Goal: Feedback & Contribution: Contribute content

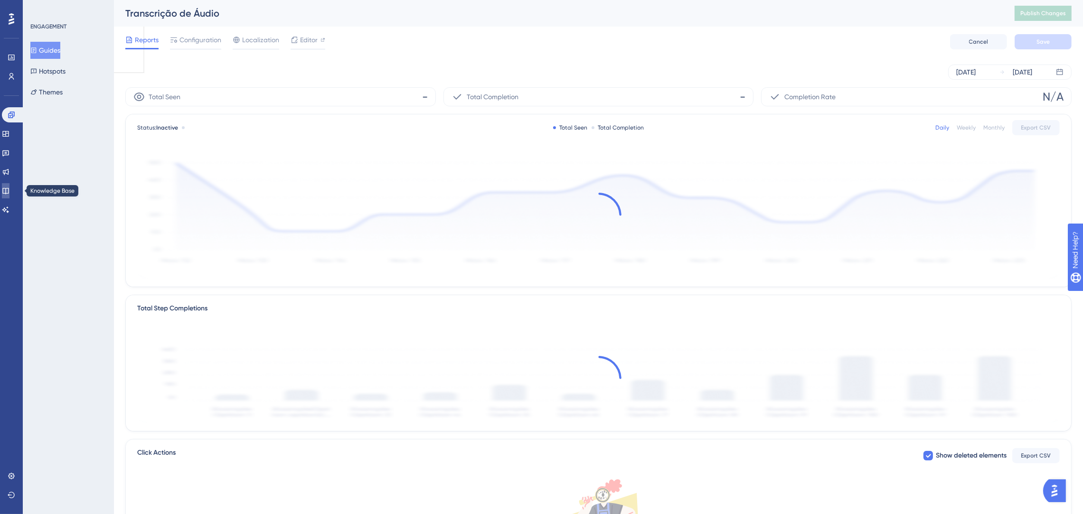
click at [5, 192] on link at bounding box center [6, 190] width 8 height 15
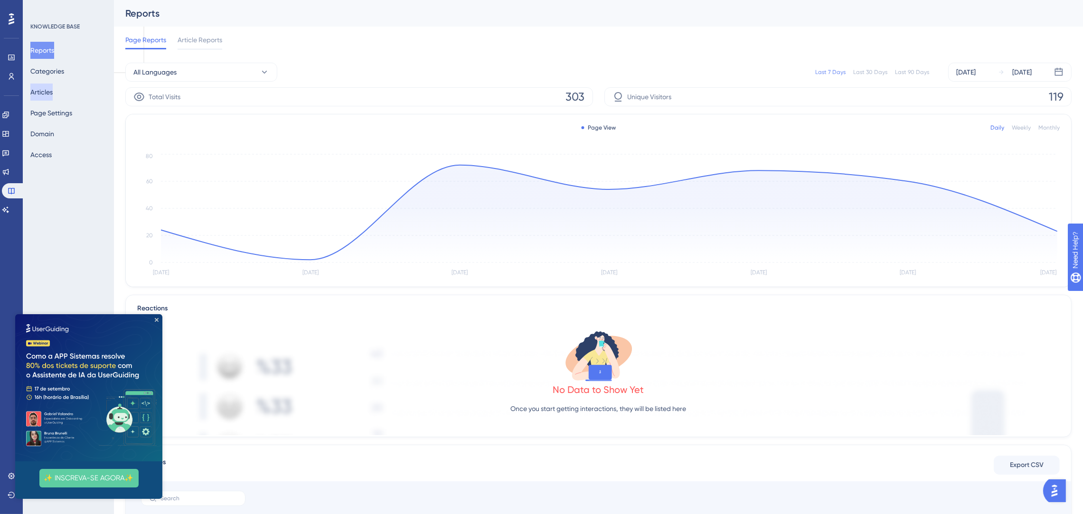
click at [49, 96] on button "Articles" at bounding box center [41, 92] width 22 height 17
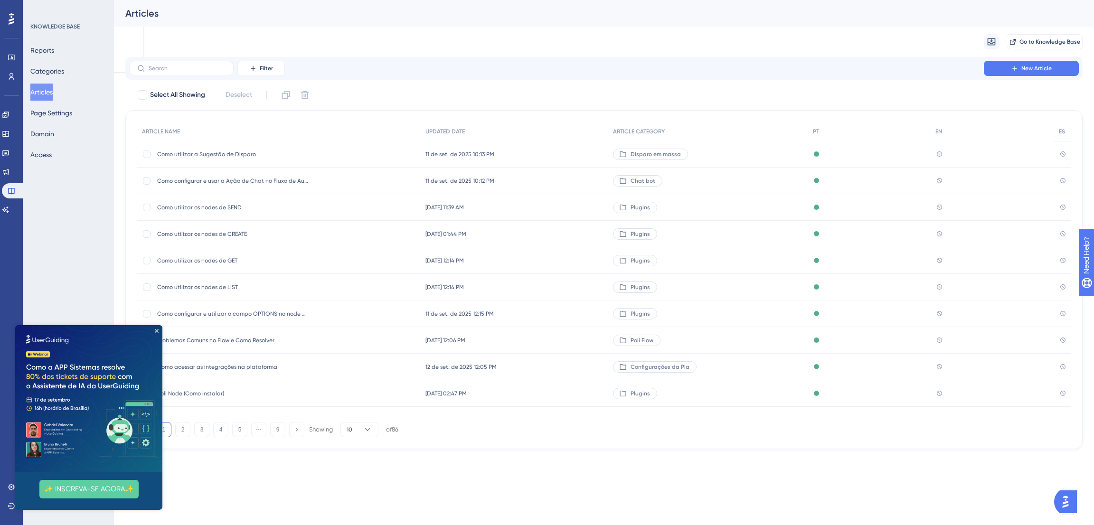
click at [154, 328] on img at bounding box center [88, 398] width 147 height 147
click at [157, 329] on icon "Close Preview" at bounding box center [157, 331] width 4 height 4
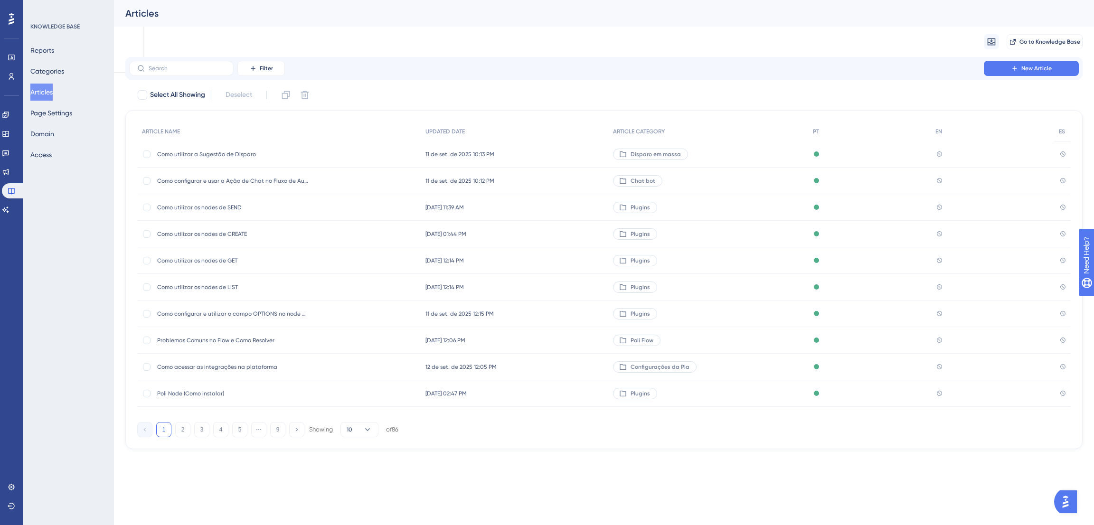
click at [190, 402] on div "Poli Node (Como instalar) Poli Node (Como instalar)" at bounding box center [233, 393] width 152 height 27
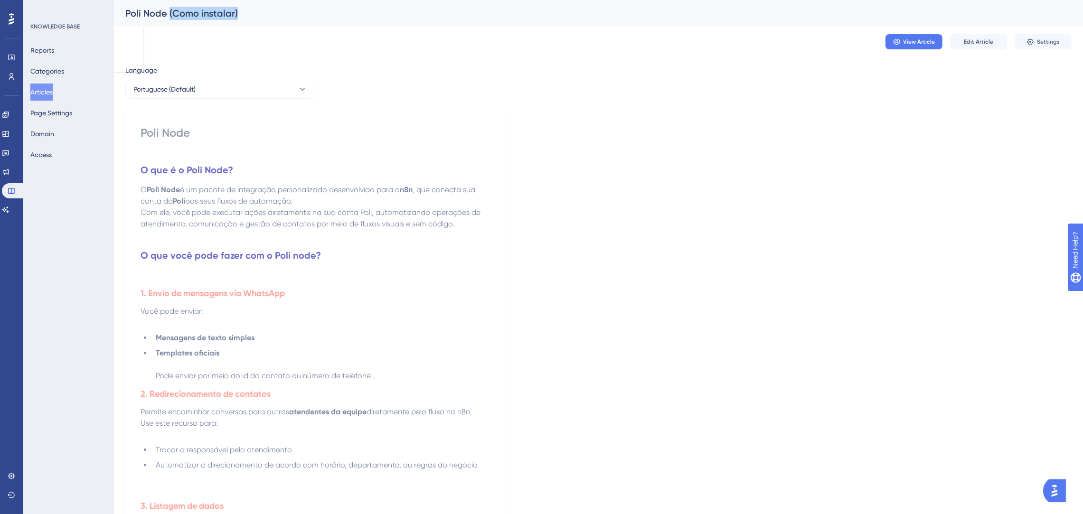
drag, startPoint x: 255, startPoint y: 12, endPoint x: 168, endPoint y: 16, distance: 87.4
click at [168, 16] on div "Poli Node (Como instalar)" at bounding box center [586, 13] width 922 height 13
copy div "(Como instalar)"
click at [967, 42] on span "Edit Article" at bounding box center [977, 42] width 29 height 8
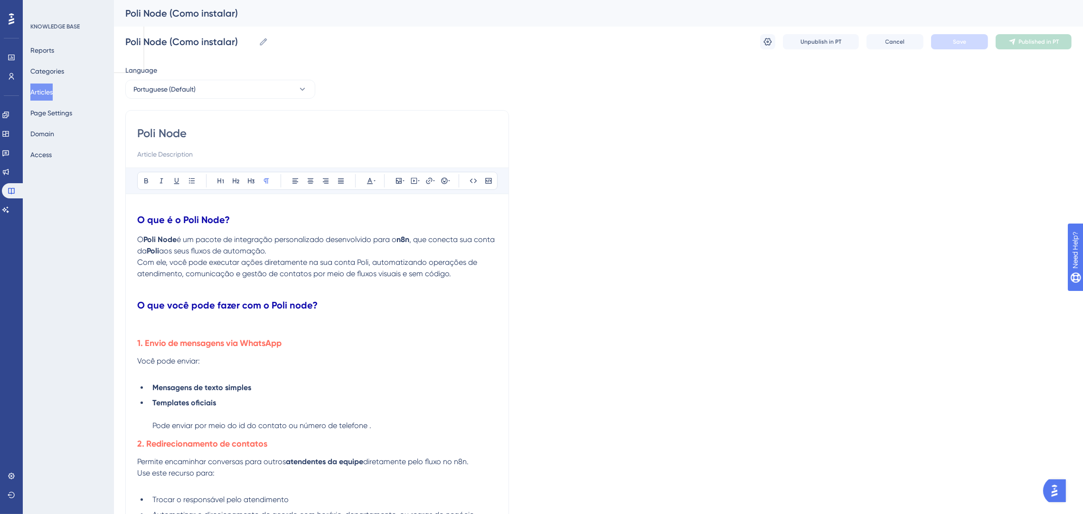
drag, startPoint x: 200, startPoint y: 141, endPoint x: 196, endPoint y: 135, distance: 7.4
click at [199, 140] on div "Poli Node" at bounding box center [317, 143] width 360 height 34
click at [196, 135] on input "Poli Node" at bounding box center [317, 133] width 360 height 15
paste input "(Como instalar)"
type input "Poli Node (Como instalar)"
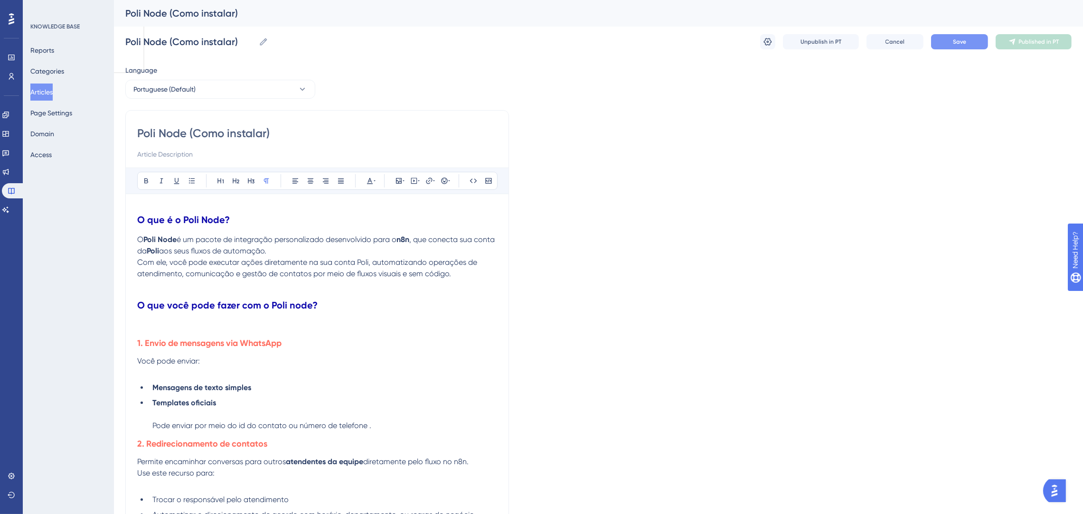
click at [963, 39] on span "Save" at bounding box center [959, 42] width 13 height 8
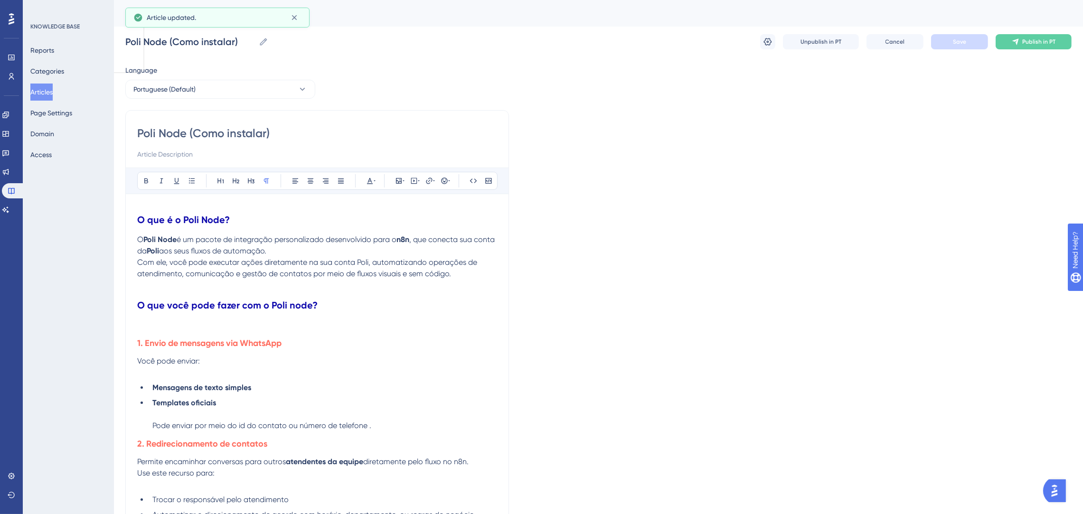
click at [1032, 43] on span "Publish in PT" at bounding box center [1038, 42] width 33 height 8
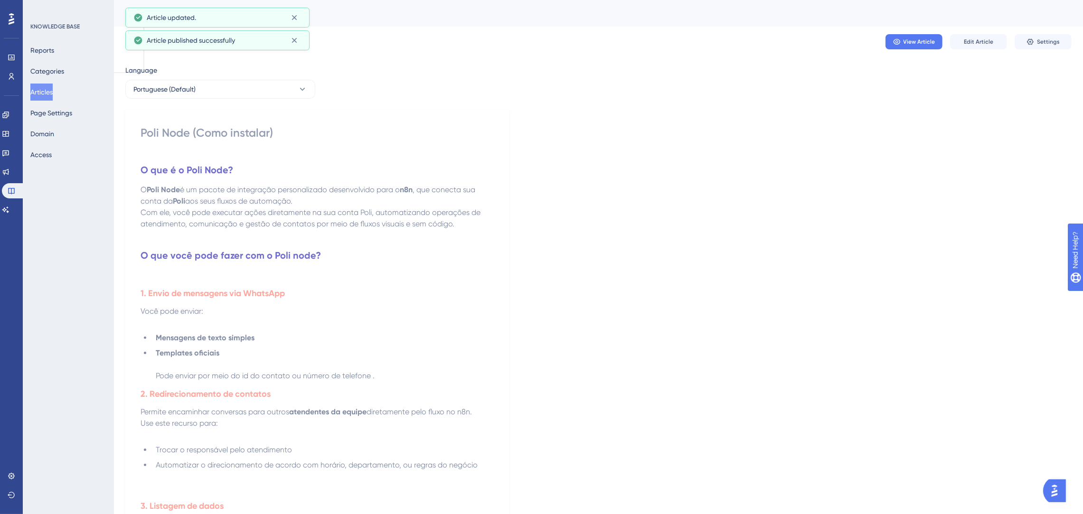
click at [50, 95] on button "Articles" at bounding box center [41, 92] width 22 height 17
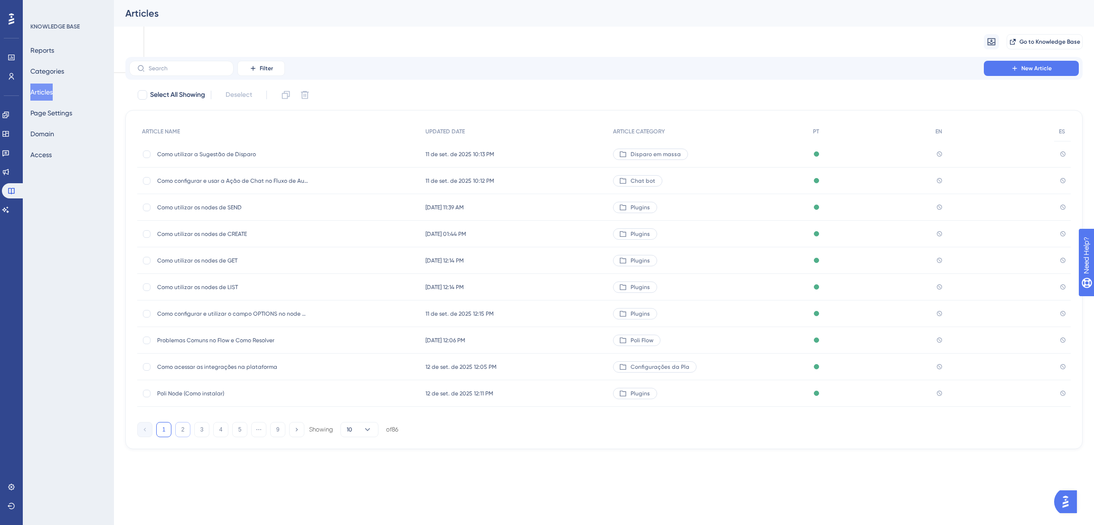
click at [184, 428] on button "2" at bounding box center [182, 429] width 15 height 15
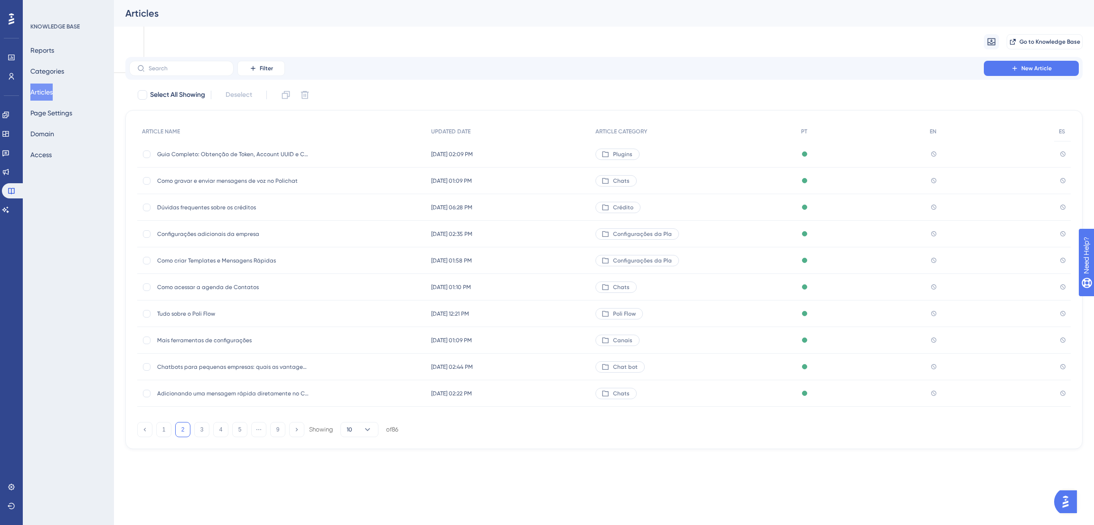
click at [267, 148] on div "Guia Completo: Obtenção de Token, Account UUID e Criação de Aplicação na Poli G…" at bounding box center [233, 154] width 152 height 27
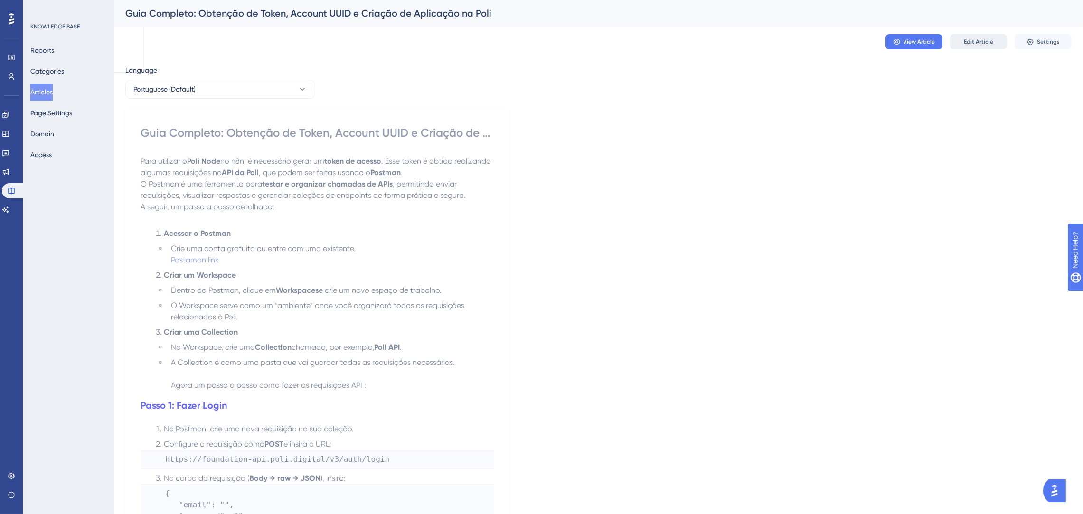
click at [979, 42] on span "Edit Article" at bounding box center [977, 42] width 29 height 8
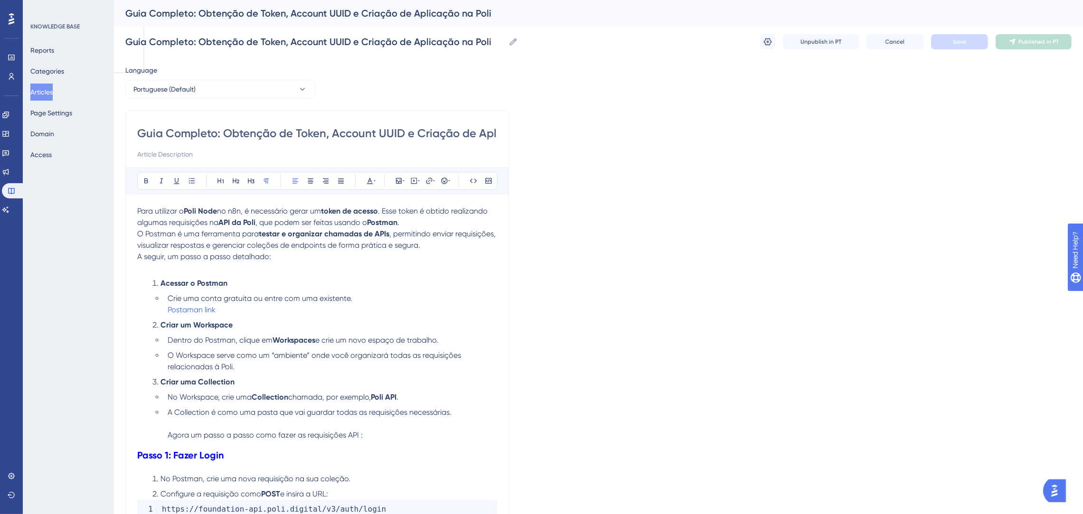
click at [483, 131] on input "Guia Completo: Obtenção de Token, Account UUID e Criação de Aplicação na Poli" at bounding box center [317, 133] width 360 height 15
click at [477, 135] on input "Guia Completo: Obtenção de Token, Account UUID e Criação de Aplicação na Poli" at bounding box center [317, 133] width 360 height 15
type input "Guia Completo: Obtenção de Token, Account UUID e Criação de Aplicação( na Poli"
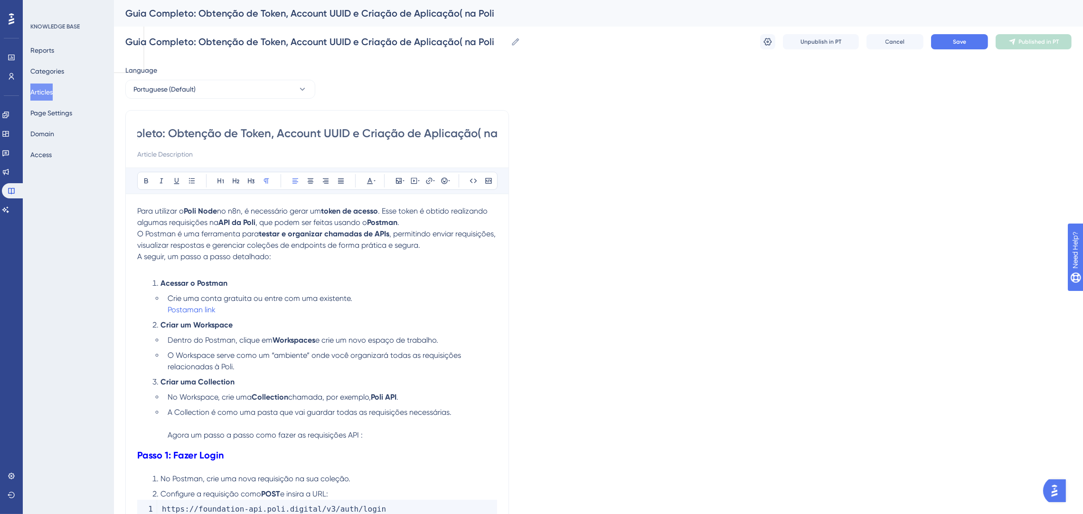
type input "Guia Completo: Obtenção de Token, Account UUID e Criação de Aplicação(A na Poli"
type input "Guia Completo: Obtenção de Token, Account UUID e Criação de Aplicação(App na Po…"
type input "Guia Completo: Obtenção de Token, Account UUID e Criação de Aplicação(App) na P…"
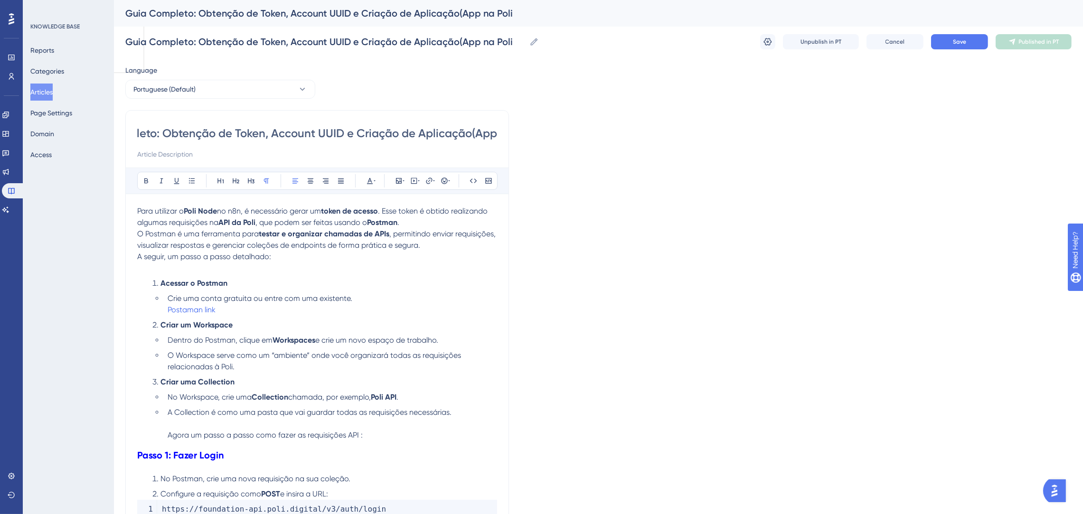
scroll to position [0, 64]
type input "Guia Completo: Obtenção de Token, Account UUID e Criação de Aplicação(App) na P…"
drag, startPoint x: 467, startPoint y: 133, endPoint x: 620, endPoint y: 138, distance: 152.9
click at [467, 133] on input "Guia Completo: Obtenção de Token, Account UUID e Criação de Aplicação(App) na P…" at bounding box center [317, 133] width 360 height 15
type input "Guia Completo: Obtenção de Token, Account UUID e Criação de Aplicação (App) na …"
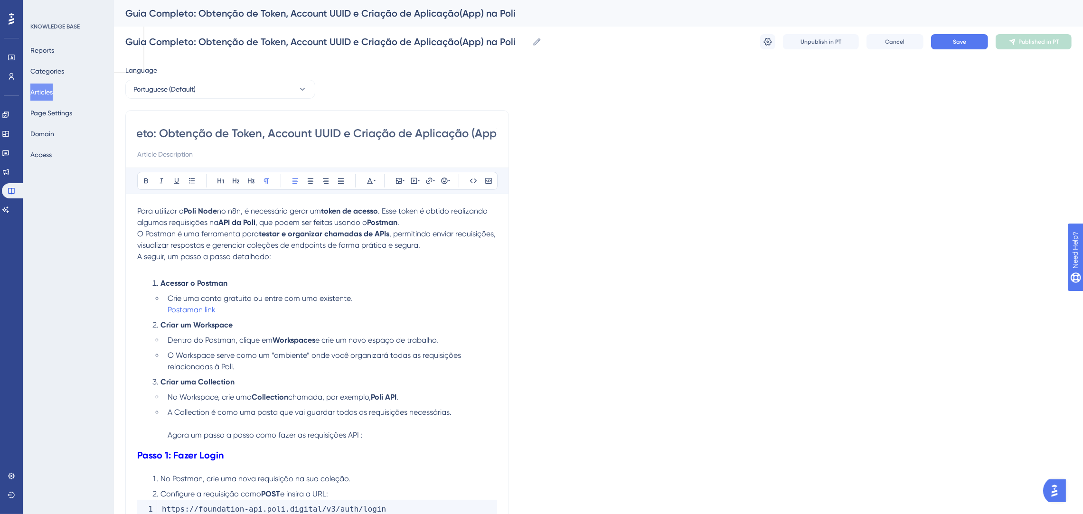
type input "Guia Completo: Obtenção de Token, Account UUID e Criação de Aplicação (App) na …"
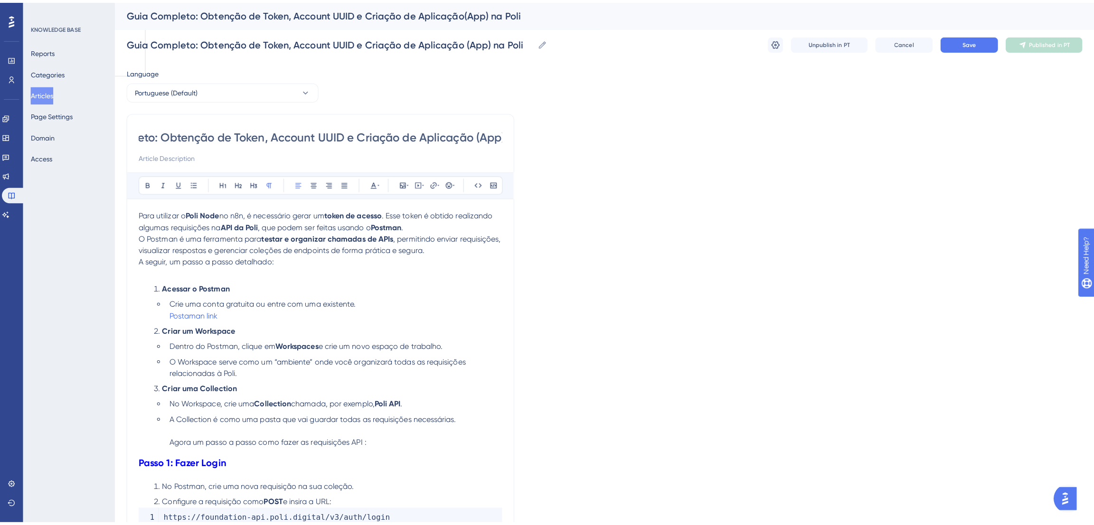
scroll to position [0, 0]
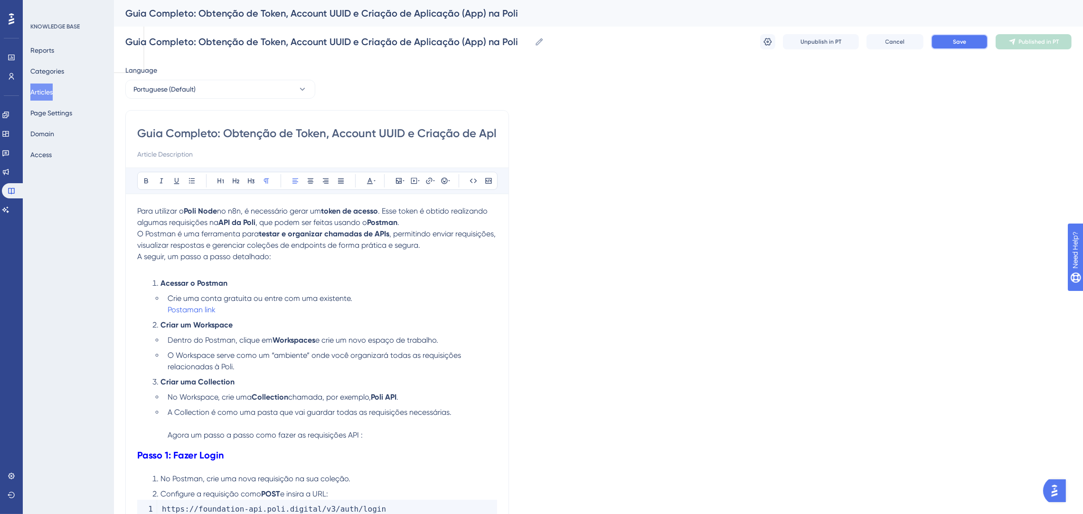
click at [983, 37] on button "Save" at bounding box center [959, 41] width 57 height 15
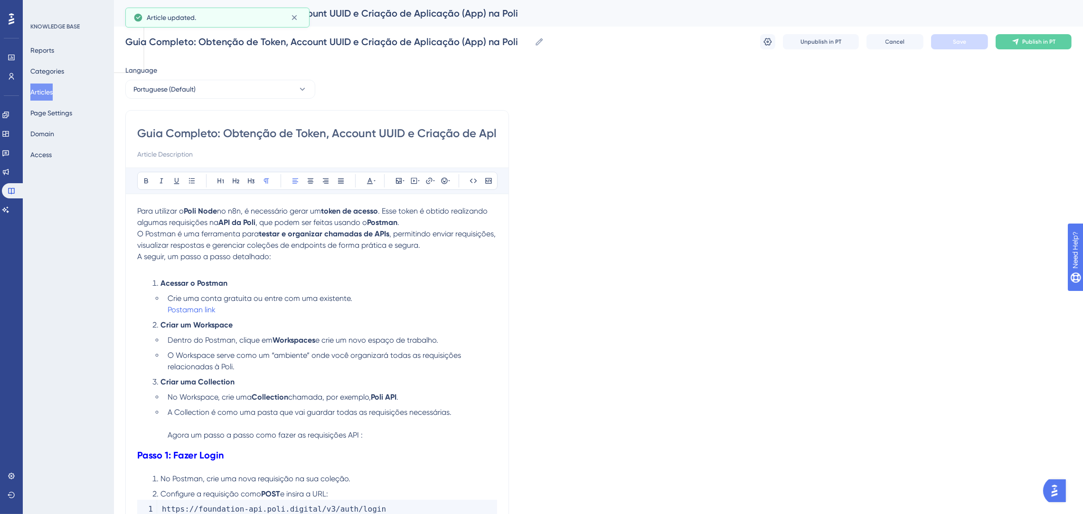
click at [1033, 38] on span "Publish in PT" at bounding box center [1038, 42] width 33 height 8
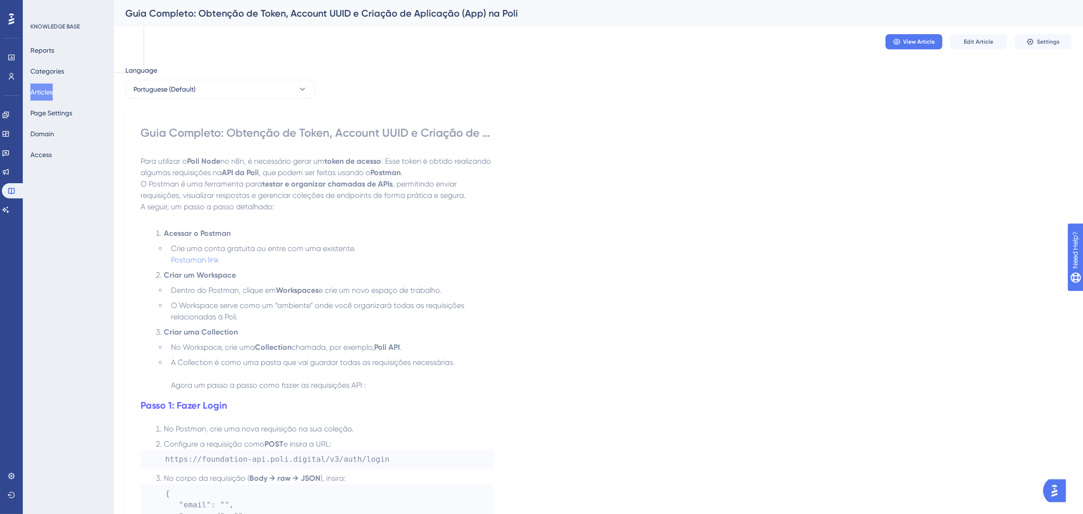
click at [44, 92] on button "Articles" at bounding box center [41, 92] width 22 height 17
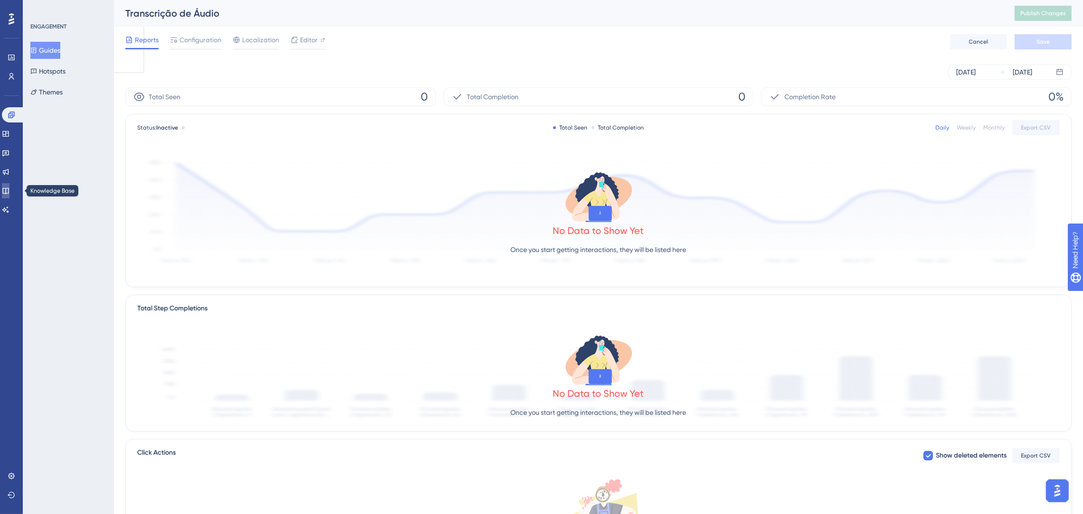
click at [9, 188] on icon at bounding box center [5, 191] width 6 height 6
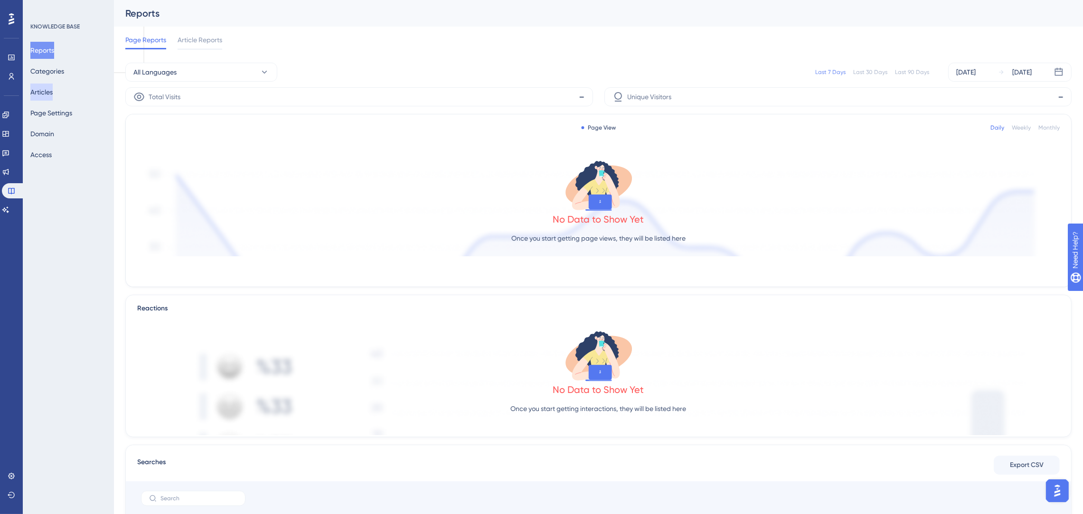
click at [53, 93] on button "Articles" at bounding box center [41, 92] width 22 height 17
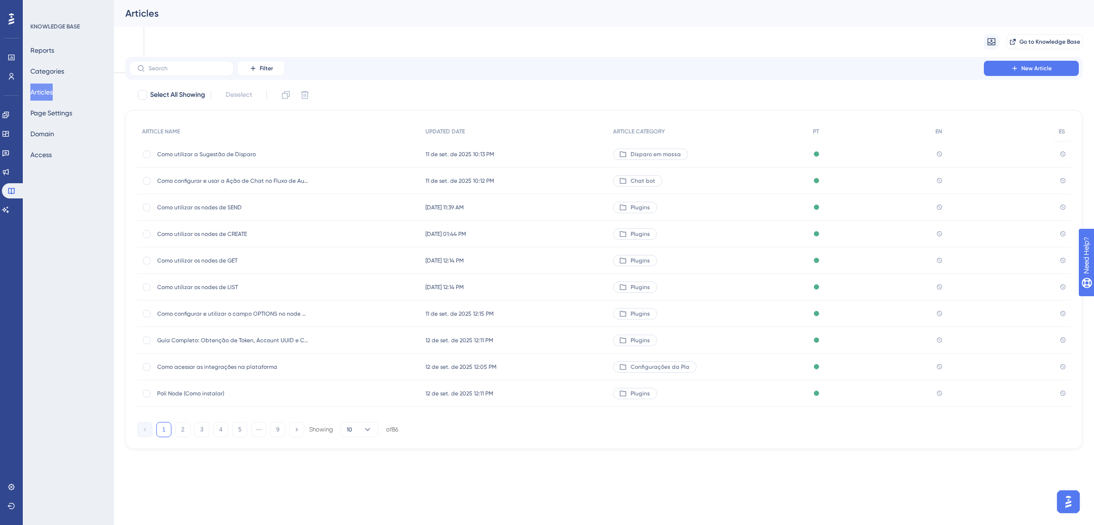
click at [247, 388] on div "Poli Node (Como instalar) Poli Node (Como instalar)" at bounding box center [233, 393] width 152 height 27
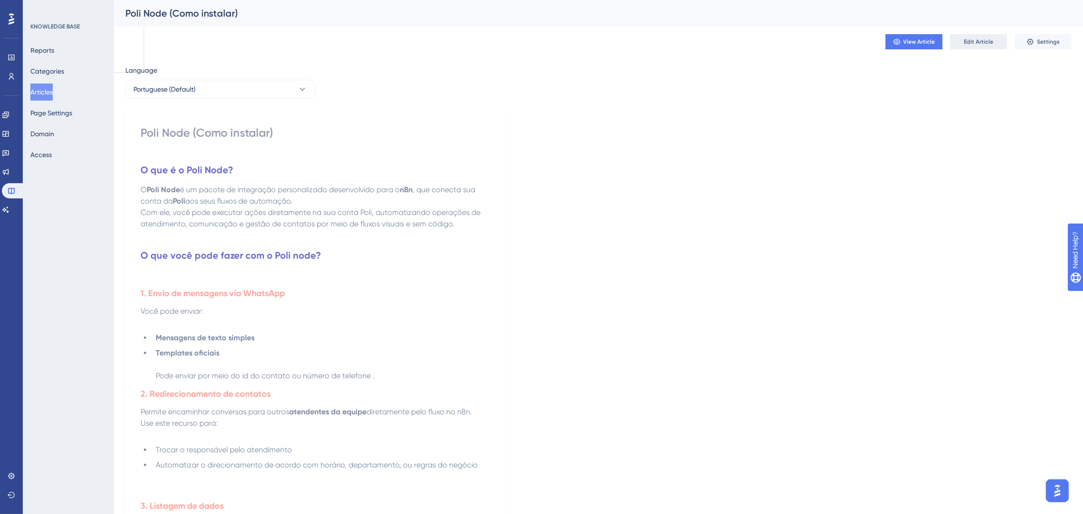
click at [970, 44] on span "Edit Article" at bounding box center [977, 42] width 29 height 8
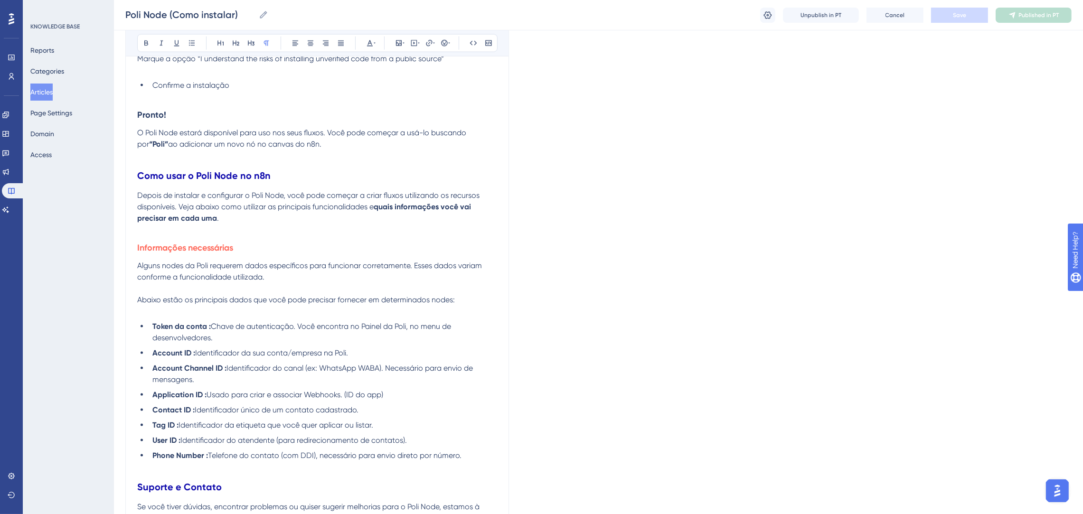
scroll to position [2028, 0]
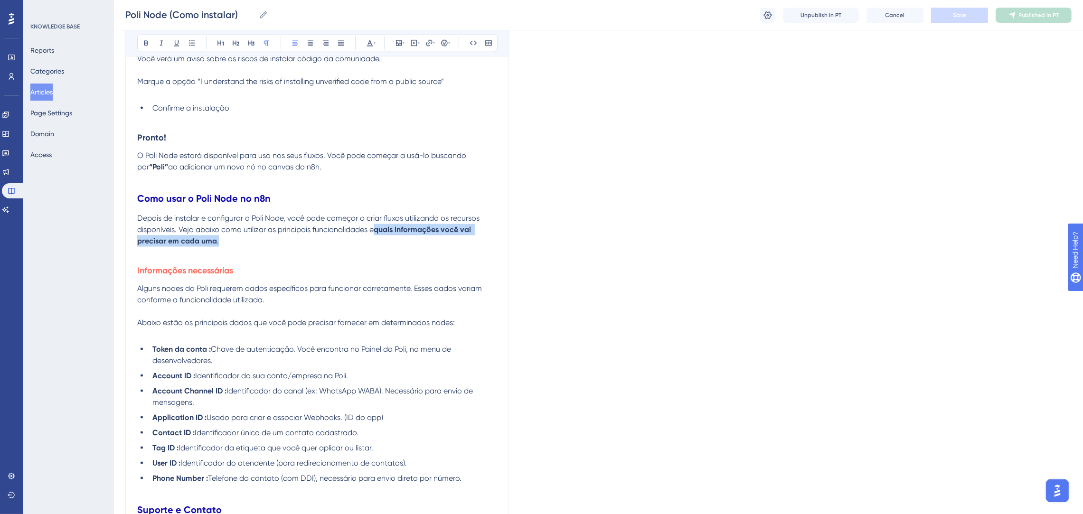
drag, startPoint x: 379, startPoint y: 231, endPoint x: 220, endPoint y: 244, distance: 159.6
click at [220, 244] on p "Depois de instalar e configurar o Poli Node, você pode começar a criar fluxos u…" at bounding box center [317, 230] width 360 height 34
click at [426, 42] on icon at bounding box center [429, 43] width 8 height 8
drag, startPoint x: 423, startPoint y: 103, endPoint x: 379, endPoint y: 103, distance: 44.1
click at [379, 103] on label "https://" at bounding box center [429, 105] width 104 height 19
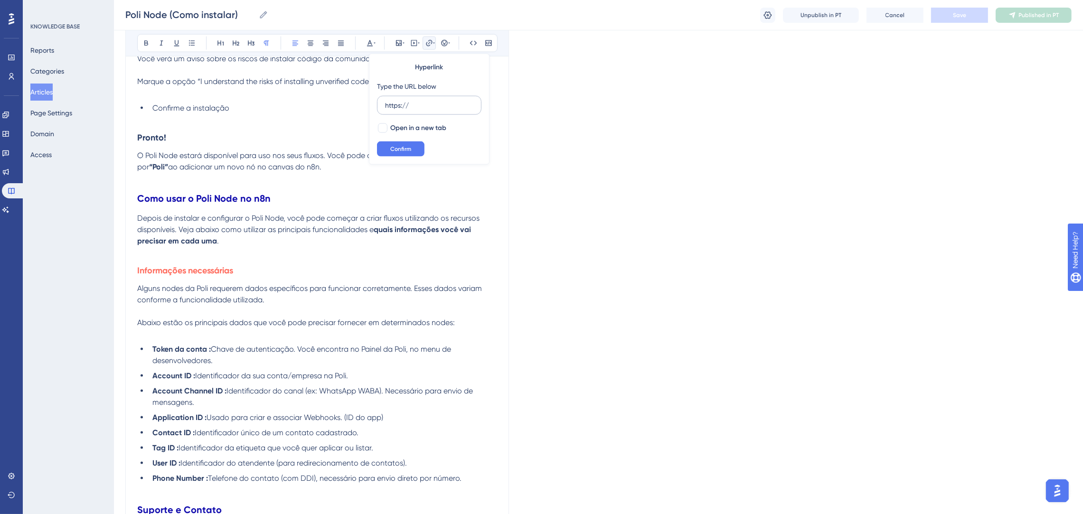
click at [385, 103] on input "https://" at bounding box center [429, 105] width 88 height 10
type input "https://ajuda.poli.digital/pt/categories/4313-plugins"
click at [408, 151] on span "Confirm" at bounding box center [400, 149] width 21 height 8
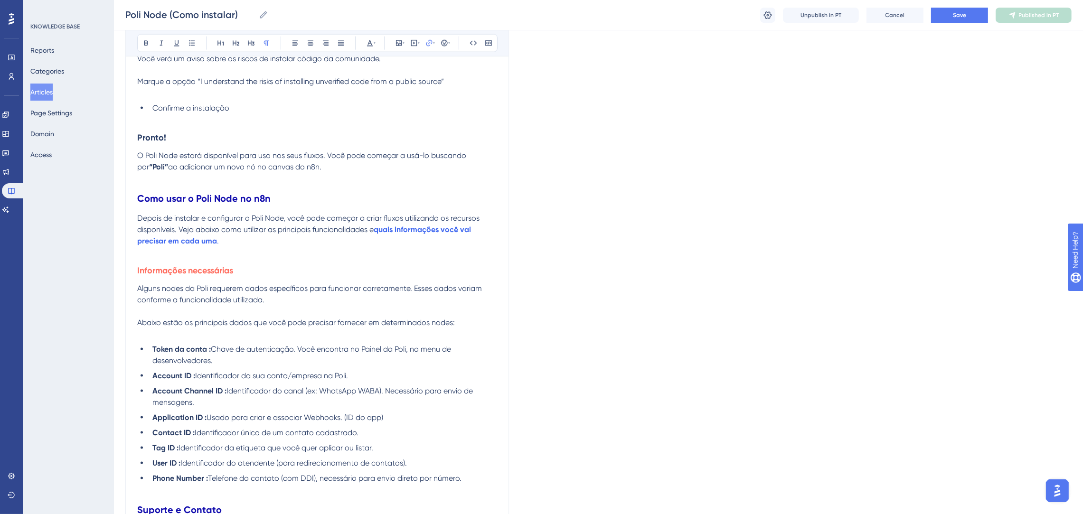
click at [441, 249] on p at bounding box center [317, 252] width 360 height 11
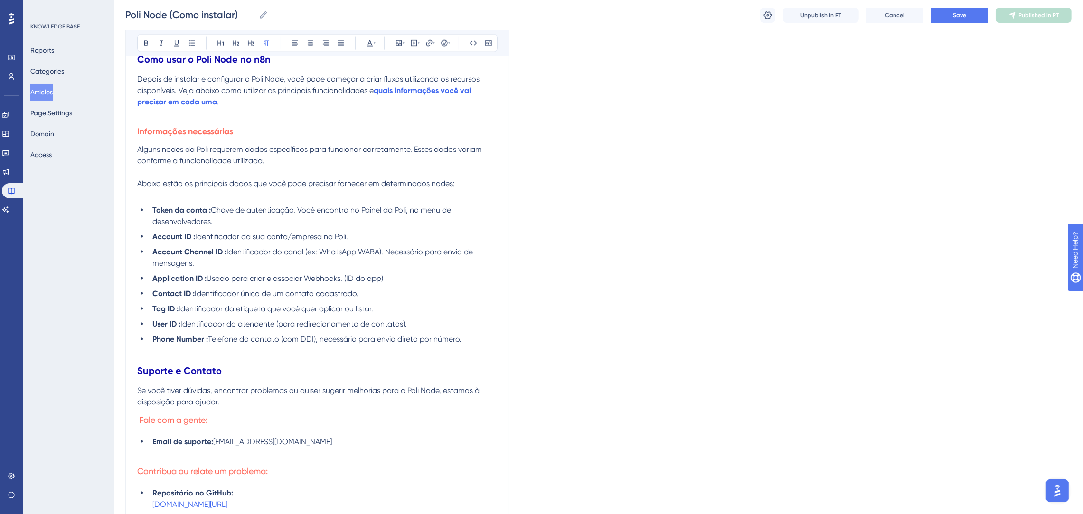
scroll to position [2170, 0]
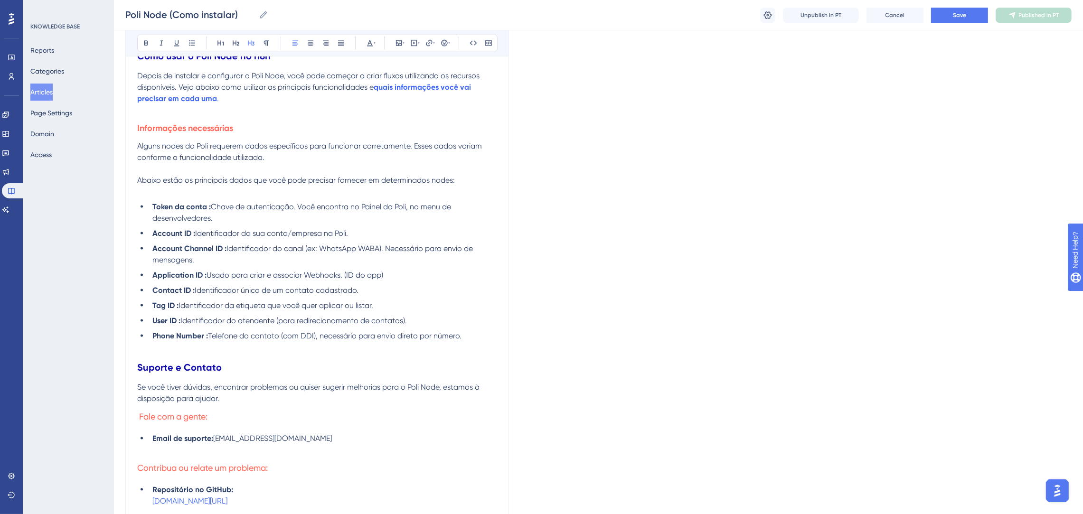
click at [270, 407] on h3 "Fale com a gente:" at bounding box center [317, 416] width 360 height 25
drag, startPoint x: 288, startPoint y: 424, endPoint x: 289, endPoint y: 419, distance: 5.3
click at [289, 424] on h3 "Fale com a gente:" at bounding box center [317, 416] width 360 height 25
click at [288, 400] on p "Se você tiver dúvidas, encontrar problemas ou quiser sugerir melhorias para o P…" at bounding box center [317, 393] width 360 height 23
click at [280, 409] on h3 "Fale com a gente:" at bounding box center [317, 416] width 360 height 25
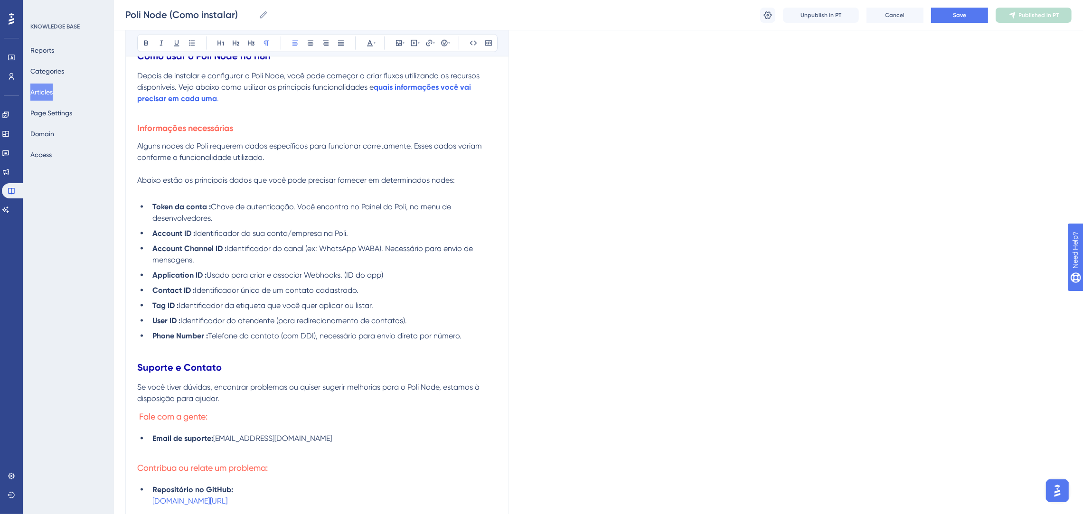
click at [251, 389] on span "Se você tiver dúvidas, encontrar problemas ou quiser sugerir melhorias para o P…" at bounding box center [309, 393] width 344 height 20
click at [244, 395] on p "Se você tiver dúvidas, encontrar problemas ou quiser sugerir melhorias para o P…" at bounding box center [317, 393] width 360 height 23
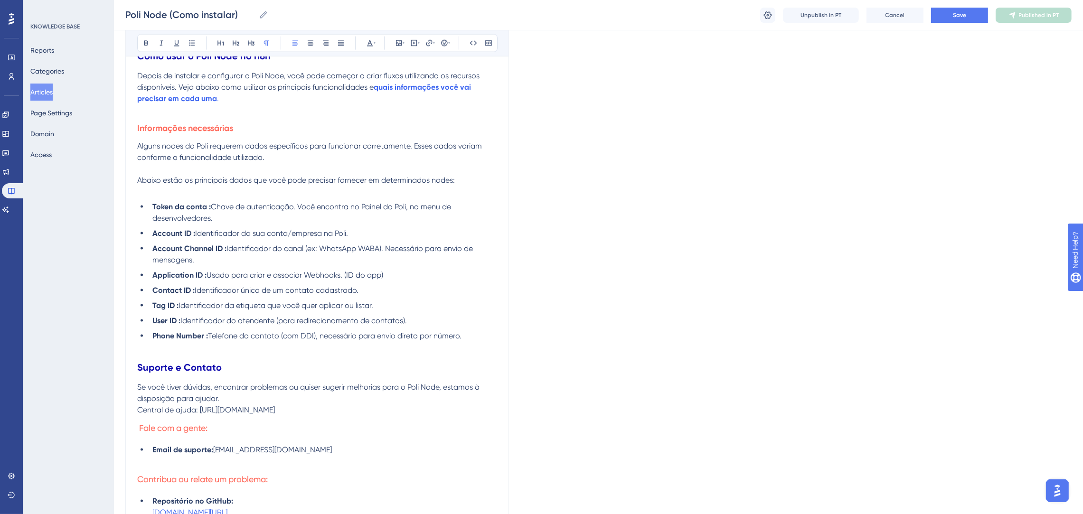
click at [228, 393] on p "Se você tiver dúvidas, encontrar problemas ou quiser sugerir melhorias para o P…" at bounding box center [317, 393] width 360 height 23
click at [224, 397] on p "Se você tiver dúvidas, encontrar problemas ou quiser sugerir melhorias para o P…" at bounding box center [317, 393] width 360 height 23
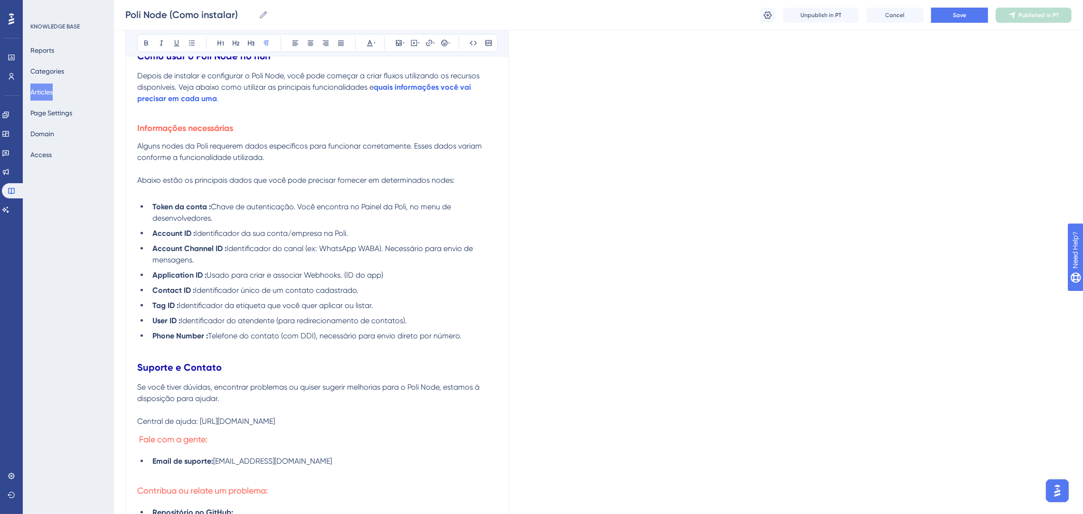
click at [241, 393] on p "Se você tiver dúvidas, encontrar problemas ou quiser sugerir melhorias para o P…" at bounding box center [317, 393] width 360 height 23
drag, startPoint x: 206, startPoint y: 421, endPoint x: 148, endPoint y: 419, distance: 58.4
click at [148, 419] on span "Central de ajuda: https://ajuda.poli.digital/pt/categories/4313-plugins" at bounding box center [206, 421] width 138 height 9
click at [237, 38] on button at bounding box center [235, 43] width 13 height 13
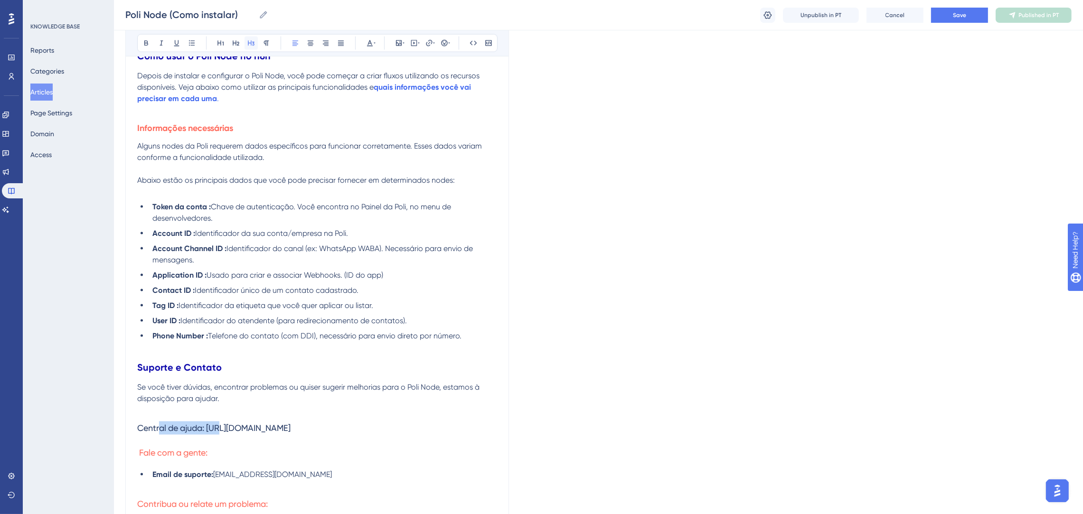
click at [249, 41] on icon at bounding box center [251, 43] width 8 height 8
click at [388, 512] on h3 "Contribua ou relate um problema:" at bounding box center [317, 504] width 360 height 25
drag, startPoint x: 217, startPoint y: 453, endPoint x: 195, endPoint y: 449, distance: 23.1
click at [195, 449] on h3 "Fale com a gente:" at bounding box center [317, 452] width 360 height 25
click at [369, 41] on icon at bounding box center [370, 43] width 6 height 6
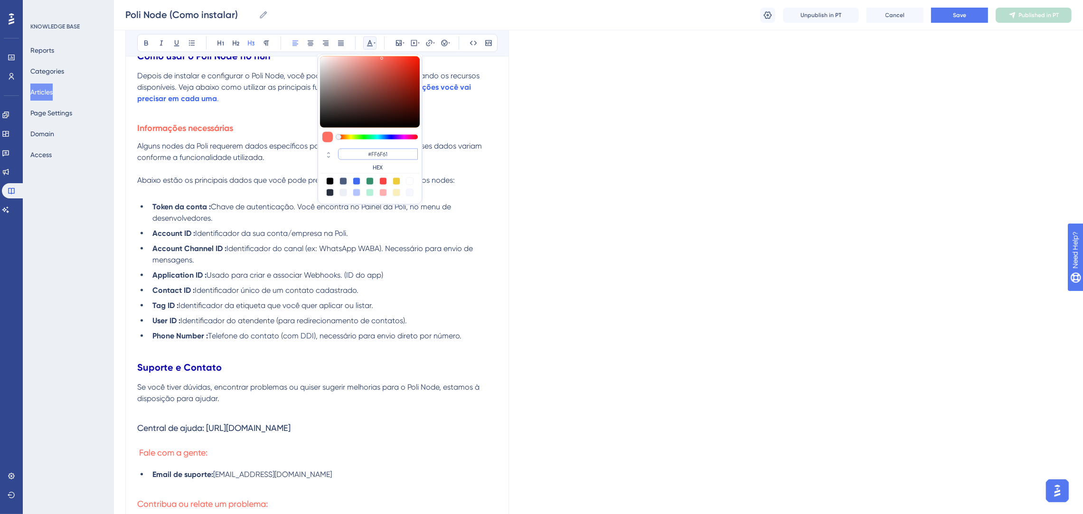
drag, startPoint x: 393, startPoint y: 155, endPoint x: 365, endPoint y: 150, distance: 28.3
click at [365, 150] on input "#FF6F61" at bounding box center [378, 154] width 80 height 11
click at [238, 431] on span "Central de ajuda: https://ajuda.poli.digital/pt/categories/4313-plugins" at bounding box center [213, 428] width 153 height 10
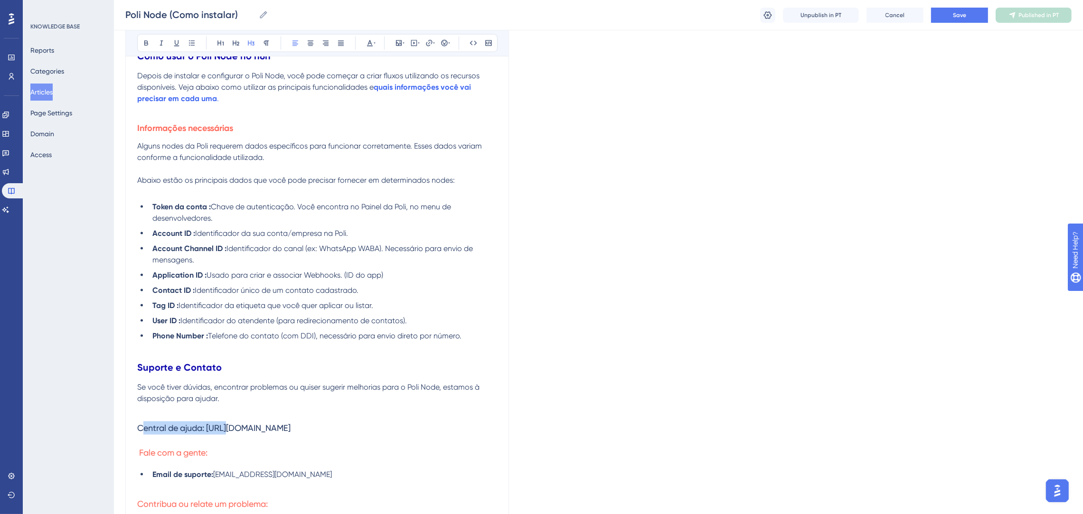
drag, startPoint x: 218, startPoint y: 427, endPoint x: 167, endPoint y: 396, distance: 59.8
click at [139, 428] on span "Central de ajuda: https://ajuda.poli.digital/pt/categories/4313-plugins" at bounding box center [213, 428] width 153 height 10
drag, startPoint x: 211, startPoint y: 415, endPoint x: 207, endPoint y: 426, distance: 11.3
click at [215, 430] on span "Central de ajuda: https://ajuda.poli.digital/pt/categories/4313-plugins" at bounding box center [213, 428] width 153 height 10
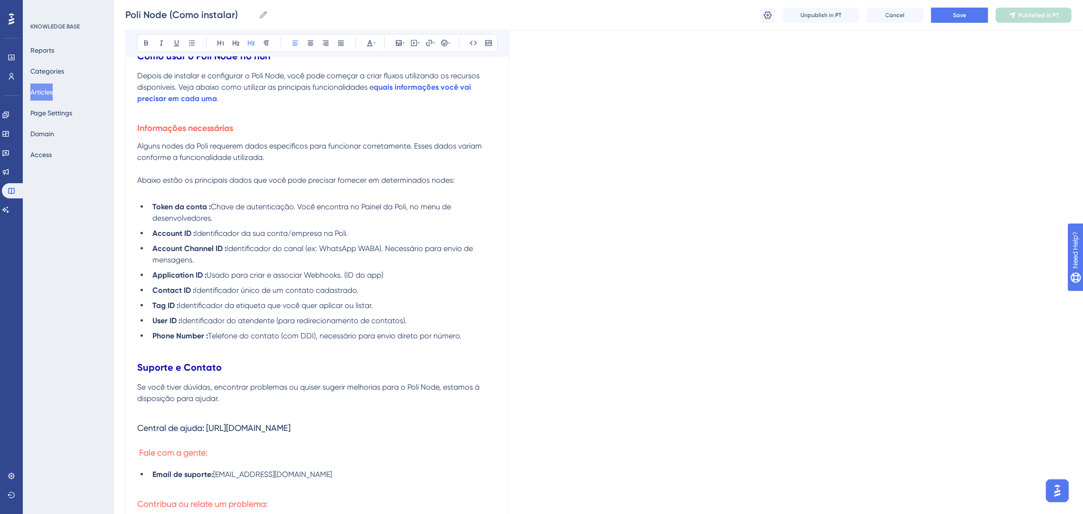
click at [150, 426] on span "Central de ajuda: https://ajuda.poli.digital/pt/categories/4313-plugins" at bounding box center [213, 428] width 153 height 10
drag, startPoint x: 215, startPoint y: 429, endPoint x: 146, endPoint y: 431, distance: 69.4
click at [146, 431] on span "Central de ajuda: https://ajuda.poli.digital/pt/categories/4313-plugins" at bounding box center [213, 428] width 153 height 10
click at [372, 43] on icon at bounding box center [370, 43] width 8 height 8
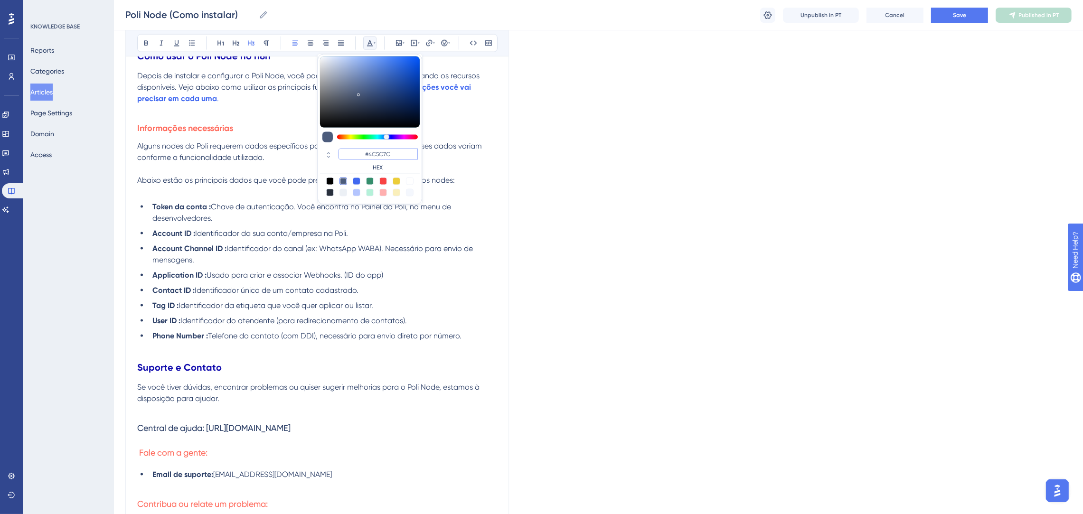
paste input "FF6F61"
type input "#FF6F61"
drag, startPoint x: 403, startPoint y: 151, endPoint x: 345, endPoint y: 155, distance: 58.0
click at [345, 155] on input "#FF6F61" at bounding box center [378, 154] width 80 height 11
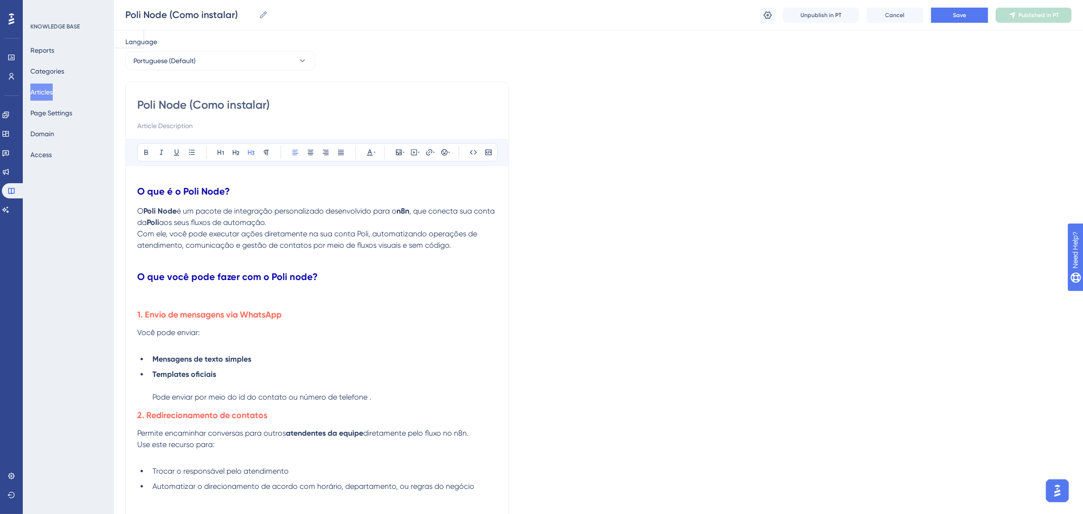
scroll to position [0, 0]
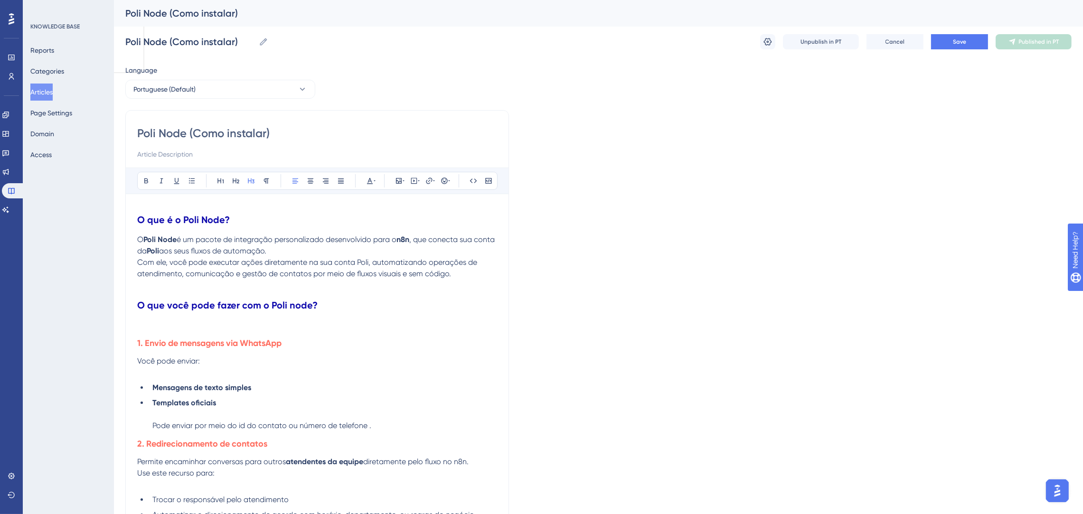
click at [978, 56] on div "Poli Node (Como instalar) Poli Node (Como instalar) Unpublish in PT Cancel Save…" at bounding box center [598, 42] width 946 height 30
click at [969, 39] on button "Save" at bounding box center [959, 41] width 57 height 15
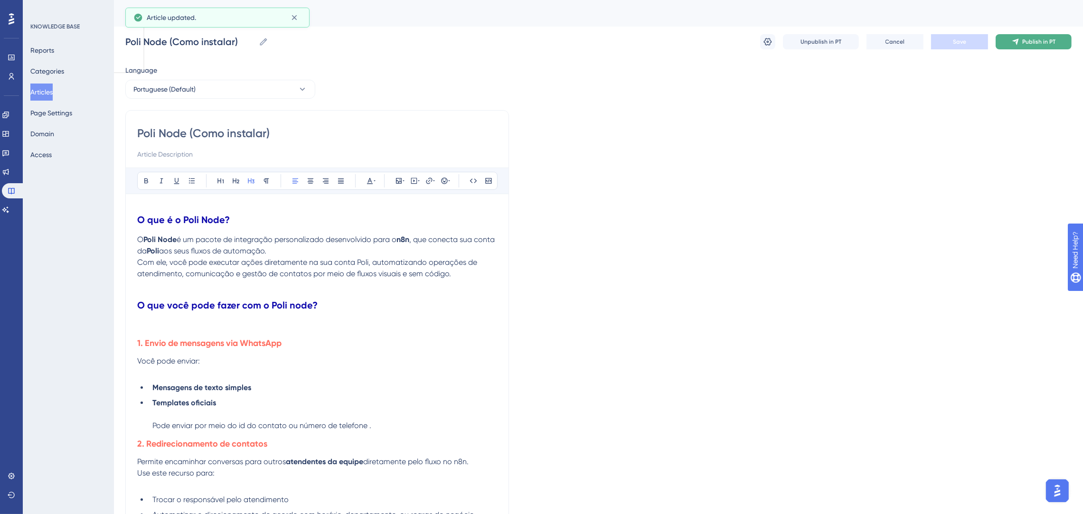
click at [1012, 46] on button "Publish in PT" at bounding box center [1033, 41] width 76 height 15
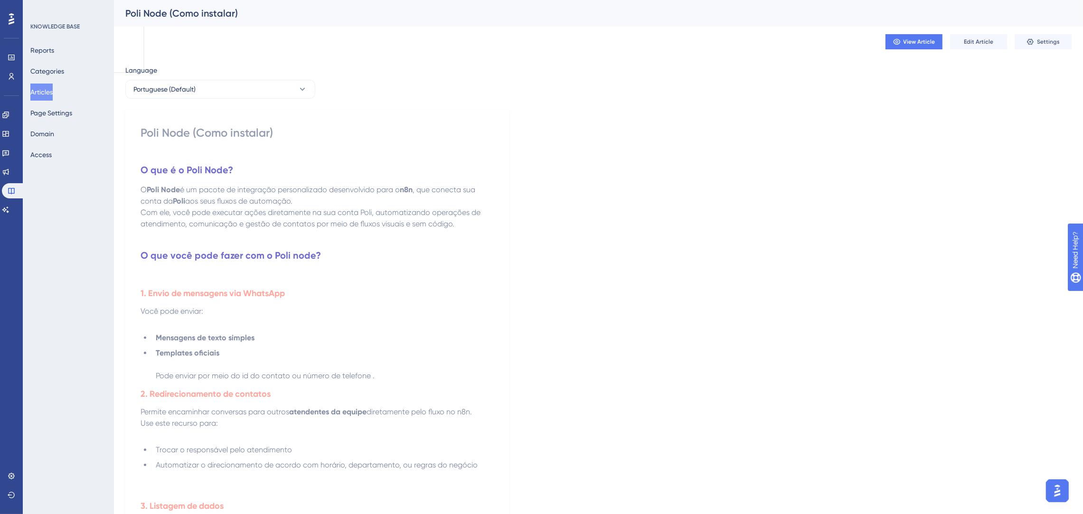
click at [37, 93] on button "Articles" at bounding box center [41, 92] width 22 height 17
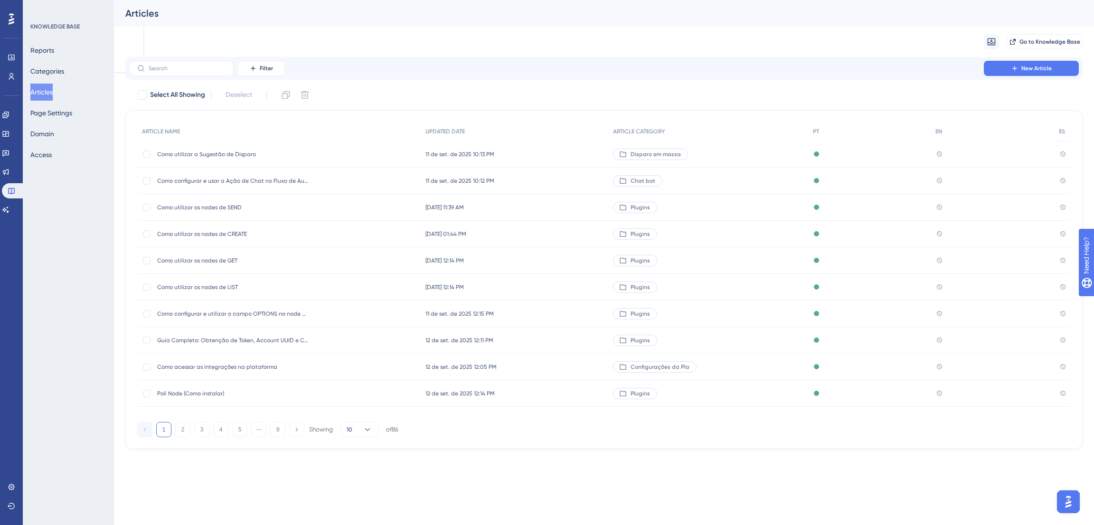
click at [281, 208] on span "Como utilizar os nodes de SEND" at bounding box center [233, 208] width 152 height 8
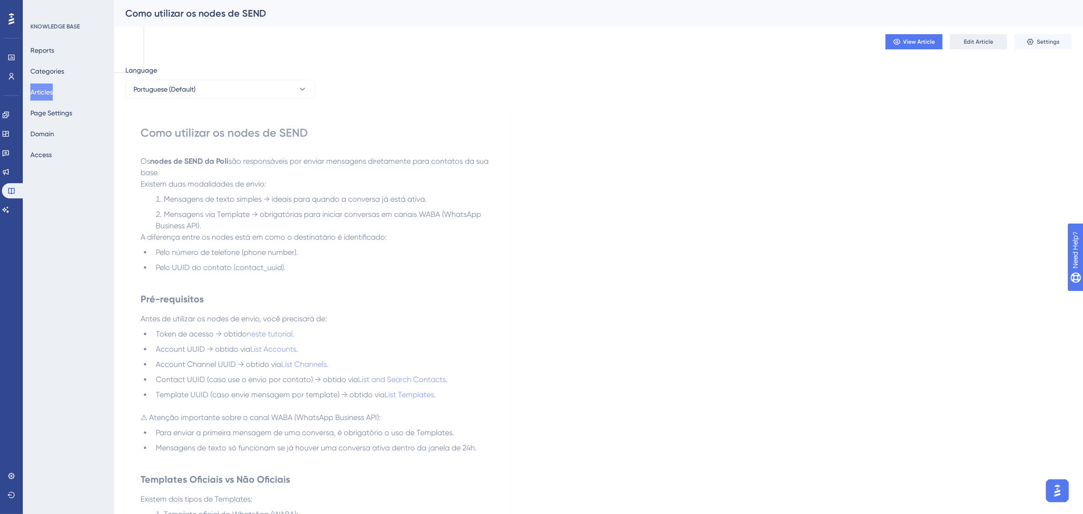
click at [987, 43] on span "Edit Article" at bounding box center [977, 42] width 29 height 8
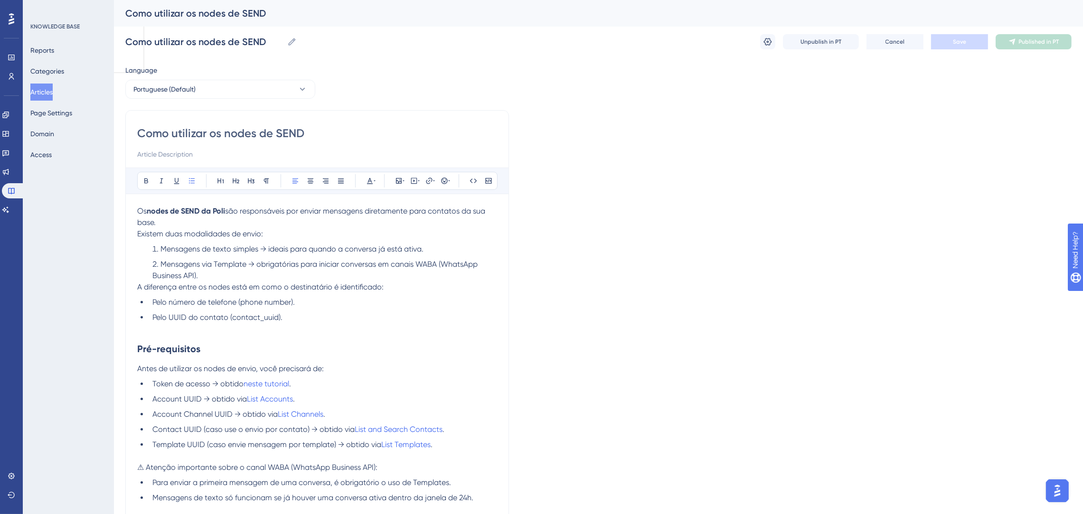
drag, startPoint x: 324, startPoint y: 136, endPoint x: 0, endPoint y: 143, distance: 324.2
paste input "(envio de mensagens: texto e templates)"
type input "Como utilizar os nodes de SEND (envio de mensagens: texto e templates)"
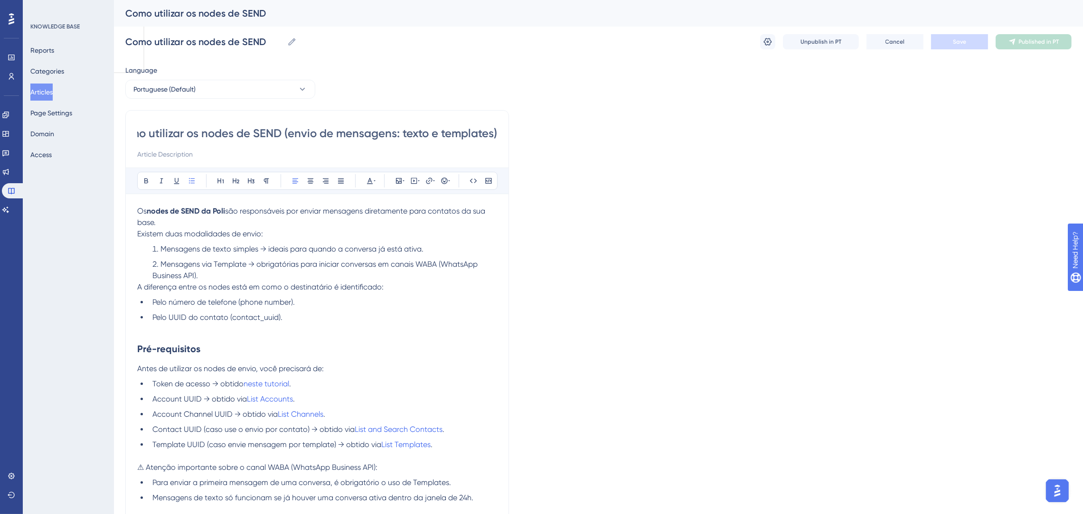
type input "Como utilizar os nodes de SEND (envio de mensagens: texto e templates)"
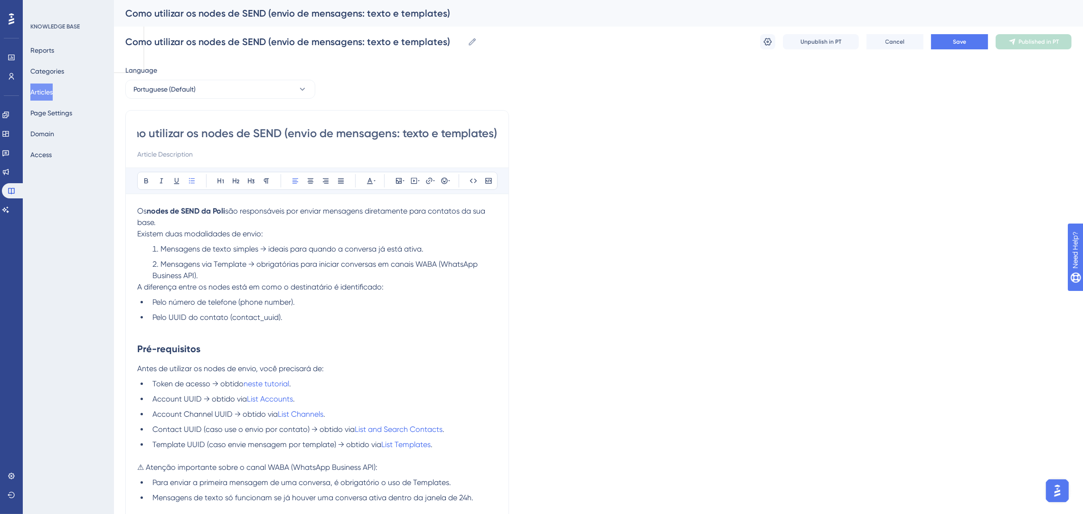
click at [205, 135] on input "Como utilizar os nodes de SEND (envio de mensagens: texto e templates)" at bounding box center [317, 133] width 360 height 15
click at [479, 131] on input "Como utilizar os nodes de SEND (envio de mensagens: texto e templates)" at bounding box center [317, 133] width 360 height 15
click at [432, 134] on input "Como utilizar os nodes de SEND (envio de mensagens: texto e templates)" at bounding box center [317, 133] width 360 height 15
type input "Como utilizar os nodes de SEND (envio de mensagens: texto e templates)"
click at [965, 44] on span "Save" at bounding box center [959, 42] width 13 height 8
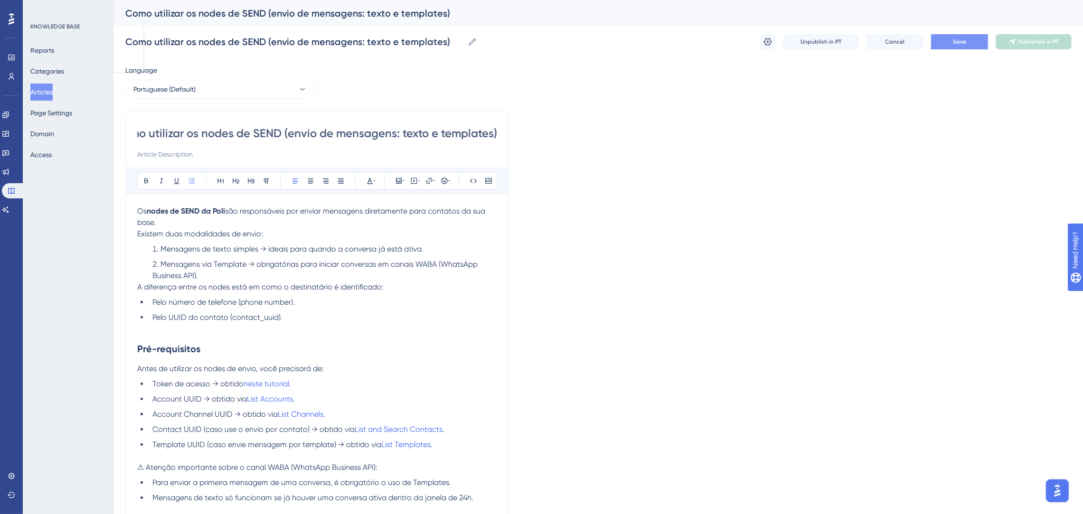
scroll to position [0, 0]
click at [1023, 43] on span "Publish in PT" at bounding box center [1038, 42] width 33 height 8
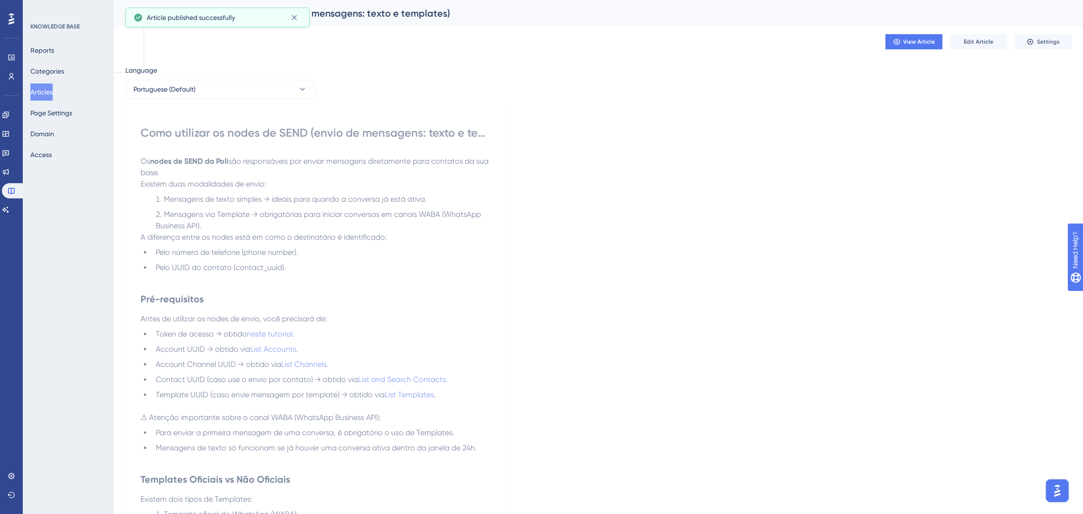
click at [47, 91] on button "Articles" at bounding box center [41, 92] width 22 height 17
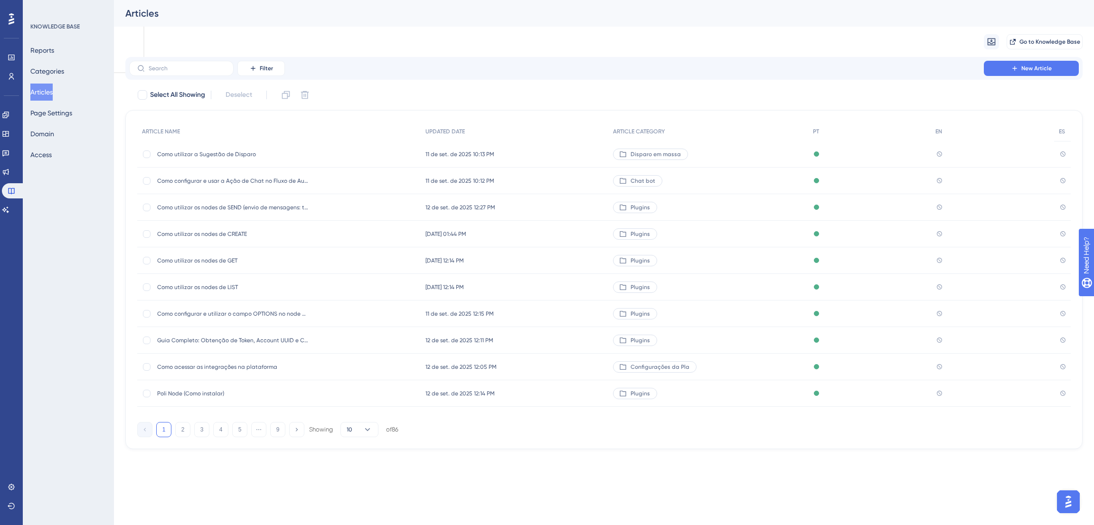
click at [224, 235] on span "Como utilizar os nodes de CREATE" at bounding box center [233, 234] width 152 height 8
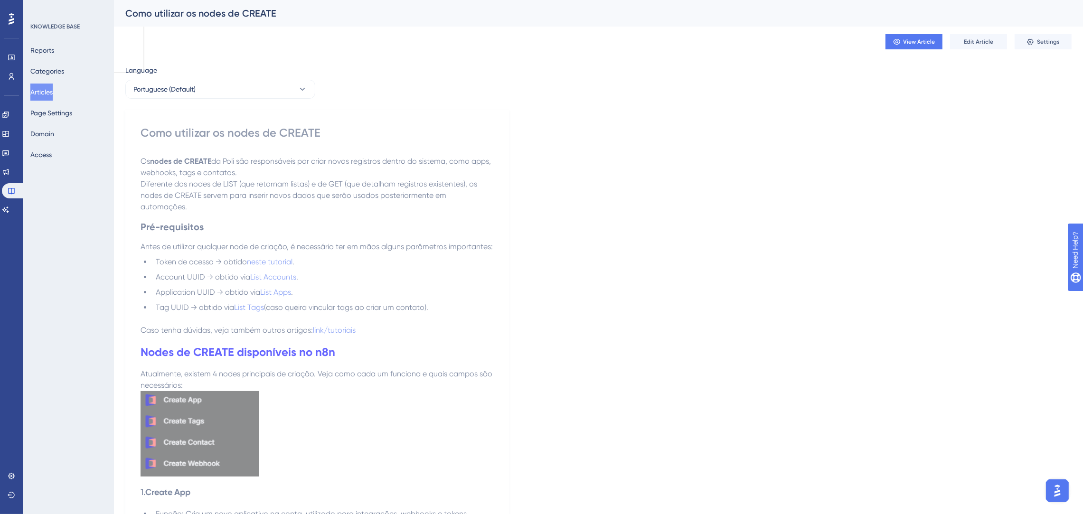
click at [969, 49] on div "View Article Edit Article Settings" at bounding box center [598, 42] width 946 height 30
click at [978, 41] on span "Edit Article" at bounding box center [977, 42] width 29 height 8
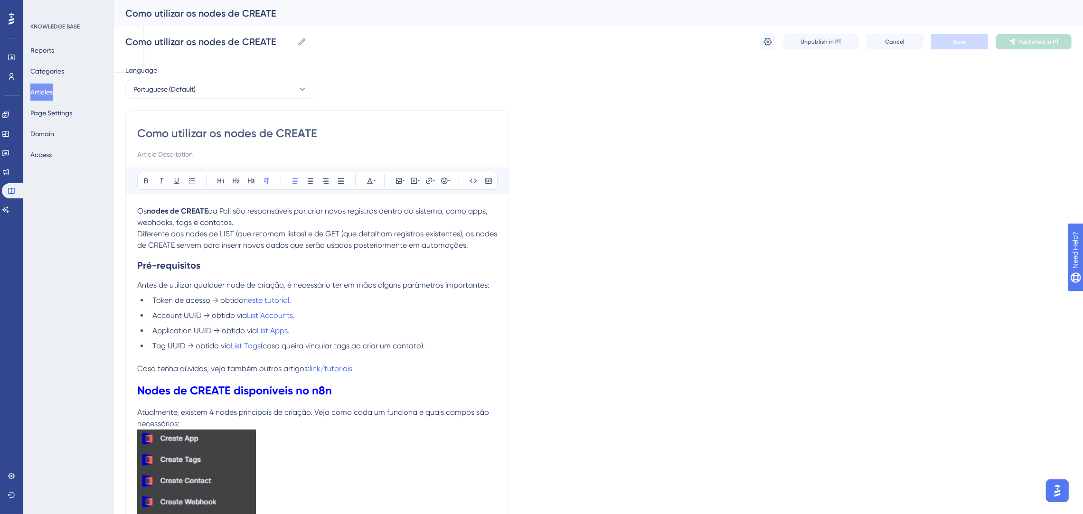
drag, startPoint x: 339, startPoint y: 138, endPoint x: 92, endPoint y: 137, distance: 247.7
paste input "(criação de contatos, tags e entidades)"
type input "Como utilizar os nodes de CREATE (criação de contatos, tags e entidades)"
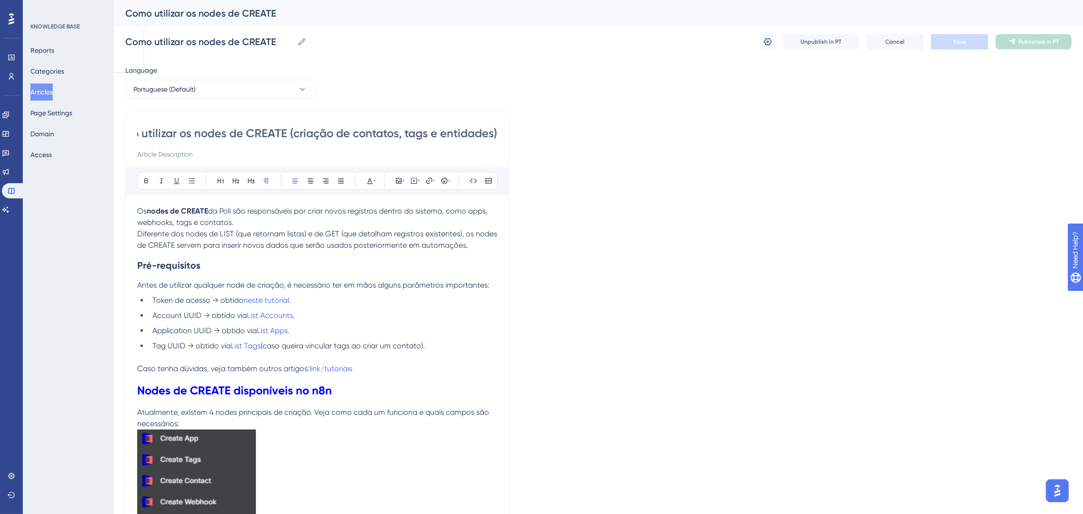
type input "Como utilizar os nodes de CREATE (criação de contatos, tags e entidades)"
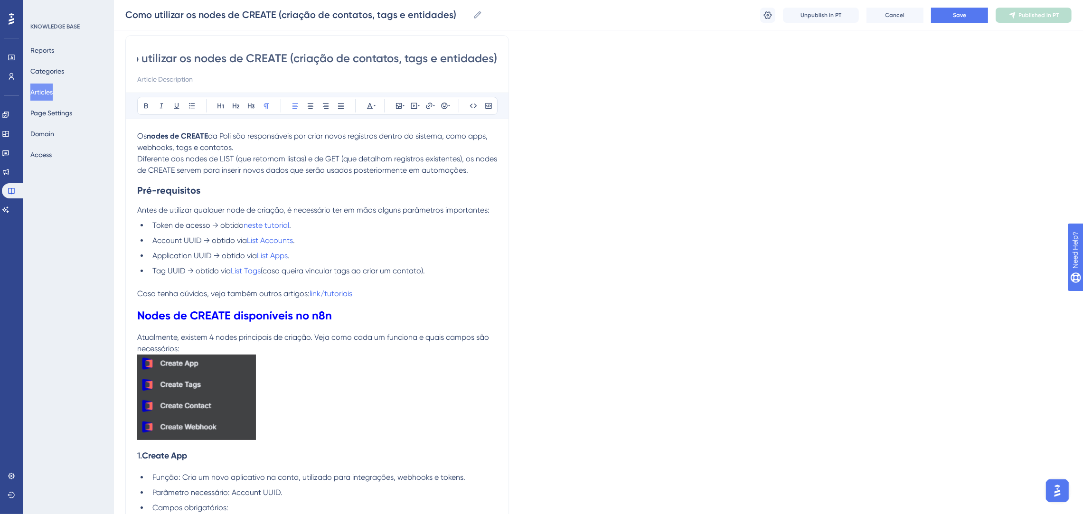
scroll to position [0, 0]
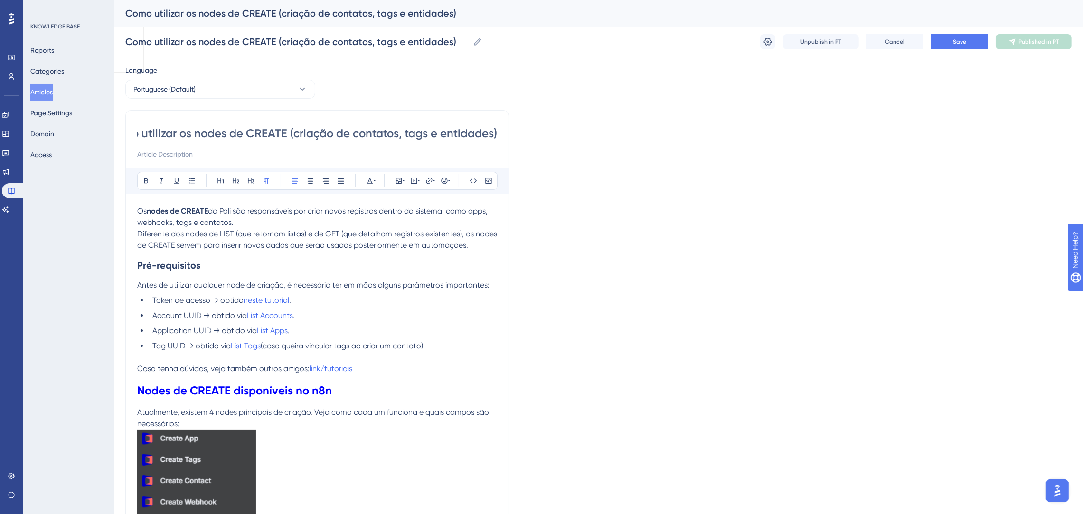
drag, startPoint x: 494, startPoint y: 131, endPoint x: 439, endPoint y: 135, distance: 54.3
click at [439, 135] on input "Como utilizar os nodes de CREATE (criação de contatos, tags e entidades)" at bounding box center [317, 133] width 360 height 15
type input "Como utilizar os nodes de CREATE (criação de contatos, tags e )"
type input "Como utilizar os nodes de CREATE (criação de contatos, tags )"
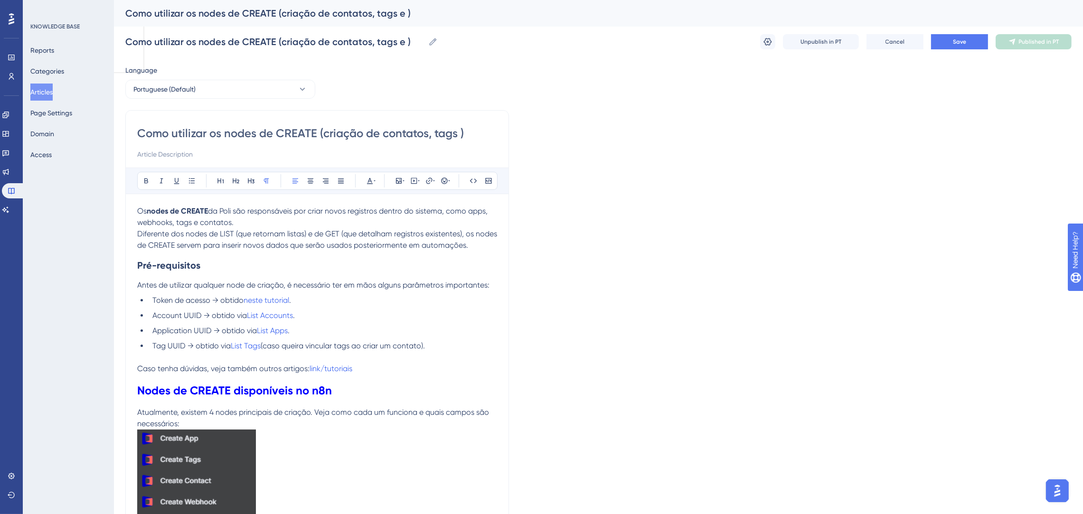
type input "Como utilizar os nodes de CREATE (criação de contatos, tags )"
type input "Como utilizar os nodes de CREATE (criação de contatos, tags)"
type input "Como utilizar os nodes de CREATE (criação de contatos, tags, apps)"
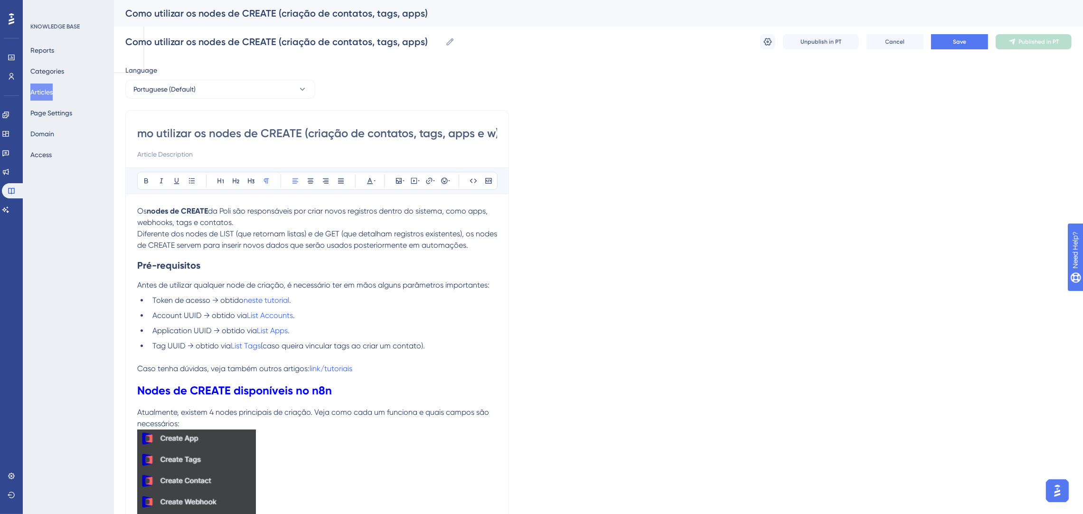
type input "Como utilizar os nodes de CREATE (criação de contatos, tags, apps e we)"
type input "Como utilizar os nodes de CREATE (criação de contatos, tags, apps e webhooks)"
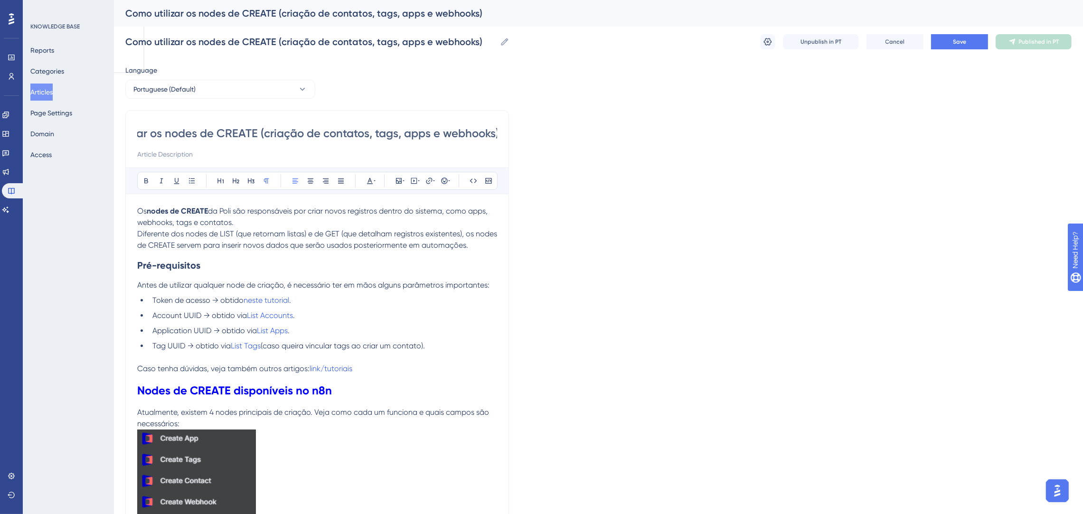
type input "Como utilizar os nodes de CREATE (criação de contatos, tags, apps e webhooks))"
click at [477, 145] on div "Como utilizar os nodes de CREATE (criação de contatos, tags, apps e webhooks))" at bounding box center [317, 143] width 360 height 34
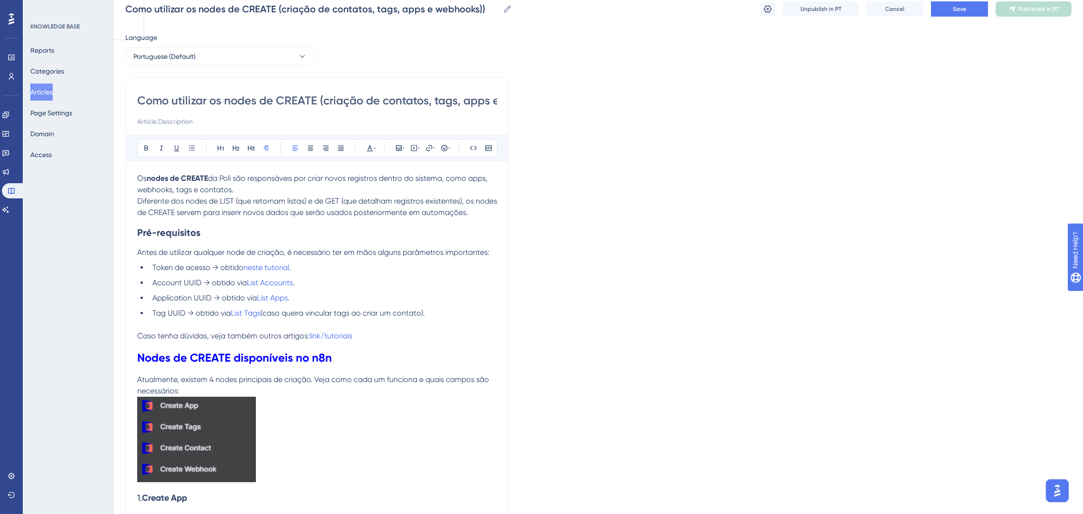
scroll to position [0, 0]
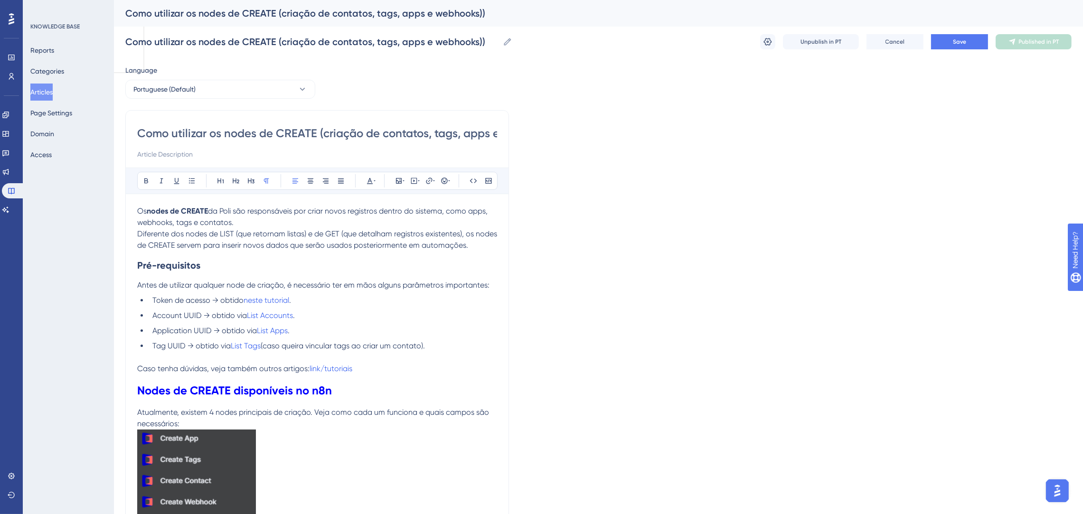
click at [437, 137] on input "Como utilizar os nodes de CREATE (criação de contatos, tags, apps e webhooks))" at bounding box center [317, 133] width 360 height 15
click at [979, 47] on button "Save" at bounding box center [959, 41] width 57 height 15
click at [1015, 41] on icon at bounding box center [1015, 42] width 8 height 8
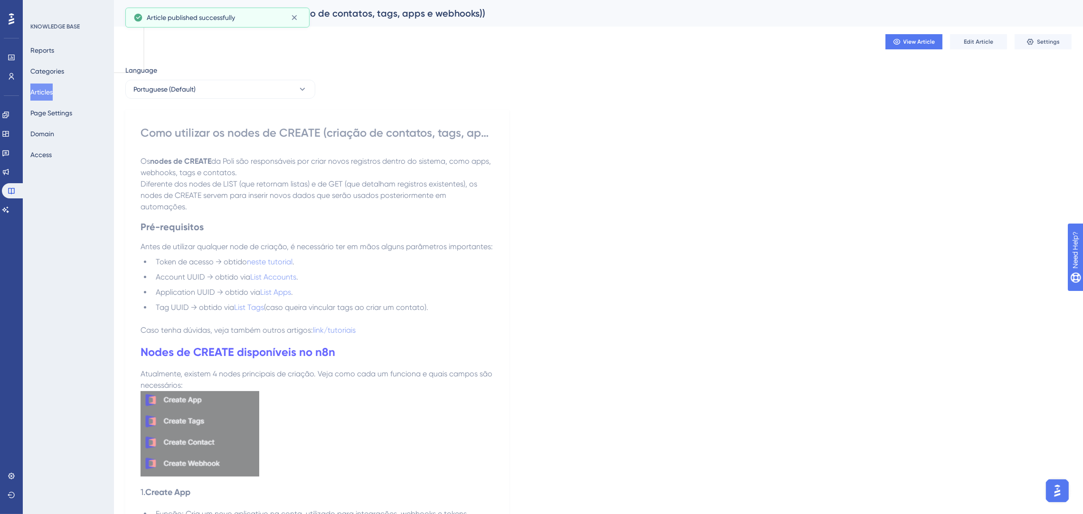
click at [52, 89] on button "Articles" at bounding box center [41, 92] width 22 height 17
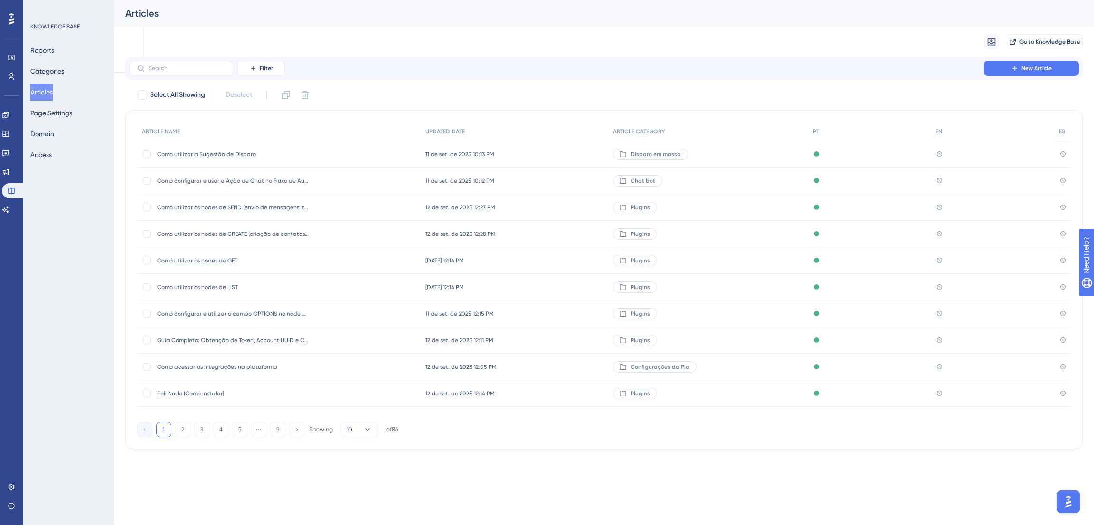
click at [242, 286] on span "Como utilizar os nodes de LIST" at bounding box center [233, 287] width 152 height 8
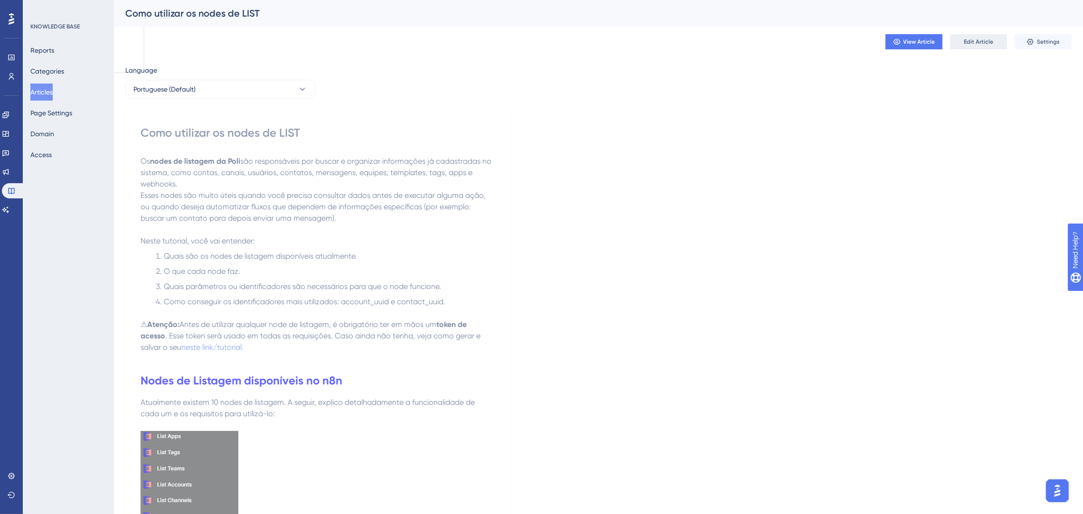
click at [990, 46] on button "Edit Article" at bounding box center [978, 41] width 57 height 15
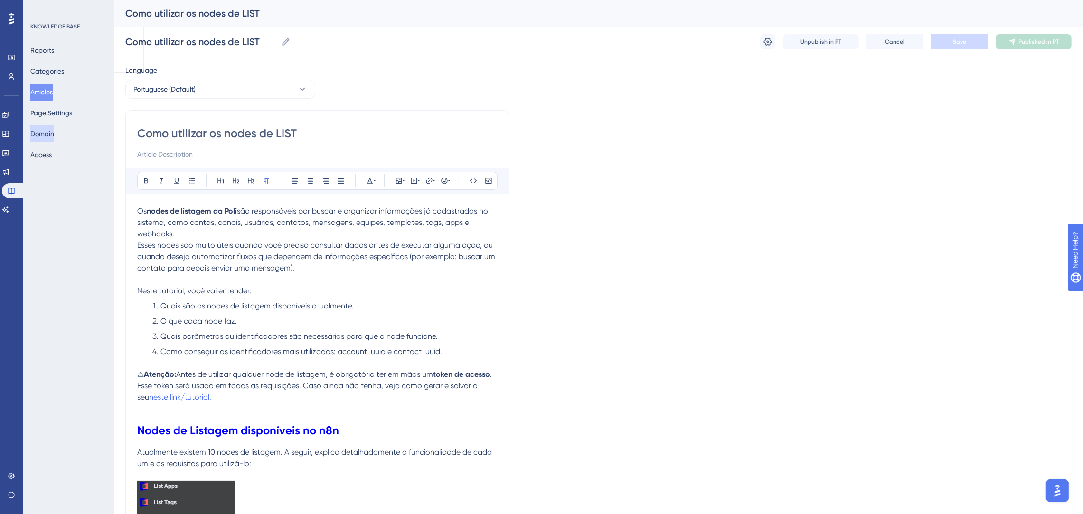
drag, startPoint x: 329, startPoint y: 131, endPoint x: 47, endPoint y: 131, distance: 281.9
paste input "(listagem de contatos, canais e entidades"
type input "Como utilizar os nodes de LIST (listagem de contatos, canais e entidades"
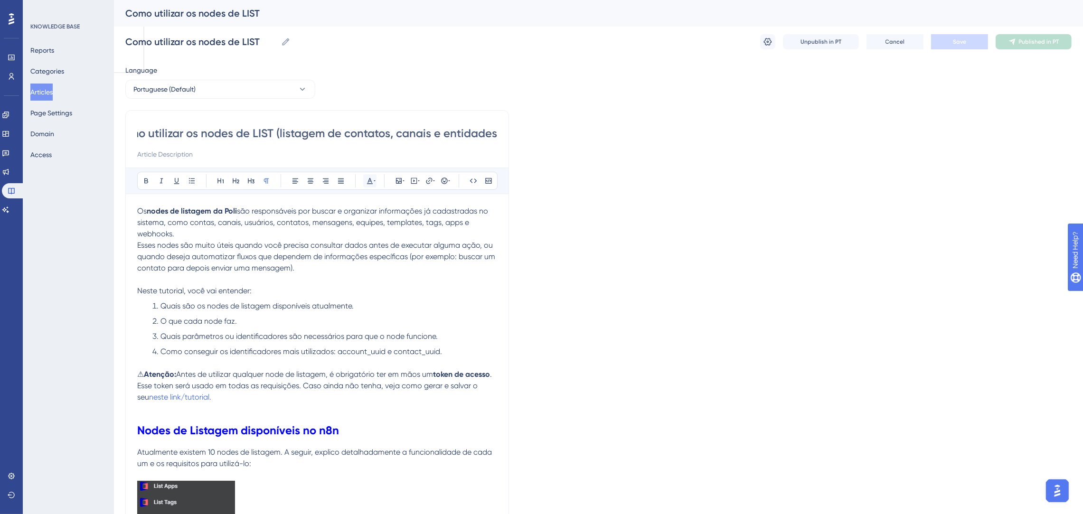
type input "Como utilizar os nodes de LIST (listagem de contatos, canais e entidades"
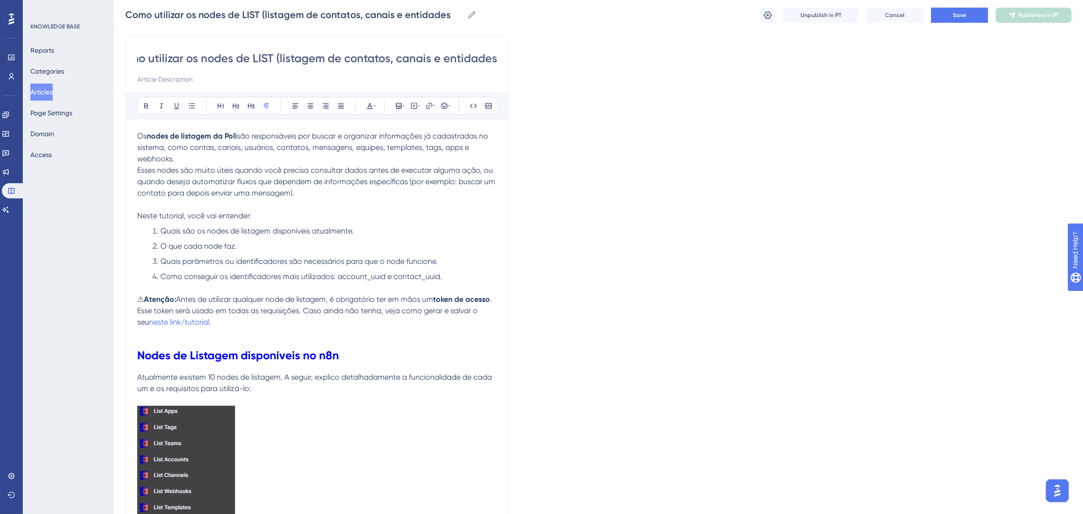
scroll to position [0, 0]
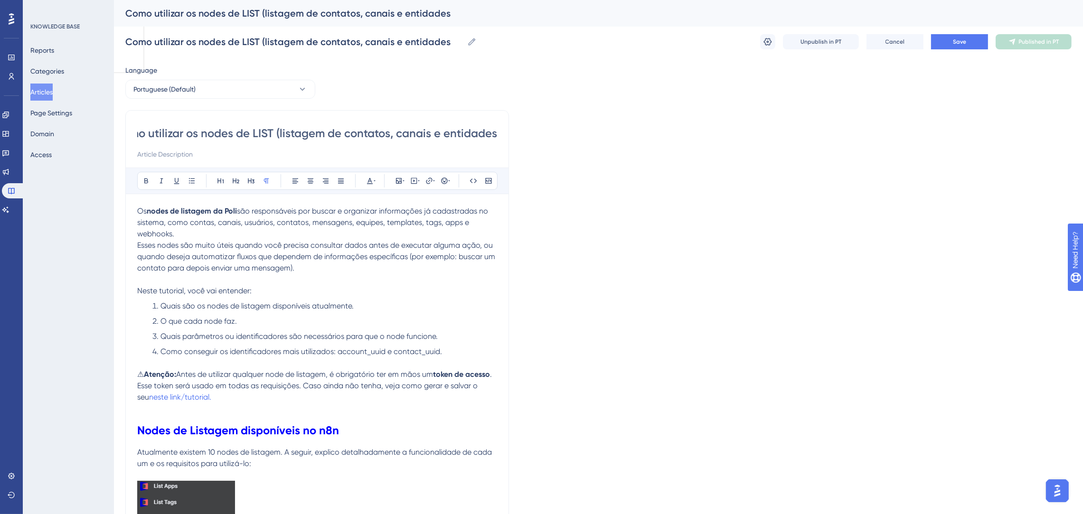
drag, startPoint x: 496, startPoint y: 132, endPoint x: 446, endPoint y: 132, distance: 50.8
click at [446, 132] on input "Como utilizar os nodes de LIST (listagem de contatos, canais e entidades" at bounding box center [317, 133] width 360 height 15
type input "Como utilizar os nodes de LIST (listagem de contatos, canais e"
type input "Como utilizar os nodes de LIST (listagem de contatos, canais"
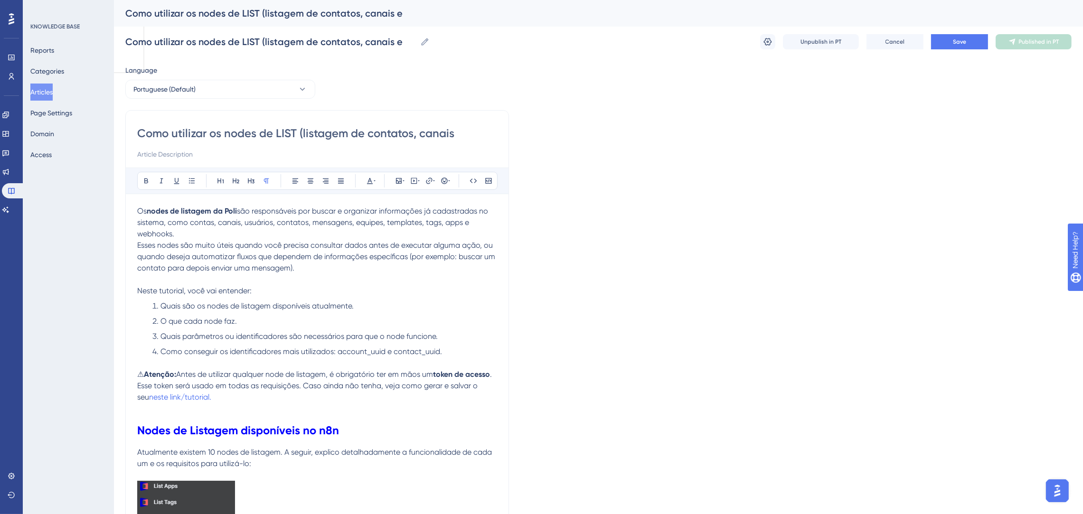
type input "Como utilizar os nodes de LIST (listagem de contatos, canais"
type input "Como utilizar os nodes de LIST (listagem de contatos, canais, USU"
type input "Como utilizar os nodes de LIST (listagem de contatos, canais, usu"
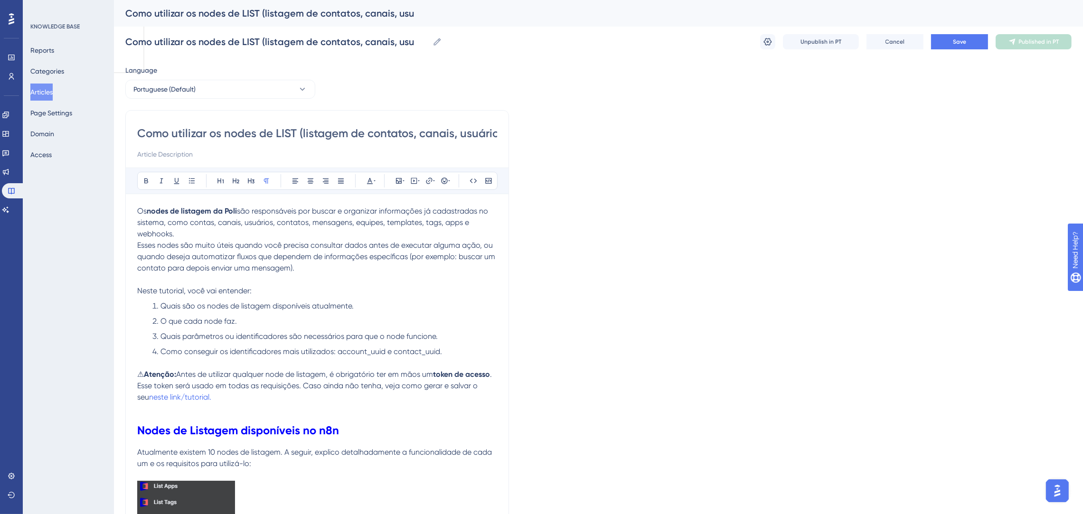
type input "Como utilizar os nodes de LIST (listagem de contatos, canais, usuários"
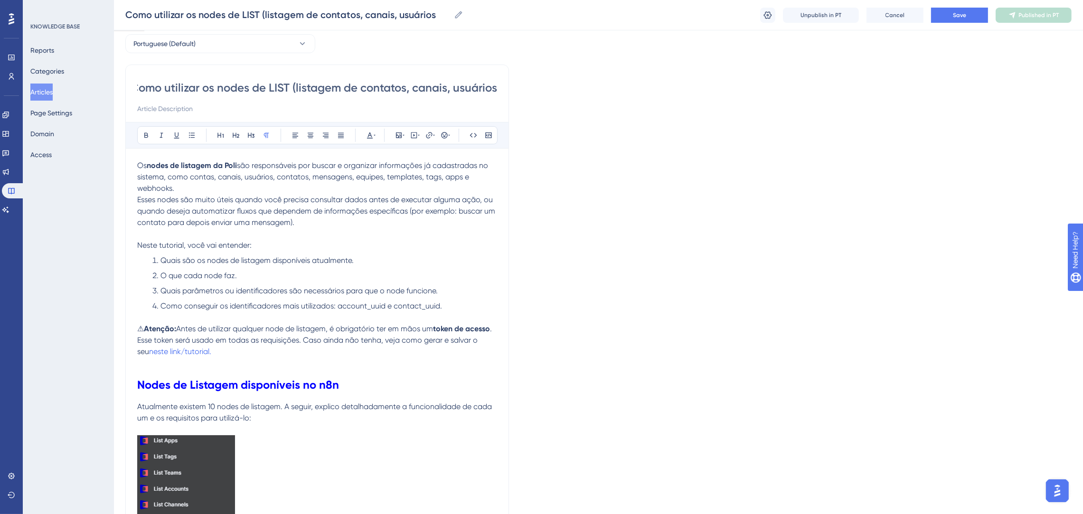
scroll to position [0, 0]
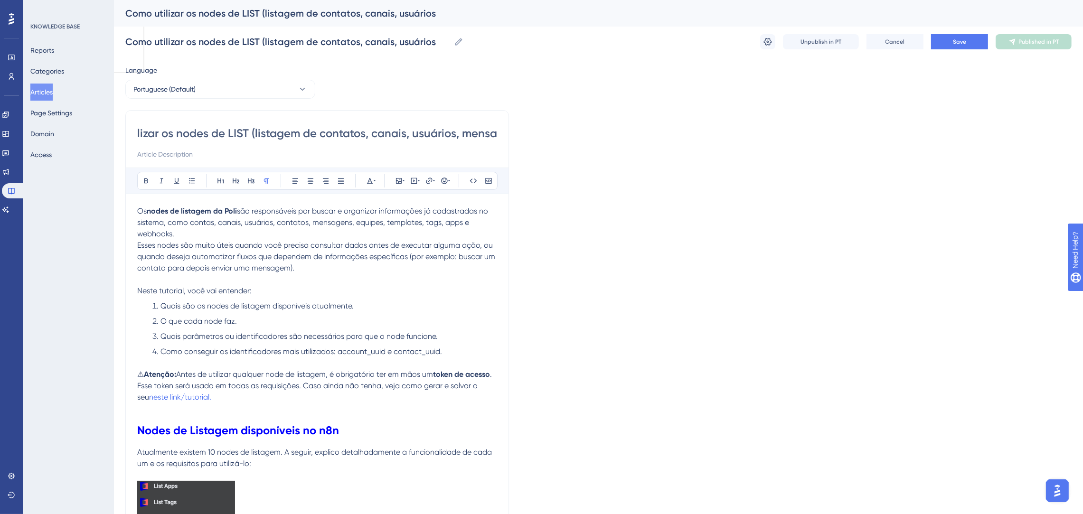
type input "Como utilizar os nodes de LIST (listagem de contatos, canais, usuários, mensag"
type input "Como utilizar os nodes de LIST (listagem de contatos, canais, usuários, mensage…"
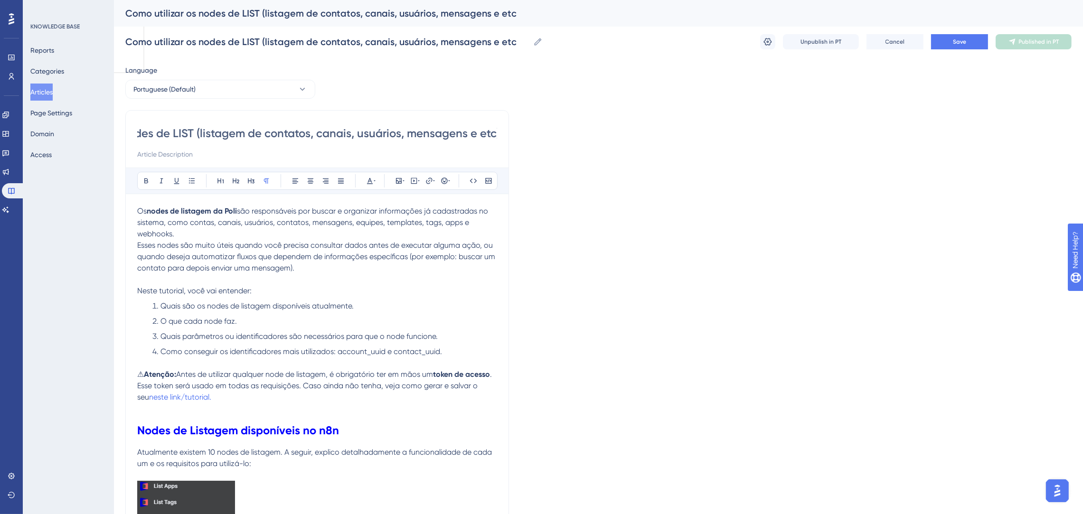
scroll to position [0, 106]
type input "Como utilizar os nodes de LIST (listagem de contatos, canais, usuários, mensage…"
click at [970, 40] on button "Save" at bounding box center [959, 41] width 57 height 15
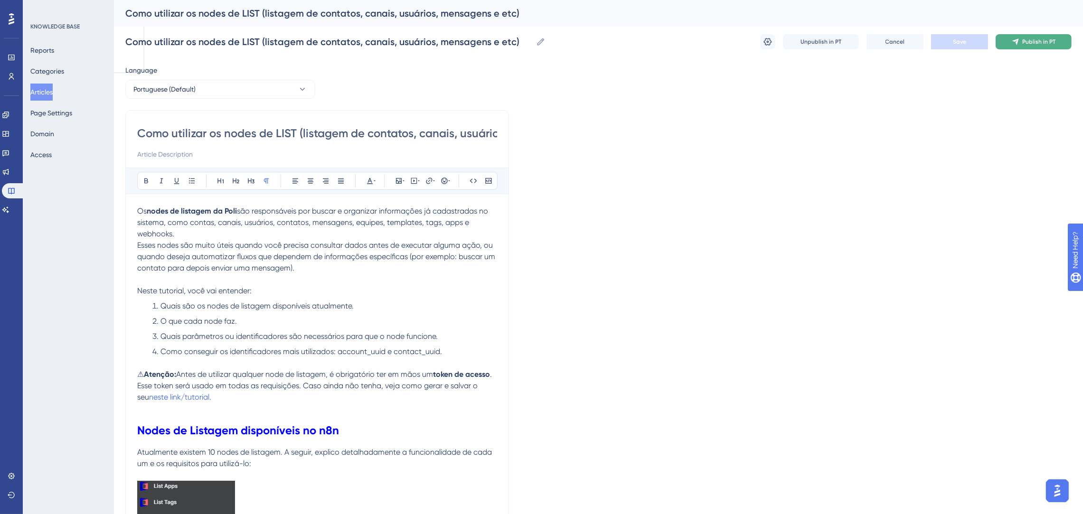
click at [1057, 43] on button "Publish in PT" at bounding box center [1033, 41] width 76 height 15
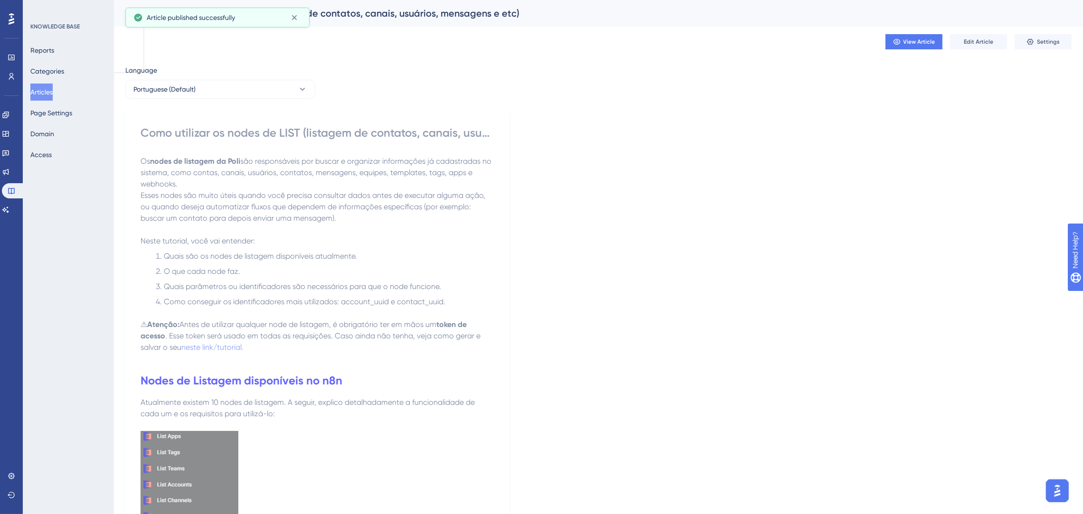
click at [52, 91] on button "Articles" at bounding box center [41, 92] width 22 height 17
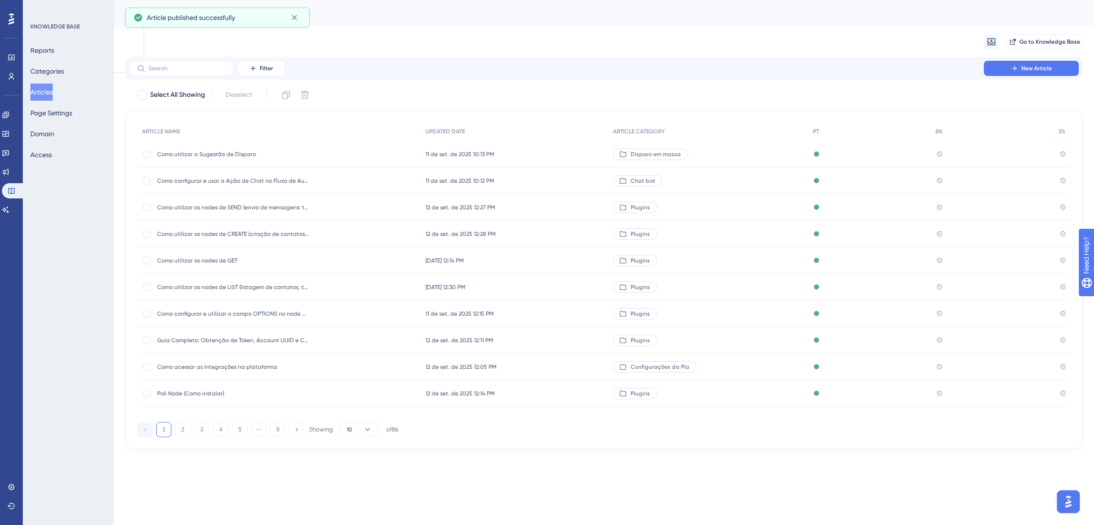
click at [220, 251] on div "Como utilizar os nodes de GET Como utilizar os nodes de GET" at bounding box center [233, 260] width 152 height 27
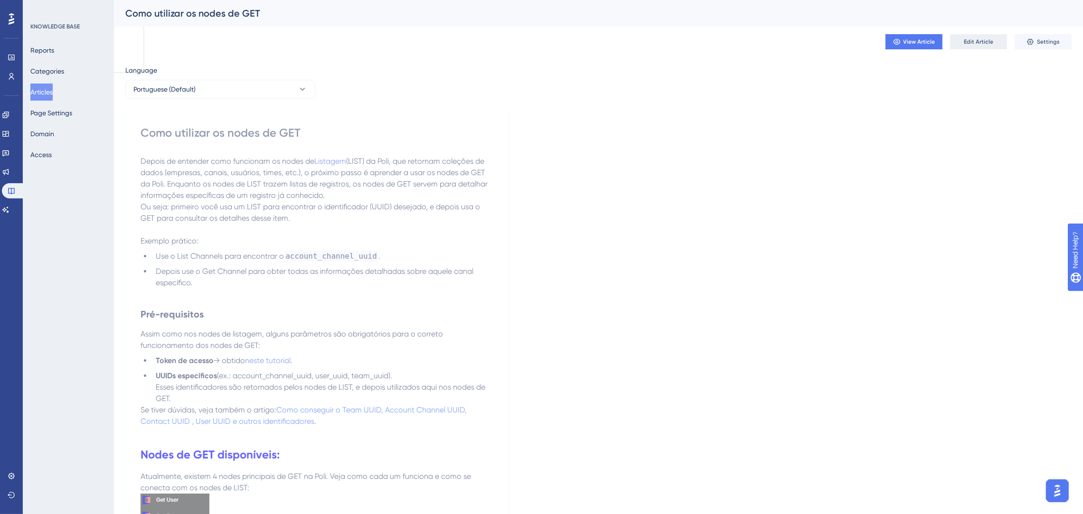
click at [986, 41] on span "Edit Article" at bounding box center [977, 42] width 29 height 8
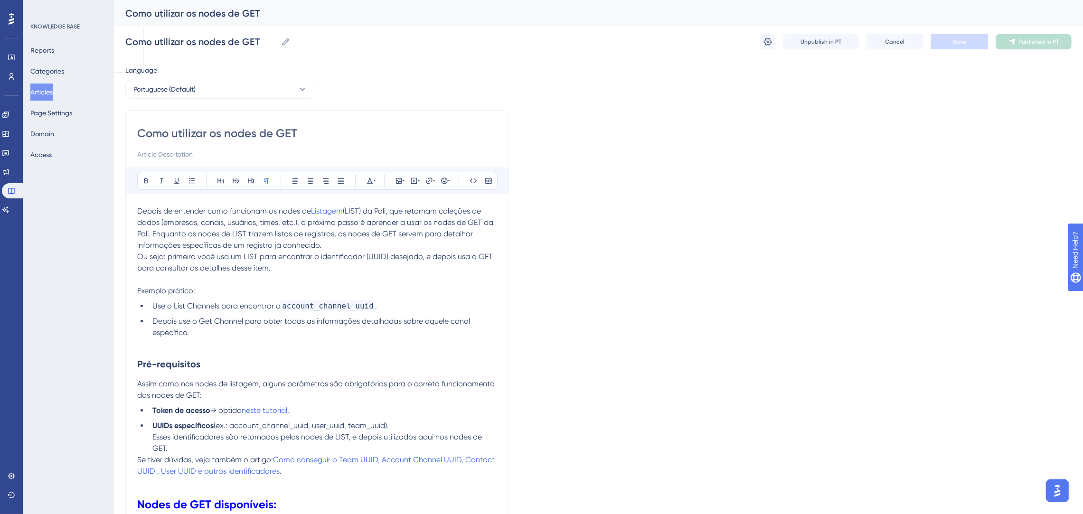
drag, startPoint x: 322, startPoint y: 132, endPoint x: 90, endPoint y: 102, distance: 234.5
paste input "“Como utilizar os nodes de GET (consulta de dados e registros específicos)”"
type input "“Como utilizar os nodes de GET (consulta de dados e registros específicos)”"
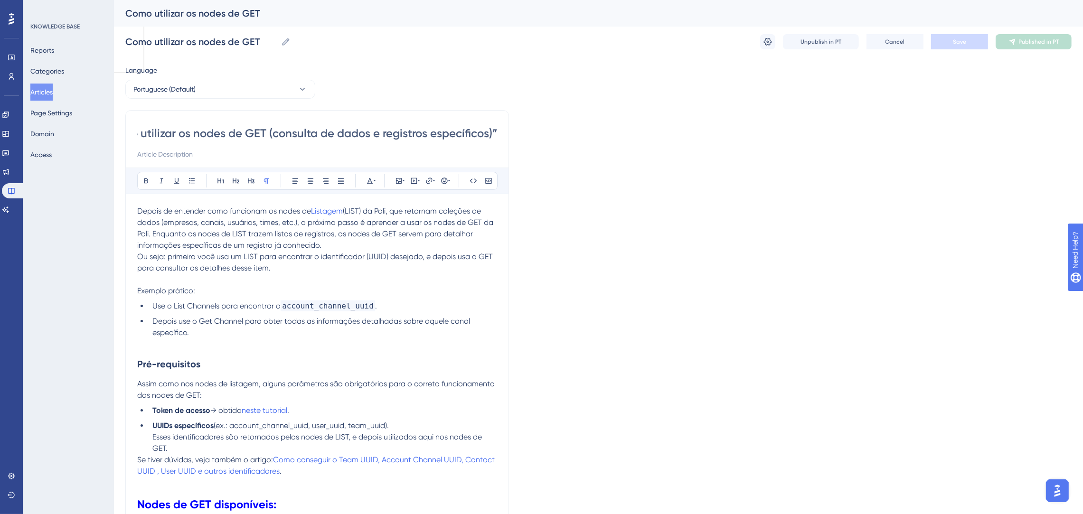
type input "“Como utilizar os nodes de GET (consulta de dados e registros específicos)”"
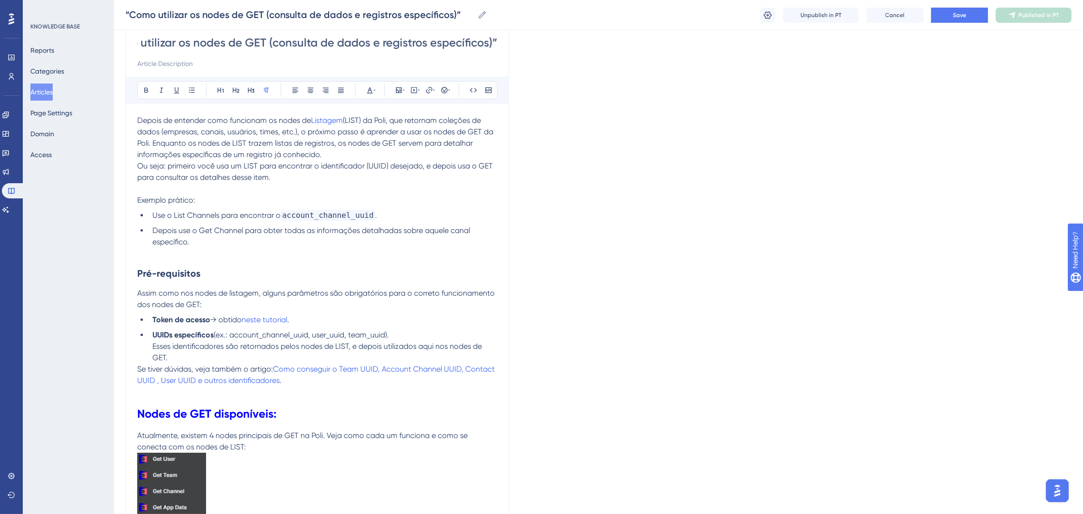
scroll to position [71, 0]
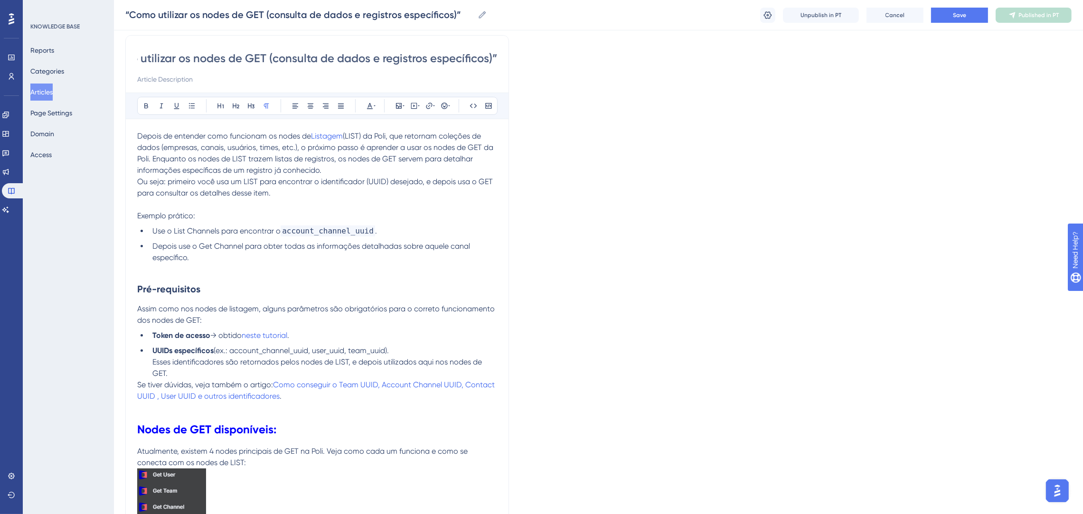
click at [488, 61] on input "“Como utilizar os nodes de GET (consulta de dados e registros específicos)”" at bounding box center [317, 58] width 360 height 15
drag, startPoint x: 488, startPoint y: 61, endPoint x: 272, endPoint y: 57, distance: 216.5
click at [272, 57] on input "“Como utilizar os nodes de GET (consulta de dados e registros específicos)”" at bounding box center [317, 58] width 360 height 15
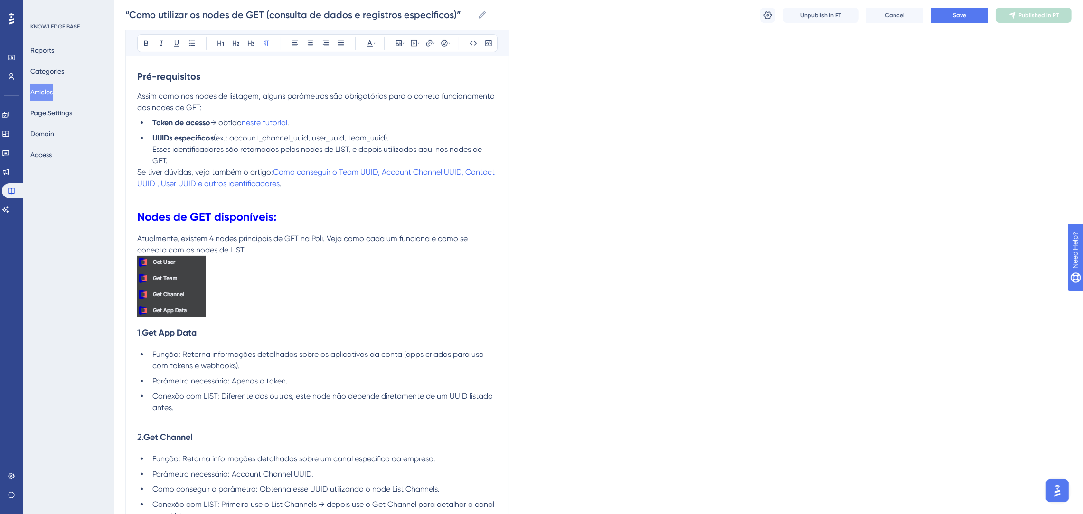
scroll to position [285, 0]
type input "“Como utilizar os nodes de GET (consulta de dados e registros específicos)”"
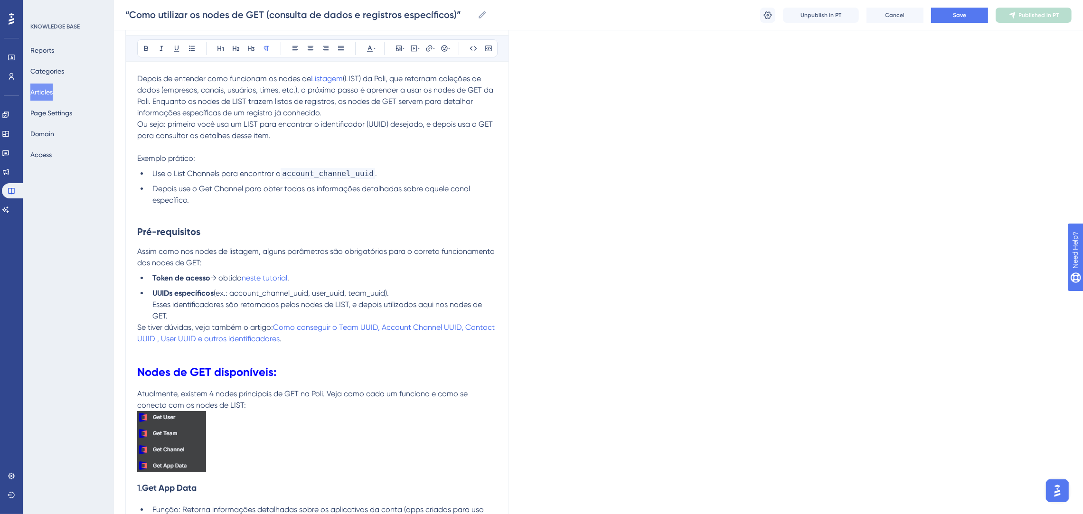
scroll to position [0, 0]
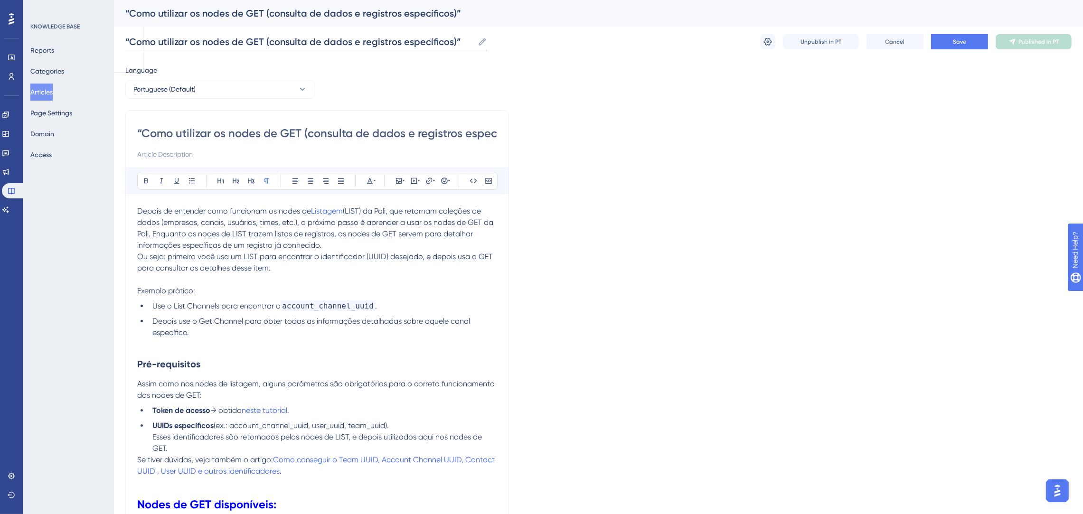
click at [368, 45] on input "“Como utilizar os nodes de GET (consulta de dados e registros específicos)”" at bounding box center [299, 41] width 348 height 13
click at [311, 136] on input "“Como utilizar os nodes de GET (consulta de dados e registros específicos)”" at bounding box center [317, 133] width 360 height 15
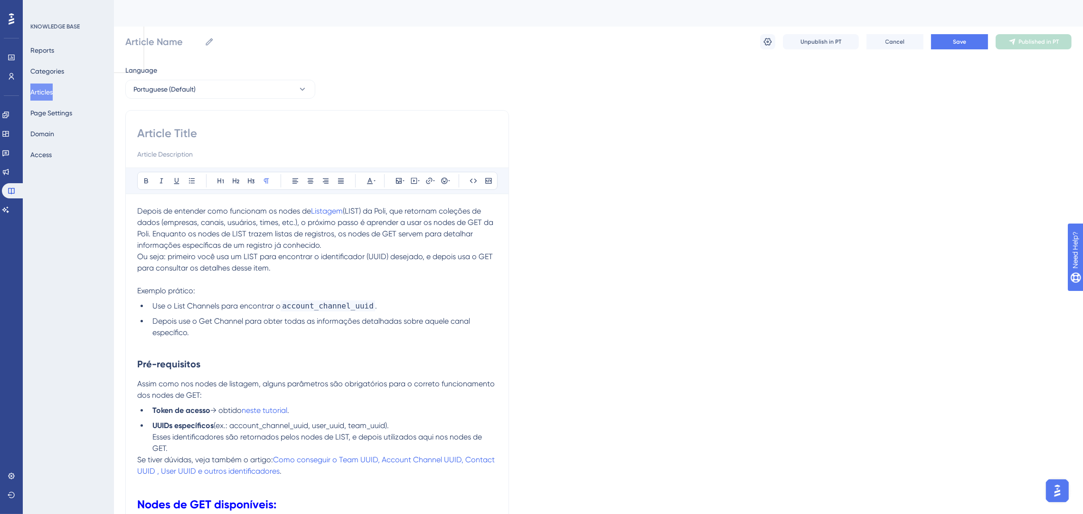
paste input "Como utilizar os nodes de GET (consulta de usuários, times, canais e apps)"
type input "Como utilizar os nodes de GET (consulta de usuários, times, canais e apps)"
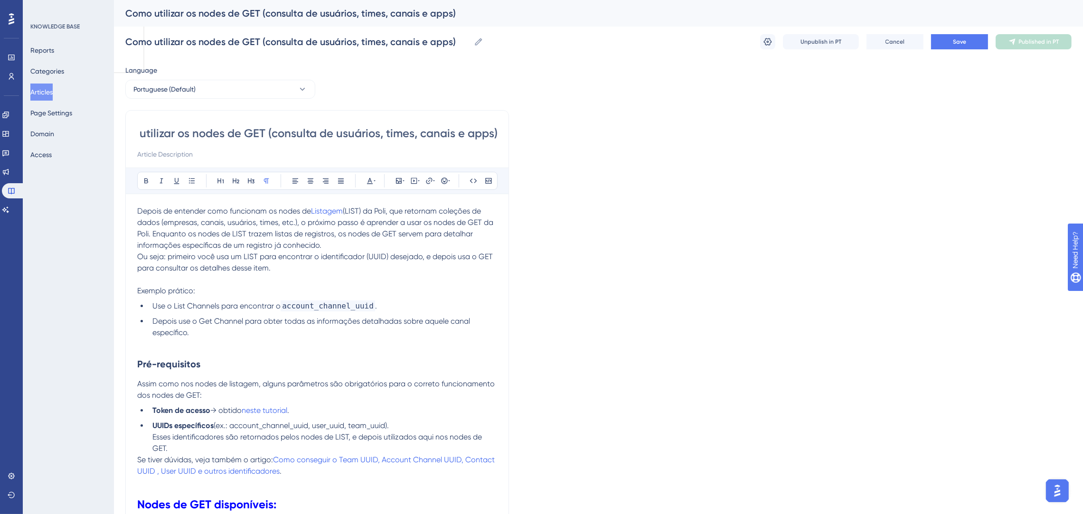
click at [143, 131] on input "Como utilizar os nodes de GET (consulta de usuários, times, canais e apps)" at bounding box center [317, 133] width 360 height 15
click at [440, 131] on input "Como utilizar os nodes de GET (consulta de usuários, times, canais e apps)" at bounding box center [317, 133] width 360 height 15
type input "Como utilizar os nodes de GET (consulta de usuários, times, canais e apps)"
click at [956, 39] on span "Save" at bounding box center [959, 42] width 13 height 8
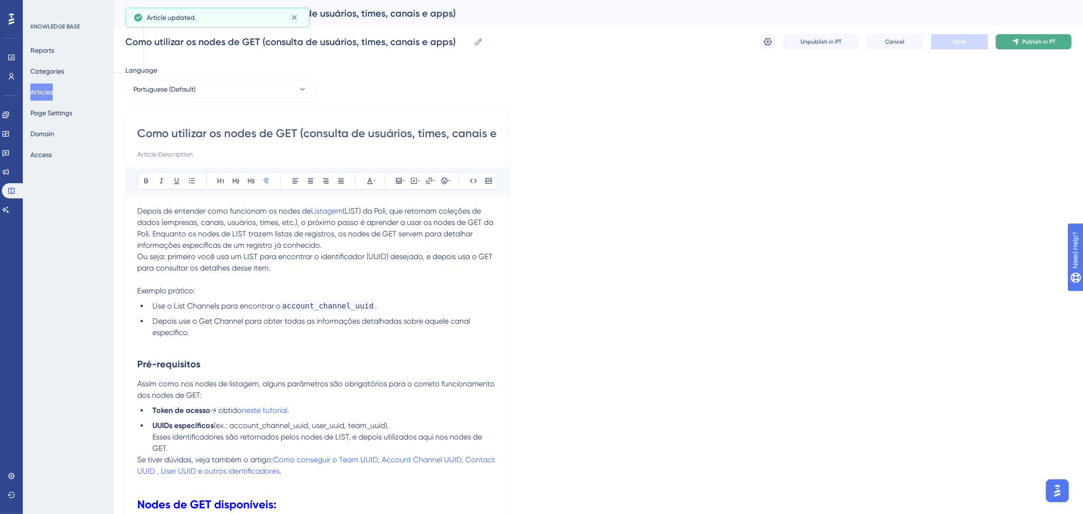
click at [1004, 46] on button "Publish in PT" at bounding box center [1033, 41] width 76 height 15
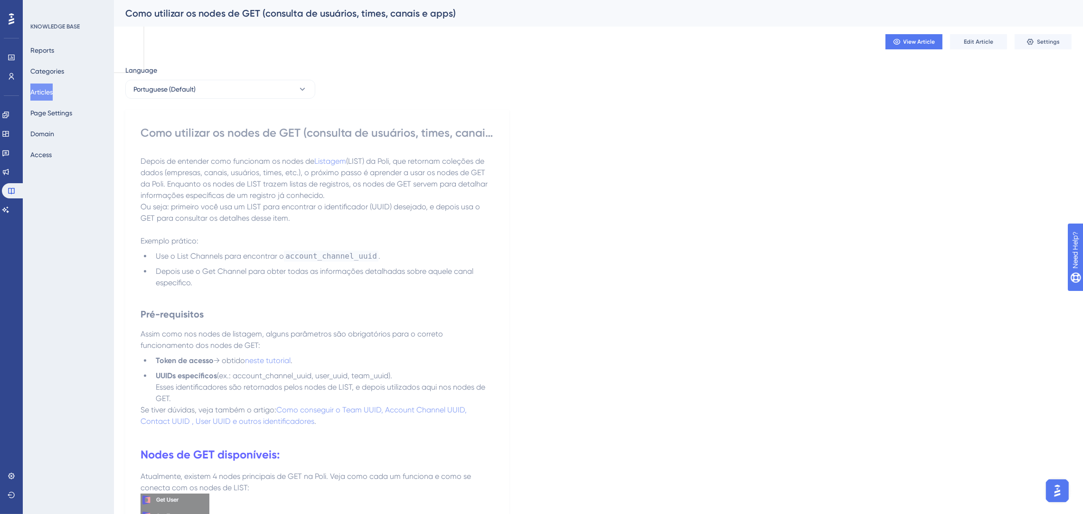
click at [43, 93] on button "Articles" at bounding box center [41, 92] width 22 height 17
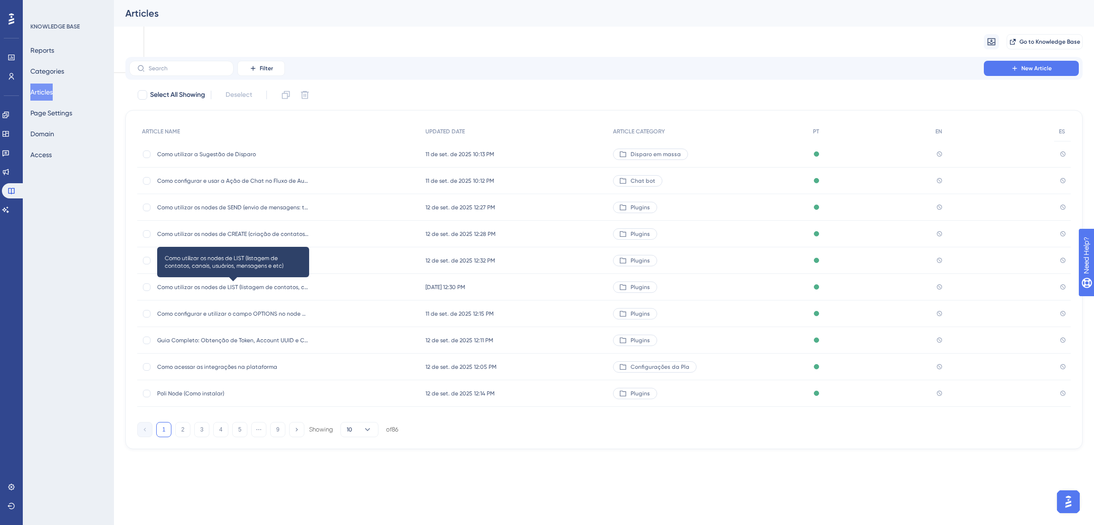
click at [276, 287] on span "Como utilizar os nodes de LIST (listagem de contatos, canais, usuários, mensage…" at bounding box center [233, 287] width 152 height 8
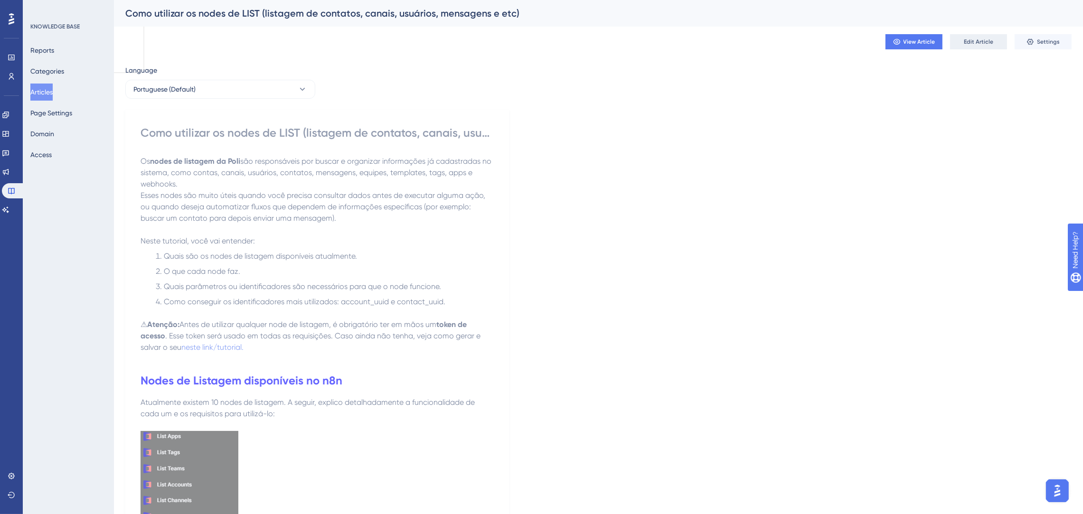
click at [988, 38] on span "Edit Article" at bounding box center [977, 42] width 29 height 8
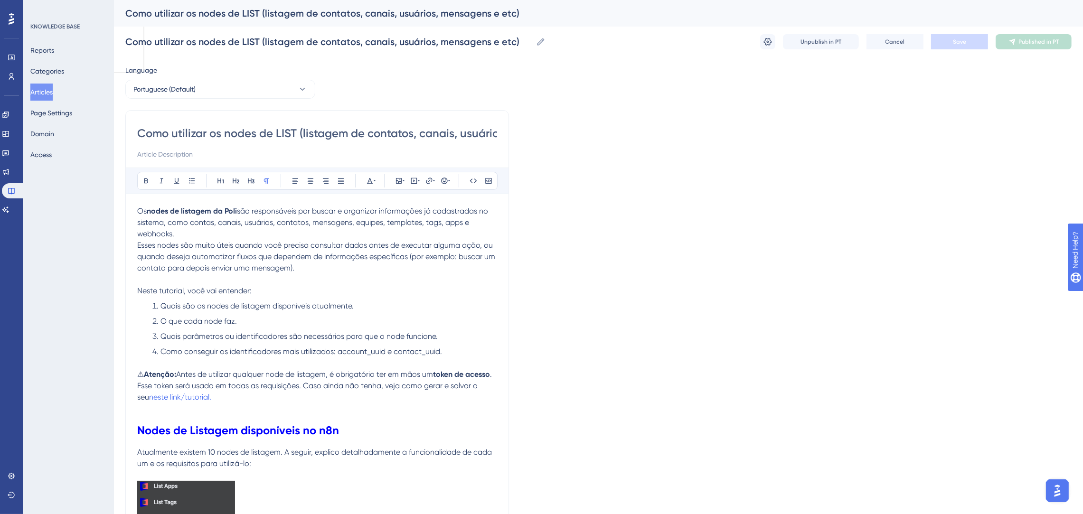
click at [472, 132] on input "Como utilizar os nodes de LIST (listagem de contatos, canais, usuários, mensage…" at bounding box center [317, 133] width 360 height 15
type input "Como utilizar os nodes de LIST (listagem de contatos, canais, usuários, mesagen…"
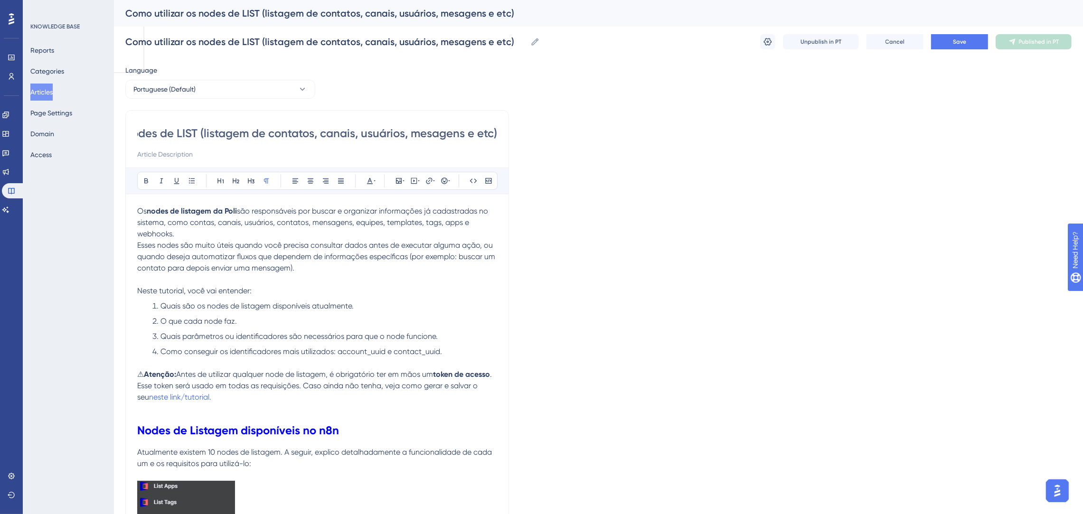
click at [475, 131] on input "Como utilizar os nodes de LIST (listagem de contatos, canais, usuários, mesagen…" at bounding box center [317, 133] width 360 height 15
type input "Como utilizar os nodes de LIST (listagem de contatos, canais, usuários, mesagen…"
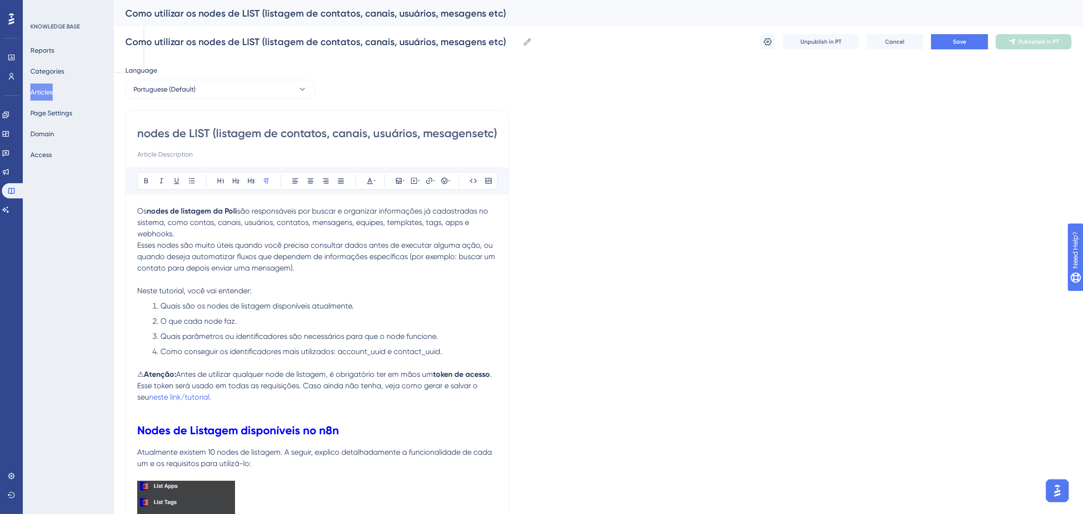
type input "Como utilizar os nodes de LIST (listagem de contatos, canais, usuários, mesagen…"
click at [490, 131] on input "Como utilizar os nodes de LIST (listagem de contatos, canais, usuários, mesagen…" at bounding box center [317, 133] width 360 height 15
type input "Como utilizar os nodes de LIST (listagem de contatos, canais, usuários, mesagen…"
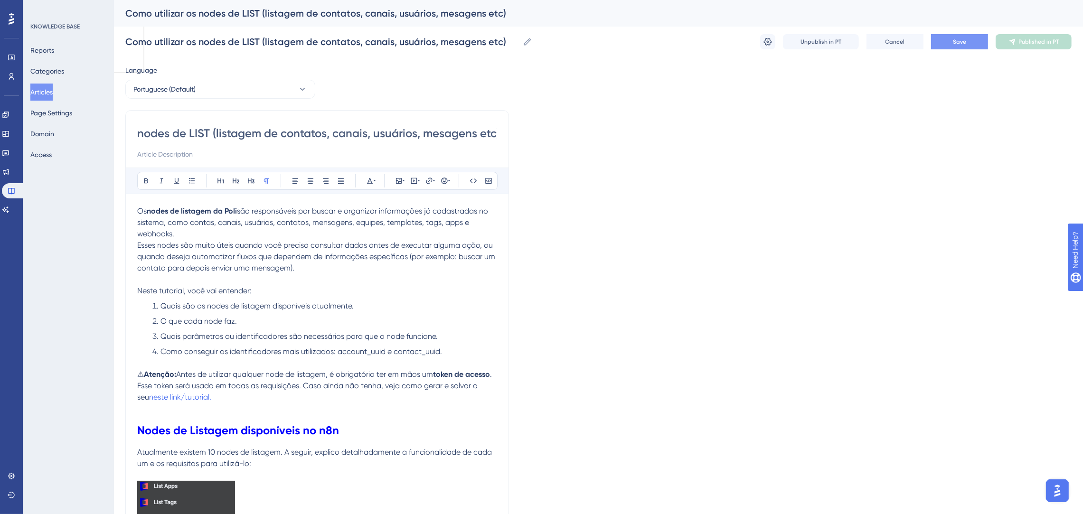
click at [956, 44] on span "Save" at bounding box center [959, 42] width 13 height 8
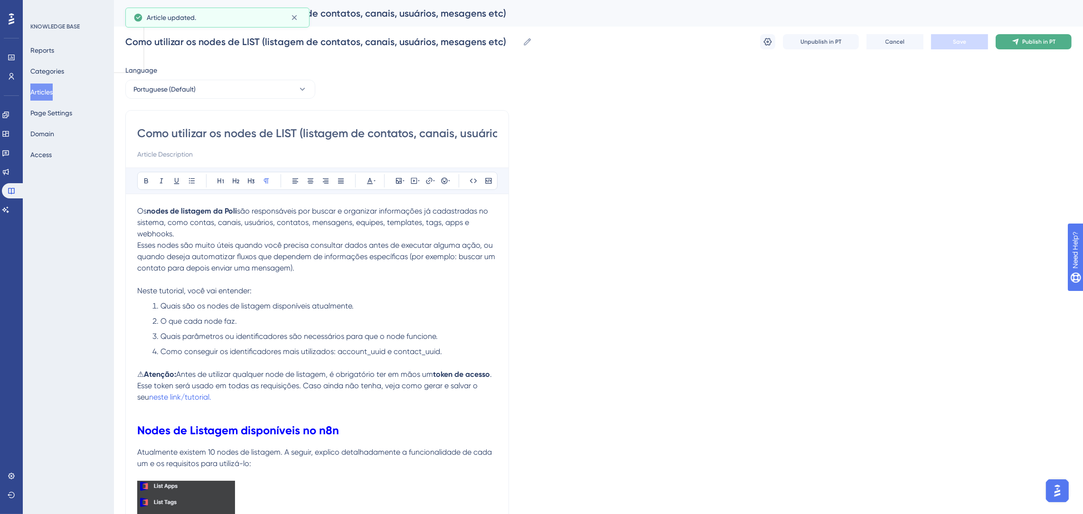
click at [1052, 41] on span "Publish in PT" at bounding box center [1038, 42] width 33 height 8
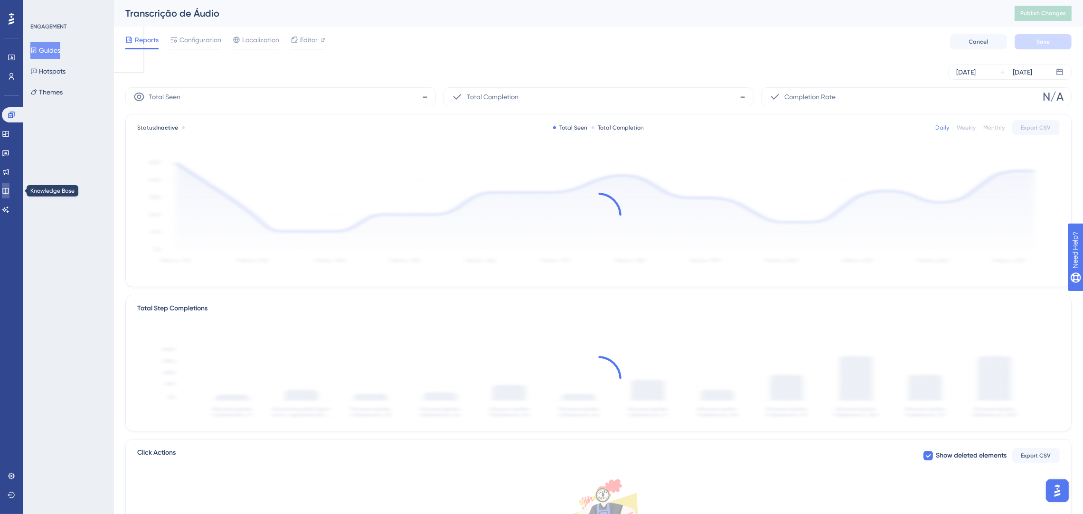
click at [4, 189] on link at bounding box center [6, 190] width 8 height 15
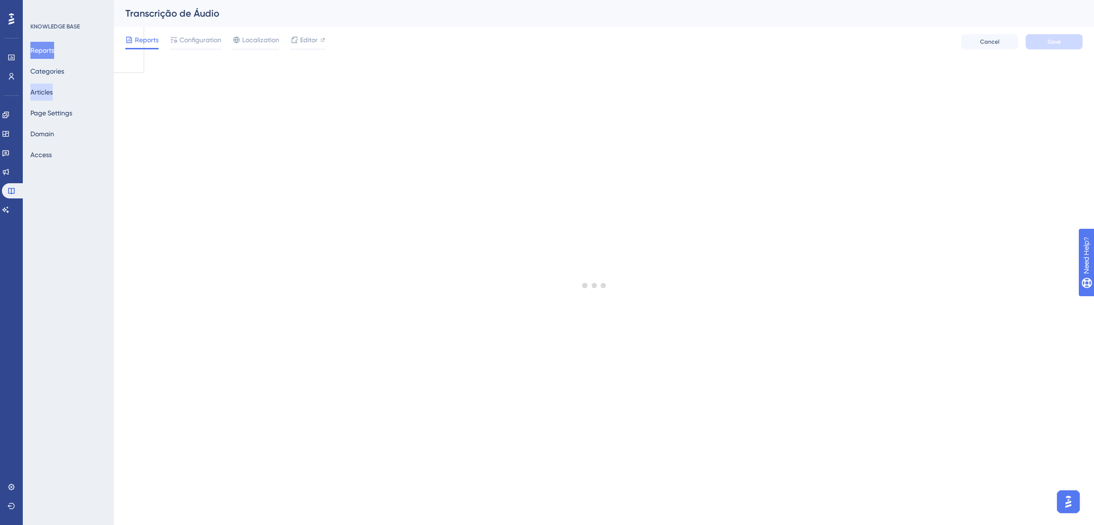
click at [49, 92] on button "Articles" at bounding box center [41, 92] width 22 height 17
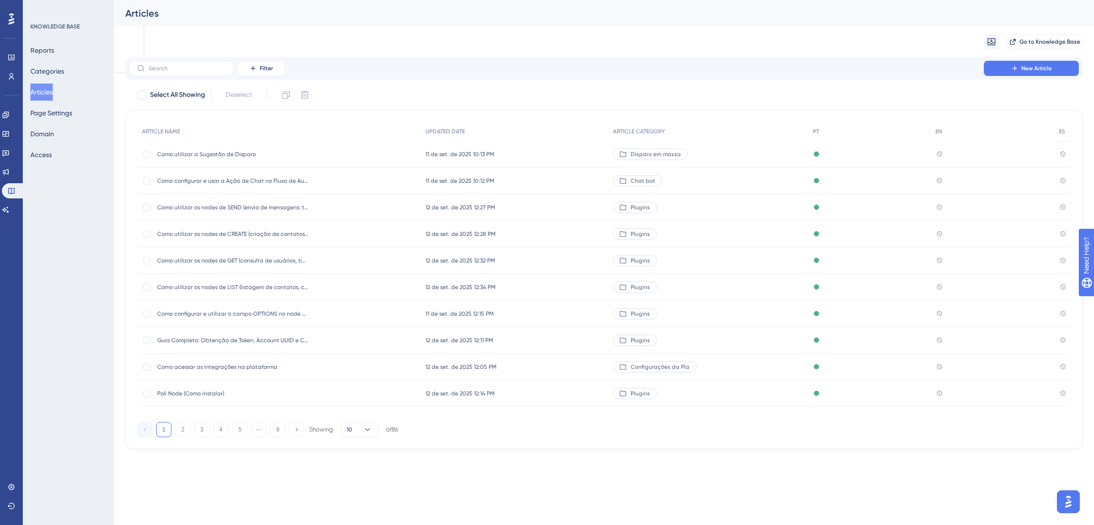
click at [280, 212] on div "Como utilizar os nodes de SEND (envio de mensagens: texto e templates) Como uti…" at bounding box center [233, 207] width 152 height 27
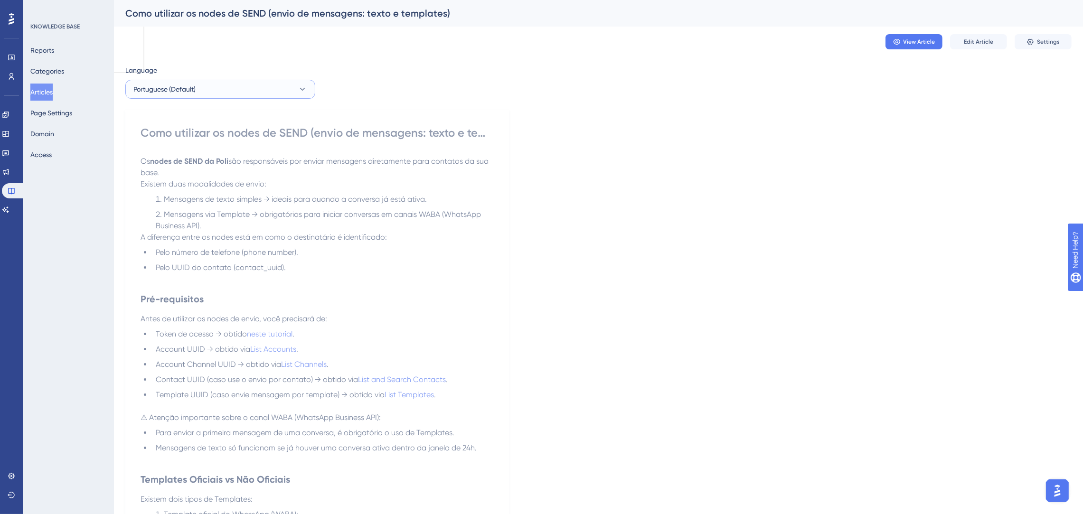
click at [298, 93] on icon at bounding box center [302, 88] width 9 height 9
click at [219, 134] on button "English English No translation" at bounding box center [220, 137] width 178 height 19
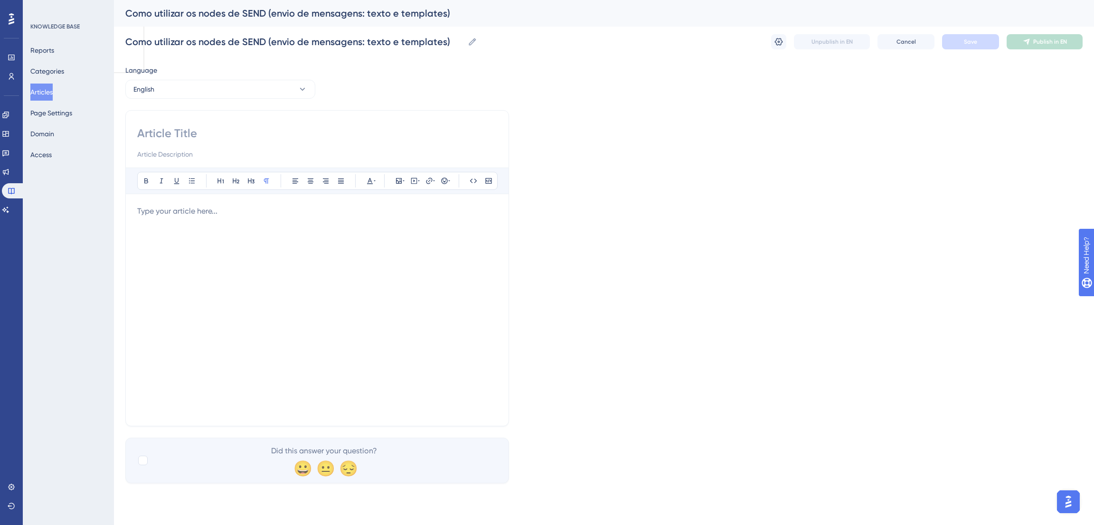
click at [235, 214] on p at bounding box center [317, 211] width 360 height 11
click at [190, 137] on input at bounding box center [317, 133] width 360 height 15
click at [185, 216] on p at bounding box center [317, 211] width 360 height 11
click at [252, 94] on button "English" at bounding box center [220, 89] width 190 height 19
click at [212, 123] on button "Portuguese (Default) Portuguese (Default) Published" at bounding box center [220, 118] width 178 height 19
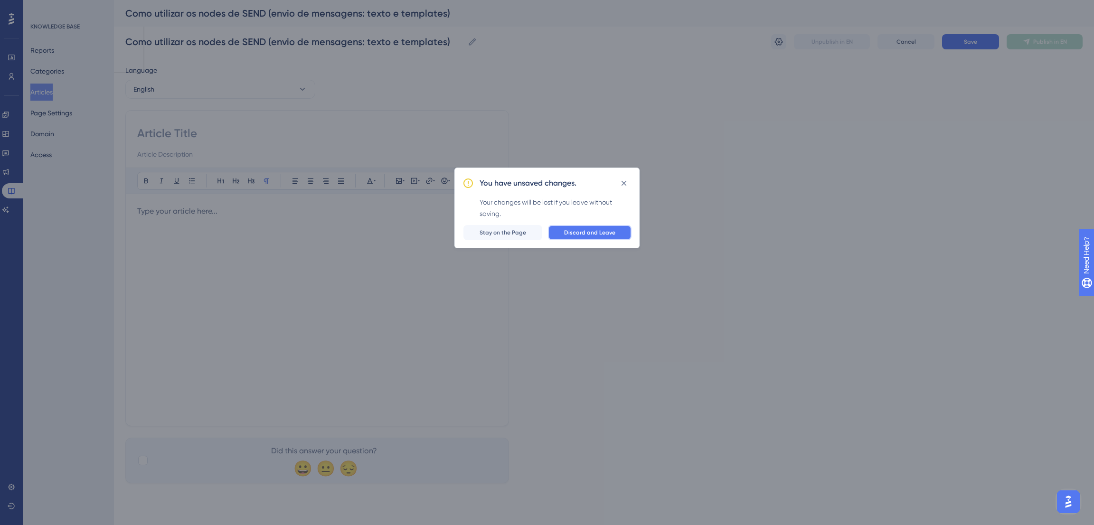
click at [565, 230] on button "Discard and Leave" at bounding box center [590, 232] width 84 height 15
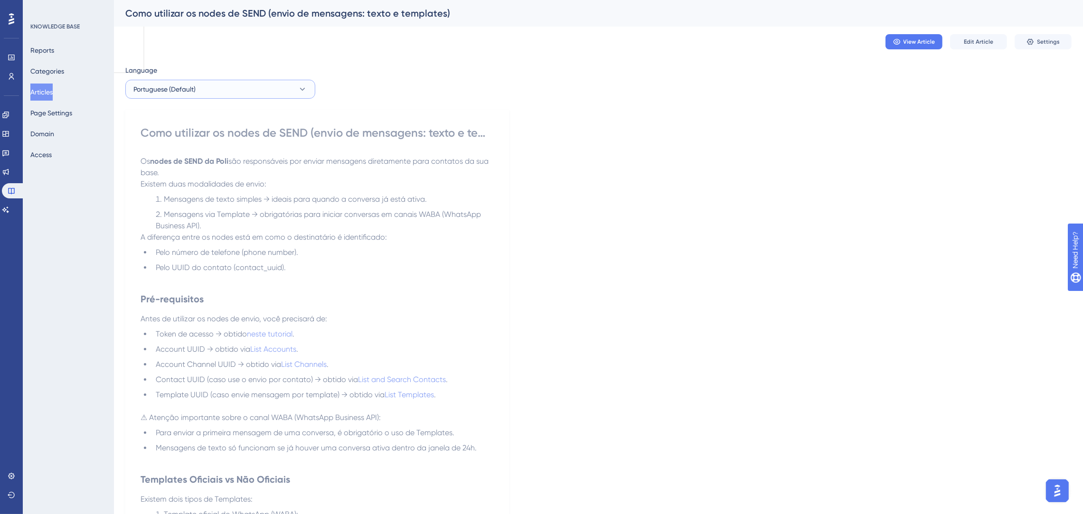
click at [304, 88] on icon at bounding box center [302, 89] width 5 height 3
click at [215, 137] on button "English English No translation" at bounding box center [220, 137] width 178 height 19
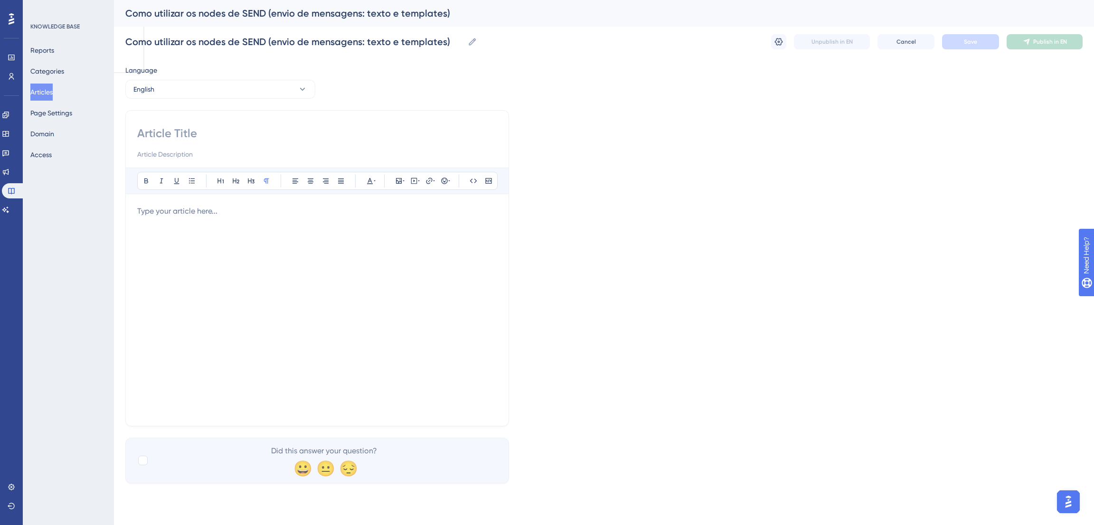
click at [212, 205] on div "Bold Italic Underline Bullet Point Heading 1 Heading 2 Heading 3 Normal Align L…" at bounding box center [317, 291] width 360 height 247
click at [213, 212] on p at bounding box center [317, 211] width 360 height 11
click at [235, 132] on input at bounding box center [317, 133] width 360 height 15
click at [53, 89] on button "Articles" at bounding box center [41, 92] width 22 height 17
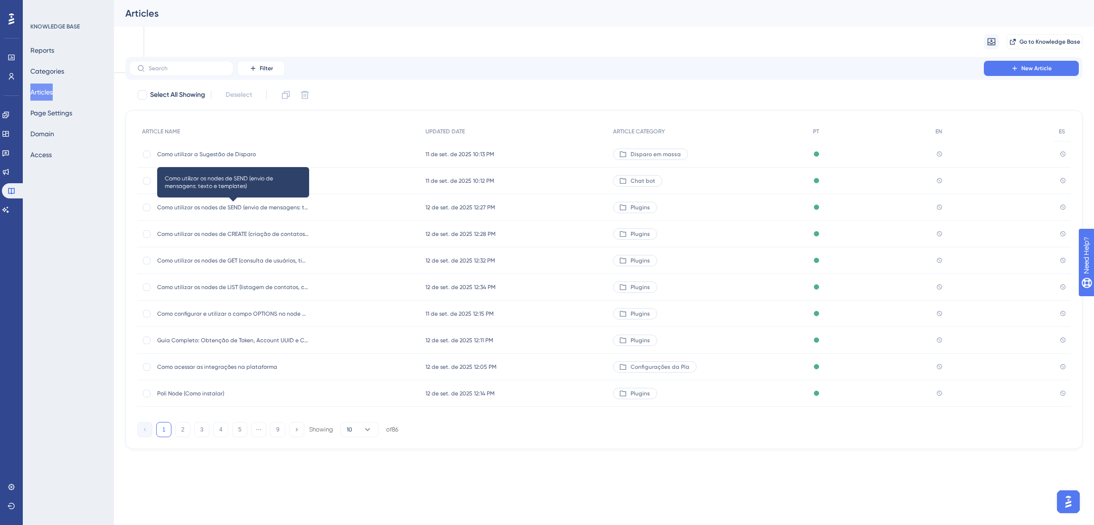
click at [278, 208] on span "Como utilizar os nodes de SEND (envio de mensagens: texto e templates)" at bounding box center [233, 208] width 152 height 8
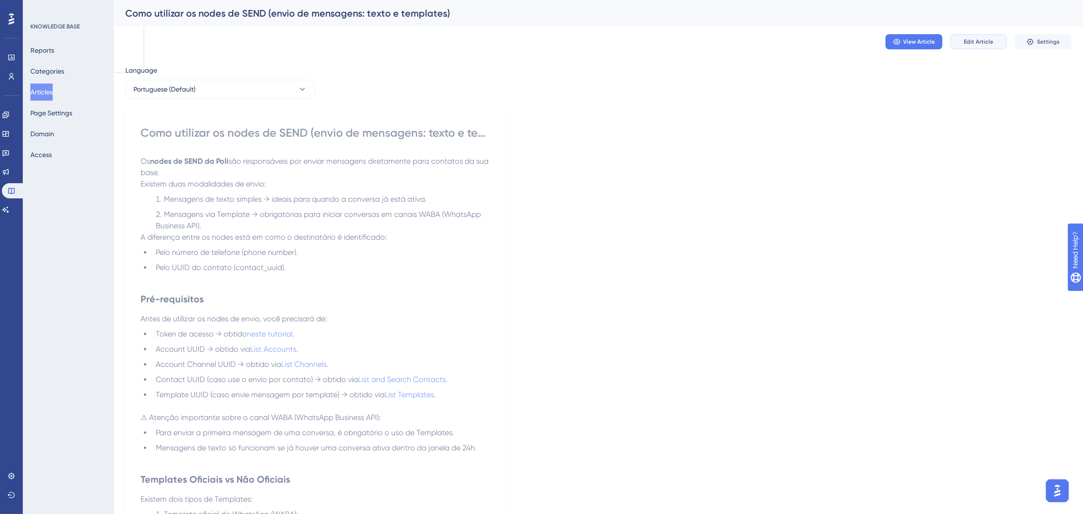
click at [976, 48] on button "Edit Article" at bounding box center [978, 41] width 57 height 15
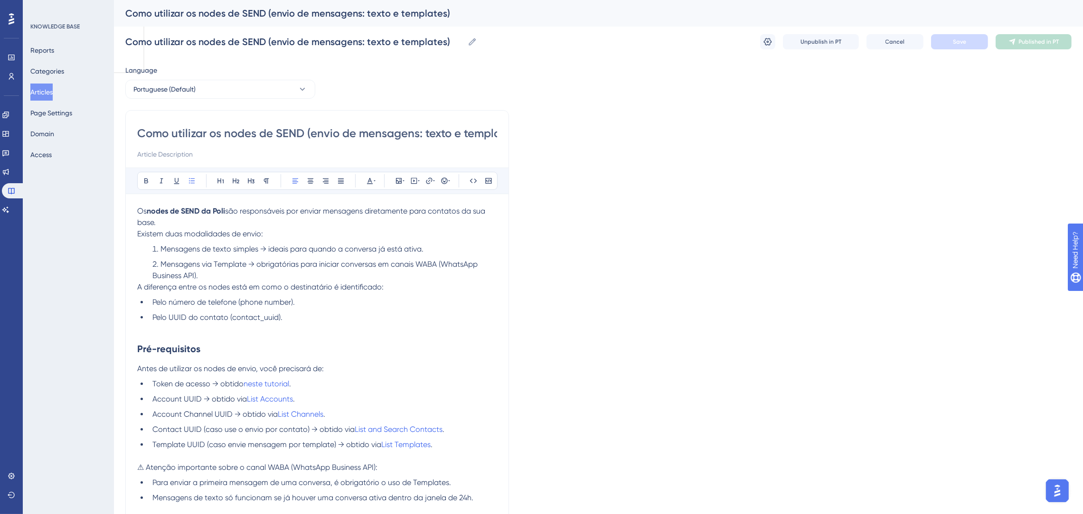
drag, startPoint x: 136, startPoint y: 211, endPoint x: 368, endPoint y: 336, distance: 263.7
click at [334, 334] on p at bounding box center [317, 328] width 360 height 11
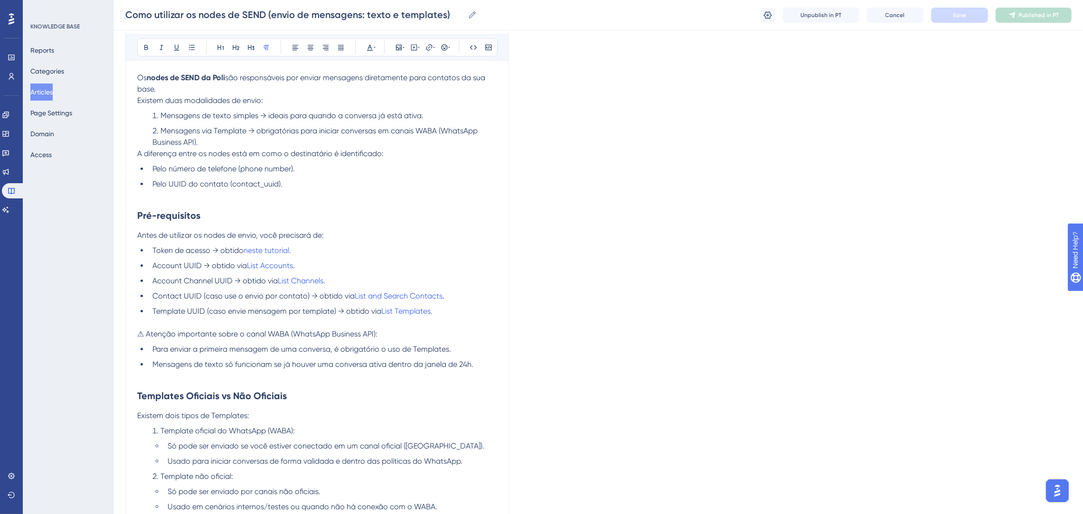
scroll to position [427, 0]
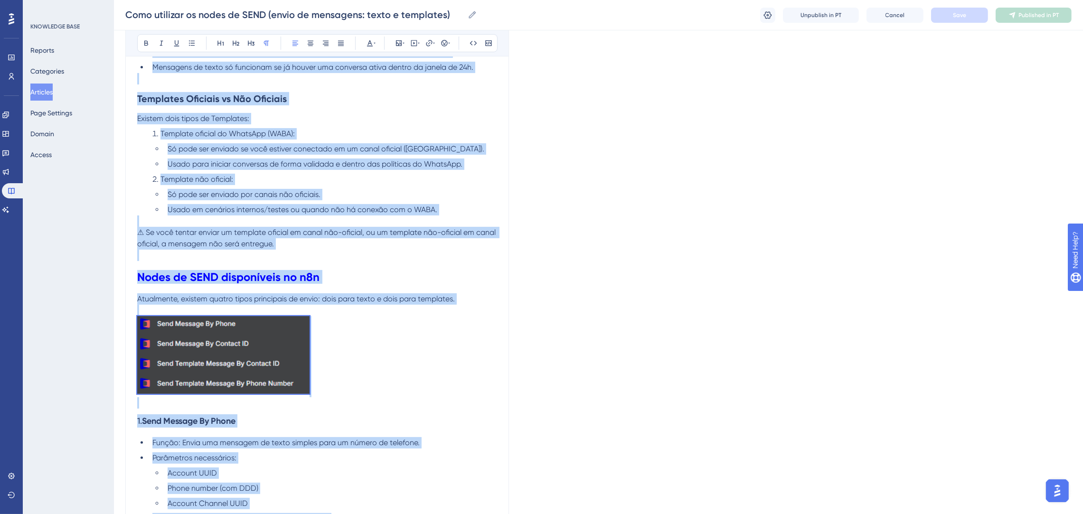
copy div "Lo ipsum do SITA co Adip eli seddoeiusmod tem incidi utlaboree doloremagna aliq…"
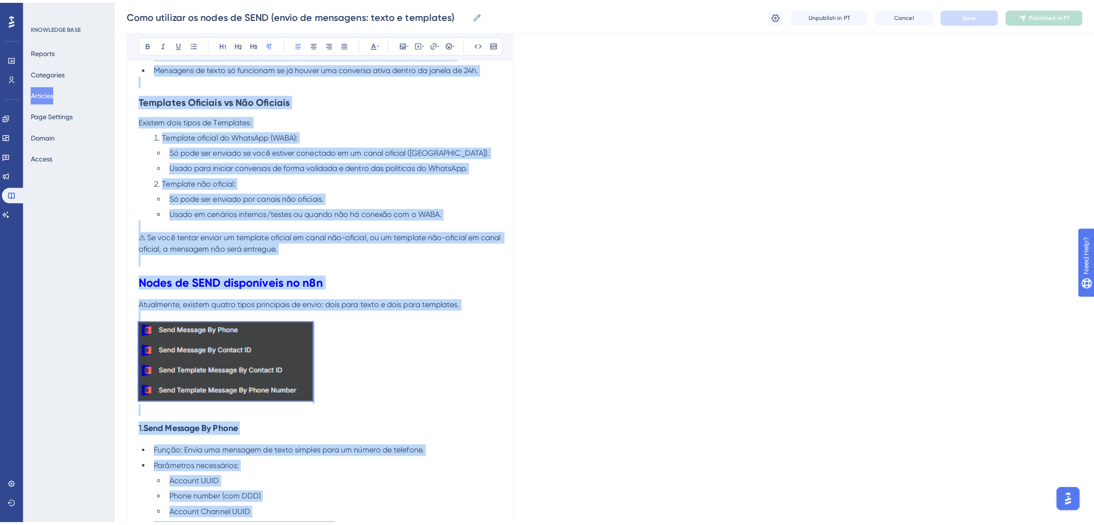
scroll to position [0, 0]
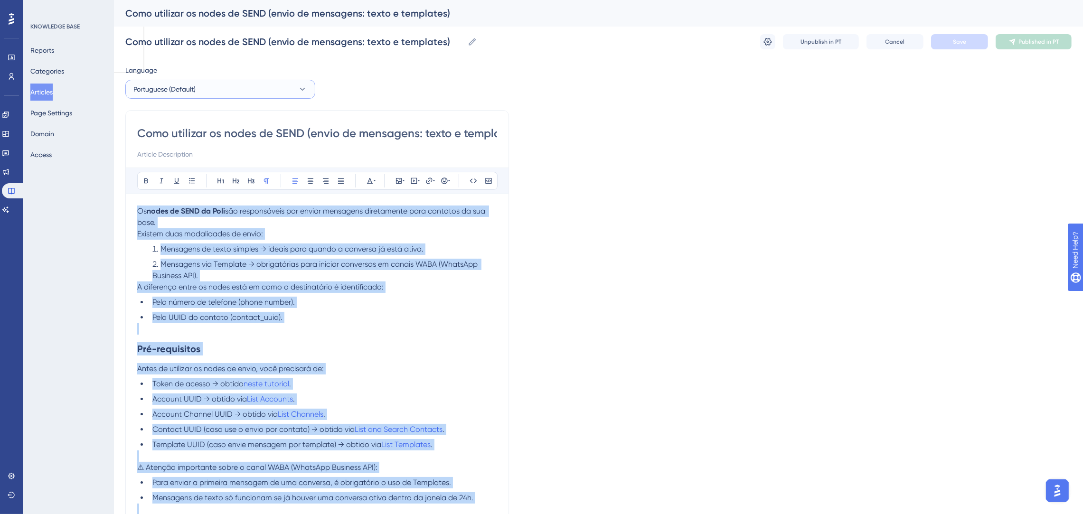
click at [252, 95] on button "Portuguese (Default)" at bounding box center [220, 89] width 190 height 19
click at [224, 140] on button "English English No translation" at bounding box center [220, 137] width 178 height 19
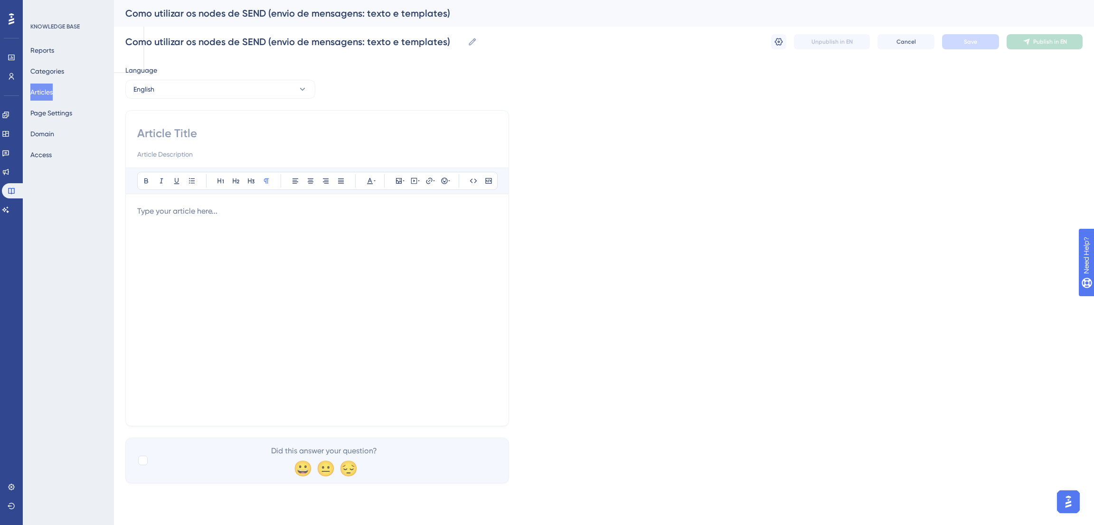
click at [266, 205] on div "Bold Italic Underline Bullet Point Heading 1 Heading 2 Heading 3 Normal Align L…" at bounding box center [317, 291] width 360 height 247
click at [207, 212] on p at bounding box center [317, 211] width 360 height 11
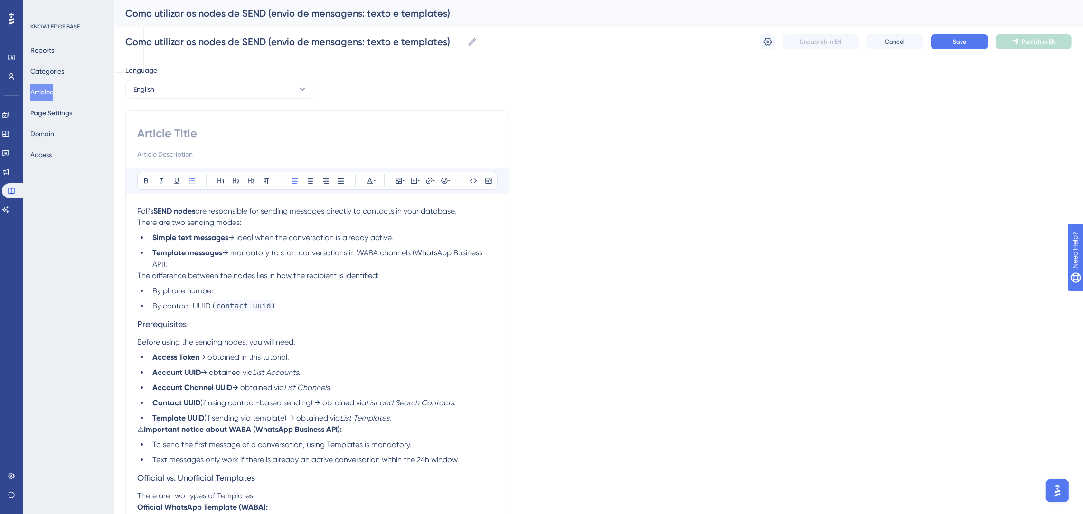
click at [232, 135] on input at bounding box center [317, 133] width 360 height 15
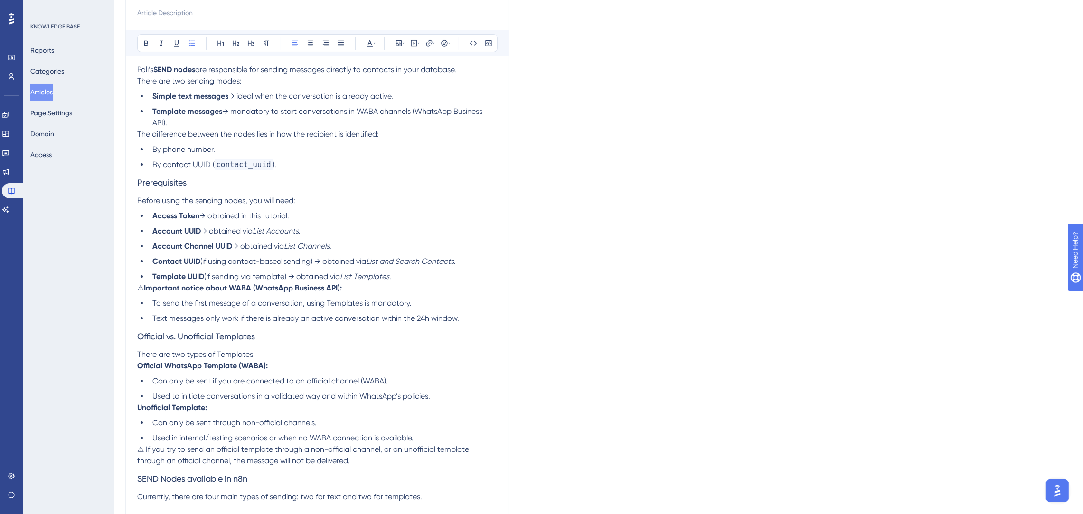
scroll to position [427, 0]
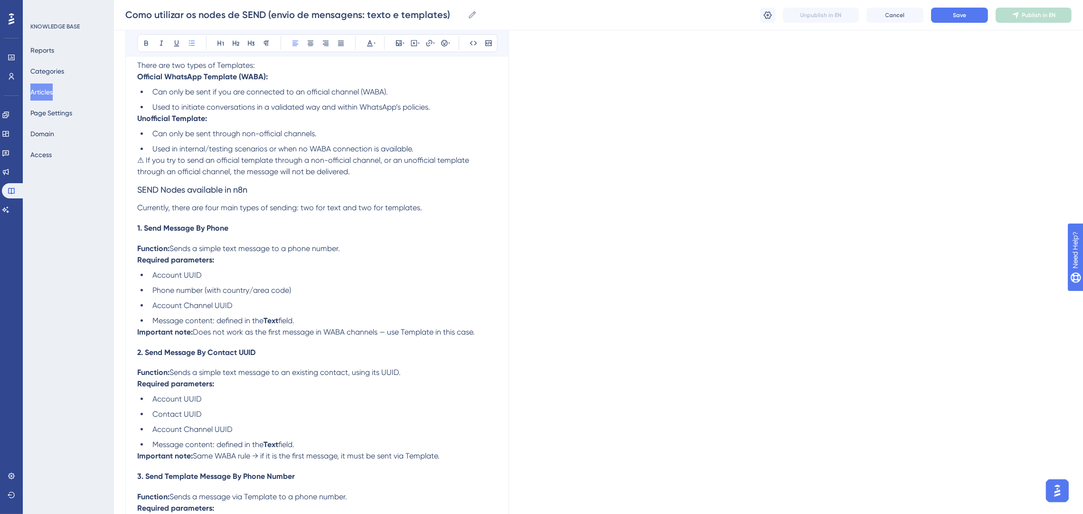
click at [319, 310] on li "Account Channel UUID" at bounding box center [323, 305] width 348 height 11
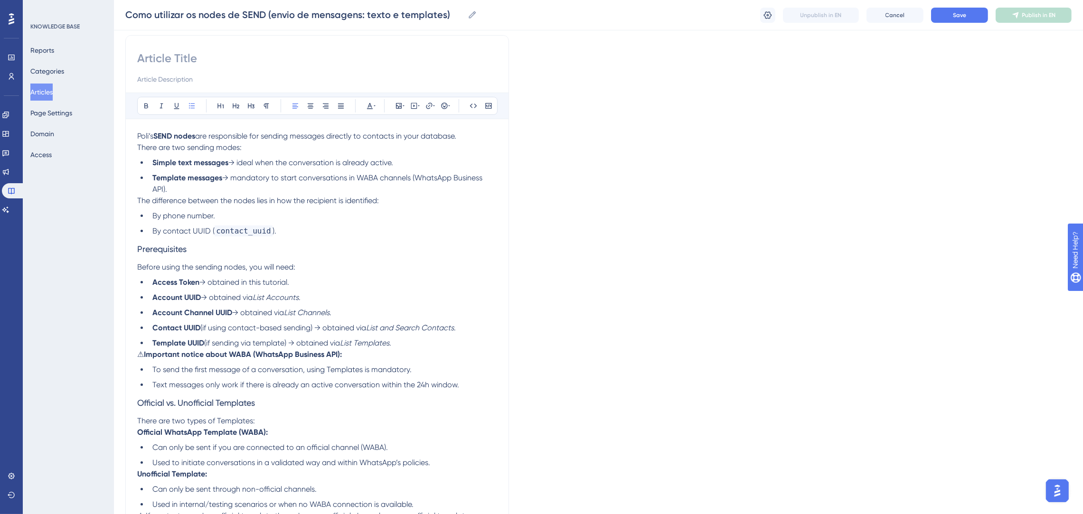
scroll to position [0, 0]
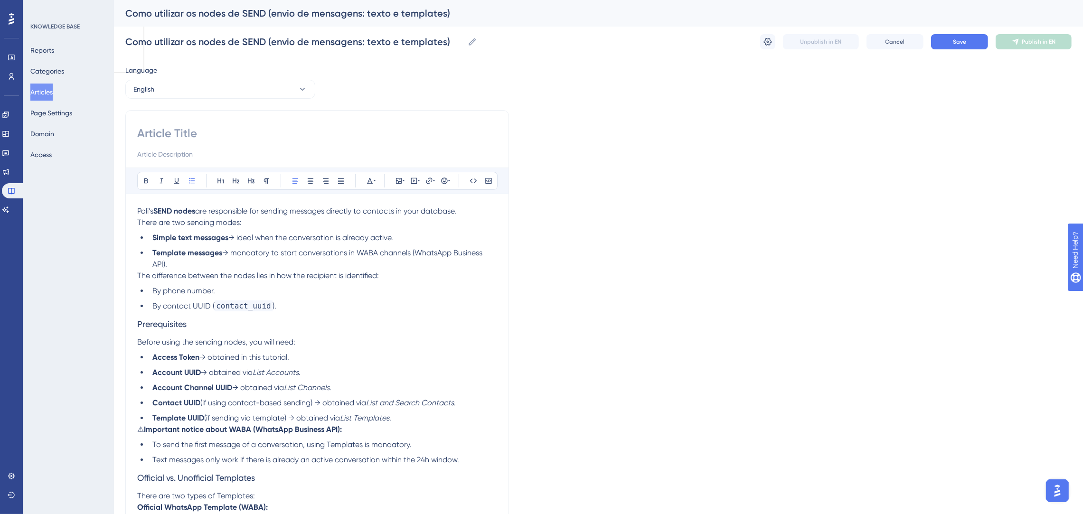
click at [189, 126] on input at bounding box center [317, 133] width 360 height 15
click at [358, 38] on input "Como utilizar os nodes de SEND (envio de mensagens: texto e templates)" at bounding box center [294, 41] width 338 height 13
drag, startPoint x: 449, startPoint y: 43, endPoint x: 108, endPoint y: 43, distance: 340.8
click at [179, 130] on input at bounding box center [317, 133] width 360 height 15
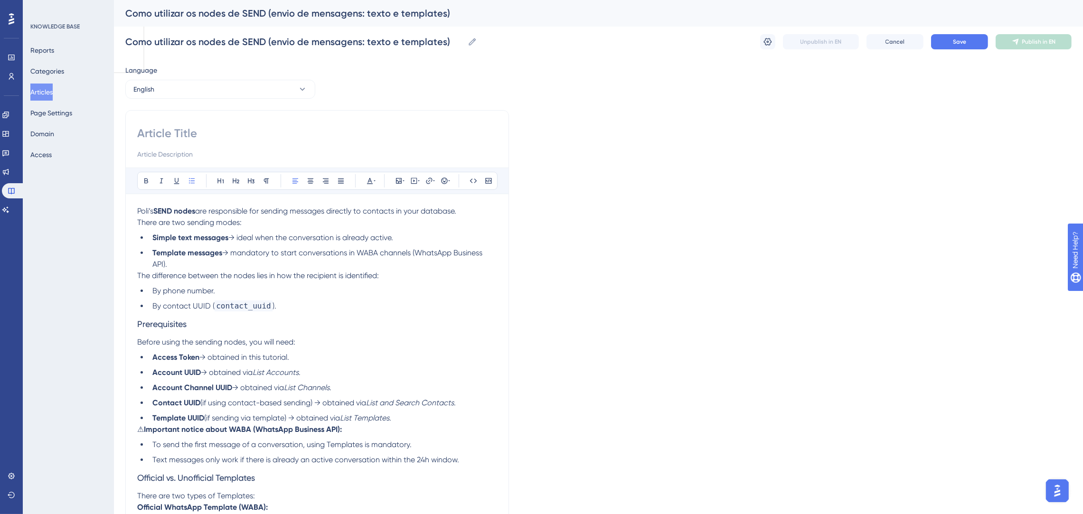
paste input "How to Use SEND Nodes (Message Sending: Text and Templates)"
type input "How to Use SEND Nodes (Message Sending: Text and Templates)"
click at [943, 41] on button "Save" at bounding box center [959, 41] width 57 height 15
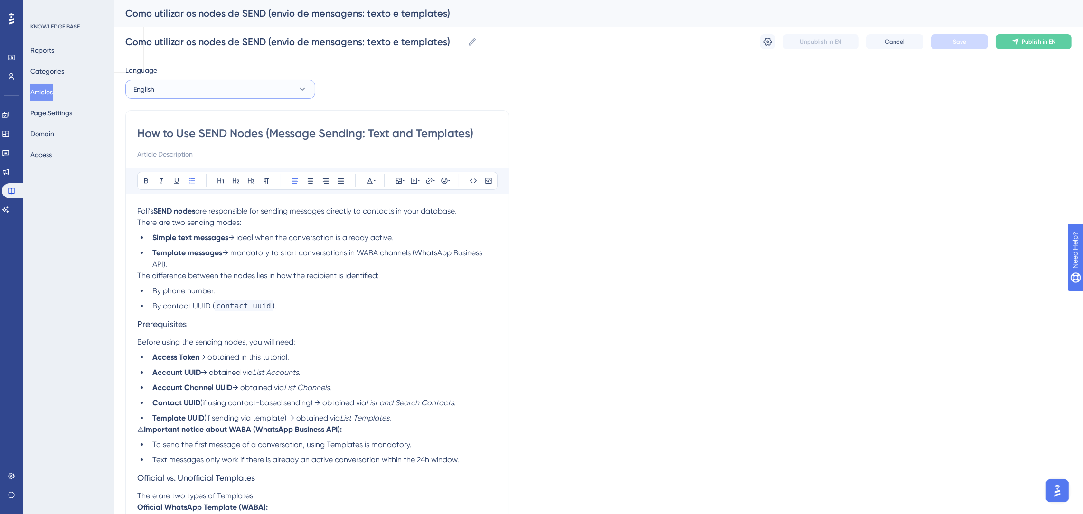
click at [176, 82] on button "English" at bounding box center [220, 89] width 190 height 19
click at [180, 121] on span "Portuguese (Default)" at bounding box center [170, 117] width 62 height 11
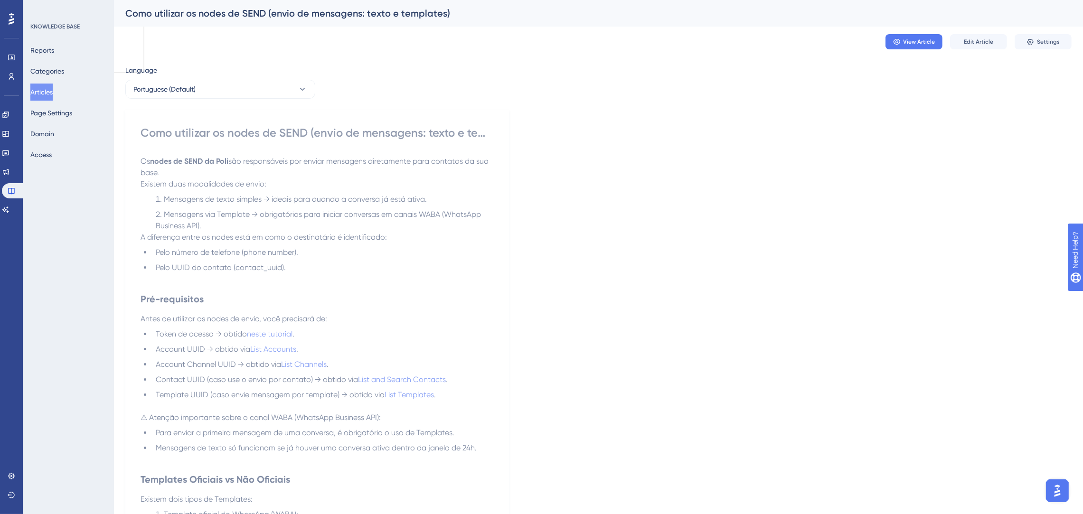
click at [268, 187] on p "Os nodes de SEND da Poli são responsáveis por enviar mensagens diretamente para…" at bounding box center [316, 173] width 353 height 34
click at [969, 41] on span "Edit Article" at bounding box center [977, 42] width 29 height 8
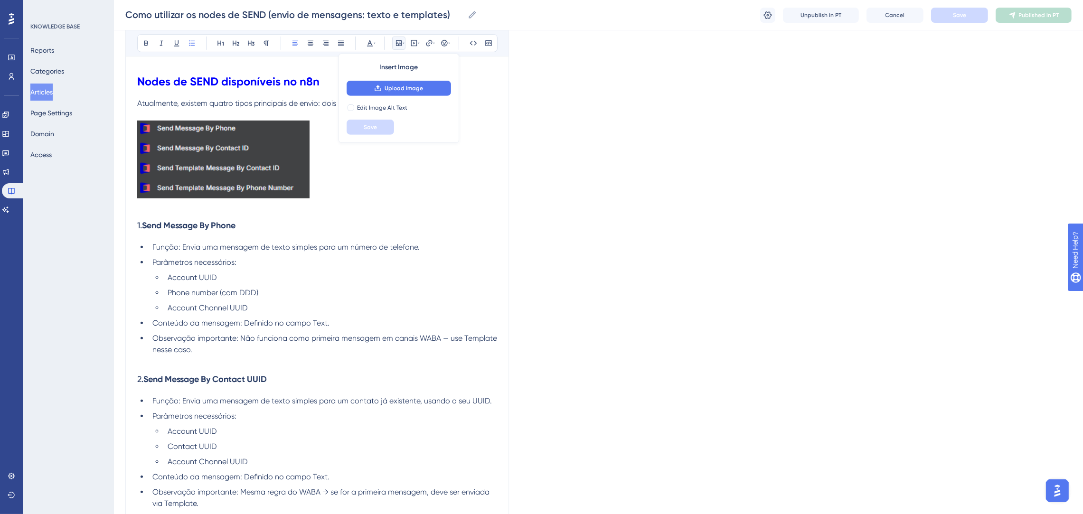
scroll to position [570, 0]
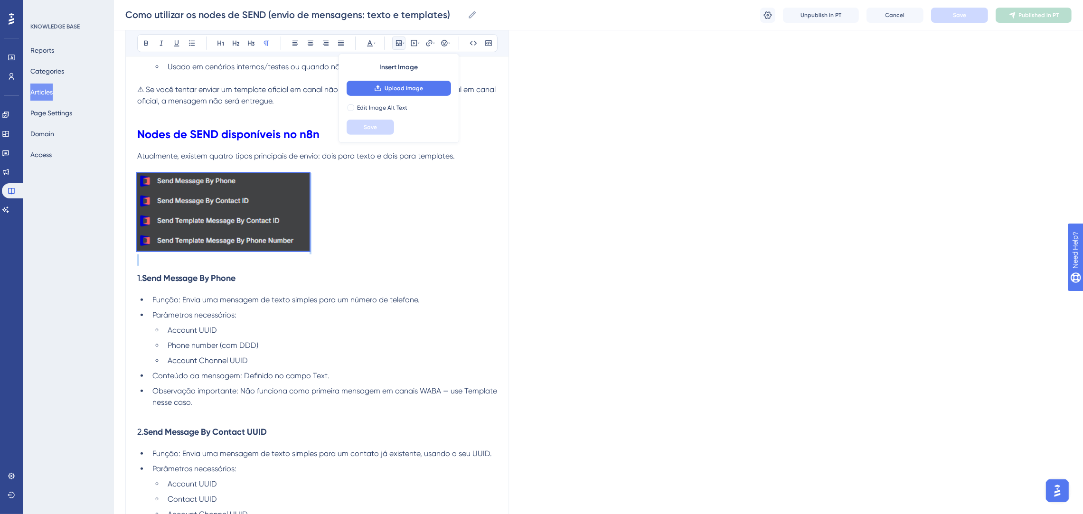
drag, startPoint x: 350, startPoint y: 256, endPoint x: 119, endPoint y: 179, distance: 243.1
click at [119, 179] on div "Performance Users Engagement Widgets Feedback Product Updates Knowledge Base AI…" at bounding box center [598, 277] width 969 height 1694
copy p
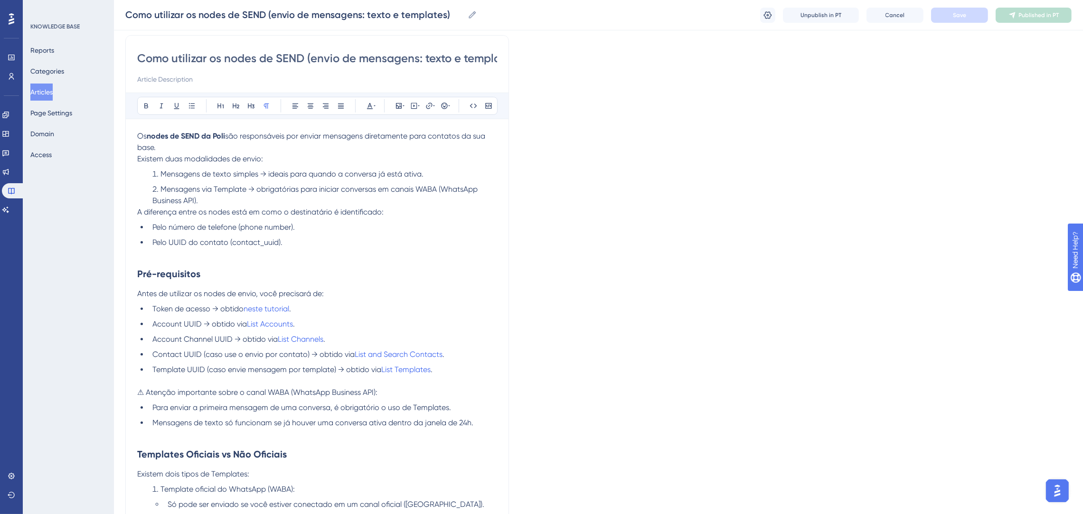
scroll to position [0, 0]
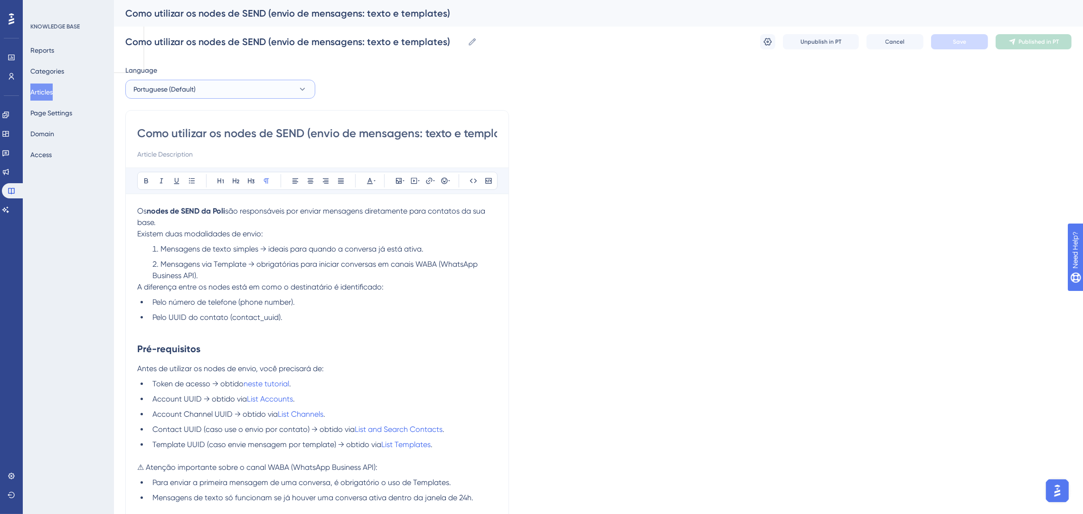
click at [220, 92] on button "Portuguese (Default)" at bounding box center [220, 89] width 190 height 19
click at [184, 132] on button "English English Draft" at bounding box center [220, 137] width 178 height 19
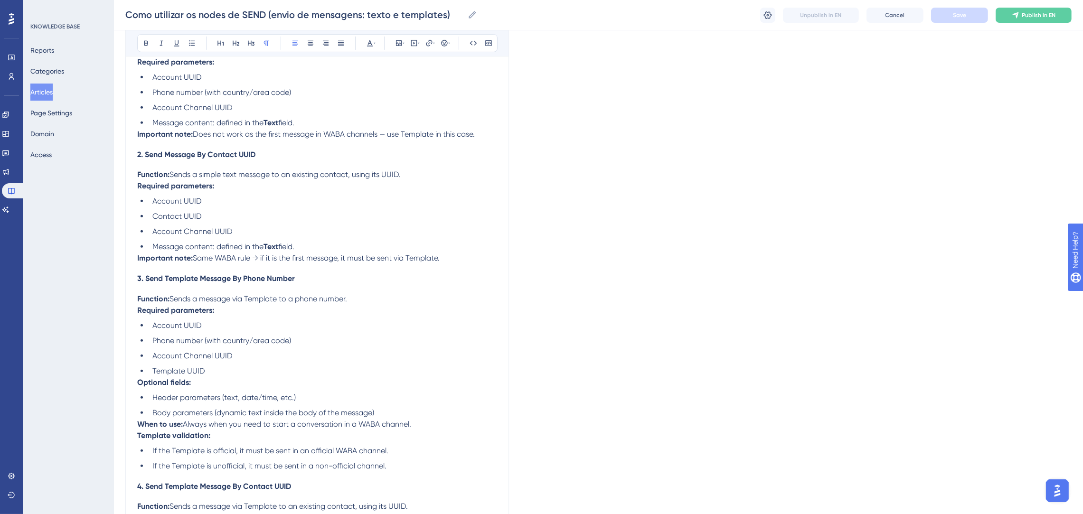
scroll to position [640, 0]
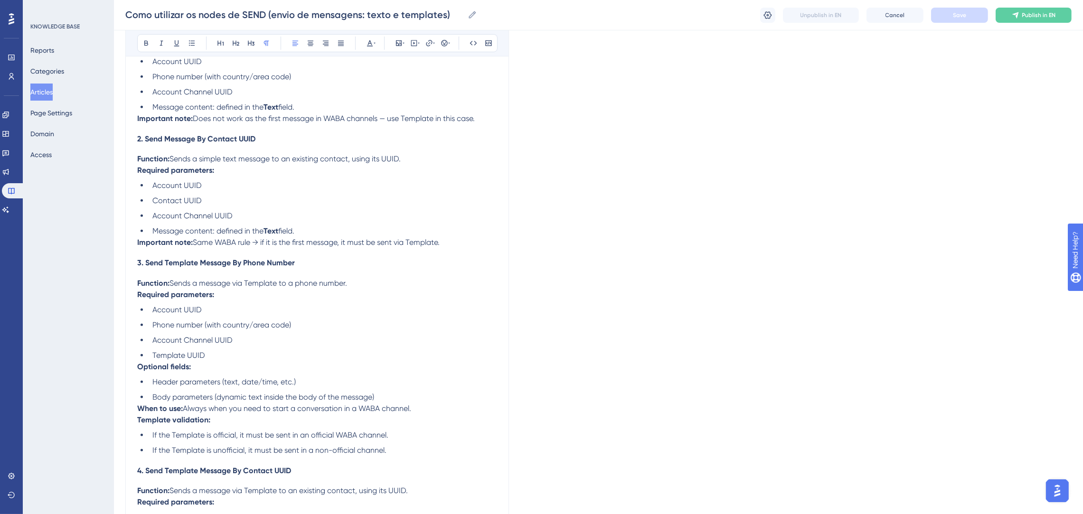
click at [394, 266] on h4 "3. Send Template Message By Phone Number" at bounding box center [317, 262] width 360 height 9
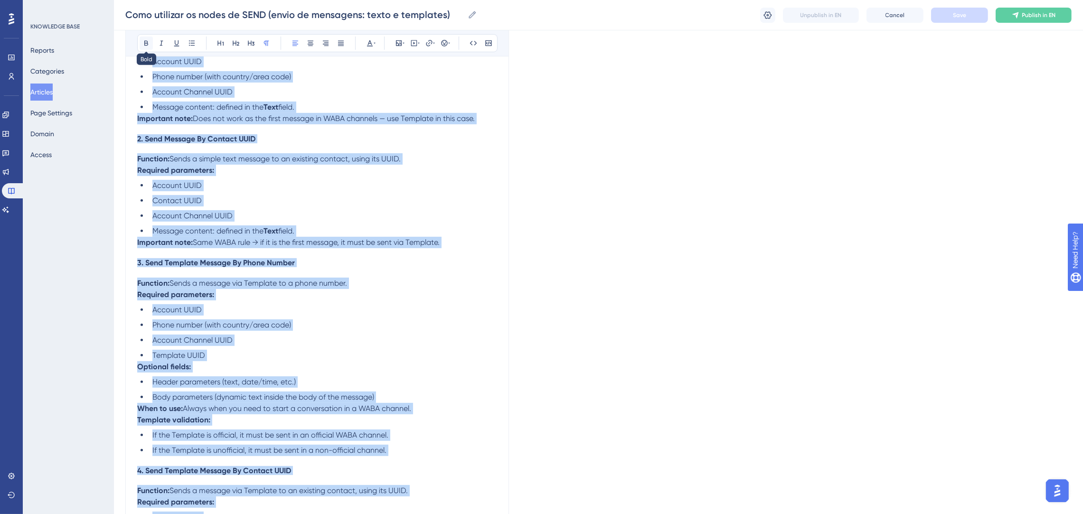
click at [147, 41] on icon at bounding box center [146, 43] width 8 height 8
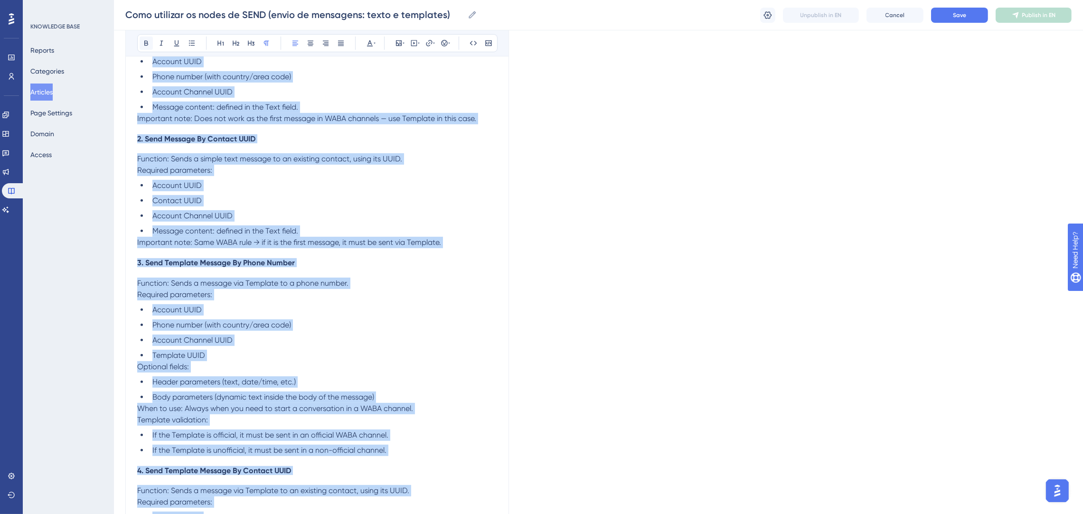
click at [147, 41] on icon at bounding box center [146, 43] width 8 height 8
click at [337, 159] on span "Function: Sends a simple text message to an existing contact, using its UUID." at bounding box center [269, 158] width 265 height 9
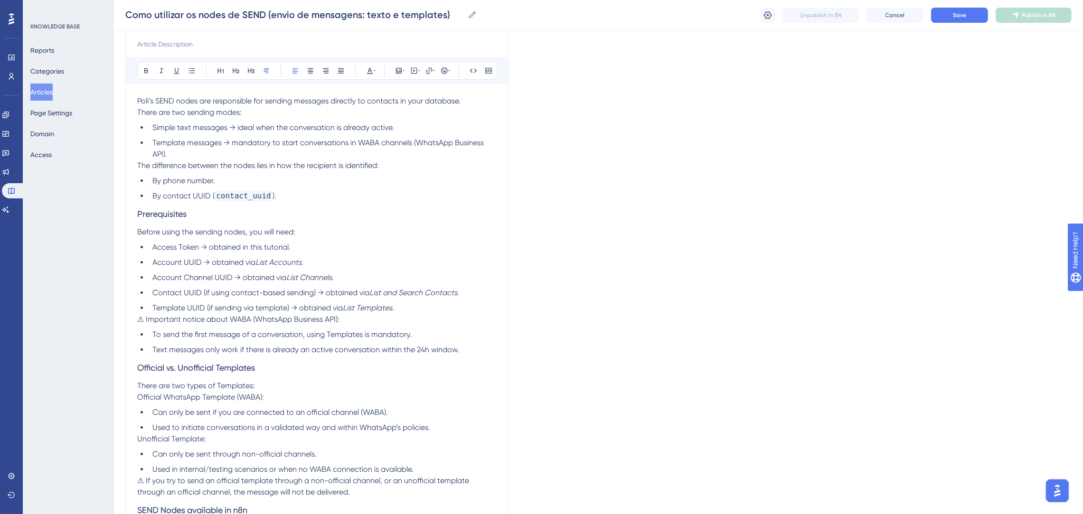
scroll to position [71, 0]
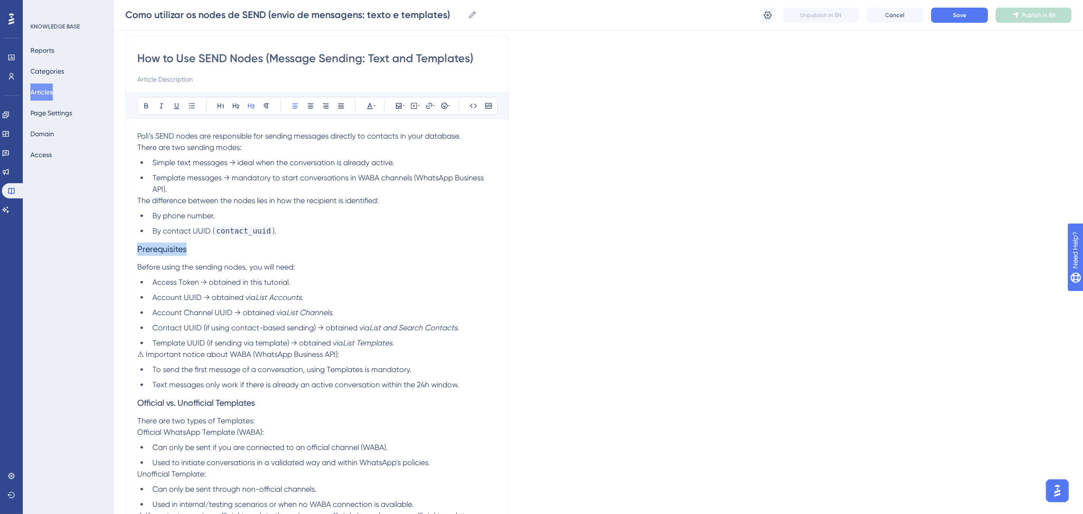
drag, startPoint x: 200, startPoint y: 243, endPoint x: 127, endPoint y: 244, distance: 73.6
click at [144, 103] on icon at bounding box center [146, 106] width 8 height 8
click at [272, 239] on h3 "Prerequisites" at bounding box center [317, 249] width 360 height 25
drag, startPoint x: 264, startPoint y: 405, endPoint x: 128, endPoint y: 393, distance: 137.2
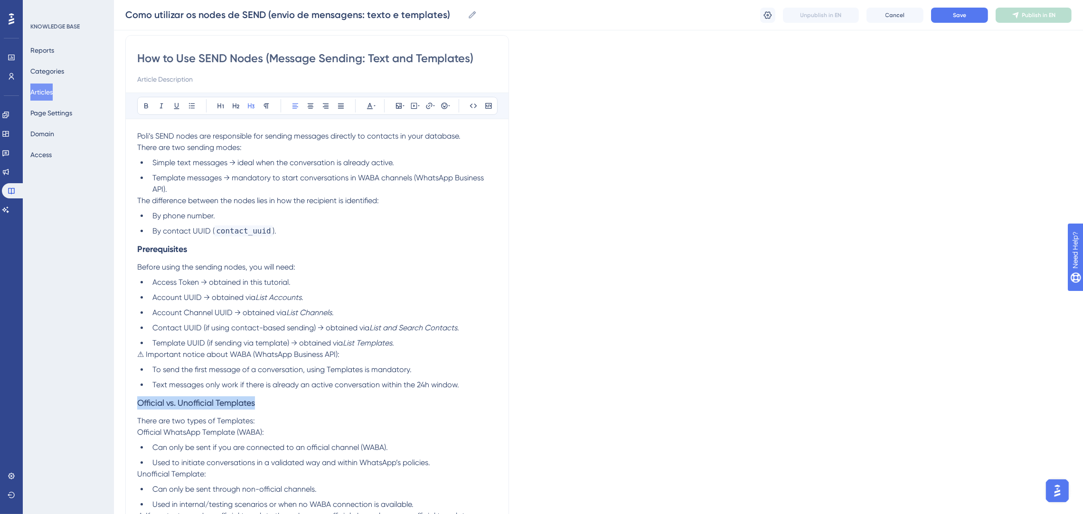
click at [144, 106] on icon at bounding box center [146, 105] width 4 height 5
click at [297, 271] on p "Before using the sending nodes, you will need:" at bounding box center [317, 267] width 360 height 11
drag, startPoint x: 196, startPoint y: 134, endPoint x: 128, endPoint y: 137, distance: 68.4
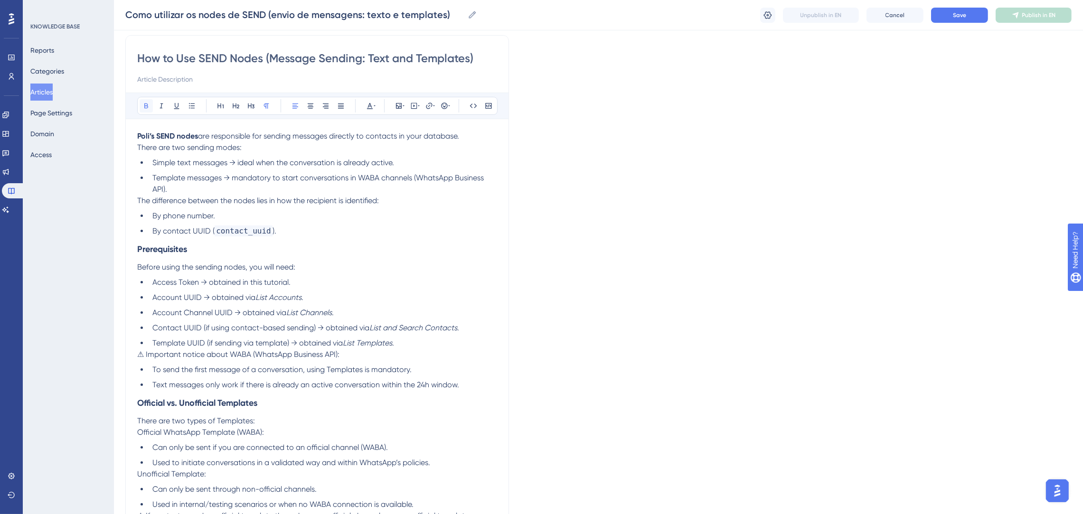
click at [142, 103] on icon at bounding box center [146, 106] width 8 height 8
click at [304, 196] on span "The difference between the nodes lies in how the recipient is identified:" at bounding box center [258, 200] width 242 height 9
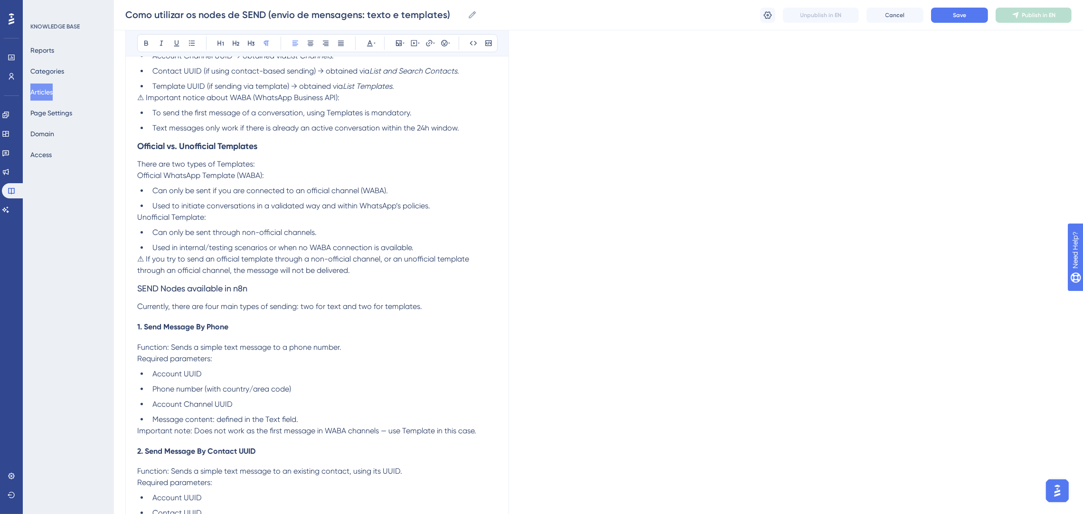
scroll to position [355, 0]
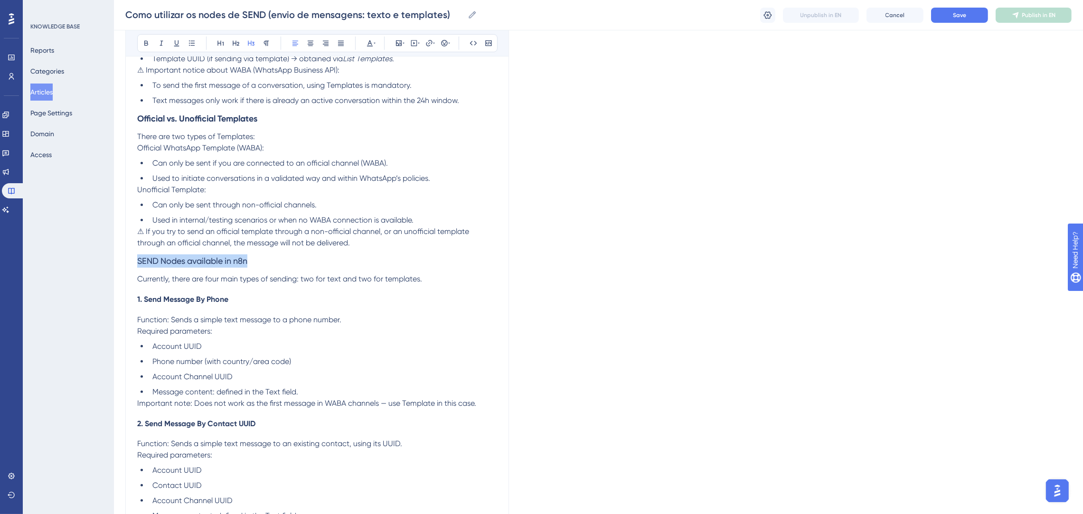
drag, startPoint x: 261, startPoint y: 262, endPoint x: 134, endPoint y: 253, distance: 126.6
click at [134, 253] on div "How to Use SEND Nodes (Message Sending: Text and Templates) Bold Italic Underli…" at bounding box center [316, 361] width 383 height 1221
click at [146, 44] on icon at bounding box center [146, 43] width 8 height 8
click at [370, 41] on icon at bounding box center [370, 43] width 6 height 6
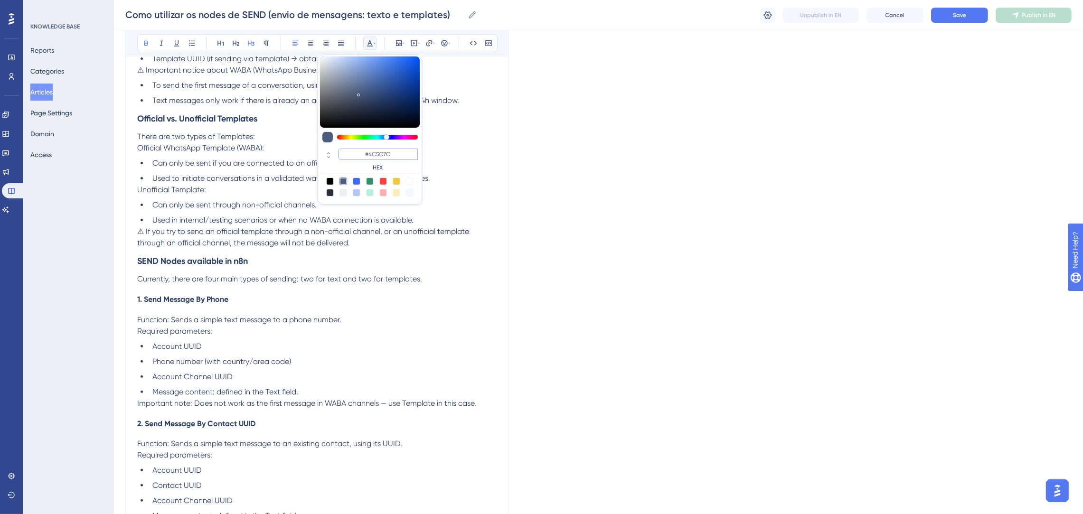
drag, startPoint x: 398, startPoint y: 153, endPoint x: 364, endPoint y: 153, distance: 34.6
click at [364, 153] on input "#4C5C7C" at bounding box center [378, 154] width 80 height 11
type input "#0000FF"
click at [452, 253] on h3 "SEND Nodes available in n8n" at bounding box center [317, 261] width 360 height 25
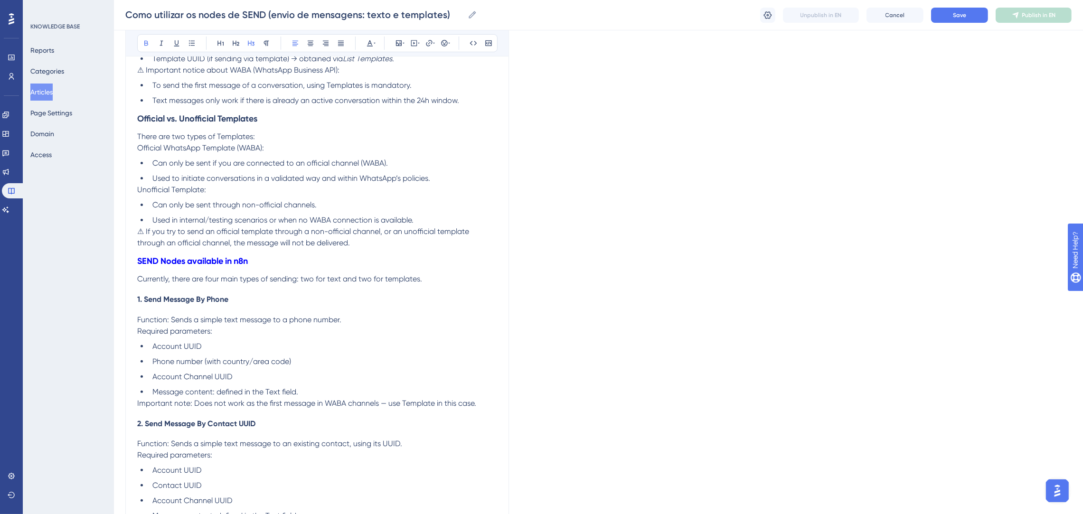
click at [355, 245] on p "⚠ If you try to send an official template through a non-official channel, or an…" at bounding box center [317, 237] width 360 height 23
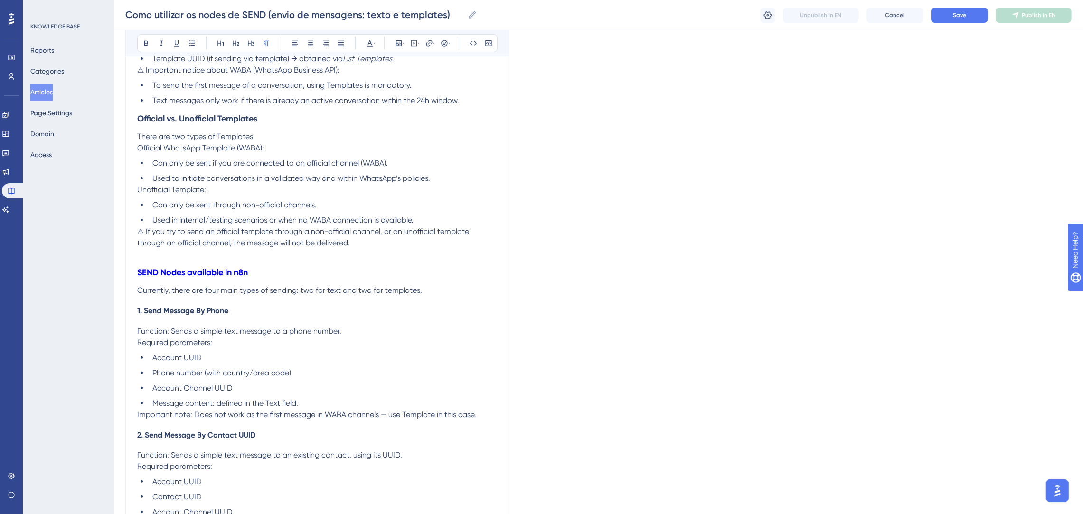
click at [352, 245] on p "⚠ If you try to send an official template through a non-official channel, or an…" at bounding box center [317, 237] width 360 height 23
click at [425, 289] on p "Currently, there are four main types of sending: two for text and two for templ…" at bounding box center [317, 290] width 360 height 11
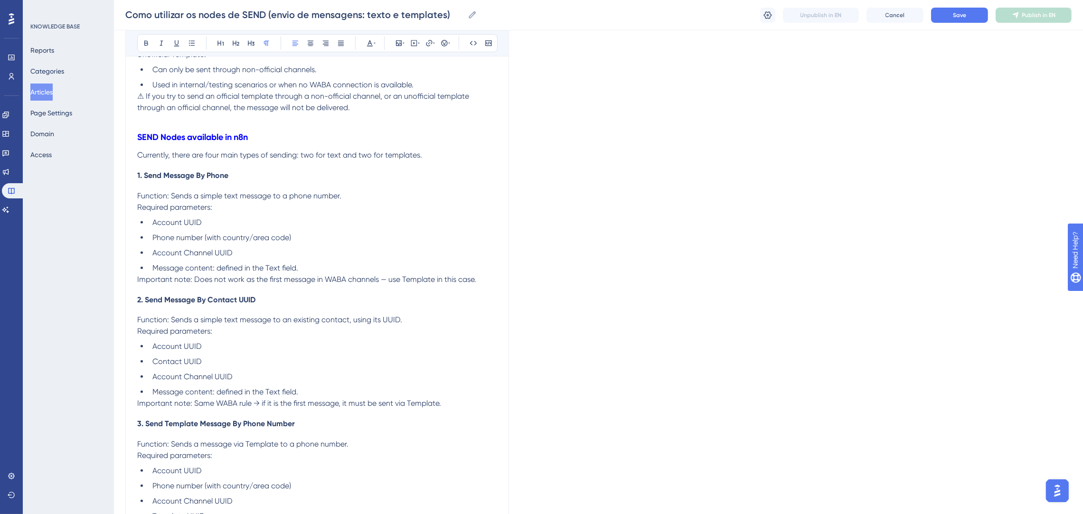
scroll to position [498, 0]
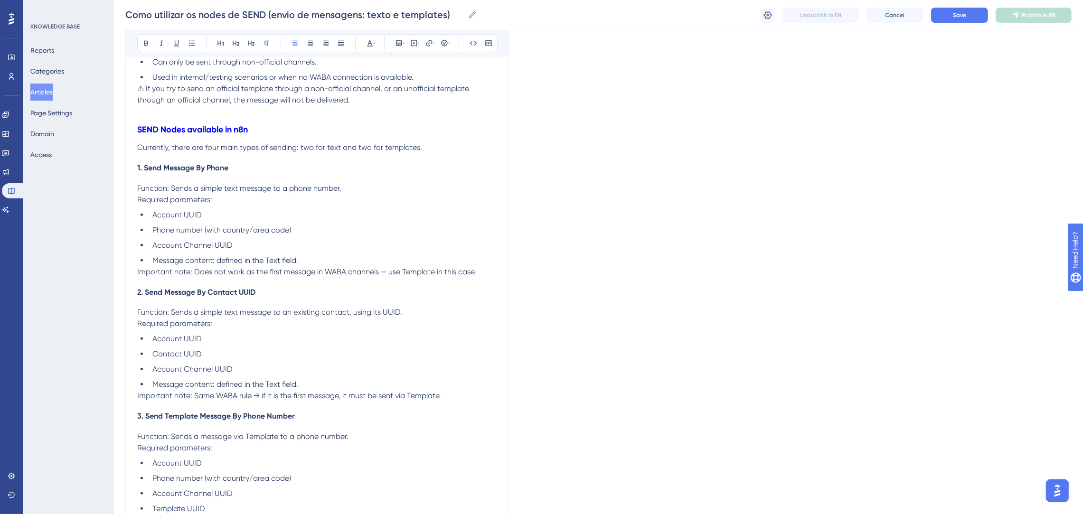
click at [448, 394] on p "Important note: Same WABA rule → if it is the first message, it must be sent vi…" at bounding box center [317, 395] width 360 height 11
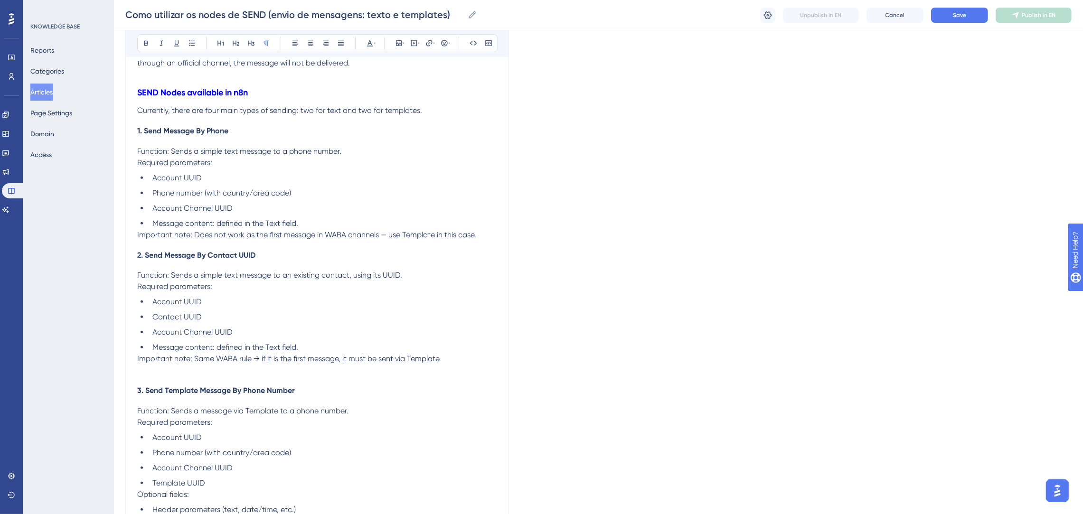
scroll to position [711, 0]
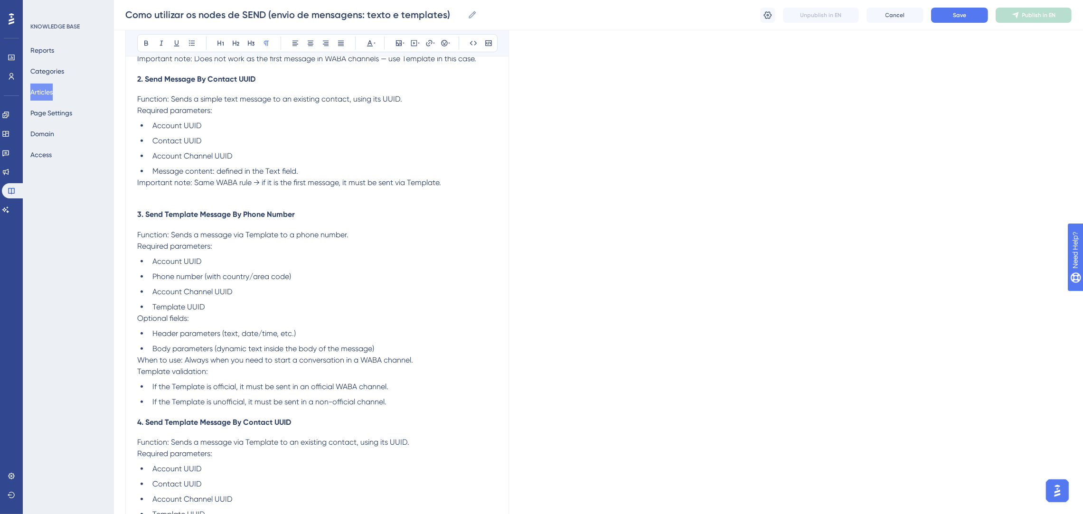
click at [403, 403] on li "If the Template is unofficial, it must be sent in a non-official channel." at bounding box center [323, 401] width 348 height 11
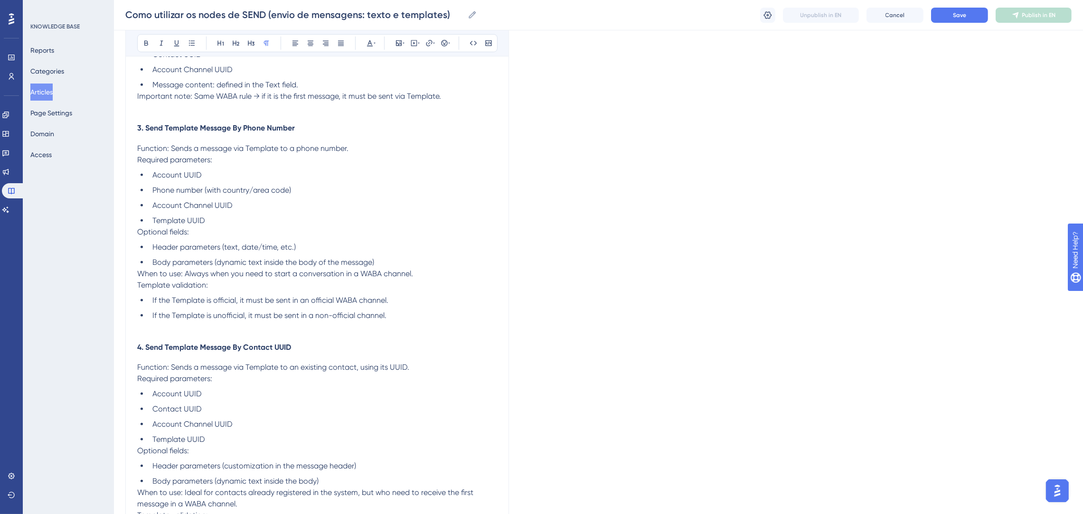
scroll to position [925, 0]
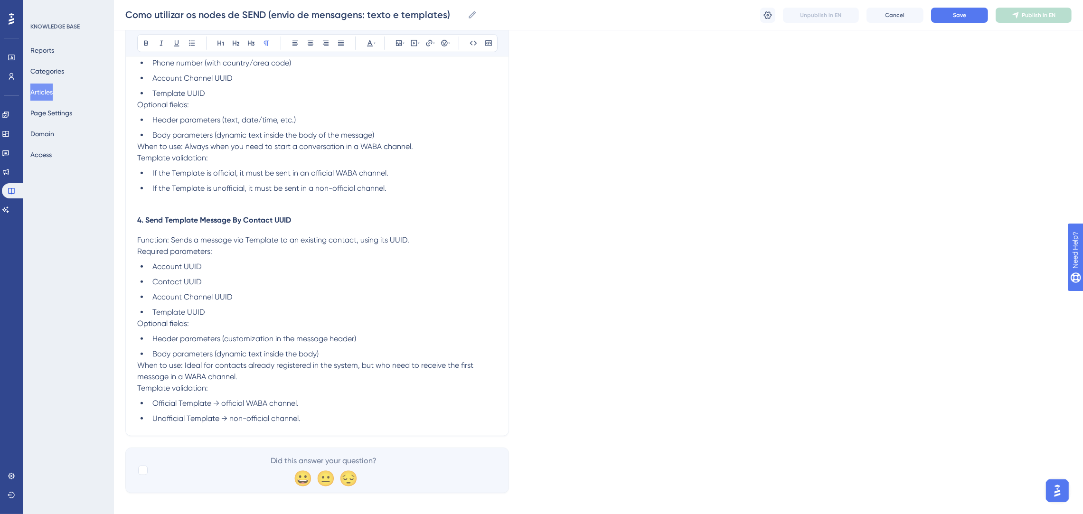
click at [372, 277] on ul "Account UUID Contact UUID Account Channel UUID Template UUID" at bounding box center [317, 289] width 360 height 57
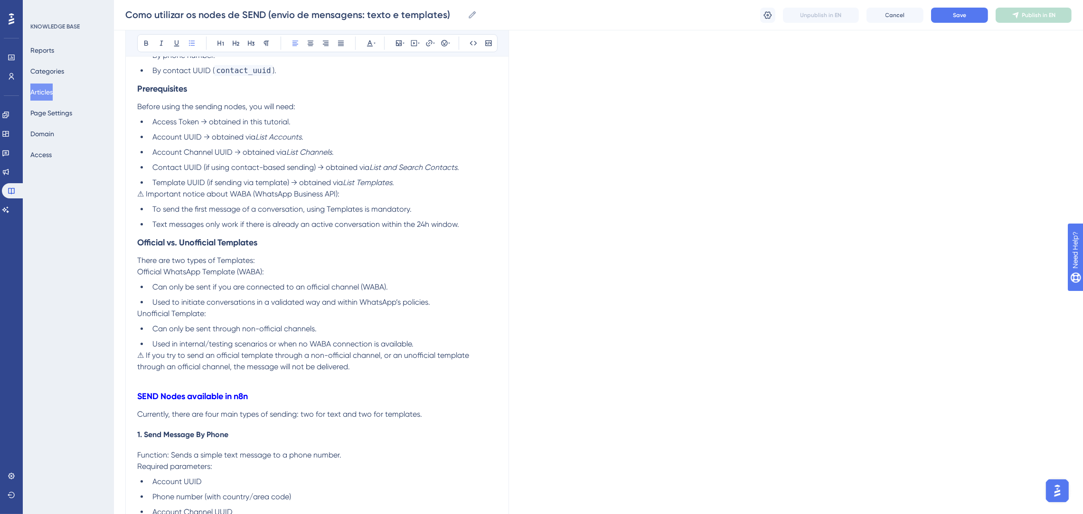
scroll to position [355, 0]
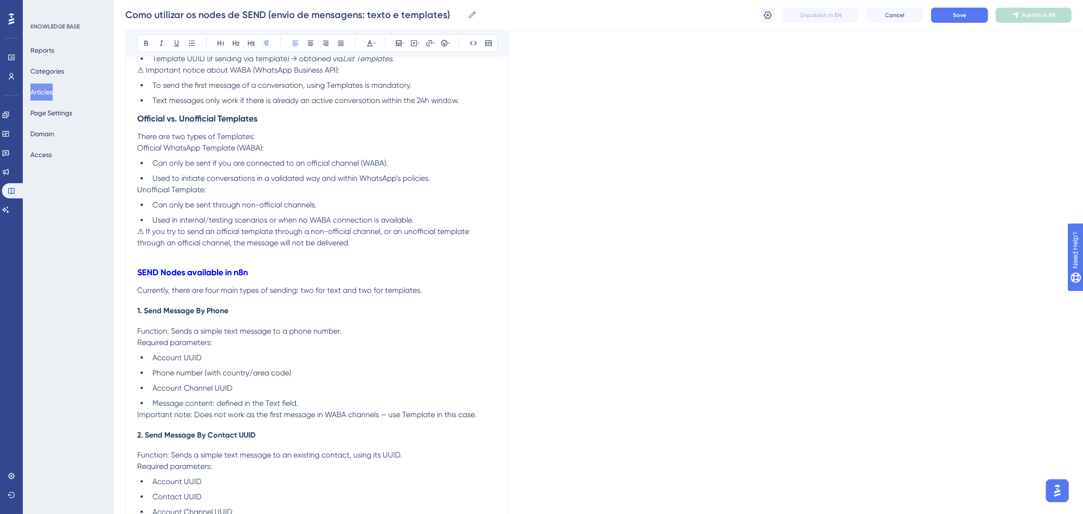
click at [435, 290] on p "Currently, there are four main types of sending: two for text and two for templ…" at bounding box center [317, 290] width 360 height 11
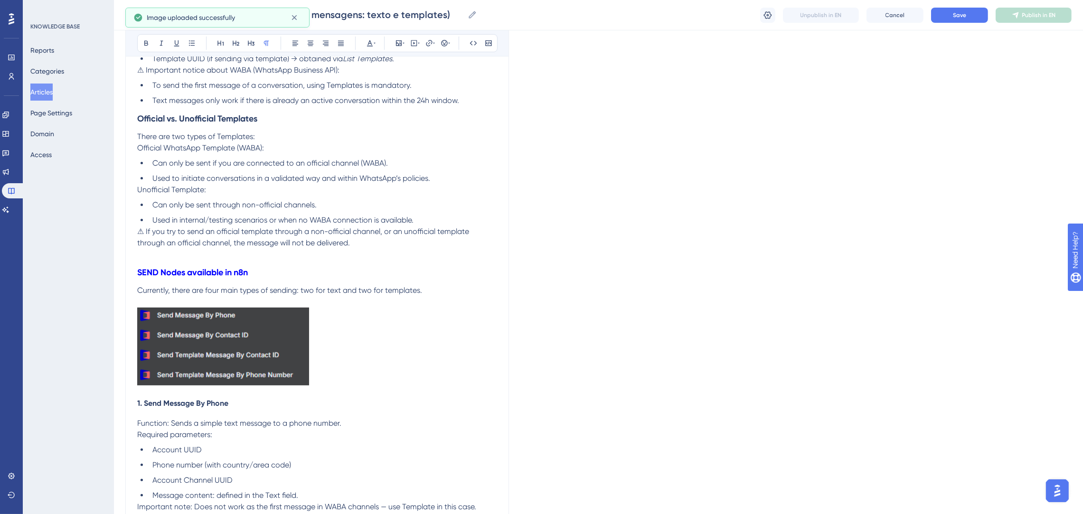
click at [384, 362] on p at bounding box center [317, 348] width 360 height 81
click at [962, 12] on span "Save" at bounding box center [959, 15] width 13 height 8
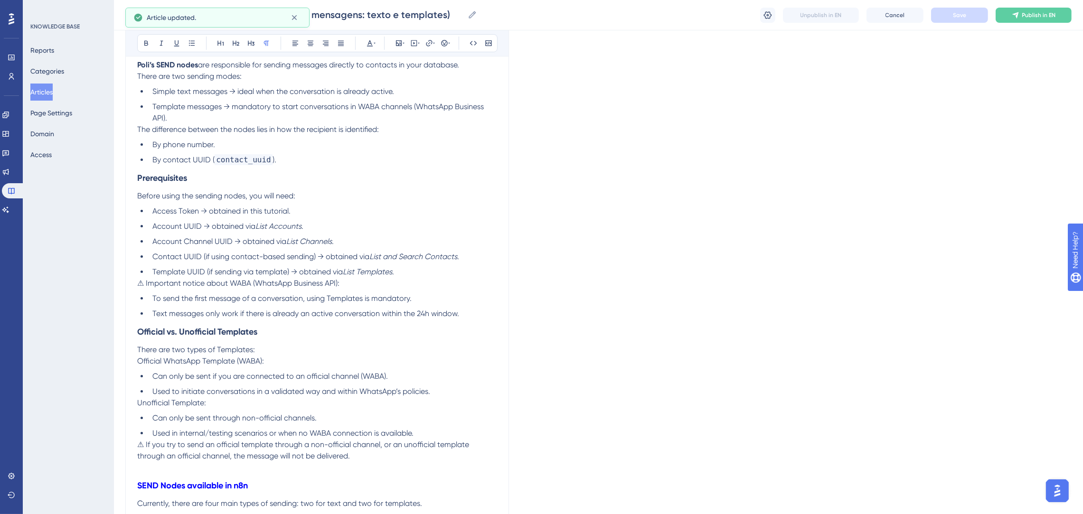
click at [468, 310] on li "Text messages only work if there is already an active conversation within the 2…" at bounding box center [323, 313] width 348 height 11
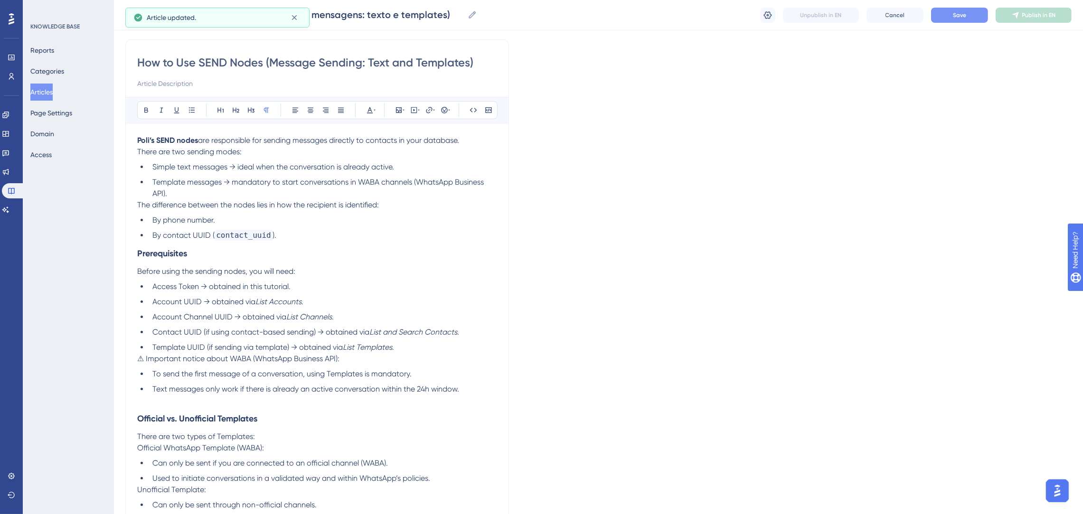
scroll to position [0, 0]
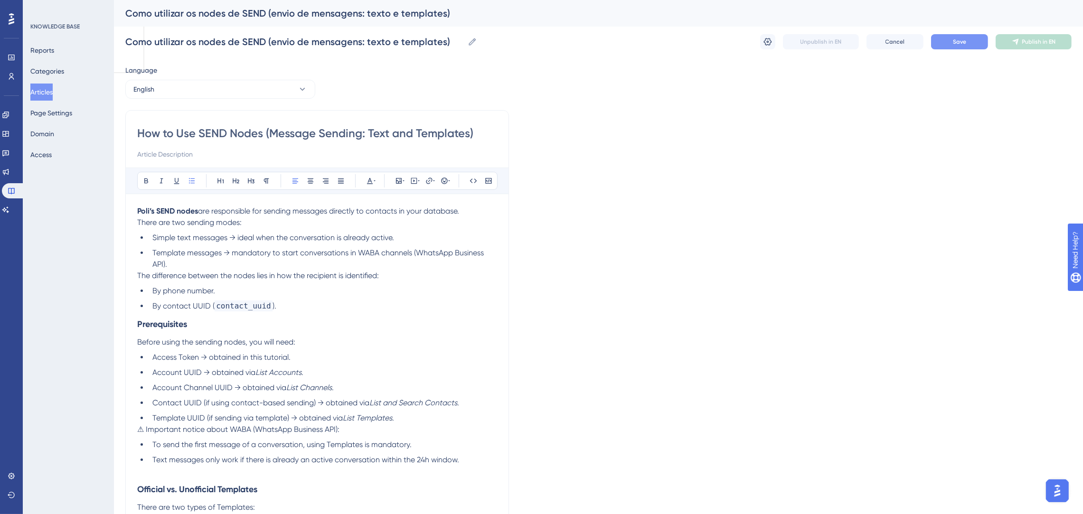
click at [286, 303] on li "By contact UUID ( contact_uuid )." at bounding box center [323, 305] width 348 height 11
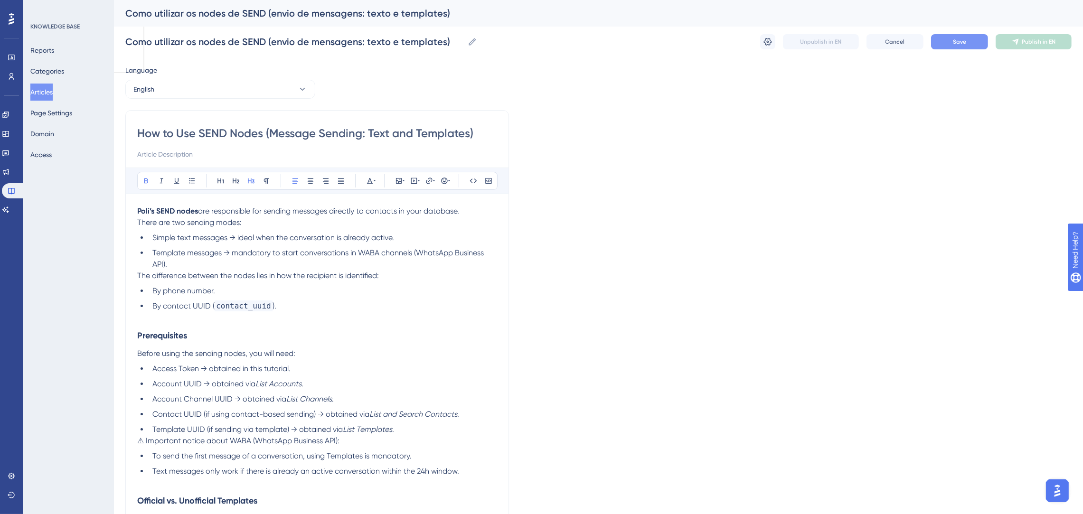
click at [405, 332] on h3 "Prerequisites" at bounding box center [317, 335] width 360 height 25
click at [294, 386] on em "List Accounts" at bounding box center [278, 383] width 46 height 9
click at [952, 47] on button "Save" at bounding box center [959, 41] width 57 height 15
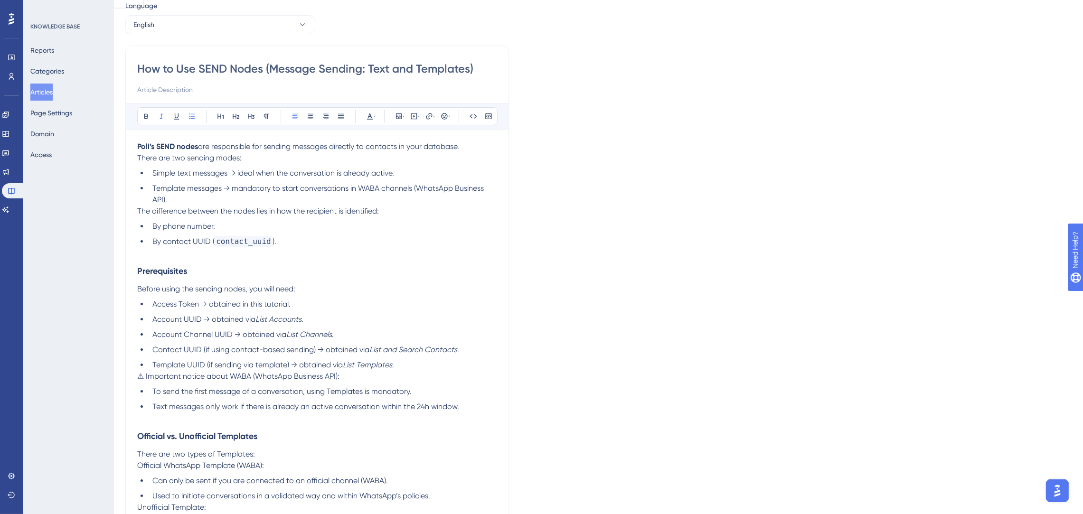
scroll to position [142, 0]
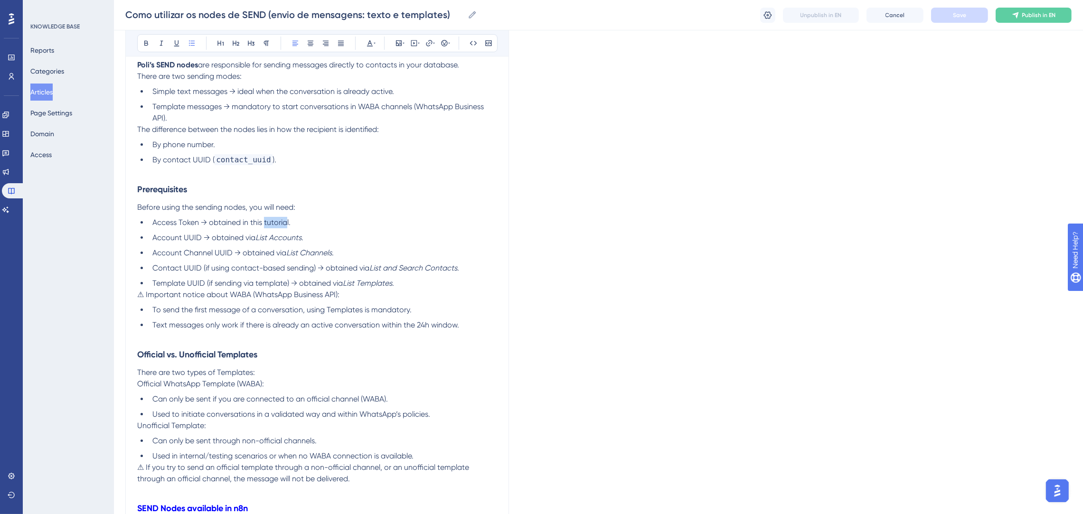
drag, startPoint x: 284, startPoint y: 223, endPoint x: 263, endPoint y: 223, distance: 20.9
click at [263, 223] on span "Access Token → obtained in this tutorial." at bounding box center [221, 222] width 138 height 9
click at [291, 219] on li "Access Token → obtained in this tutorial." at bounding box center [323, 222] width 348 height 11
drag, startPoint x: 291, startPoint y: 219, endPoint x: 208, endPoint y: 220, distance: 82.6
click at [208, 220] on li "Access Token → obtained in this tutorial." at bounding box center [323, 222] width 348 height 11
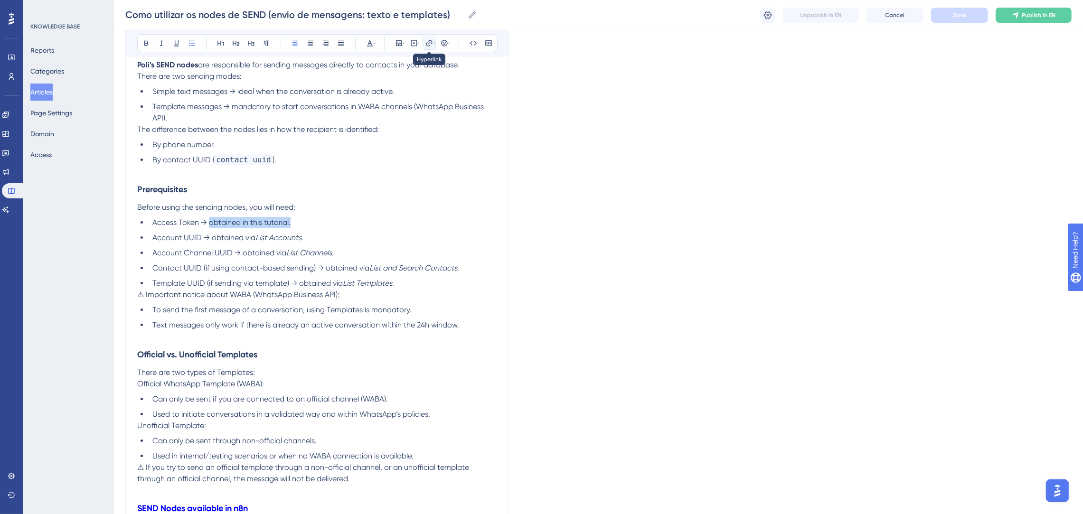
click at [434, 42] on icon at bounding box center [434, 43] width 2 height 8
drag, startPoint x: 427, startPoint y: 102, endPoint x: 381, endPoint y: 106, distance: 45.7
click at [381, 106] on label "https://" at bounding box center [429, 105] width 104 height 19
click at [385, 106] on input "https://" at bounding box center [429, 105] width 88 height 10
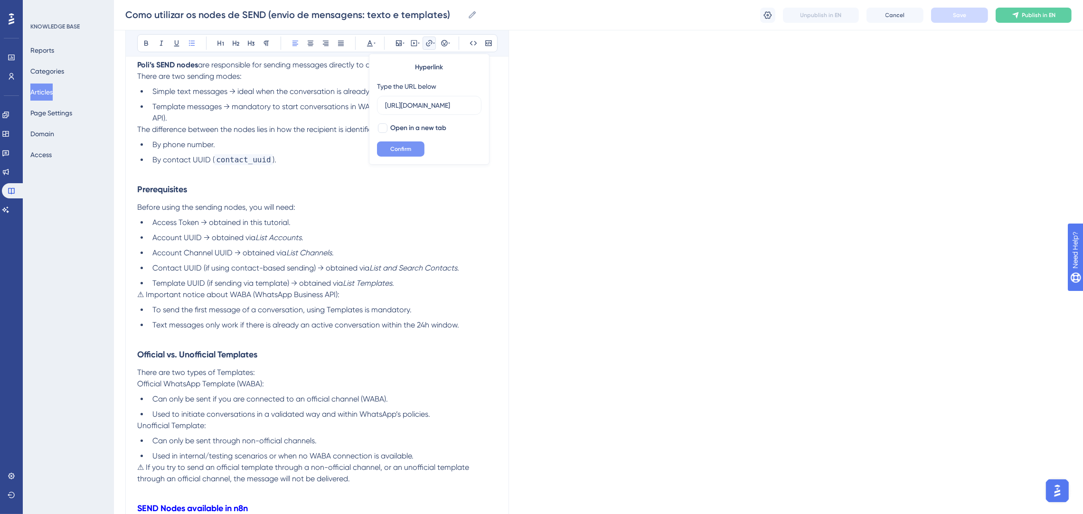
type input "[URL][DOMAIN_NAME]"
click at [401, 147] on span "Confirm" at bounding box center [400, 149] width 21 height 8
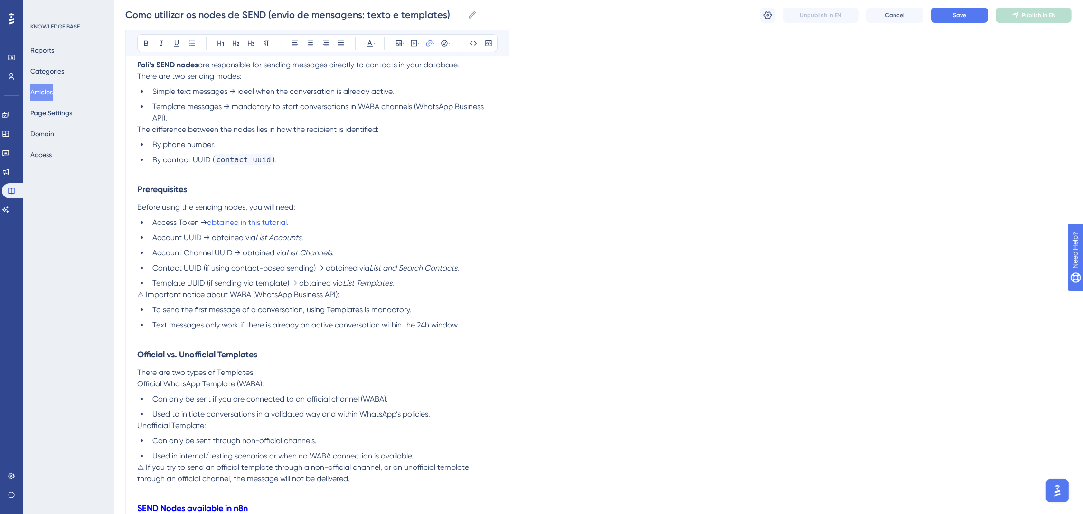
click at [426, 209] on p "Before using the sending nodes, you will need:" at bounding box center [317, 207] width 360 height 11
drag, startPoint x: 301, startPoint y: 240, endPoint x: 211, endPoint y: 236, distance: 90.2
click at [211, 236] on li "Account UUID → obtained via List Accounts ." at bounding box center [323, 237] width 348 height 11
click at [428, 43] on icon at bounding box center [429, 43] width 8 height 8
drag, startPoint x: 405, startPoint y: 110, endPoint x: 381, endPoint y: 110, distance: 23.7
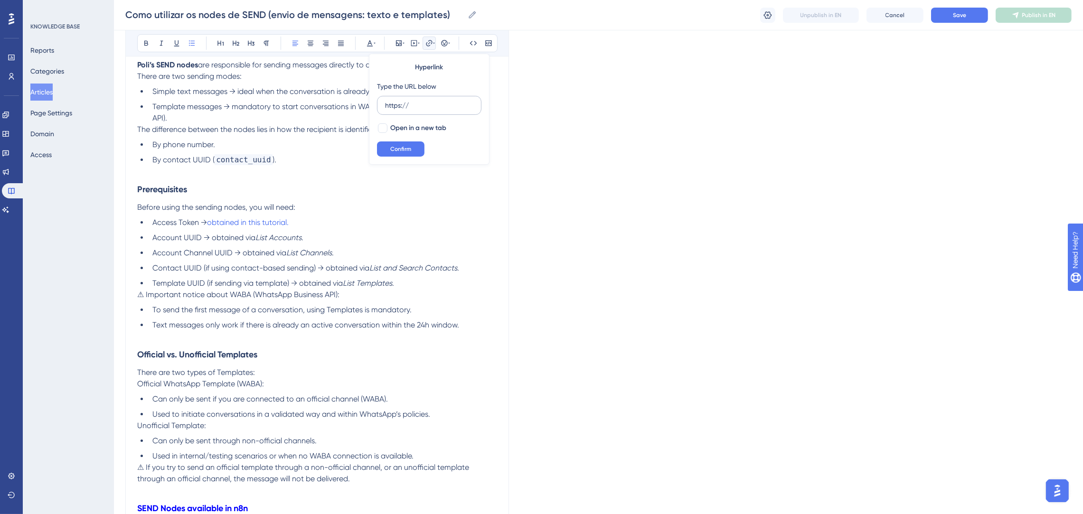
click at [381, 110] on label "https://" at bounding box center [429, 105] width 104 height 19
click at [385, 110] on input "https://" at bounding box center [429, 105] width 88 height 10
type input "[URL][DOMAIN_NAME]"
click at [391, 146] on span "Confirm" at bounding box center [400, 149] width 21 height 8
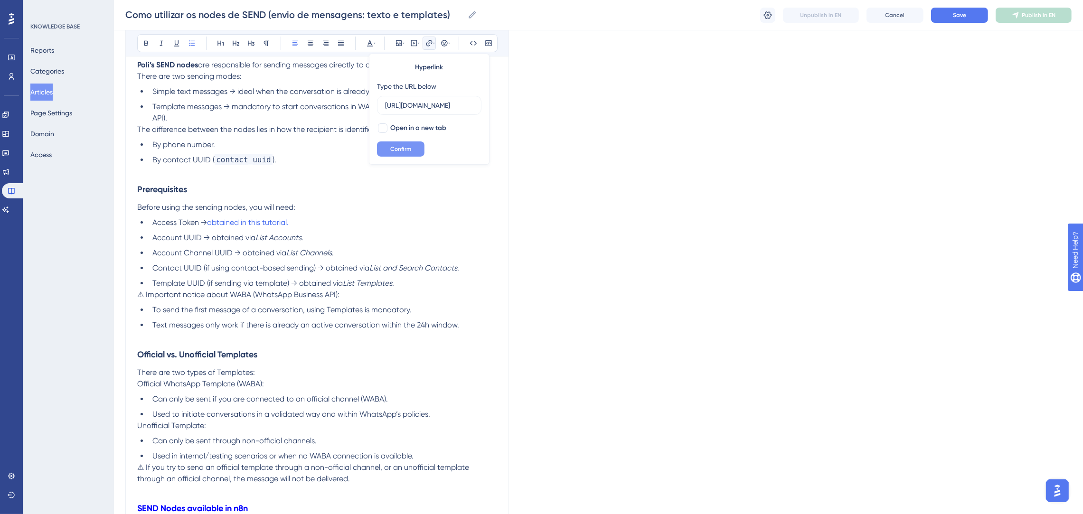
scroll to position [0, 0]
click at [416, 219] on li "Access Token → obtained in this tutorial." at bounding box center [323, 222] width 348 height 11
drag, startPoint x: 340, startPoint y: 254, endPoint x: 243, endPoint y: 251, distance: 96.9
click at [243, 251] on li "Account Channel UUID → obtained via List Channels ." at bounding box center [323, 252] width 348 height 11
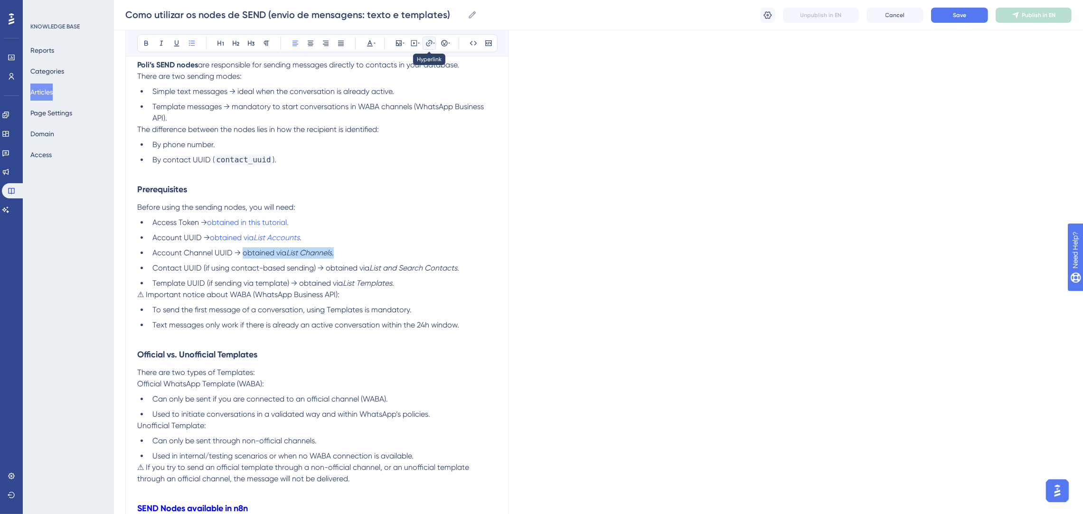
click at [427, 44] on icon at bounding box center [429, 43] width 8 height 8
drag, startPoint x: 440, startPoint y: 101, endPoint x: 384, endPoint y: 101, distance: 56.5
click at [384, 101] on label "https://" at bounding box center [429, 105] width 104 height 19
click at [385, 101] on input "https://" at bounding box center [429, 105] width 88 height 10
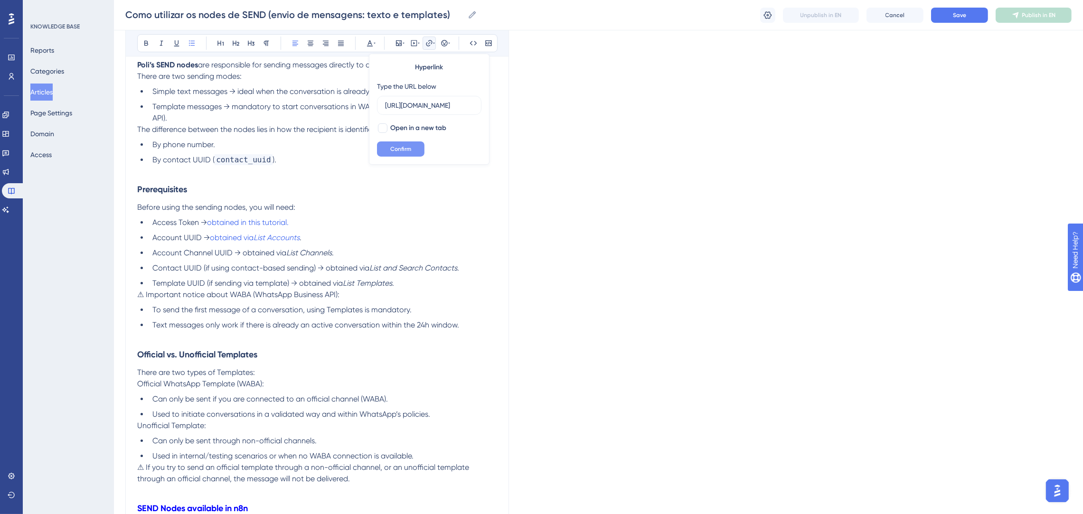
type input "[URL][DOMAIN_NAME]"
click at [397, 147] on span "Confirm" at bounding box center [400, 149] width 21 height 8
click at [435, 217] on li "Access Token → obtained in this tutorial." at bounding box center [323, 222] width 348 height 11
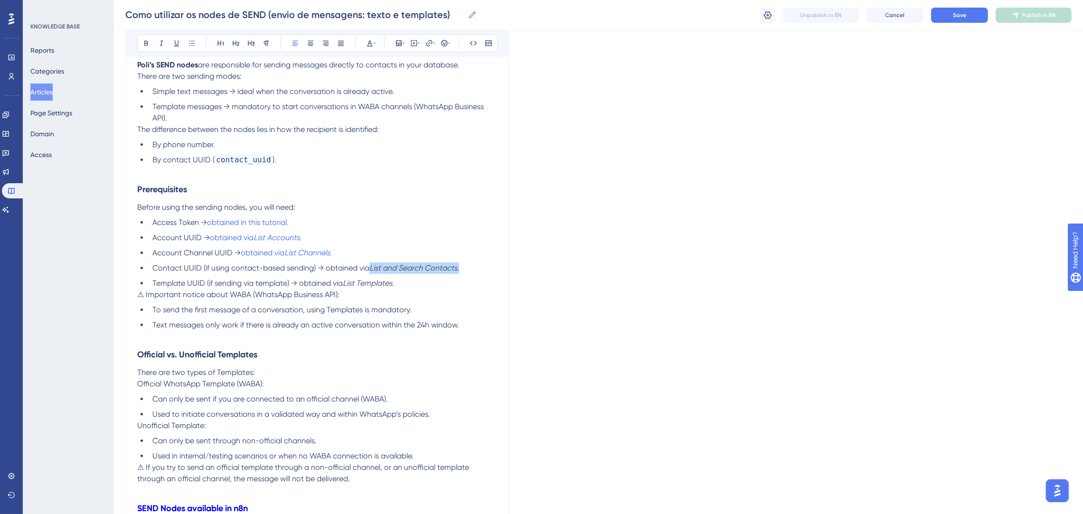
drag, startPoint x: 462, startPoint y: 267, endPoint x: 371, endPoint y: 266, distance: 91.1
click at [371, 266] on li "Contact UUID (if using contact-based sending) → obtained via List and Search Co…" at bounding box center [323, 267] width 348 height 11
click at [433, 40] on icon at bounding box center [434, 43] width 2 height 8
drag, startPoint x: 430, startPoint y: 104, endPoint x: 383, endPoint y: 100, distance: 46.2
click at [383, 100] on label "https://" at bounding box center [429, 105] width 104 height 19
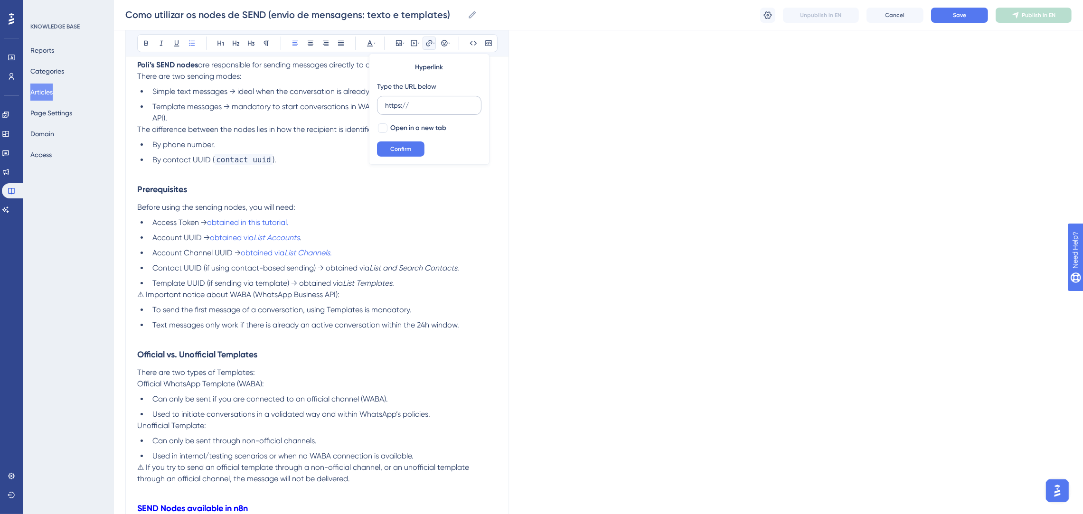
click at [385, 100] on input "https://" at bounding box center [429, 105] width 88 height 10
type input "[URL][DOMAIN_NAME]"
click at [402, 149] on span "Confirm" at bounding box center [400, 149] width 21 height 8
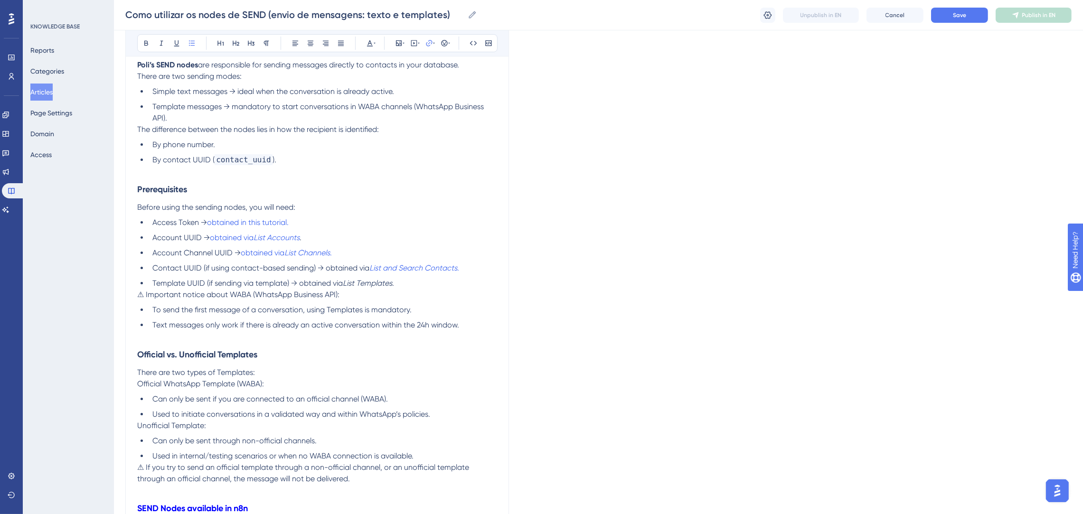
drag, startPoint x: 399, startPoint y: 285, endPoint x: 299, endPoint y: 280, distance: 99.8
click at [299, 280] on li "Template UUID (if sending via template) → obtained via List Templates ." at bounding box center [323, 283] width 348 height 11
click at [430, 43] on icon at bounding box center [429, 43] width 6 height 6
drag, startPoint x: 430, startPoint y: 109, endPoint x: 380, endPoint y: 103, distance: 49.7
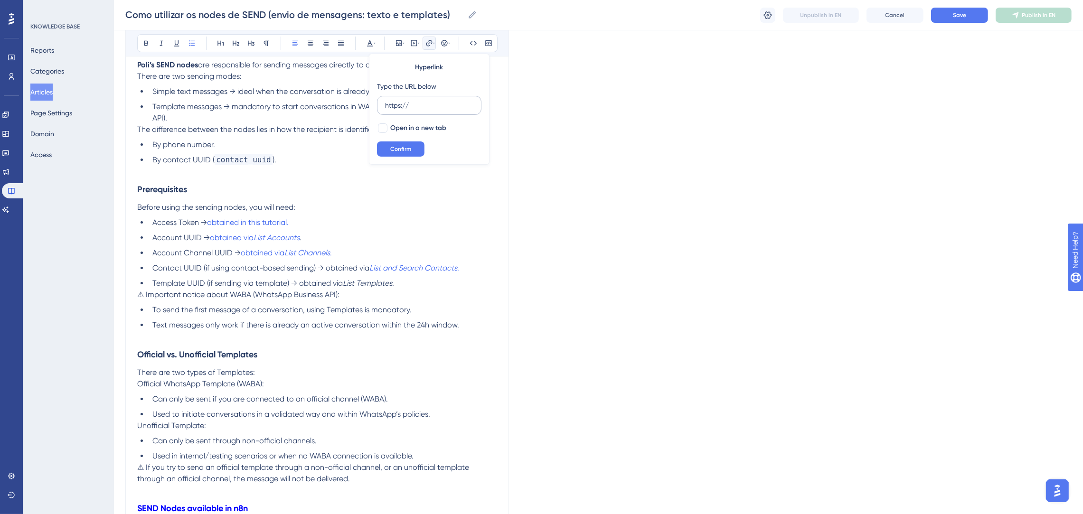
click at [380, 103] on label "https://" at bounding box center [429, 105] width 104 height 19
click at [385, 103] on input "https://" at bounding box center [429, 105] width 88 height 10
type input "[URL][DOMAIN_NAME]"
click at [413, 152] on button "Confirm" at bounding box center [400, 148] width 47 height 15
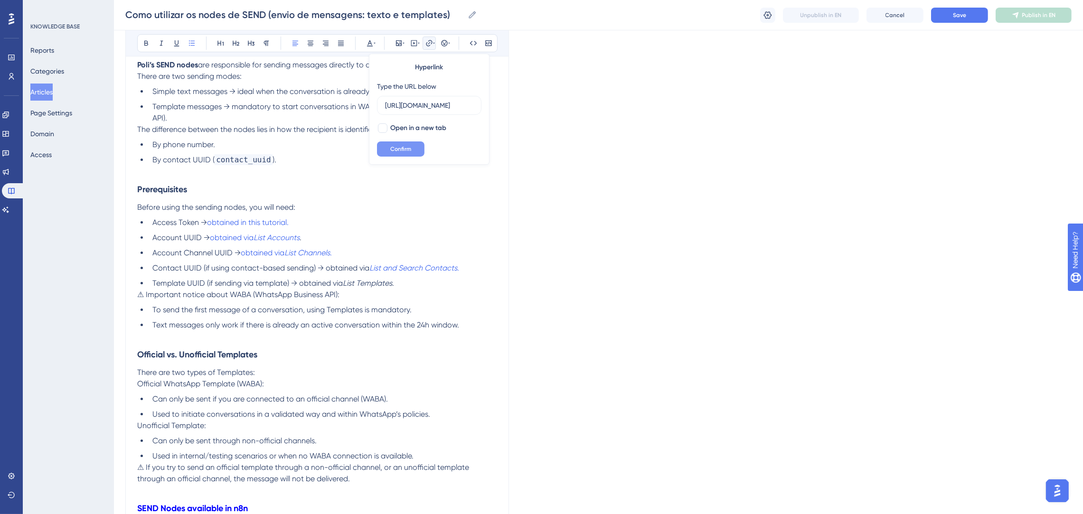
scroll to position [0, 0]
click at [423, 282] on li "Template UUID (if sending via template) → obtained via List Templates ." at bounding box center [323, 283] width 348 height 11
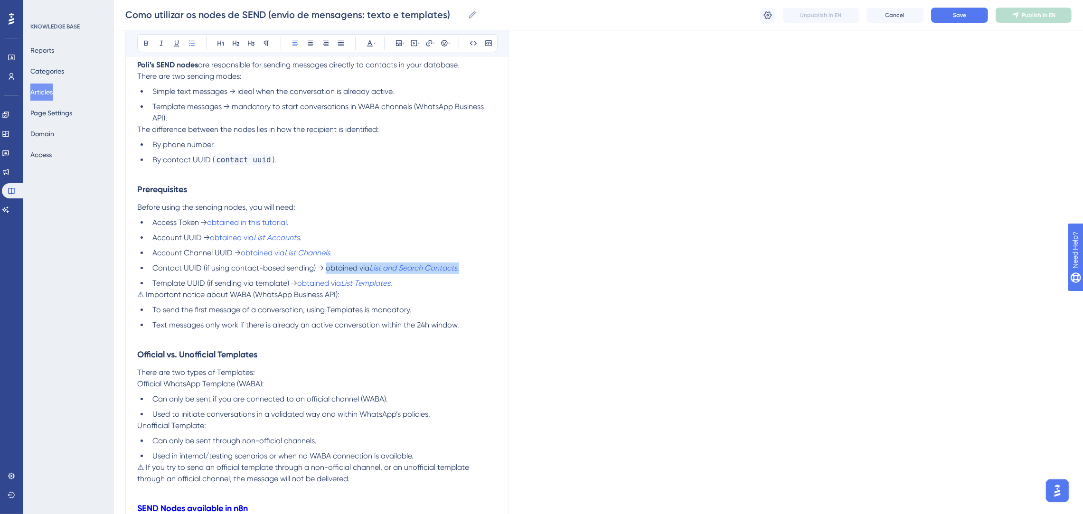
drag, startPoint x: 464, startPoint y: 267, endPoint x: 327, endPoint y: 265, distance: 136.7
click at [327, 265] on li "Contact UUID (if using contact-based sending) → obtained via List and Search Co…" at bounding box center [323, 267] width 348 height 11
click at [433, 44] on icon at bounding box center [434, 43] width 2 height 8
drag, startPoint x: 432, startPoint y: 106, endPoint x: 385, endPoint y: 99, distance: 47.9
click at [385, 99] on label "https://" at bounding box center [429, 105] width 104 height 19
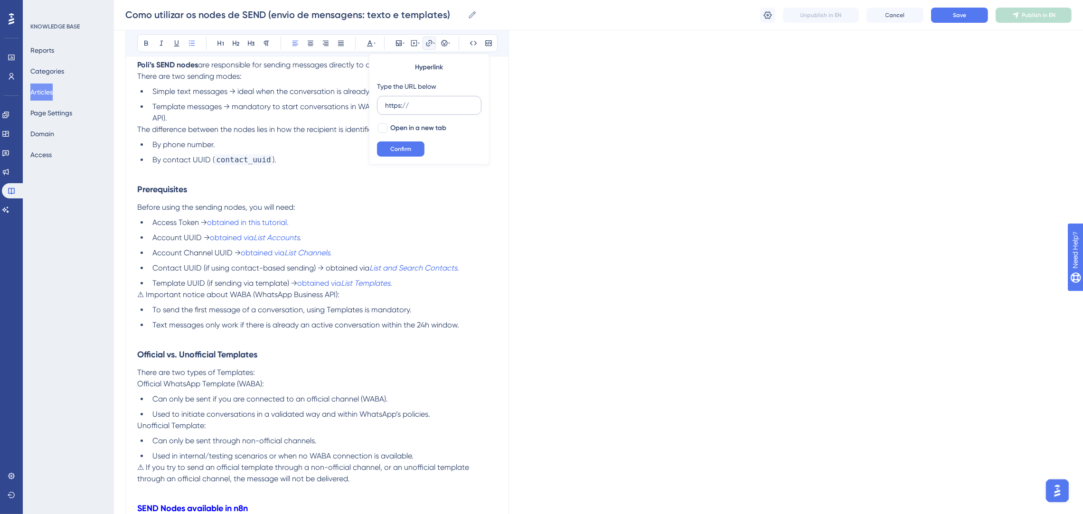
click at [385, 100] on input "https://" at bounding box center [429, 105] width 88 height 10
type input "[URL][DOMAIN_NAME]"
click at [402, 148] on span "Confirm" at bounding box center [400, 149] width 21 height 8
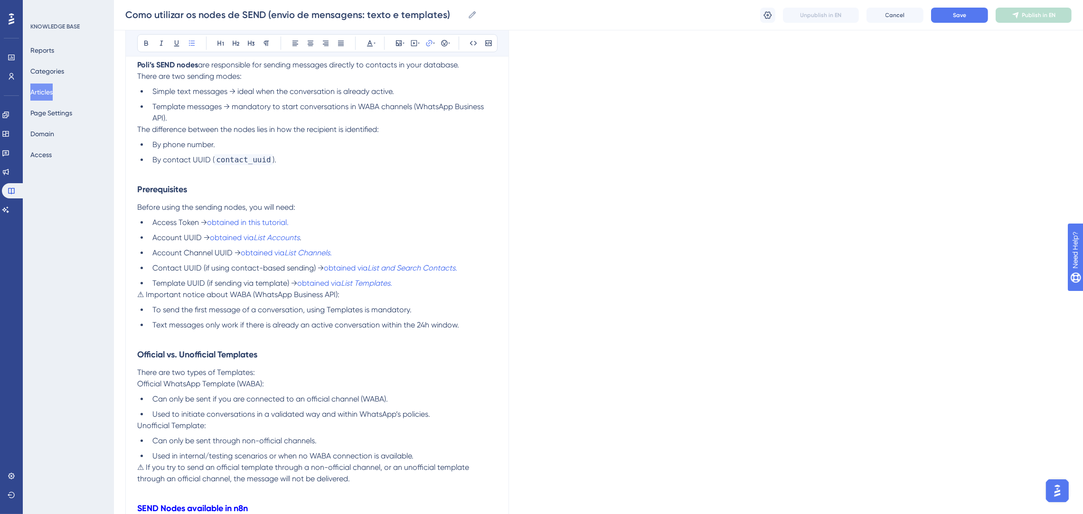
click at [453, 228] on li "Access Token → obtained in this tutorial." at bounding box center [323, 222] width 348 height 11
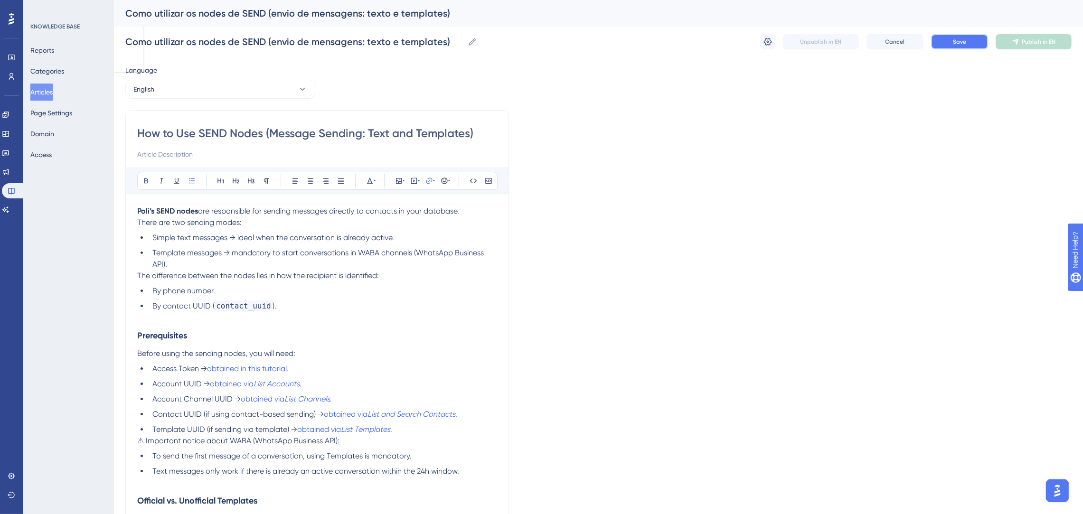
click at [969, 38] on button "Save" at bounding box center [959, 41] width 57 height 15
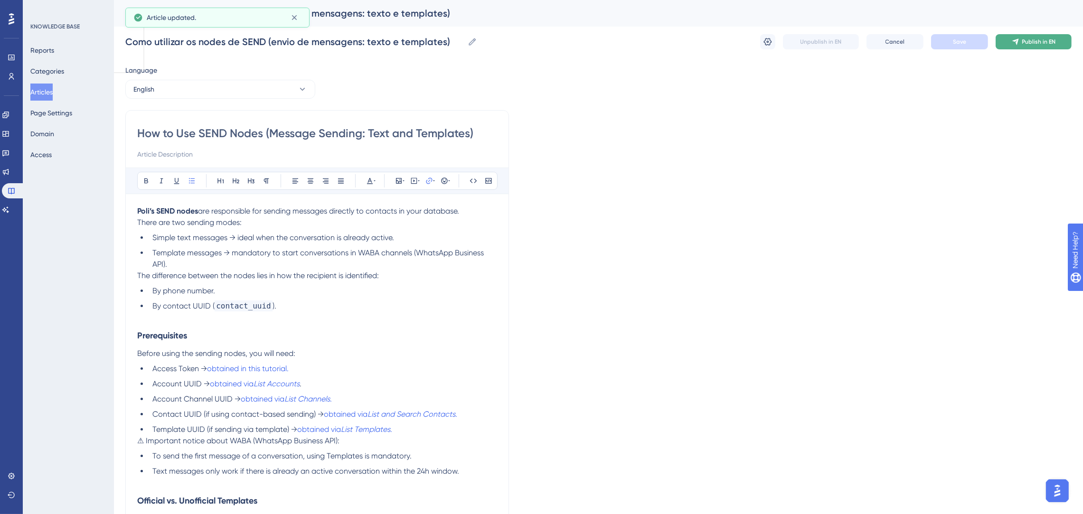
click at [1043, 42] on span "Publish in EN" at bounding box center [1039, 42] width 34 height 8
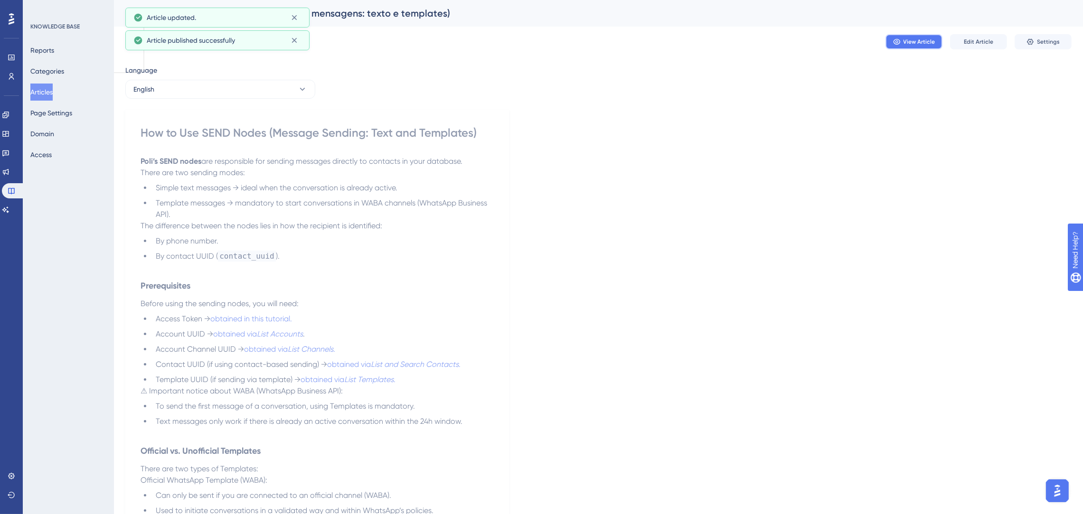
click at [922, 38] on span "View Article" at bounding box center [919, 42] width 32 height 8
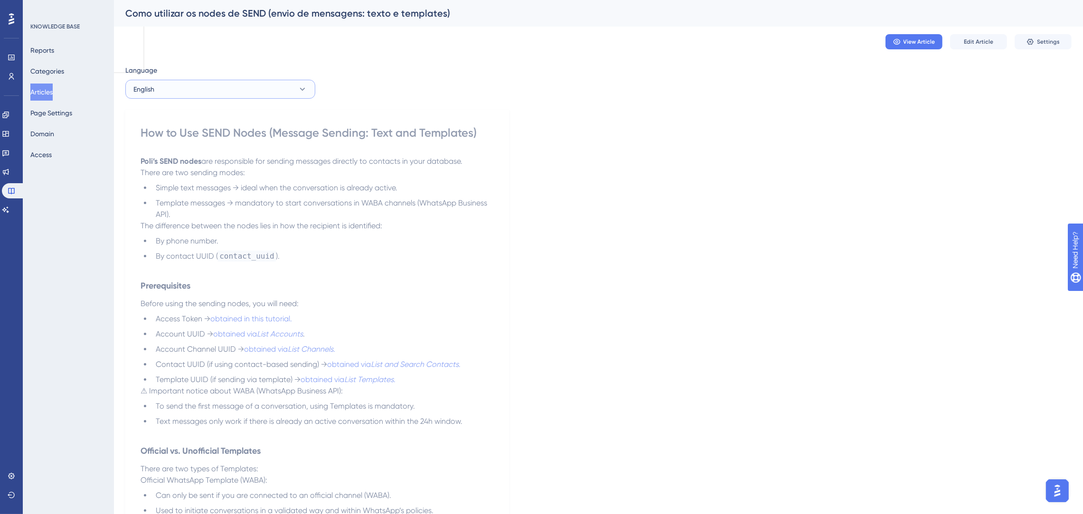
click at [244, 88] on button "English" at bounding box center [220, 89] width 190 height 19
click at [213, 151] on button "Spanish Spanish No translation" at bounding box center [220, 156] width 178 height 19
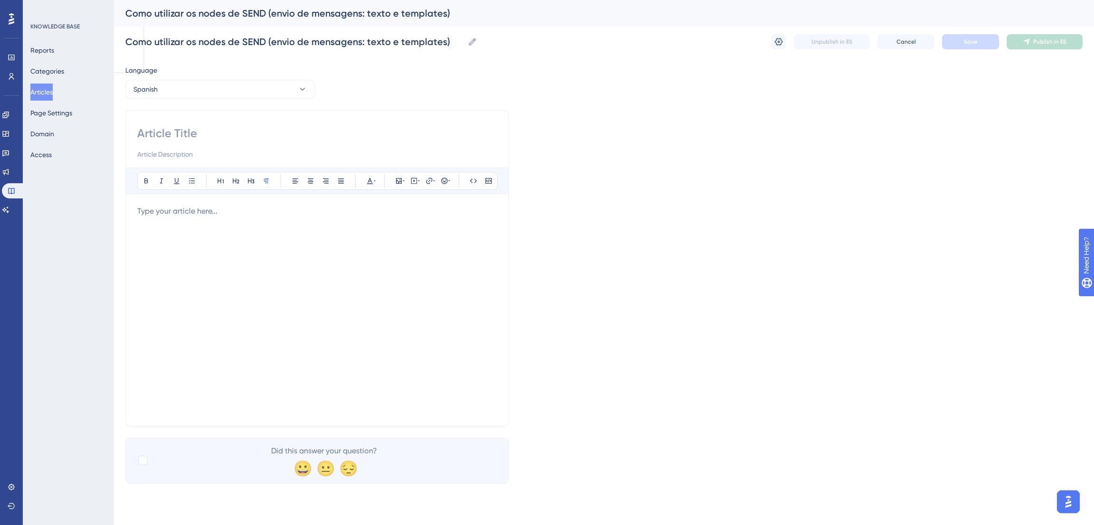
drag, startPoint x: 220, startPoint y: 199, endPoint x: 206, endPoint y: 227, distance: 31.2
click at [217, 211] on div "Bold Italic Underline Bullet Point Heading 1 Heading 2 Heading 3 Normal Align L…" at bounding box center [317, 291] width 360 height 247
click at [206, 227] on div at bounding box center [317, 310] width 360 height 209
click at [205, 221] on div at bounding box center [317, 310] width 360 height 209
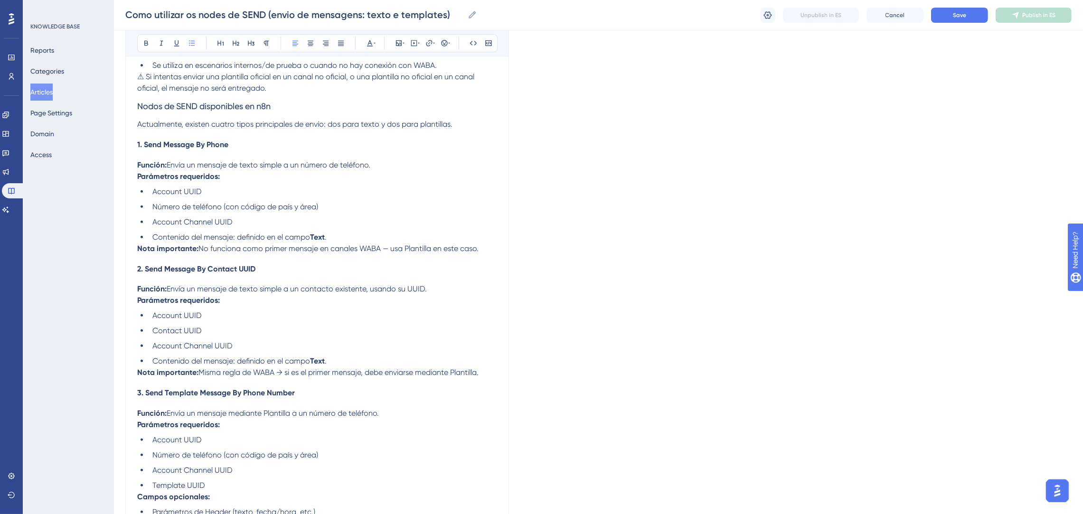
scroll to position [925, 0]
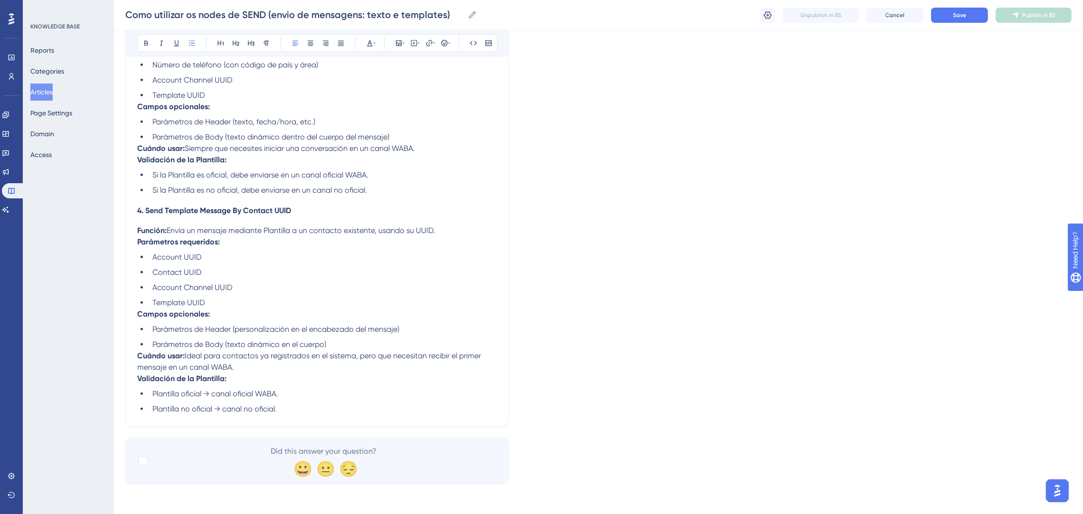
click at [246, 215] on span "4. Send Template Message By Contact UUID" at bounding box center [214, 219] width 154 height 9
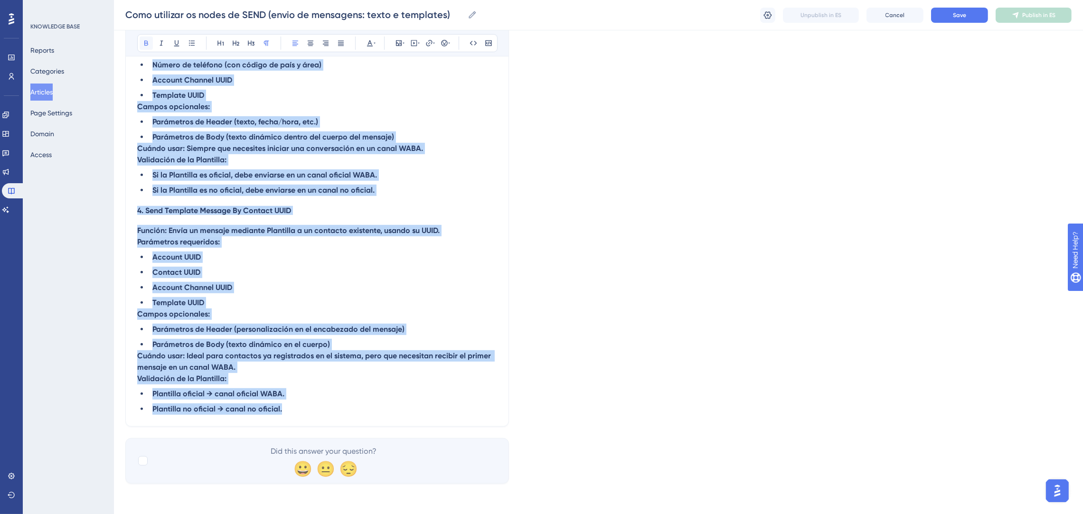
click at [149, 41] on icon at bounding box center [146, 43] width 8 height 8
click at [291, 153] on strong "Cuándo usar: Siempre que necesites iniciar una conversación en un canal WABA." at bounding box center [280, 157] width 286 height 9
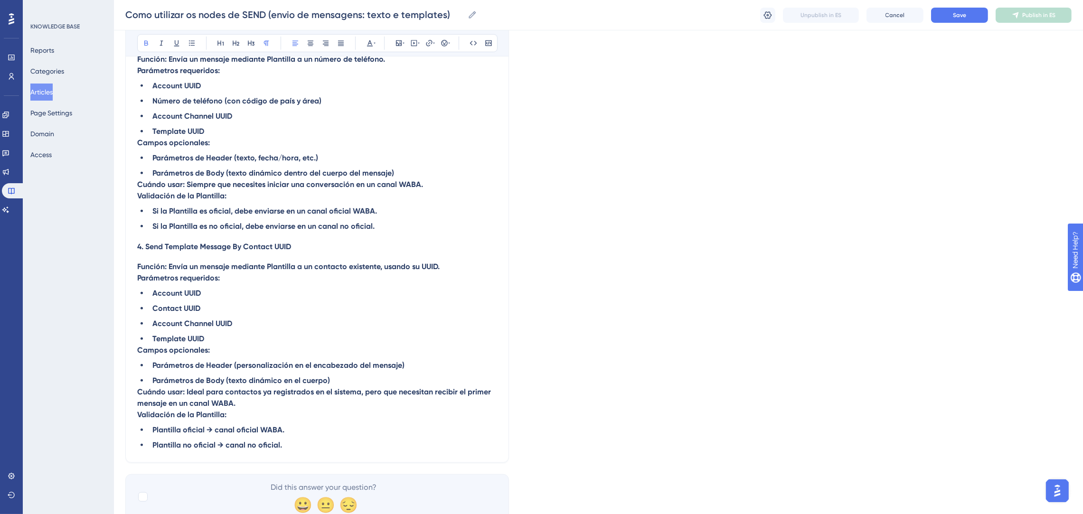
scroll to position [854, 0]
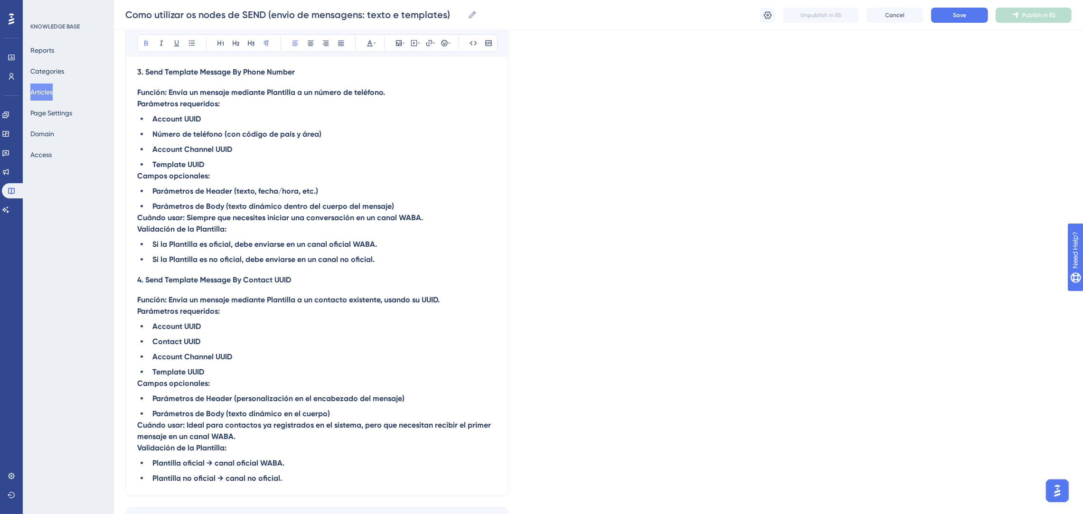
click at [182, 111] on strong "Parámetros requeridos:" at bounding box center [178, 115] width 83 height 9
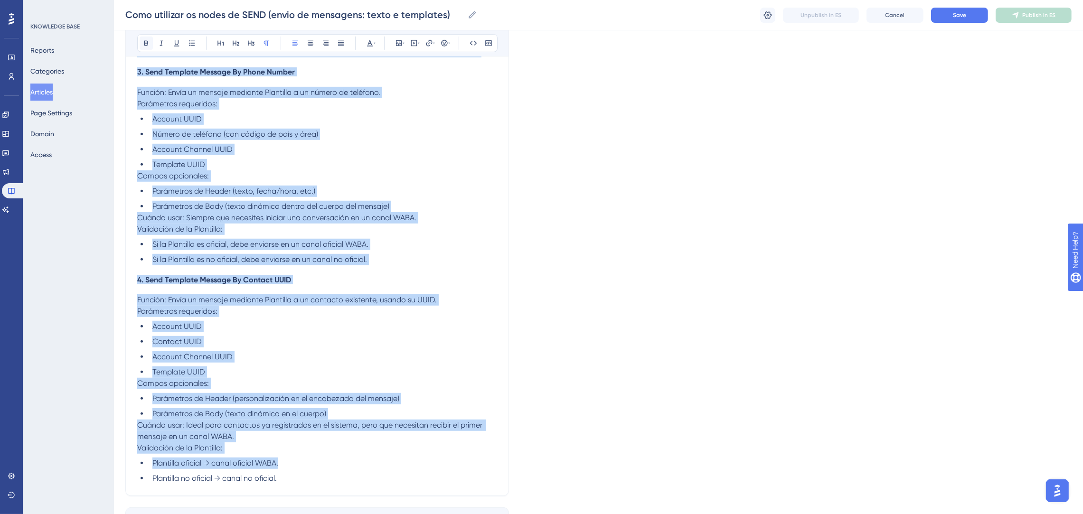
click at [145, 42] on icon at bounding box center [146, 43] width 8 height 8
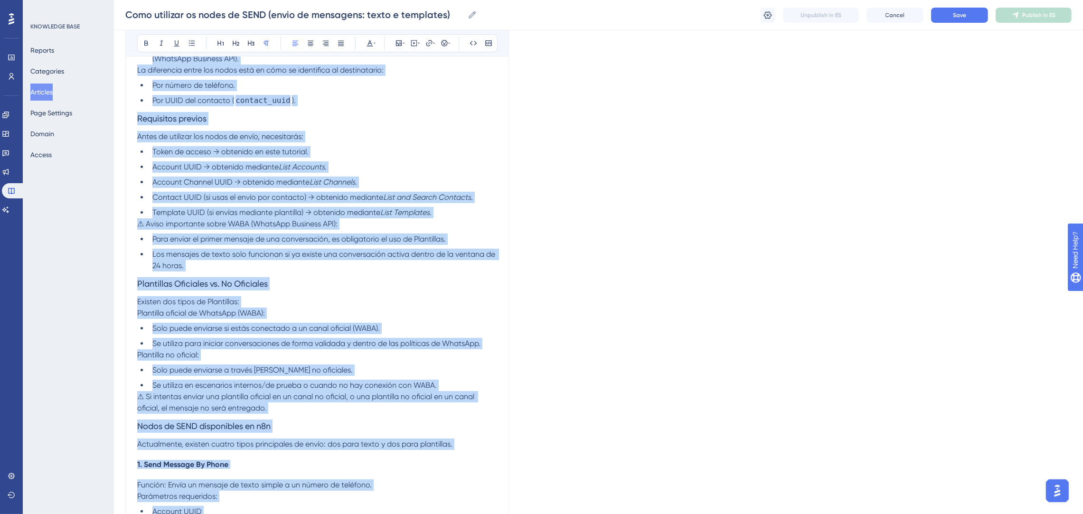
click at [261, 159] on ul "Token de acceso → obtenido en este tutorial. Account UUID → obtenido mediante L…" at bounding box center [317, 182] width 360 height 72
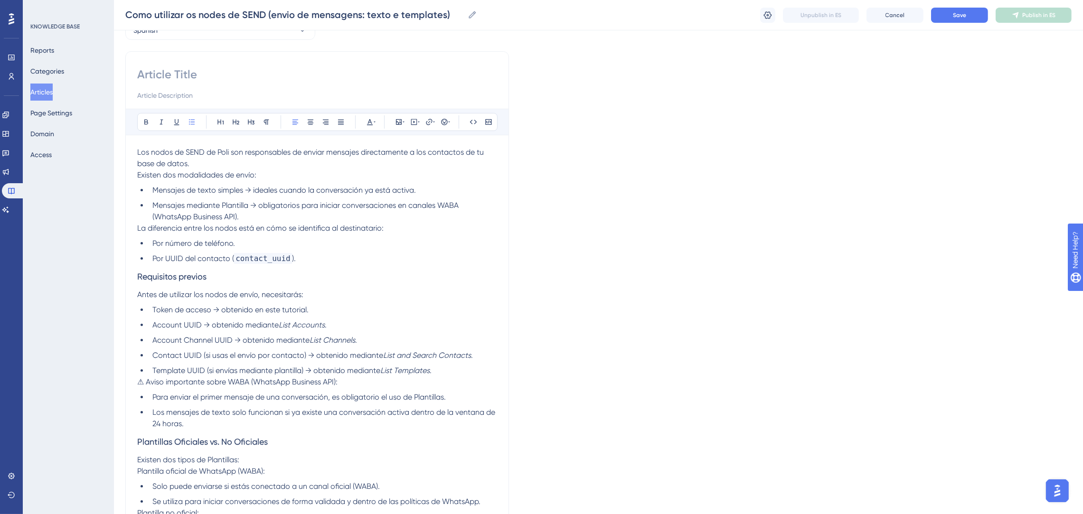
scroll to position [71, 0]
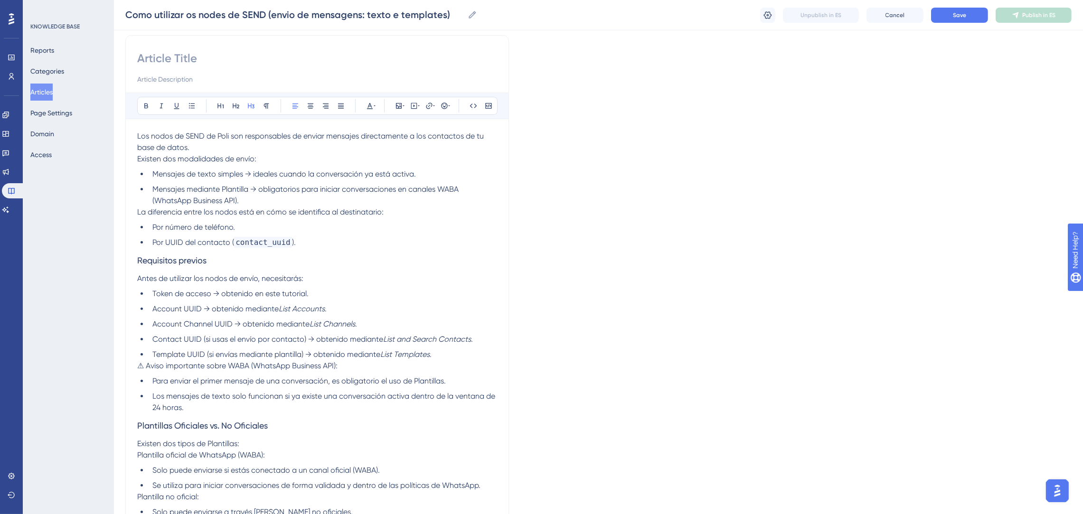
click at [258, 271] on h3 "Requisitos previos" at bounding box center [317, 260] width 360 height 25
click at [289, 307] on em "List Accounts" at bounding box center [302, 308] width 46 height 9
click at [294, 253] on h3 "Requisitos previos" at bounding box center [317, 260] width 360 height 25
drag, startPoint x: 288, startPoint y: 257, endPoint x: 137, endPoint y: 262, distance: 151.0
click at [137, 262] on h3 "Requisitos previos" at bounding box center [317, 260] width 360 height 25
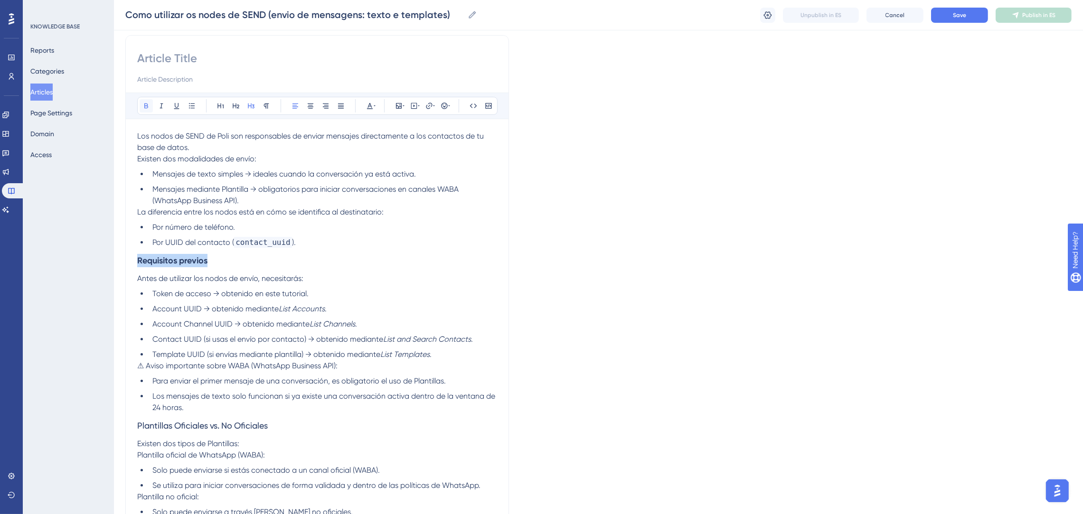
click at [145, 104] on icon at bounding box center [146, 106] width 8 height 8
click at [291, 171] on span "Mensajes de texto simples → ideales cuando la conversación ya está activa." at bounding box center [283, 173] width 263 height 9
click at [303, 243] on li "Por UUID del contacto ( contact_uuid )." at bounding box center [323, 242] width 348 height 11
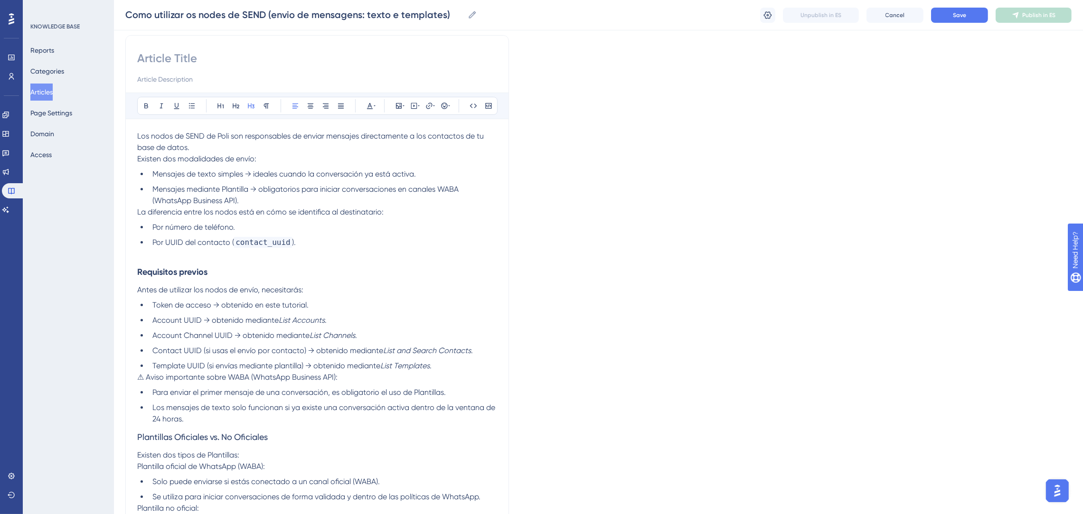
click at [331, 425] on h3 "Plantillas Oficiales vs. No Oficiales" at bounding box center [317, 437] width 360 height 25
click at [324, 421] on li "Los mensajes de texto solo funcionan si ya existe una conversación activa dentr…" at bounding box center [323, 413] width 348 height 23
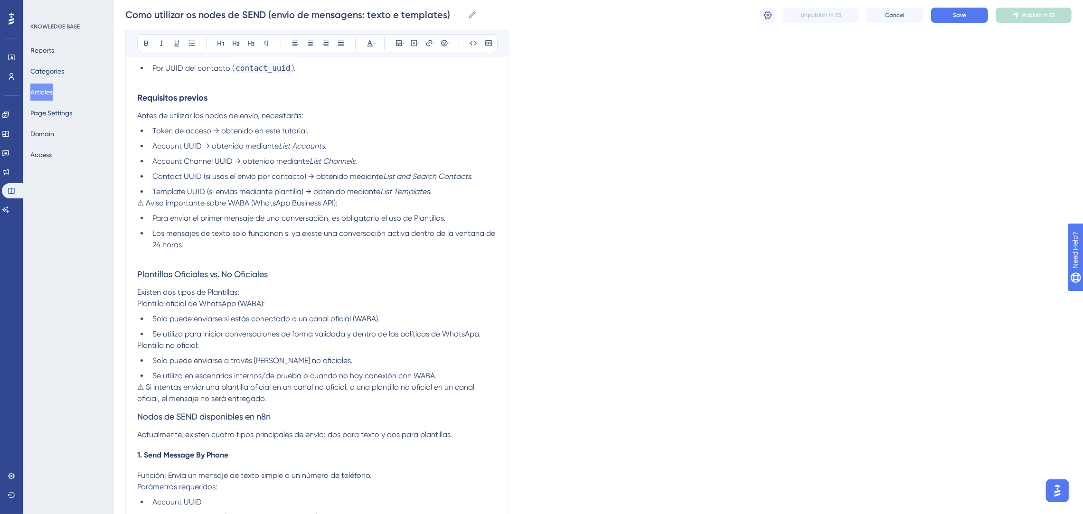
scroll to position [355, 0]
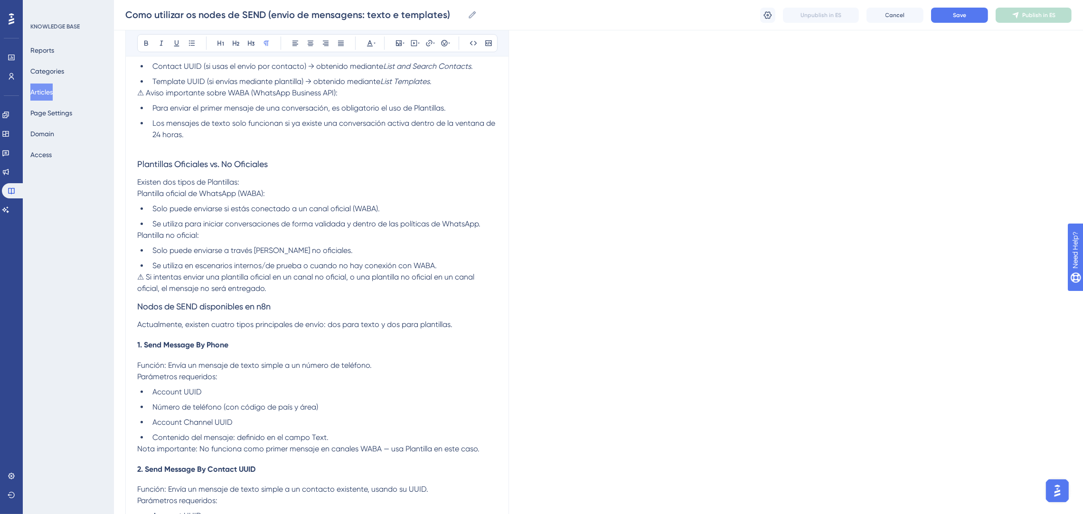
click at [468, 320] on p "Actualmente, existen cuatro tipos principales de envío: dos para texto y dos pa…" at bounding box center [317, 324] width 360 height 11
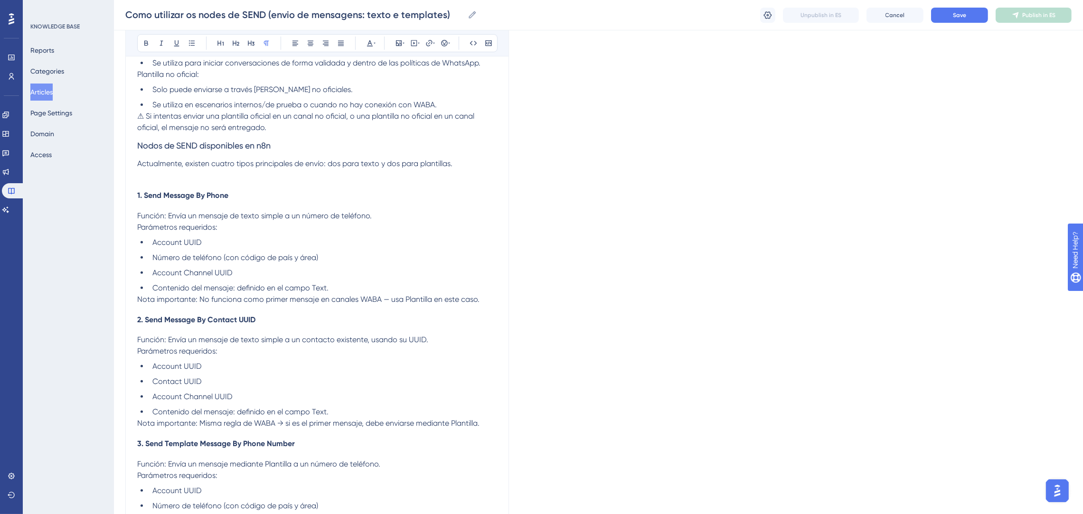
scroll to position [570, 0]
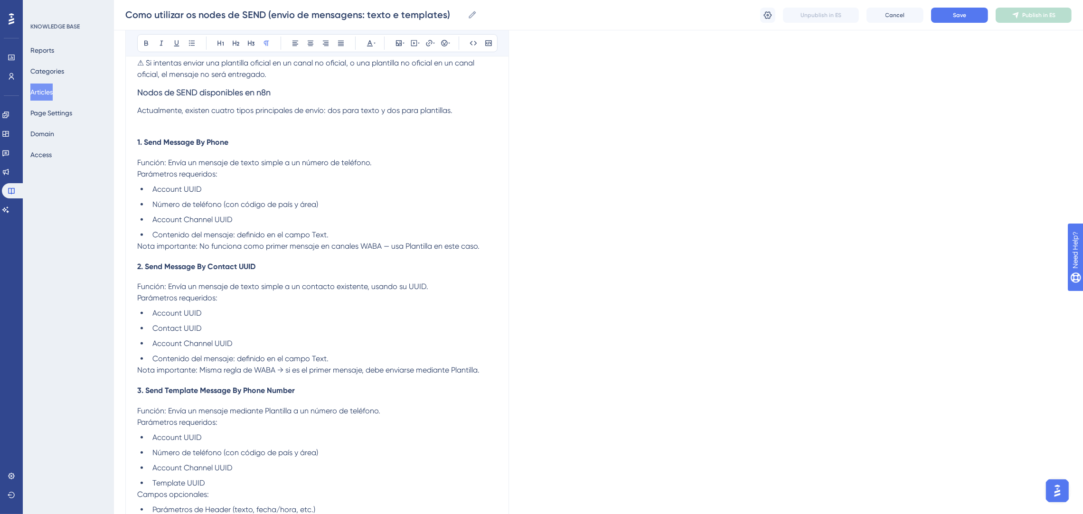
click at [484, 247] on p "Nota importante: No funciona como primer mensaje en [PERSON_NAME] WABA — usa Pl…" at bounding box center [317, 252] width 360 height 23
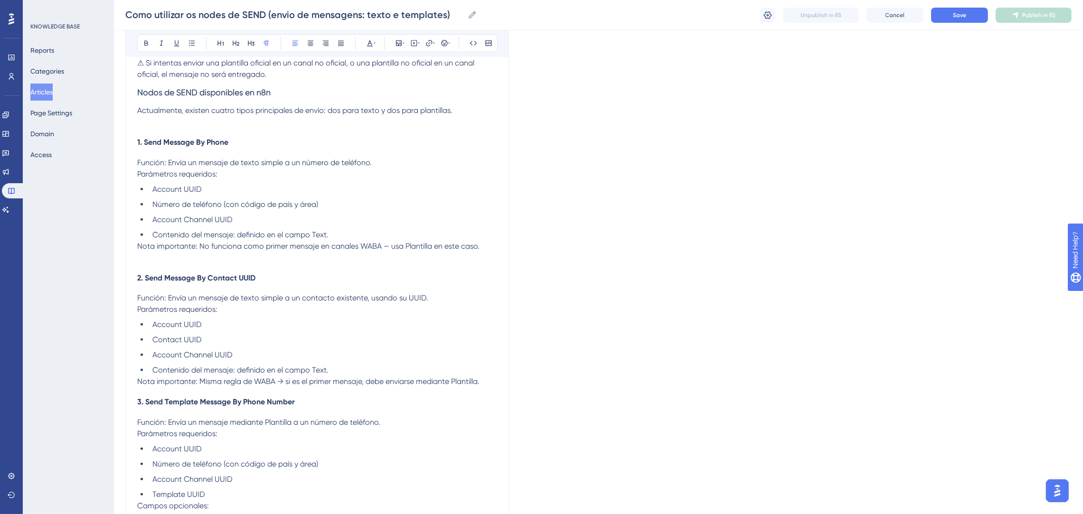
click at [482, 387] on p "Nota importante: Misma [PERSON_NAME] → si es el primer mensaje, debe enviarse m…" at bounding box center [317, 392] width 360 height 11
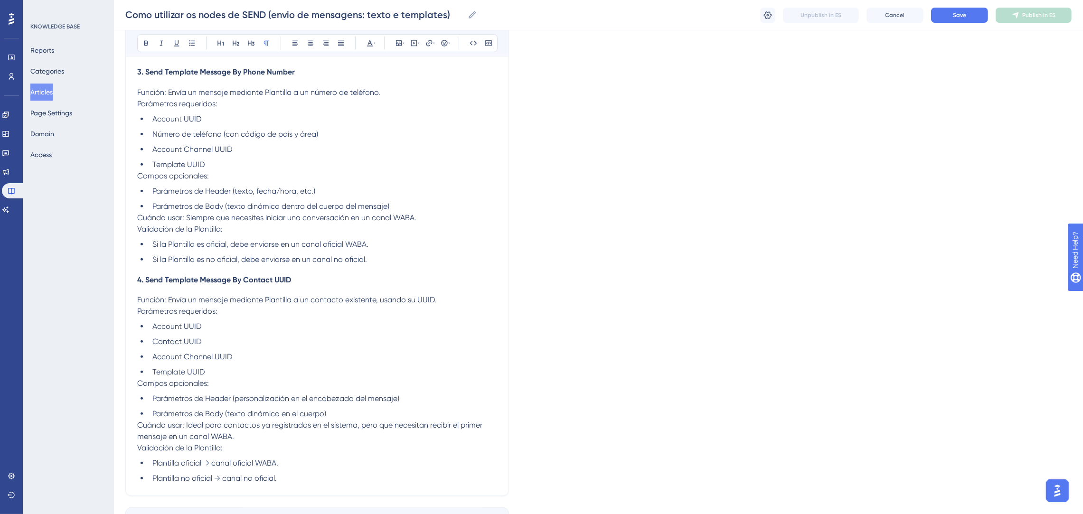
scroll to position [925, 0]
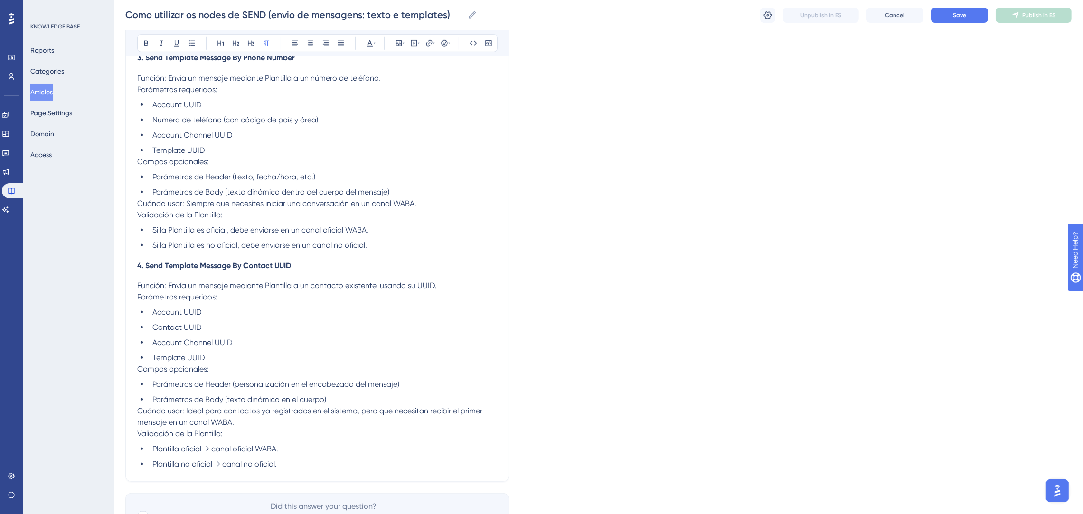
click at [391, 251] on li "Si la Plantilla es no oficial, debe enviarse en un canal no oficial." at bounding box center [323, 256] width 348 height 11
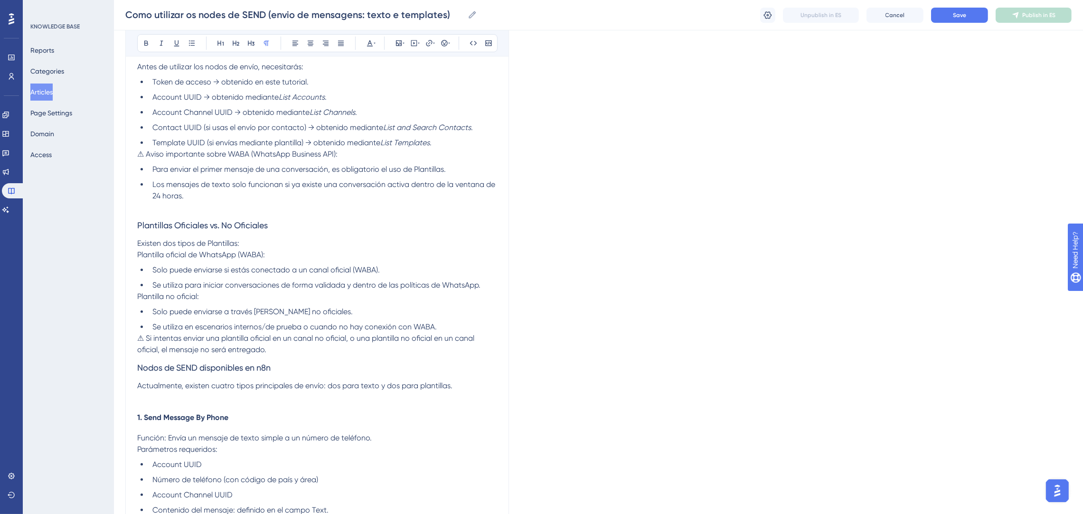
scroll to position [210, 0]
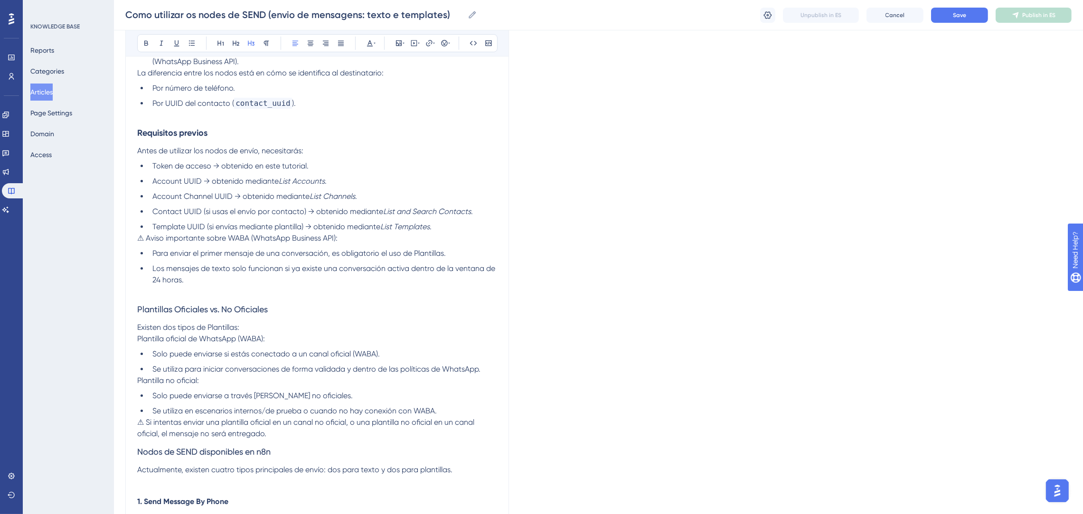
click at [286, 303] on h3 "Plantillas Oficiales vs. No Oficiales" at bounding box center [317, 309] width 360 height 25
drag, startPoint x: 284, startPoint y: 305, endPoint x: 139, endPoint y: 302, distance: 145.3
click at [139, 302] on h3 "Plantillas Oficiales vs. No Oficiales" at bounding box center [317, 309] width 360 height 25
click at [143, 43] on icon at bounding box center [146, 43] width 8 height 8
click at [351, 294] on p at bounding box center [317, 291] width 360 height 11
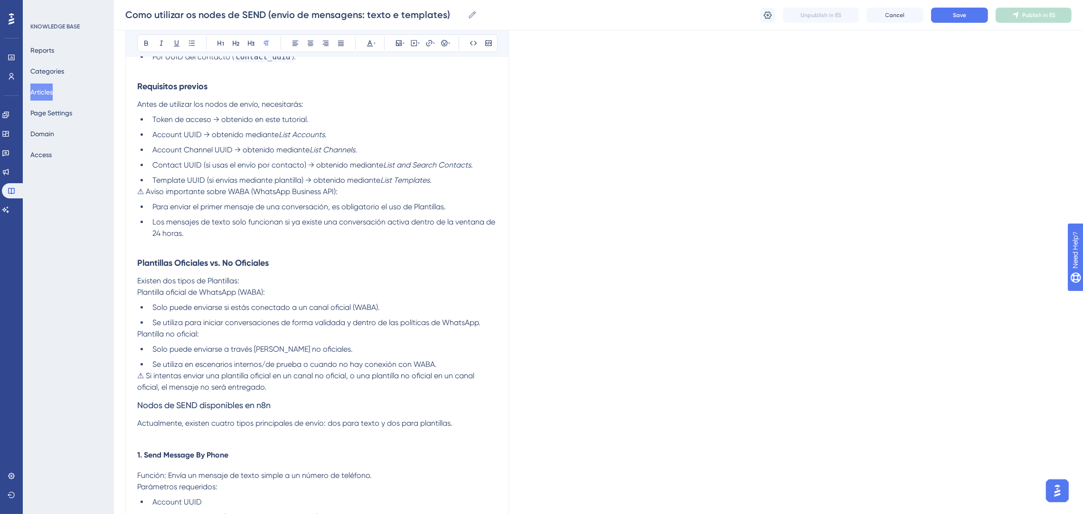
scroll to position [282, 0]
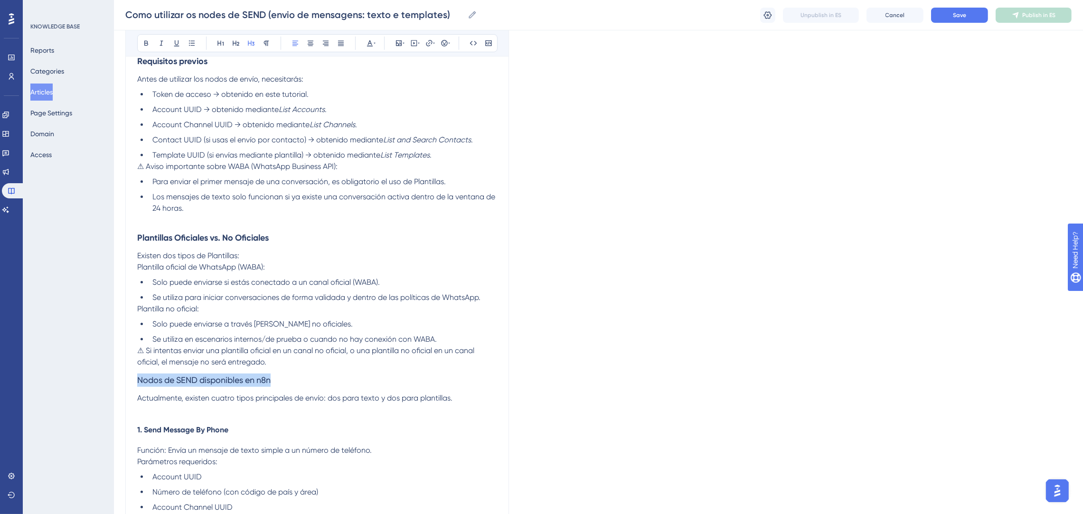
drag, startPoint x: 281, startPoint y: 380, endPoint x: 138, endPoint y: 384, distance: 143.9
click at [138, 384] on h3 "Nodos de SEND disponibles en n8n" at bounding box center [317, 380] width 360 height 25
click at [150, 41] on button at bounding box center [146, 43] width 13 height 13
click at [224, 44] on icon at bounding box center [221, 43] width 8 height 8
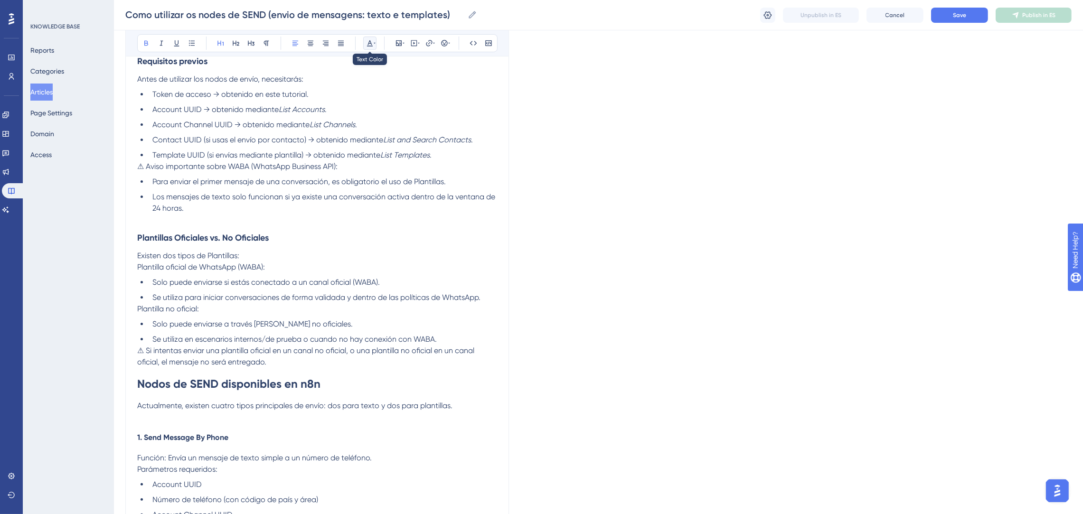
click at [366, 45] on icon at bounding box center [370, 43] width 8 height 8
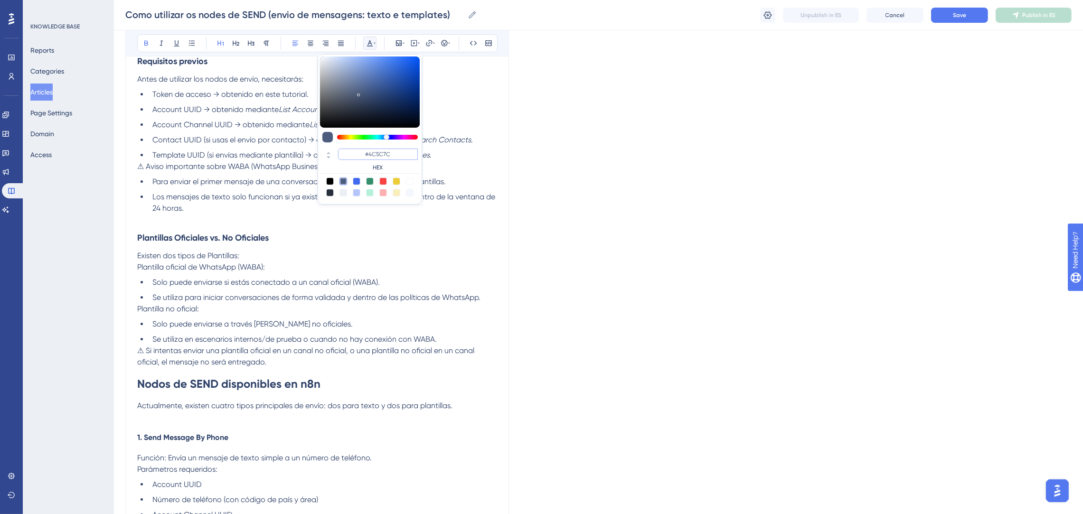
drag, startPoint x: 395, startPoint y: 154, endPoint x: 364, endPoint y: 152, distance: 31.4
click at [364, 152] on input "#4C5C7C" at bounding box center [378, 154] width 80 height 11
click at [383, 154] on input "#00000FF" at bounding box center [378, 154] width 80 height 11
type input "#0000FF"
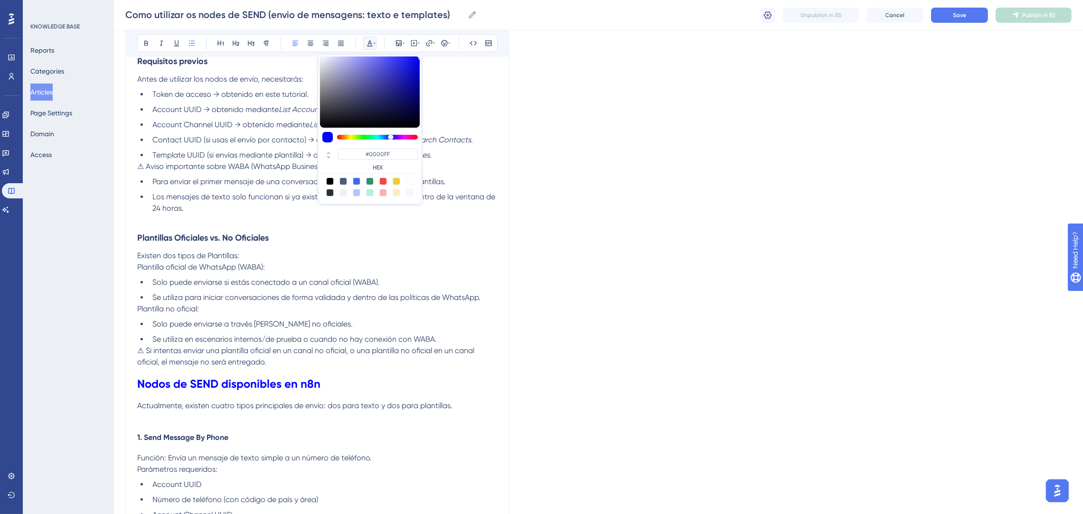
click at [366, 323] on li "Solo puede enviarse a [PERSON_NAME] no oficiales." at bounding box center [323, 323] width 348 height 11
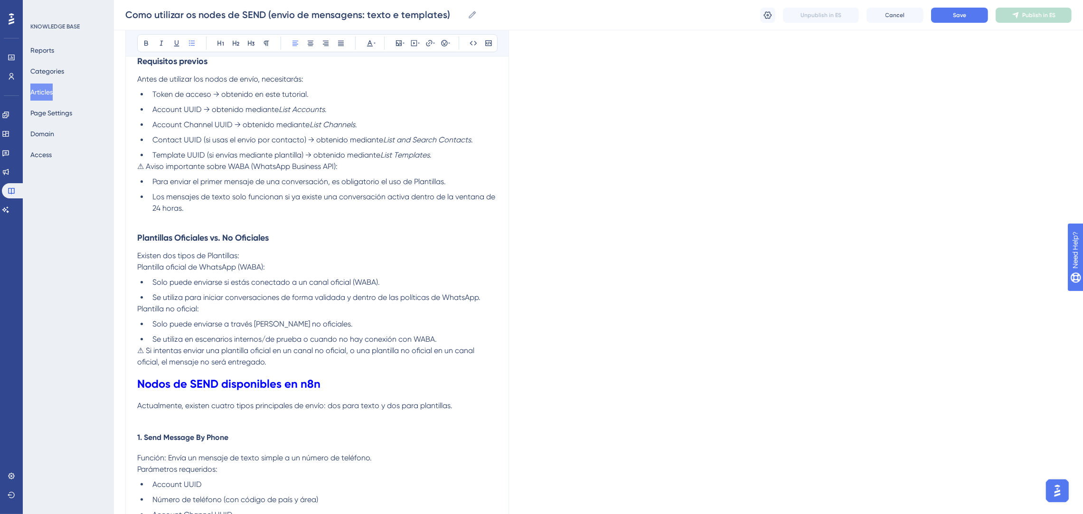
scroll to position [68, 0]
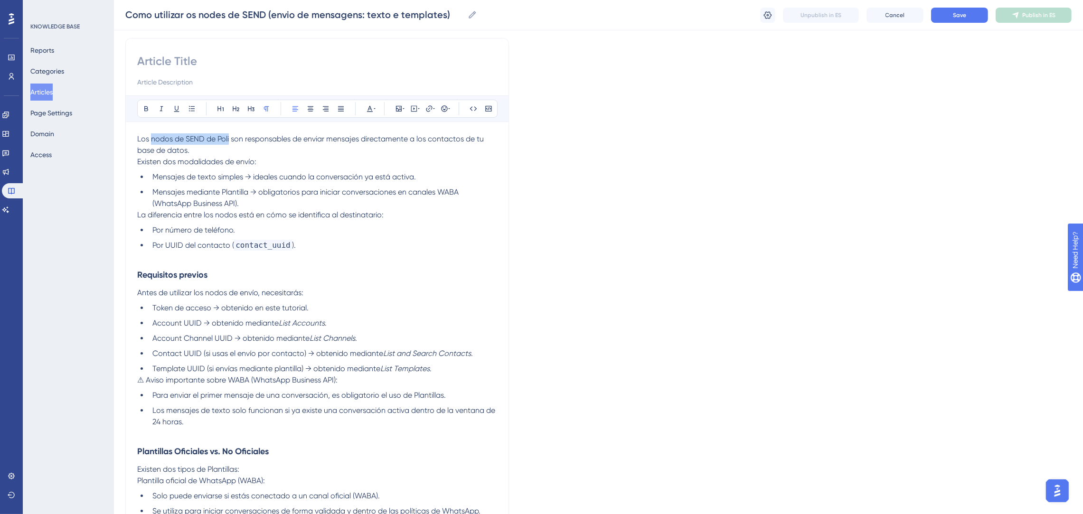
drag, startPoint x: 229, startPoint y: 136, endPoint x: 152, endPoint y: 138, distance: 76.4
click at [152, 138] on span "Los nodos de SEND de Poli son responsables de enviar mensajes directamente a lo…" at bounding box center [311, 144] width 348 height 20
click at [150, 108] on icon at bounding box center [146, 109] width 8 height 8
click at [265, 67] on input at bounding box center [317, 61] width 360 height 15
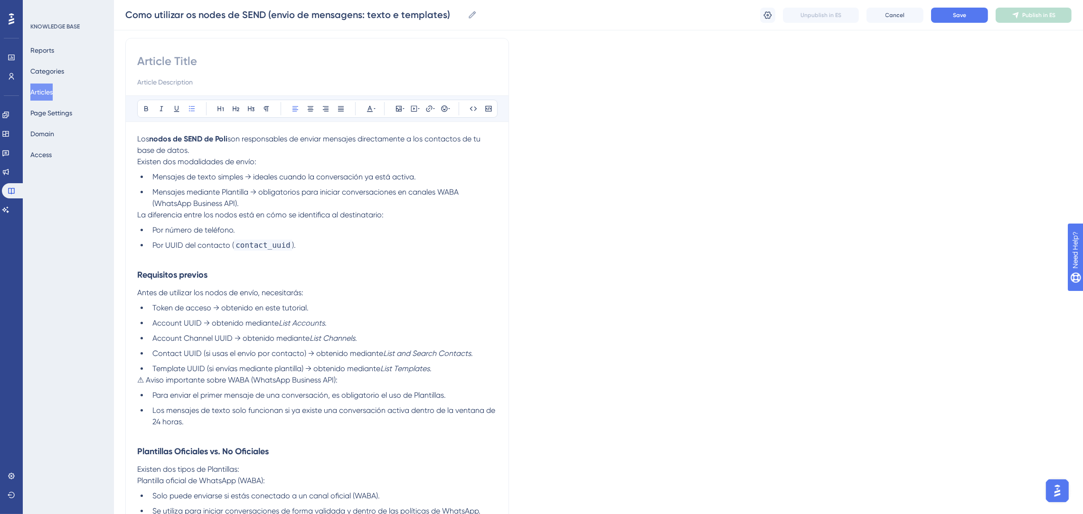
paste input "Cómo utilizar los nodos de SEND (envío de mensajes: texto y plantillas)"
type input "Cómo utilizar los nodos de SEND (envío de mensajes: texto y plantillas)"
click at [483, 77] on input at bounding box center [317, 81] width 360 height 11
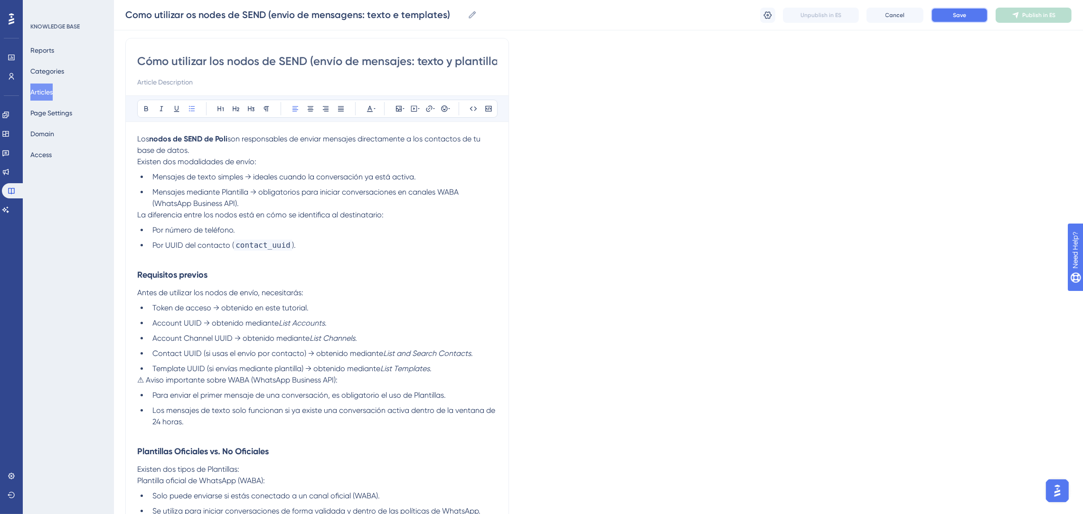
click at [953, 12] on span "Save" at bounding box center [959, 15] width 13 height 8
drag, startPoint x: 304, startPoint y: 306, endPoint x: 287, endPoint y: 306, distance: 17.6
click at [287, 306] on span "Token de acceso → obtenido en este tutorial." at bounding box center [230, 307] width 156 height 9
click at [328, 289] on p "Antes de utilizar los nodos de envío, necesitarás:" at bounding box center [317, 292] width 360 height 11
drag, startPoint x: 306, startPoint y: 305, endPoint x: 280, endPoint y: 306, distance: 25.6
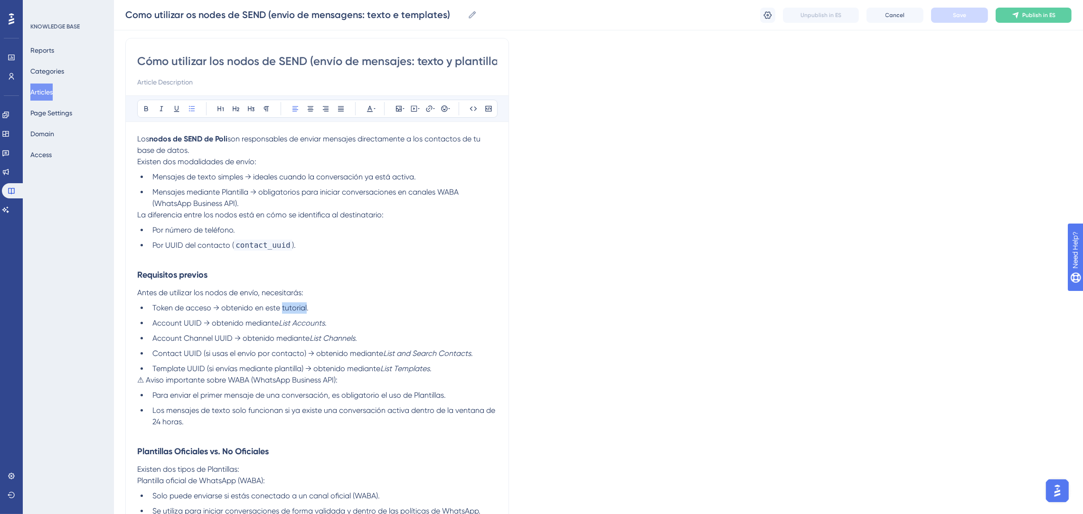
click at [280, 306] on span "Token de acceso → obtenido en este tutorial." at bounding box center [230, 307] width 156 height 9
click at [430, 108] on icon at bounding box center [429, 108] width 6 height 6
drag, startPoint x: 420, startPoint y: 175, endPoint x: 381, endPoint y: 169, distance: 39.3
click at [381, 169] on label "https://" at bounding box center [429, 170] width 104 height 19
click at [385, 169] on input "https://" at bounding box center [429, 171] width 88 height 10
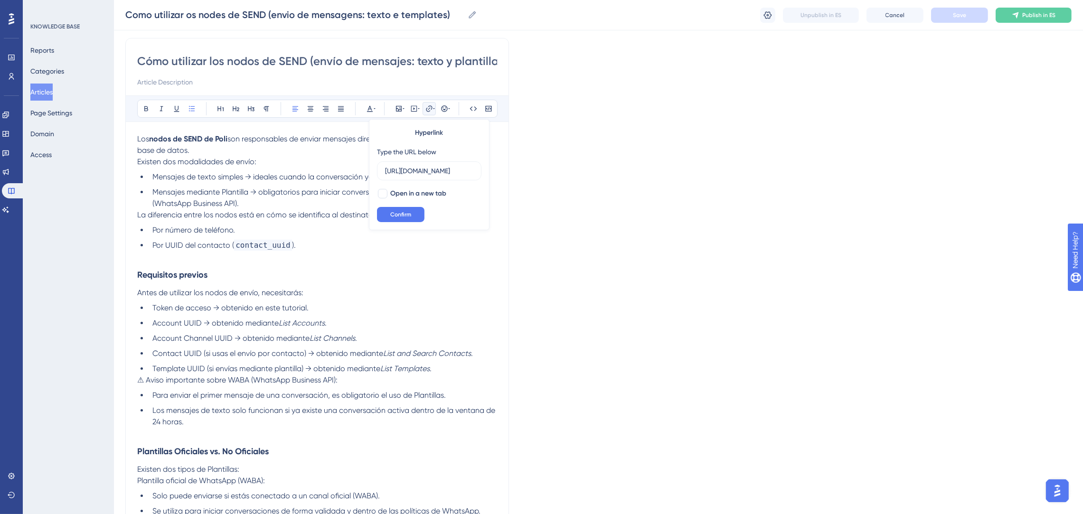
scroll to position [0, 44]
type input "[URL][DOMAIN_NAME]"
click at [402, 214] on span "Confirm" at bounding box center [400, 215] width 21 height 8
click at [442, 263] on h3 "Requisitos previos" at bounding box center [317, 274] width 360 height 25
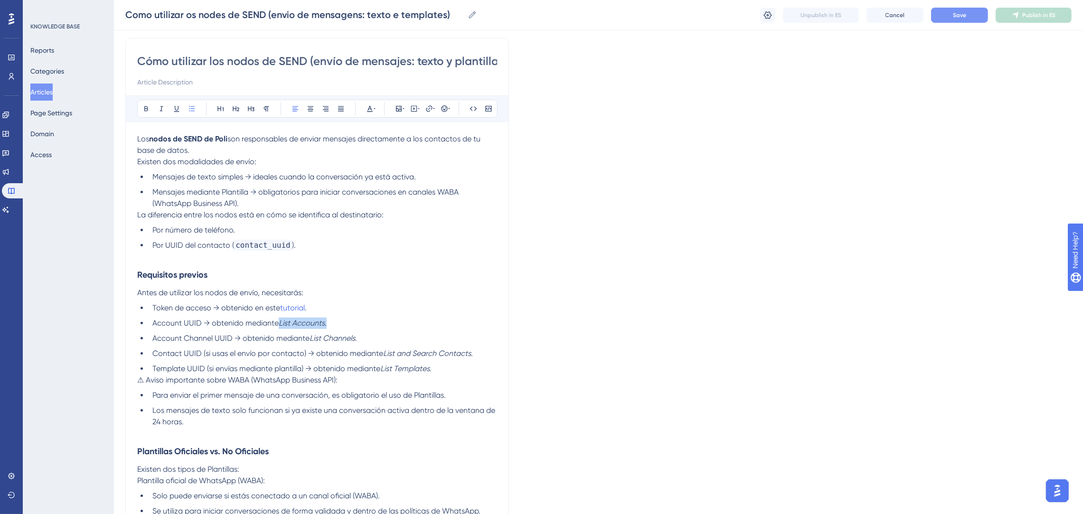
drag, startPoint x: 327, startPoint y: 323, endPoint x: 280, endPoint y: 326, distance: 46.1
click at [280, 326] on li "Account UUID → obtenido mediante List Accounts ." at bounding box center [323, 323] width 348 height 11
click at [429, 107] on icon at bounding box center [429, 109] width 8 height 8
drag, startPoint x: 425, startPoint y: 168, endPoint x: 383, endPoint y: 166, distance: 41.8
click at [383, 166] on label "https://" at bounding box center [429, 170] width 104 height 19
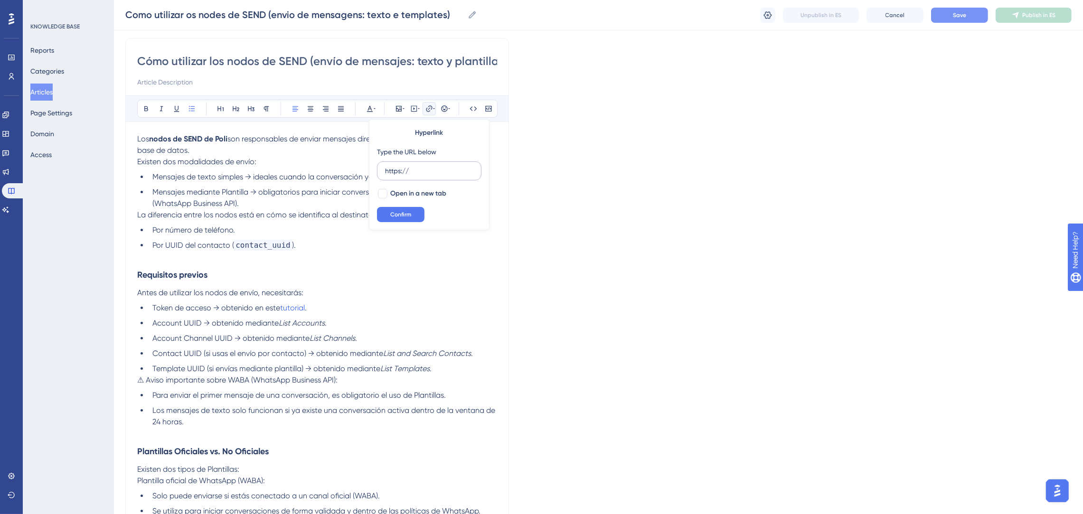
click at [385, 166] on input "https://" at bounding box center [429, 171] width 88 height 10
type input "[URL][DOMAIN_NAME]"
click at [398, 217] on span "Confirm" at bounding box center [400, 215] width 21 height 8
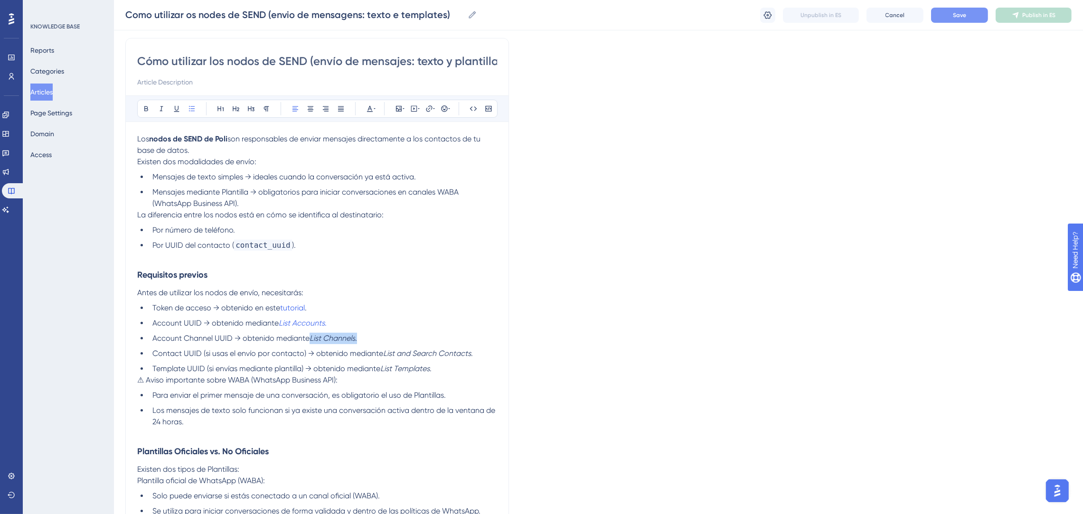
drag, startPoint x: 364, startPoint y: 339, endPoint x: 309, endPoint y: 338, distance: 54.1
click at [309, 338] on li "Account Channel UUID → obtenido mediante List Channels ." at bounding box center [323, 338] width 348 height 11
click at [430, 105] on icon at bounding box center [429, 109] width 8 height 8
drag, startPoint x: 435, startPoint y: 166, endPoint x: 382, endPoint y: 170, distance: 52.9
click at [382, 170] on label "https://" at bounding box center [429, 170] width 104 height 19
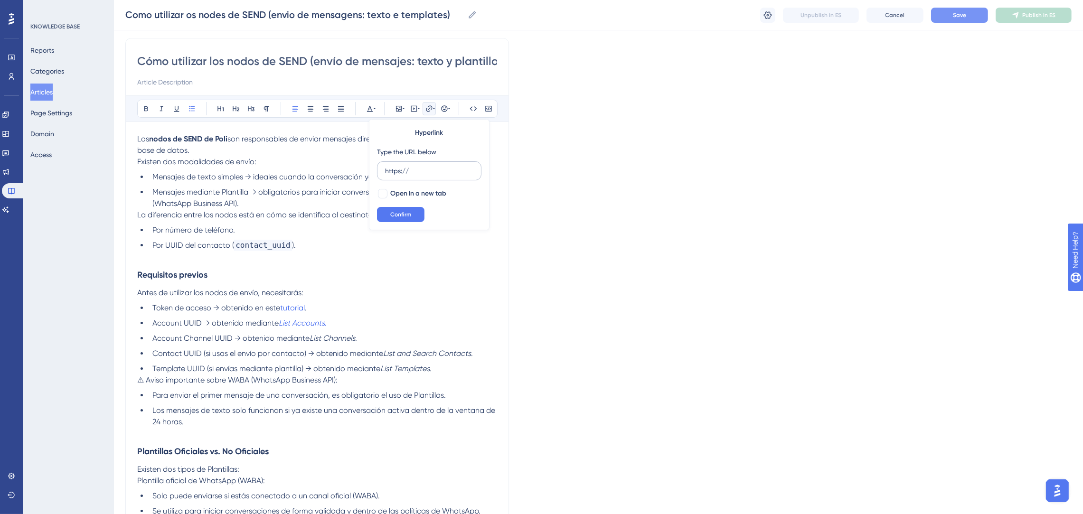
click at [385, 170] on input "https://" at bounding box center [429, 171] width 88 height 10
type input "[URL][DOMAIN_NAME]"
click at [405, 215] on span "Confirm" at bounding box center [400, 215] width 21 height 8
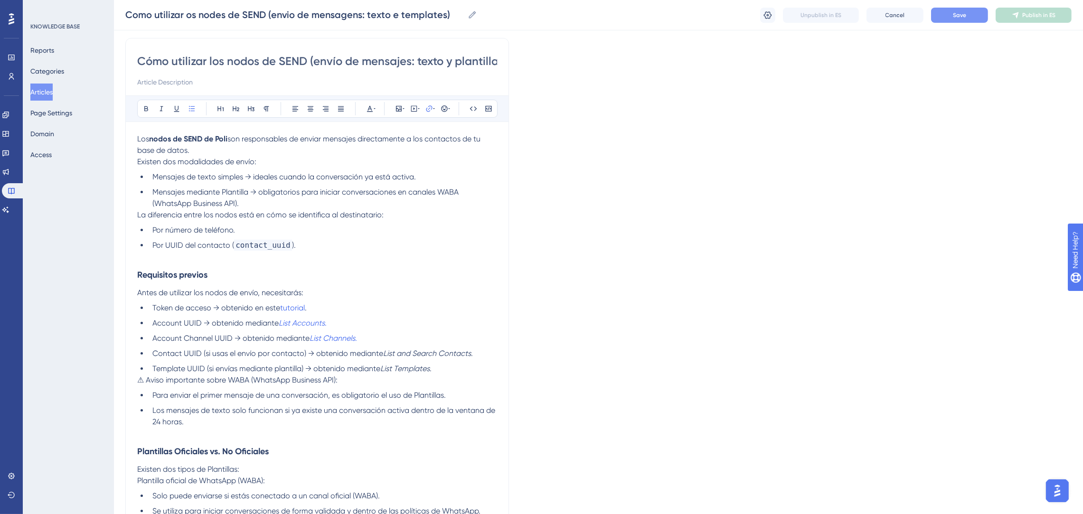
click at [434, 296] on p "Antes de utilizar los nodos de envío, necesitarás:" at bounding box center [317, 292] width 360 height 11
drag, startPoint x: 475, startPoint y: 355, endPoint x: 385, endPoint y: 352, distance: 89.7
click at [385, 352] on li "Contact UUID (si usas el envío por contacto) → obtenido mediante List and Searc…" at bounding box center [323, 353] width 348 height 11
click at [432, 106] on icon at bounding box center [429, 109] width 8 height 8
drag, startPoint x: 440, startPoint y: 169, endPoint x: 370, endPoint y: 169, distance: 70.2
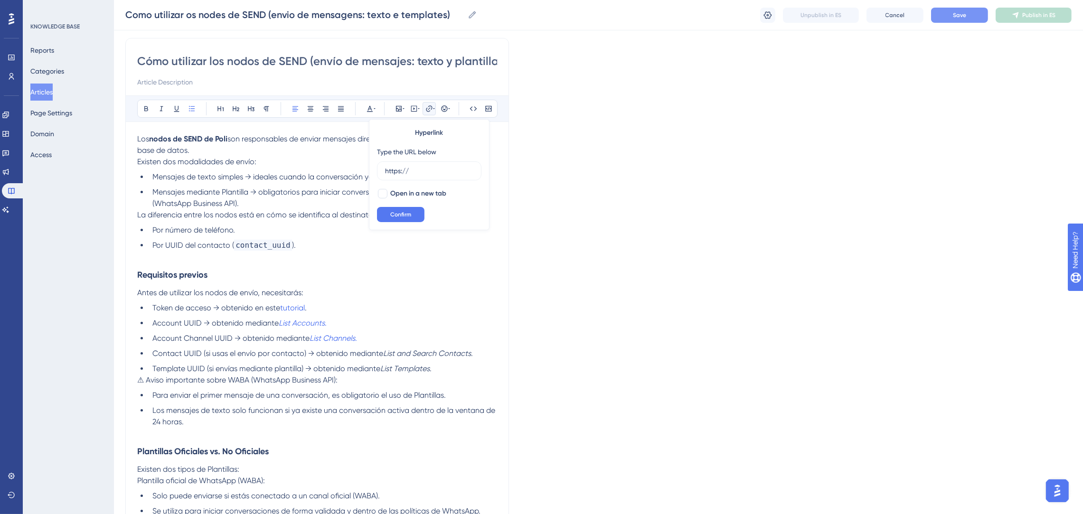
click at [370, 169] on div "Hyperlink Type the URL below https:// Open in a new tab Confirm" at bounding box center [429, 174] width 121 height 111
type input "[URL][DOMAIN_NAME]"
click at [394, 207] on button "Confirm" at bounding box center [400, 214] width 47 height 15
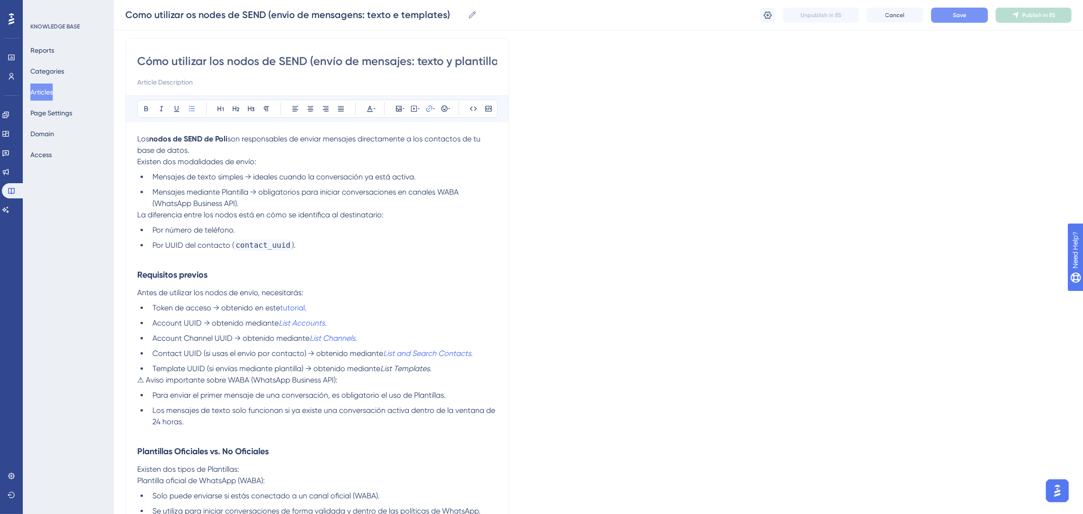
drag, startPoint x: 469, startPoint y: 265, endPoint x: 463, endPoint y: 275, distance: 11.5
click at [469, 265] on h3 "Requisitos previos" at bounding box center [317, 274] width 360 height 25
drag, startPoint x: 438, startPoint y: 371, endPoint x: 383, endPoint y: 371, distance: 55.1
click at [383, 371] on li "Template UUID (si envías mediante plantilla) → obtenido mediante List Templates…" at bounding box center [323, 368] width 348 height 11
click at [431, 107] on icon at bounding box center [429, 108] width 6 height 6
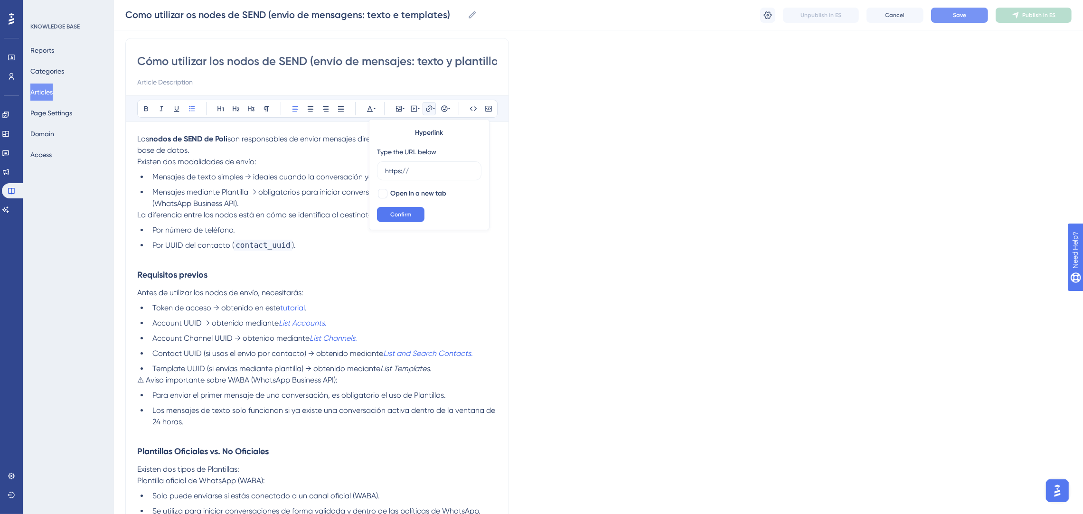
drag, startPoint x: 443, startPoint y: 168, endPoint x: 371, endPoint y: 171, distance: 72.2
click at [371, 171] on div "Hyperlink Type the URL below https:// Open in a new tab Confirm" at bounding box center [429, 174] width 121 height 111
type input "[URL][DOMAIN_NAME]"
click at [404, 210] on button "Confirm" at bounding box center [400, 214] width 47 height 15
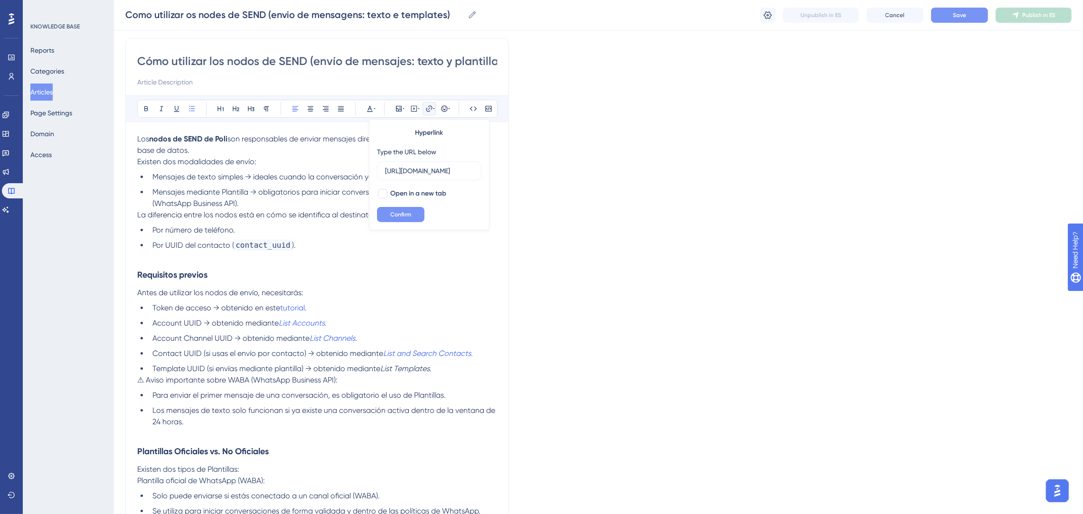
scroll to position [0, 0]
click at [451, 271] on h3 "Requisitos previos" at bounding box center [317, 274] width 360 height 25
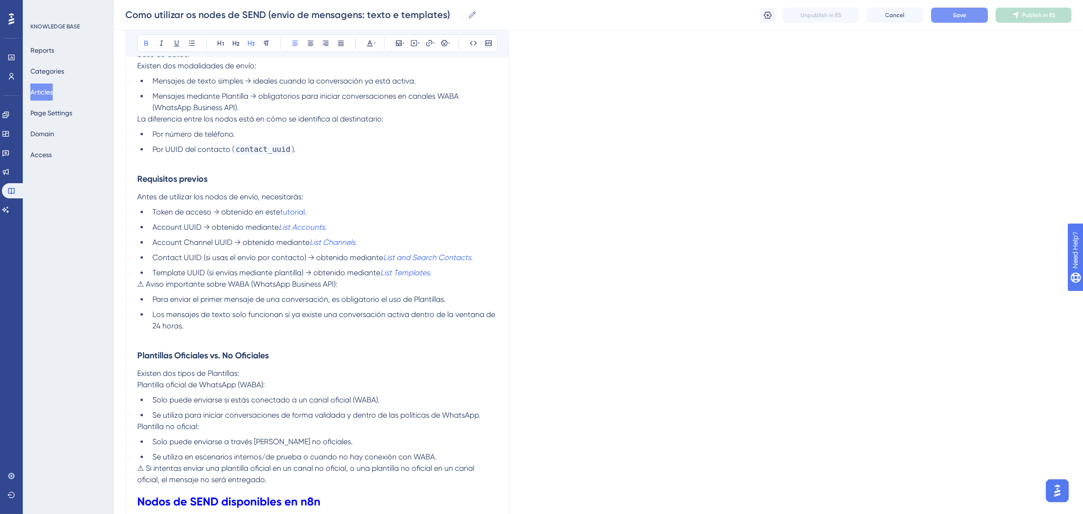
scroll to position [68, 0]
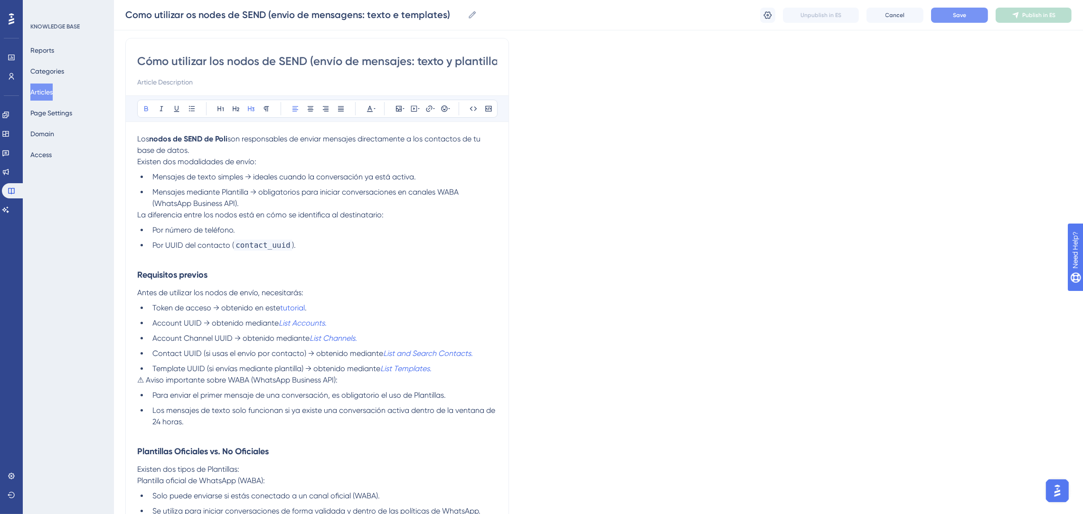
click at [440, 276] on h3 "Requisitos previos" at bounding box center [317, 274] width 360 height 25
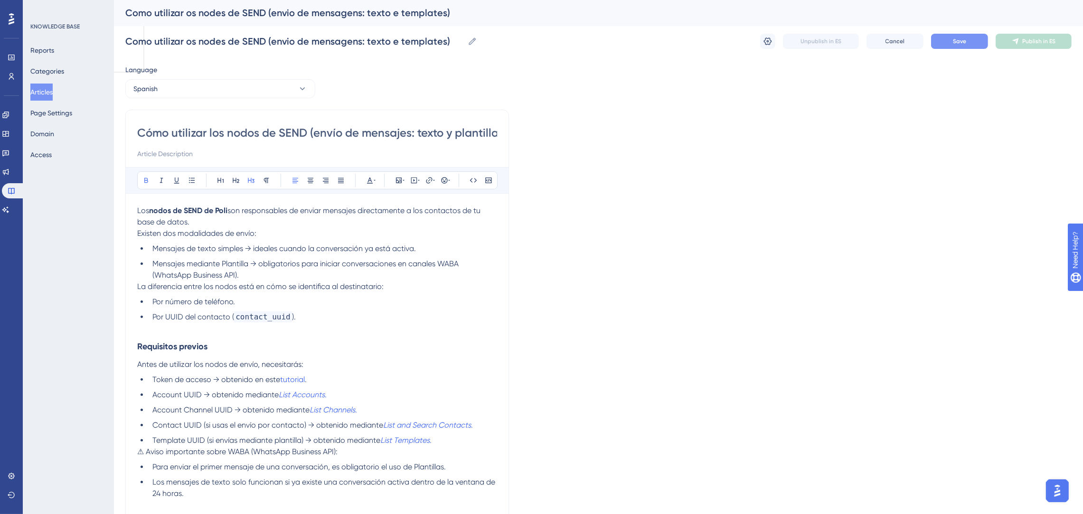
scroll to position [0, 0]
click at [944, 40] on button "Save" at bounding box center [959, 41] width 57 height 15
click at [179, 85] on button "Spanish" at bounding box center [220, 89] width 190 height 19
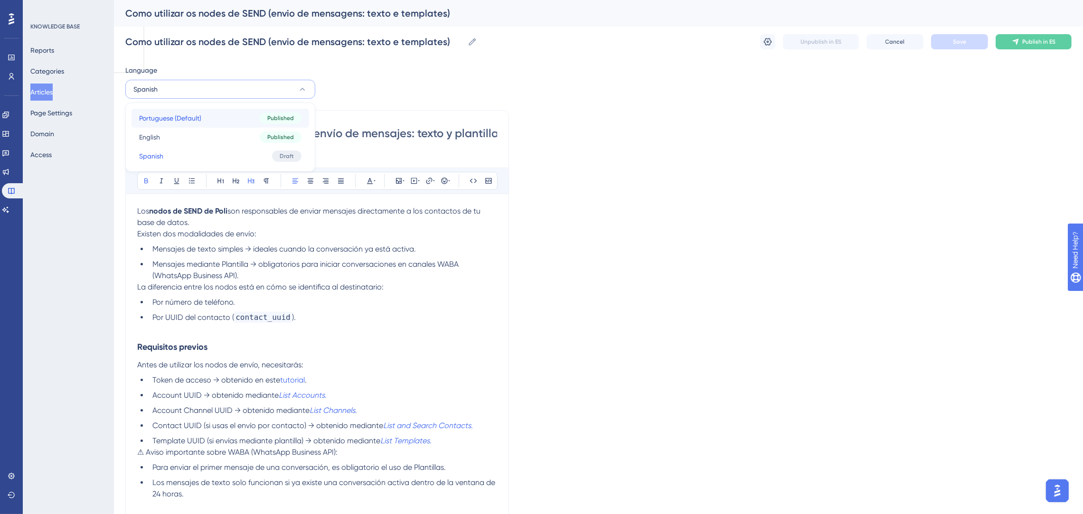
click at [181, 114] on span "Portuguese (Default)" at bounding box center [170, 117] width 62 height 11
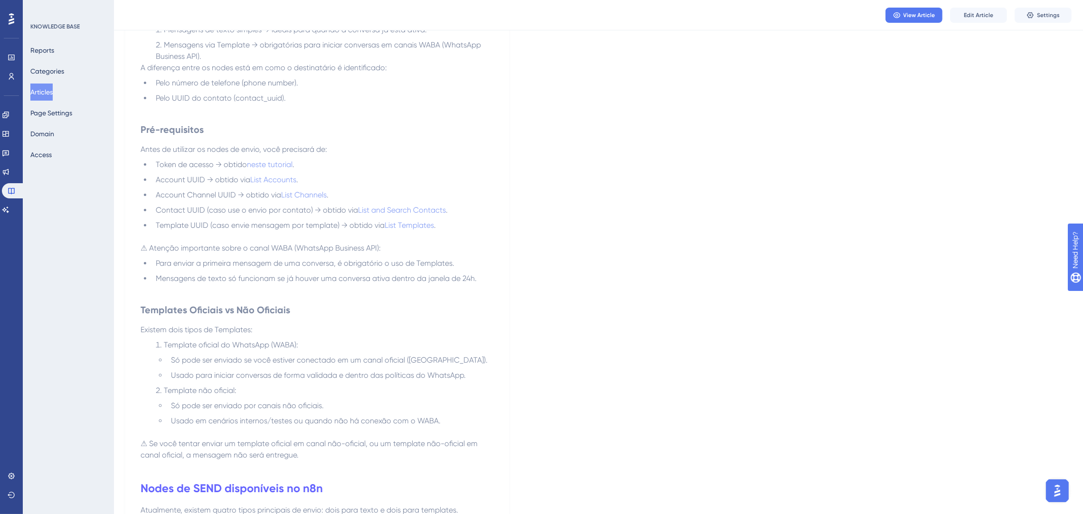
scroll to position [285, 0]
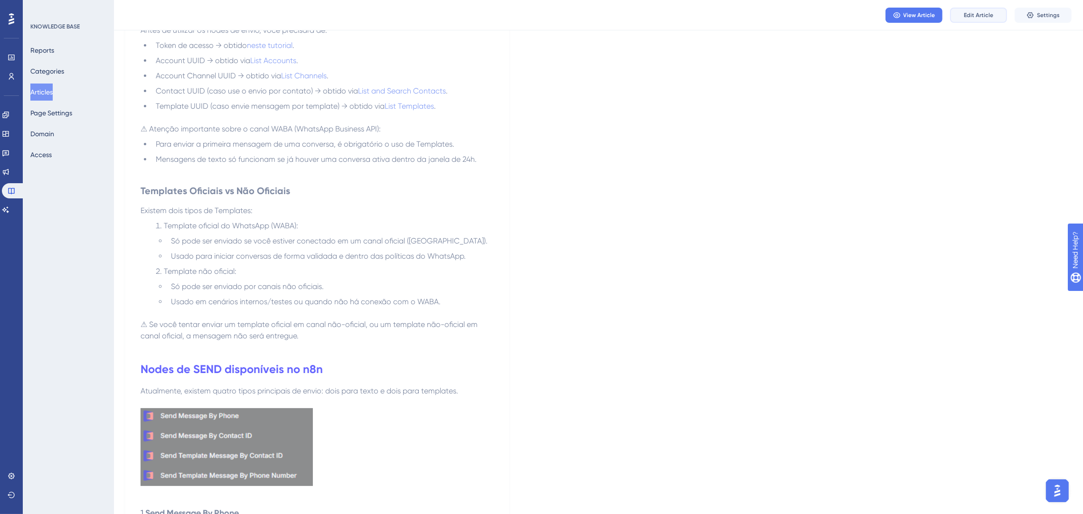
click at [961, 9] on button "Edit Article" at bounding box center [978, 15] width 57 height 15
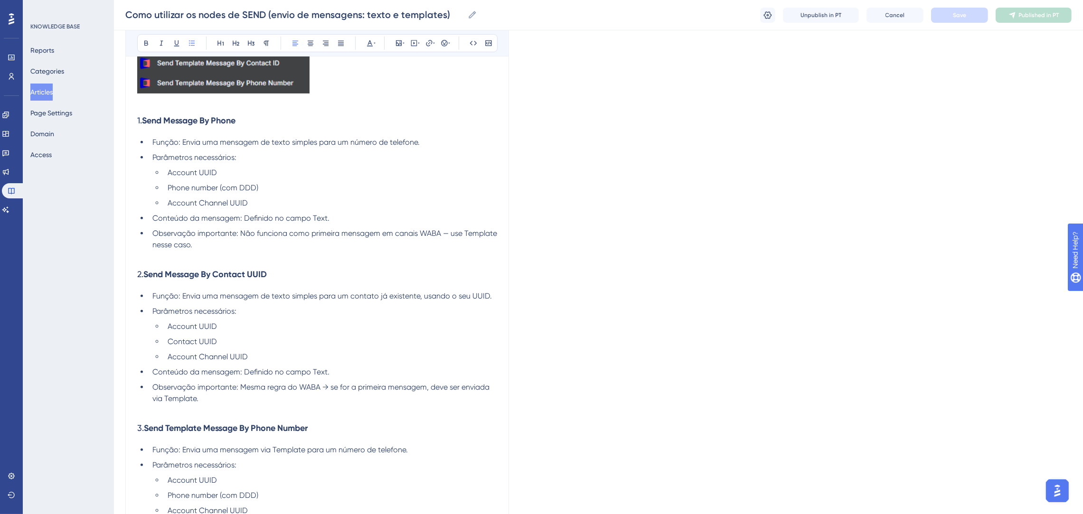
scroll to position [585, 0]
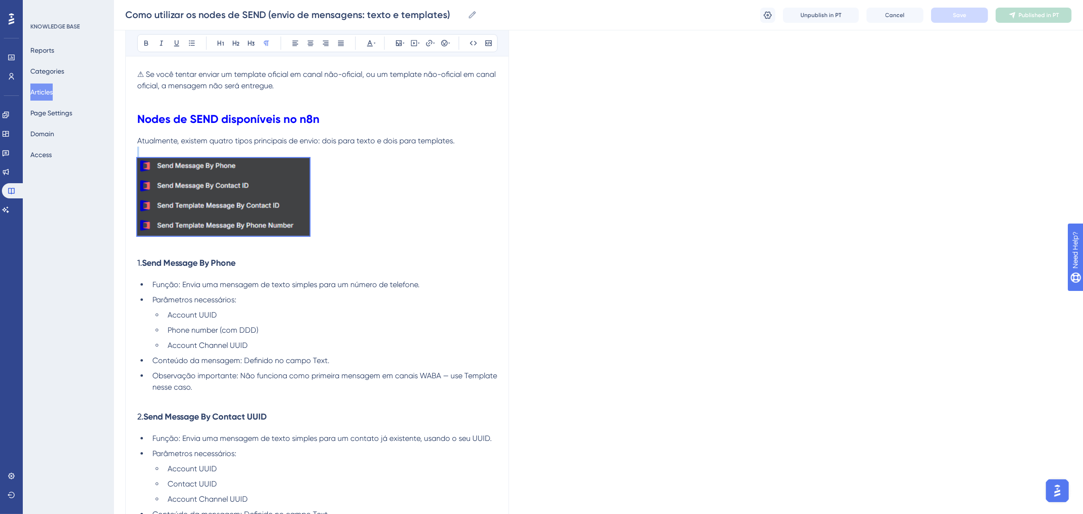
drag, startPoint x: 349, startPoint y: 232, endPoint x: 130, endPoint y: 156, distance: 232.3
click at [130, 156] on div "Como utilizar os nodes de SEND (envio de mensagens: texto e templates) Bold Ita…" at bounding box center [316, 279] width 383 height 1515
copy br
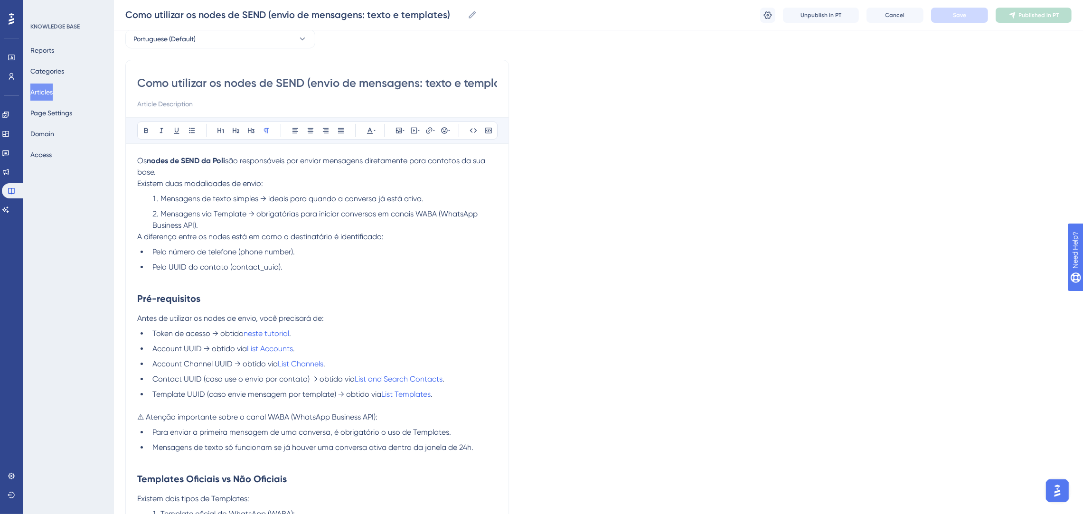
scroll to position [15, 0]
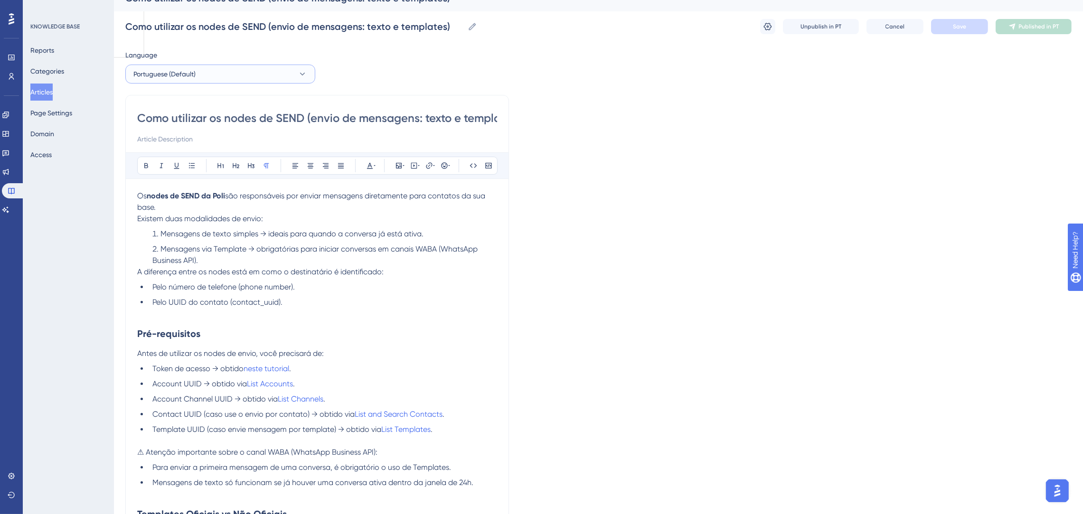
click at [261, 71] on button "Portuguese (Default)" at bounding box center [220, 74] width 190 height 19
click at [183, 140] on button "Spanish Spanish Draft" at bounding box center [220, 140] width 178 height 19
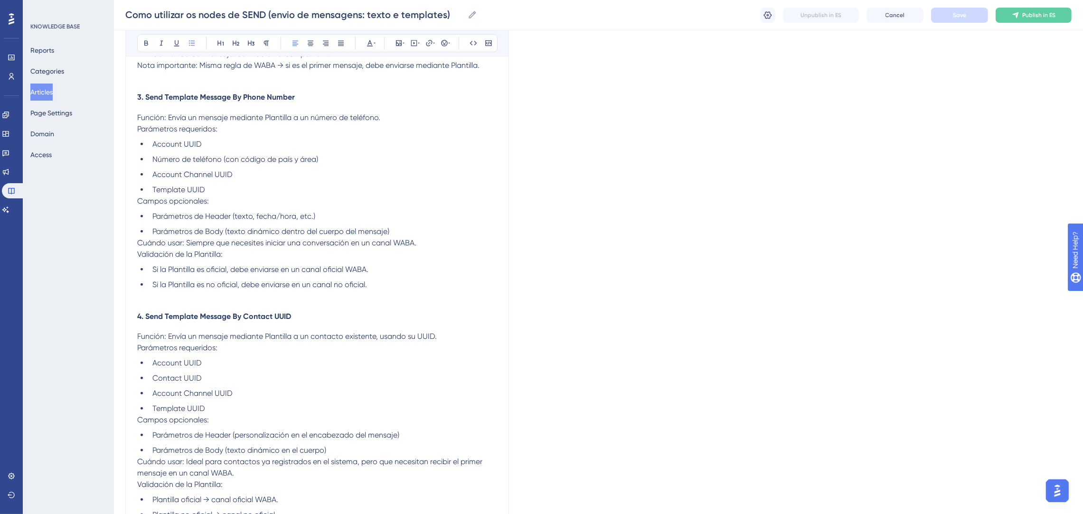
scroll to position [537, 0]
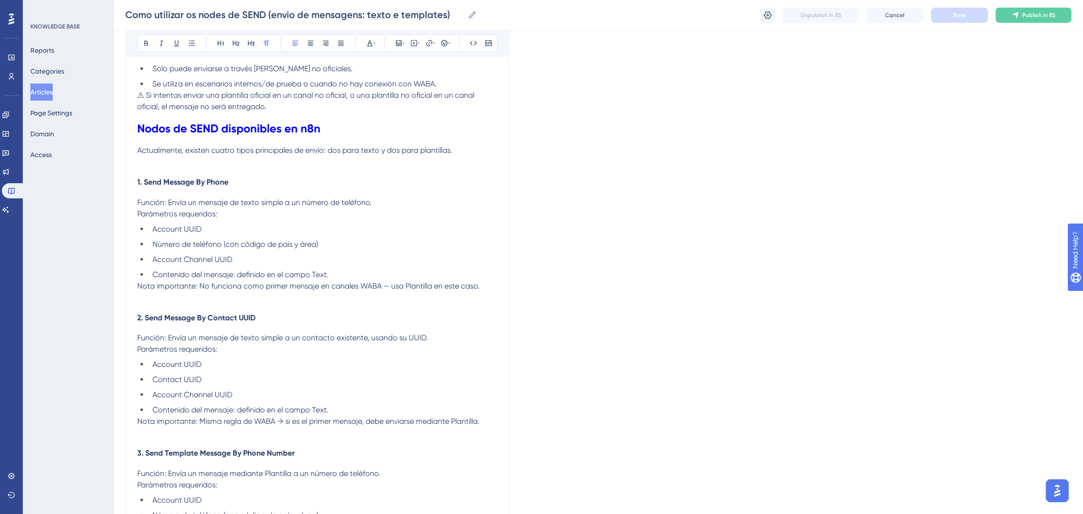
click at [466, 145] on p "Actualmente, existen cuatro tipos principales de envío: dos para texto y dos pa…" at bounding box center [317, 150] width 360 height 11
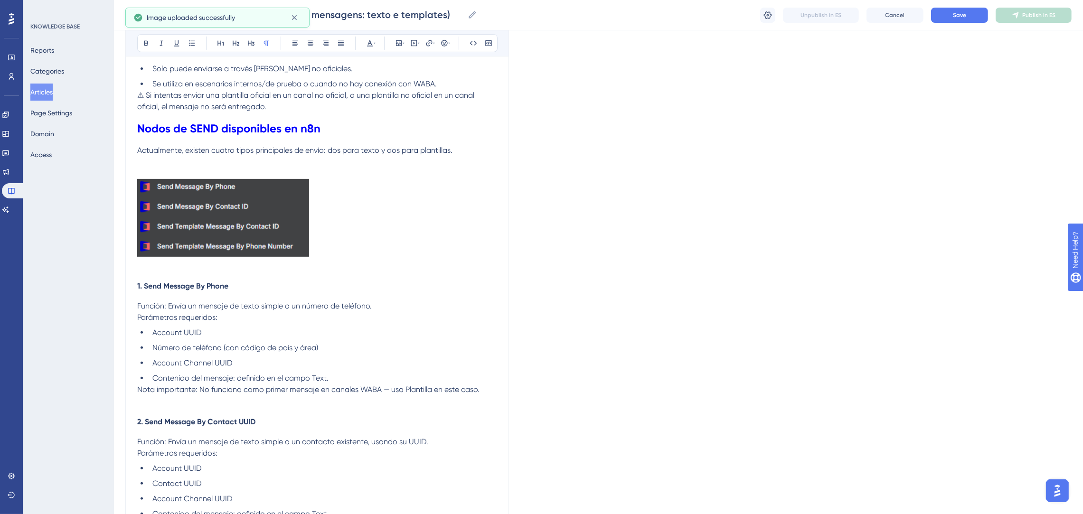
click at [270, 172] on p at bounding box center [317, 173] width 360 height 11
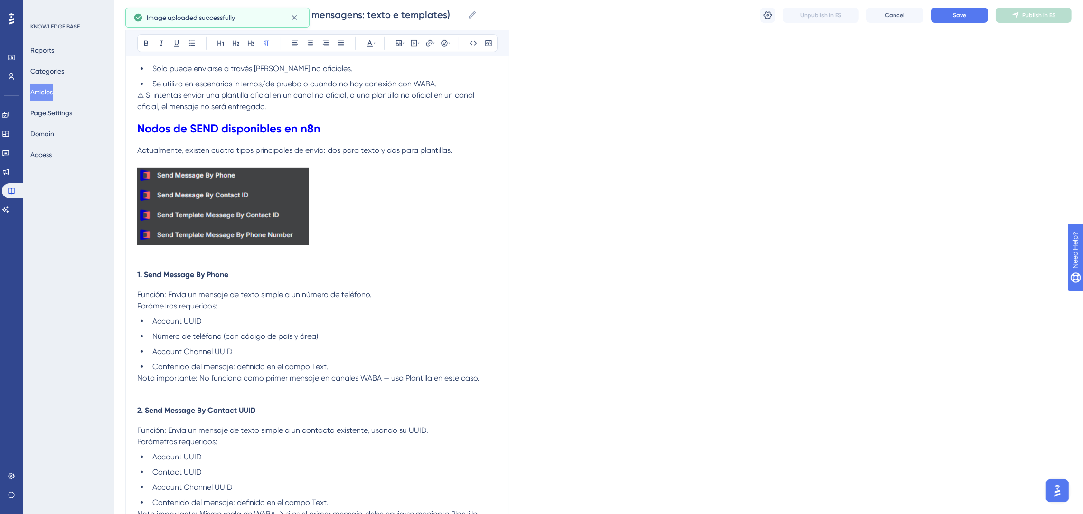
click at [183, 254] on p at bounding box center [317, 254] width 360 height 11
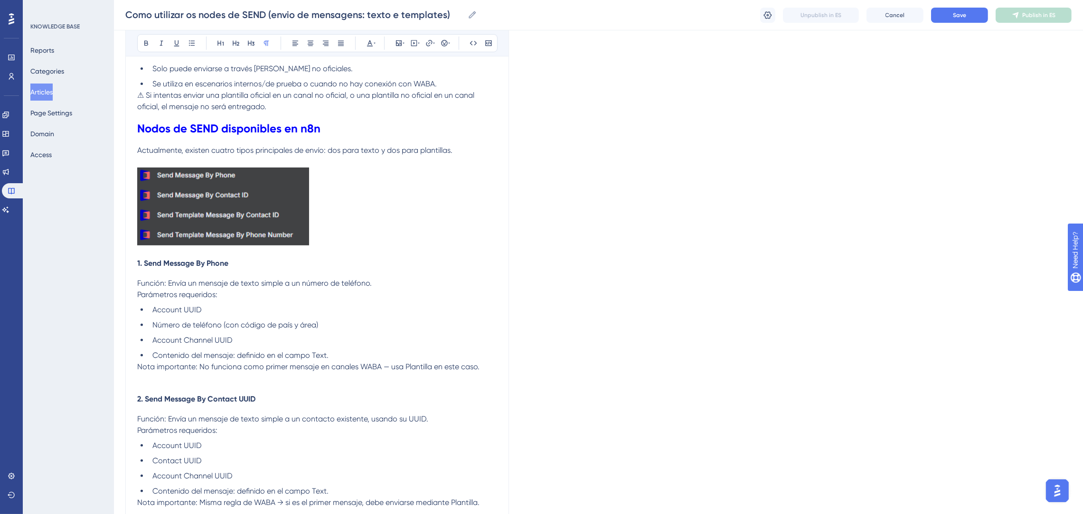
click at [363, 222] on p at bounding box center [317, 208] width 360 height 81
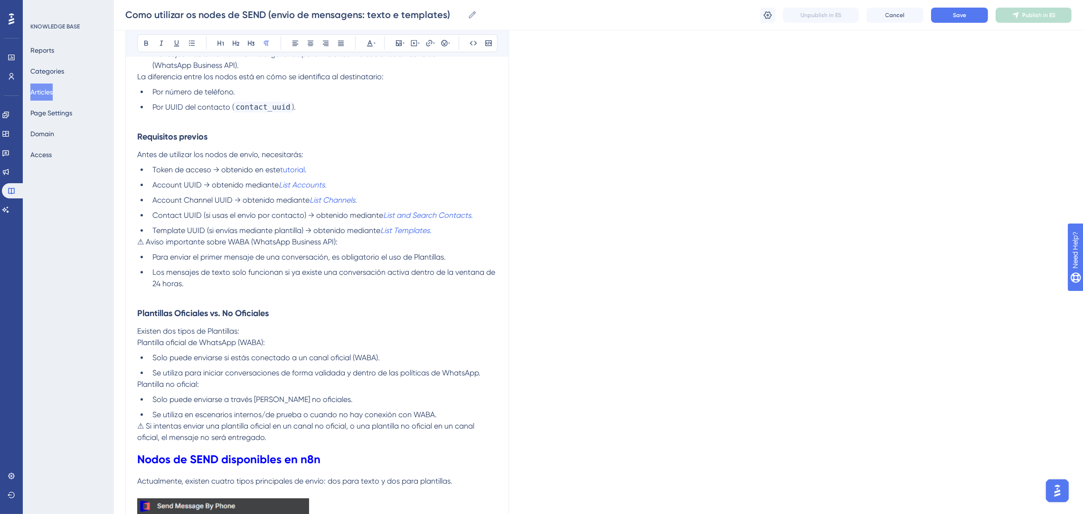
scroll to position [181, 0]
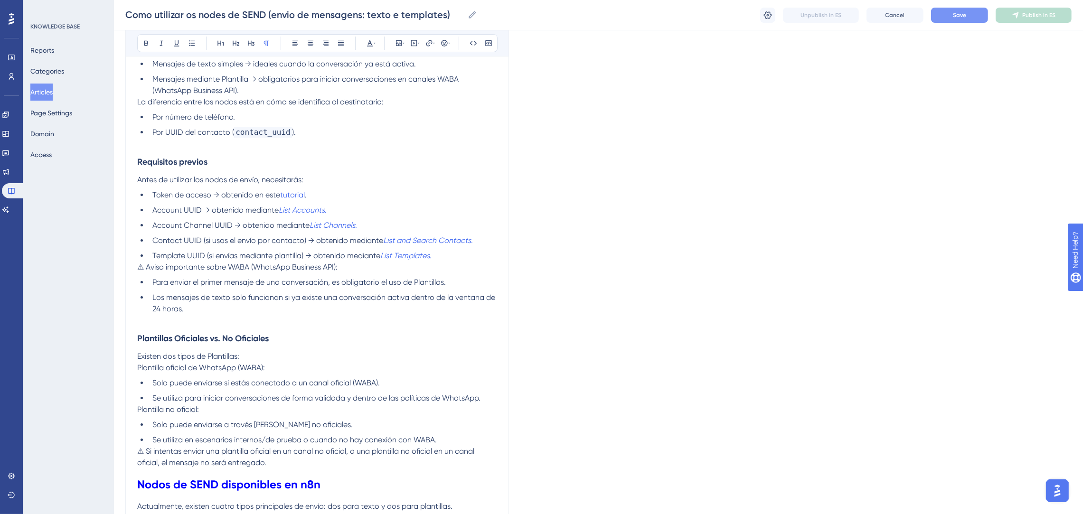
click at [942, 11] on button "Save" at bounding box center [959, 15] width 57 height 15
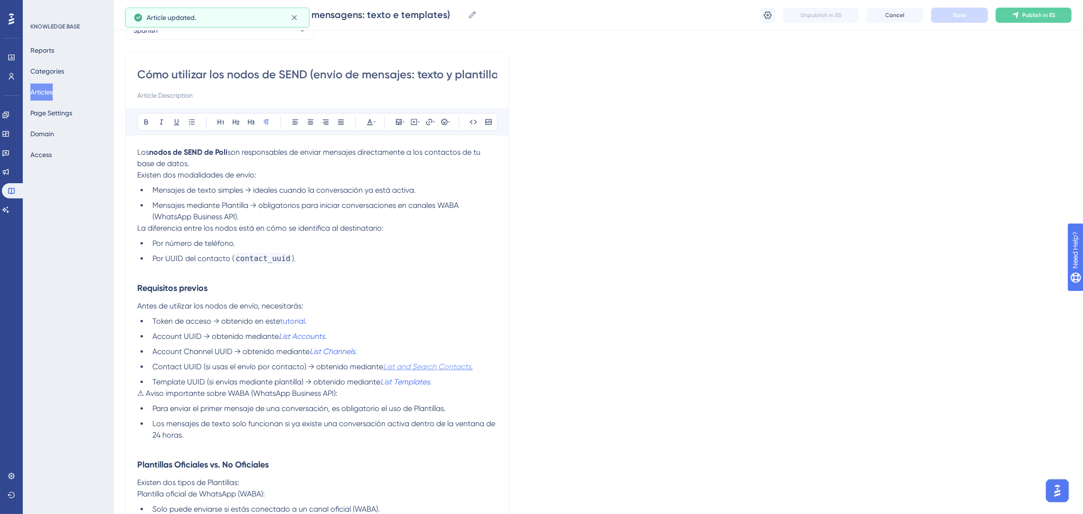
scroll to position [0, 0]
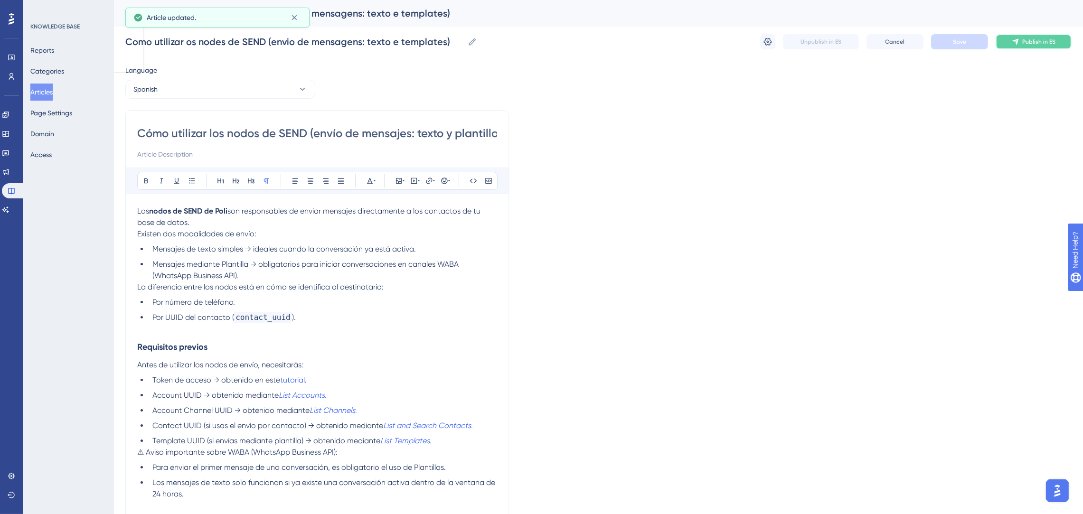
click at [1025, 48] on button "Publish in ES" at bounding box center [1033, 41] width 76 height 15
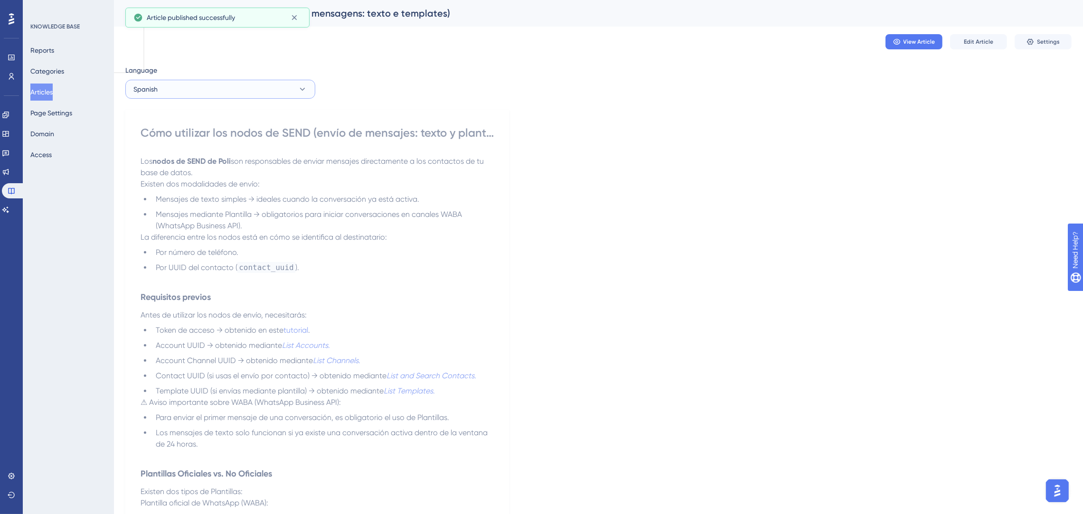
click at [233, 94] on button "Spanish" at bounding box center [220, 89] width 190 height 19
click at [237, 93] on button "Spanish" at bounding box center [220, 89] width 190 height 19
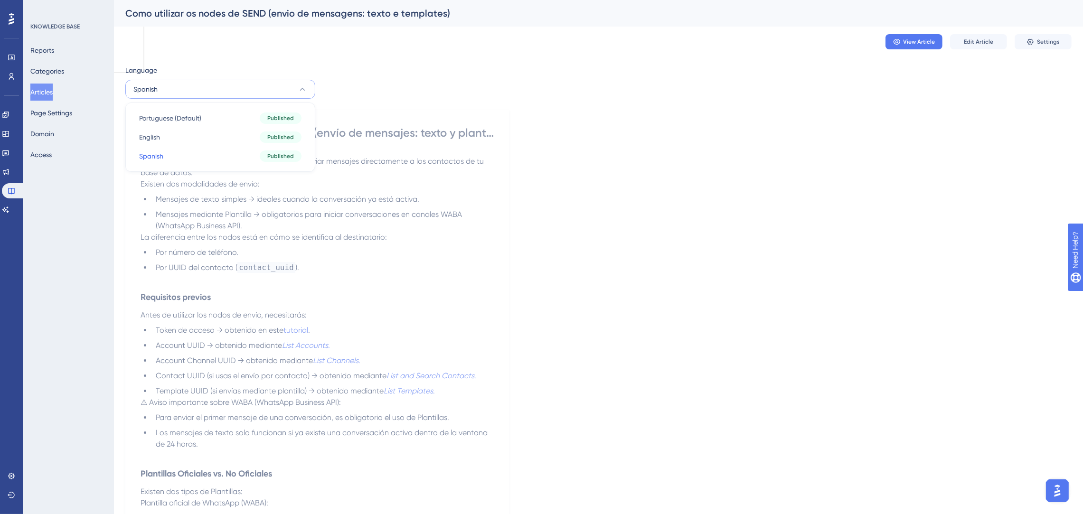
click at [53, 95] on button "Articles" at bounding box center [41, 92] width 22 height 17
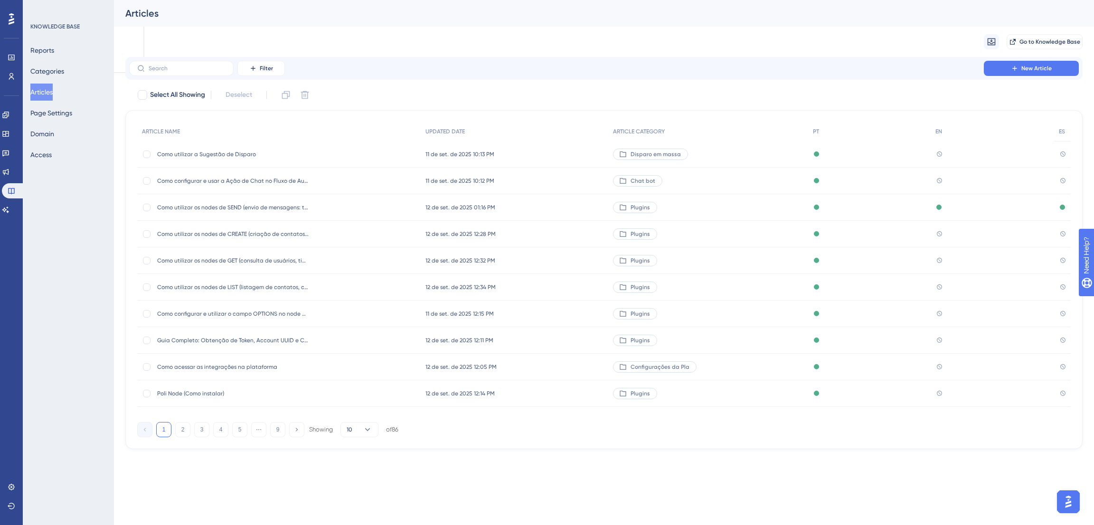
click at [323, 229] on div "Como utilizar os nodes de CREATE (criação de contatos, tags, apps e webhooks)) …" at bounding box center [278, 234] width 283 height 27
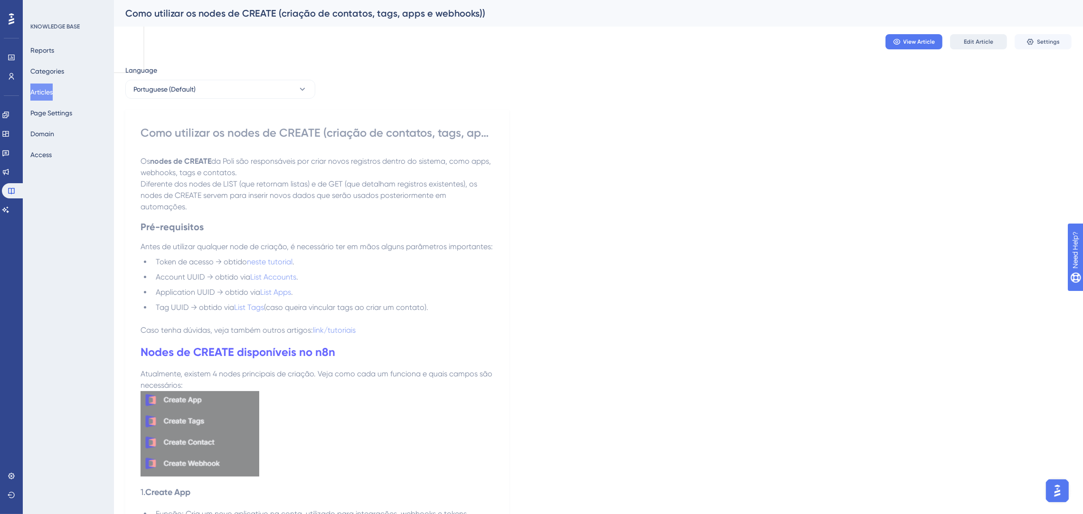
click at [974, 38] on span "Edit Article" at bounding box center [977, 42] width 29 height 8
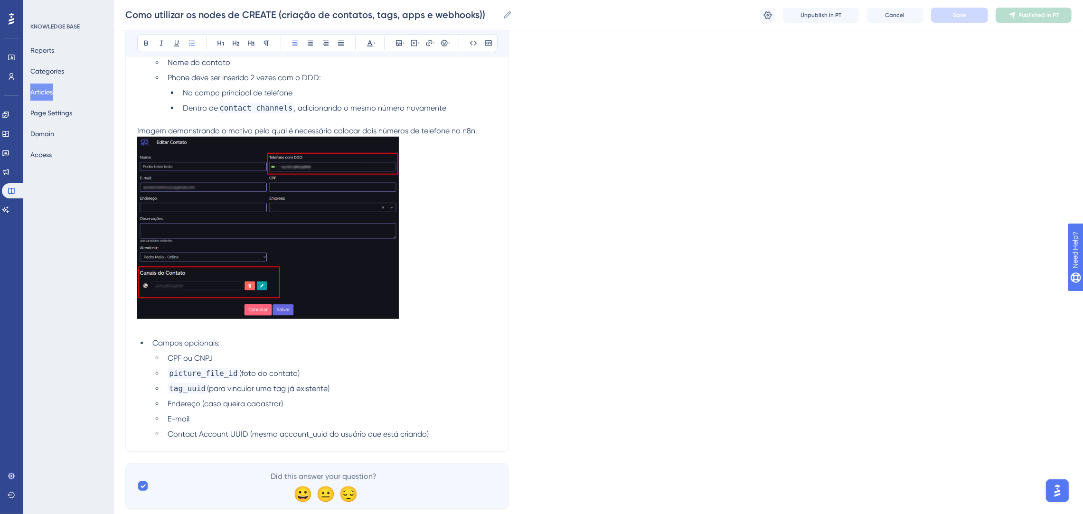
scroll to position [983, 0]
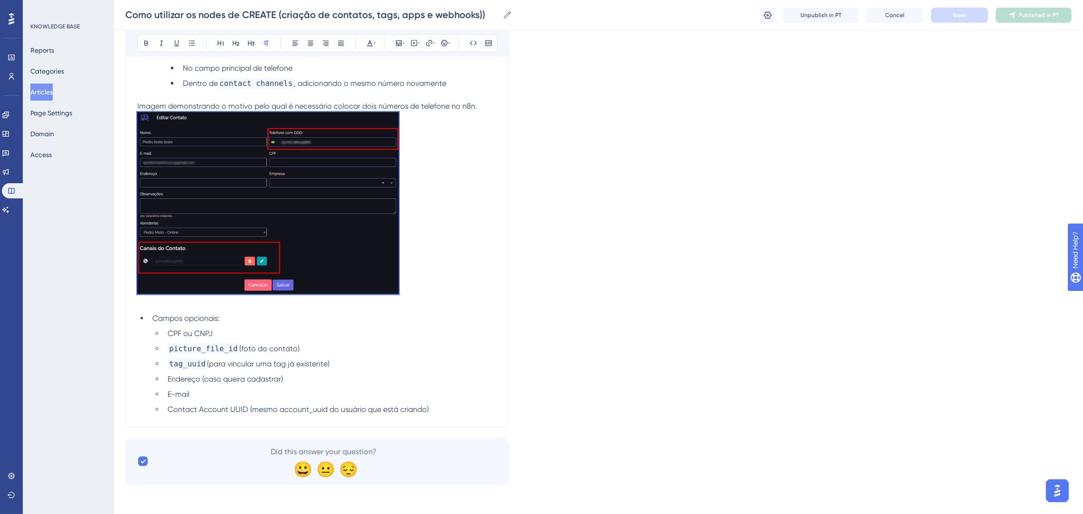
drag, startPoint x: 420, startPoint y: 288, endPoint x: 110, endPoint y: 120, distance: 352.5
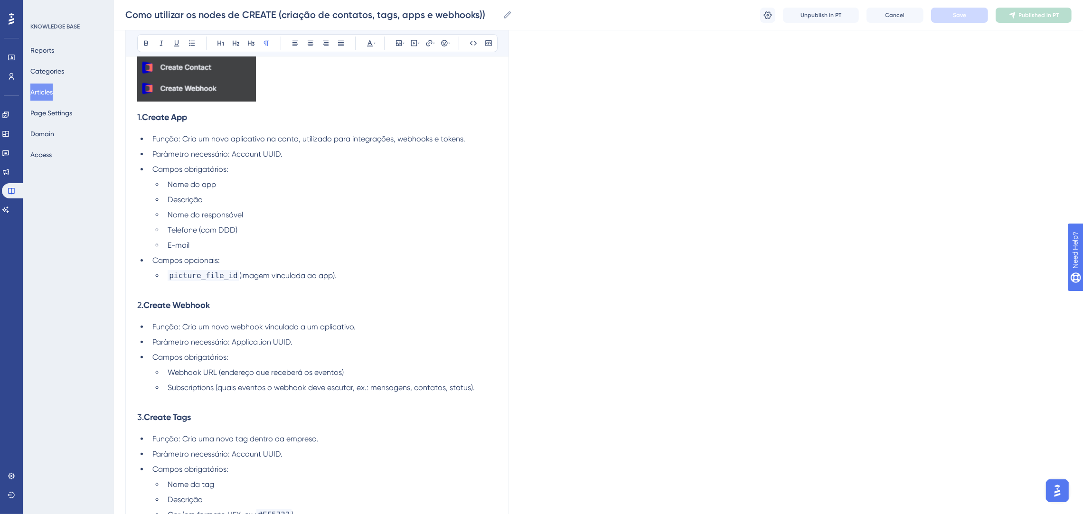
scroll to position [271, 0]
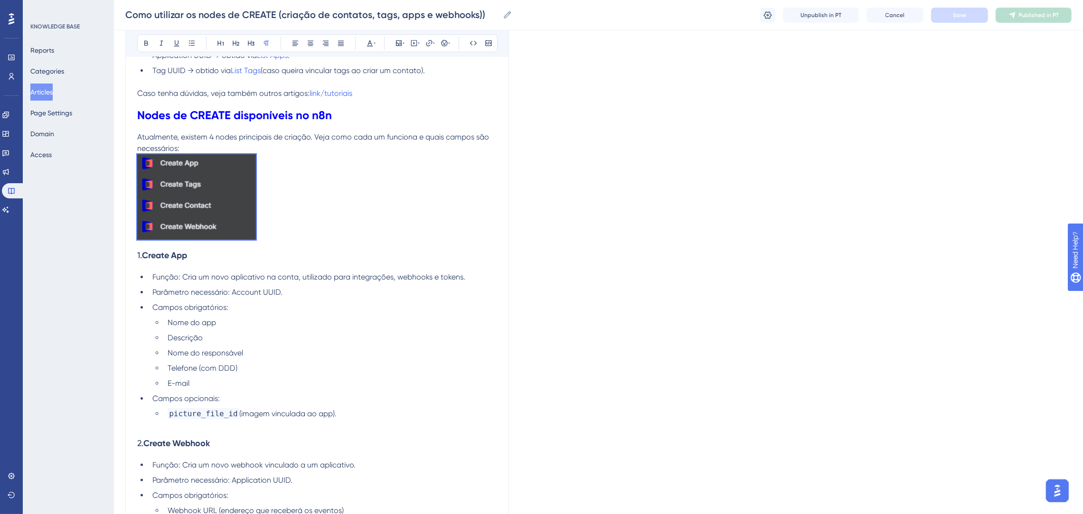
drag, startPoint x: 316, startPoint y: 232, endPoint x: 106, endPoint y: 161, distance: 221.1
click at [114, 161] on div "Performance Users Engagement Widgets Feedback Product Updates Knowledge Base AI…" at bounding box center [598, 470] width 969 height 1483
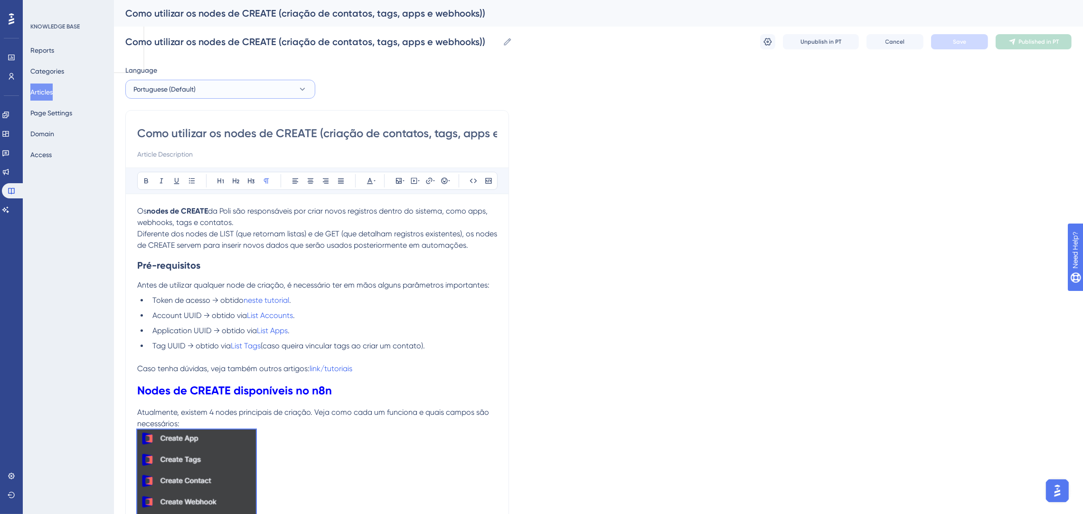
click at [187, 81] on button "Portuguese (Default)" at bounding box center [220, 89] width 190 height 19
click at [181, 139] on button "English English No translation" at bounding box center [220, 137] width 178 height 19
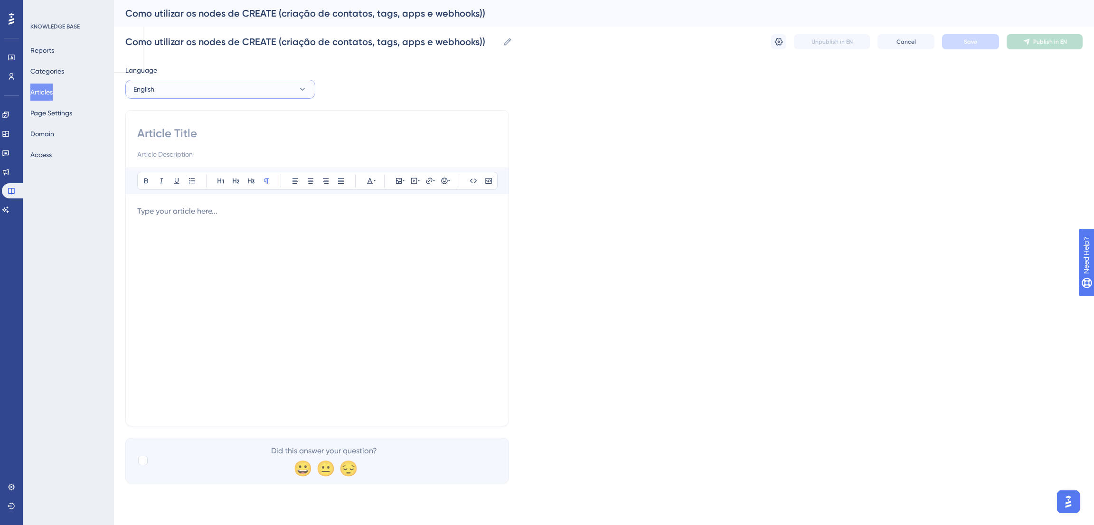
click at [182, 90] on button "English" at bounding box center [220, 89] width 190 height 19
click at [176, 117] on span "Portuguese (Default)" at bounding box center [170, 117] width 62 height 11
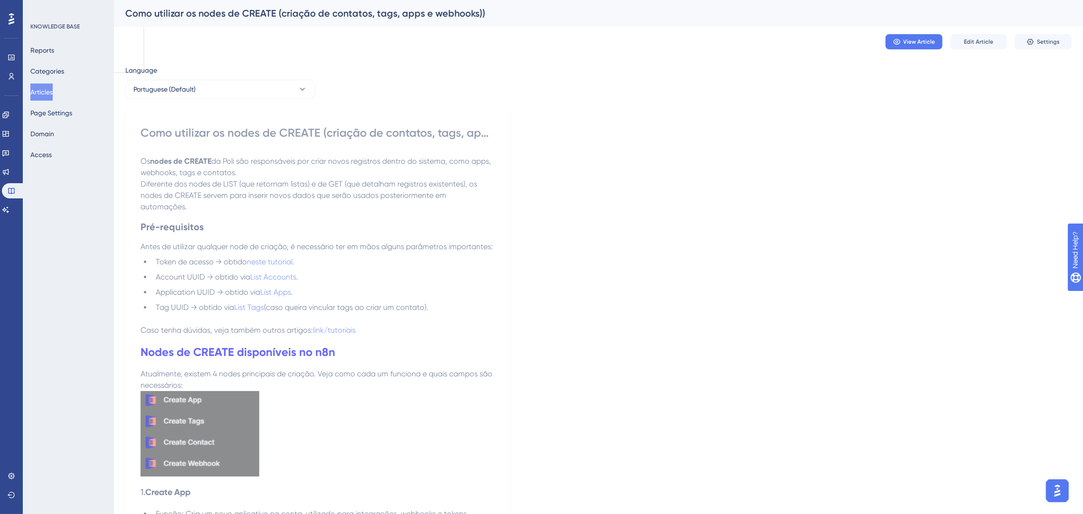
click at [335, 241] on p "Antes de utilizar qualquer node de criação, é necessário ter em mãos alguns par…" at bounding box center [316, 246] width 353 height 11
click at [968, 47] on button "Edit Article" at bounding box center [978, 41] width 57 height 15
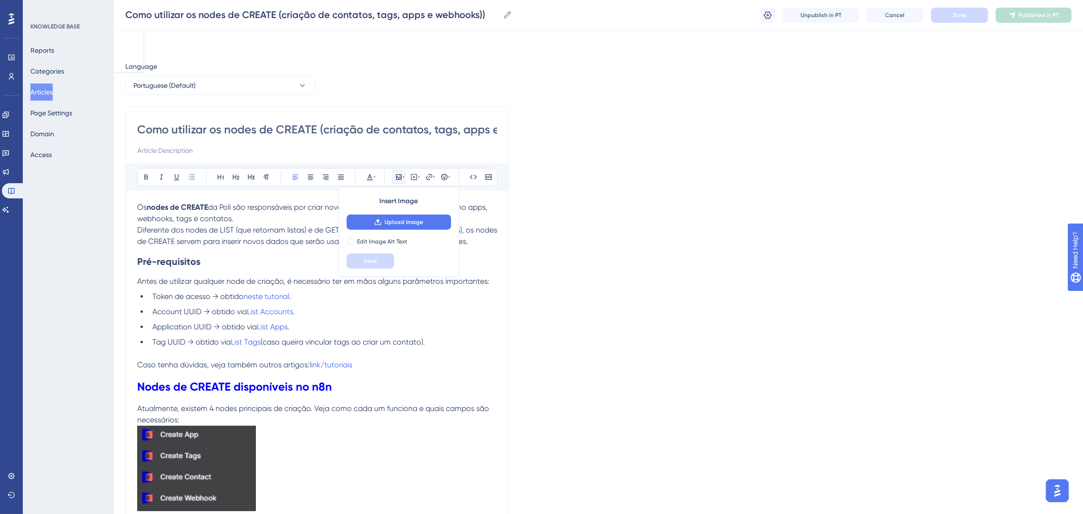
scroll to position [701, 0]
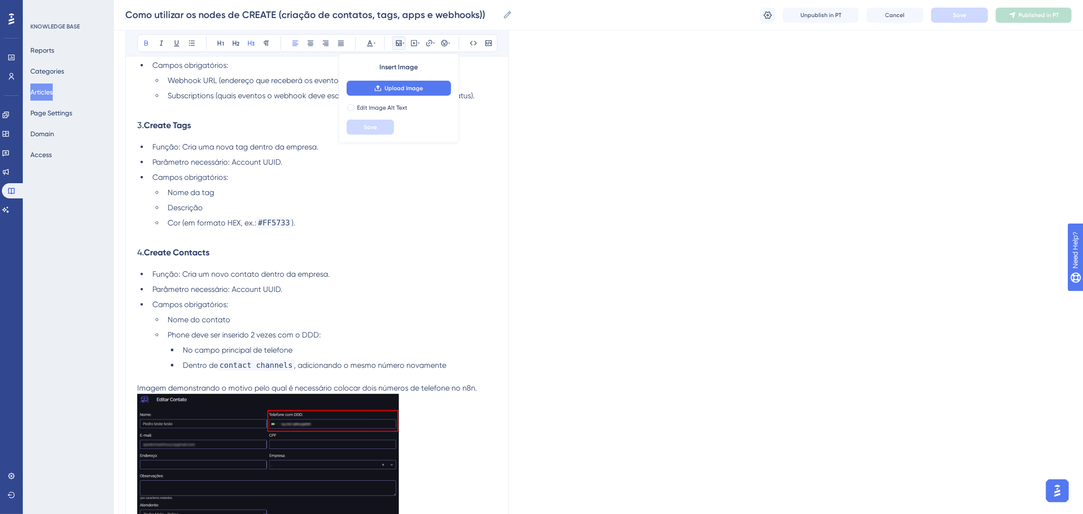
click at [185, 246] on h3 "4. Create Contacts" at bounding box center [317, 252] width 360 height 25
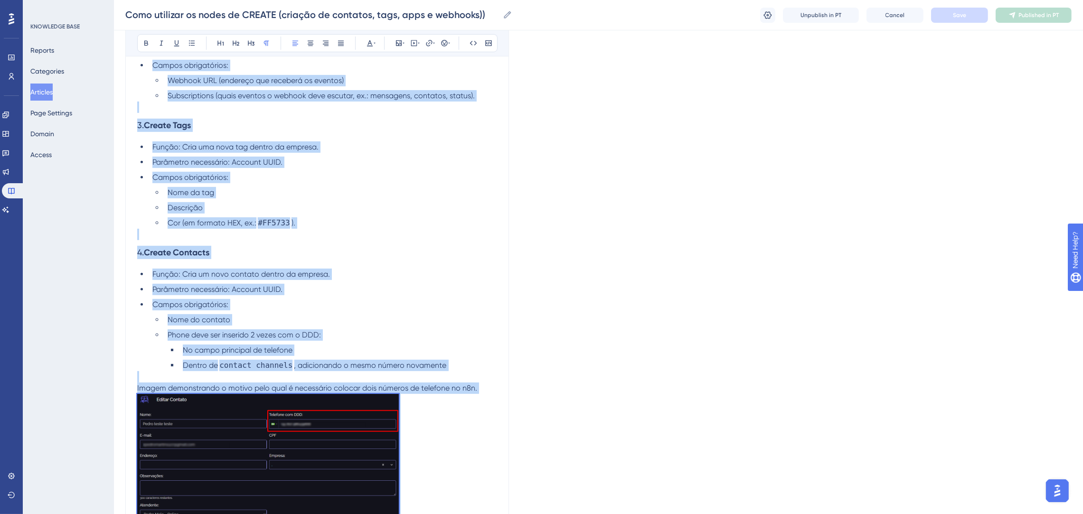
copy div "Lo ipsum do SITAME co Adip eli seddoeiusmod tem incid utlab etdolorem aliqua en…"
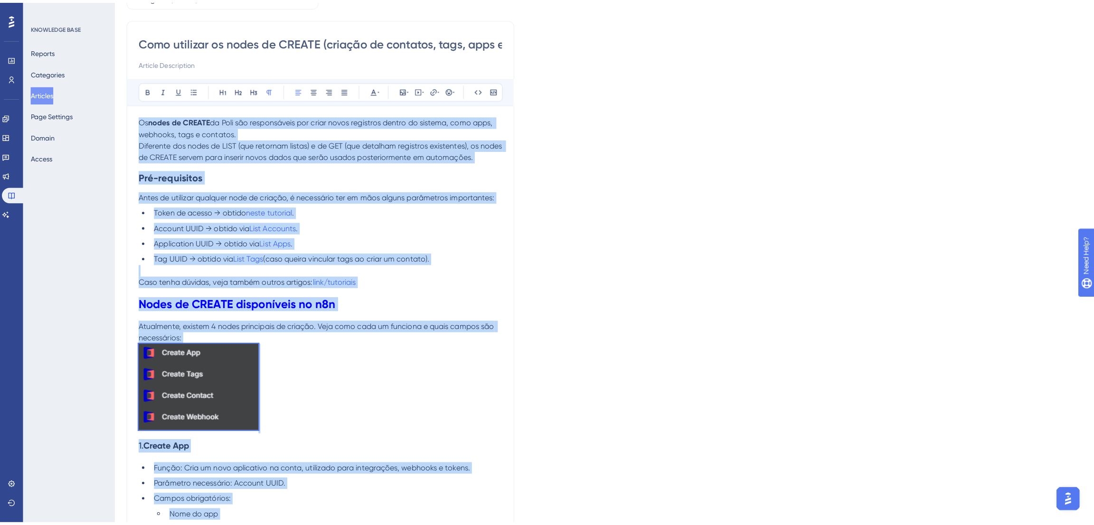
scroll to position [0, 0]
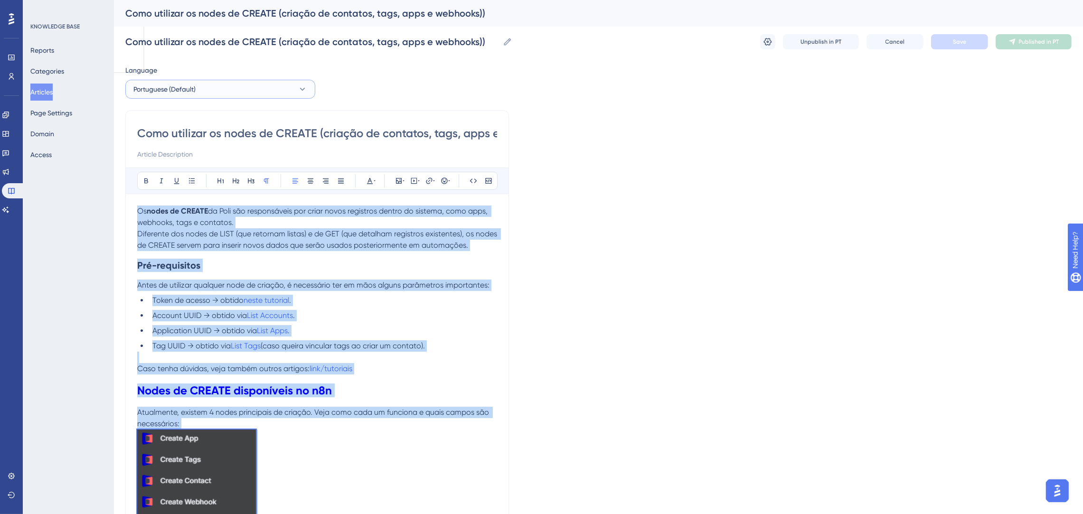
click at [192, 85] on span "Portuguese (Default)" at bounding box center [164, 89] width 62 height 11
click at [174, 137] on button "English English No translation" at bounding box center [220, 137] width 178 height 19
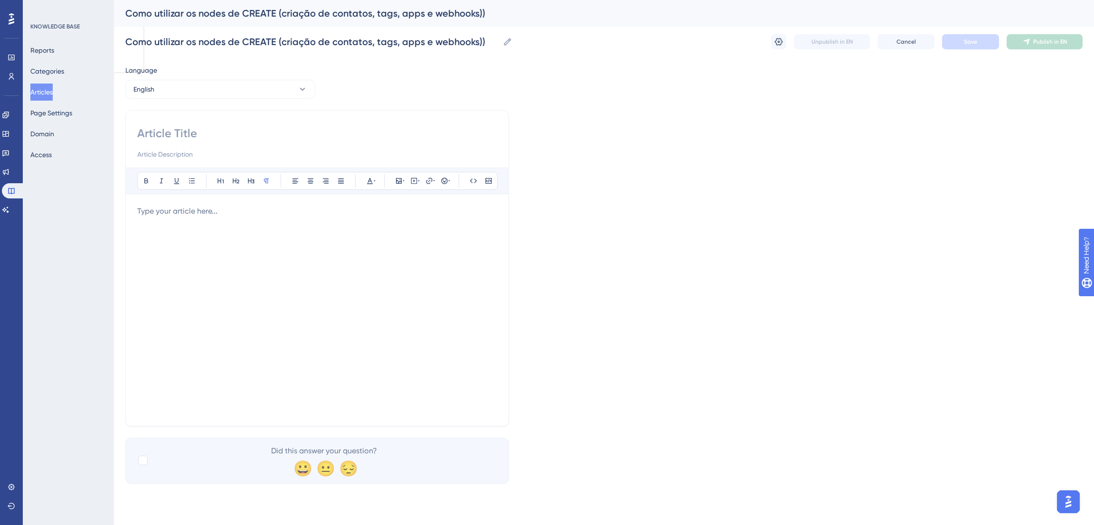
click at [205, 209] on p at bounding box center [317, 211] width 360 height 11
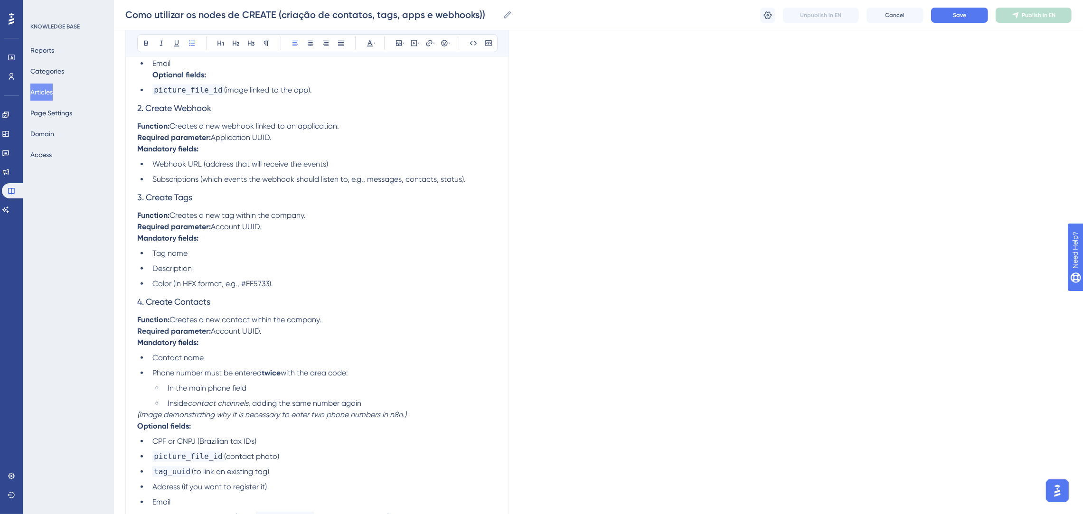
scroll to position [105, 0]
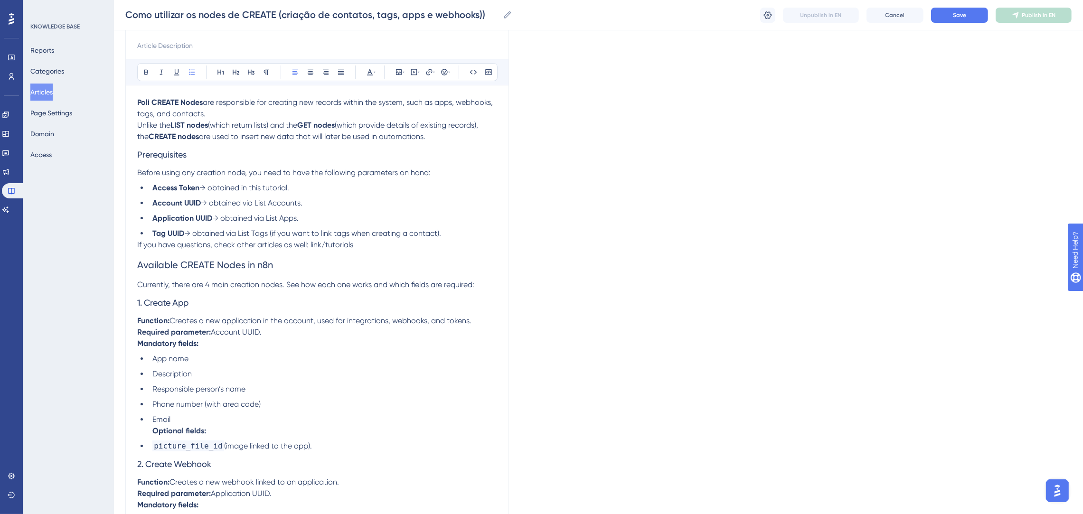
click at [220, 203] on span "→ obtained via List Accounts." at bounding box center [252, 202] width 102 height 9
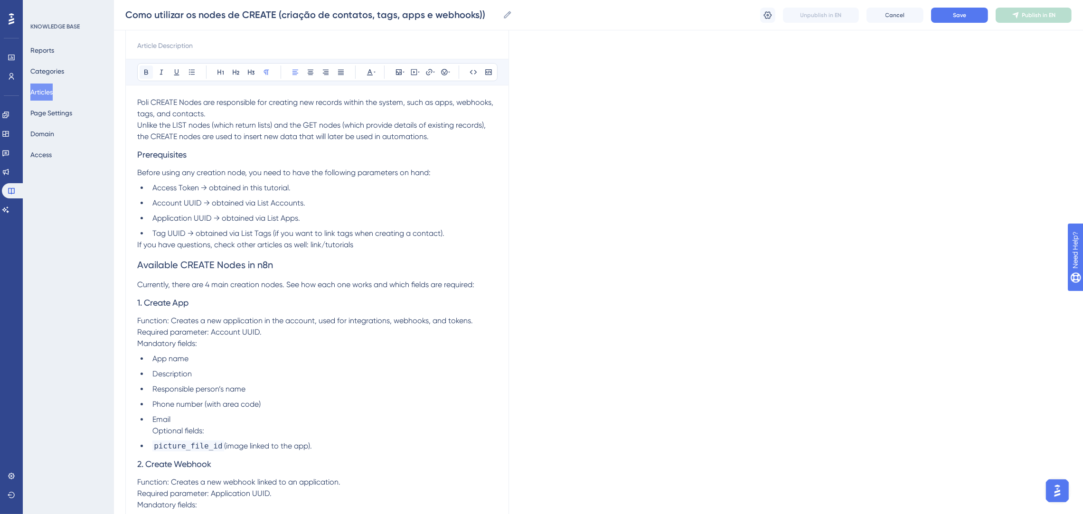
click at [144, 73] on icon at bounding box center [146, 72] width 8 height 8
click at [337, 192] on li "Access Token → obtained in this tutorial." at bounding box center [323, 187] width 348 height 11
drag, startPoint x: 202, startPoint y: 101, endPoint x: 119, endPoint y: 94, distance: 83.3
click at [119, 94] on div "Performance Users Engagement Widgets Feedback Product Updates Knowledge Base AI…" at bounding box center [598, 429] width 969 height 1068
click at [149, 72] on icon at bounding box center [146, 72] width 8 height 8
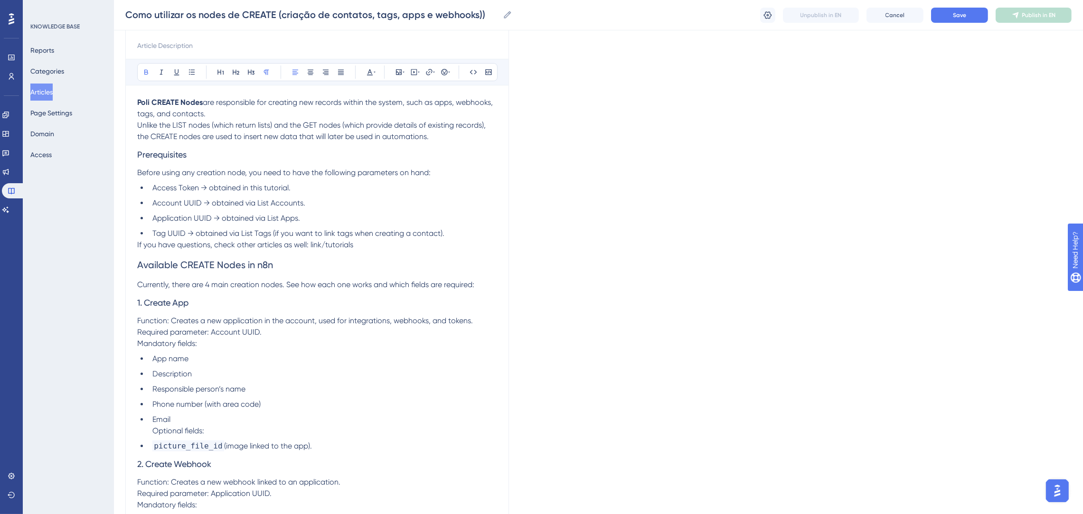
click at [252, 155] on h3 "Prerequisites" at bounding box center [317, 154] width 360 height 25
drag, startPoint x: 205, startPoint y: 152, endPoint x: 135, endPoint y: 154, distance: 69.8
click at [135, 154] on div "Bold Italic Underline Bullet Point Heading 1 Heading 2 Heading 3 Normal Align L…" at bounding box center [316, 445] width 383 height 889
click at [141, 66] on button at bounding box center [146, 71] width 13 height 13
drag, startPoint x: 278, startPoint y: 260, endPoint x: 140, endPoint y: 253, distance: 138.2
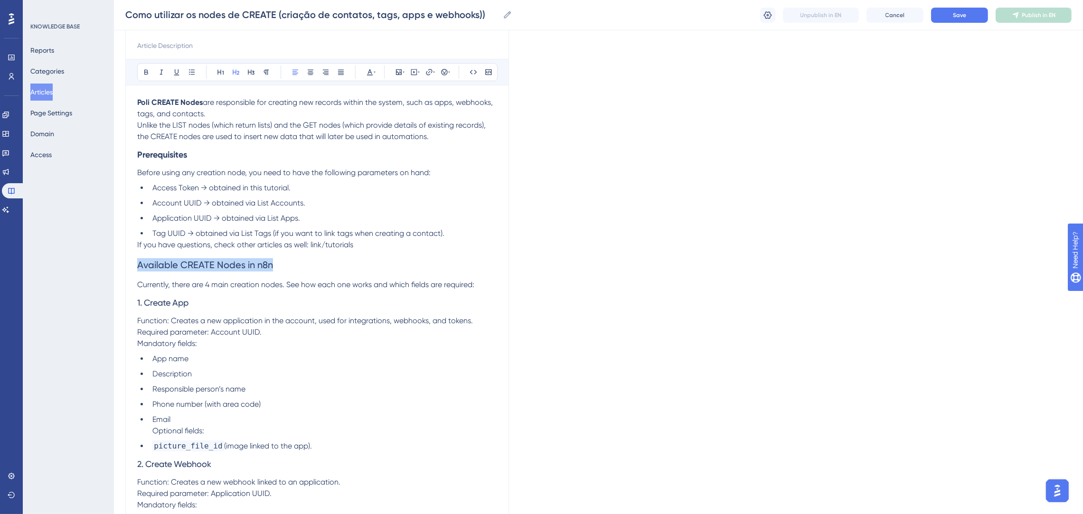
click at [140, 253] on h2 "Available CREATE Nodes in n8n" at bounding box center [317, 265] width 360 height 28
click at [147, 69] on icon at bounding box center [146, 72] width 8 height 8
drag, startPoint x: 203, startPoint y: 300, endPoint x: 144, endPoint y: 116, distance: 193.3
click at [144, 299] on h3 "1. Create App" at bounding box center [317, 302] width 360 height 25
click at [141, 73] on button at bounding box center [146, 71] width 13 height 13
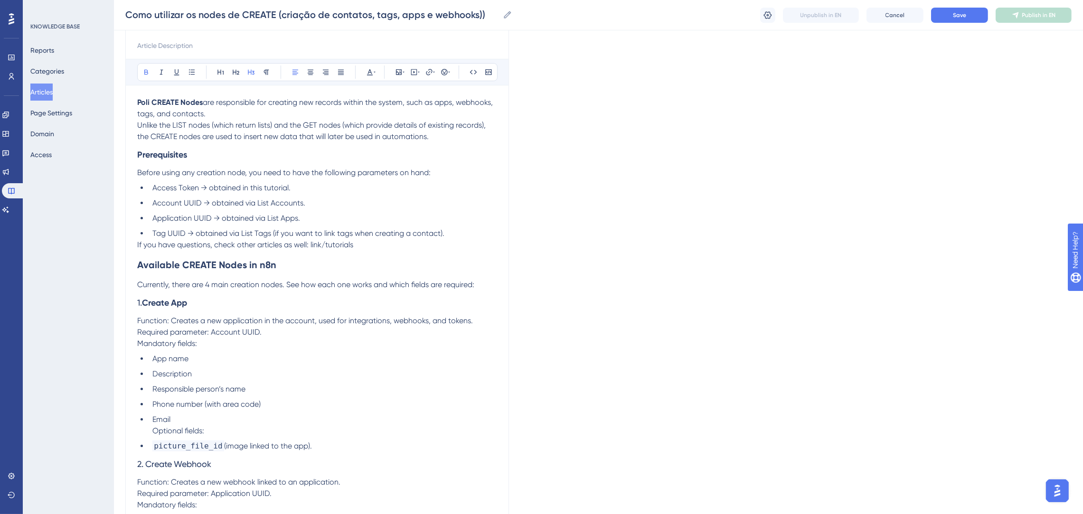
click at [331, 315] on p "Function: Creates a new application in the account, used for integrations, webh…" at bounding box center [317, 332] width 360 height 34
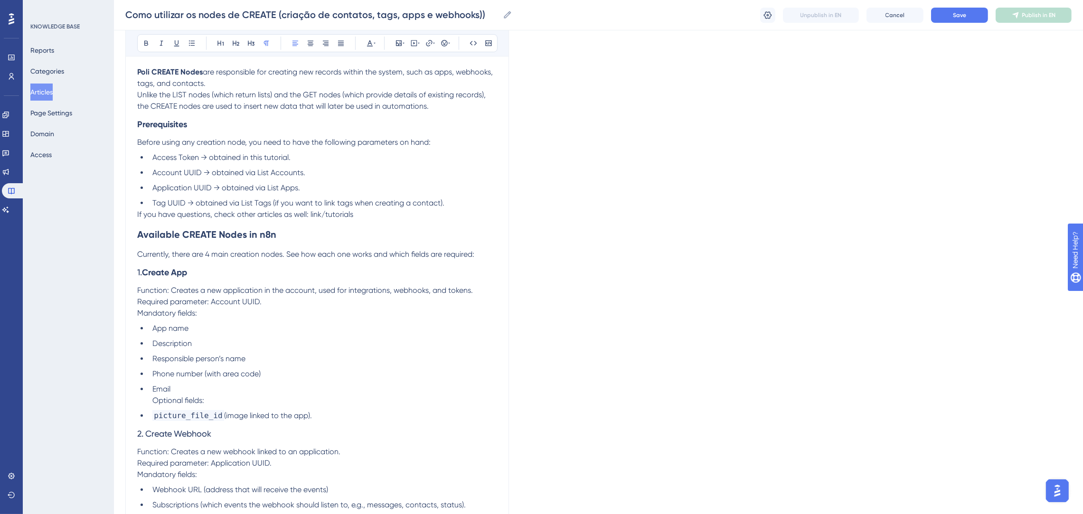
scroll to position [248, 0]
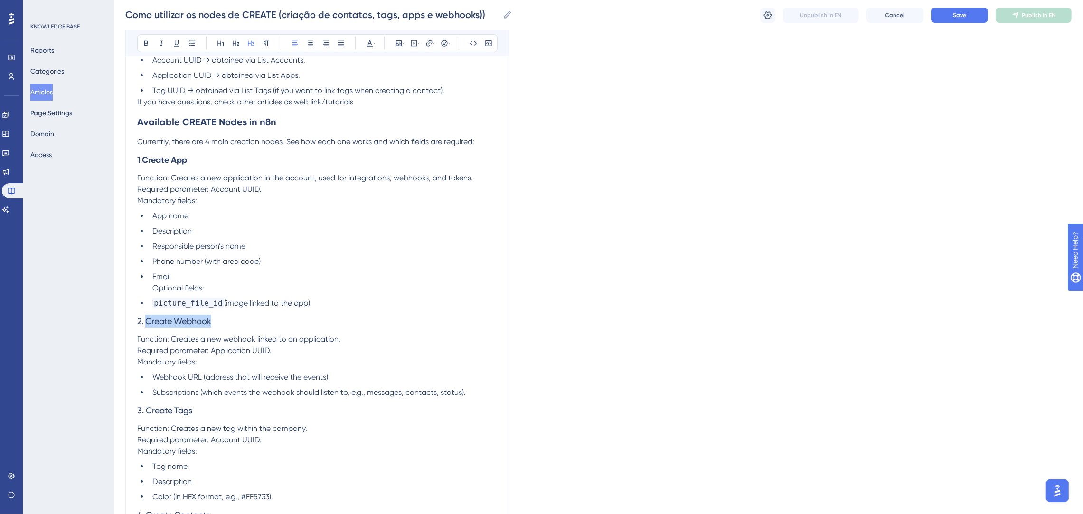
drag, startPoint x: 215, startPoint y: 323, endPoint x: 146, endPoint y: 320, distance: 69.4
click at [146, 320] on h3 "2. Create Webhook" at bounding box center [317, 321] width 360 height 25
click at [146, 46] on icon at bounding box center [146, 43] width 8 height 8
click at [314, 245] on li "Responsible person’s name" at bounding box center [323, 246] width 348 height 11
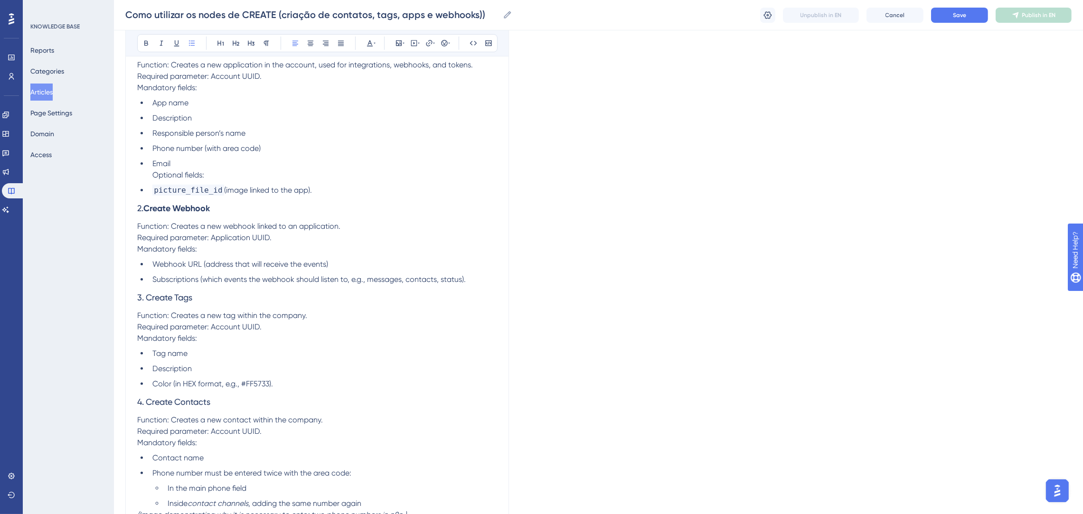
scroll to position [461, 0]
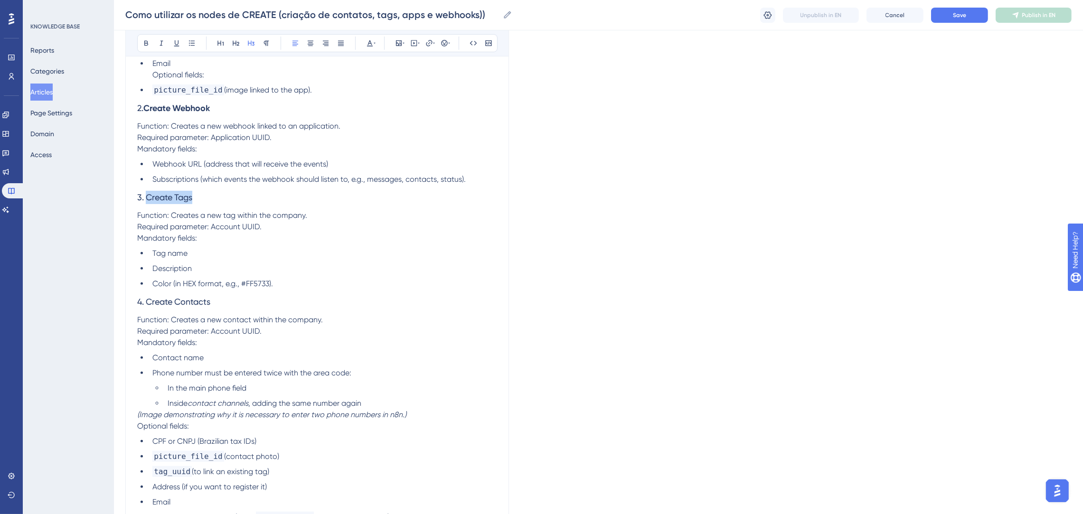
drag, startPoint x: 215, startPoint y: 200, endPoint x: 144, endPoint y: 200, distance: 71.2
click at [145, 201] on h3 "3. Create Tags" at bounding box center [317, 197] width 360 height 25
click at [149, 49] on button at bounding box center [146, 43] width 13 height 13
drag, startPoint x: 209, startPoint y: 301, endPoint x: 149, endPoint y: 299, distance: 59.8
click at [149, 299] on h3 "4. Create Contacts" at bounding box center [317, 302] width 360 height 25
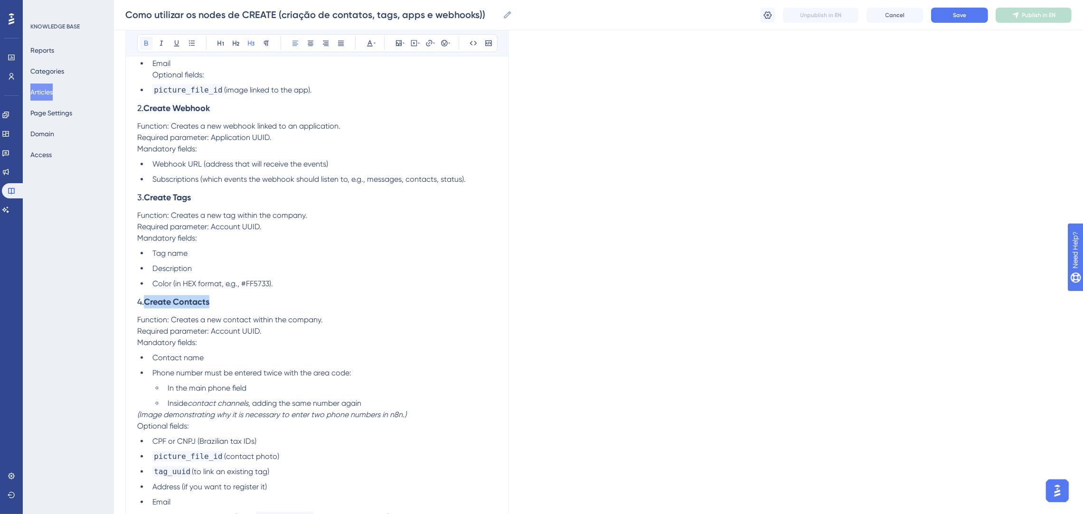
click at [145, 44] on icon at bounding box center [146, 43] width 8 height 8
click at [284, 406] on span ", adding the same number again" at bounding box center [304, 403] width 113 height 9
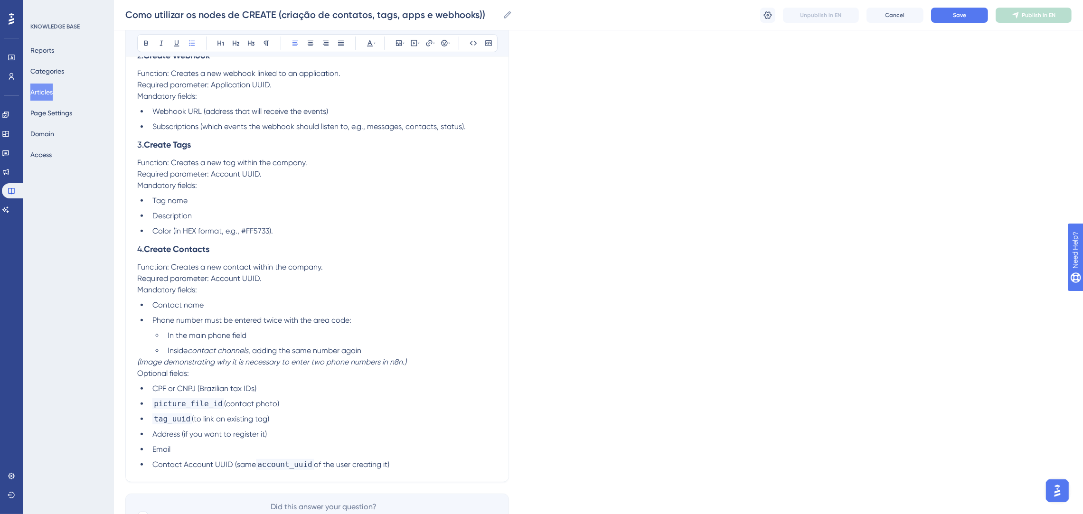
scroll to position [497, 0]
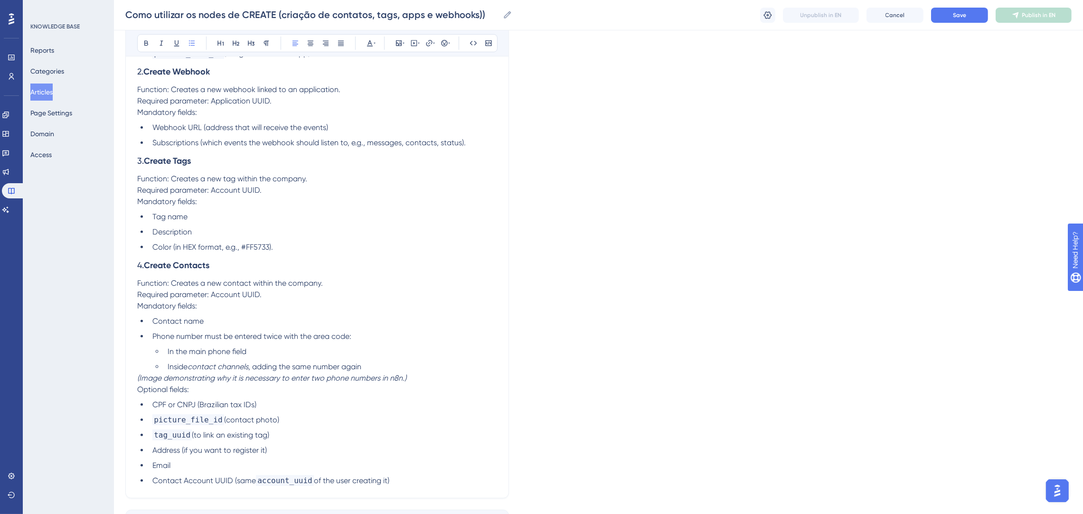
drag, startPoint x: 294, startPoint y: 234, endPoint x: 292, endPoint y: 240, distance: 6.0
click at [294, 236] on li "Description" at bounding box center [323, 231] width 348 height 11
click at [294, 245] on li "Color (in HEX format, e.g., #FF5733)." at bounding box center [323, 247] width 348 height 11
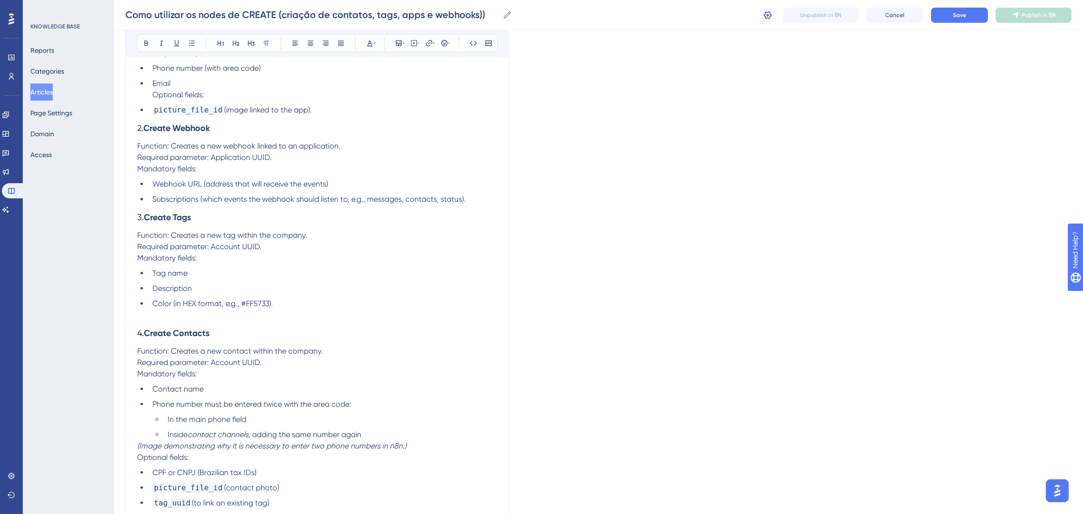
scroll to position [355, 0]
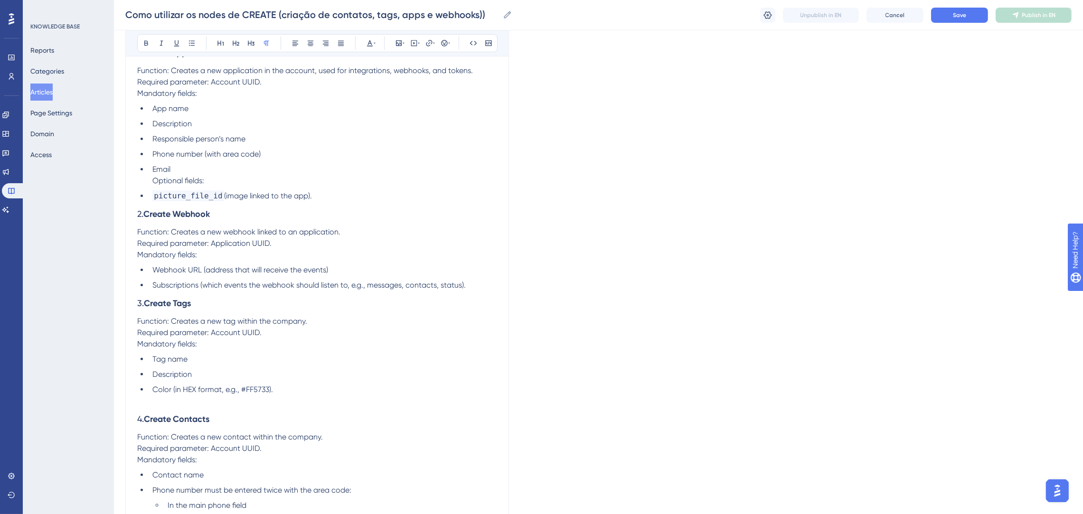
click at [468, 282] on li "Subscriptions (which events the webhook should listen to, e.g., messages, conta…" at bounding box center [323, 285] width 348 height 11
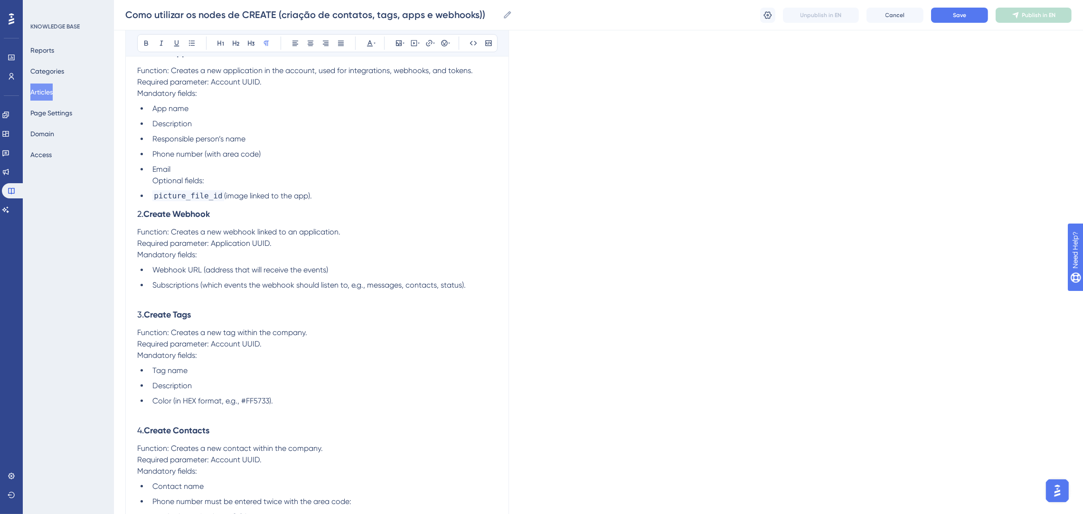
click at [314, 197] on li "picture_file_id (image linked to the app)." at bounding box center [323, 195] width 348 height 11
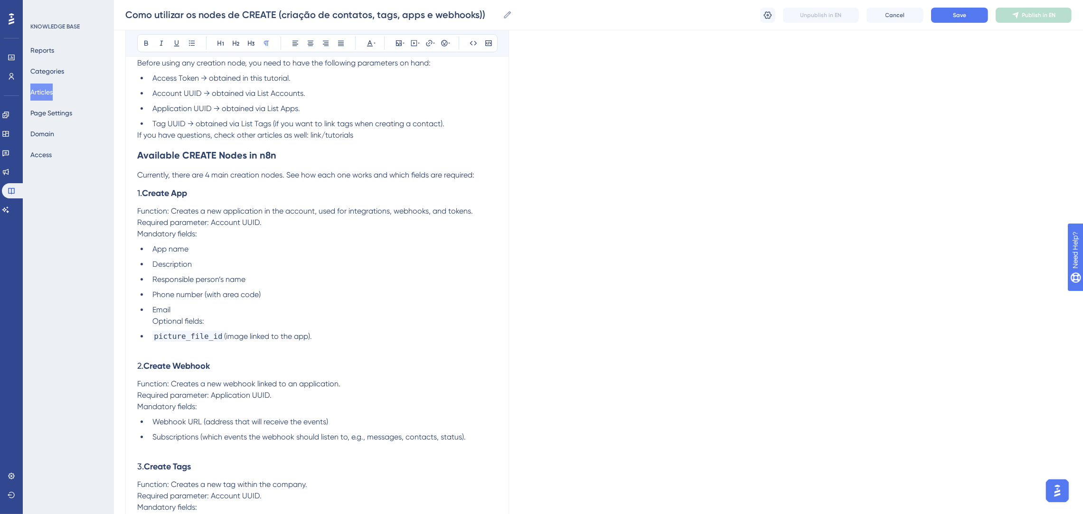
scroll to position [141, 0]
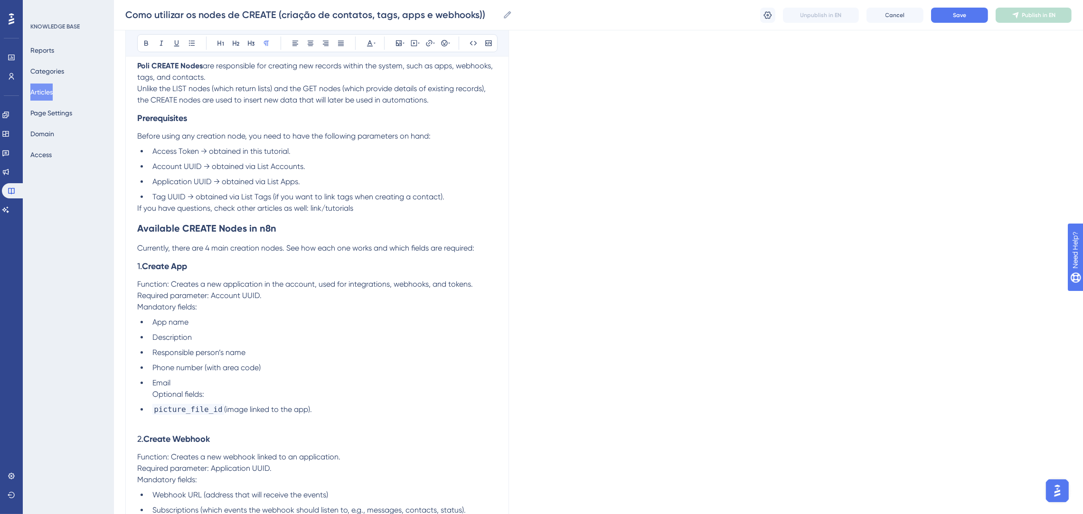
click at [336, 226] on h2 "Available CREATE Nodes in n8n" at bounding box center [317, 228] width 360 height 28
click at [374, 205] on p "If you have questions, check other articles as well: link/tutorials" at bounding box center [317, 208] width 360 height 11
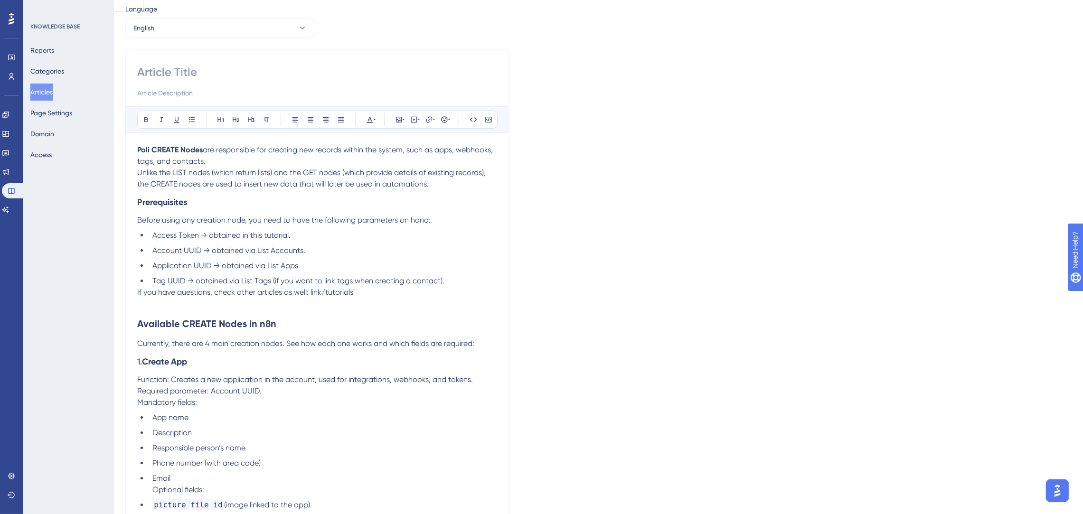
scroll to position [0, 0]
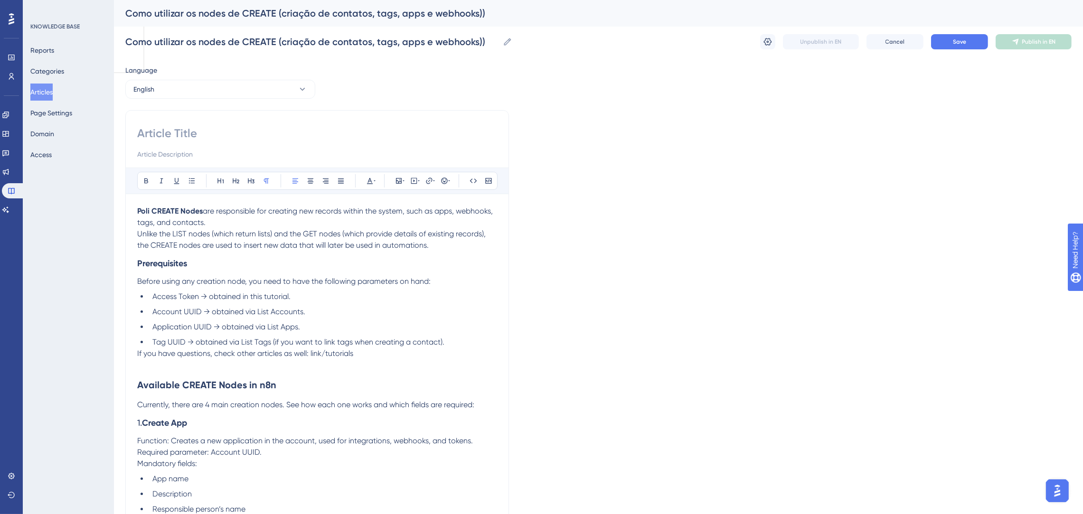
click at [458, 248] on p "Poli CREATE Nodes are responsible for creating new records within the system, s…" at bounding box center [317, 229] width 360 height 46
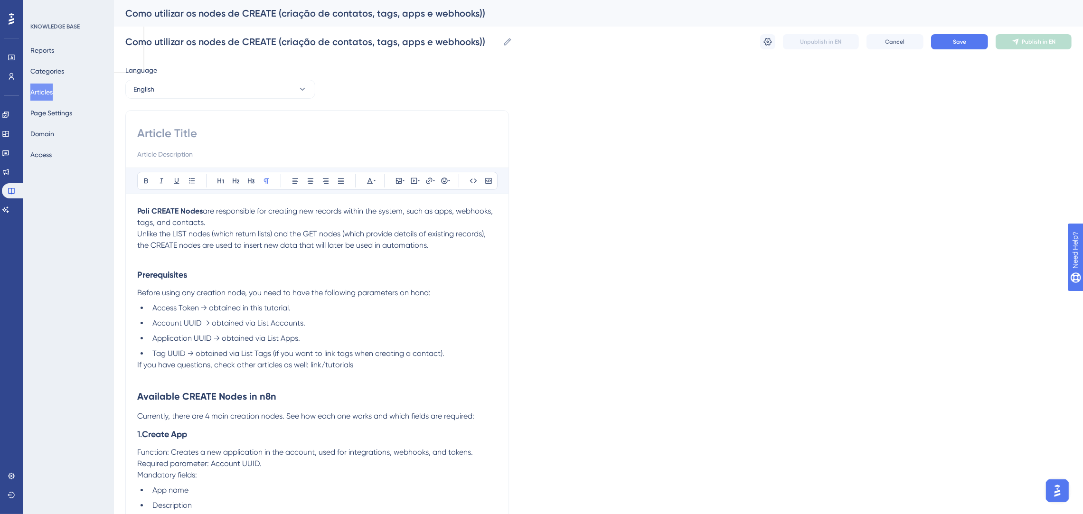
click at [429, 268] on h3 "Prerequisites" at bounding box center [317, 274] width 360 height 25
click at [956, 46] on button "Save" at bounding box center [959, 41] width 57 height 15
click at [363, 43] on input "Como utilizar os nodes de CREATE (criação de contatos, tags, apps e webhooks))" at bounding box center [312, 41] width 374 height 13
drag, startPoint x: 483, startPoint y: 41, endPoint x: 0, endPoint y: 48, distance: 482.7
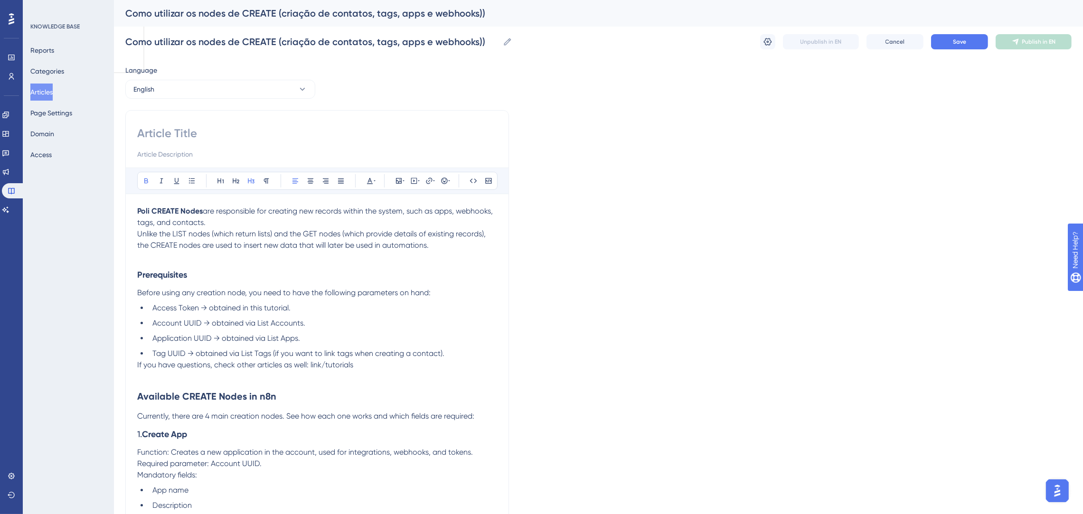
click at [213, 135] on input at bounding box center [317, 133] width 360 height 15
paste input "How to Use CREATE Nodes (Creating Contacts, Tags, Apps, and Webhooks)"
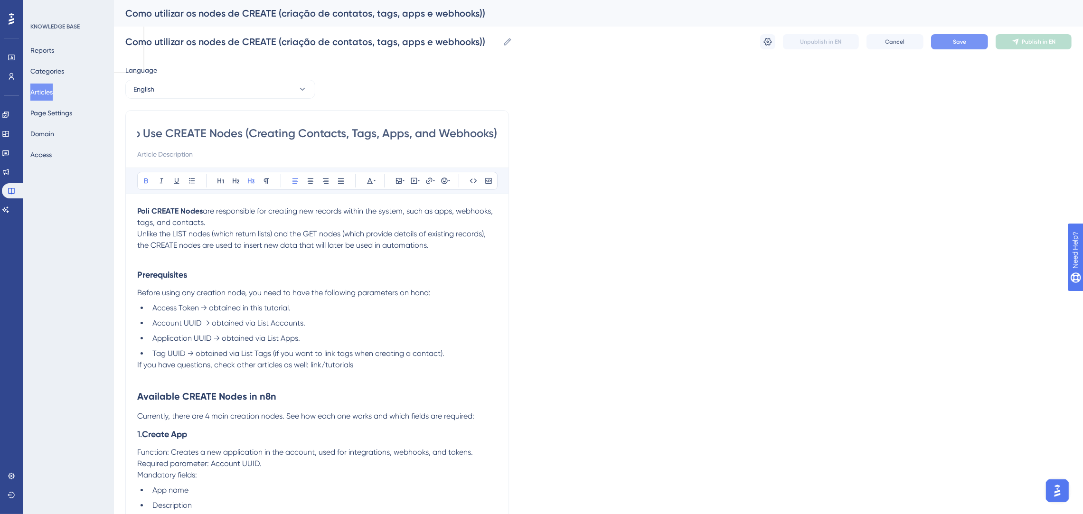
type input "How to Use CREATE Nodes (Creating Contacts, Tags, Apps, and Webhooks)"
click at [946, 45] on button "Save" at bounding box center [959, 41] width 57 height 15
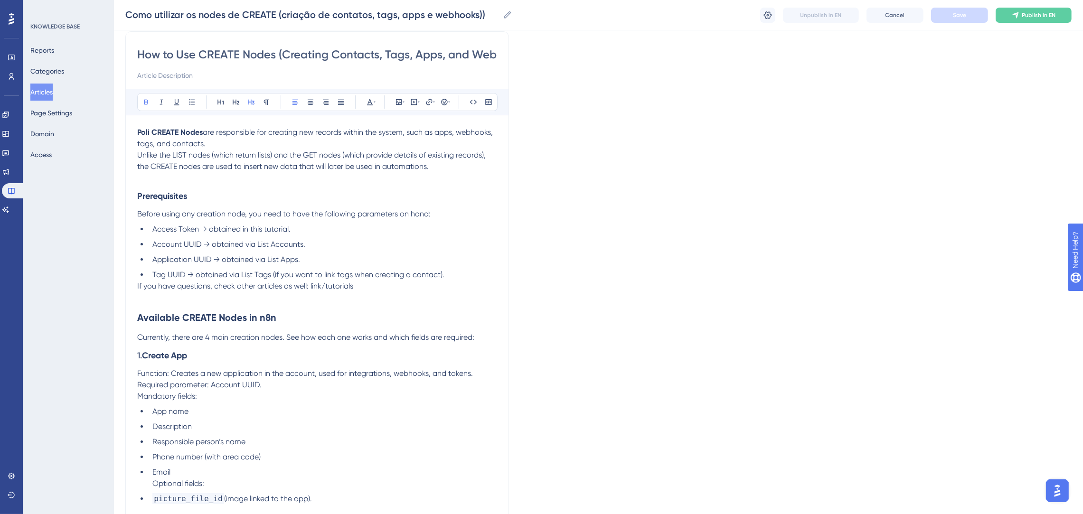
scroll to position [142, 0]
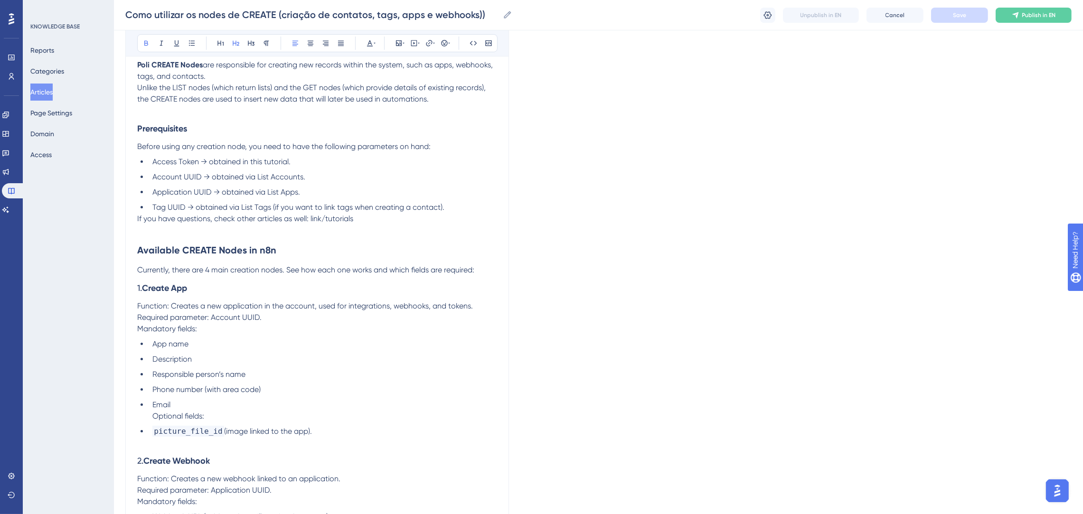
click at [297, 253] on h2 "Available CREATE Nodes in n8n" at bounding box center [317, 250] width 360 height 28
click at [314, 290] on h3 "1. Create App" at bounding box center [317, 288] width 360 height 25
click at [486, 269] on p "Currently, there are 4 main creation nodes. See how each one works and which fi…" at bounding box center [317, 269] width 360 height 11
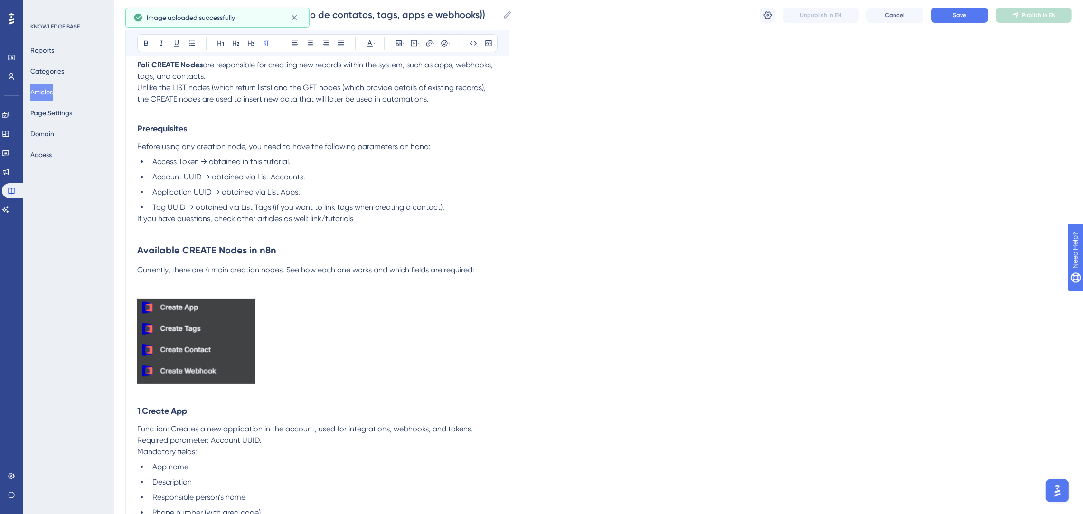
click at [286, 395] on p at bounding box center [317, 392] width 360 height 11
click at [397, 292] on p at bounding box center [317, 292] width 360 height 11
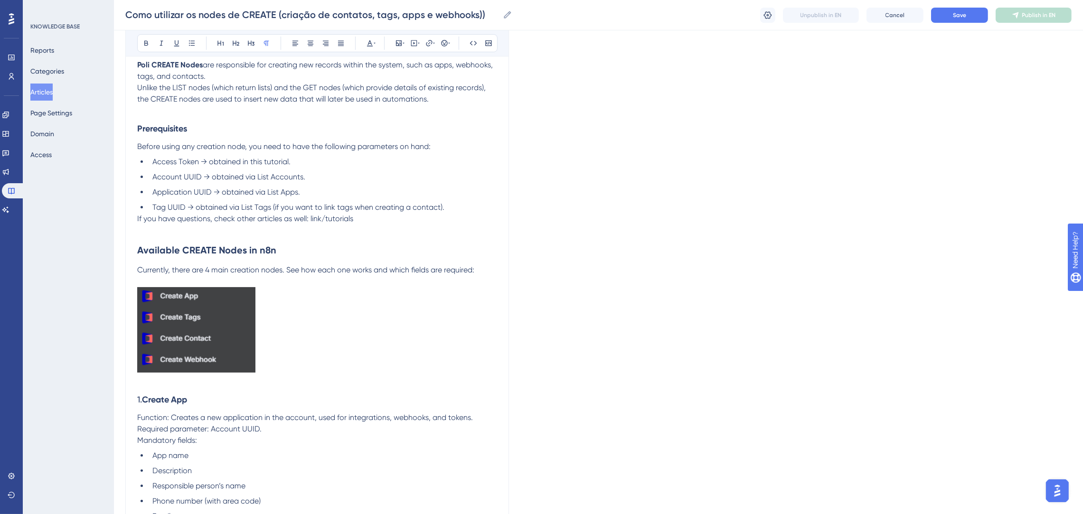
click at [376, 290] on p at bounding box center [317, 331] width 360 height 89
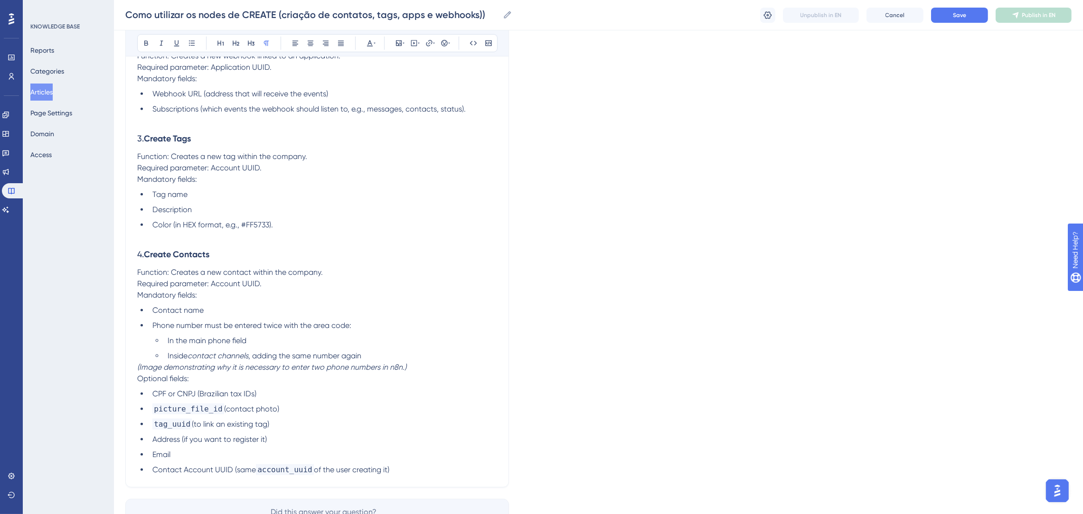
scroll to position [737, 0]
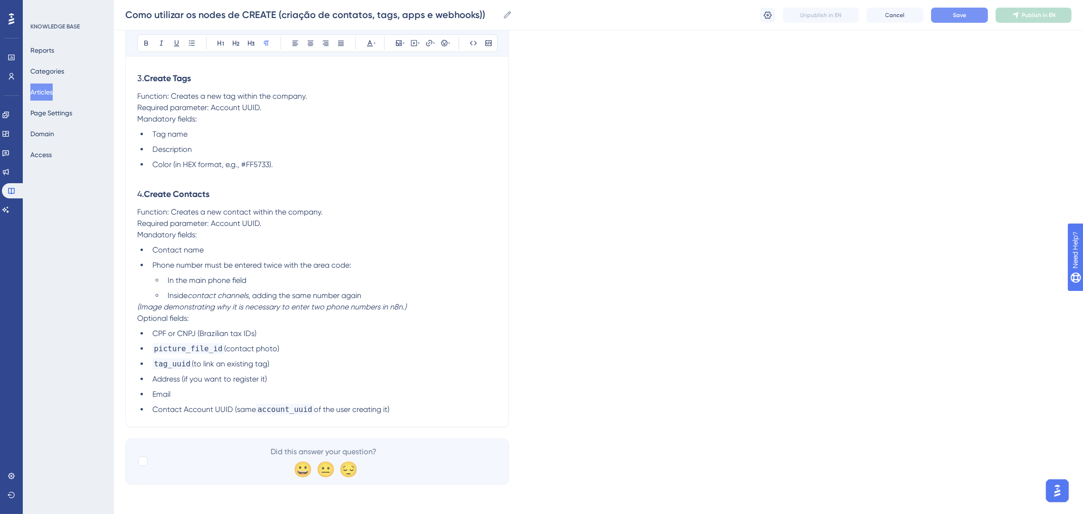
click at [958, 12] on span "Save" at bounding box center [959, 15] width 13 height 8
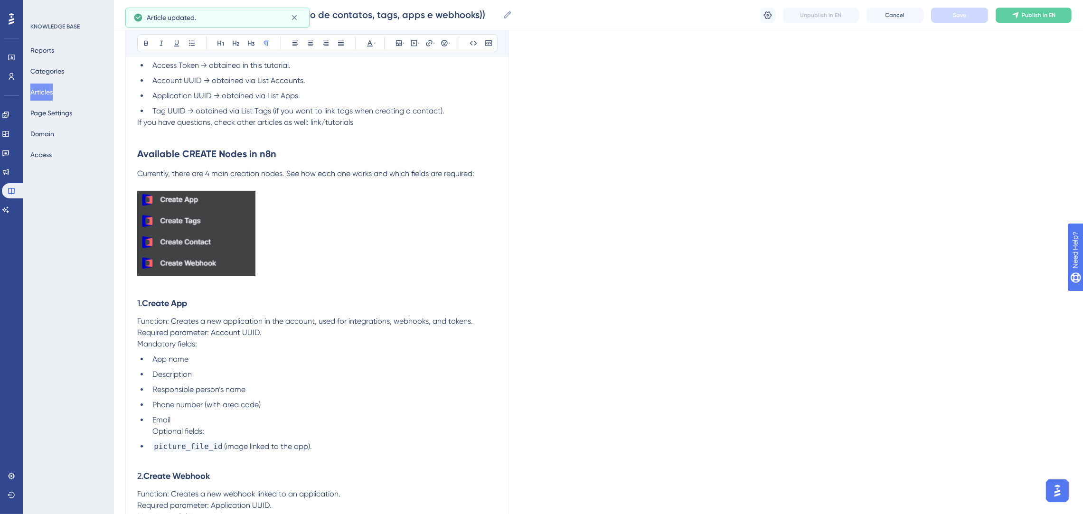
scroll to position [0, 0]
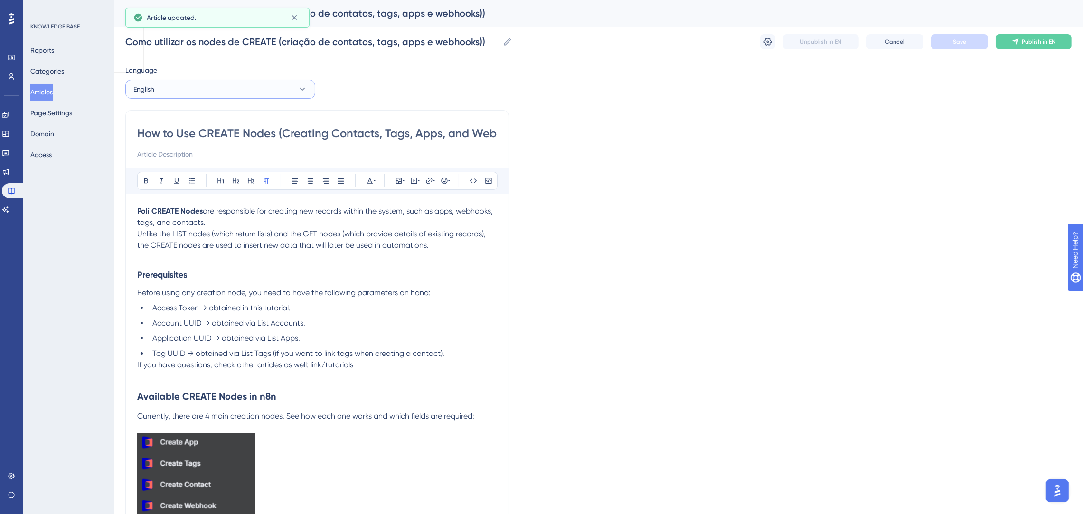
click at [176, 88] on button "English" at bounding box center [220, 89] width 190 height 19
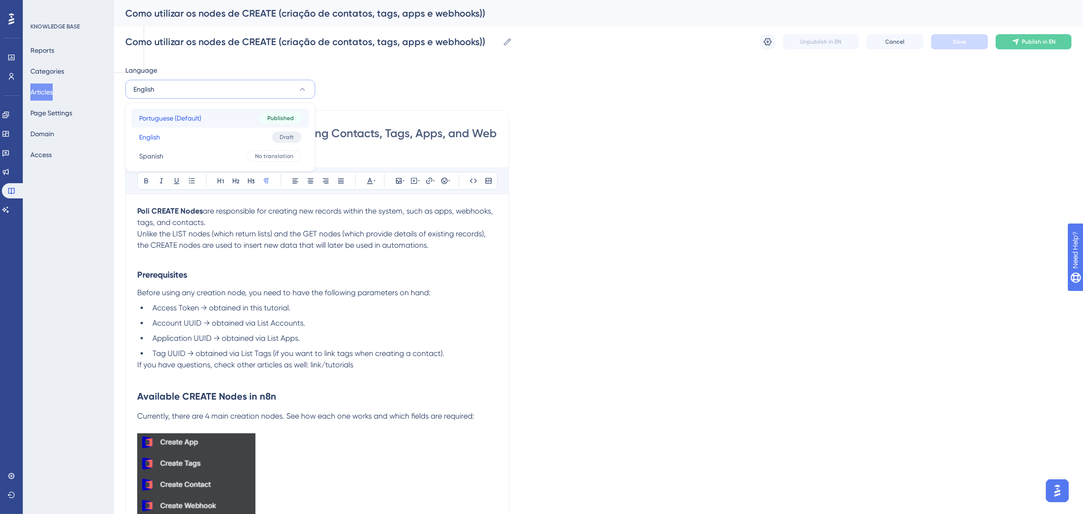
click at [170, 118] on span "Portuguese (Default)" at bounding box center [170, 117] width 62 height 11
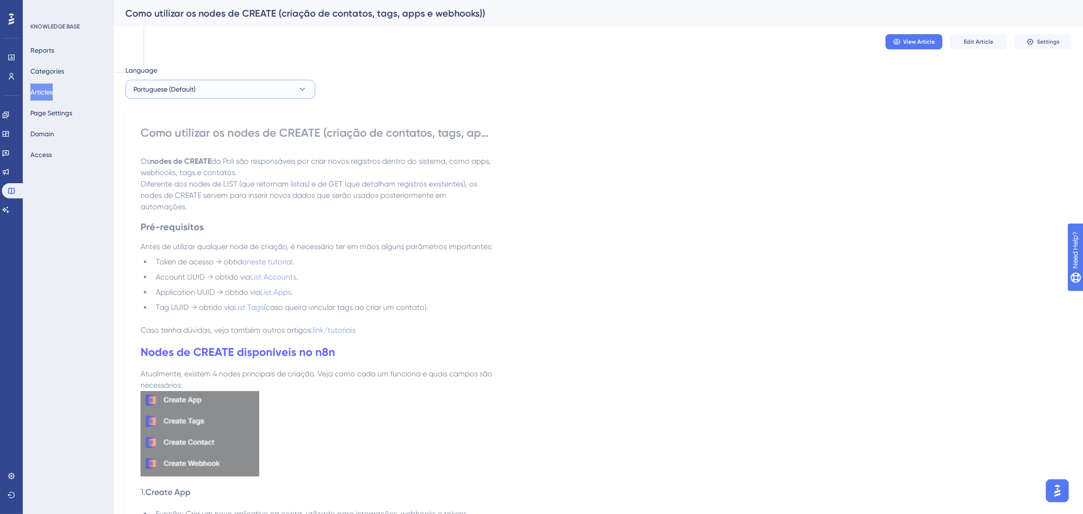
click at [282, 92] on button "Portuguese (Default)" at bounding box center [220, 89] width 190 height 19
click at [187, 132] on button "English English Draft" at bounding box center [220, 137] width 178 height 19
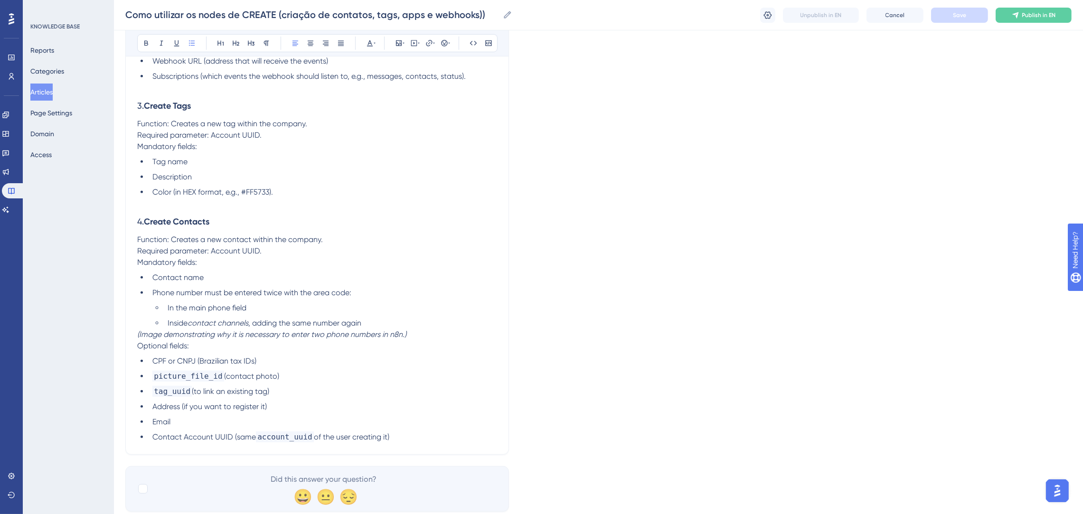
scroll to position [737, 0]
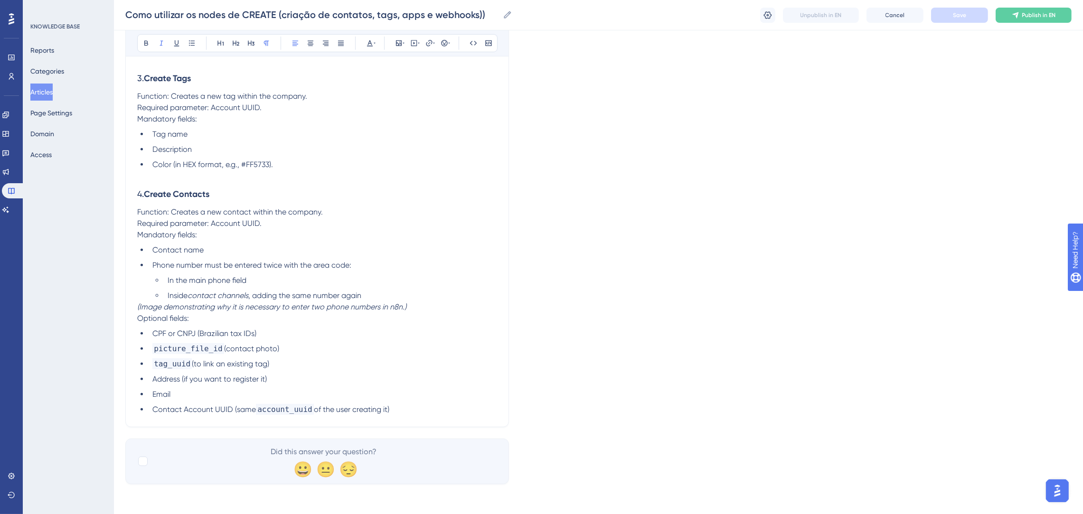
click at [416, 308] on p "(Image demonstrating why it is necessary to enter two phone numbers in n8n.)" at bounding box center [317, 306] width 360 height 11
click at [415, 307] on p "(Image demonstrating why it is necessary to enter two phone numbers in n8n.)" at bounding box center [317, 306] width 360 height 11
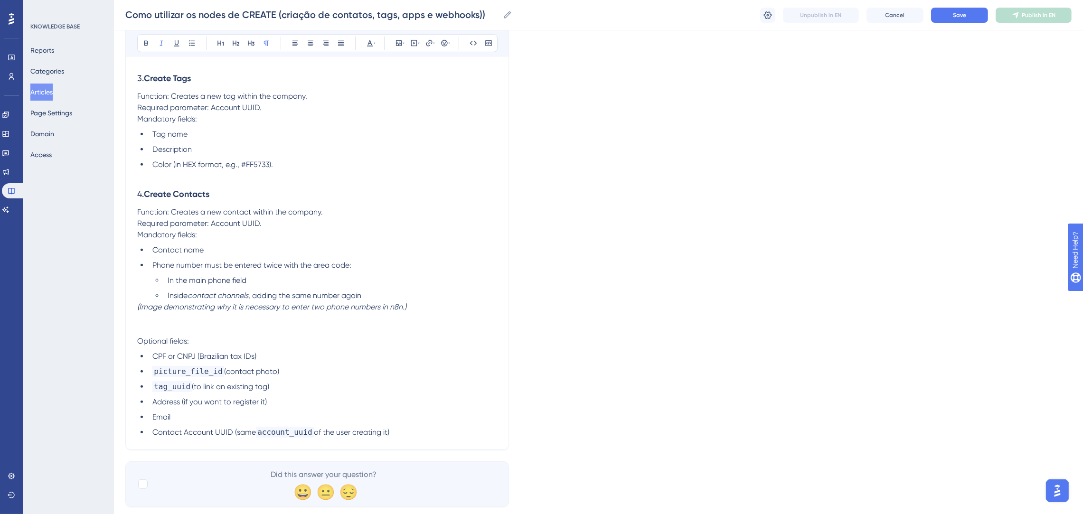
click at [382, 210] on p "Function: Creates a new contact within the company. Required parameter: Account…" at bounding box center [317, 223] width 360 height 34
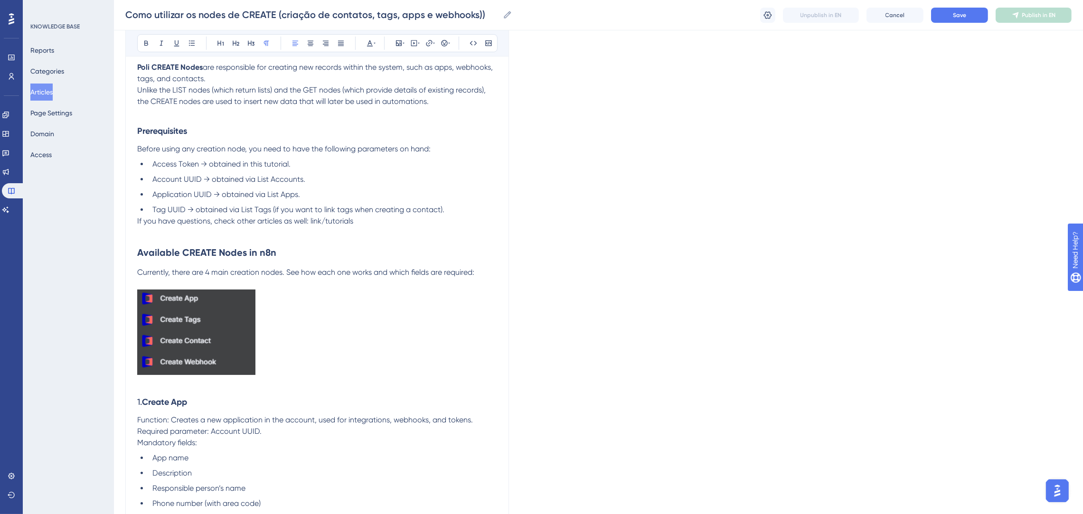
scroll to position [142, 0]
click at [385, 224] on p "If you have questions, check other articles as well: link/tutorials" at bounding box center [317, 218] width 360 height 11
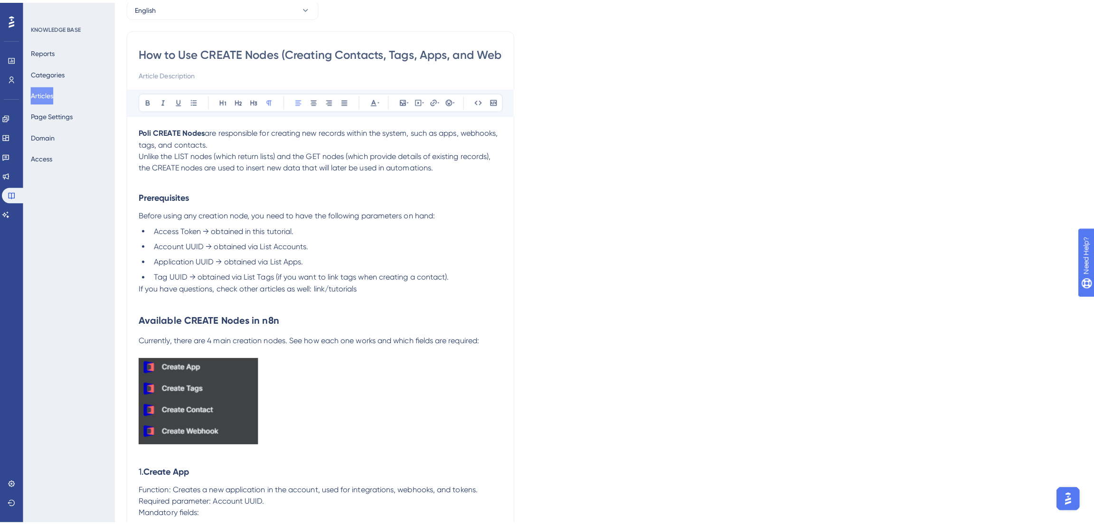
scroll to position [0, 0]
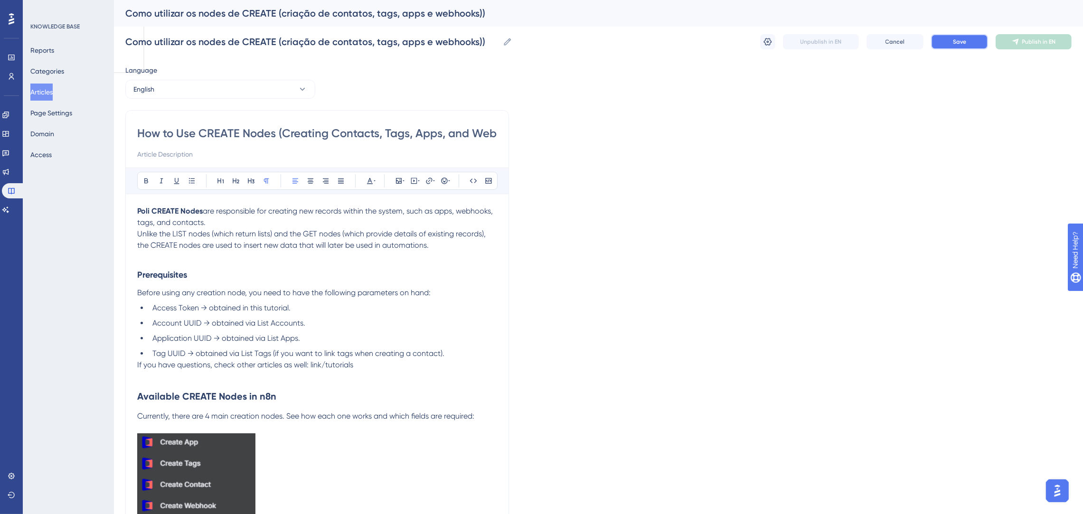
click at [980, 42] on button "Save" at bounding box center [959, 41] width 57 height 15
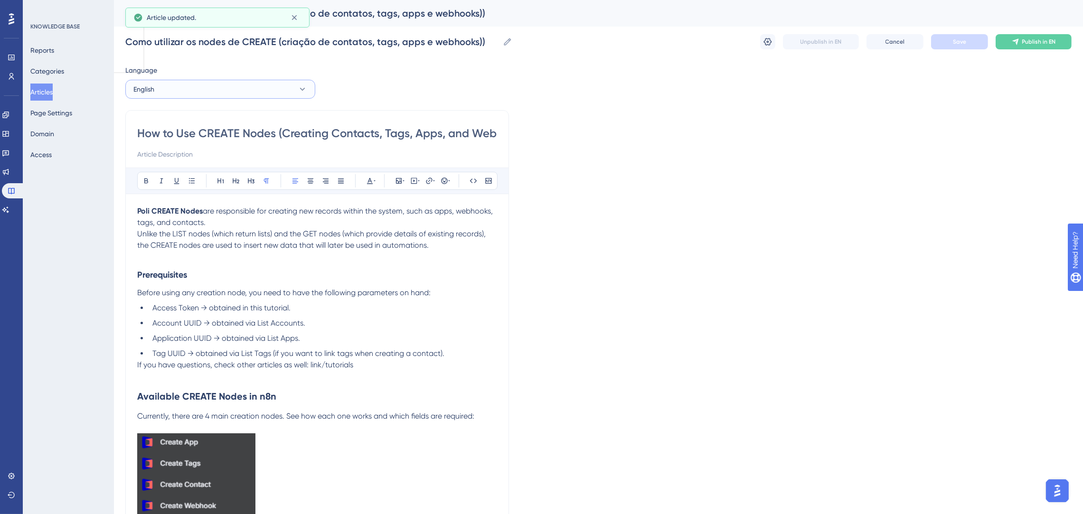
click at [182, 89] on button "English" at bounding box center [220, 89] width 190 height 19
click at [183, 155] on button "Spanish Spanish No translation" at bounding box center [220, 156] width 178 height 19
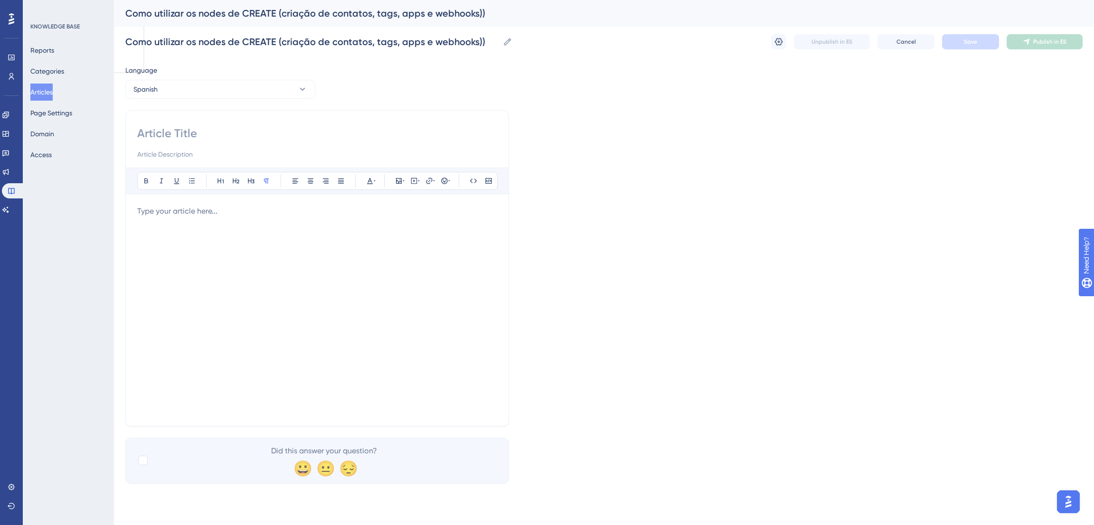
click at [227, 218] on div at bounding box center [317, 310] width 360 height 209
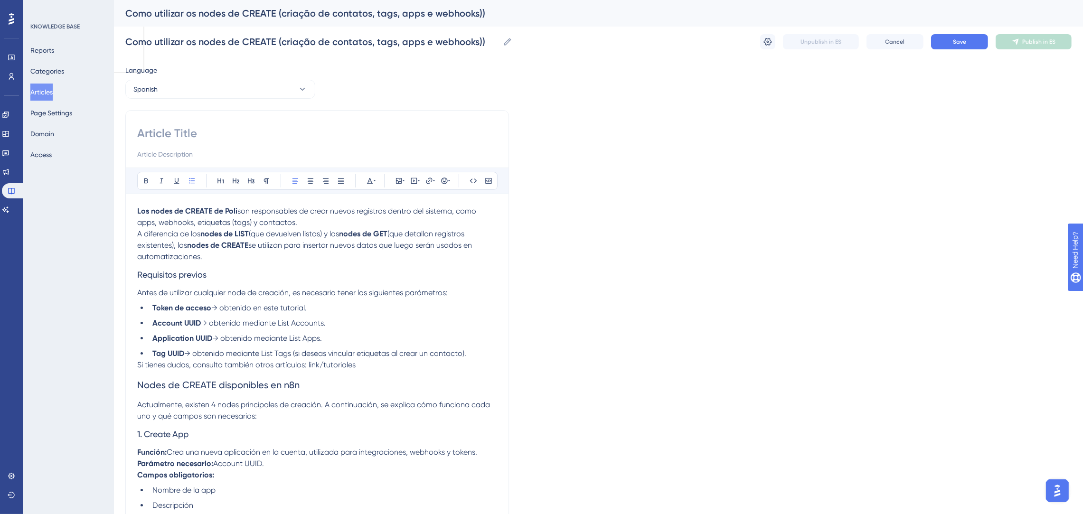
click at [290, 307] on span "→ obtenido en este tutorial." at bounding box center [258, 307] width 95 height 9
click at [146, 180] on icon at bounding box center [146, 181] width 8 height 8
click at [231, 253] on p "Los nodes de CREATE de Poli son responsables [PERSON_NAME] nuevos registros den…" at bounding box center [317, 234] width 360 height 57
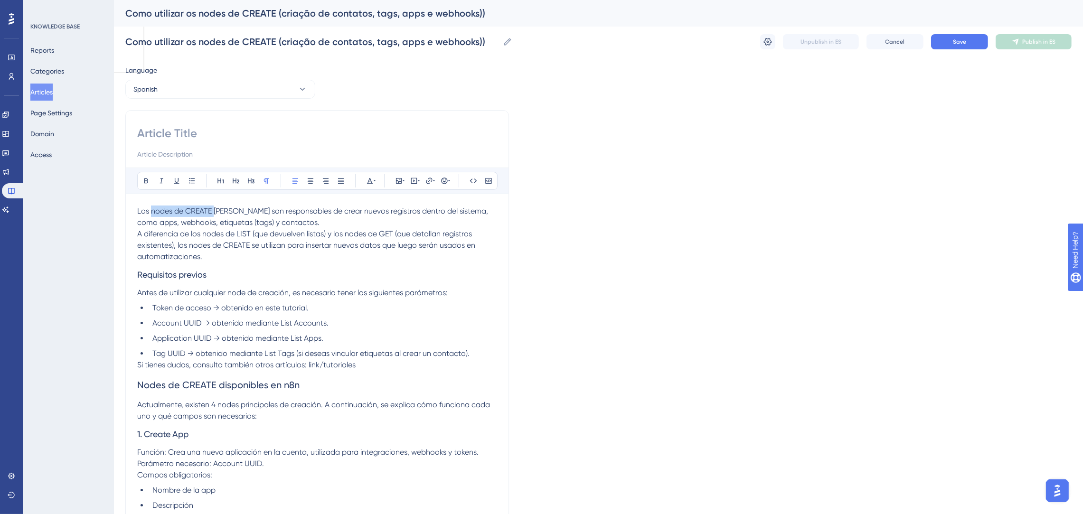
drag, startPoint x: 213, startPoint y: 210, endPoint x: 152, endPoint y: 214, distance: 60.9
click at [152, 214] on span "Los nodes de CREATE de Poli son responsables [PERSON_NAME] nuevos registros den…" at bounding box center [310, 216] width 346 height 20
click at [147, 181] on icon at bounding box center [146, 180] width 4 height 5
click at [303, 269] on h3 "Requisitos previos" at bounding box center [317, 274] width 360 height 25
click at [272, 254] on p "Los nodes de CREATE de Poli son responsables [PERSON_NAME] nuevos registros den…" at bounding box center [317, 234] width 360 height 57
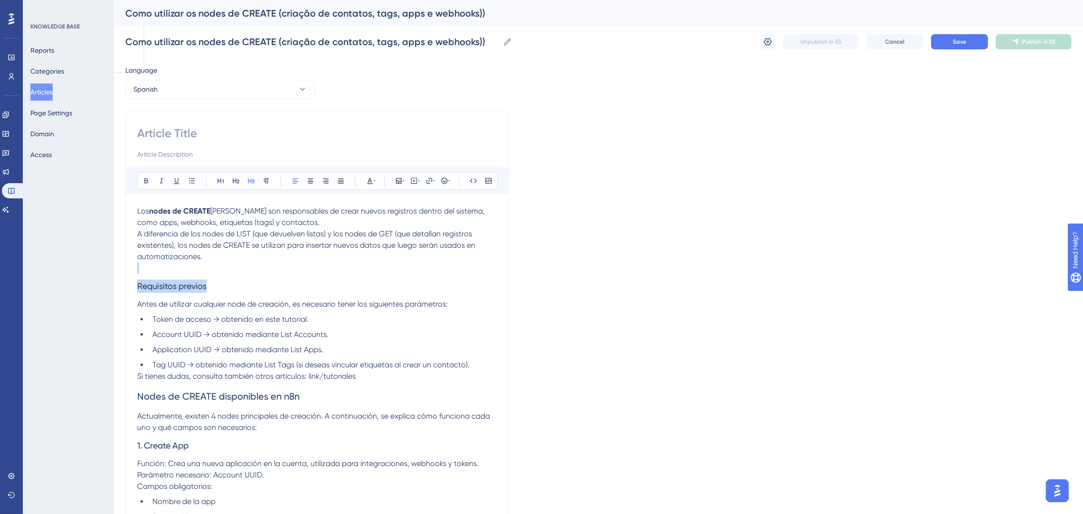
drag, startPoint x: 218, startPoint y: 282, endPoint x: 116, endPoint y: 270, distance: 102.8
click at [145, 183] on icon at bounding box center [146, 180] width 4 height 5
click at [216, 263] on p at bounding box center [317, 267] width 360 height 11
click at [368, 382] on p "Si tienes [PERSON_NAME], consulta también otros artículos: link/tutoriales" at bounding box center [317, 387] width 360 height 11
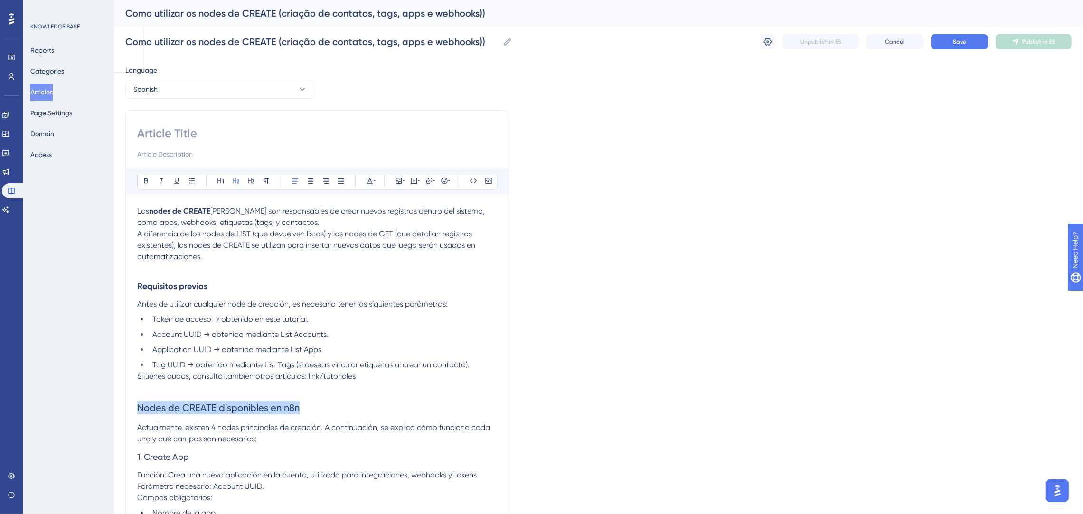
drag, startPoint x: 325, startPoint y: 410, endPoint x: 129, endPoint y: 397, distance: 196.4
click at [147, 181] on icon at bounding box center [146, 180] width 4 height 5
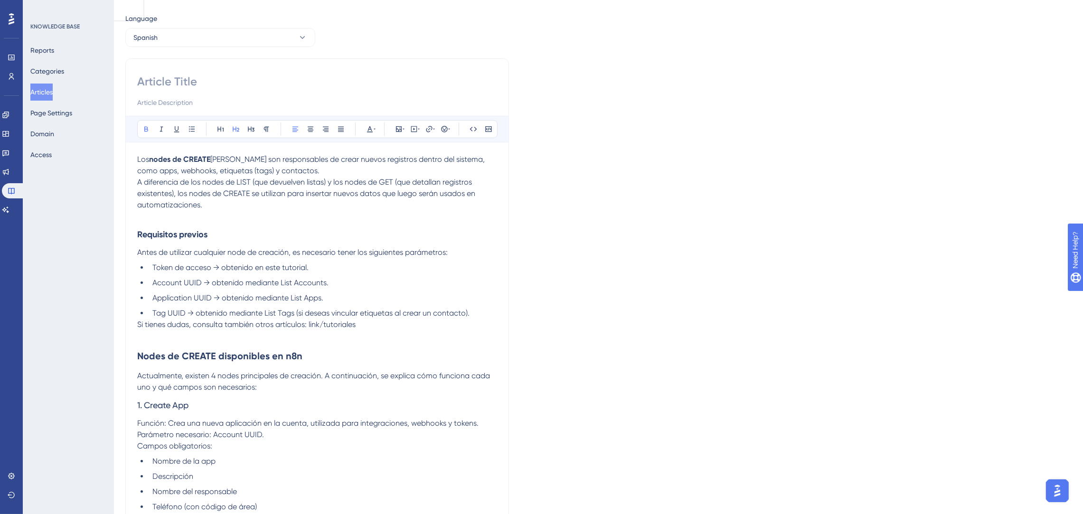
scroll to position [213, 0]
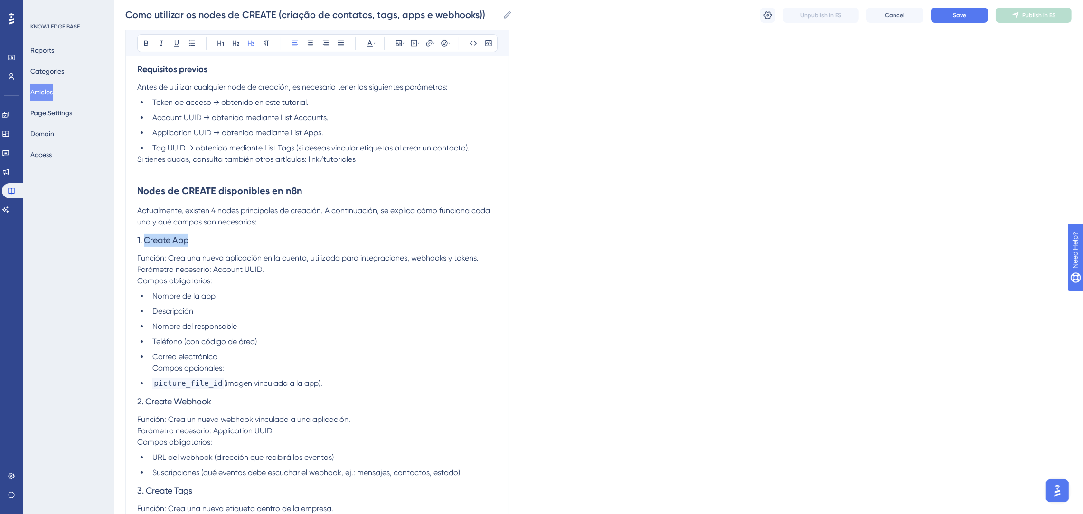
drag, startPoint x: 234, startPoint y: 240, endPoint x: 143, endPoint y: 241, distance: 90.7
click at [143, 241] on h3 "1. Create App" at bounding box center [317, 251] width 360 height 25
click at [147, 47] on button at bounding box center [146, 43] width 13 height 13
drag, startPoint x: 187, startPoint y: 400, endPoint x: 149, endPoint y: 399, distance: 38.9
click at [149, 401] on h3 "2. Create Webhook" at bounding box center [317, 413] width 360 height 25
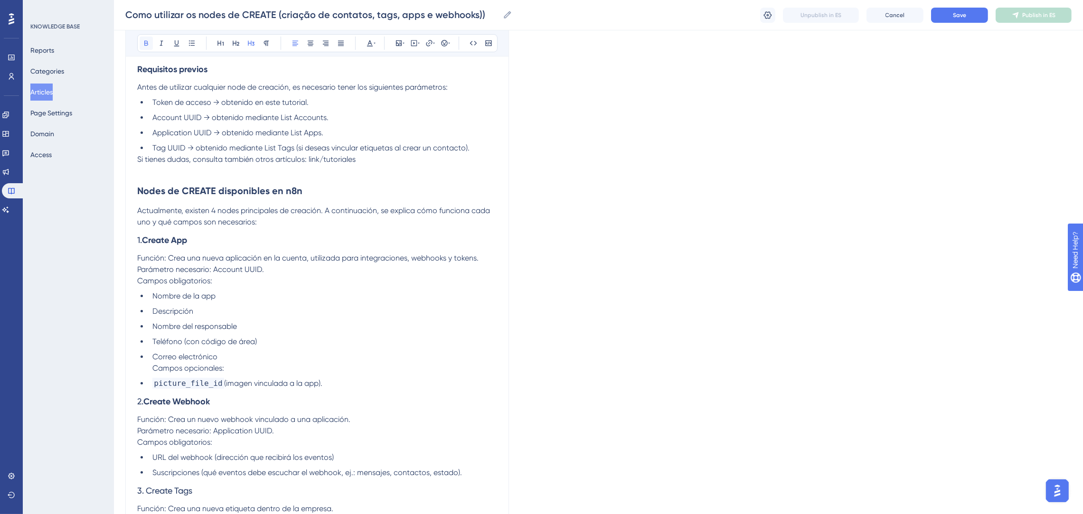
click at [142, 42] on icon at bounding box center [146, 43] width 8 height 8
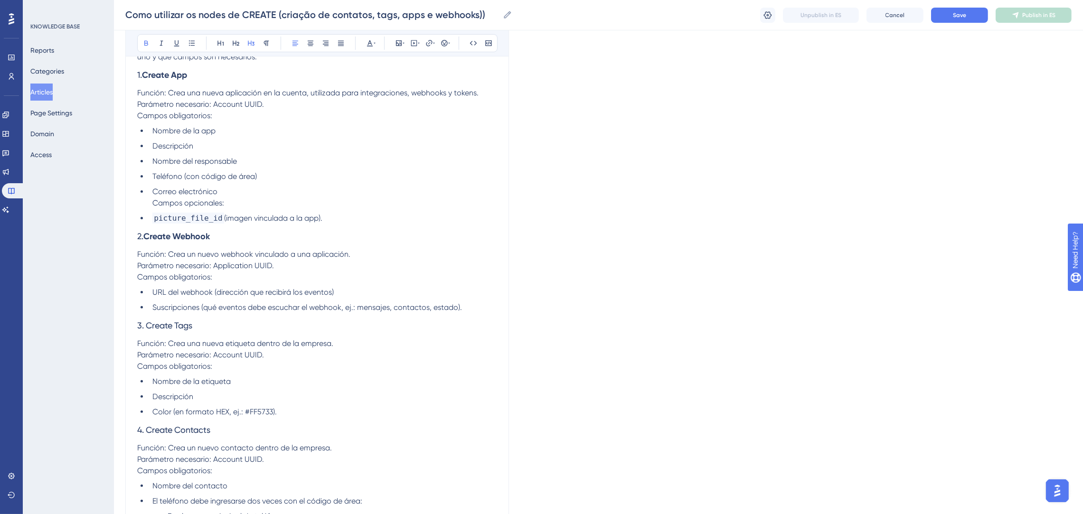
scroll to position [498, 0]
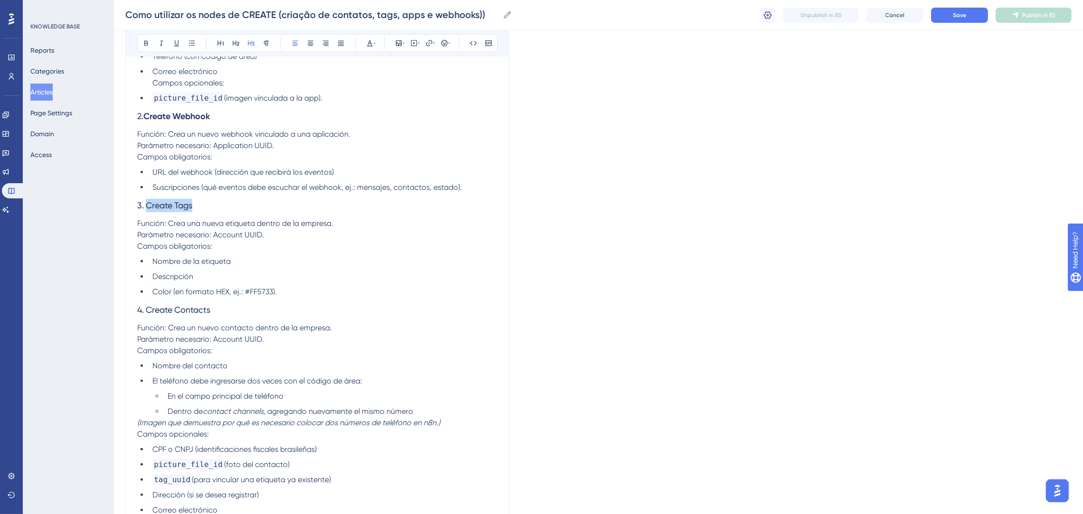
drag, startPoint x: 204, startPoint y: 211, endPoint x: 148, endPoint y: 208, distance: 56.1
click at [148, 208] on h3 "3. Create Tags" at bounding box center [317, 217] width 360 height 25
click at [146, 43] on icon at bounding box center [146, 43] width 4 height 5
click at [482, 193] on li "Suscripciones (qué eventos debe escuchar el webhook, ej.: mensajes, contactos, …" at bounding box center [323, 198] width 348 height 11
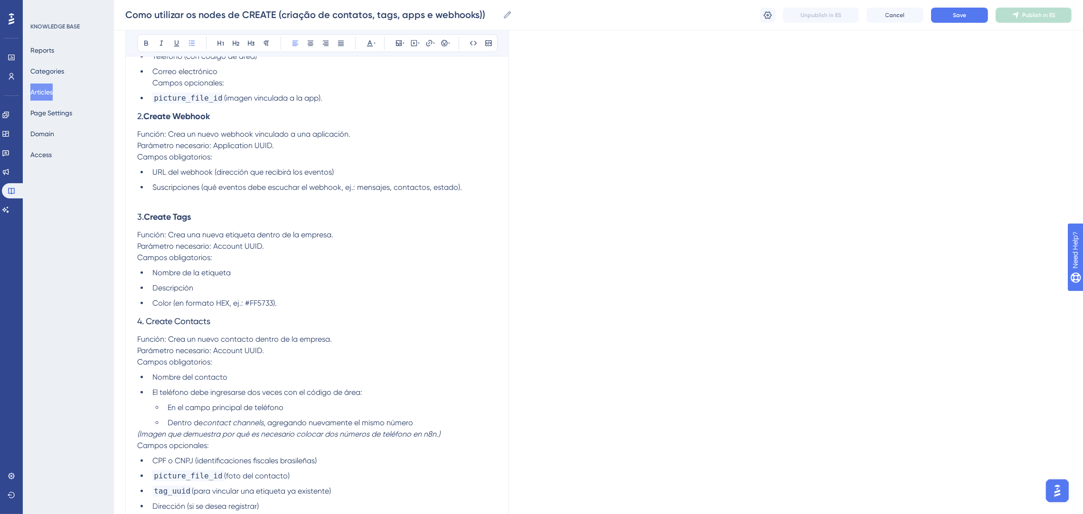
click at [344, 104] on li "picture_file_id (imagen vinculada a la app)." at bounding box center [323, 109] width 348 height 11
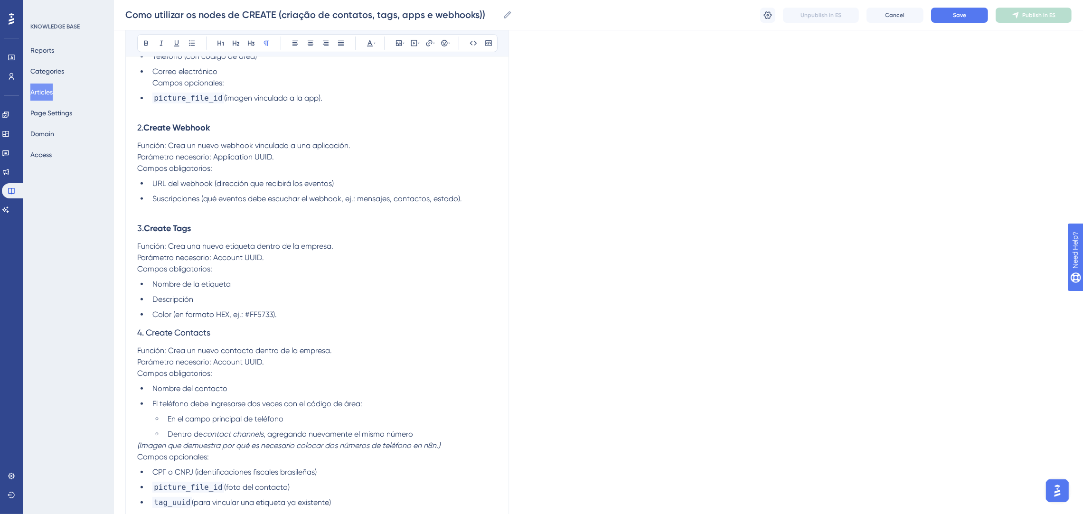
scroll to position [570, 0]
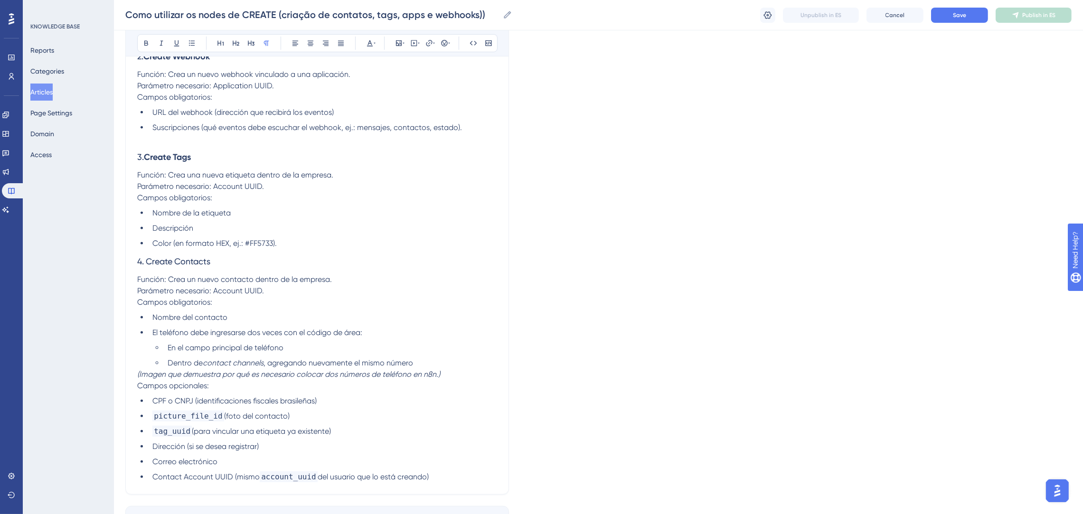
click at [320, 236] on ul "Nombre de la etiqueta Descripción Color (en formato HEX, ej.: #FF5733)." at bounding box center [317, 240] width 360 height 42
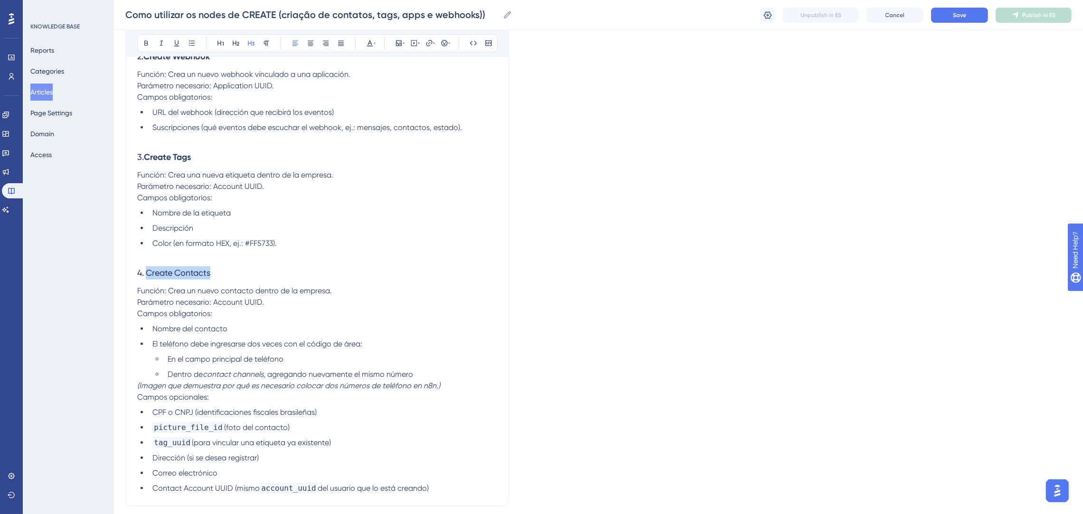
drag, startPoint x: 217, startPoint y: 273, endPoint x: 147, endPoint y: 273, distance: 69.8
click at [147, 273] on h3 "4. Create Contacts" at bounding box center [317, 284] width 360 height 25
click at [148, 46] on icon at bounding box center [146, 43] width 8 height 8
click at [281, 234] on li "Descripción" at bounding box center [323, 239] width 348 height 11
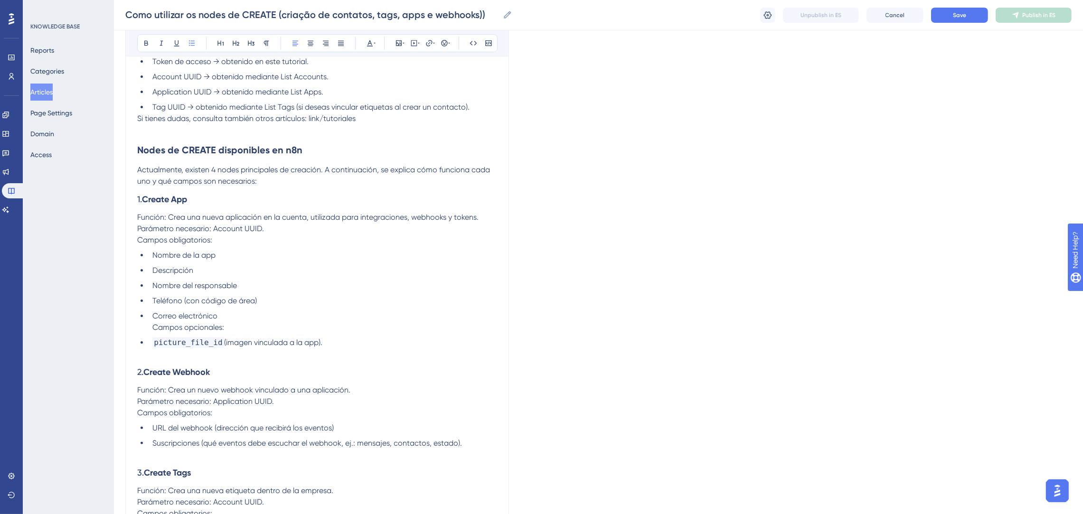
scroll to position [142, 0]
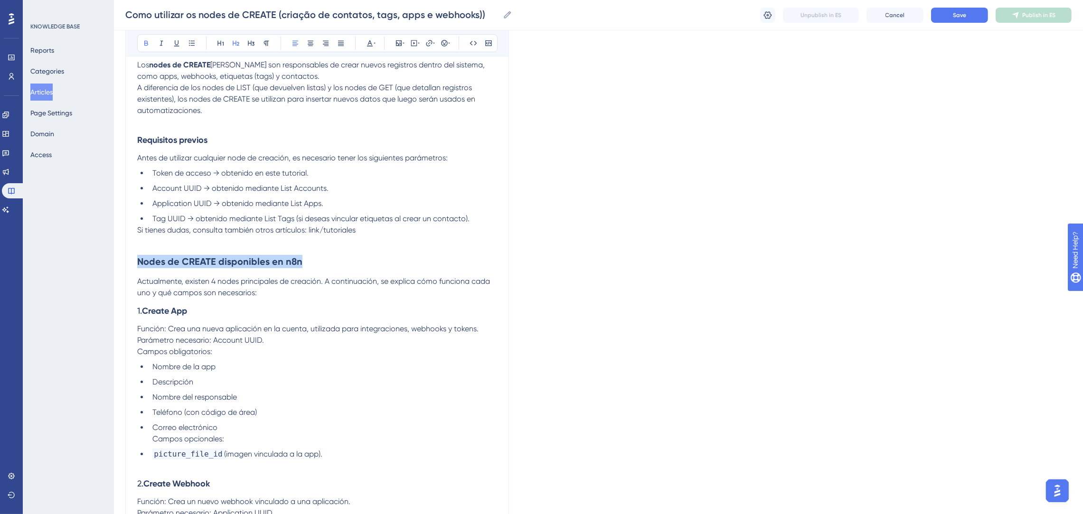
drag, startPoint x: 338, startPoint y: 263, endPoint x: 136, endPoint y: 265, distance: 202.7
click at [136, 265] on div "Bold Italic Underline Bullet Point Heading 1 Heading 2 Heading 3 Normal Align L…" at bounding box center [316, 454] width 383 height 981
click at [223, 45] on icon at bounding box center [221, 43] width 8 height 8
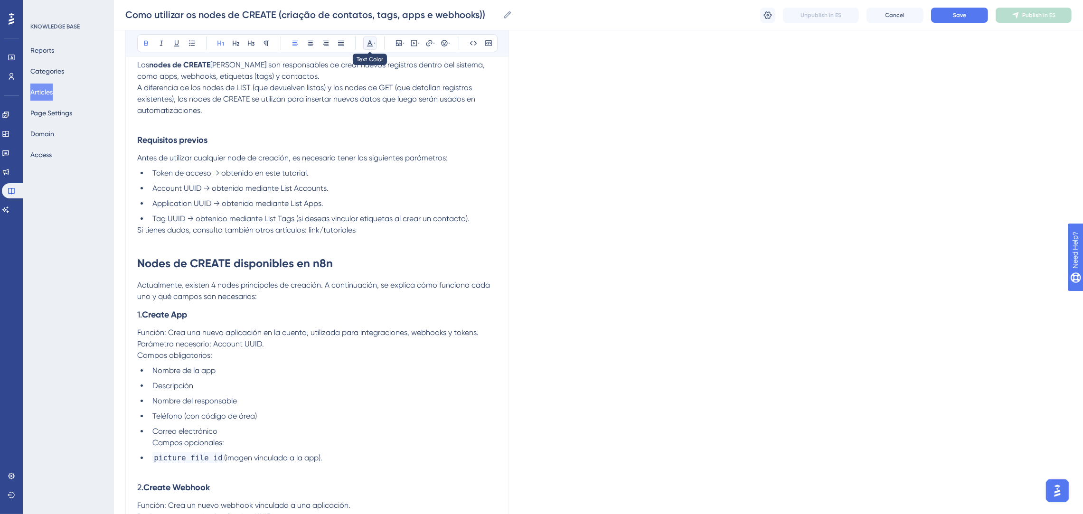
click at [372, 43] on icon at bounding box center [370, 43] width 8 height 8
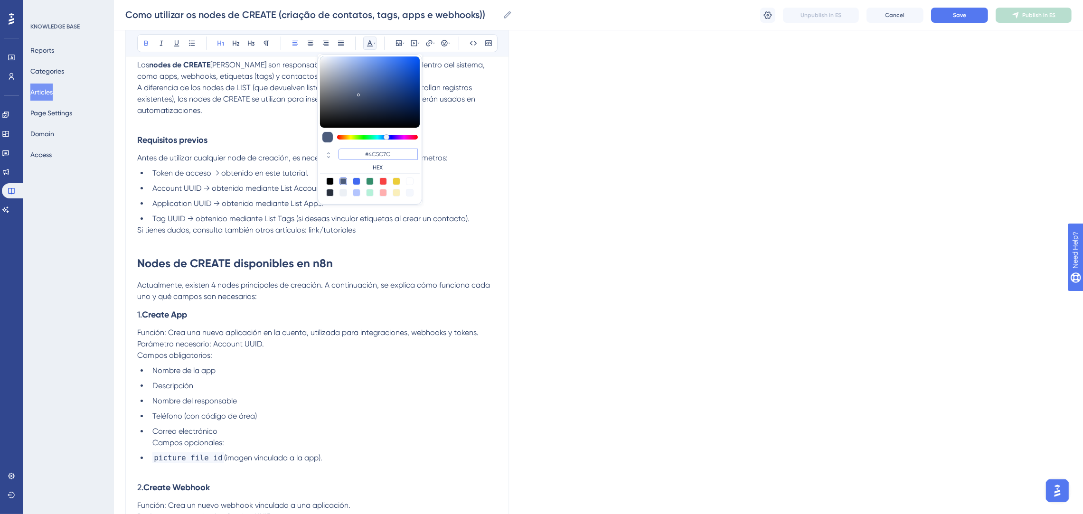
drag, startPoint x: 401, startPoint y: 152, endPoint x: 338, endPoint y: 154, distance: 62.7
click at [338, 154] on input "#4C5C7C" at bounding box center [378, 154] width 80 height 11
type input "#0000FF"
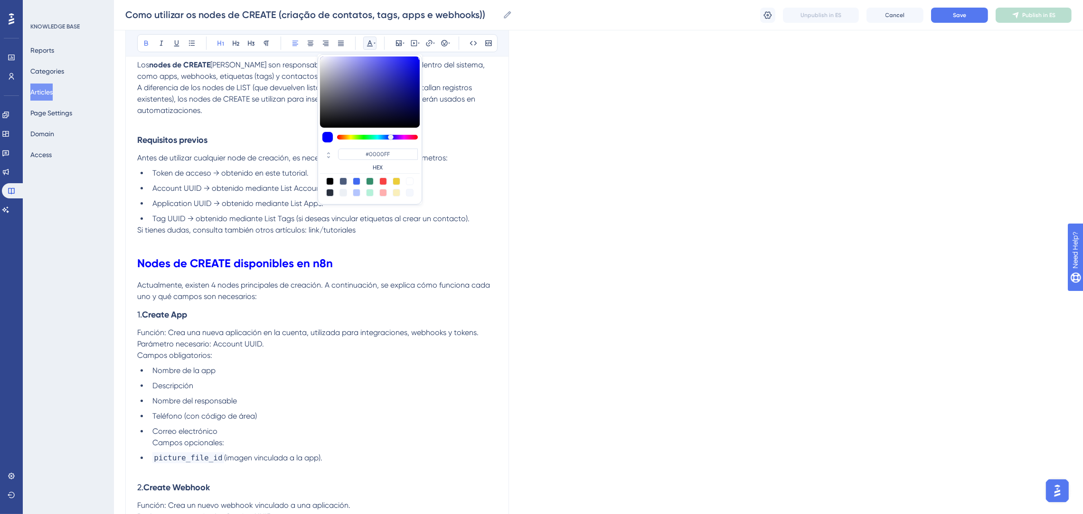
click at [387, 263] on h1 "Nodes de CREATE disponibles en n8n" at bounding box center [317, 275] width 360 height 32
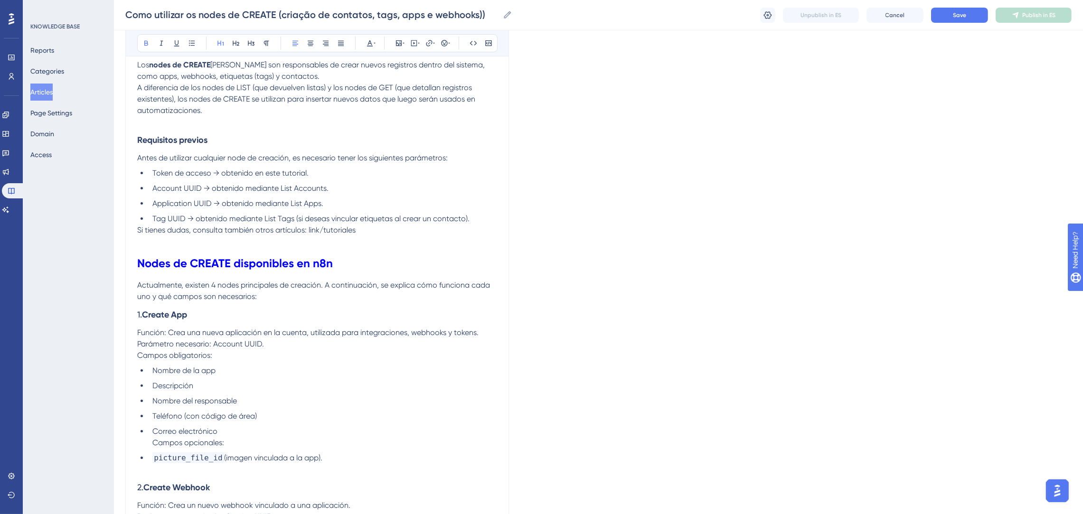
click at [354, 314] on h3 "1. Create App" at bounding box center [317, 326] width 360 height 25
click at [344, 299] on p "Actualmente, existen 4 nodes principales de creación. A continuación, se explic…" at bounding box center [317, 302] width 360 height 23
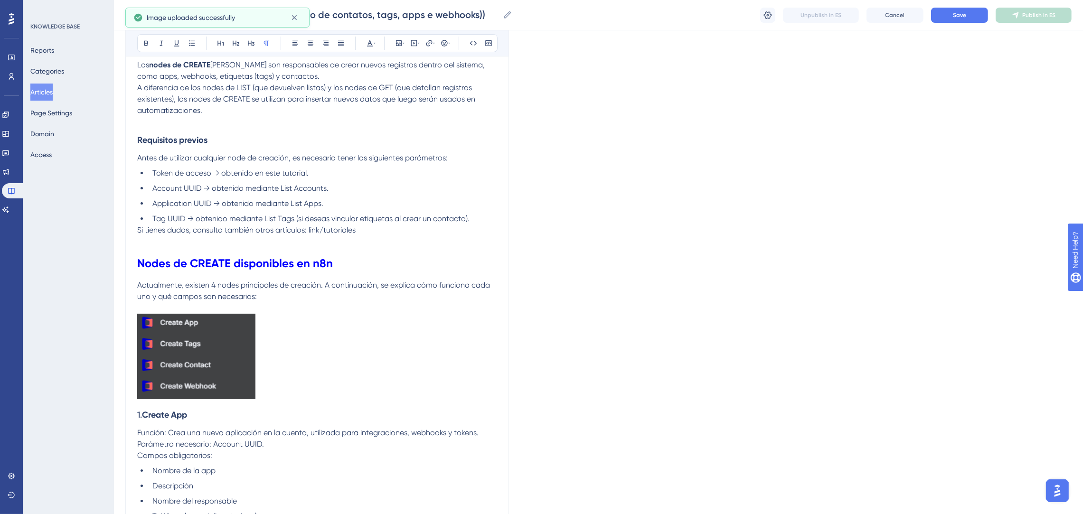
click at [303, 376] on p at bounding box center [317, 369] width 360 height 89
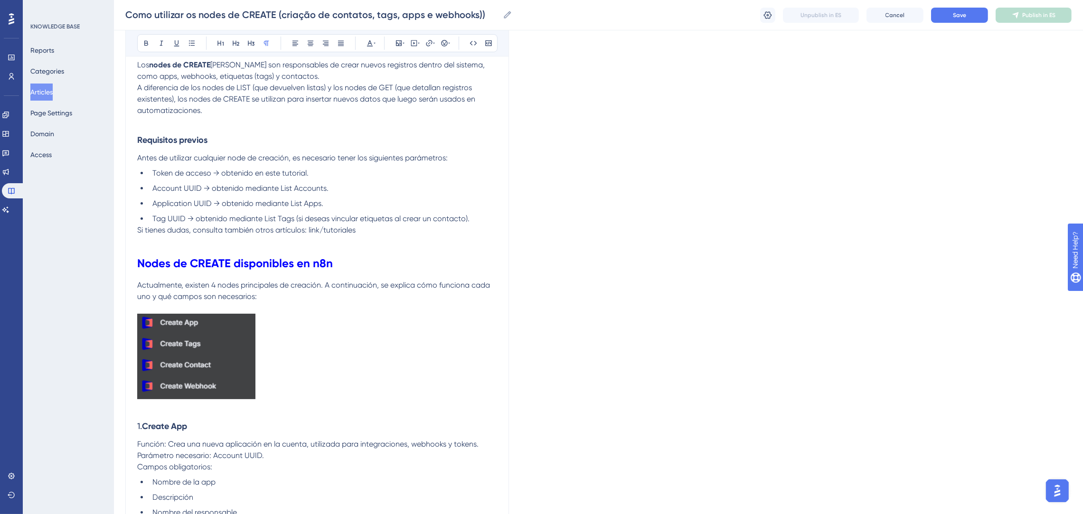
click at [327, 327] on p at bounding box center [317, 369] width 360 height 89
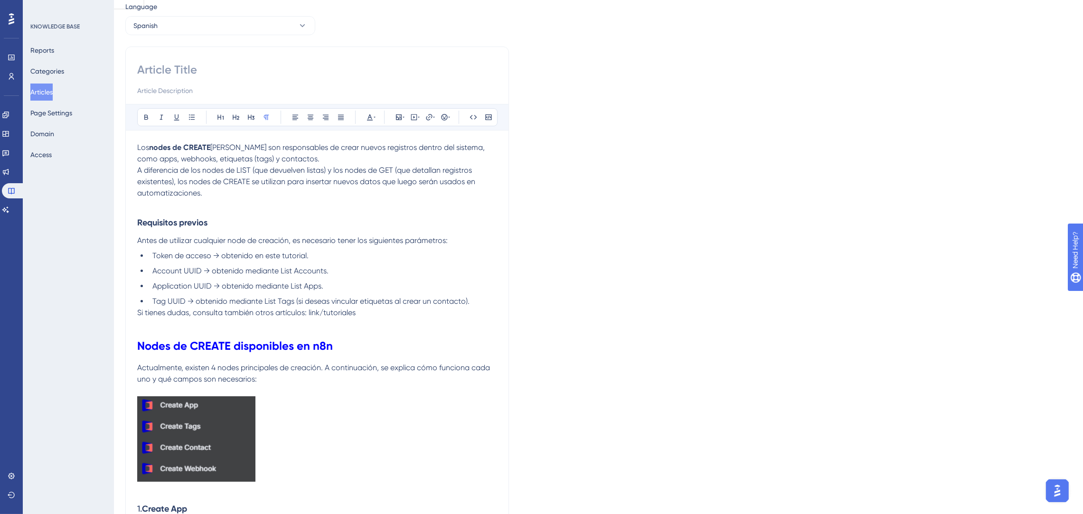
scroll to position [0, 0]
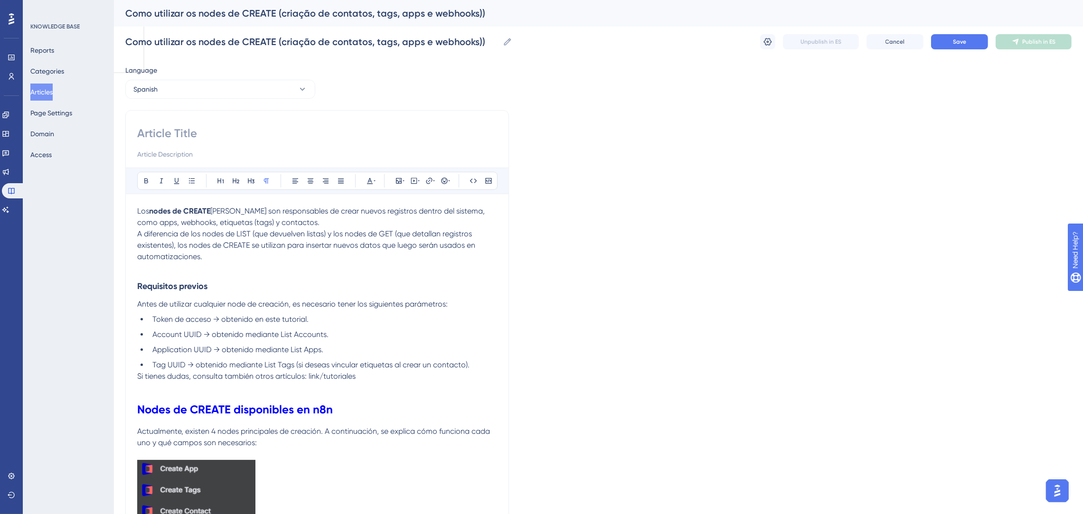
click at [203, 133] on input at bounding box center [317, 133] width 360 height 15
paste input "Cómo Utilizar los Nodes de CREATE (Creación de Contactos, Etiquetas, Apps y Web…"
type input "Cómo Utilizar los Nodes de CREATE (Creación de Contactos, Etiquetas, Apps y Web…"
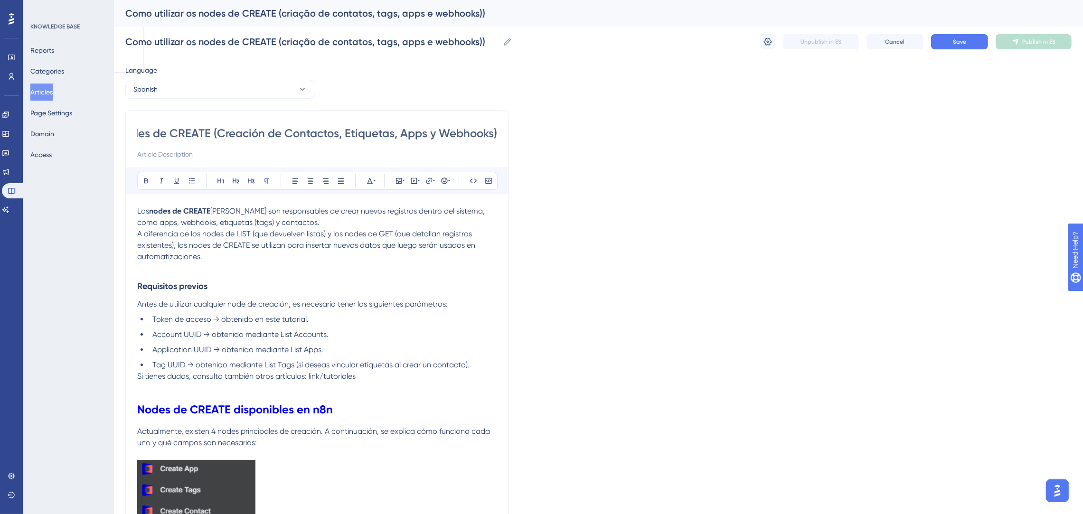
scroll to position [0, 0]
click at [949, 43] on button "Save" at bounding box center [959, 41] width 57 height 15
click at [189, 89] on button "Spanish" at bounding box center [220, 89] width 190 height 19
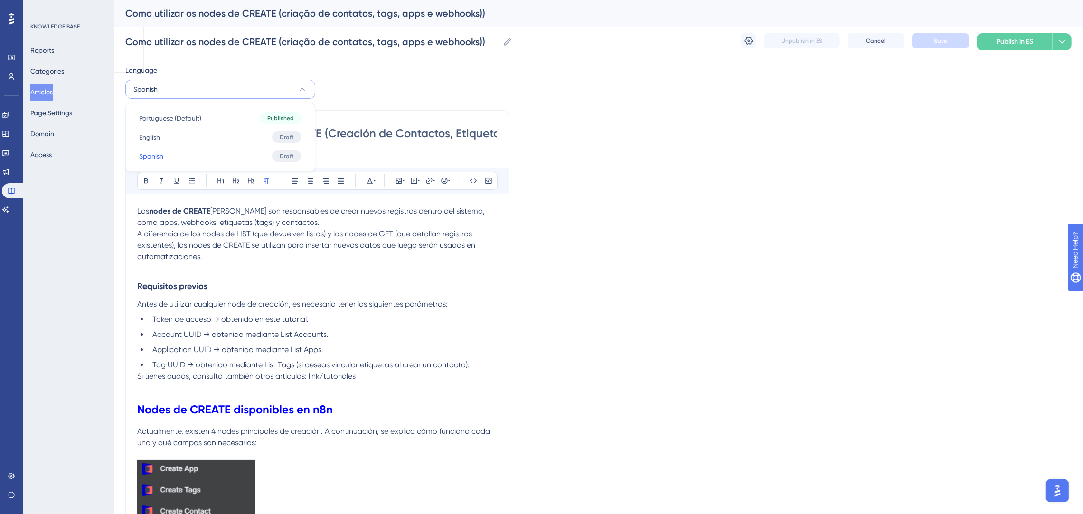
click at [189, 89] on button "Spanish" at bounding box center [220, 89] width 190 height 19
click at [42, 92] on button "Articles" at bounding box center [41, 92] width 22 height 17
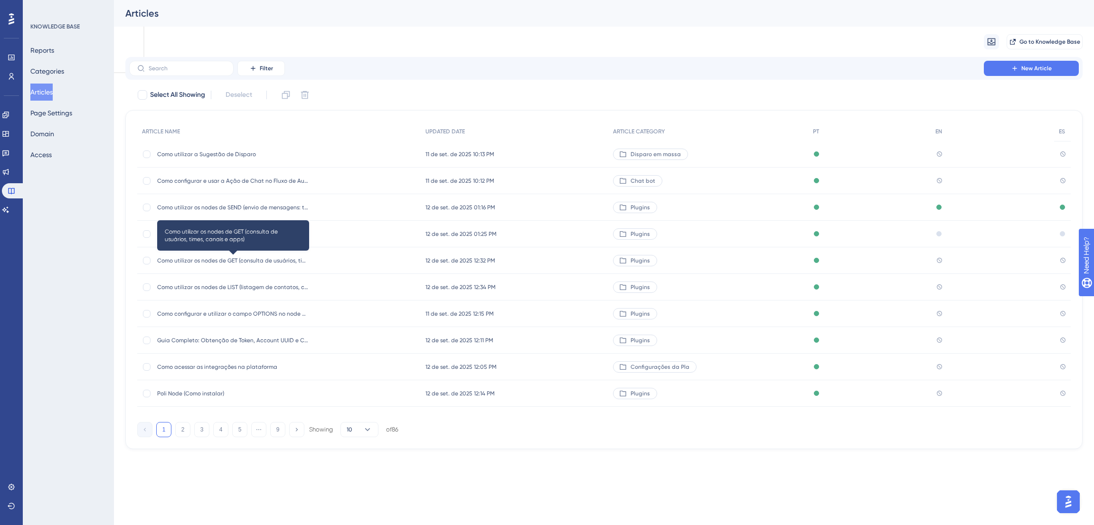
click at [282, 263] on span "Como utilizar os nodes de GET (consulta de usuários, times, canais e apps)" at bounding box center [233, 261] width 152 height 8
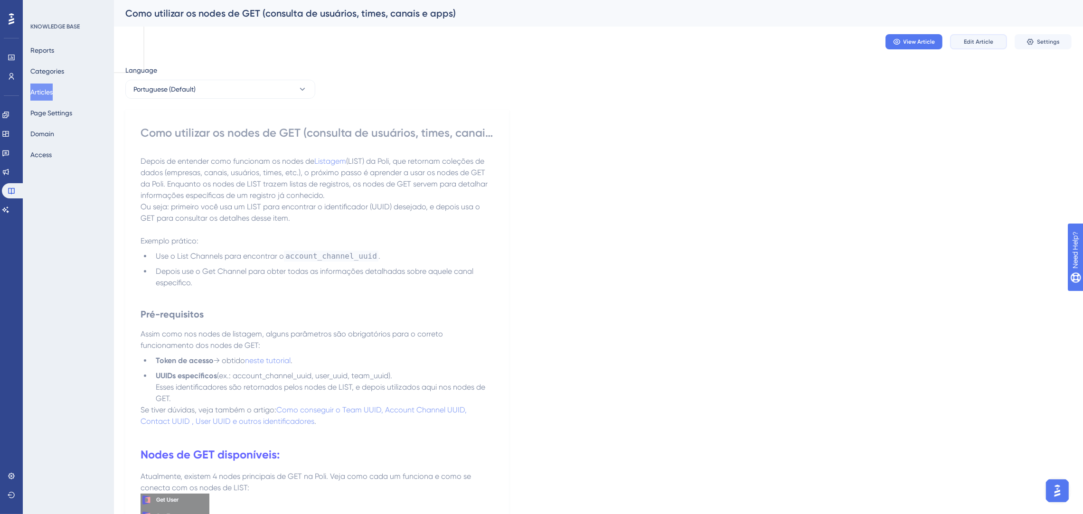
click at [998, 38] on button "Edit Article" at bounding box center [978, 41] width 57 height 15
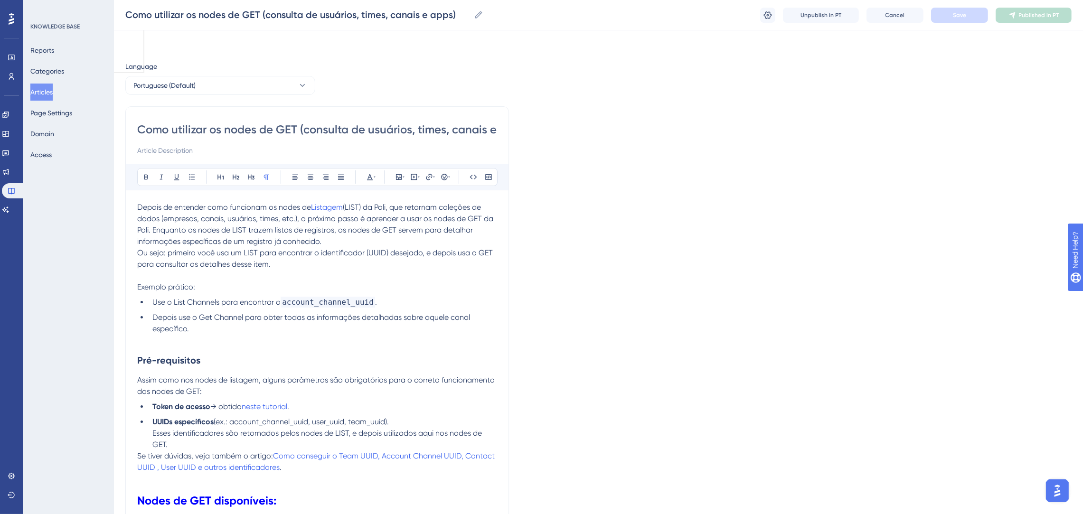
scroll to position [480, 0]
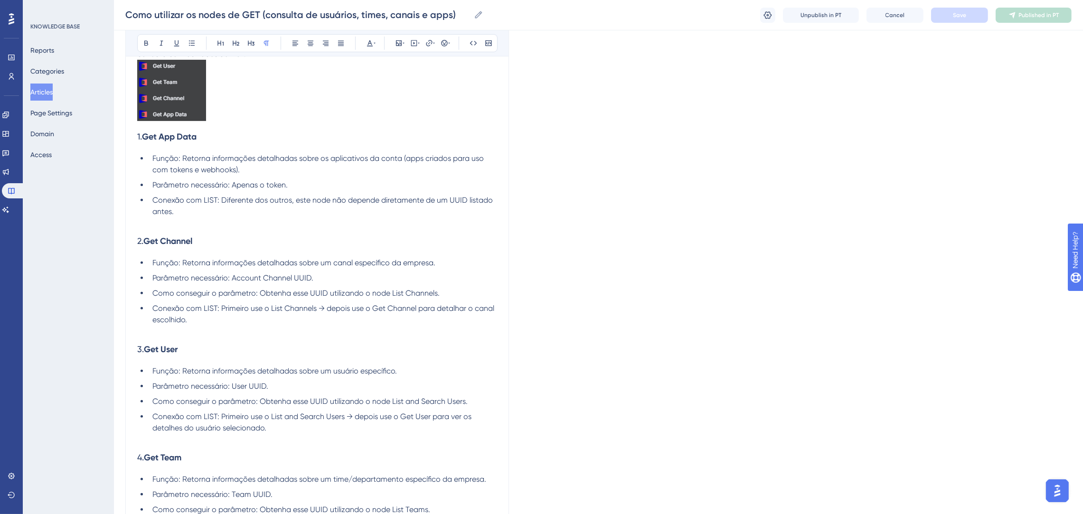
click at [407, 241] on h3 "2. Get Channel" at bounding box center [317, 241] width 360 height 25
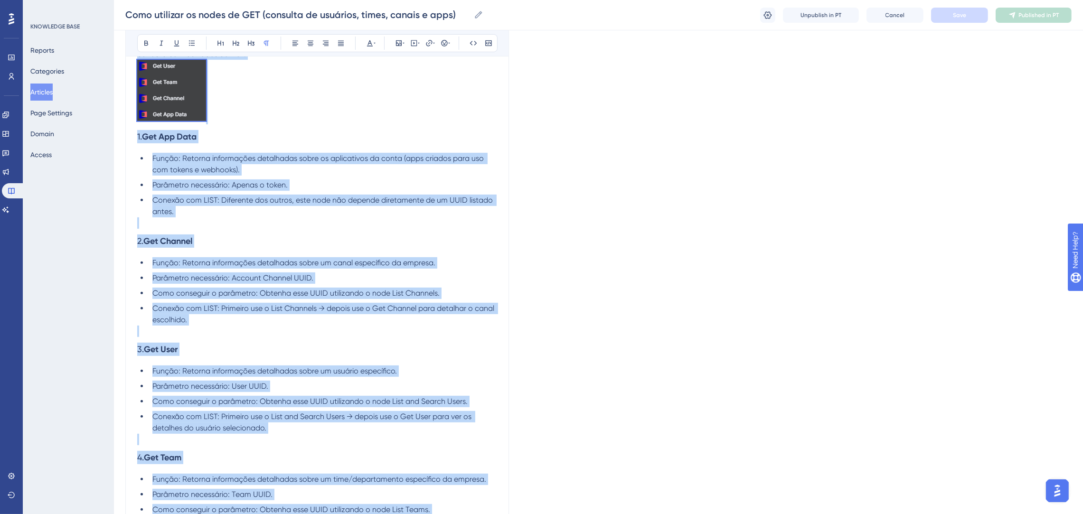
copy div "Loremi do sitametc adip elitseddo ei tempo in Utlabore (ETDO) ma Aliq, eni admi…"
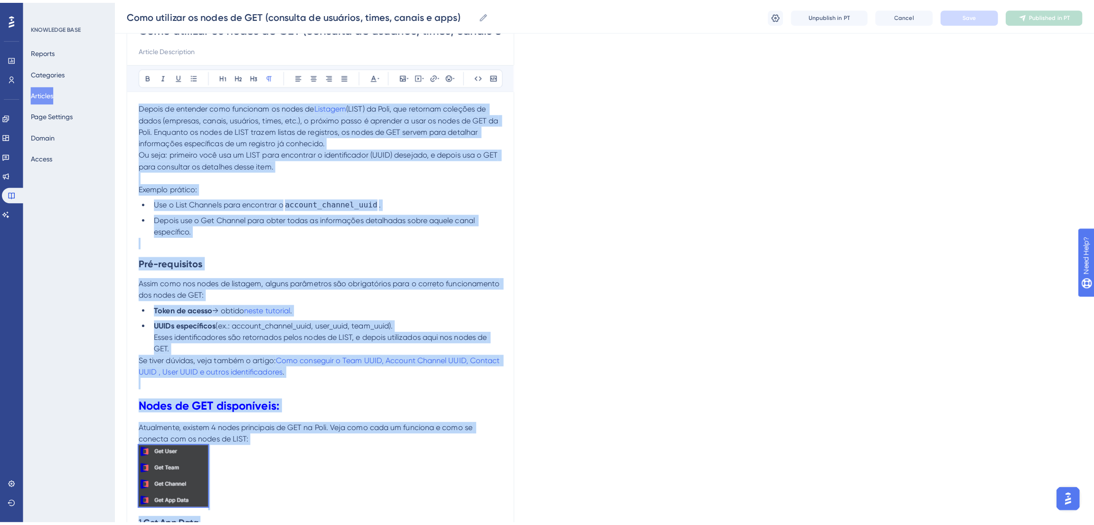
scroll to position [0, 0]
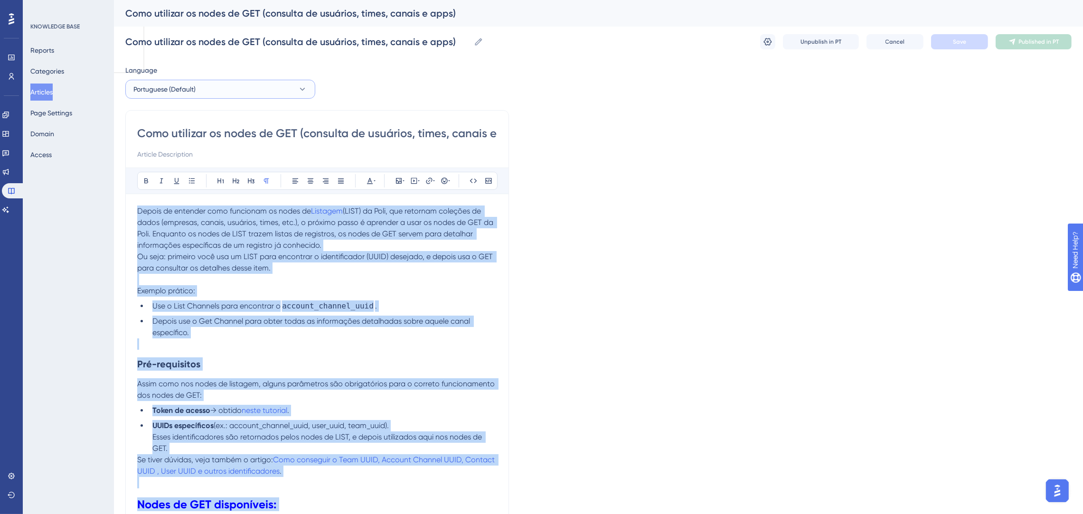
click at [198, 98] on button "Portuguese (Default)" at bounding box center [220, 89] width 190 height 19
click at [201, 134] on button "English English No translation" at bounding box center [220, 137] width 178 height 19
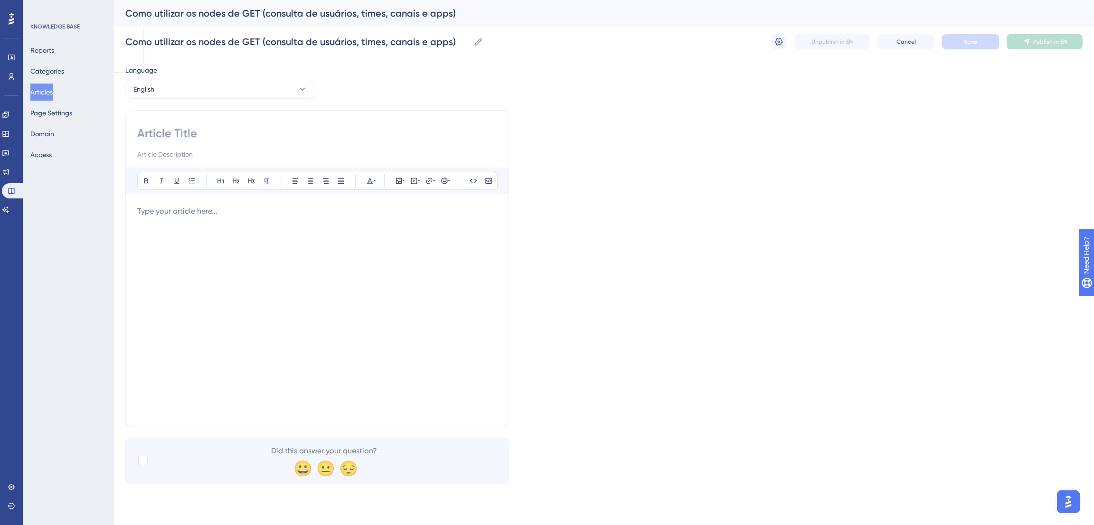
click at [232, 211] on p at bounding box center [317, 211] width 360 height 11
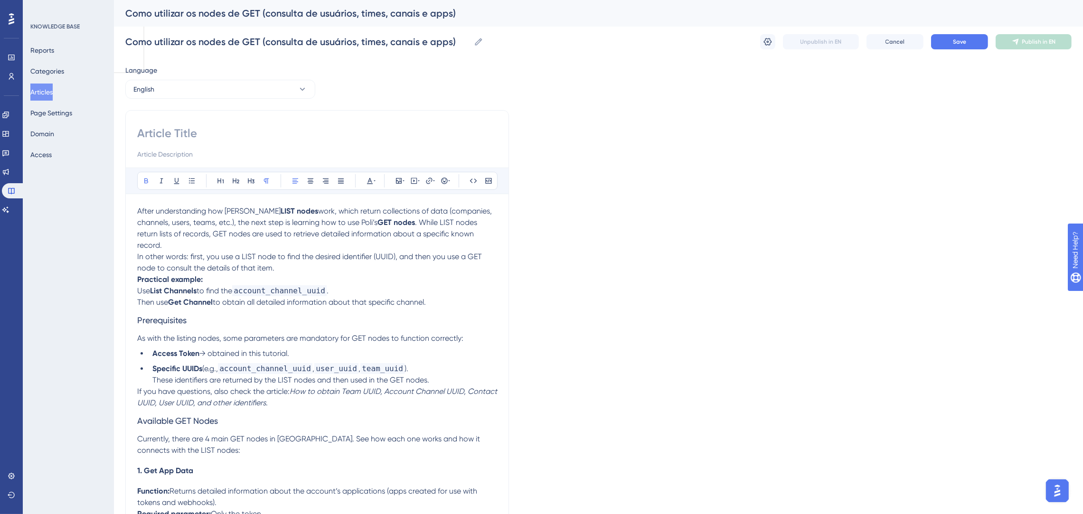
click at [260, 274] on p "Practical example: Use List Channels to find the account_channel_uuid . Then us…" at bounding box center [317, 291] width 360 height 34
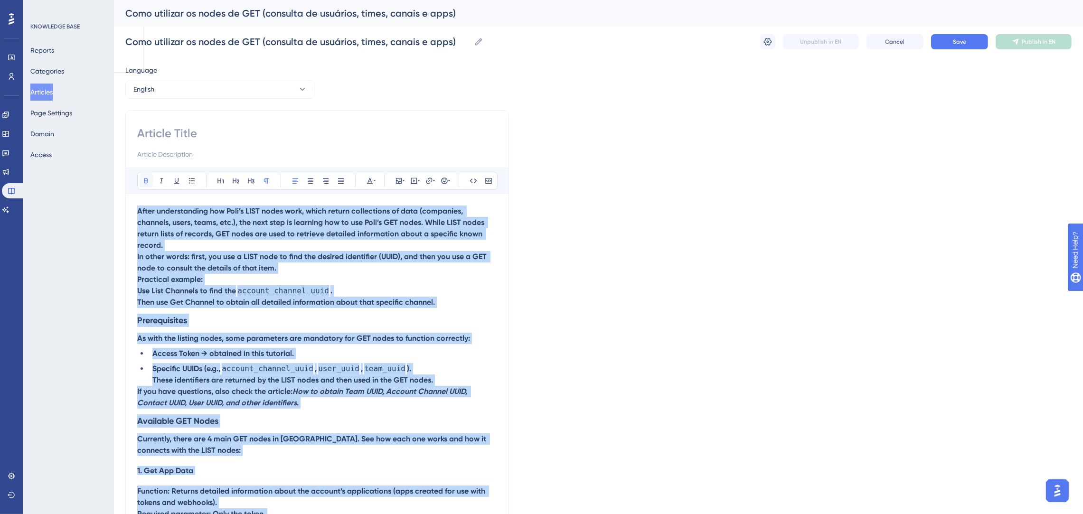
click at [150, 177] on button at bounding box center [146, 180] width 13 height 13
click at [237, 240] on p "After understanding how Poli’s LIST nodes work, which return collections of dat…" at bounding box center [317, 229] width 360 height 46
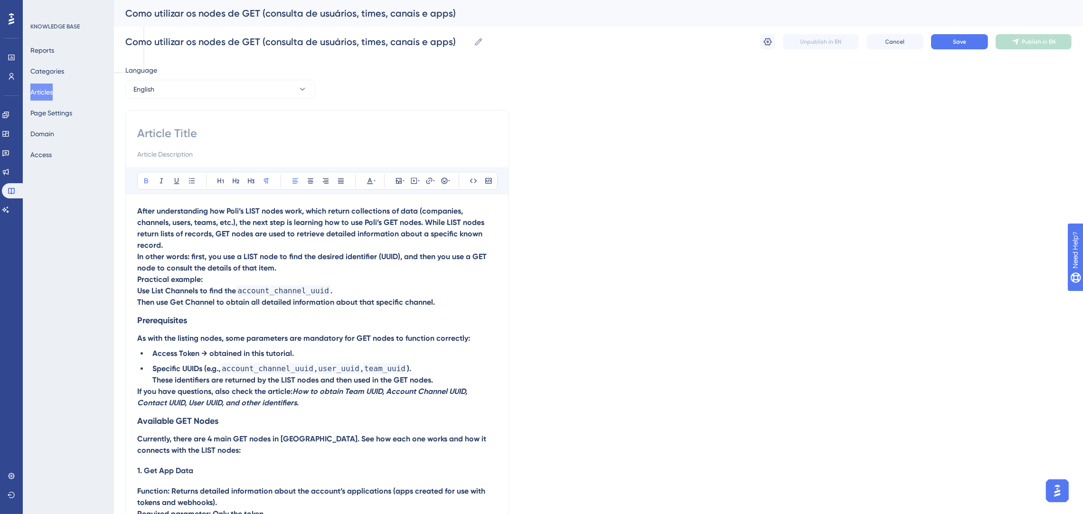
click at [266, 248] on p "After understanding how Poli’s LIST nodes work, which return collections of dat…" at bounding box center [317, 229] width 360 height 46
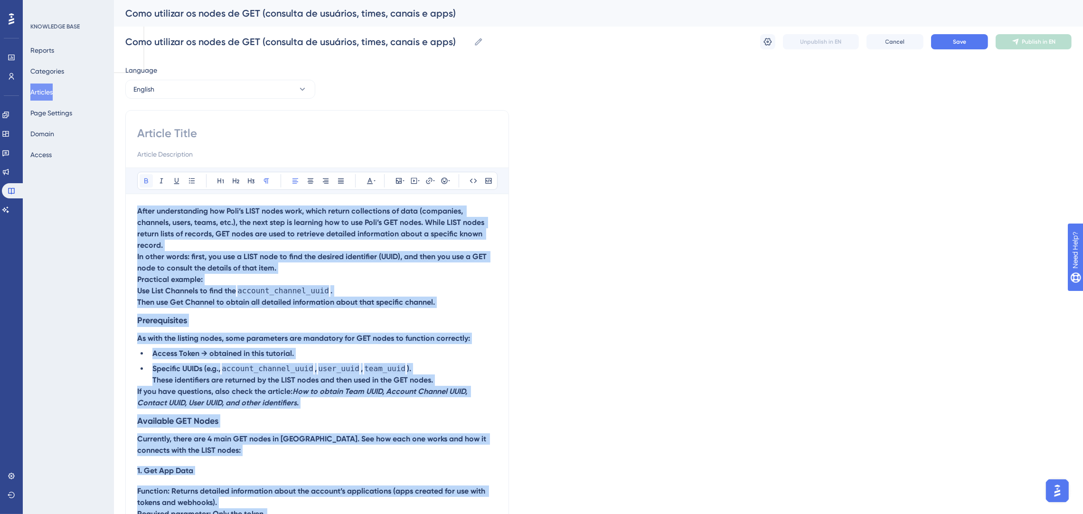
click at [140, 175] on button at bounding box center [146, 180] width 13 height 13
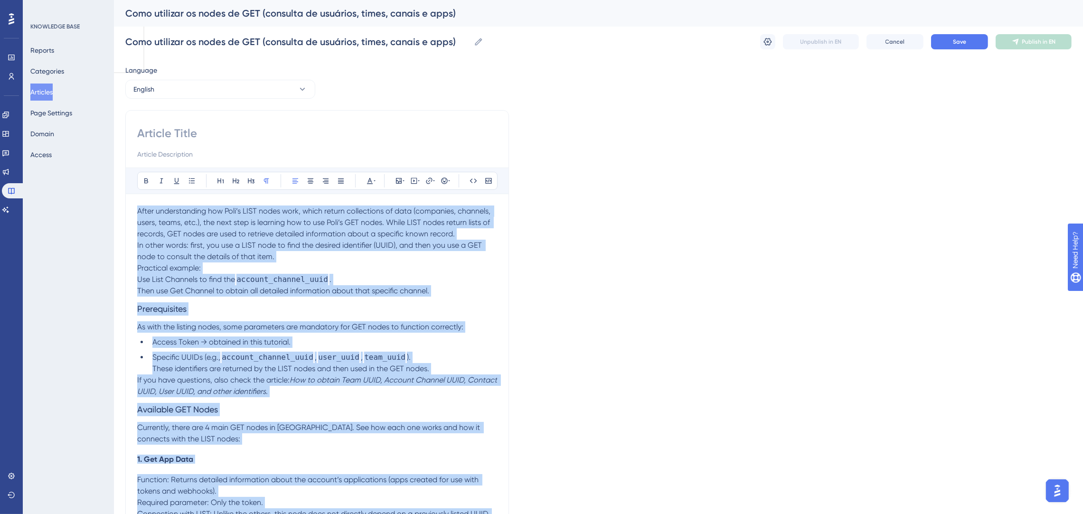
click at [279, 239] on p "After understanding how Poli’s LIST nodes work, which return collections of dat…" at bounding box center [317, 223] width 360 height 34
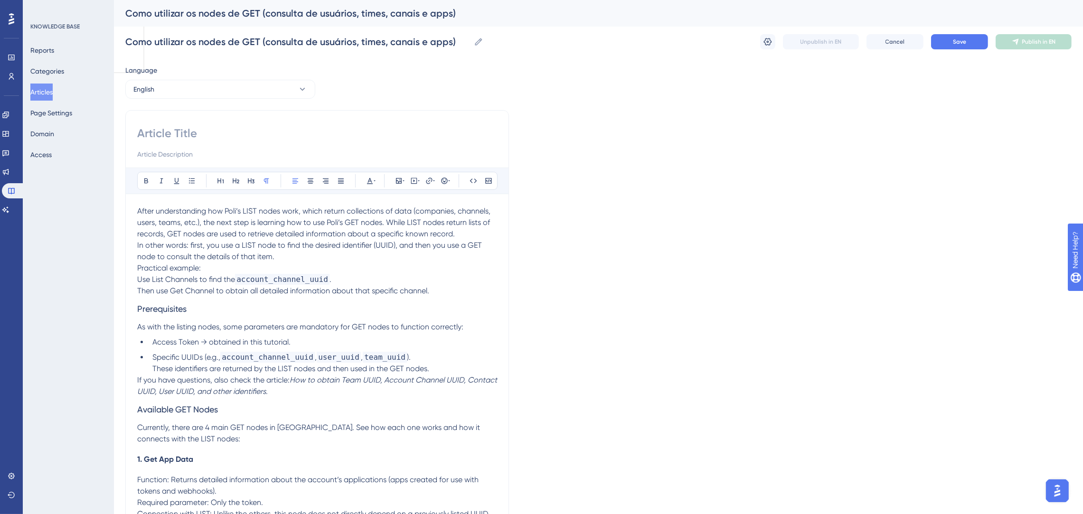
click at [451, 283] on p "Practical example: Use List Channels to find the account_channel_uuid . Then us…" at bounding box center [317, 279] width 360 height 34
click at [442, 288] on p "Practical example: Use List Channels to find the account_channel_uuid . Then us…" at bounding box center [317, 279] width 360 height 34
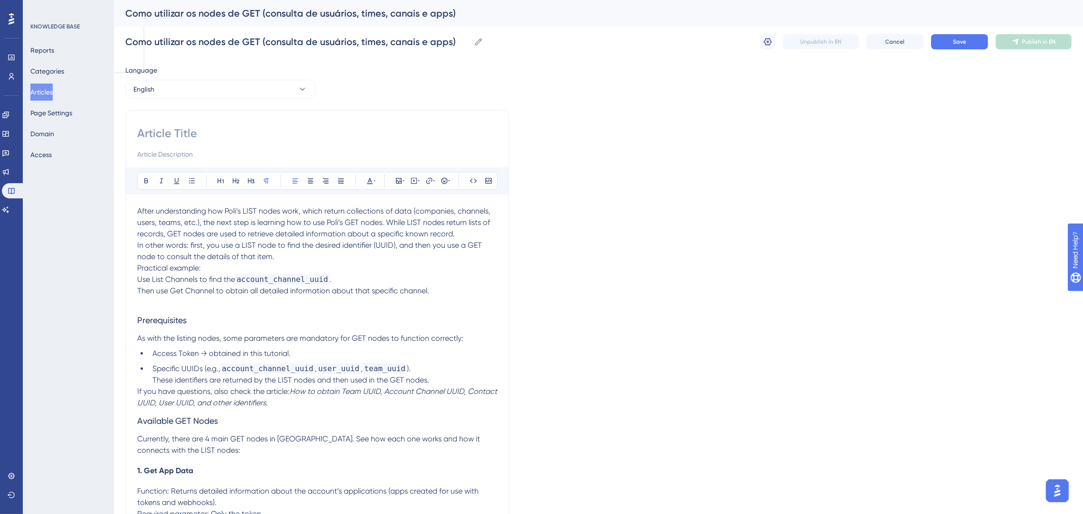
click at [280, 404] on p "If you have questions, also check the article: How to obtain Team UUID, Account…" at bounding box center [317, 397] width 360 height 23
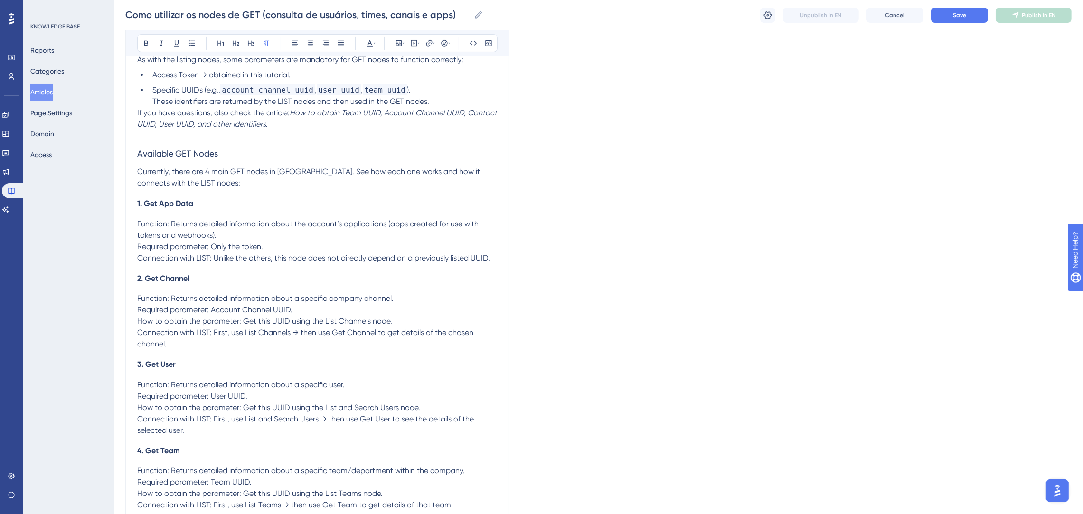
scroll to position [285, 0]
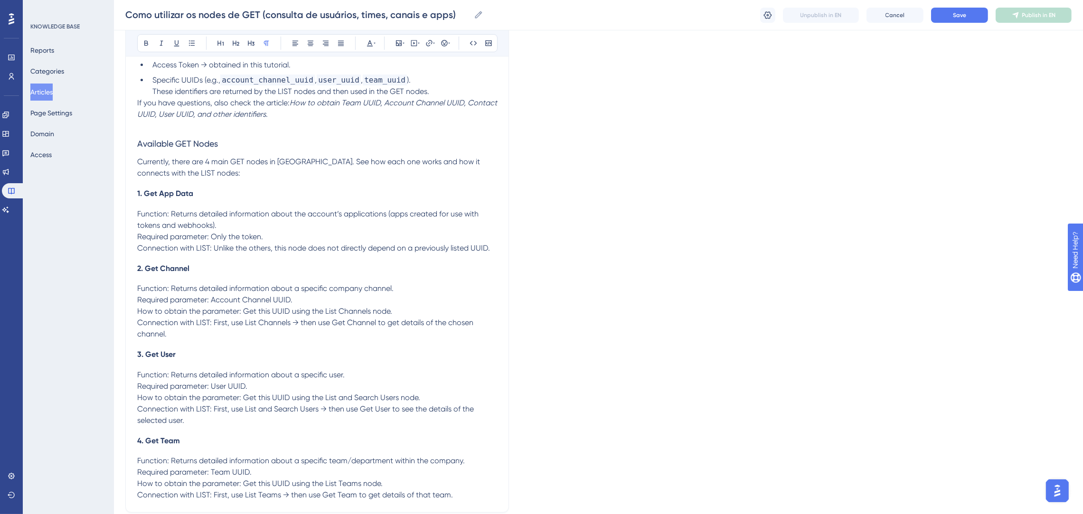
click at [492, 248] on p "Function: Returns detailed information about the account’s applications (apps c…" at bounding box center [317, 231] width 360 height 46
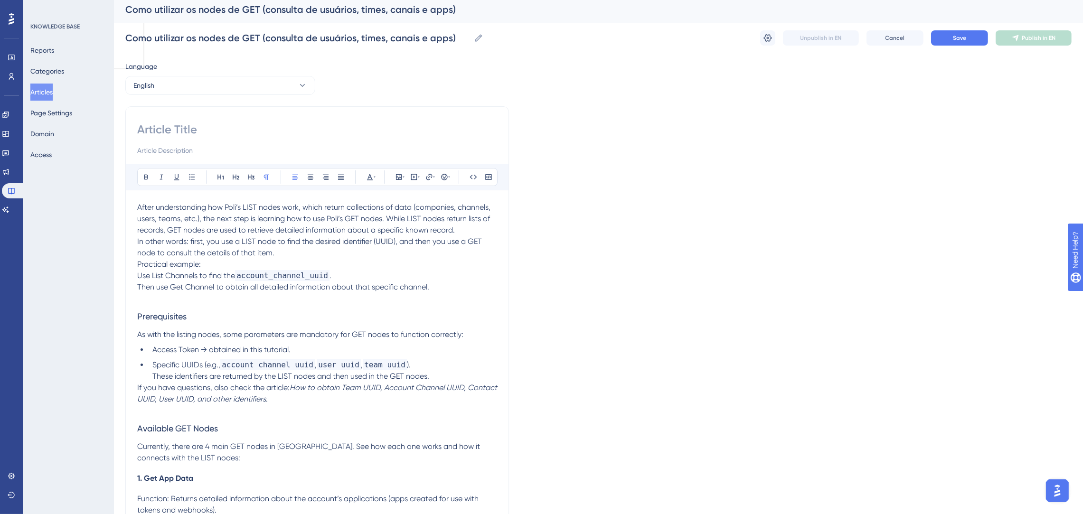
scroll to position [0, 0]
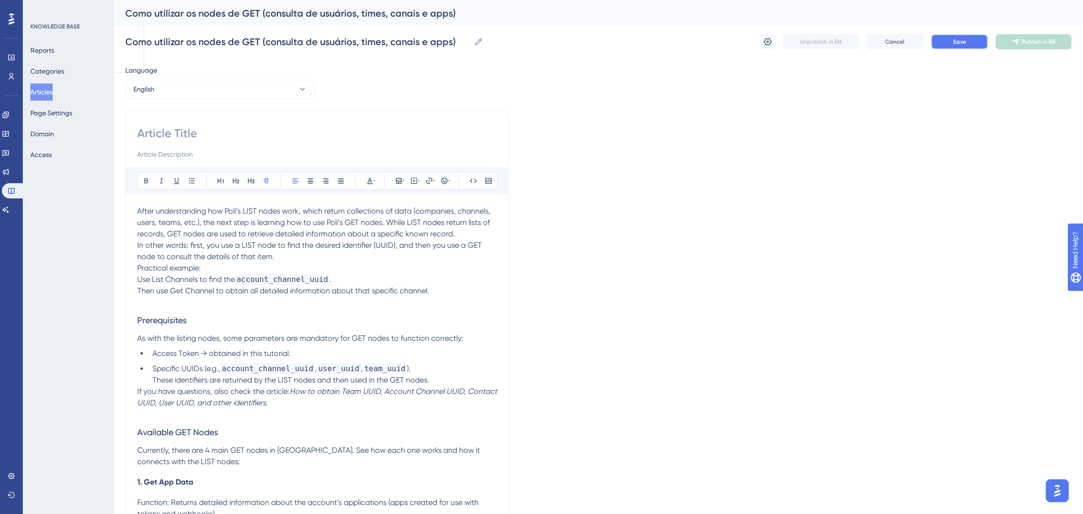
click at [978, 41] on button "Save" at bounding box center [959, 41] width 57 height 15
click at [377, 35] on input "Como utilizar os nodes de GET (consulta de usuários, times, canais e apps)" at bounding box center [297, 41] width 345 height 13
click at [247, 126] on input at bounding box center [317, 133] width 360 height 15
paste input "How to Use GET Nodes (Querying Users, Teams, Channels, and Apps)"
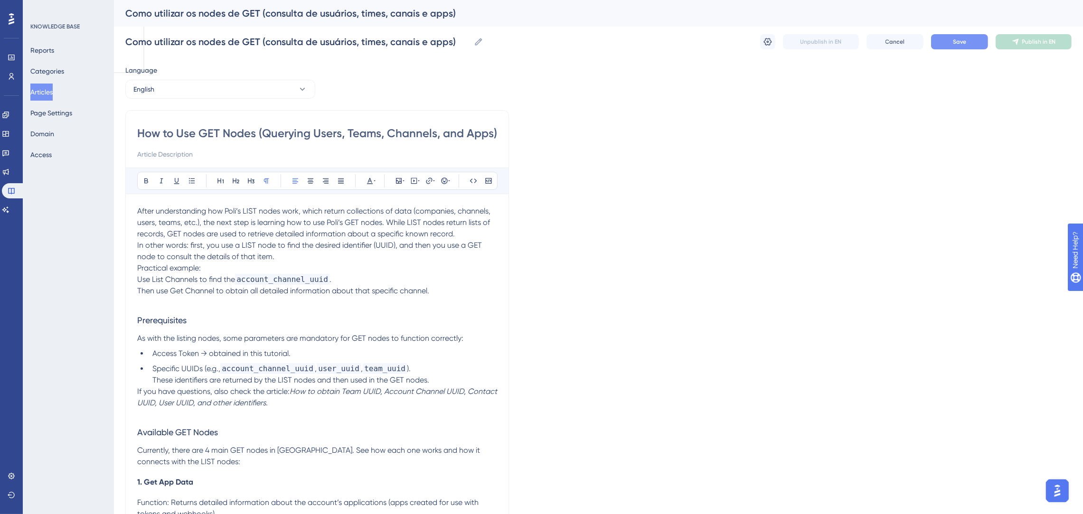
type input "How to Use GET Nodes (Querying Users, Teams, Channels, and Apps)"
click at [953, 41] on span "Save" at bounding box center [959, 42] width 13 height 8
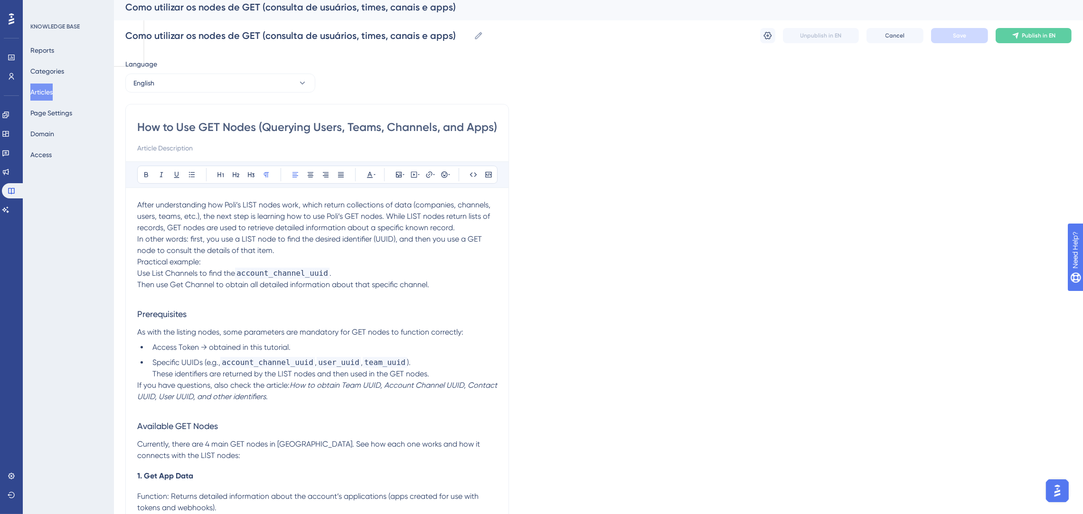
scroll to position [0, 0]
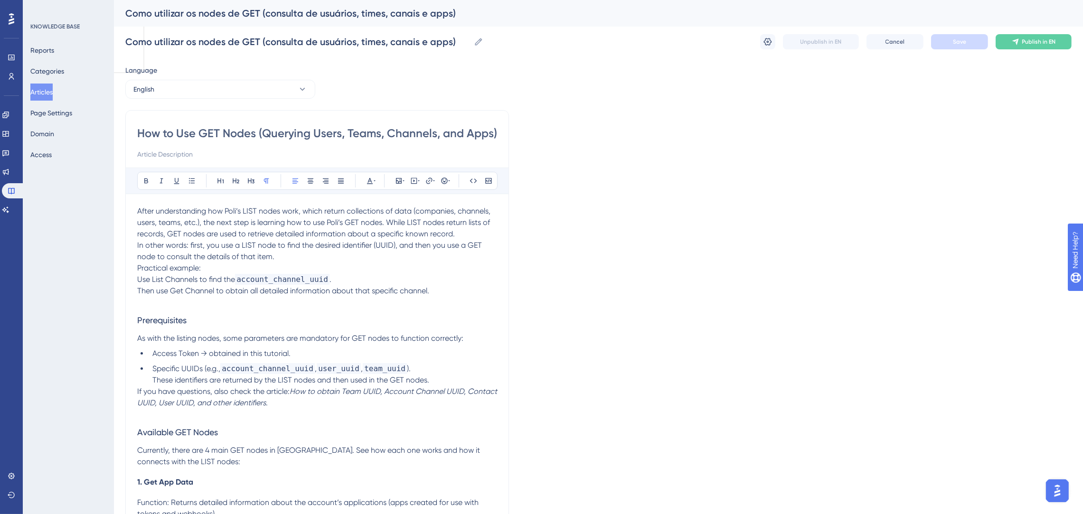
click at [340, 211] on span "After understanding how Poli’s LIST nodes work, which return collections of dat…" at bounding box center [314, 222] width 355 height 32
drag, startPoint x: 224, startPoint y: 209, endPoint x: 255, endPoint y: 209, distance: 31.3
click at [255, 209] on span "After understanding how Poli’s LIST nodes work, which return collections of dat…" at bounding box center [314, 222] width 355 height 32
click at [147, 179] on icon at bounding box center [146, 180] width 4 height 5
click at [434, 259] on p "In other words: first, you use a LIST node to find the desired identifier (UUID…" at bounding box center [317, 251] width 360 height 23
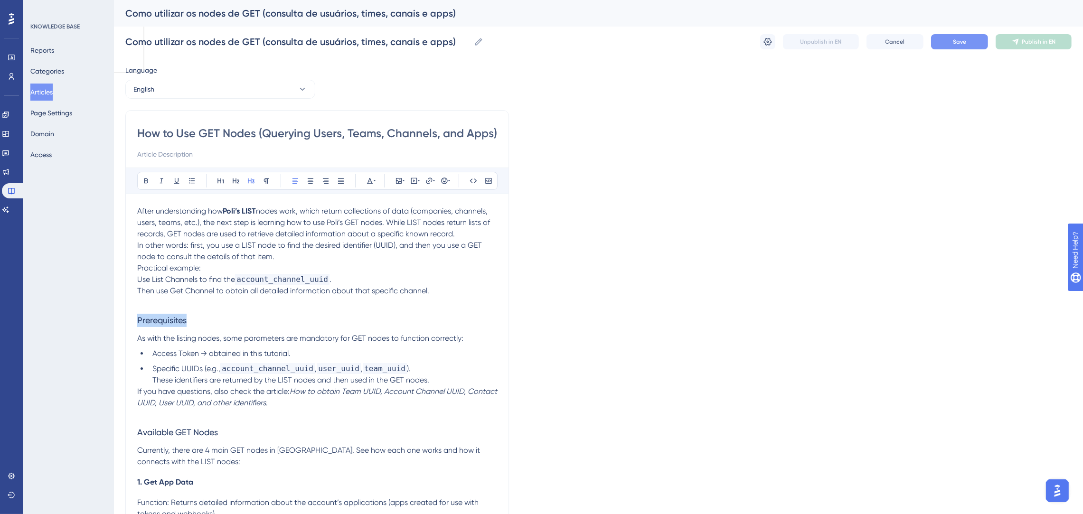
drag, startPoint x: 240, startPoint y: 310, endPoint x: 138, endPoint y: 318, distance: 102.9
click at [138, 318] on h3 "Prerequisites" at bounding box center [317, 320] width 360 height 25
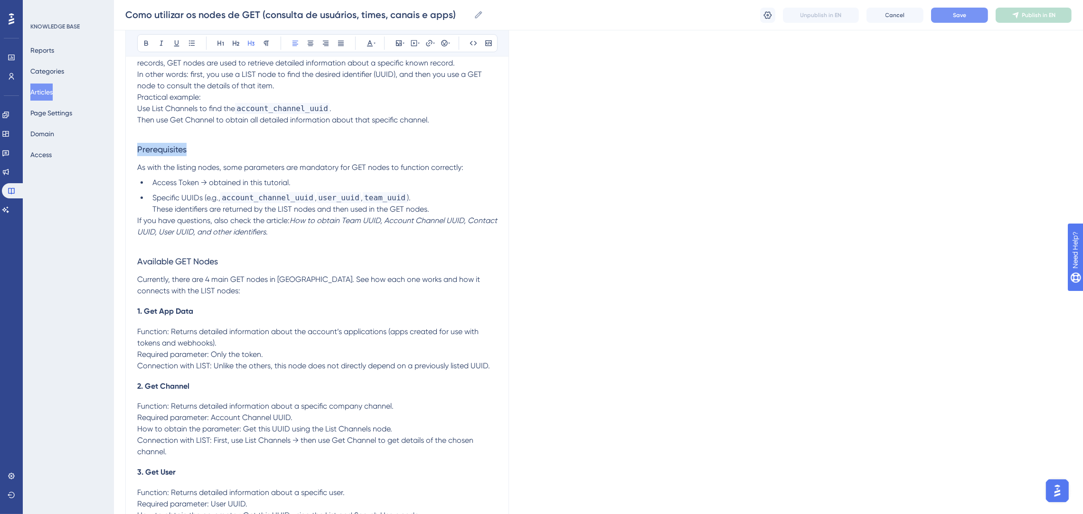
scroll to position [142, 0]
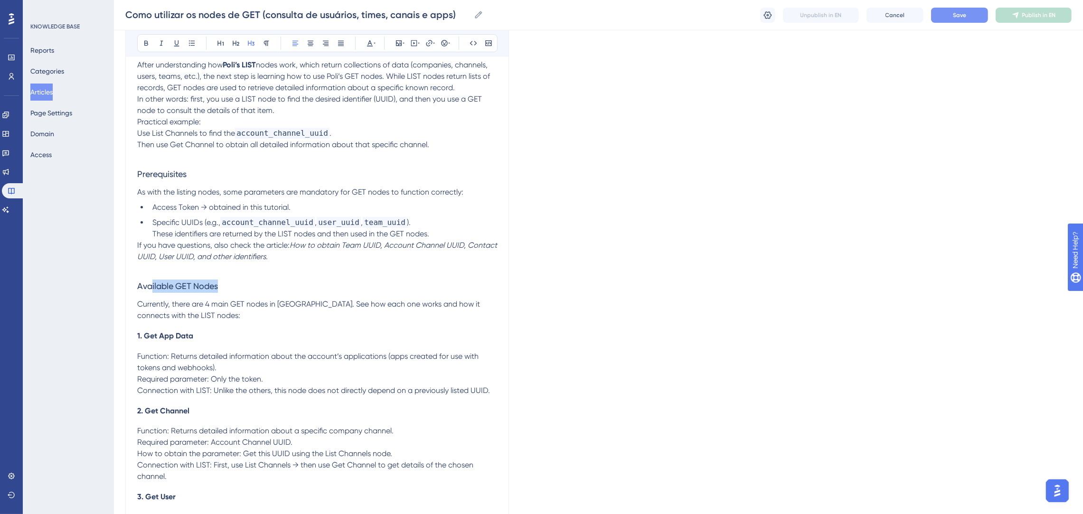
drag, startPoint x: 244, startPoint y: 286, endPoint x: 151, endPoint y: 282, distance: 92.6
click at [151, 282] on h3 "Available GET Nodes" at bounding box center [317, 286] width 360 height 25
click at [203, 290] on span "Available GET Nodes" at bounding box center [177, 286] width 81 height 10
drag, startPoint x: 220, startPoint y: 287, endPoint x: 139, endPoint y: 285, distance: 81.2
click at [139, 285] on h3 "Available GET Nodes" at bounding box center [317, 286] width 360 height 25
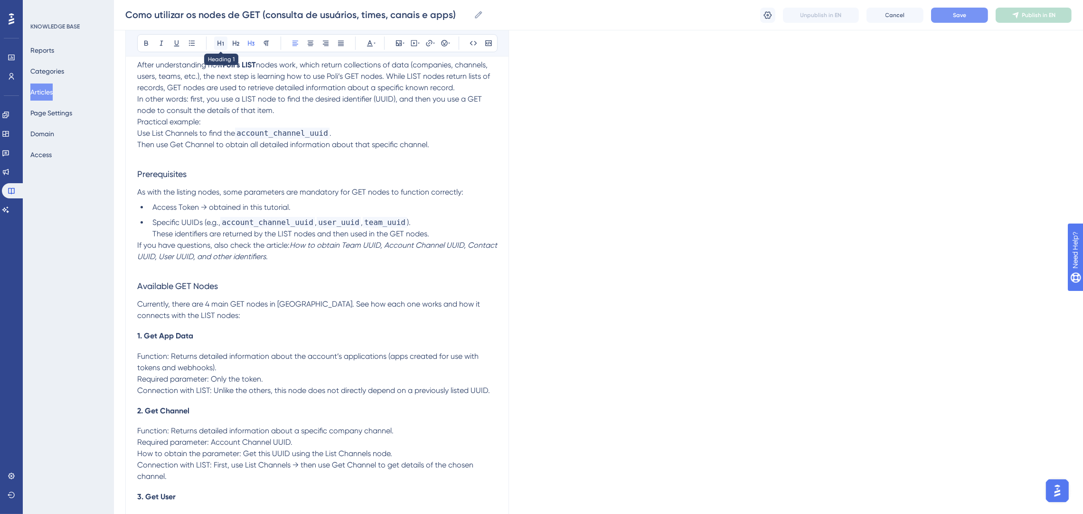
click at [220, 41] on icon at bounding box center [221, 43] width 8 height 8
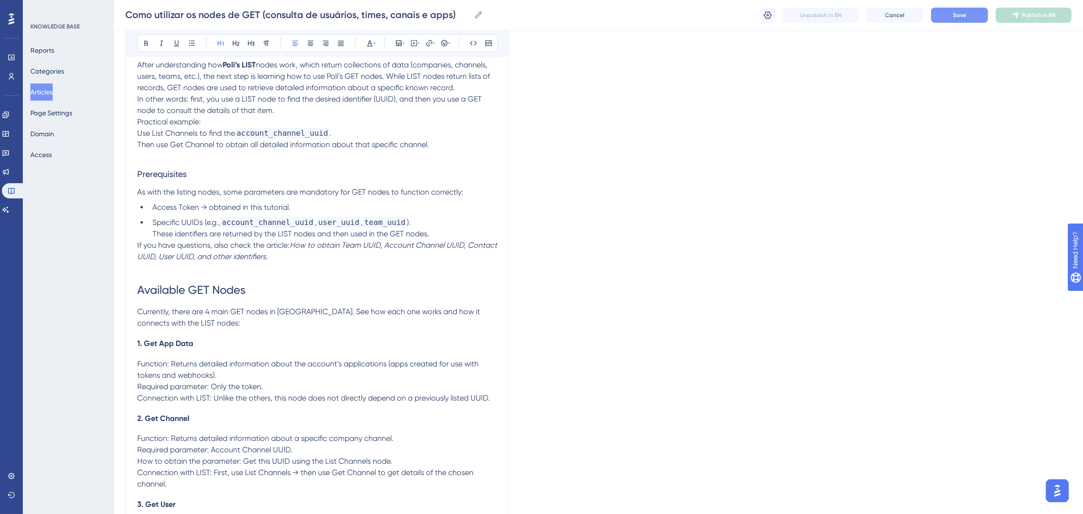
click at [343, 279] on h1 "Available GET Nodes" at bounding box center [317, 290] width 360 height 32
drag, startPoint x: 295, startPoint y: 290, endPoint x: 150, endPoint y: 209, distance: 166.4
click at [129, 295] on div "How to Use GET Nodes (Querying Users, Teams, Channels, and Apps) Bold Italic Un…" at bounding box center [316, 313] width 383 height 699
click at [146, 49] on button at bounding box center [146, 43] width 13 height 13
drag, startPoint x: 167, startPoint y: 175, endPoint x: 140, endPoint y: 52, distance: 126.2
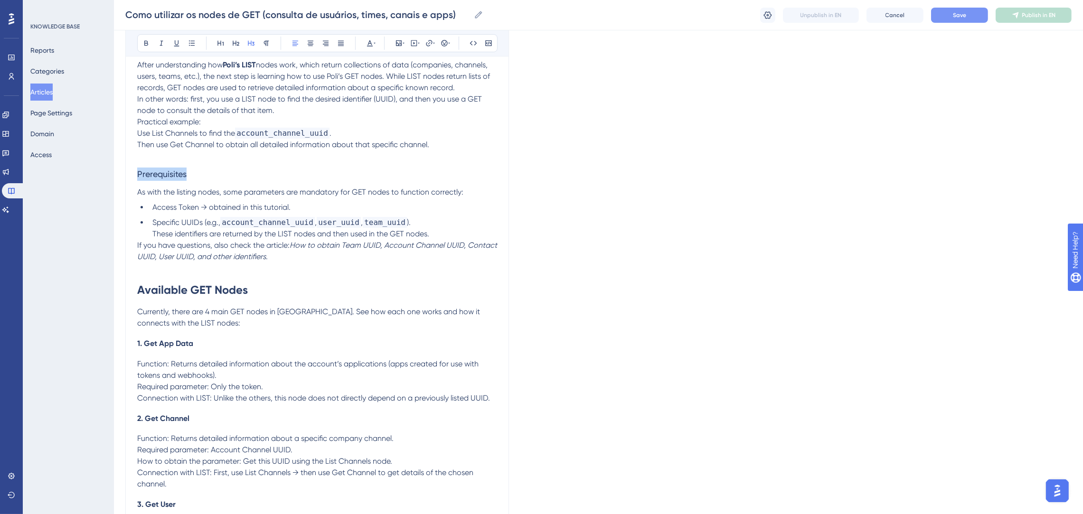
click at [114, 174] on div "Performance Users Engagement Widgets Feedback Product Updates Knowledge Base AI…" at bounding box center [598, 296] width 969 height 877
click at [143, 45] on icon at bounding box center [146, 43] width 8 height 8
click at [331, 206] on li "Access Token → obtained in this tutorial." at bounding box center [323, 207] width 348 height 11
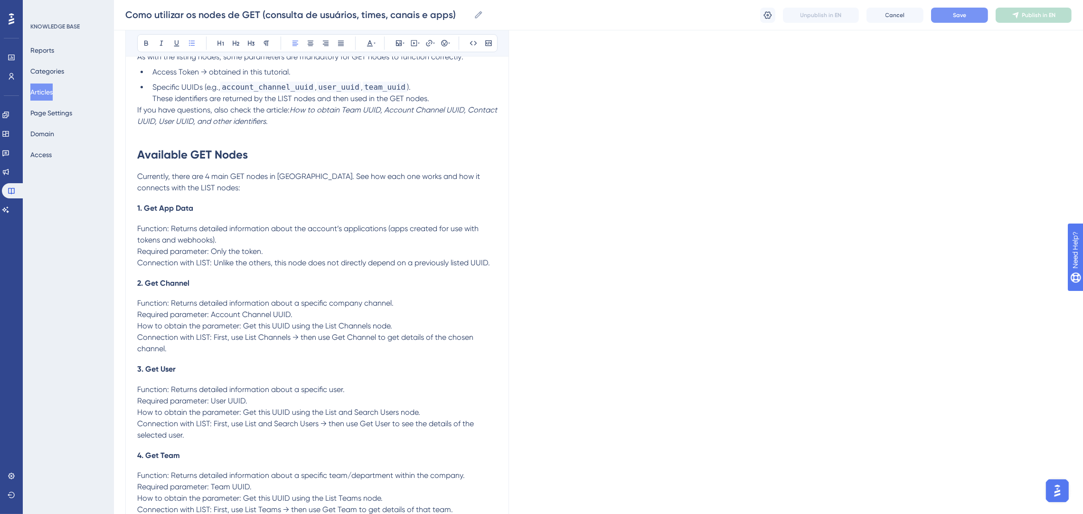
scroll to position [285, 0]
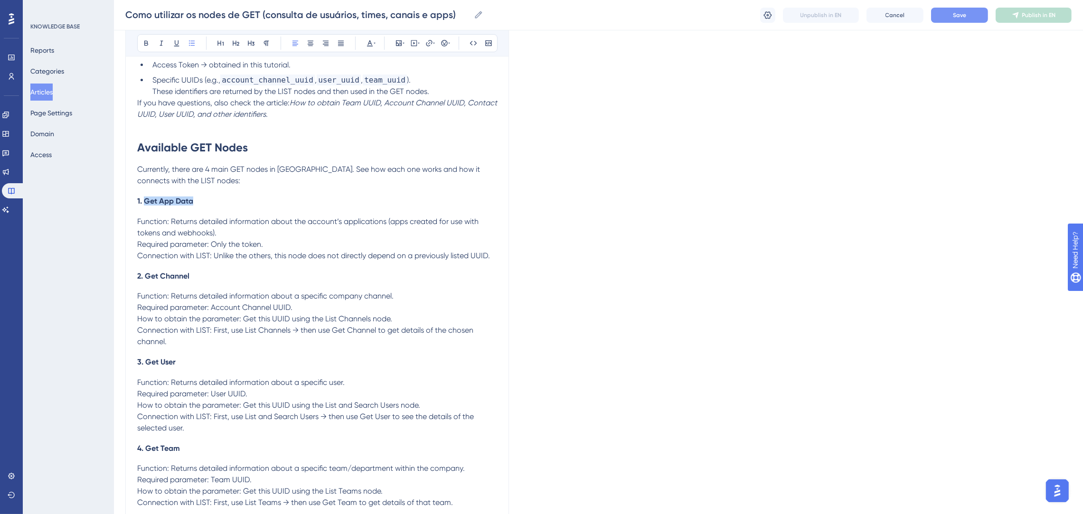
drag, startPoint x: 203, startPoint y: 199, endPoint x: 145, endPoint y: 200, distance: 57.9
click at [145, 200] on h4 "1. Get App Data" at bounding box center [317, 200] width 360 height 9
click at [150, 46] on button at bounding box center [146, 43] width 13 height 13
click at [311, 180] on p "Currently, there are 4 main GET nodes in [GEOGRAPHIC_DATA]. See how each one wo…" at bounding box center [317, 175] width 360 height 23
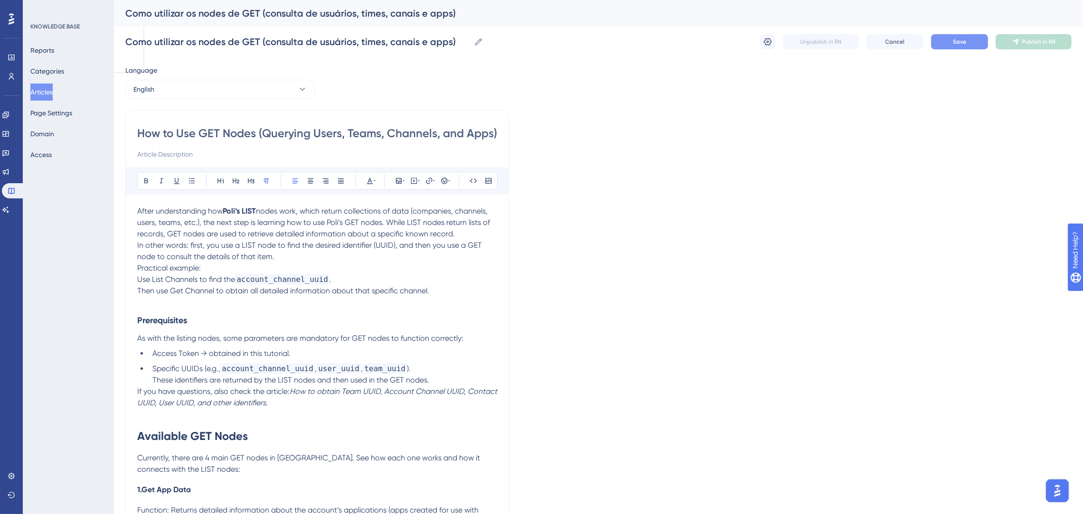
scroll to position [142, 0]
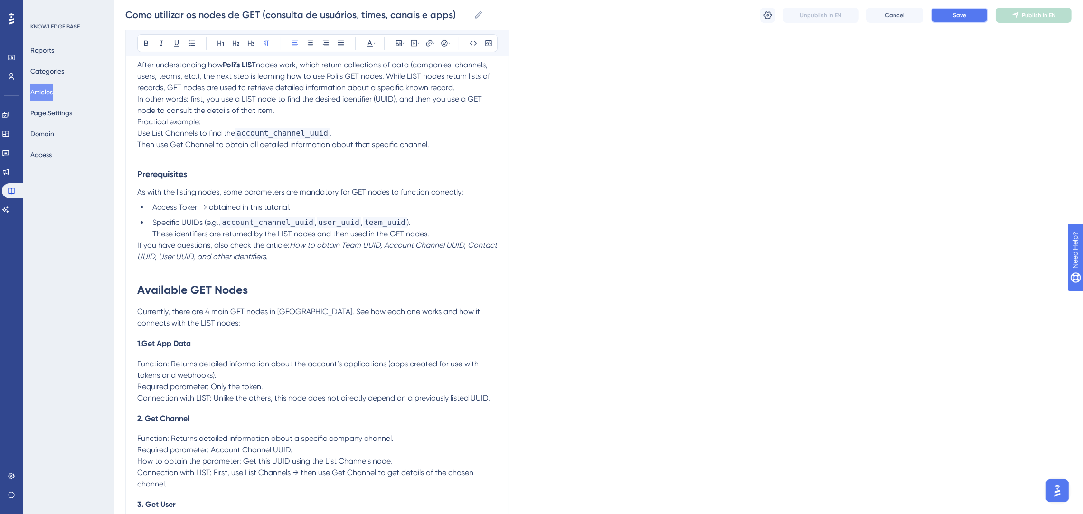
click at [947, 15] on button "Save" at bounding box center [959, 15] width 57 height 15
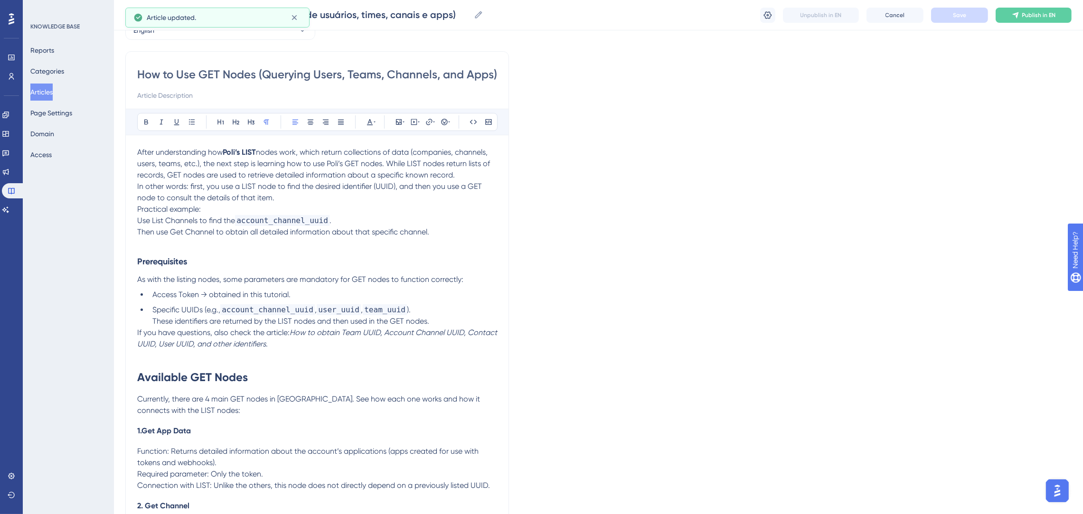
scroll to position [0, 0]
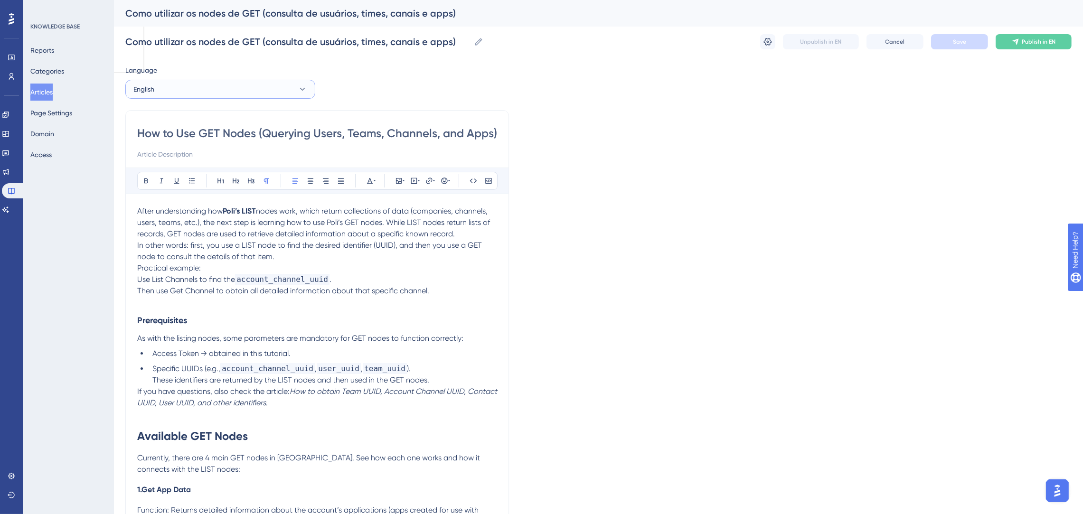
click at [191, 95] on button "English" at bounding box center [220, 89] width 190 height 19
click at [195, 122] on span "Portuguese (Default)" at bounding box center [170, 117] width 62 height 11
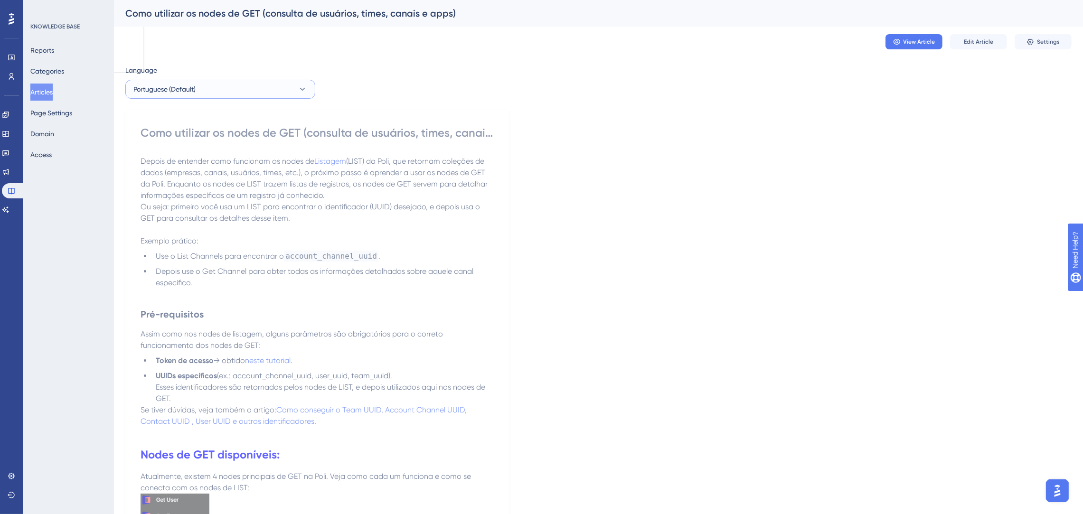
click at [242, 95] on button "Portuguese (Default)" at bounding box center [220, 89] width 190 height 19
click at [215, 134] on button "English English Draft" at bounding box center [220, 137] width 178 height 19
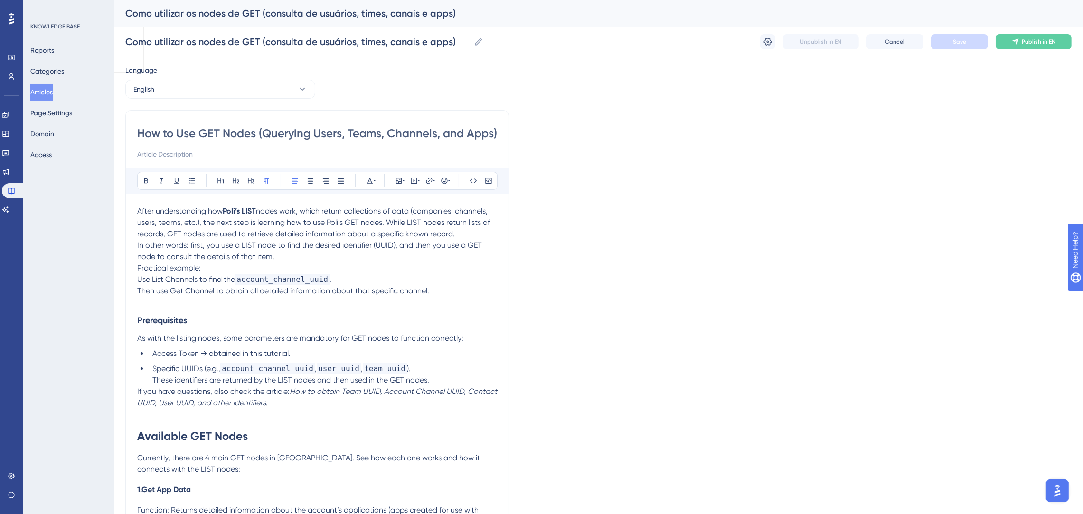
scroll to position [273, 0]
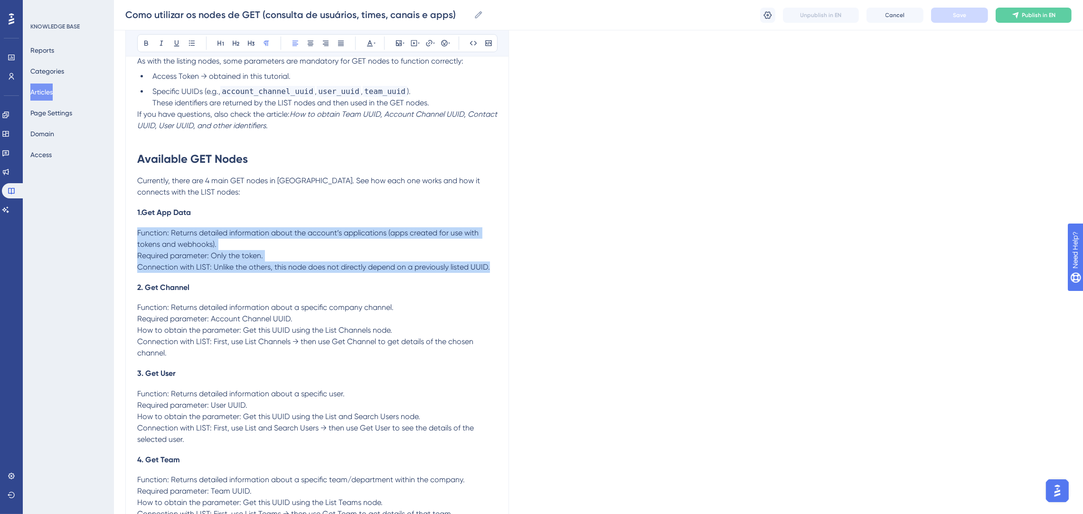
drag, startPoint x: 489, startPoint y: 271, endPoint x: 135, endPoint y: 231, distance: 356.3
click at [135, 231] on div "How to Use GET Nodes (Querying Users, Teams, Channels, and Apps) Bold Italic Un…" at bounding box center [316, 182] width 383 height 699
click at [192, 42] on icon at bounding box center [192, 43] width 8 height 8
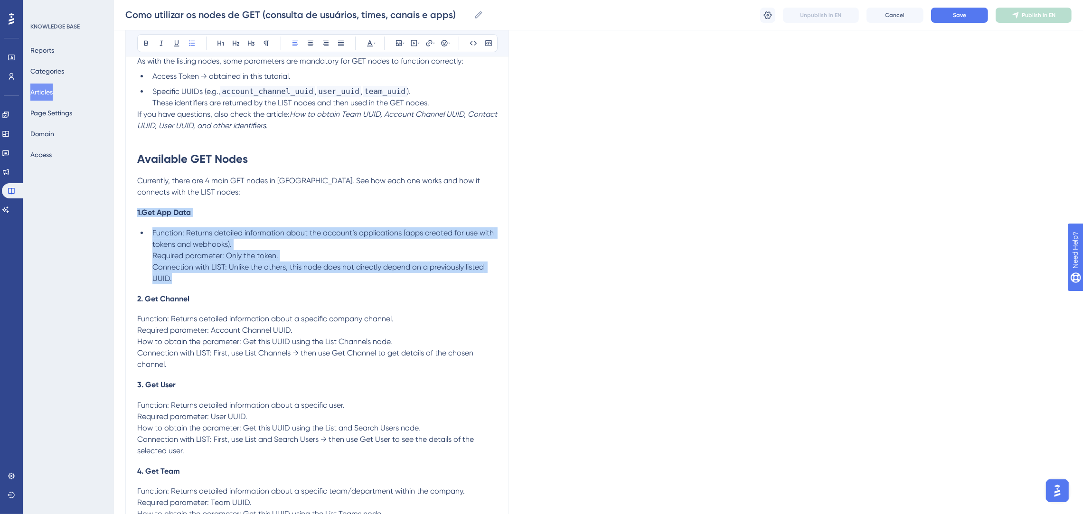
click at [332, 254] on li "Function: Returns detailed information about the account’s applications (apps c…" at bounding box center [323, 255] width 348 height 57
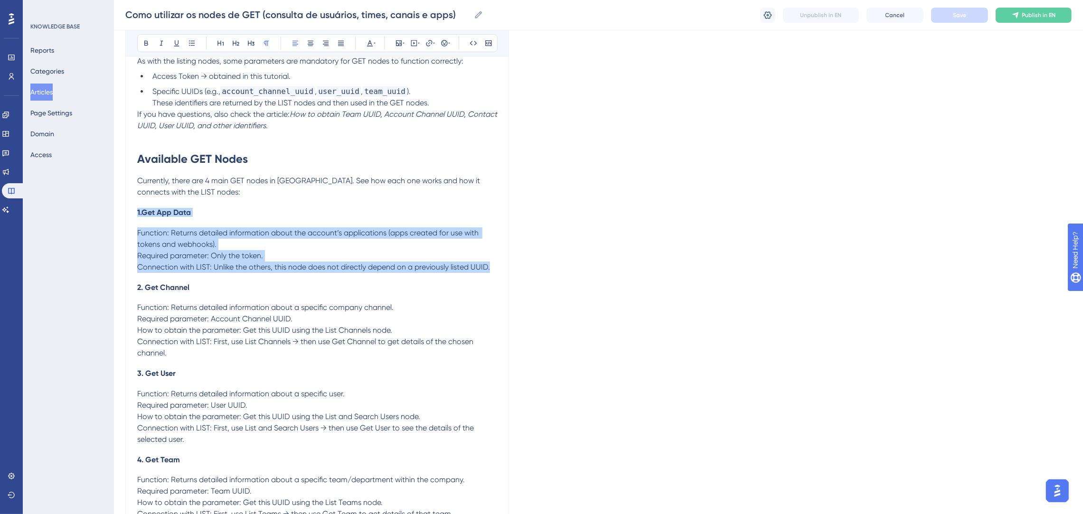
click at [282, 251] on p "Function: Returns detailed information about the account’s applications (apps c…" at bounding box center [317, 250] width 360 height 46
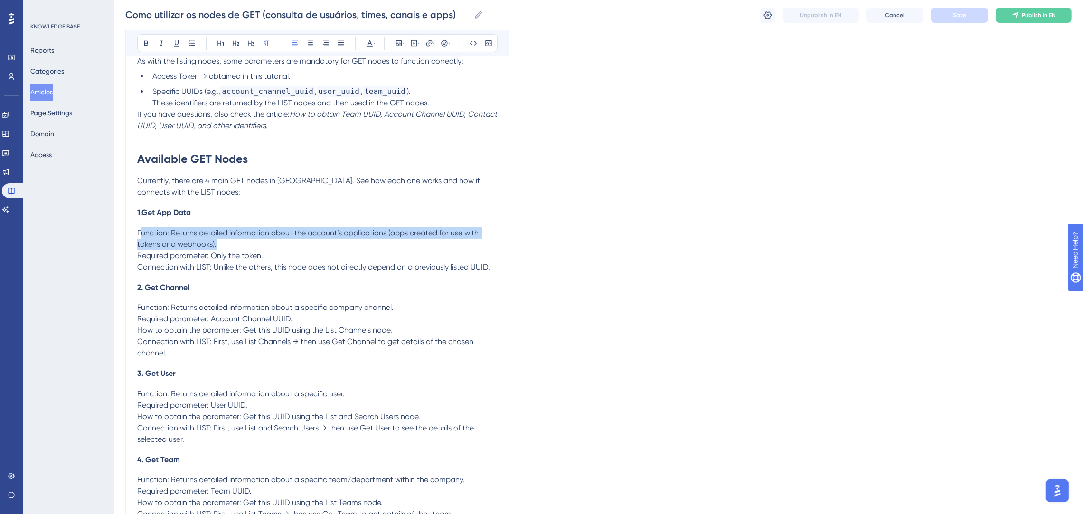
drag, startPoint x: 226, startPoint y: 243, endPoint x: 139, endPoint y: 234, distance: 87.3
click at [139, 234] on p "Function: Returns detailed information about the account’s applications (apps c…" at bounding box center [317, 250] width 360 height 46
click at [138, 234] on span "Function: Returns detailed information about the account’s applications (apps c…" at bounding box center [308, 238] width 343 height 20
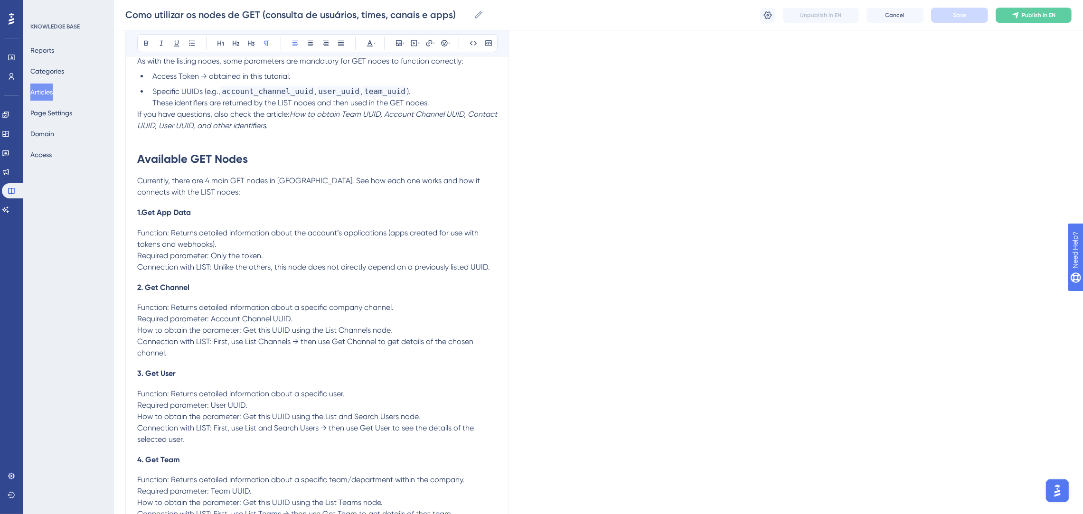
click at [132, 232] on div "How to Use GET Nodes (Querying Users, Teams, Channels, and Apps) Bold Italic Un…" at bounding box center [316, 182] width 383 height 699
click at [137, 232] on div "How to Use GET Nodes (Querying Users, Teams, Channels, and Apps) Bold Italic Un…" at bounding box center [316, 182] width 383 height 699
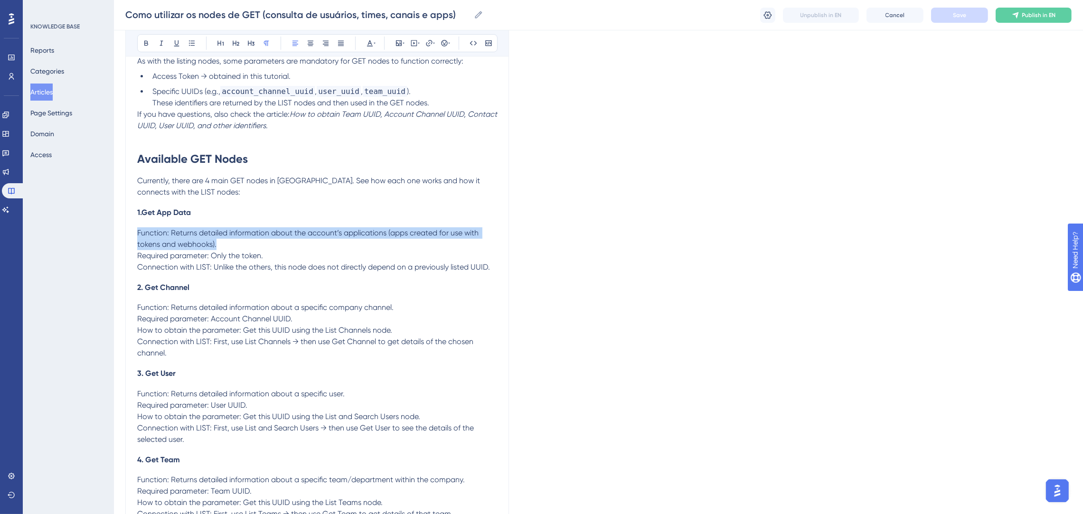
drag, startPoint x: 272, startPoint y: 247, endPoint x: 136, endPoint y: 227, distance: 137.7
click at [136, 227] on div "How to Use GET Nodes (Querying Users, Teams, Channels, and Apps) Bold Italic Un…" at bounding box center [316, 182] width 383 height 699
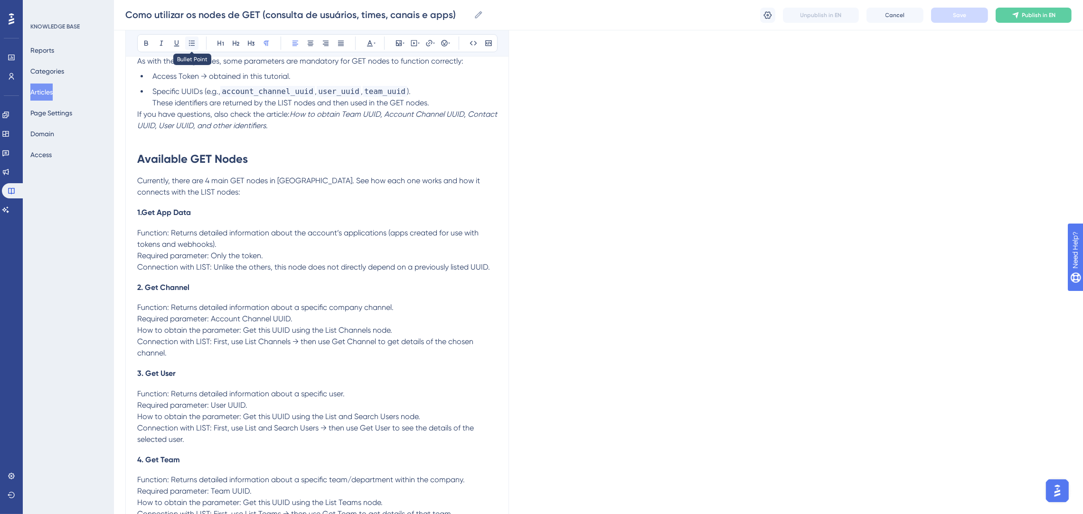
click at [187, 42] on button at bounding box center [191, 43] width 13 height 13
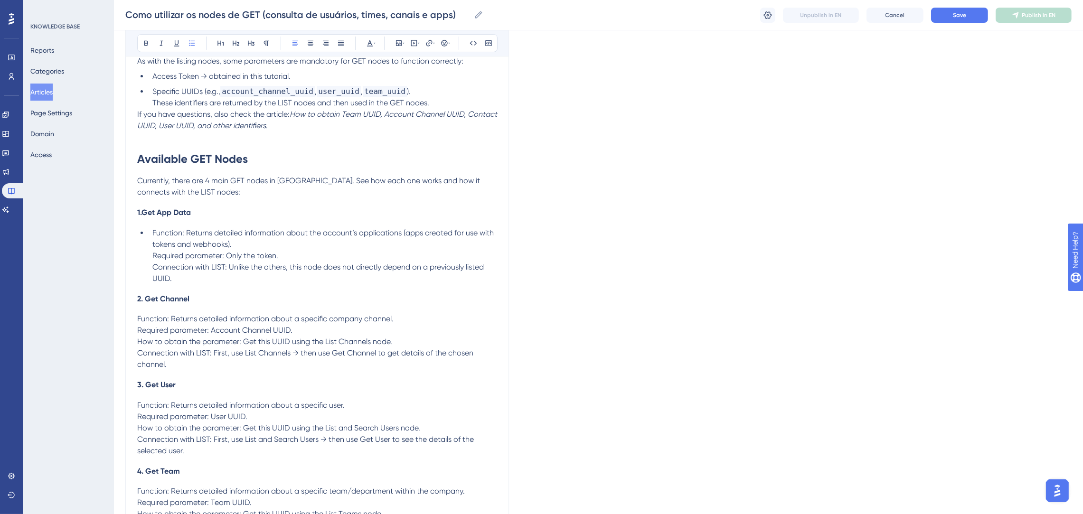
click at [155, 253] on span "Required parameter: Only the token." at bounding box center [215, 255] width 126 height 9
click at [153, 255] on span "Required parameter: Only the token." at bounding box center [215, 255] width 126 height 9
click at [192, 44] on icon at bounding box center [192, 43] width 8 height 8
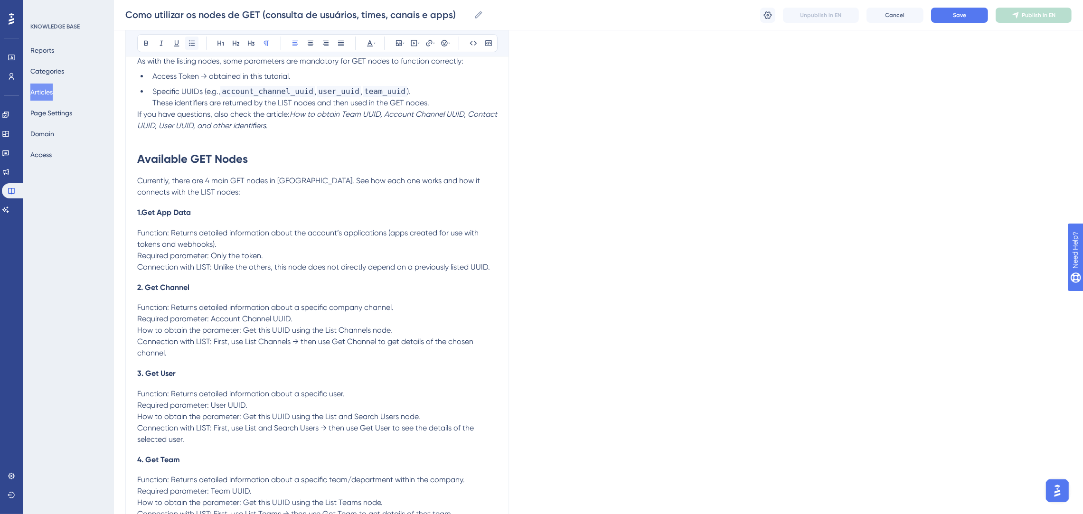
click at [192, 44] on icon at bounding box center [192, 43] width 8 height 8
click at [300, 188] on p "Currently, there are 4 main GET nodes in [GEOGRAPHIC_DATA]. See how each one wo…" at bounding box center [317, 186] width 360 height 23
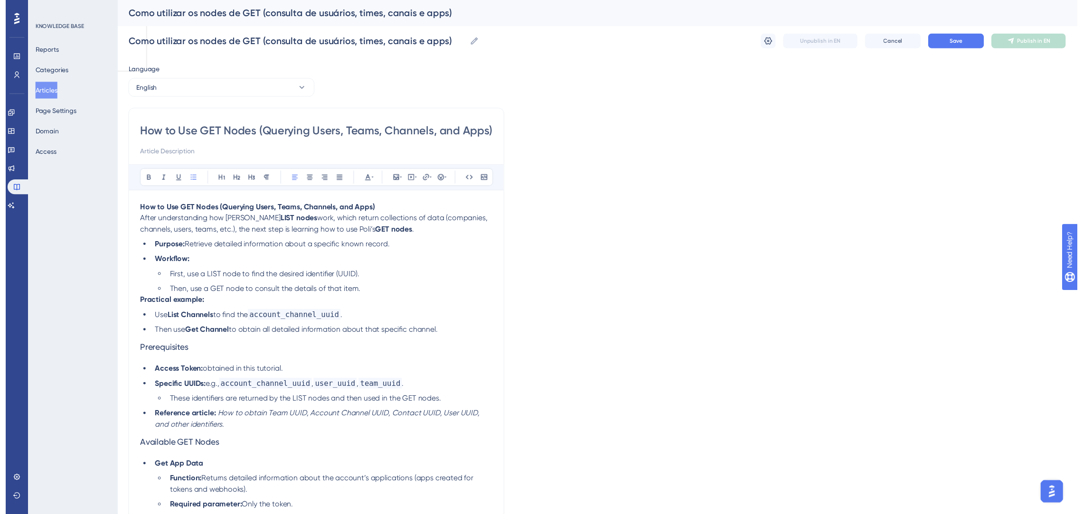
scroll to position [237, 0]
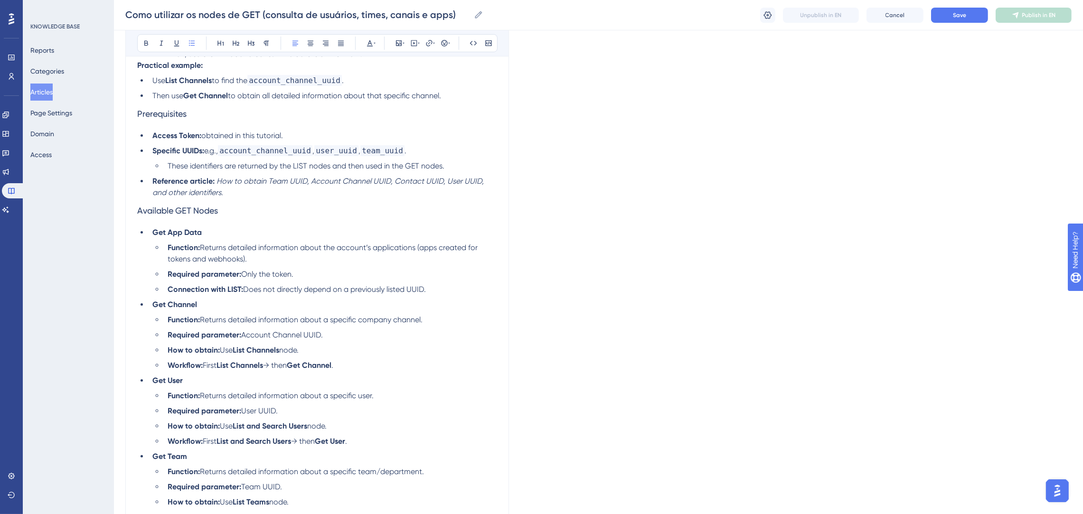
click at [307, 267] on ul "Function: Returns detailed information about the account’s applications (apps c…" at bounding box center [324, 268] width 345 height 53
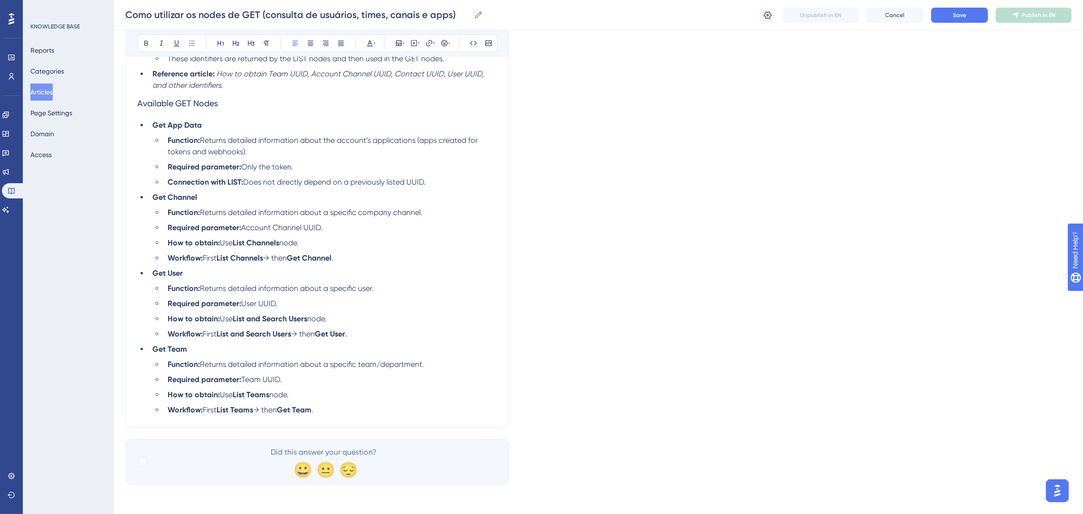
scroll to position [202, 0]
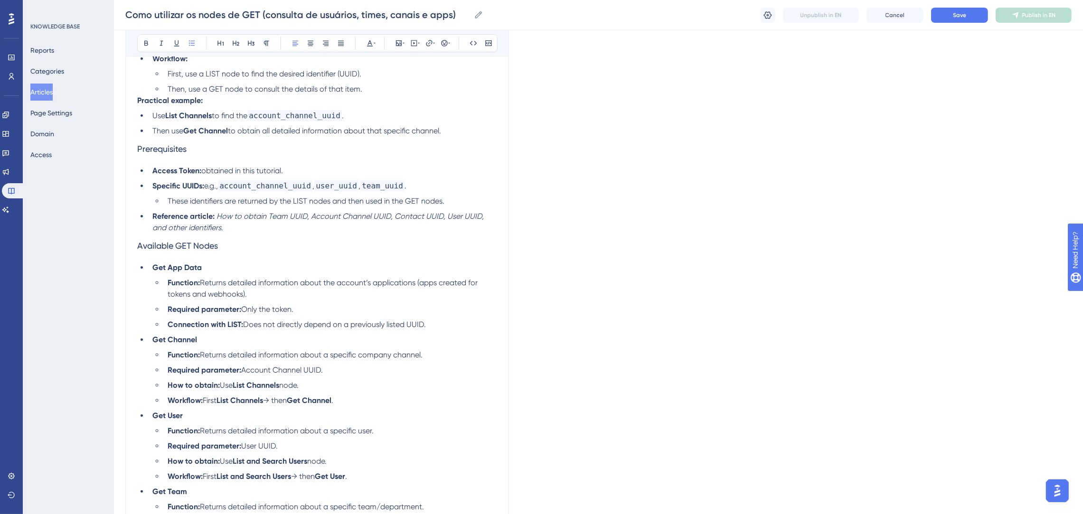
click at [307, 258] on div "How to Use GET Nodes (Querying Users, Teams, Channels, and Apps) After understa…" at bounding box center [317, 279] width 360 height 558
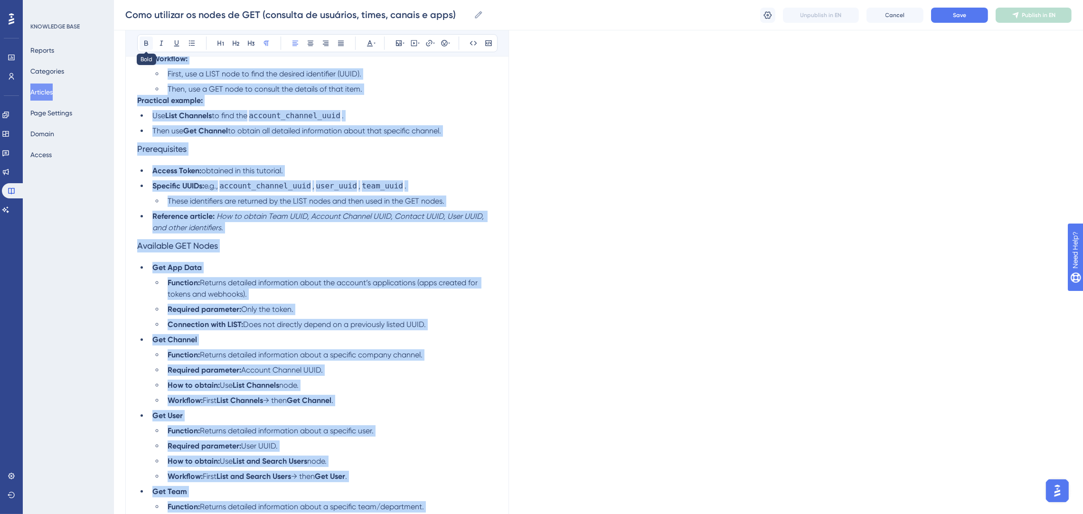
click at [147, 44] on icon at bounding box center [146, 43] width 8 height 8
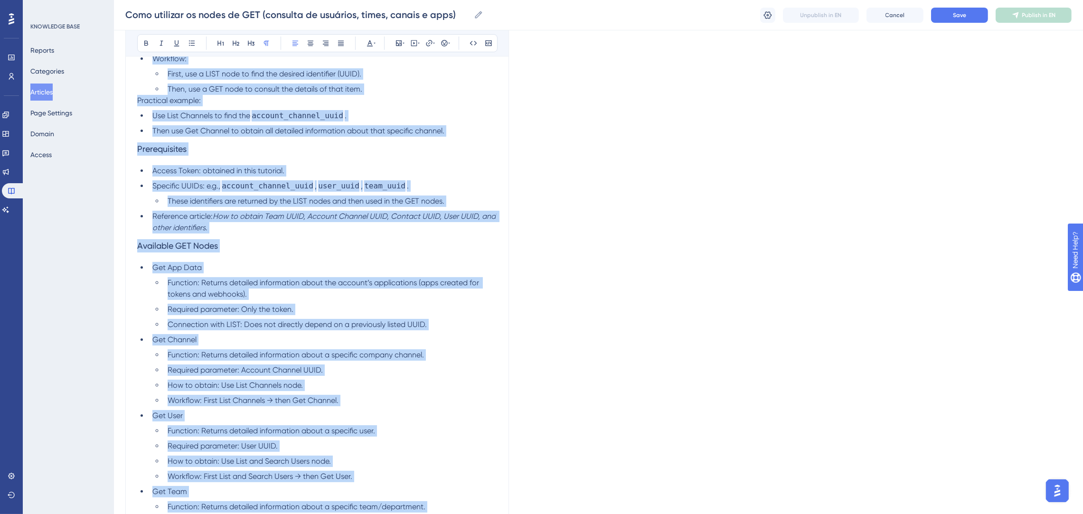
click at [294, 187] on span "account_channel_uuid" at bounding box center [267, 185] width 94 height 11
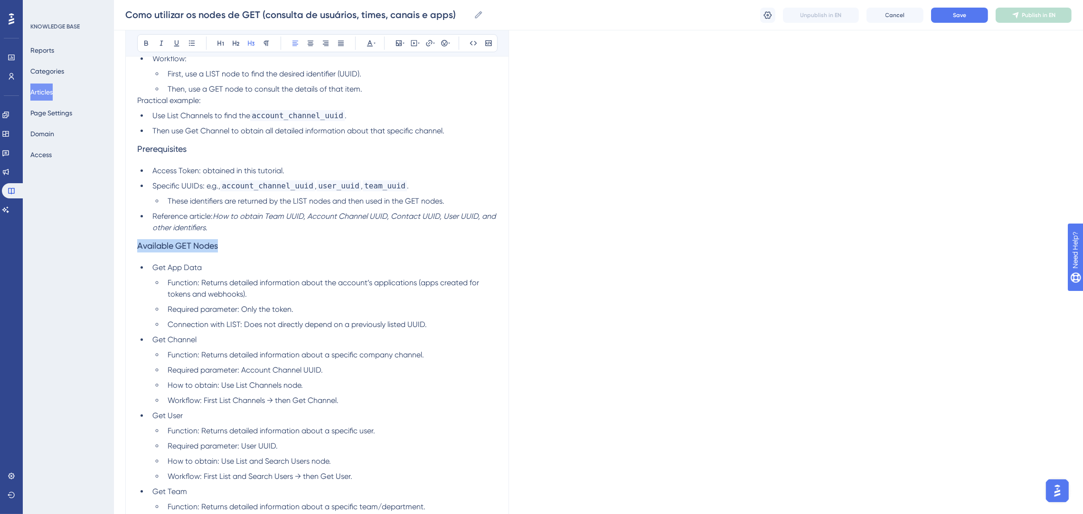
drag, startPoint x: 227, startPoint y: 243, endPoint x: 94, endPoint y: 236, distance: 132.6
click at [114, 236] on div "Performance Users Engagement Widgets Feedback Product Updates Knowledge Base AI…" at bounding box center [598, 220] width 969 height 844
click at [141, 40] on button at bounding box center [146, 43] width 13 height 13
drag, startPoint x: 269, startPoint y: 255, endPoint x: 245, endPoint y: 255, distance: 23.7
click at [269, 255] on h3 "Available GET Nodes" at bounding box center [317, 246] width 360 height 25
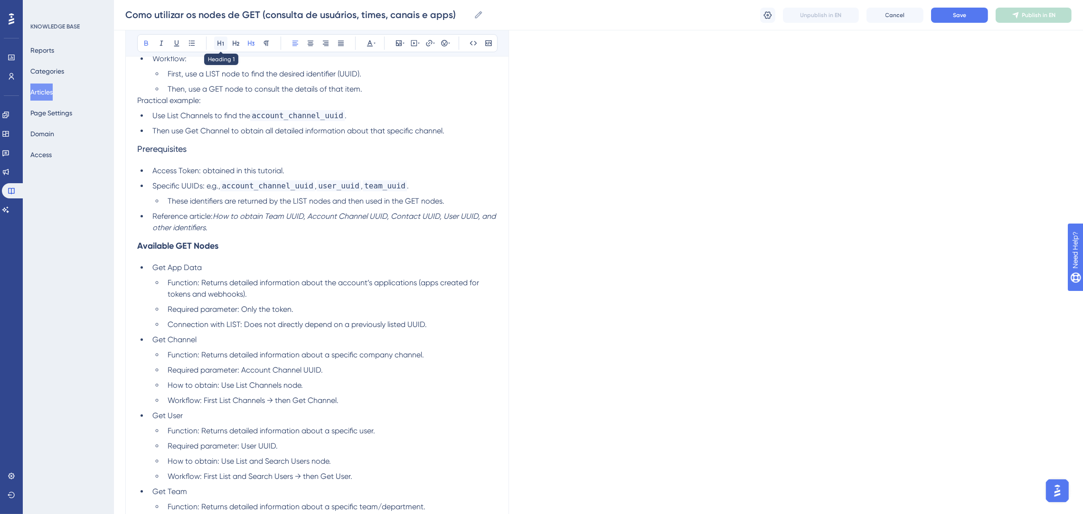
click at [220, 37] on button at bounding box center [220, 43] width 13 height 13
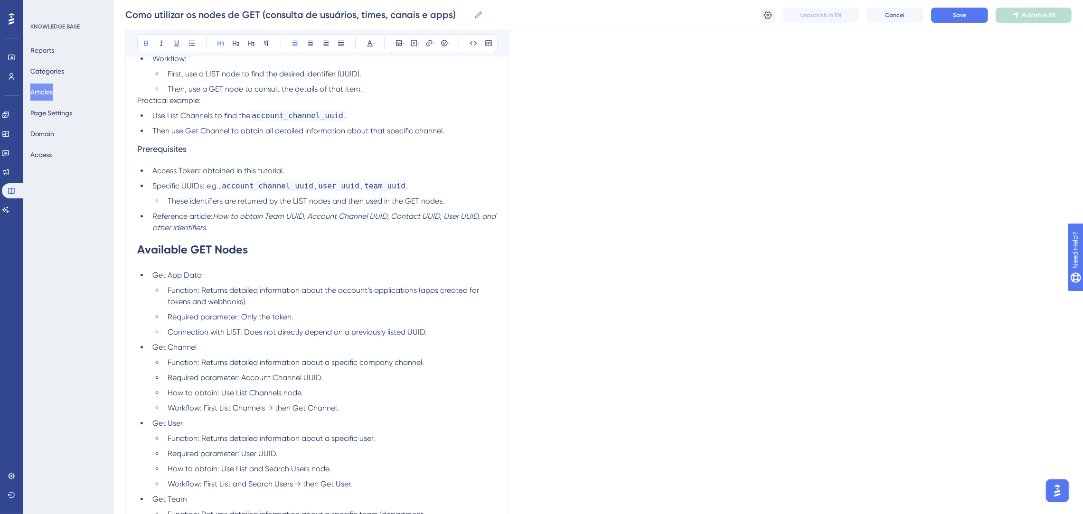
click at [332, 238] on h1 "Available GET Nodes" at bounding box center [317, 250] width 360 height 32
drag, startPoint x: 209, startPoint y: 278, endPoint x: 152, endPoint y: 269, distance: 57.7
click at [152, 270] on li "Get App Data" at bounding box center [323, 275] width 348 height 11
click at [141, 39] on button at bounding box center [146, 43] width 13 height 13
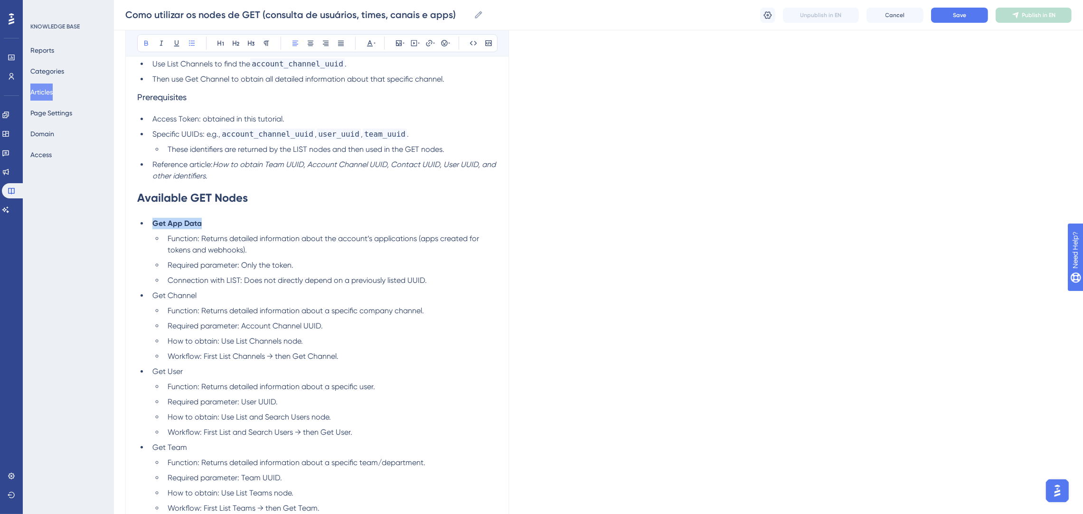
scroll to position [344, 0]
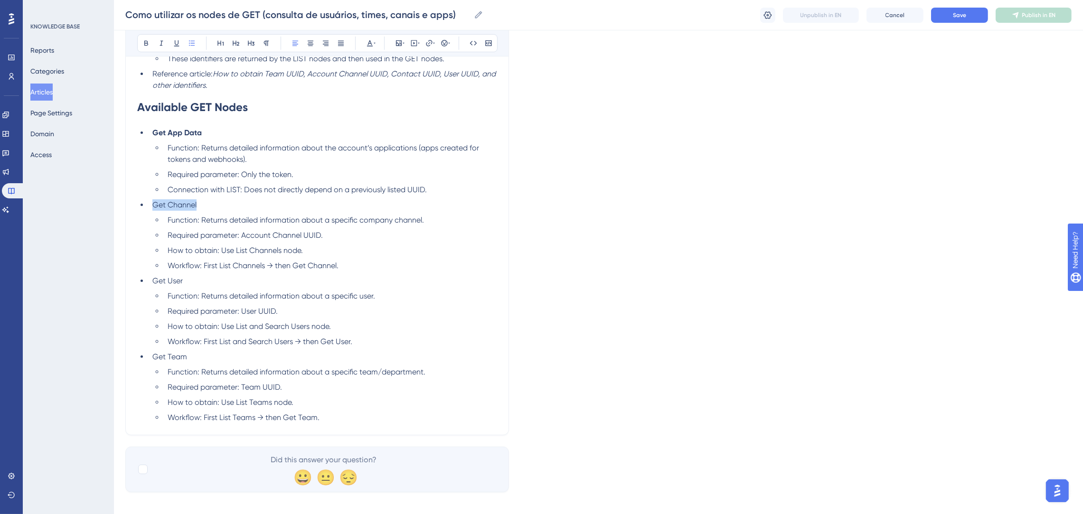
drag, startPoint x: 209, startPoint y: 200, endPoint x: 146, endPoint y: 206, distance: 63.4
click at [146, 206] on ul "Get App Data Function: Returns detailed information about the account’s applica…" at bounding box center [317, 275] width 360 height 296
click at [144, 41] on icon at bounding box center [146, 43] width 4 height 5
drag, startPoint x: 187, startPoint y: 276, endPoint x: 141, endPoint y: 277, distance: 45.1
click at [149, 277] on li "Get User" at bounding box center [323, 280] width 348 height 11
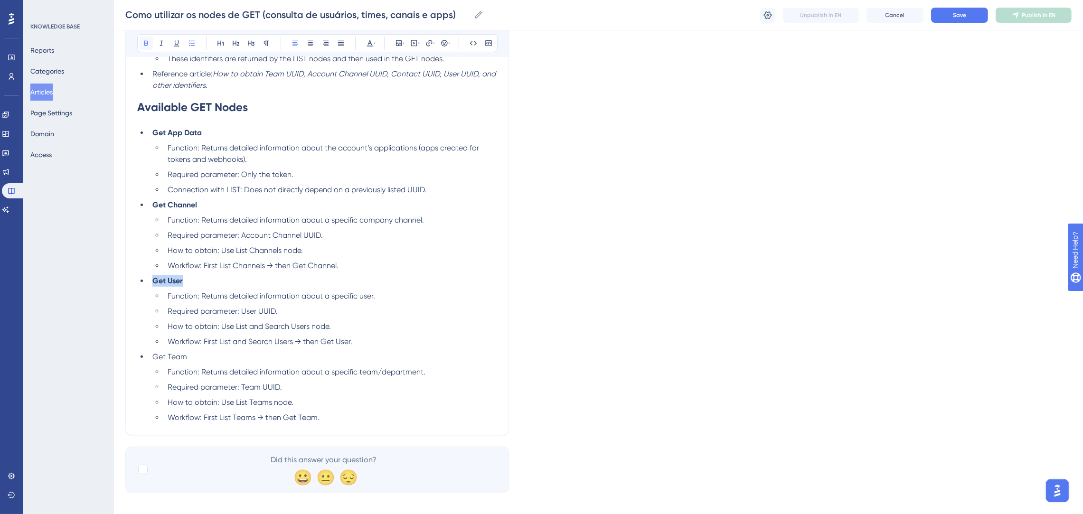
click at [146, 45] on icon at bounding box center [146, 43] width 8 height 8
drag, startPoint x: 190, startPoint y: 355, endPoint x: 155, endPoint y: 356, distance: 35.6
click at [155, 356] on li "Get Team" at bounding box center [323, 356] width 348 height 11
click at [142, 42] on icon at bounding box center [146, 43] width 8 height 8
click at [360, 283] on li "Get User" at bounding box center [323, 280] width 348 height 11
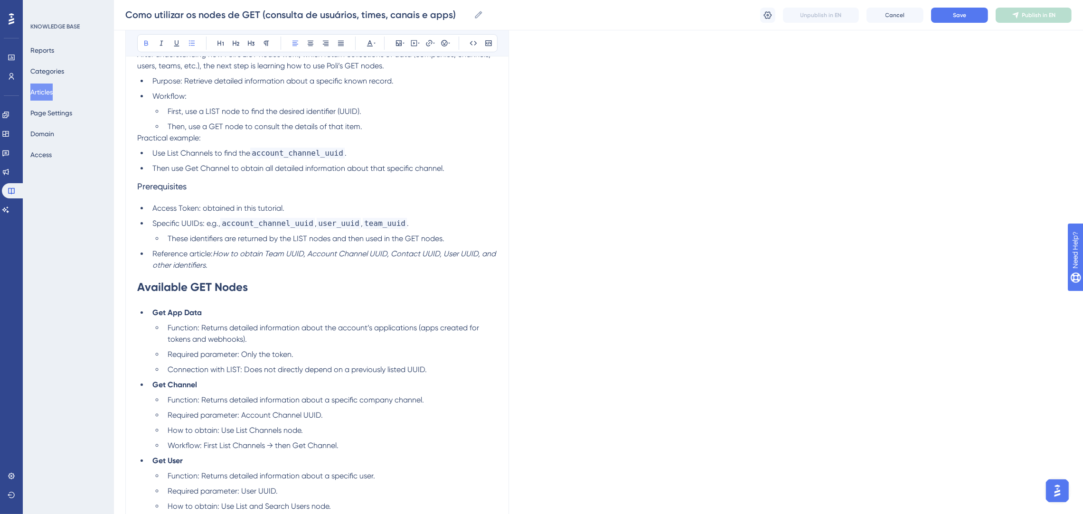
scroll to position [131, 0]
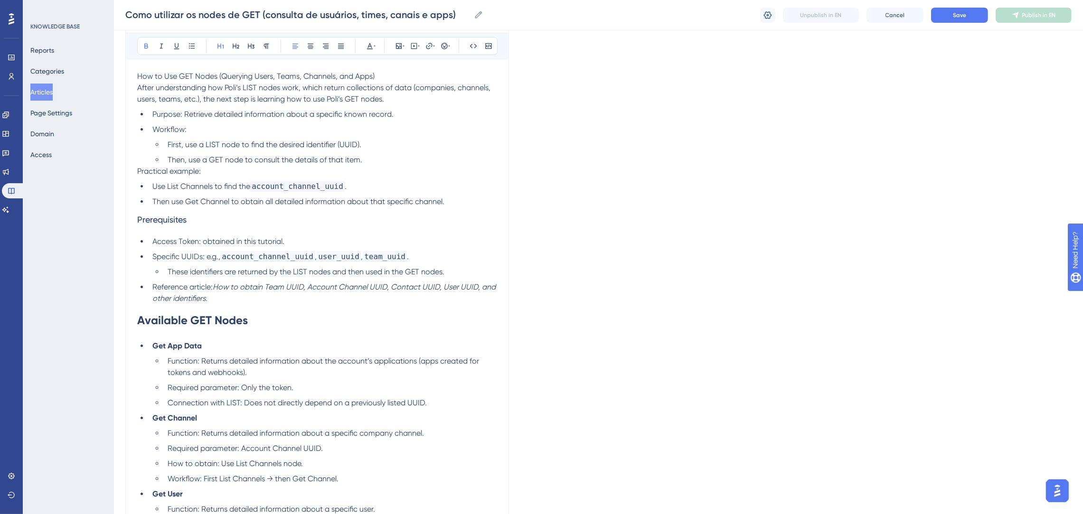
click at [318, 306] on h1 "Available GET Nodes" at bounding box center [317, 320] width 360 height 32
click at [307, 302] on li "Reference article: How to obtain Team UUID, Account Channel UUID, Contact UUID,…" at bounding box center [323, 292] width 348 height 23
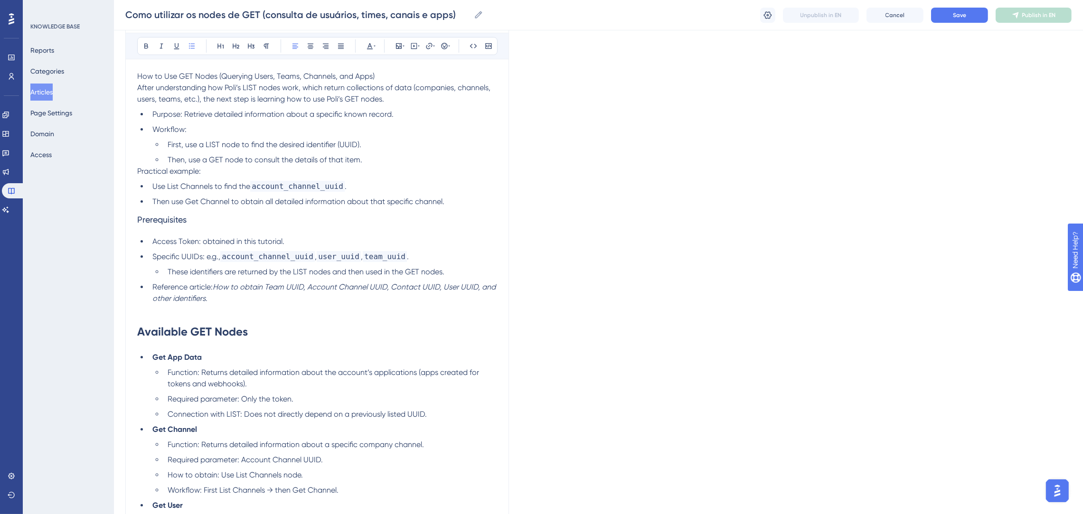
click at [454, 200] on li "Then use Get Channel to obtain all detailed information about that specific cha…" at bounding box center [323, 201] width 348 height 11
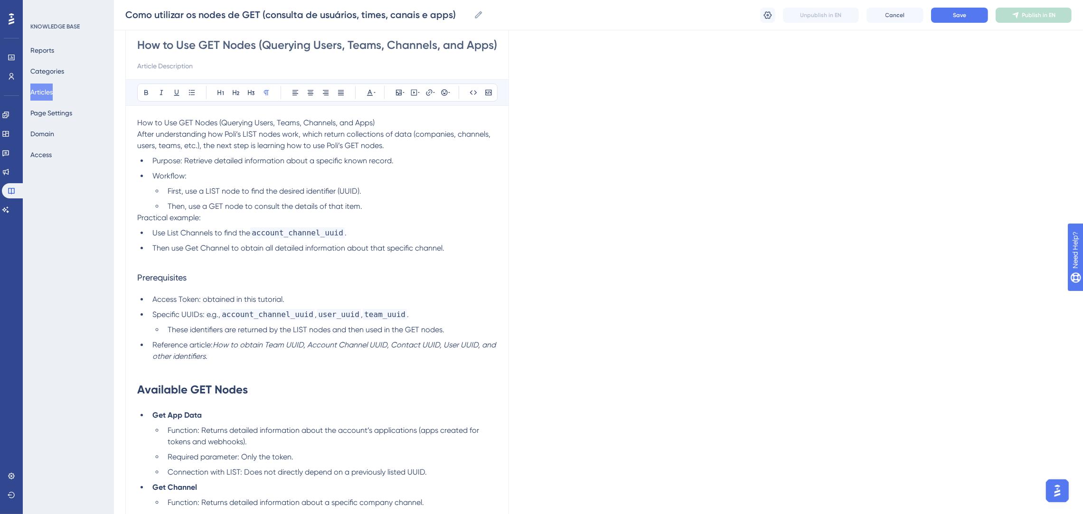
scroll to position [59, 0]
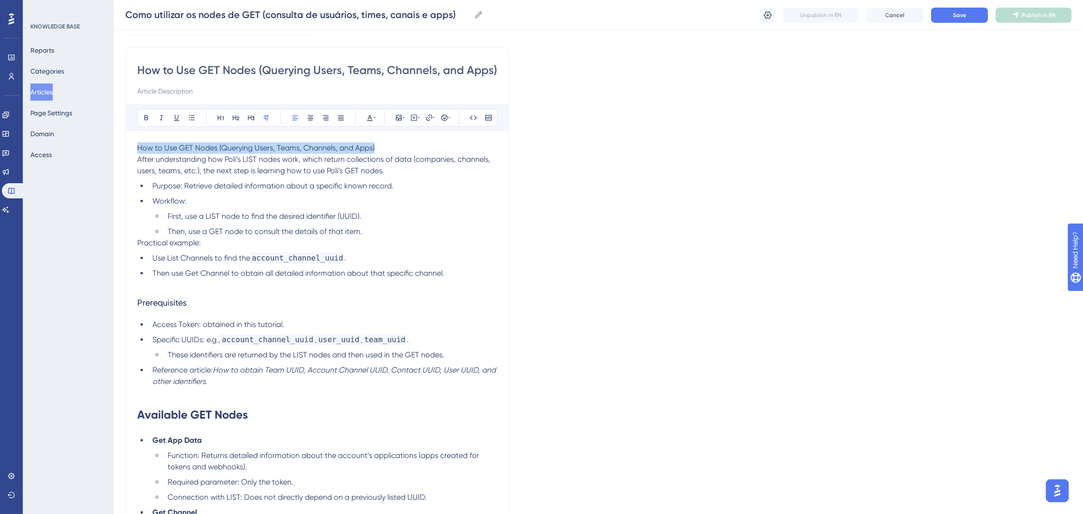
drag, startPoint x: 392, startPoint y: 149, endPoint x: 127, endPoint y: 146, distance: 264.4
click at [127, 146] on div "How to Use GET Nodes (Querying Users, Teams, Channels, and Apps) Bold Italic Un…" at bounding box center [316, 395] width 383 height 696
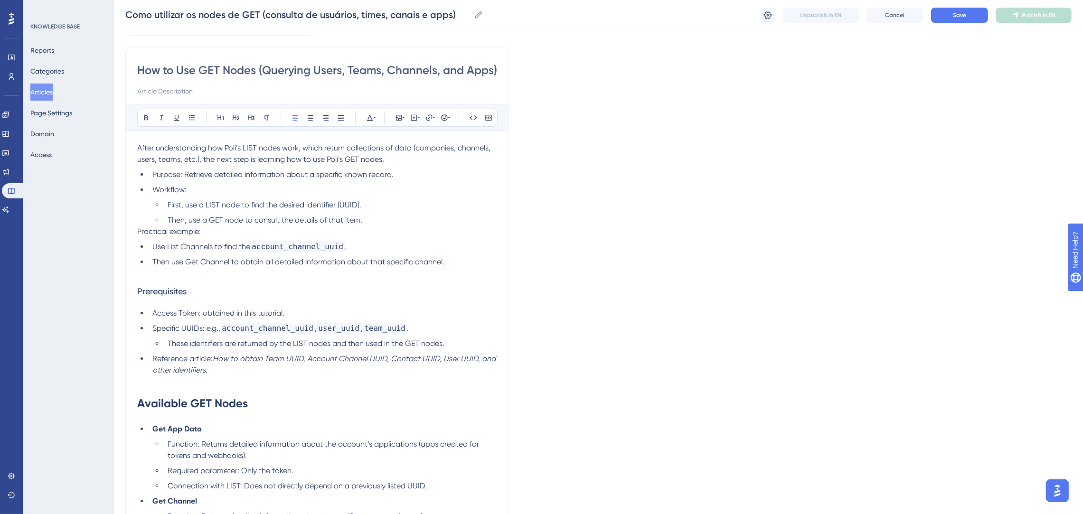
click at [225, 144] on span "After understanding how Poli’s LIST nodes work, which return collections of dat…" at bounding box center [314, 153] width 355 height 20
drag, startPoint x: 225, startPoint y: 144, endPoint x: 254, endPoint y: 144, distance: 28.5
click at [254, 144] on span "After understanding how Poli’s LIST nodes work, which return collections of dat…" at bounding box center [314, 153] width 355 height 20
drag, startPoint x: 146, startPoint y: 115, endPoint x: 352, endPoint y: 194, distance: 220.8
click at [146, 115] on icon at bounding box center [146, 118] width 8 height 8
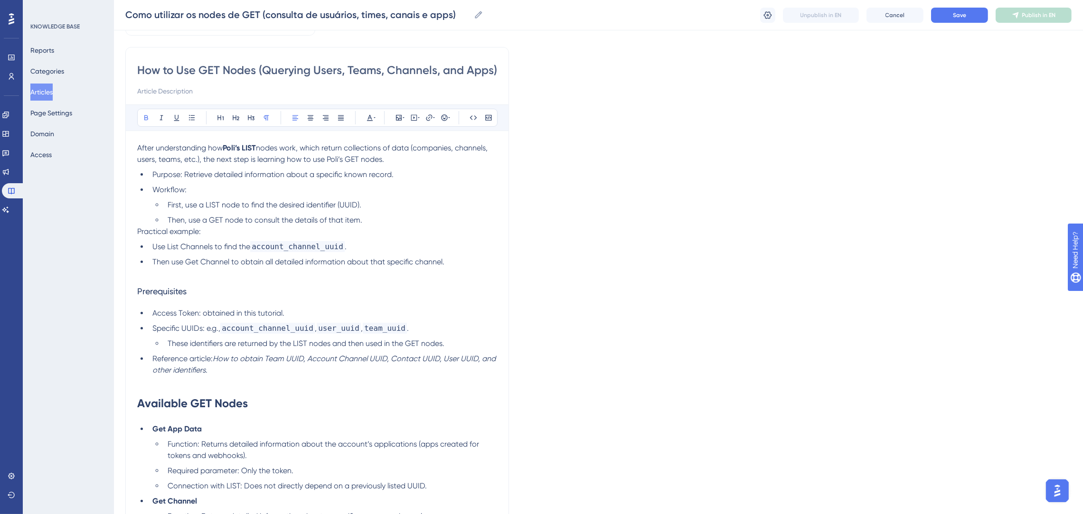
click at [460, 234] on p "Practical example:" at bounding box center [317, 231] width 360 height 11
click at [376, 216] on li "Then, use a GET node to consult the details of that item." at bounding box center [330, 220] width 333 height 11
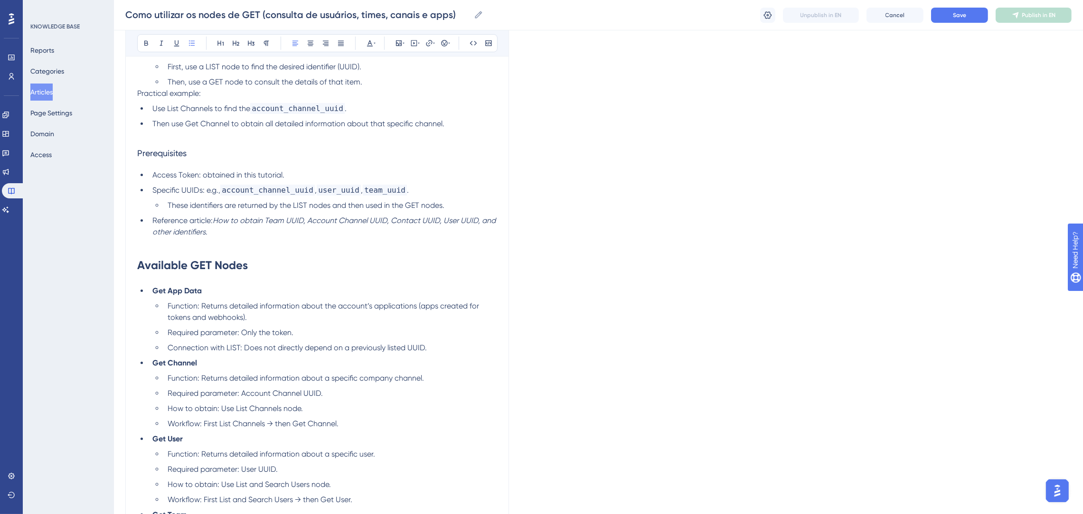
scroll to position [202, 0]
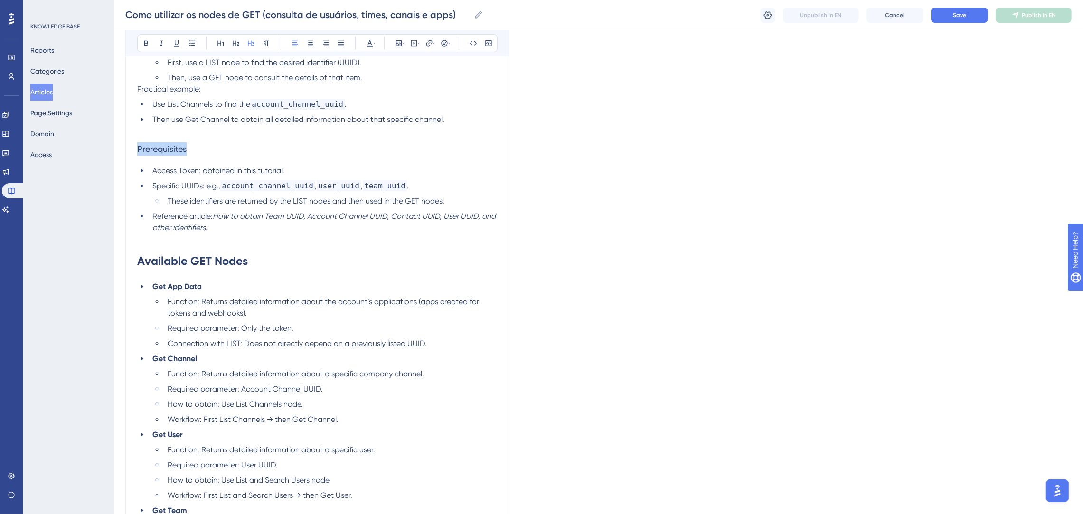
drag, startPoint x: 203, startPoint y: 150, endPoint x: 158, endPoint y: 112, distance: 58.6
click at [132, 150] on div "How to Use GET Nodes (Querying Users, Teams, Channels, and Apps) Bold Italic Un…" at bounding box center [316, 247] width 383 height 684
click at [147, 43] on icon at bounding box center [146, 43] width 4 height 5
click at [361, 232] on li "Reference article: How to obtain Team UUID, Account Channel UUID, Contact UUID,…" at bounding box center [323, 222] width 348 height 23
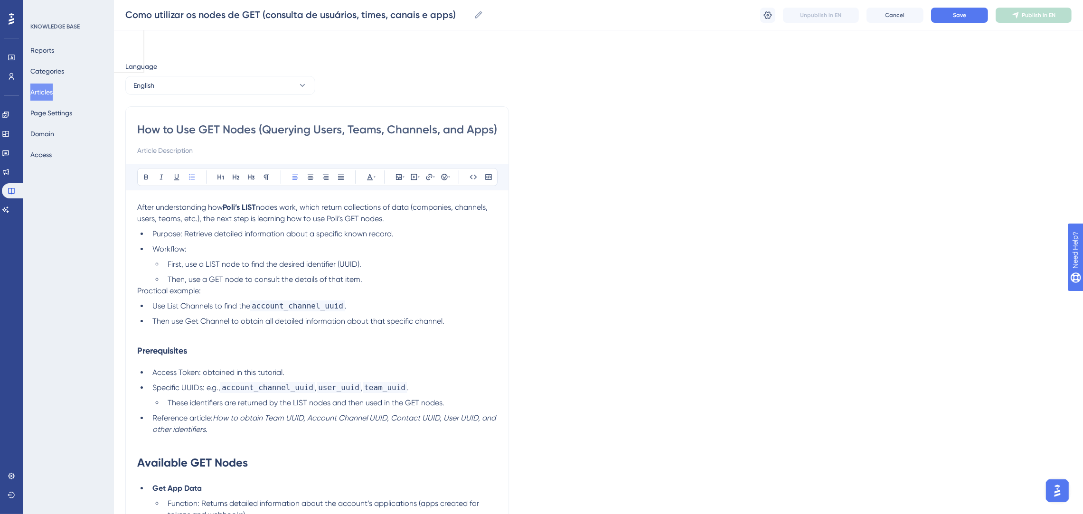
scroll to position [285, 0]
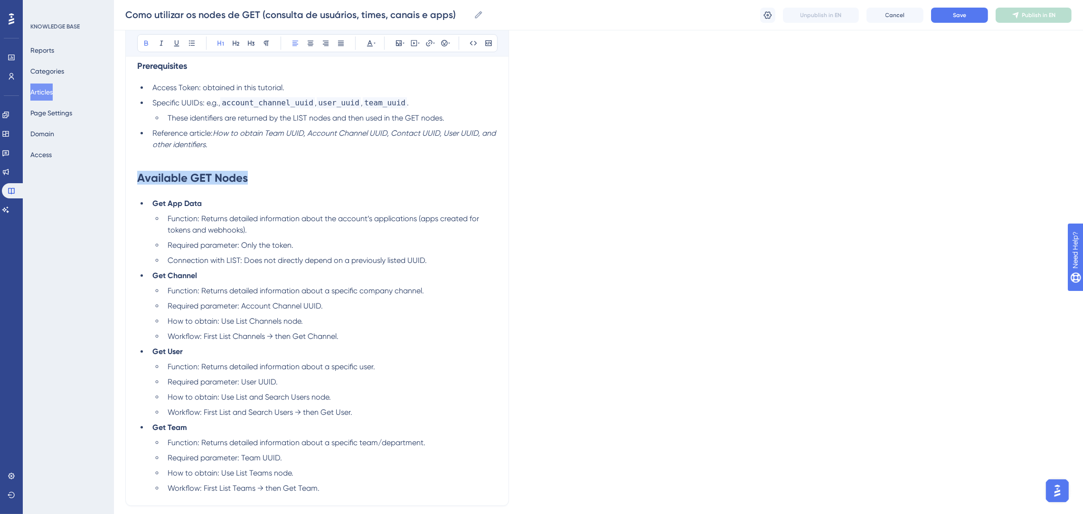
drag, startPoint x: 218, startPoint y: 189, endPoint x: 127, endPoint y: 174, distance: 91.9
click at [127, 174] on div "How to Use GET Nodes (Querying Users, Teams, Channels, and Apps) Bold Italic Un…" at bounding box center [316, 164] width 383 height 684
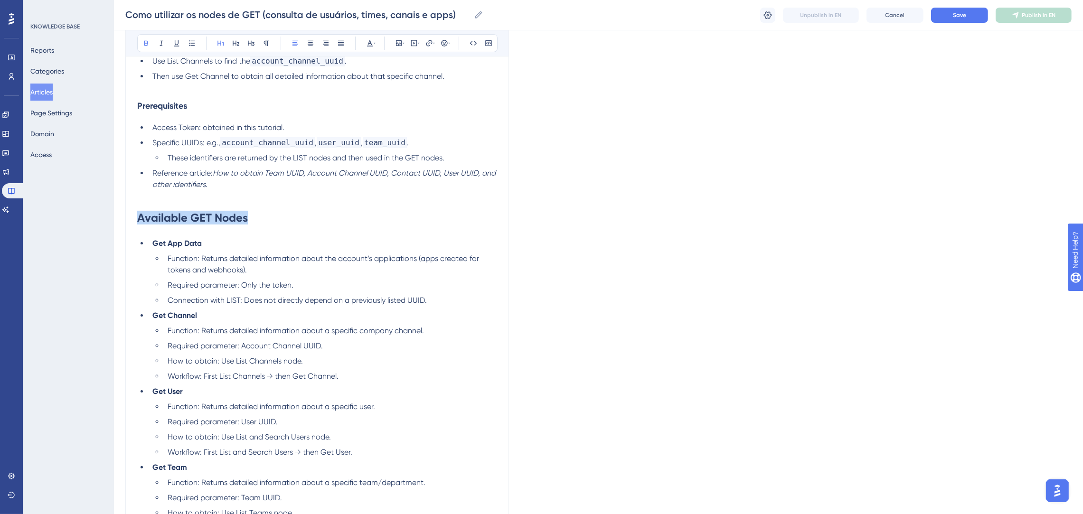
scroll to position [213, 0]
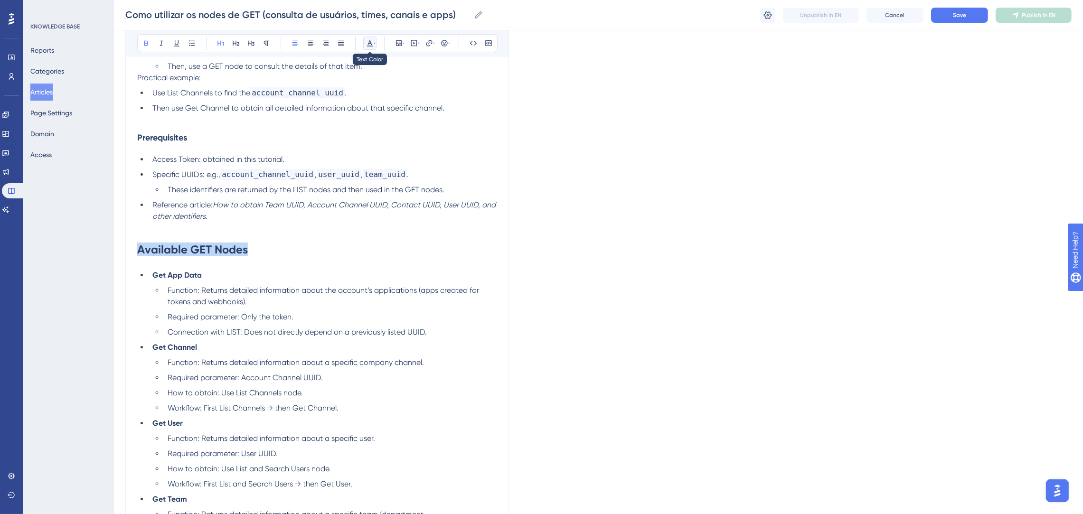
click at [371, 41] on icon at bounding box center [370, 43] width 8 height 8
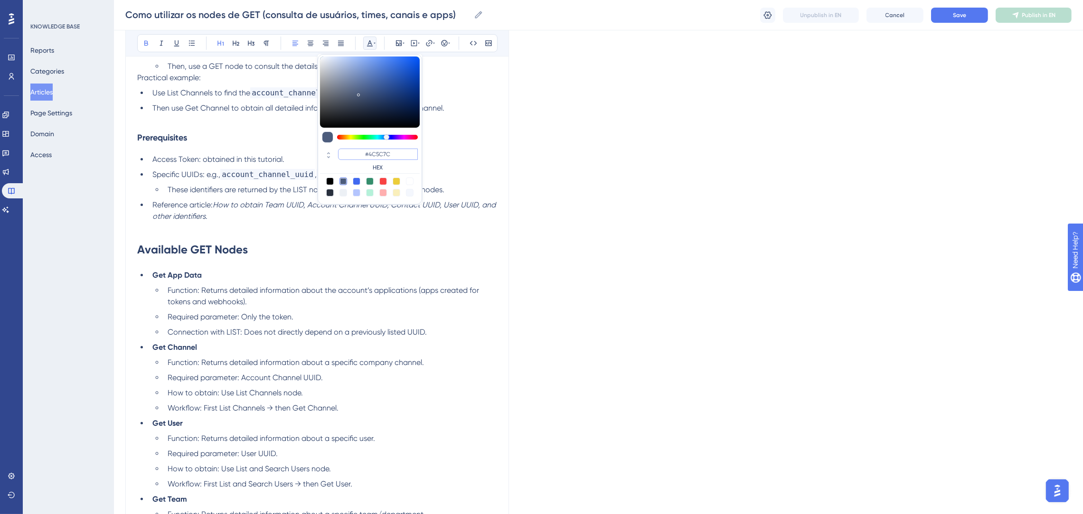
drag, startPoint x: 397, startPoint y: 158, endPoint x: 346, endPoint y: 157, distance: 50.8
click at [346, 157] on input "#4C5C7C" at bounding box center [378, 154] width 80 height 11
type input "#0000FF"
click at [298, 265] on h1 "Available GET Nodes" at bounding box center [317, 250] width 360 height 32
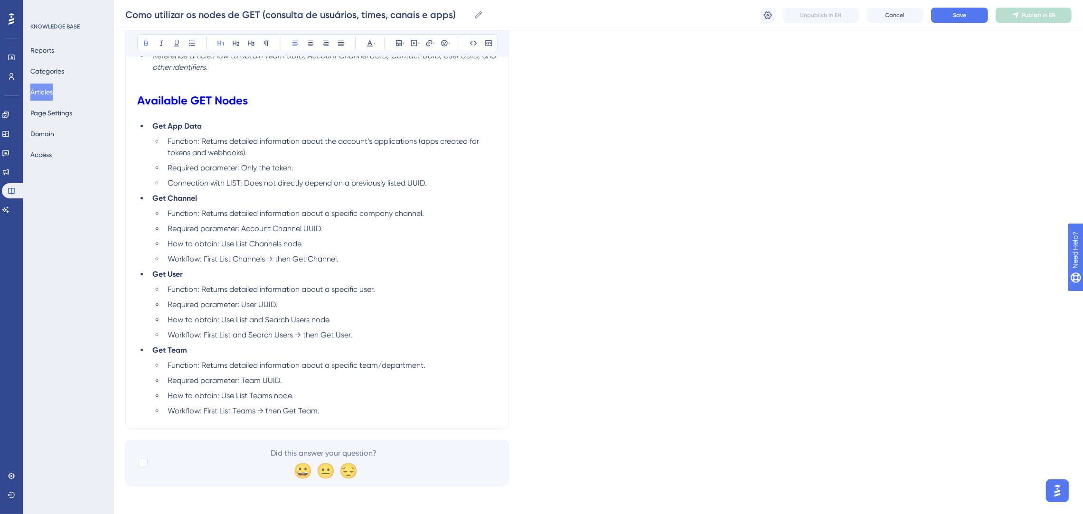
scroll to position [364, 0]
click at [158, 277] on strong "Get User" at bounding box center [167, 272] width 30 height 9
click at [153, 277] on strong "Get User" at bounding box center [167, 272] width 30 height 9
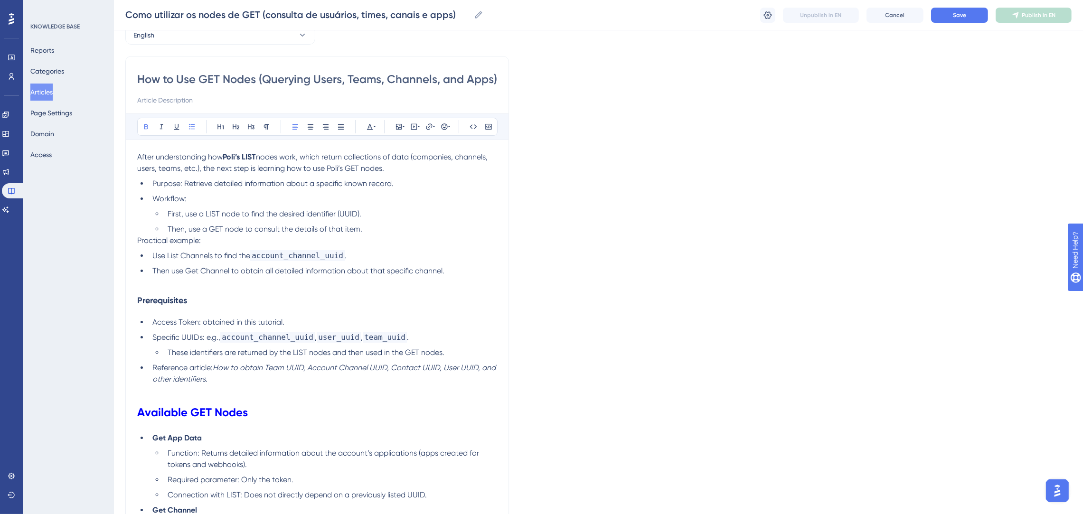
scroll to position [0, 0]
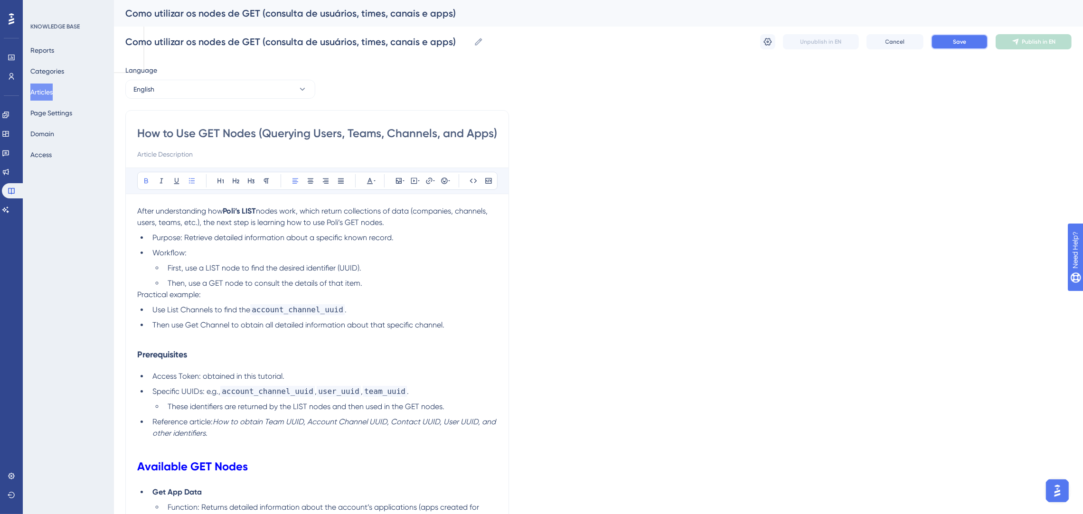
click at [963, 44] on span "Save" at bounding box center [959, 42] width 13 height 8
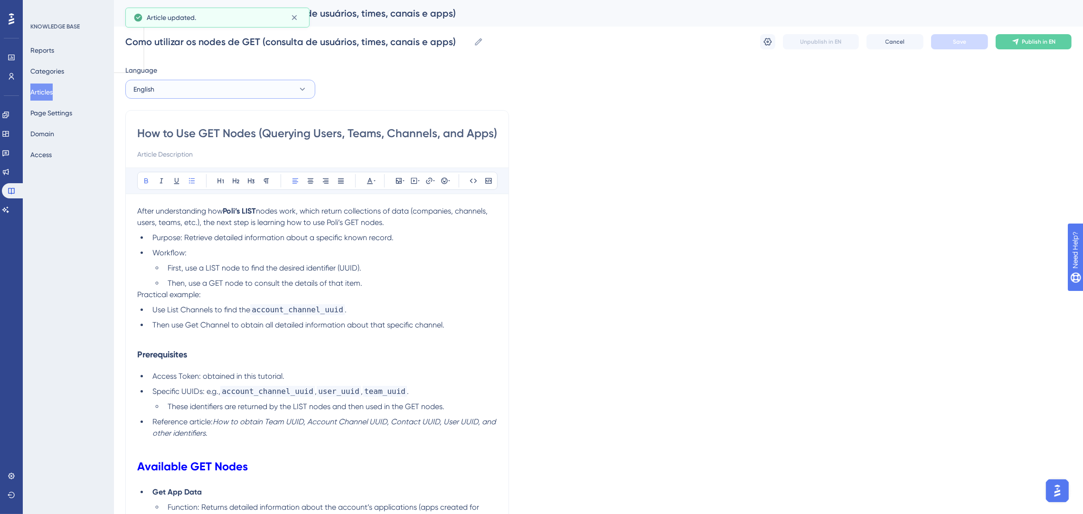
click at [243, 84] on button "English" at bounding box center [220, 89] width 190 height 19
click at [197, 116] on span "Portuguese (Default)" at bounding box center [170, 117] width 62 height 11
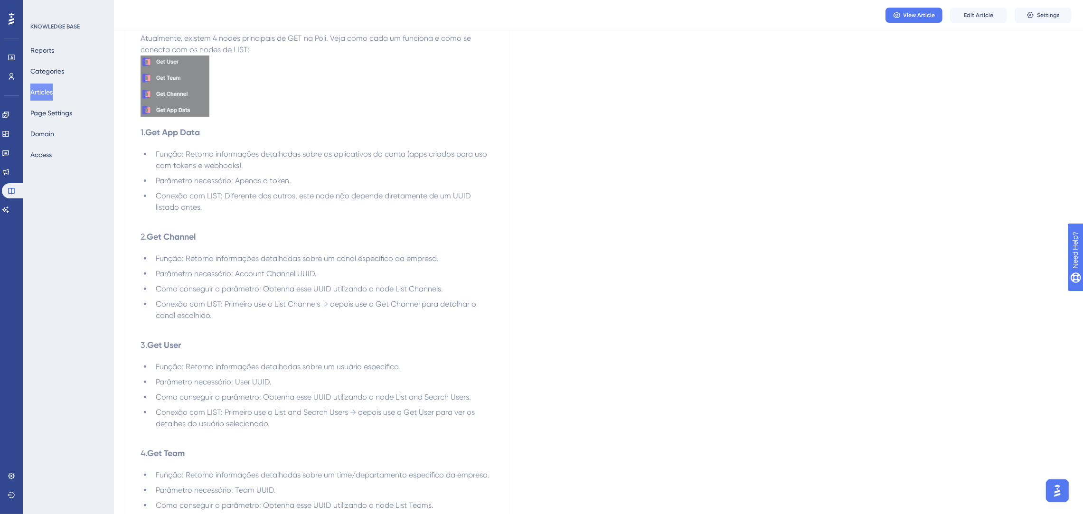
scroll to position [648, 0]
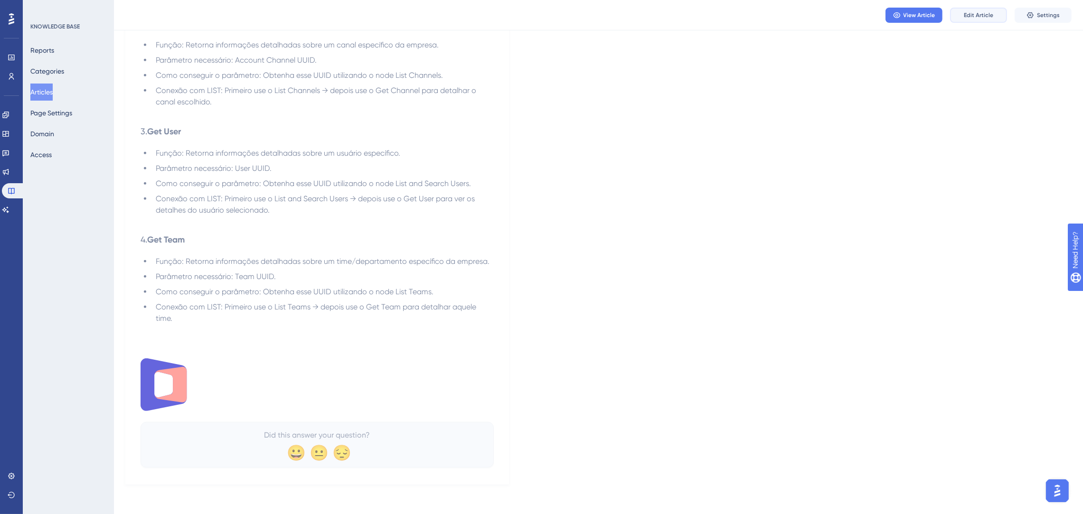
click at [981, 12] on span "Edit Article" at bounding box center [977, 15] width 29 height 8
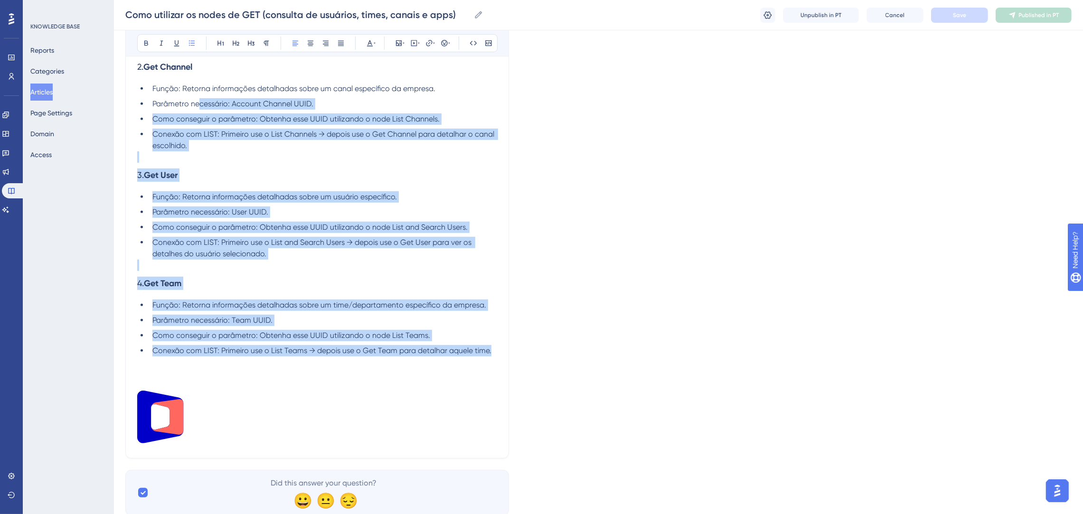
scroll to position [472, 0]
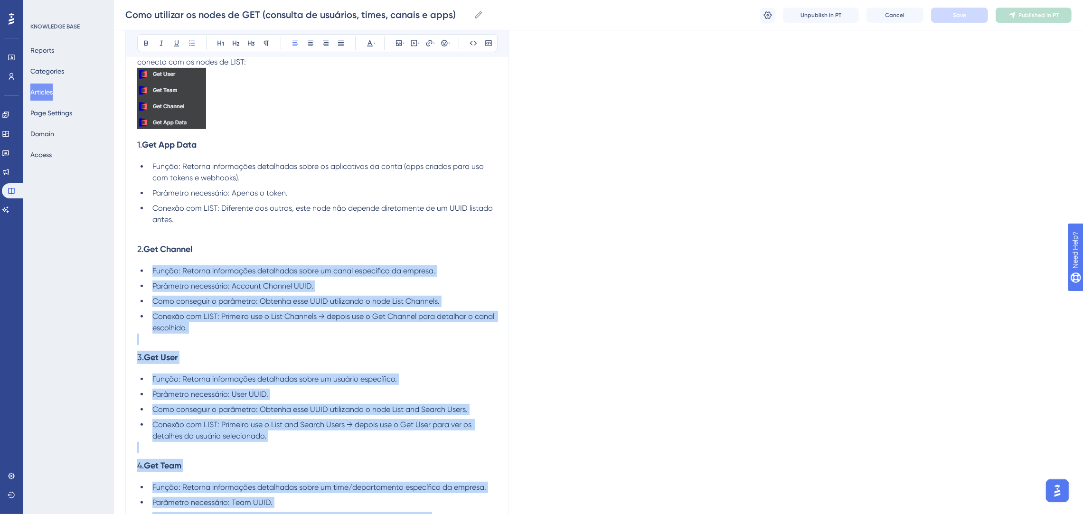
drag, startPoint x: 494, startPoint y: 324, endPoint x: 249, endPoint y: 254, distance: 254.8
click at [249, 254] on div "Depois de entender como funcionam os nodes de Listagem (LIST) da Poli, que reto…" at bounding box center [317, 179] width 360 height 899
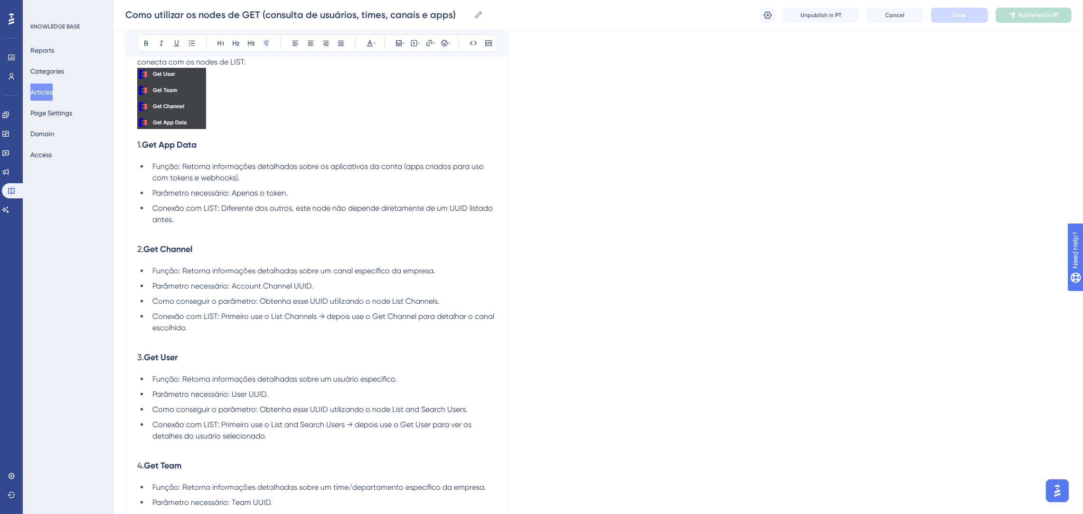
click at [289, 235] on p at bounding box center [317, 230] width 360 height 11
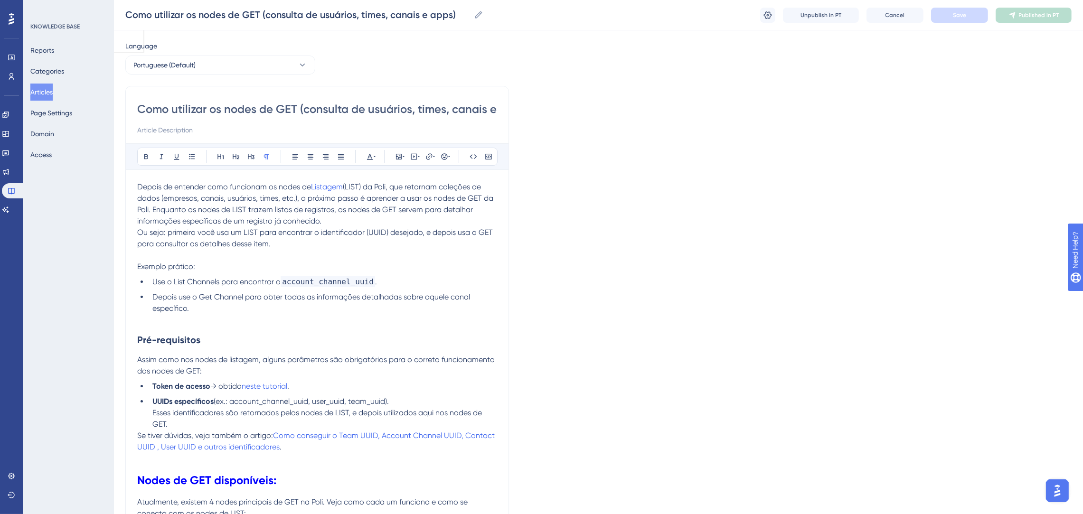
scroll to position [0, 0]
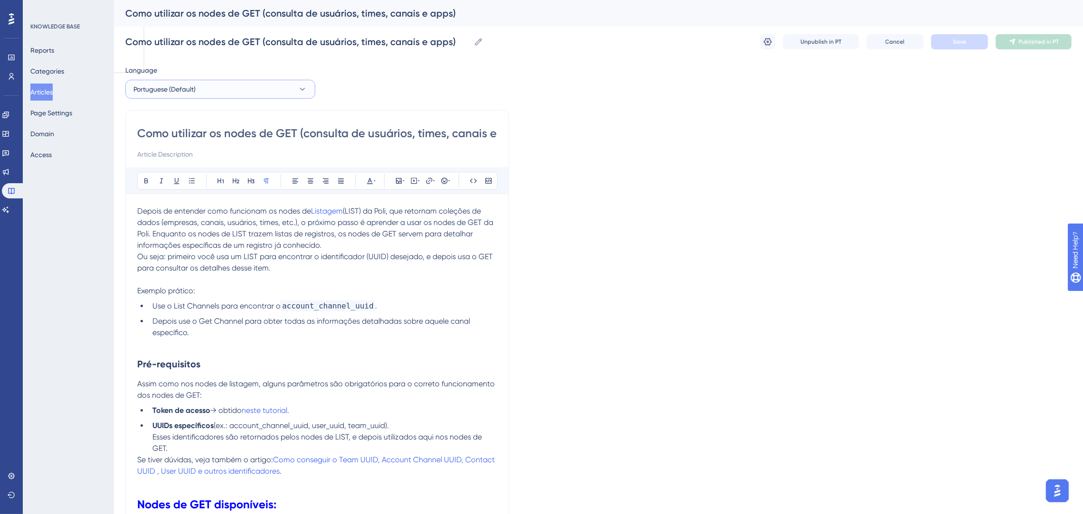
click at [174, 86] on span "Portuguese (Default)" at bounding box center [164, 89] width 62 height 11
click at [185, 134] on button "English English Draft" at bounding box center [220, 137] width 178 height 19
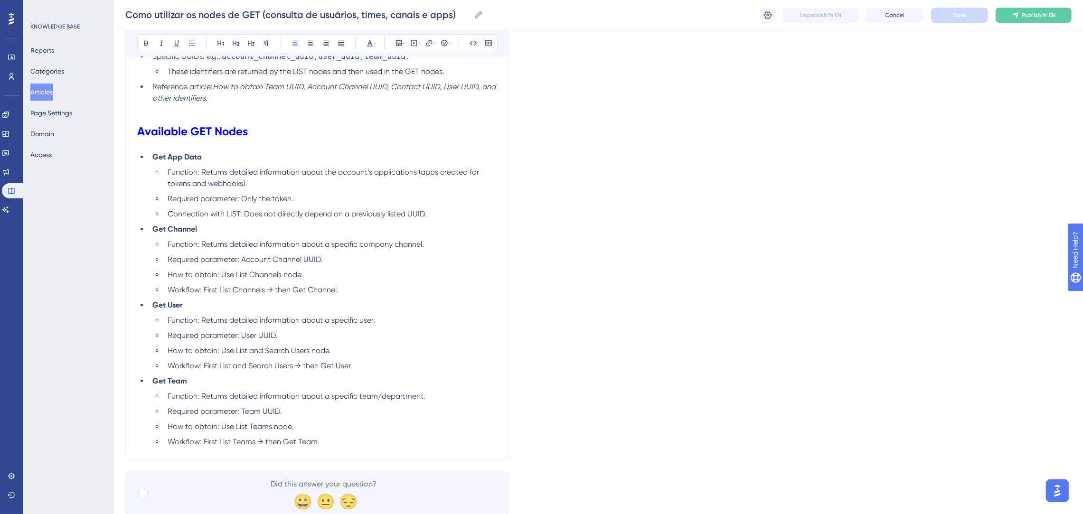
scroll to position [364, 0]
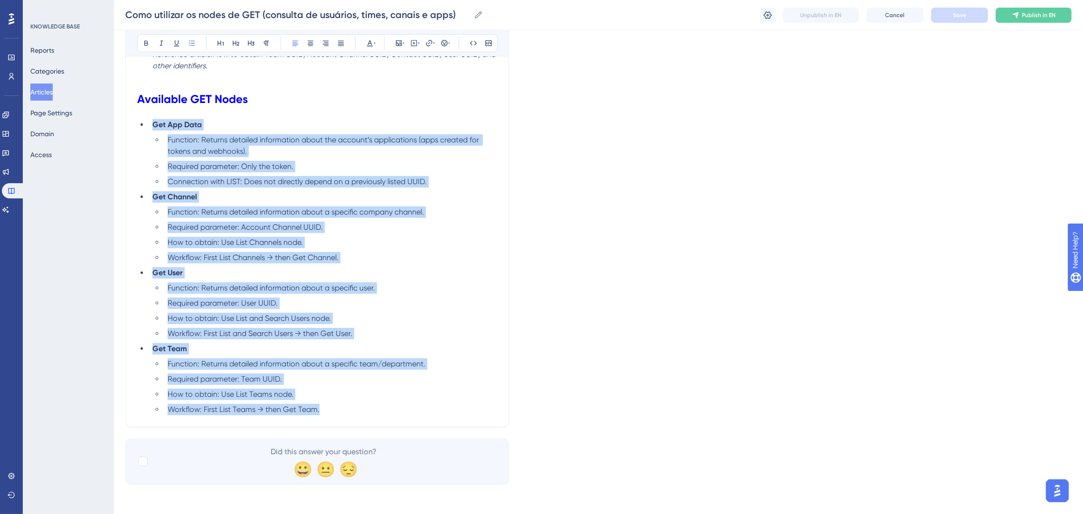
drag, startPoint x: 335, startPoint y: 411, endPoint x: 131, endPoint y: 129, distance: 347.8
click at [131, 129] on div "How to Use GET Nodes (Querying Users, Teams, Channels, and Apps) Bold Italic Un…" at bounding box center [316, 85] width 383 height 684
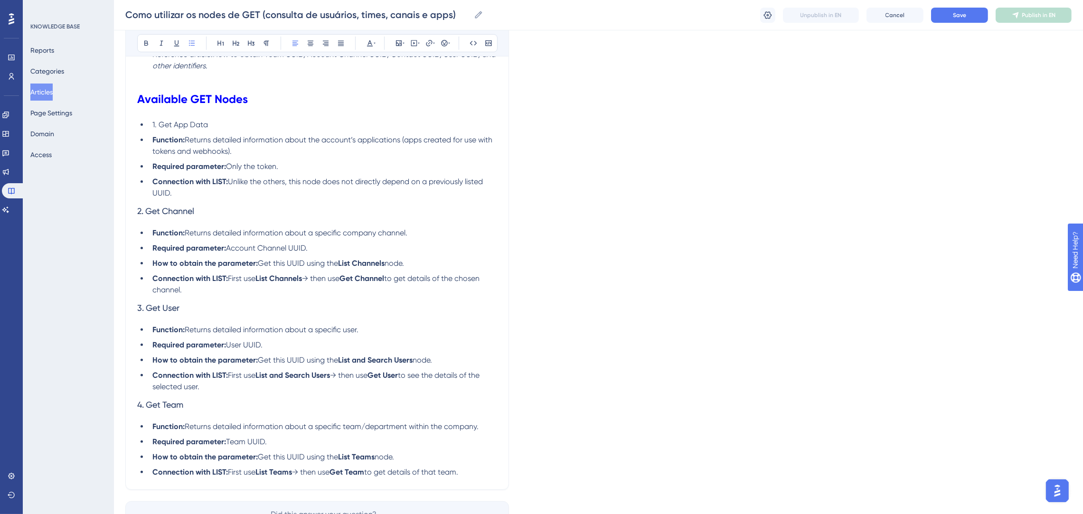
click at [212, 124] on li "1. Get App Data" at bounding box center [323, 124] width 348 height 11
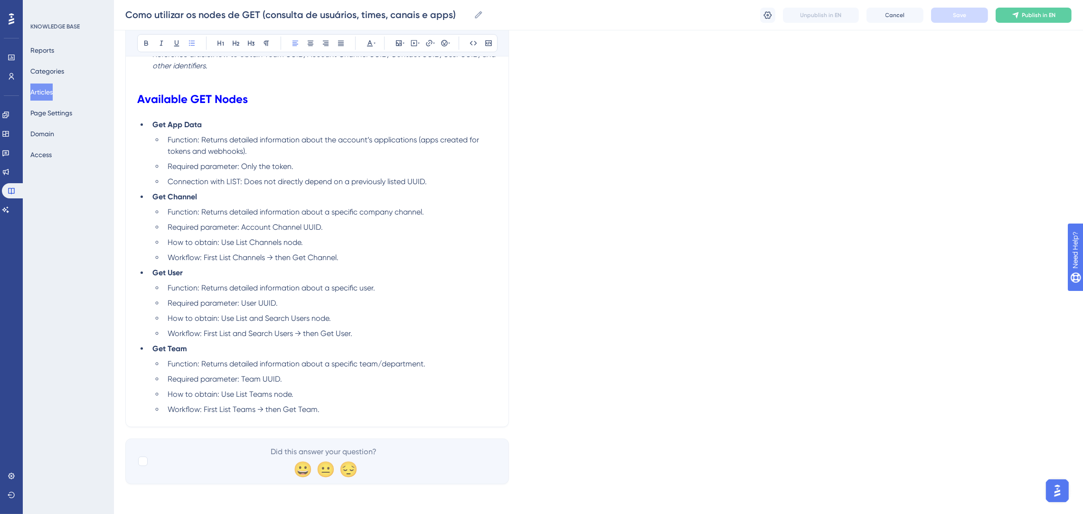
click at [212, 124] on li "Get App Data" at bounding box center [323, 124] width 348 height 11
drag, startPoint x: 254, startPoint y: 183, endPoint x: 282, endPoint y: 251, distance: 73.9
click at [254, 186] on li "Connection with LIST: Does not directly depend on a previously listed UUID." at bounding box center [330, 181] width 333 height 11
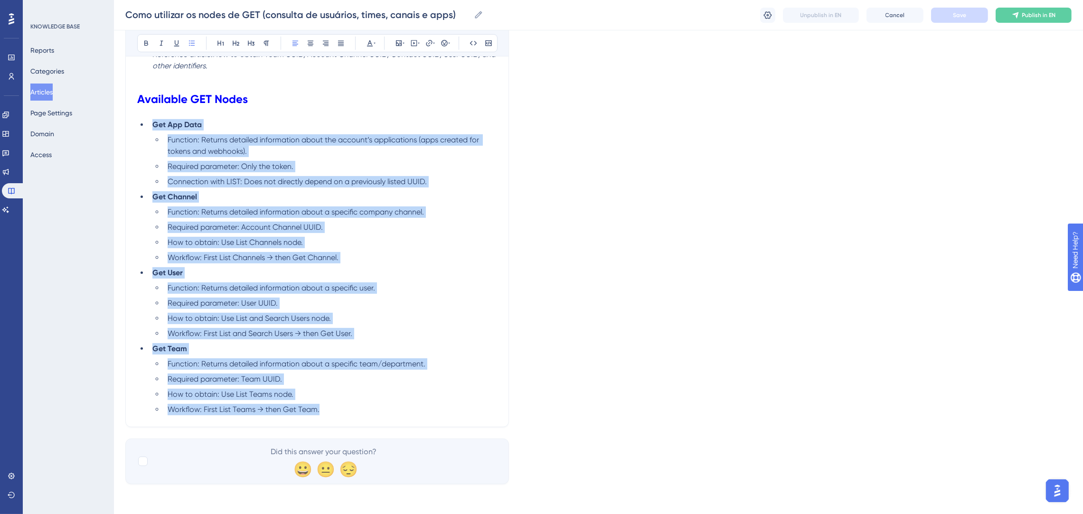
drag, startPoint x: 338, startPoint y: 405, endPoint x: 117, endPoint y: 129, distance: 353.9
click at [117, 129] on div "Performance Users Engagement Widgets Feedback Product Updates Knowledge Base AI…" at bounding box center [598, 67] width 969 height 863
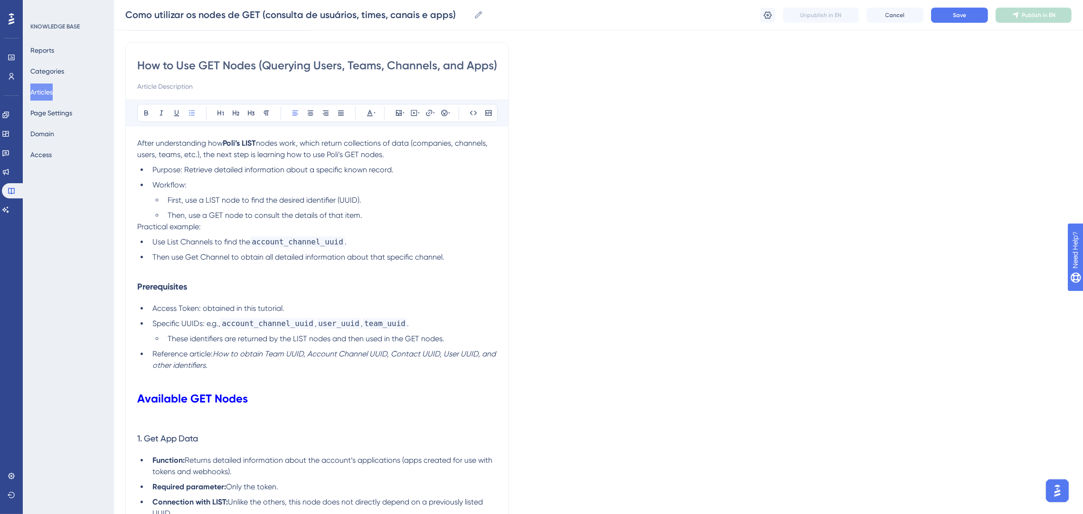
scroll to position [336, 0]
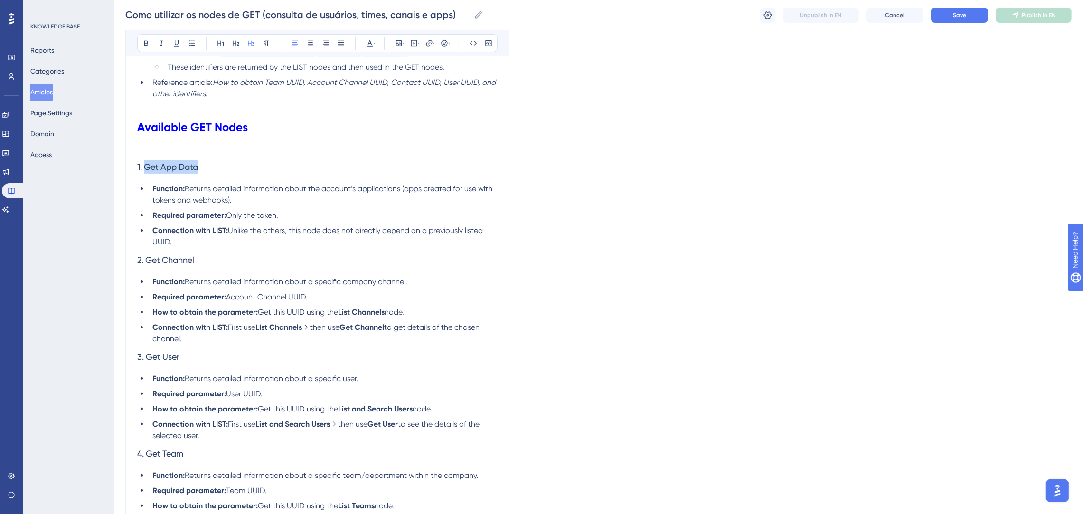
drag, startPoint x: 207, startPoint y: 166, endPoint x: 150, endPoint y: 163, distance: 57.5
click at [147, 165] on h3 "1. Get App Data" at bounding box center [317, 167] width 360 height 25
click at [143, 41] on icon at bounding box center [146, 43] width 8 height 8
click at [247, 223] on ul "Function: Returns detailed information about the account’s applications (apps c…" at bounding box center [317, 215] width 360 height 65
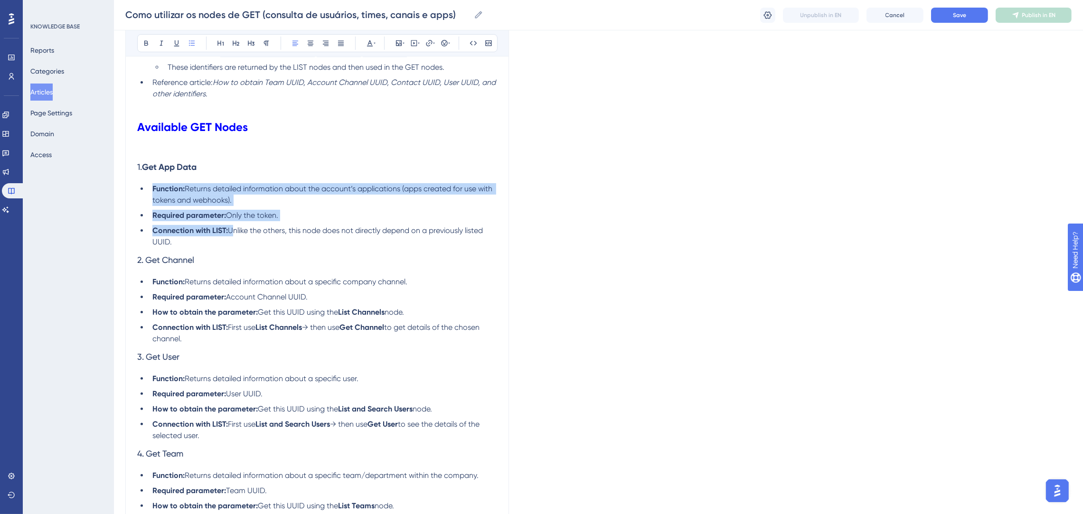
drag, startPoint x: 232, startPoint y: 235, endPoint x: 149, endPoint y: 188, distance: 94.8
click at [149, 188] on ul "Function: Returns detailed information about the account’s applications (apps c…" at bounding box center [317, 215] width 360 height 65
click at [144, 40] on icon at bounding box center [146, 43] width 8 height 8
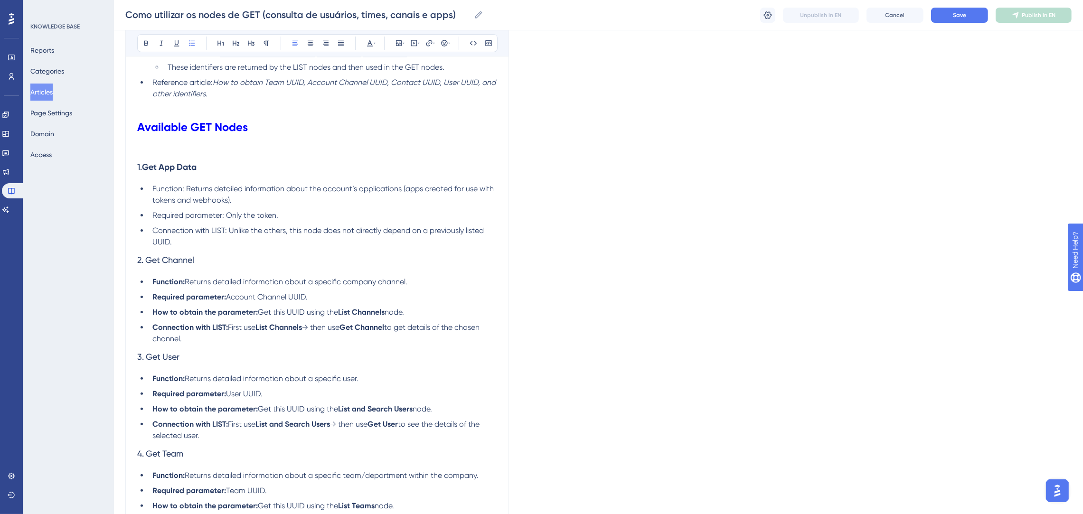
click at [250, 229] on span "Connection with LIST: Unlike the others, this node does not directly depend on …" at bounding box center [318, 236] width 333 height 20
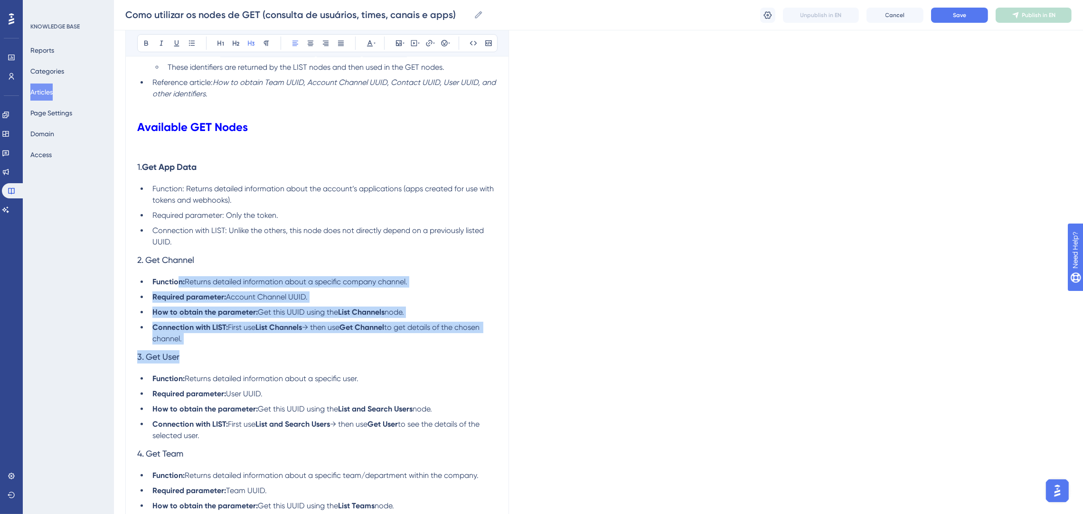
drag, startPoint x: 465, startPoint y: 336, endPoint x: 180, endPoint y: 286, distance: 289.6
click at [180, 286] on div "After understanding how Poli’s LIST nodes work, which return collections of dat…" at bounding box center [317, 196] width 360 height 661
click at [197, 302] on li "Required parameter: Account Channel UUID." at bounding box center [323, 296] width 348 height 11
drag, startPoint x: 152, startPoint y: 279, endPoint x: 264, endPoint y: 340, distance: 127.6
click at [264, 340] on ul "Function: Returns detailed information about a specific company channel. Requir…" at bounding box center [317, 310] width 360 height 68
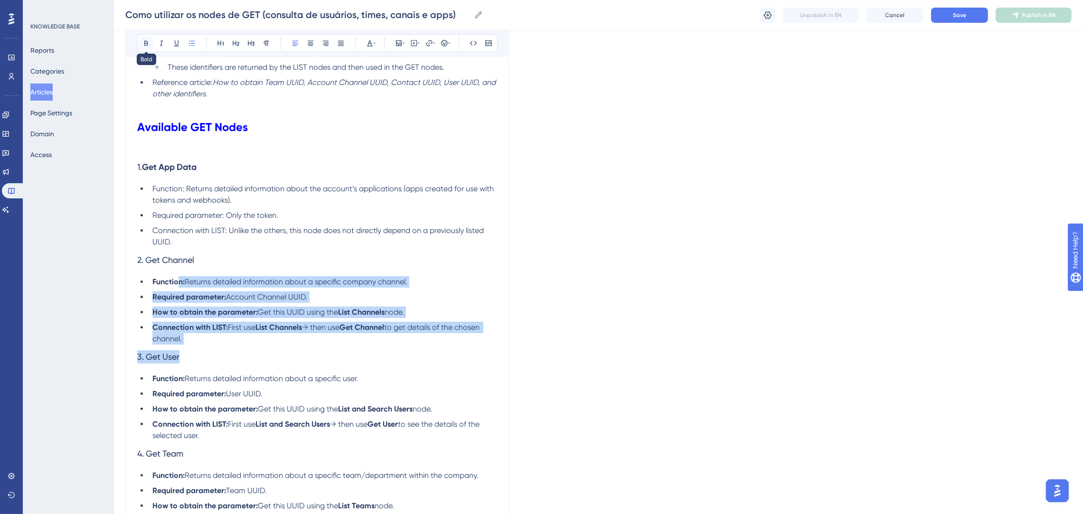
click at [149, 40] on icon at bounding box center [146, 43] width 8 height 8
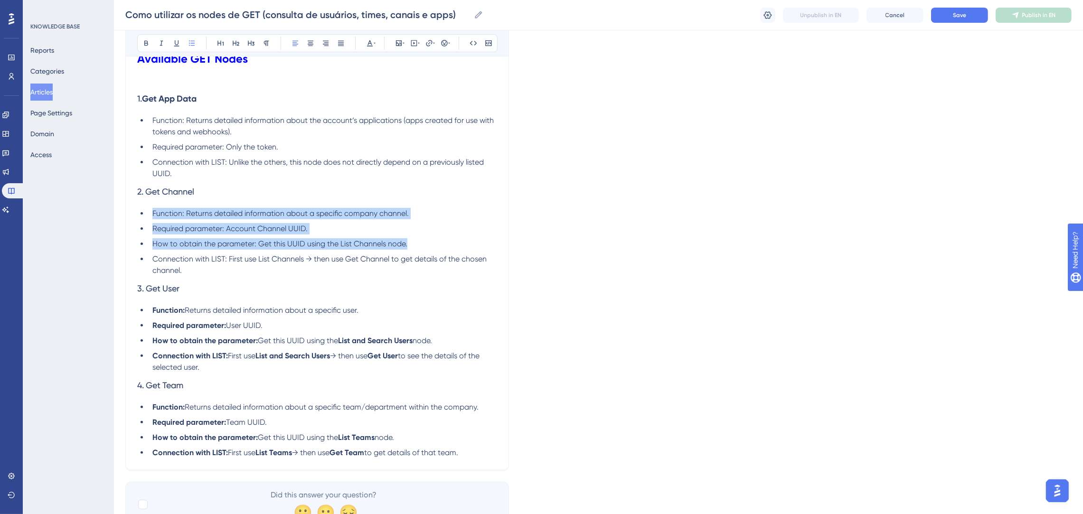
scroll to position [447, 0]
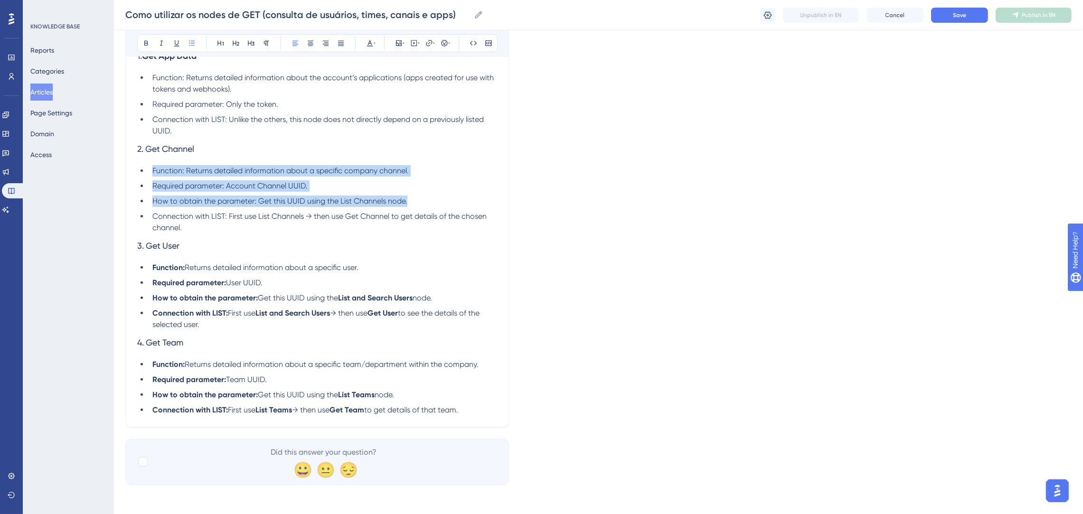
drag, startPoint x: 153, startPoint y: 263, endPoint x: 225, endPoint y: 254, distance: 72.7
click at [250, 327] on ul "Function: Returns detailed information about a specific user. Required paramete…" at bounding box center [317, 296] width 360 height 68
click at [149, 43] on icon at bounding box center [146, 43] width 8 height 8
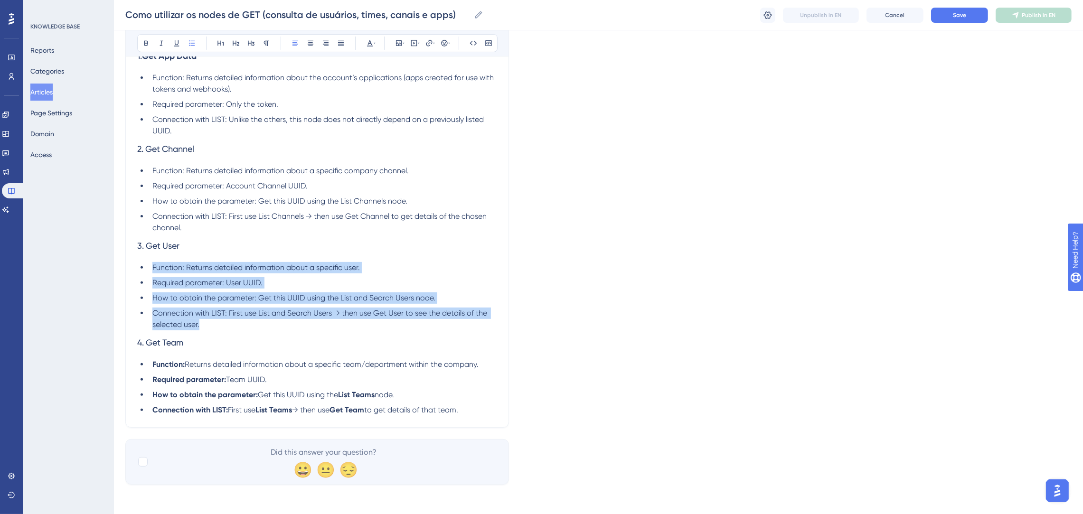
click at [298, 277] on li "Required parameter: User UUID." at bounding box center [323, 282] width 348 height 11
drag, startPoint x: 467, startPoint y: 412, endPoint x: 144, endPoint y: 268, distance: 353.3
click at [139, 357] on div "After understanding how Poli’s LIST nodes work, which return collections of dat…" at bounding box center [317, 85] width 360 height 661
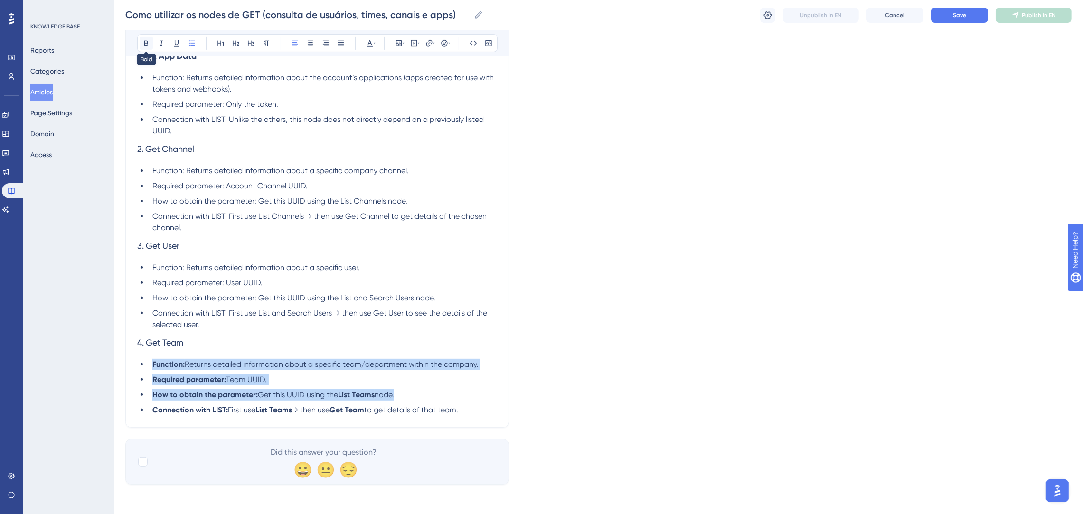
click at [141, 40] on button at bounding box center [146, 43] width 13 height 13
click at [318, 355] on div "After understanding how Poli’s LIST nodes work, which return collections of dat…" at bounding box center [317, 85] width 360 height 661
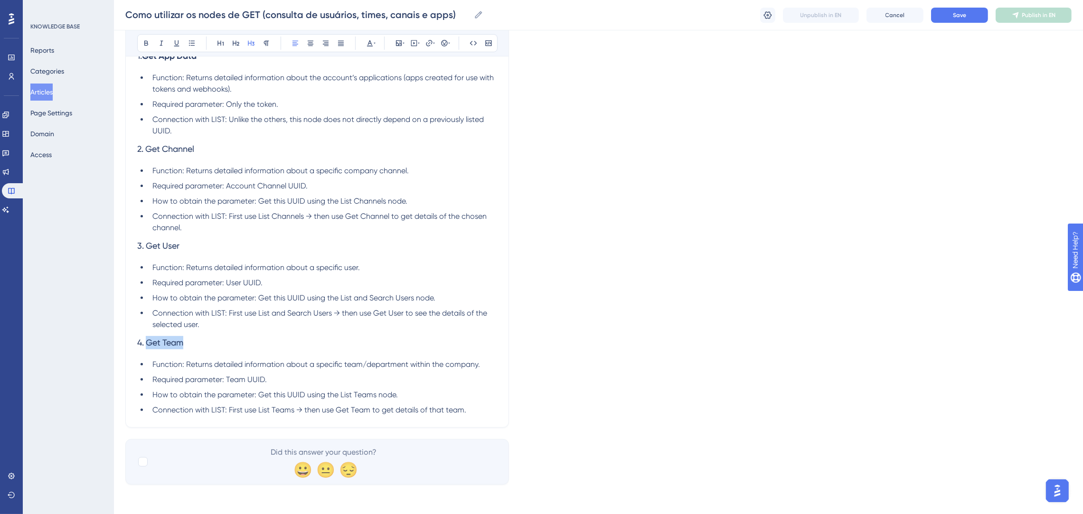
drag, startPoint x: 195, startPoint y: 347, endPoint x: 147, endPoint y: 340, distance: 48.4
click at [147, 340] on h3 "4. Get Team" at bounding box center [317, 342] width 360 height 25
click at [140, 41] on button at bounding box center [146, 43] width 13 height 13
drag, startPoint x: 184, startPoint y: 247, endPoint x: 148, endPoint y: 243, distance: 36.7
click at [148, 243] on h3 "3. Get User" at bounding box center [317, 246] width 360 height 25
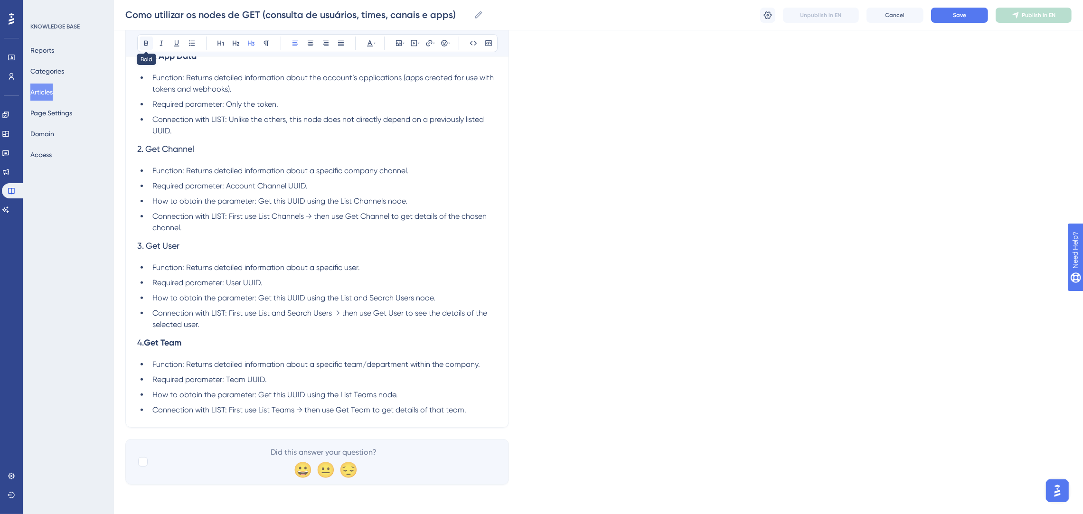
click at [144, 44] on icon at bounding box center [146, 43] width 4 height 5
drag, startPoint x: 202, startPoint y: 147, endPoint x: 147, endPoint y: 60, distance: 102.6
click at [148, 144] on h3 "2. Get Channel" at bounding box center [317, 149] width 360 height 25
click at [145, 43] on icon at bounding box center [146, 43] width 4 height 5
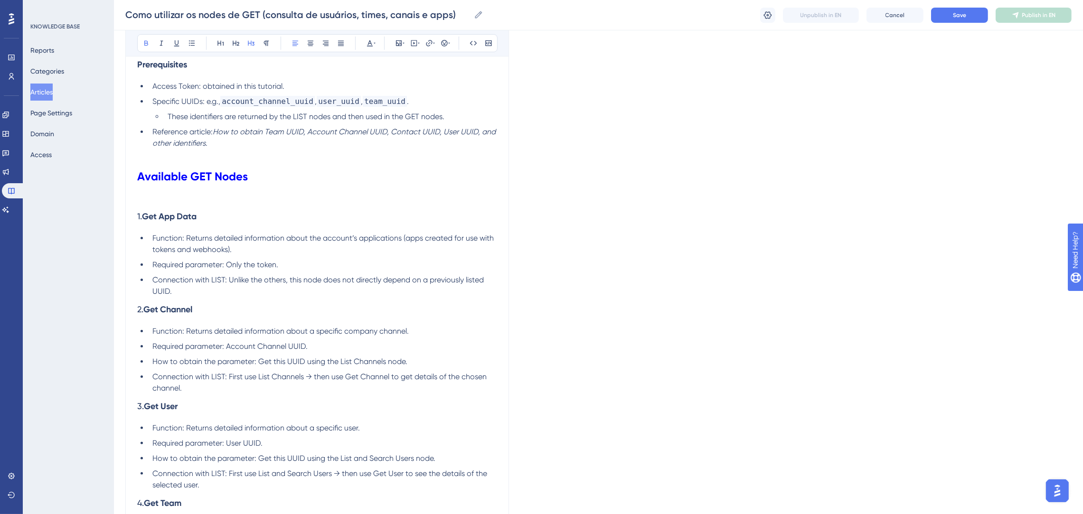
scroll to position [233, 0]
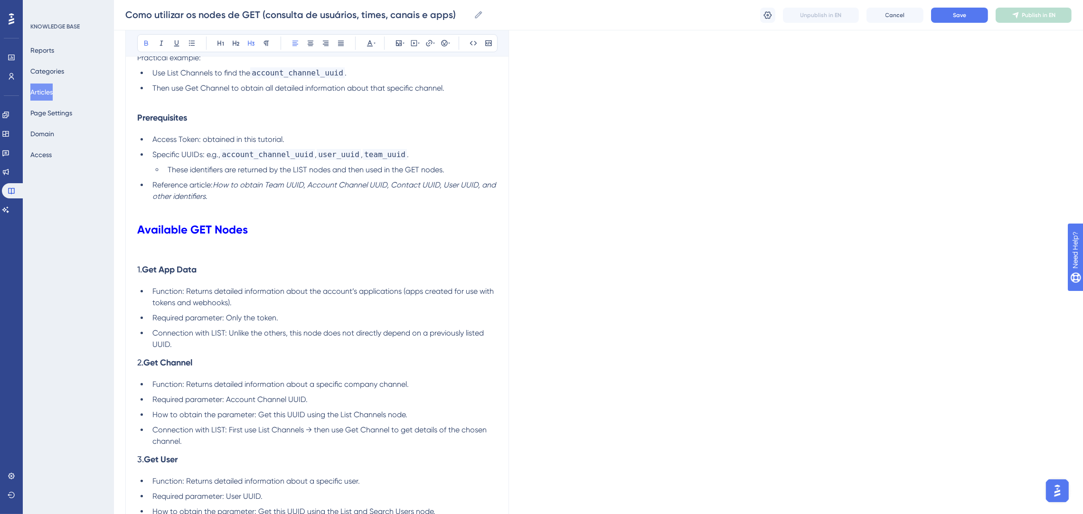
click at [221, 266] on h3 "1. Get App Data" at bounding box center [317, 269] width 360 height 25
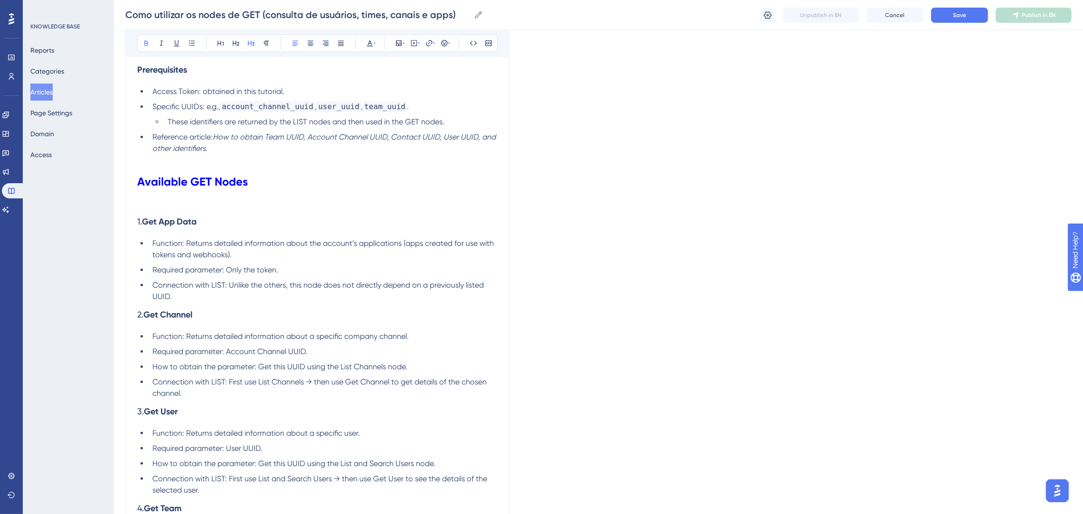
scroll to position [304, 0]
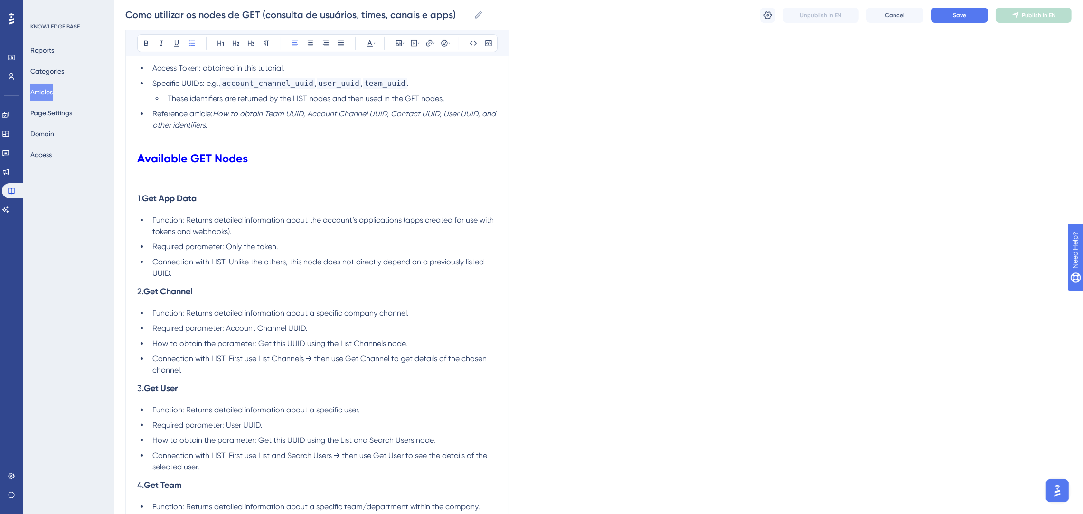
click at [261, 277] on li "Connection with LIST: Unlike the others, this node does not directly depend on …" at bounding box center [323, 267] width 348 height 23
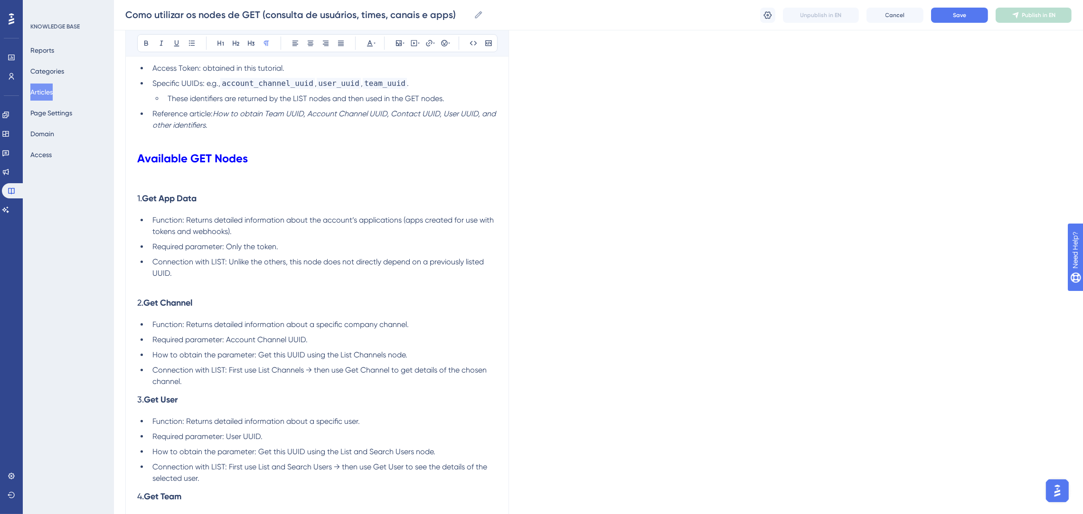
click at [225, 381] on li "Connection with LIST: First use List Channels → then use Get Channel to get det…" at bounding box center [323, 376] width 348 height 23
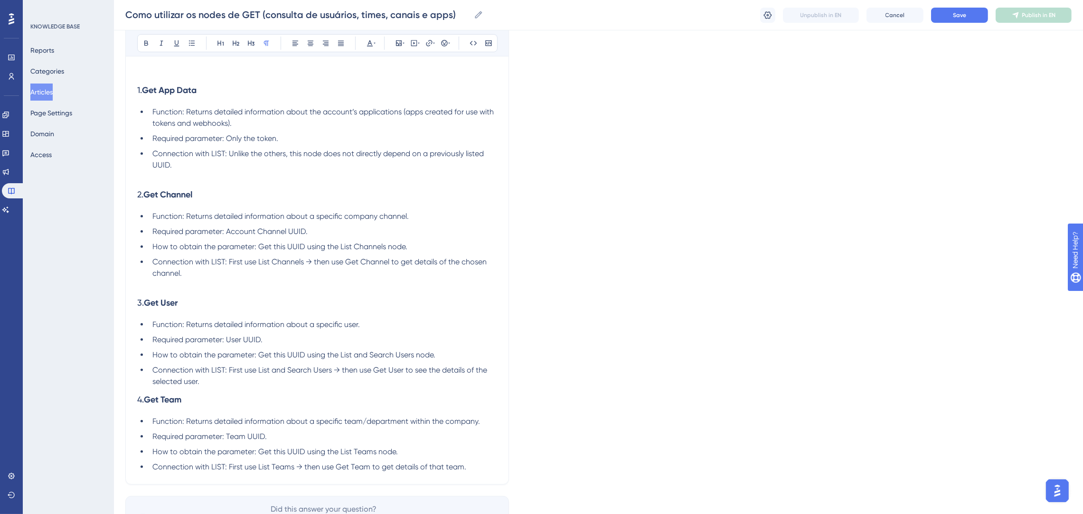
scroll to position [447, 0]
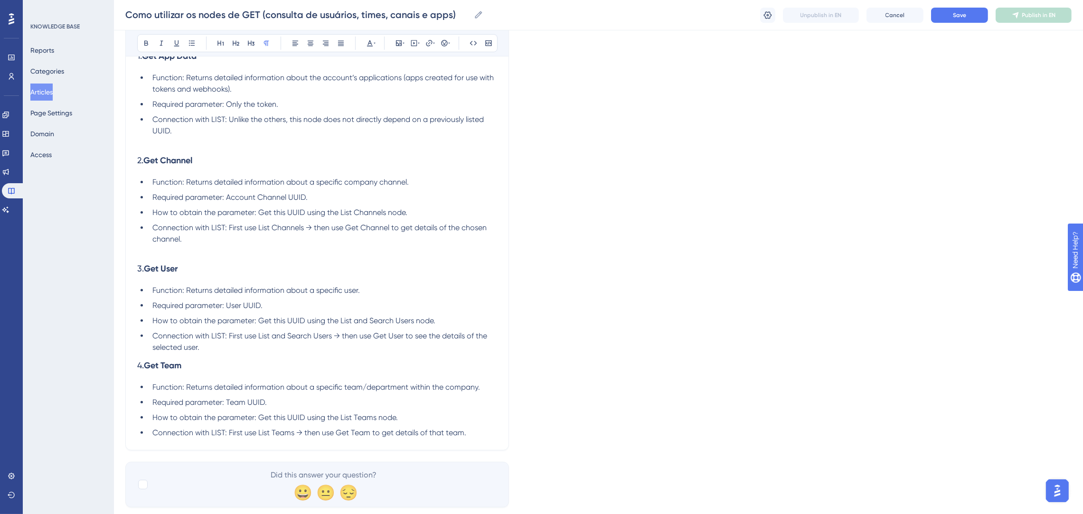
click at [246, 352] on li "Connection with LIST: First use List and Search Users → then use Get User to se…" at bounding box center [323, 341] width 348 height 23
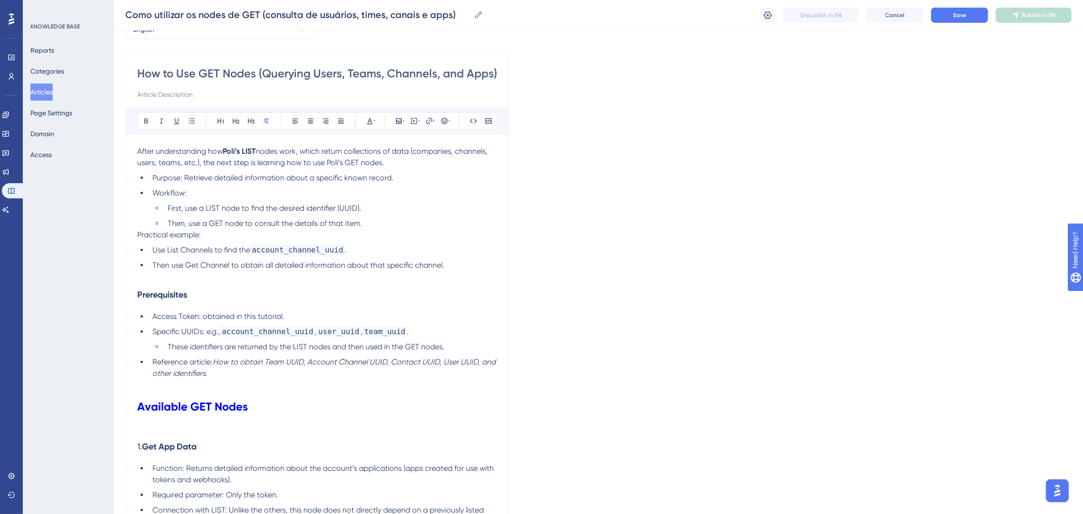
scroll to position [54, 0]
click at [937, 9] on button "Save" at bounding box center [959, 15] width 57 height 15
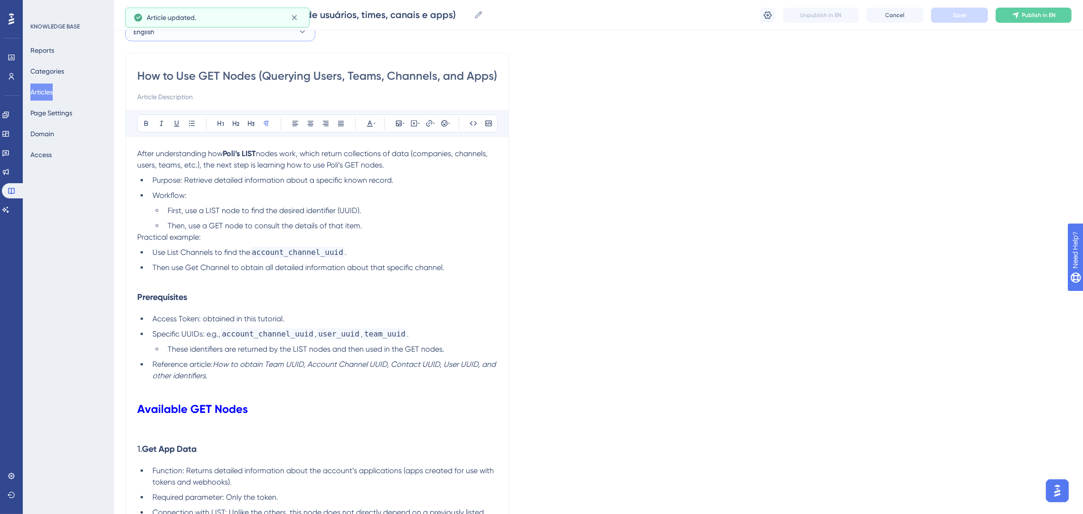
click at [191, 35] on button "English" at bounding box center [220, 31] width 190 height 19
click at [196, 98] on button "Spanish Spanish No translation" at bounding box center [220, 98] width 178 height 19
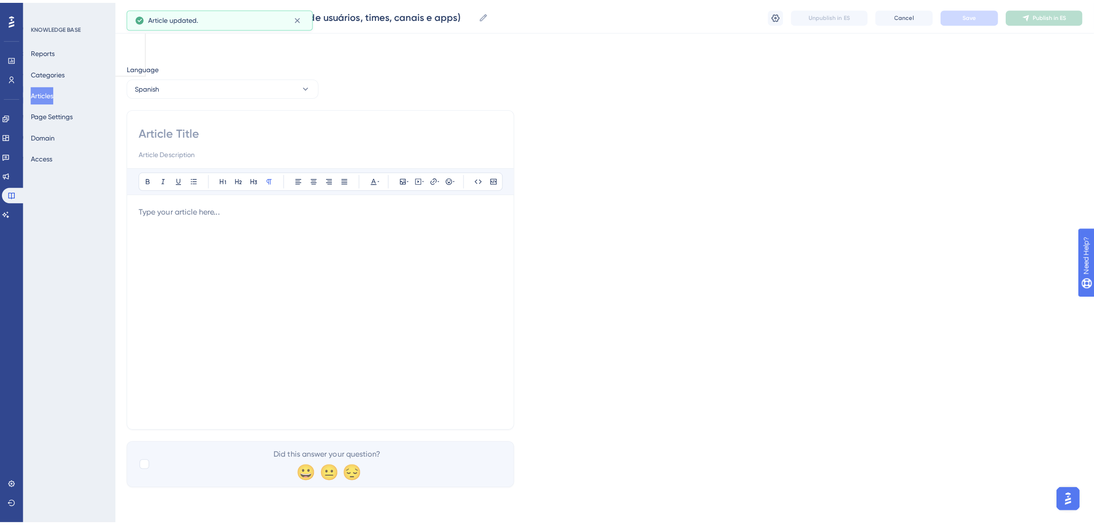
scroll to position [0, 0]
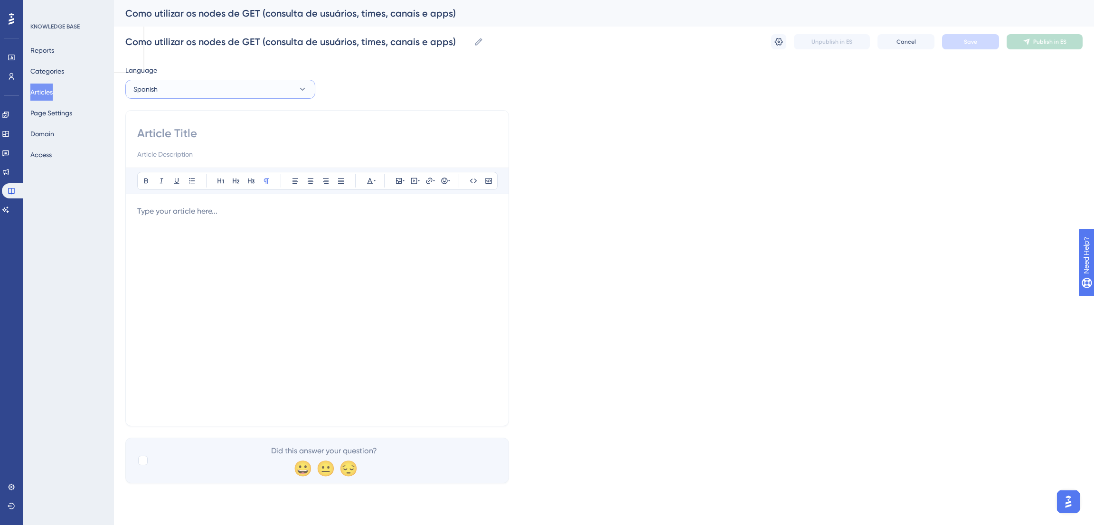
click at [210, 80] on button "Spanish" at bounding box center [220, 89] width 190 height 19
click at [200, 138] on button "English English Draft" at bounding box center [220, 137] width 178 height 19
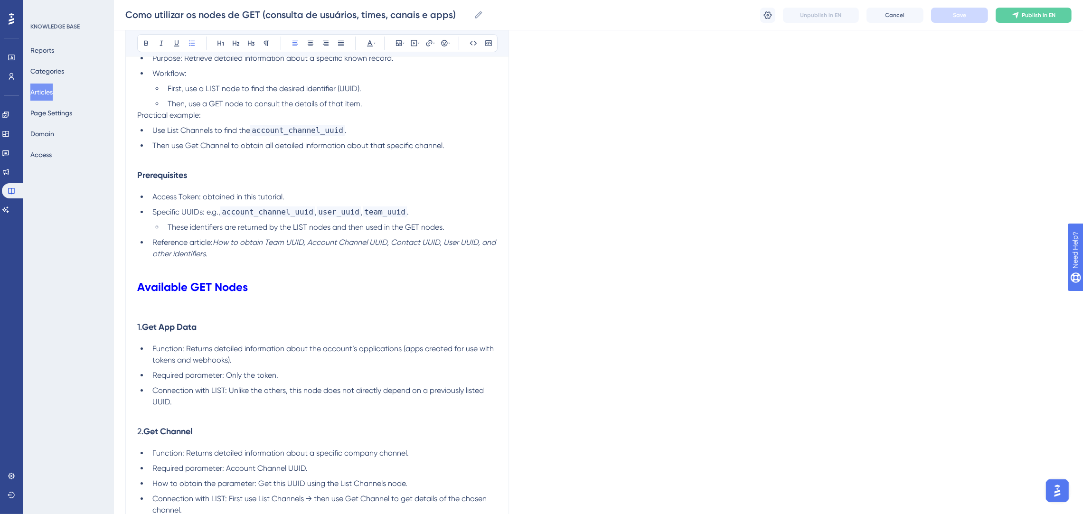
scroll to position [18, 0]
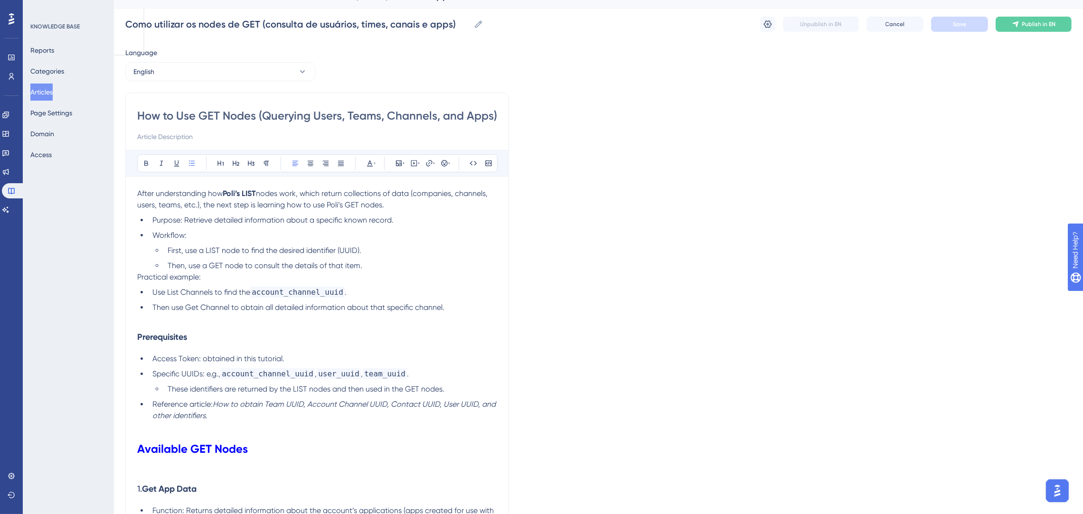
click at [256, 259] on ul "First, use a LIST node to find the desired identifier (UUID). Then, use a GET n…" at bounding box center [324, 258] width 345 height 27
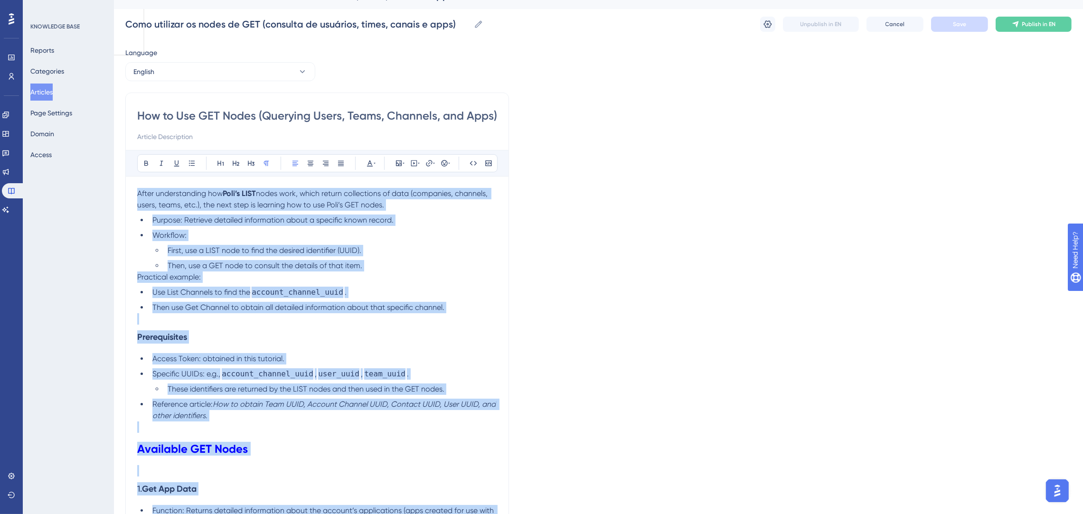
copy div "Lorem ipsumdolorsit ame Cons’a ELIT seddo eius, tempo incidi utlaboreetd ma ali…"
click at [230, 255] on li "First, use a LIST node to find the desired identifier (UUID)." at bounding box center [330, 250] width 333 height 11
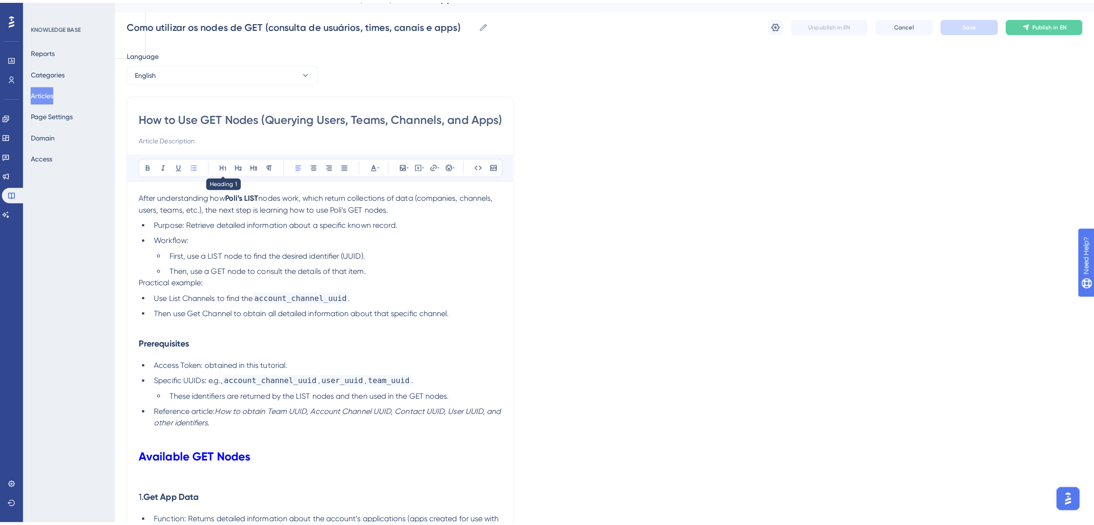
scroll to position [0, 0]
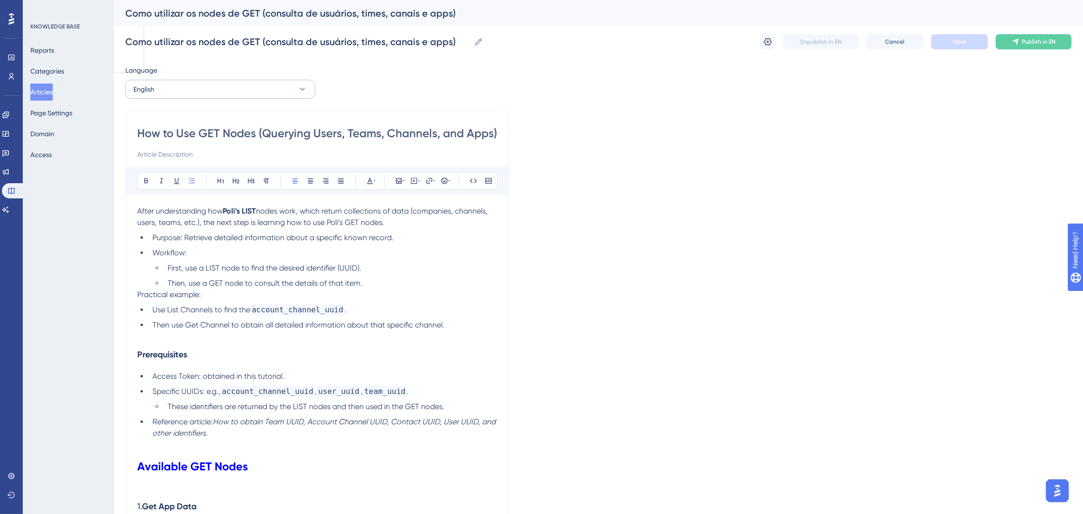
drag, startPoint x: 218, startPoint y: 101, endPoint x: 223, endPoint y: 98, distance: 5.8
click at [218, 101] on div "Language English How to Use GET Nodes (Querying Users, Teams, Channels, and App…" at bounding box center [598, 517] width 946 height 905
click at [225, 92] on button "English" at bounding box center [220, 89] width 190 height 19
click at [198, 149] on button "Spanish Spanish No translation" at bounding box center [220, 156] width 178 height 19
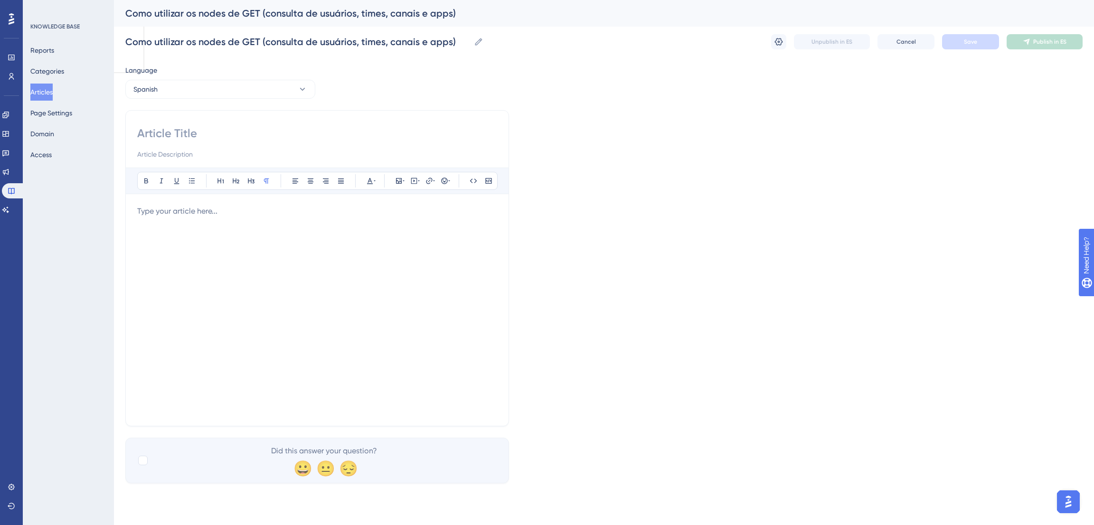
drag, startPoint x: 228, startPoint y: 228, endPoint x: 226, endPoint y: 220, distance: 8.3
click at [227, 229] on div at bounding box center [317, 310] width 360 height 209
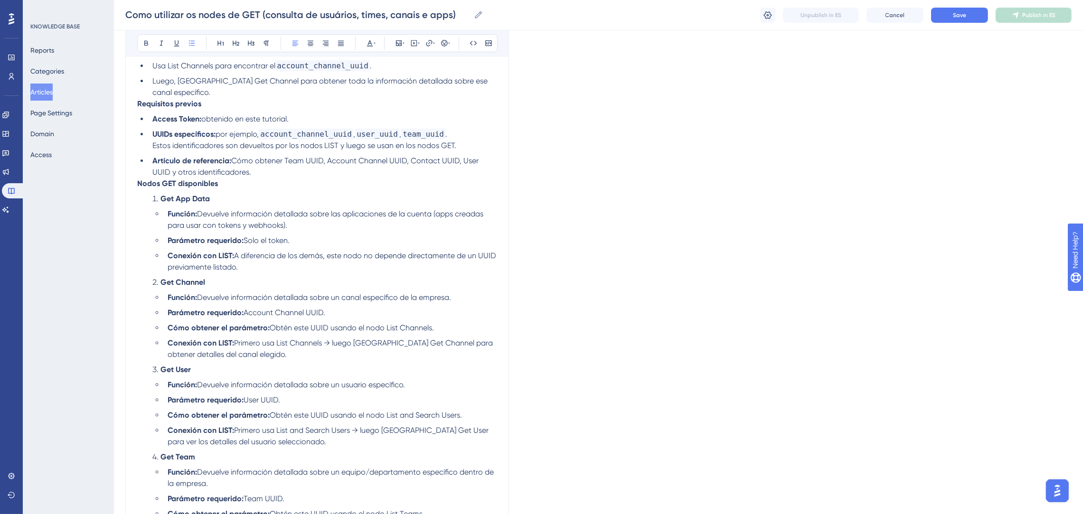
scroll to position [352, 0]
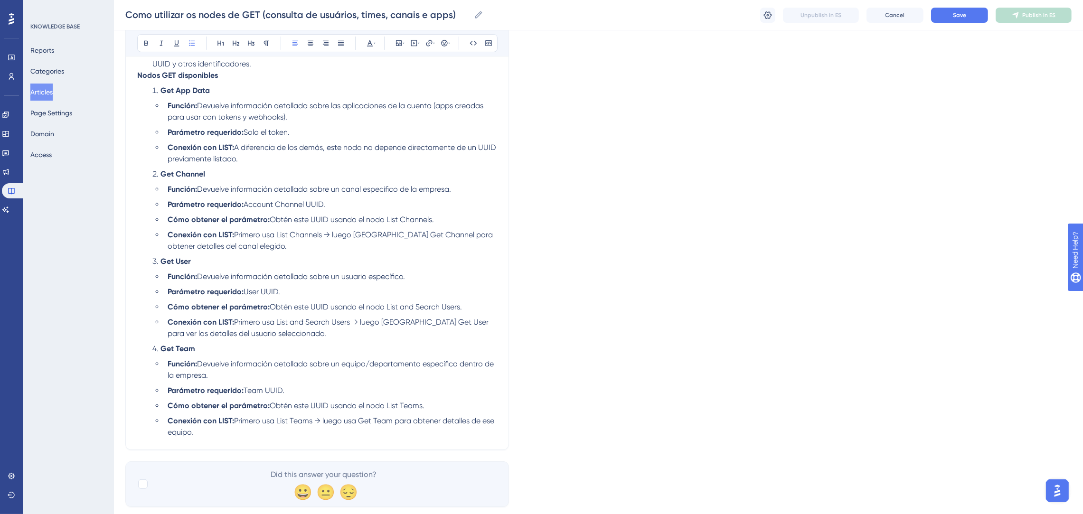
click at [228, 230] on span "Primero usa List Channels → luego [GEOGRAPHIC_DATA] Get Channel para obtener de…" at bounding box center [331, 240] width 327 height 20
click at [148, 47] on icon at bounding box center [146, 43] width 8 height 8
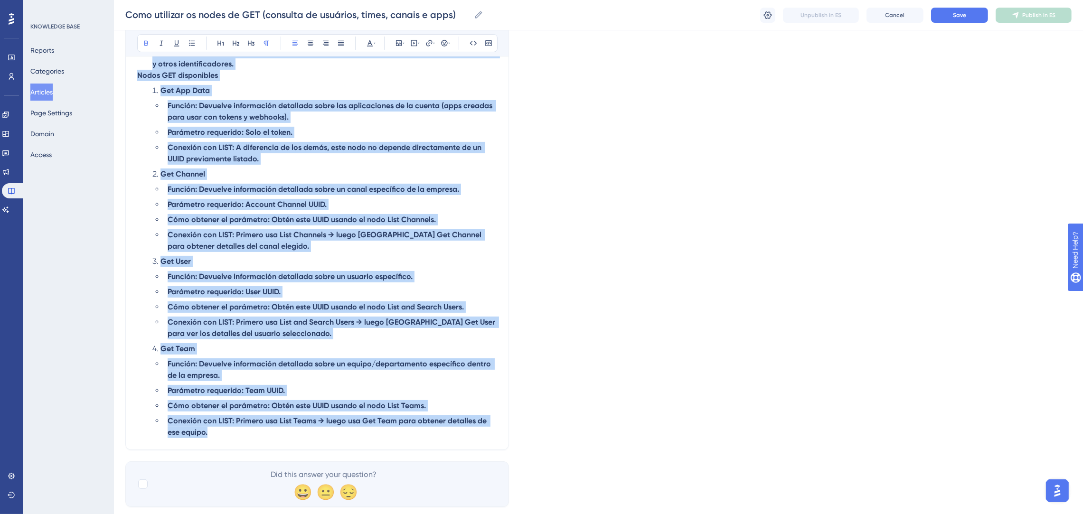
click at [278, 142] on li "Conexión con LIST: A diferencia de los [PERSON_NAME], este nodo no depende dire…" at bounding box center [330, 153] width 333 height 23
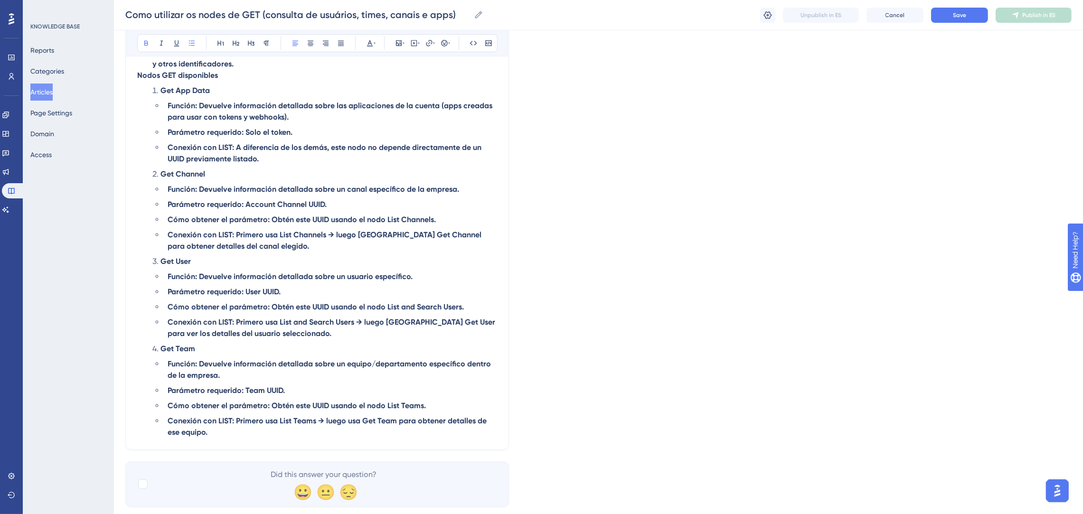
click at [278, 142] on li "Conexión con LIST: A diferencia de los [PERSON_NAME], este nodo no depende dire…" at bounding box center [330, 153] width 333 height 23
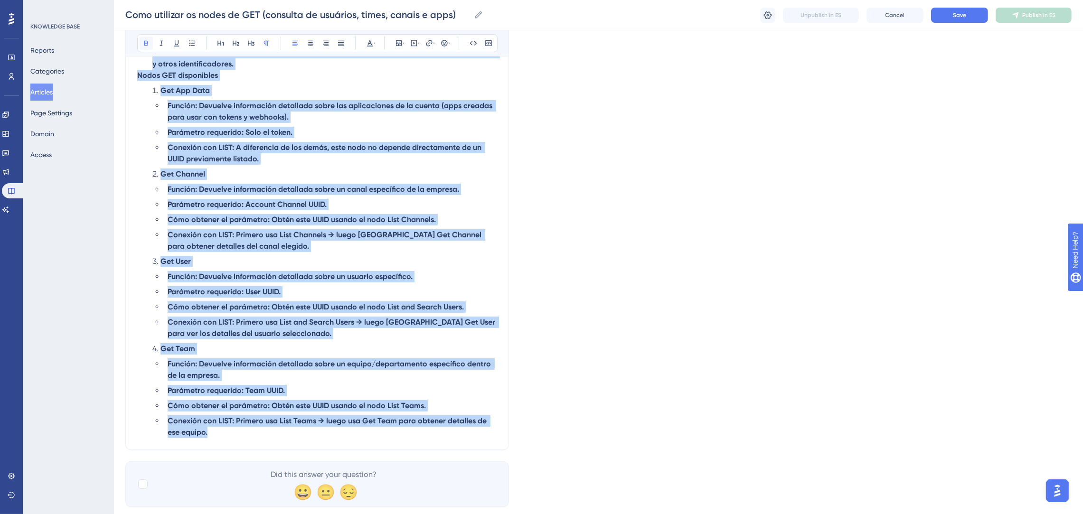
click at [144, 42] on icon at bounding box center [146, 43] width 4 height 5
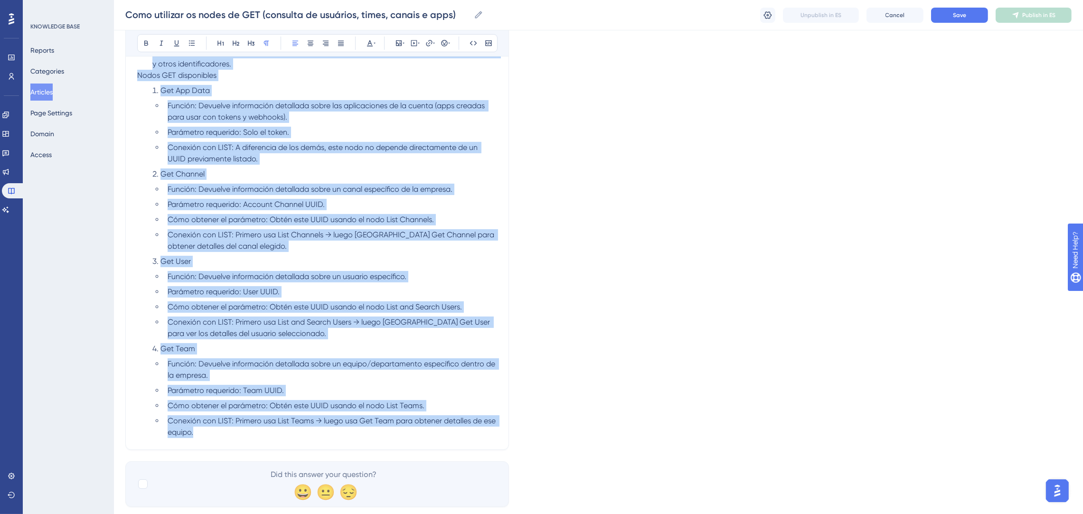
click at [361, 199] on li "Parámetro requerido: Account Channel UUID." at bounding box center [330, 204] width 333 height 11
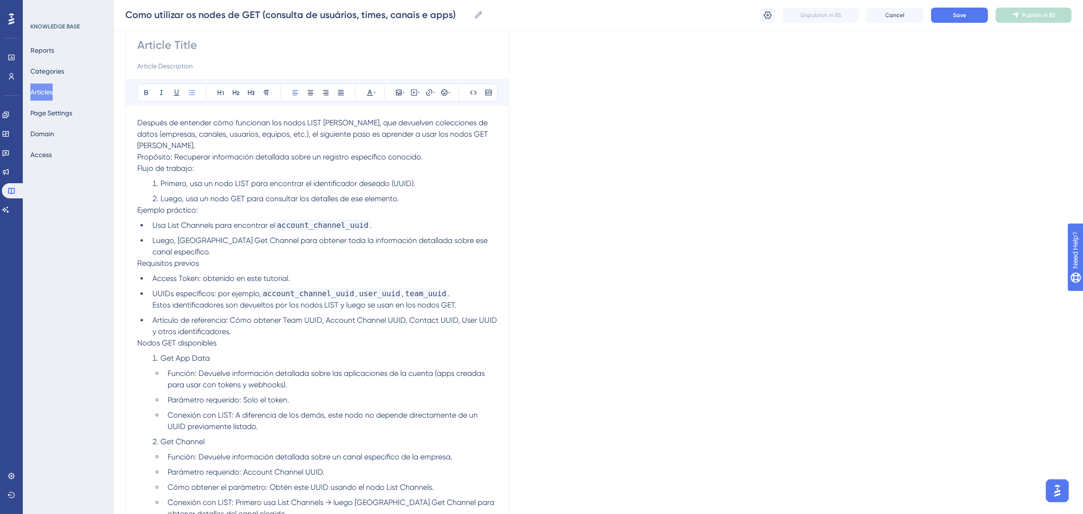
scroll to position [142, 0]
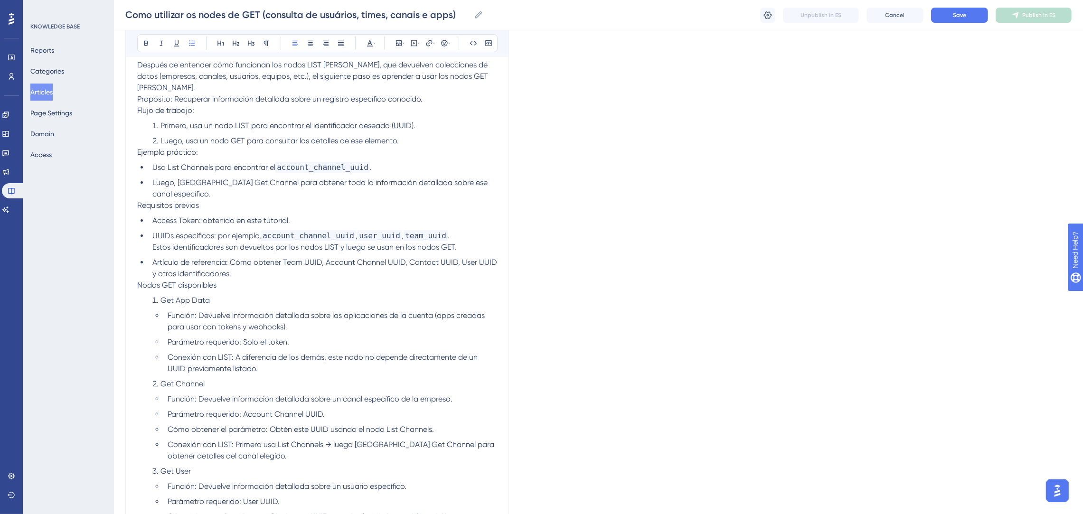
click at [409, 135] on li "Luego, usa un nodo GET para consultar los detalles de ese elemento." at bounding box center [323, 140] width 348 height 11
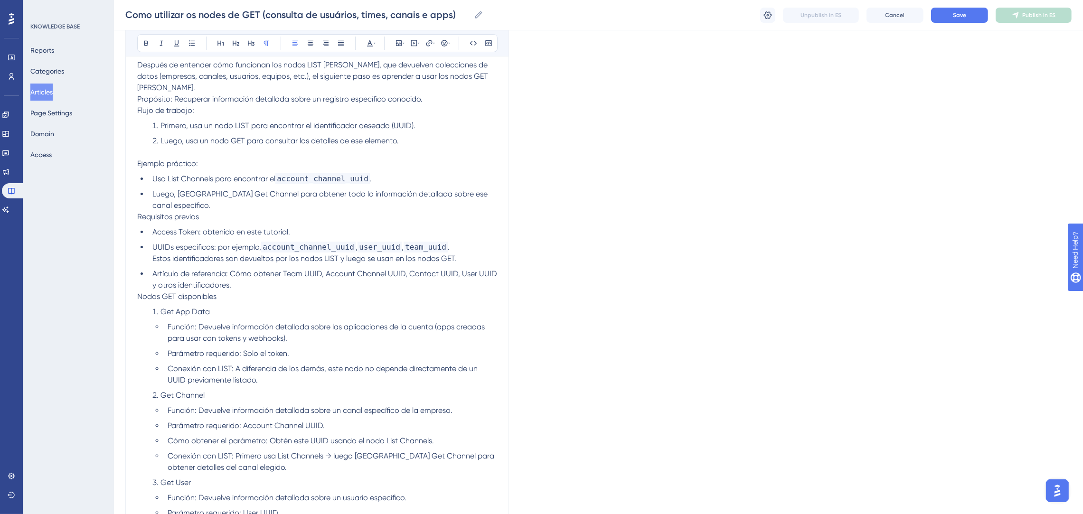
click at [389, 158] on p "Ejemplo práctico:" at bounding box center [317, 163] width 360 height 11
click at [250, 268] on li "Artículo de referencia: Cómo obtener Team UUID, Account Channel UUID, Contact U…" at bounding box center [323, 279] width 348 height 23
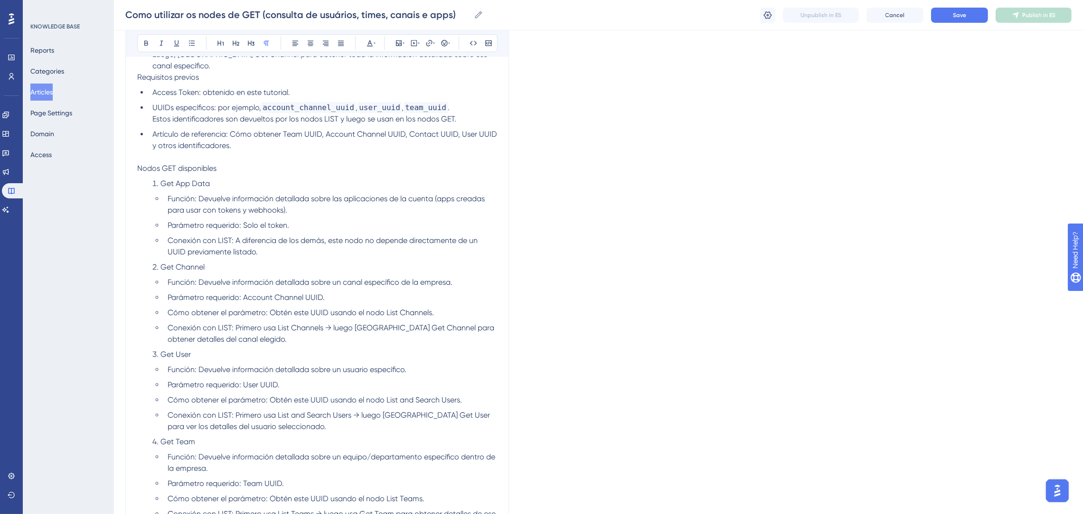
scroll to position [285, 0]
click at [294, 232] on li "Conexión con LIST: A diferencia de los [PERSON_NAME], este nodo no depende dire…" at bounding box center [330, 243] width 333 height 23
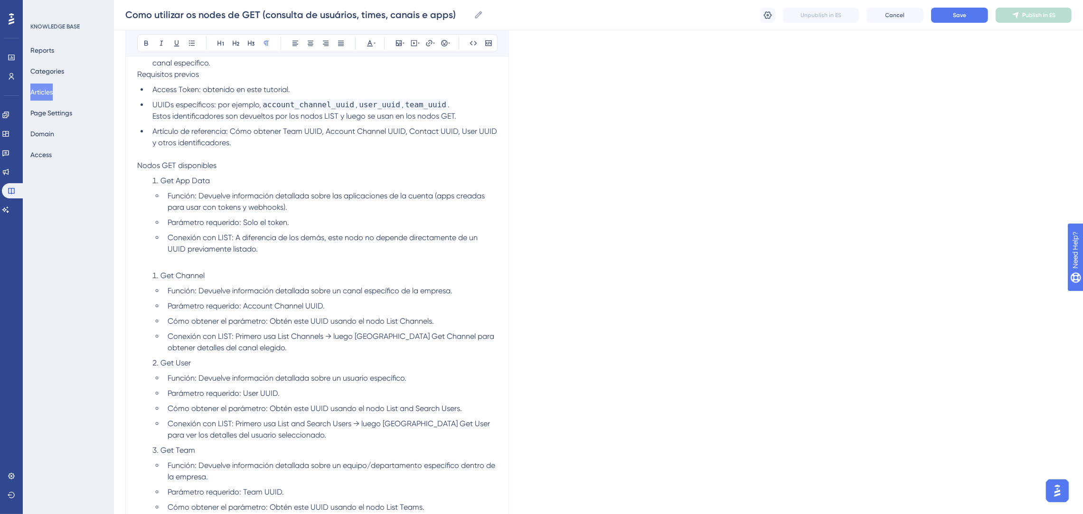
click at [248, 331] on li "Conexión con LIST: Primero usa List Channels → luego [GEOGRAPHIC_DATA] Get Chan…" at bounding box center [330, 342] width 333 height 23
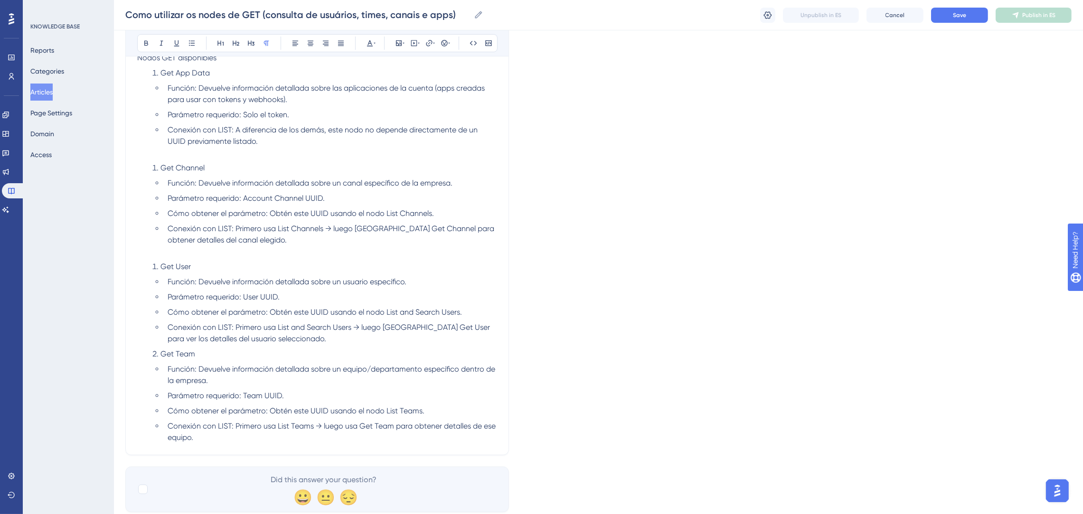
scroll to position [398, 0]
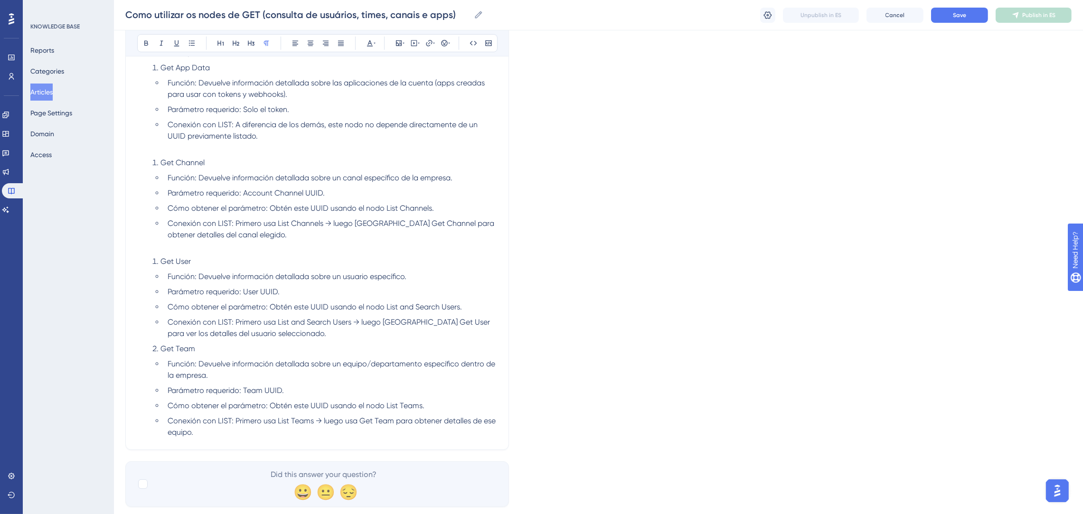
click at [315, 317] on li "Conexión con LIST: Primero usa List and Search Users → luego [GEOGRAPHIC_DATA] …" at bounding box center [330, 328] width 333 height 23
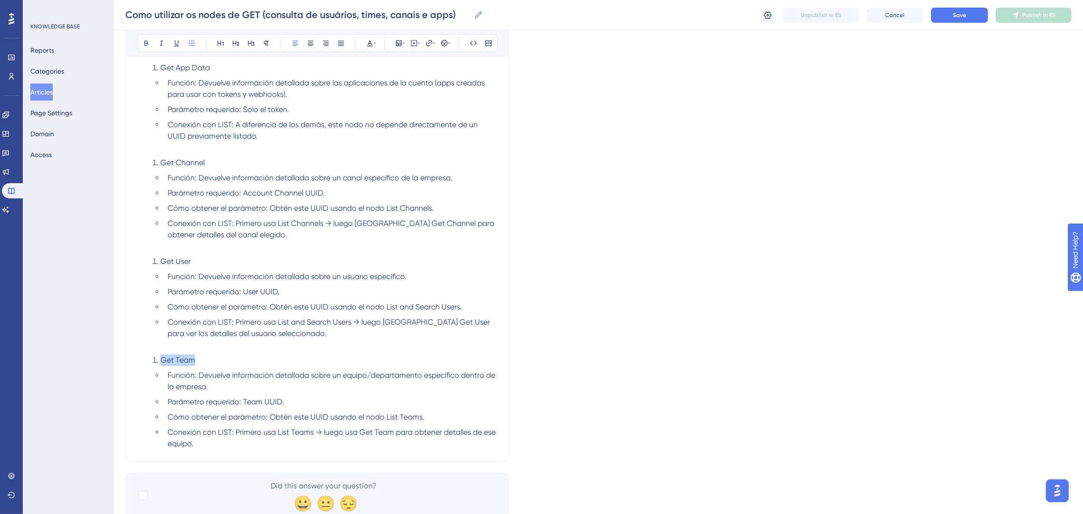
drag, startPoint x: 229, startPoint y: 337, endPoint x: 158, endPoint y: 203, distance: 151.8
click at [158, 327] on div "Después de entender cómo funcionan los nodos LIST de Poli, que devuelven colecc…" at bounding box center [317, 126] width 360 height 645
click at [142, 37] on button at bounding box center [146, 43] width 13 height 13
drag, startPoint x: 192, startPoint y: 241, endPoint x: 163, endPoint y: 234, distance: 29.7
click at [163, 256] on li "Get User" at bounding box center [323, 261] width 348 height 11
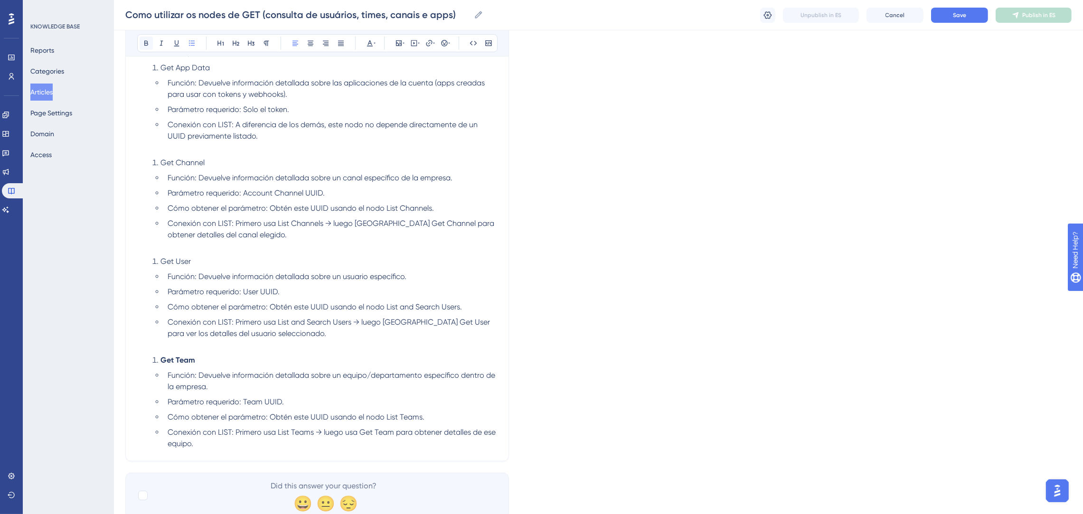
click at [147, 48] on button at bounding box center [146, 43] width 13 height 13
drag, startPoint x: 184, startPoint y: 137, endPoint x: 162, endPoint y: 136, distance: 21.8
click at [162, 157] on li "Get Channel" at bounding box center [323, 162] width 348 height 11
click at [145, 38] on button at bounding box center [146, 43] width 13 height 13
click at [241, 120] on span "Conexión con LIST: A diferencia de los [PERSON_NAME], este nodo no depende dire…" at bounding box center [329, 130] width 323 height 20
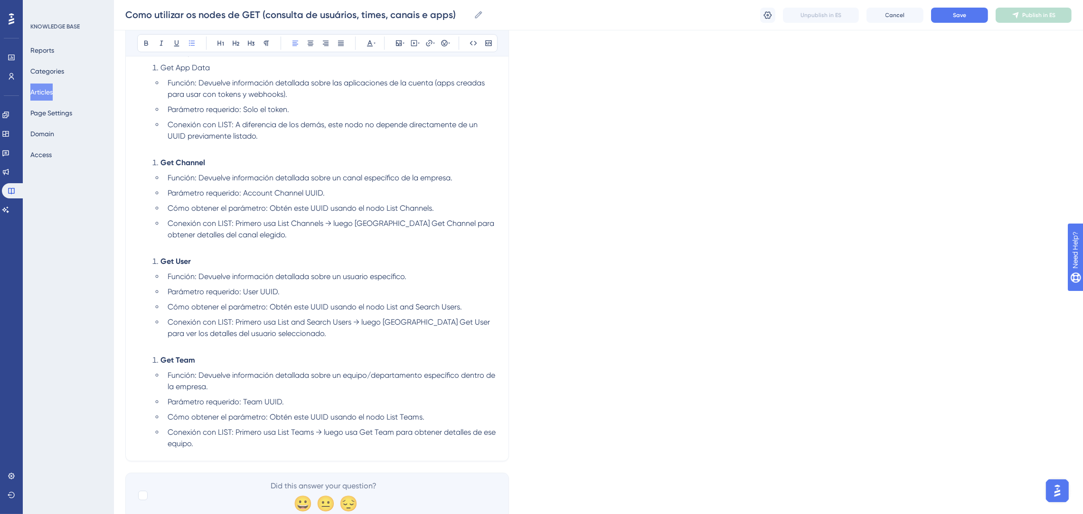
scroll to position [327, 0]
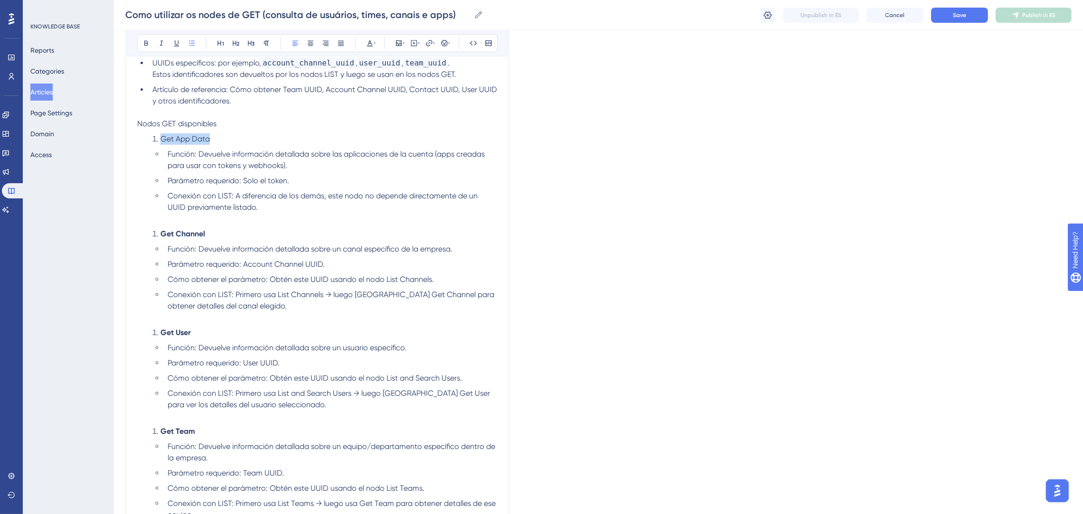
drag, startPoint x: 220, startPoint y: 117, endPoint x: 159, endPoint y: 115, distance: 61.7
click at [159, 133] on li "Get App Data" at bounding box center [323, 138] width 348 height 11
click at [147, 47] on icon at bounding box center [146, 43] width 8 height 8
click at [243, 133] on li "Get App Data" at bounding box center [323, 138] width 348 height 11
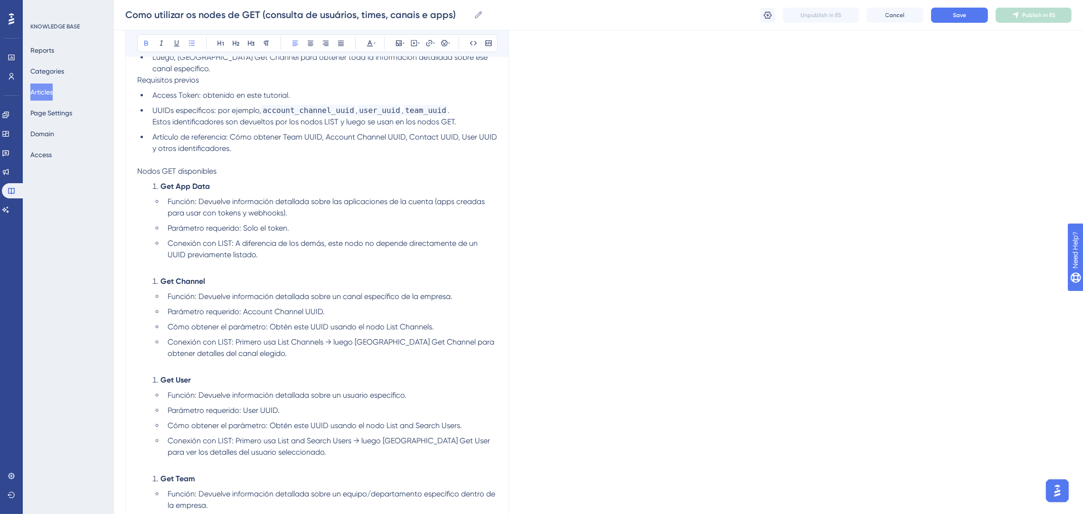
scroll to position [255, 0]
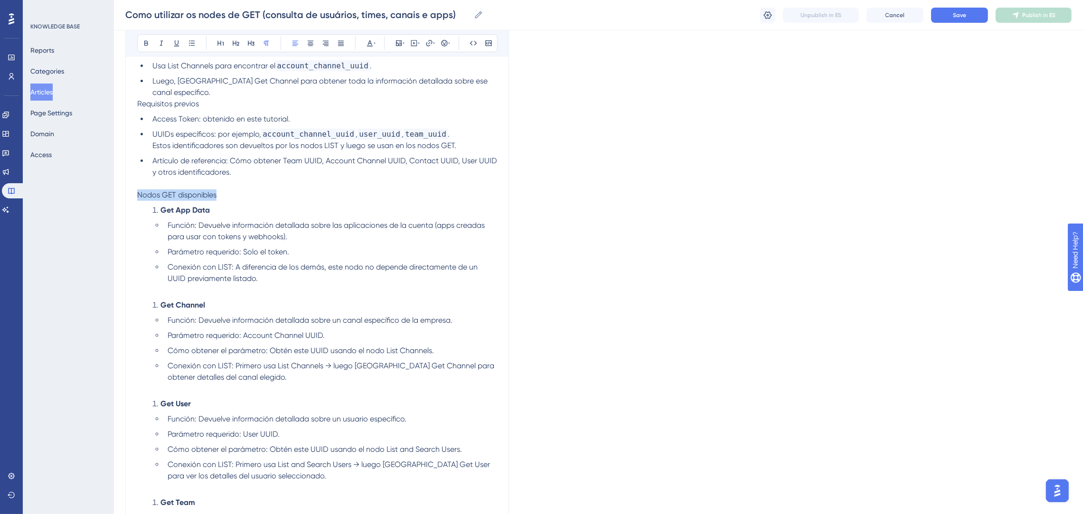
drag, startPoint x: 228, startPoint y: 168, endPoint x: 136, endPoint y: 172, distance: 92.2
click at [136, 172] on div "Bold Italic Underline Bullet Point Heading 1 Heading 2 Heading 3 Normal Align L…" at bounding box center [316, 227] width 383 height 753
click at [143, 41] on icon at bounding box center [146, 43] width 8 height 8
click at [233, 189] on p "Nodos GET disponibles" at bounding box center [317, 194] width 360 height 11
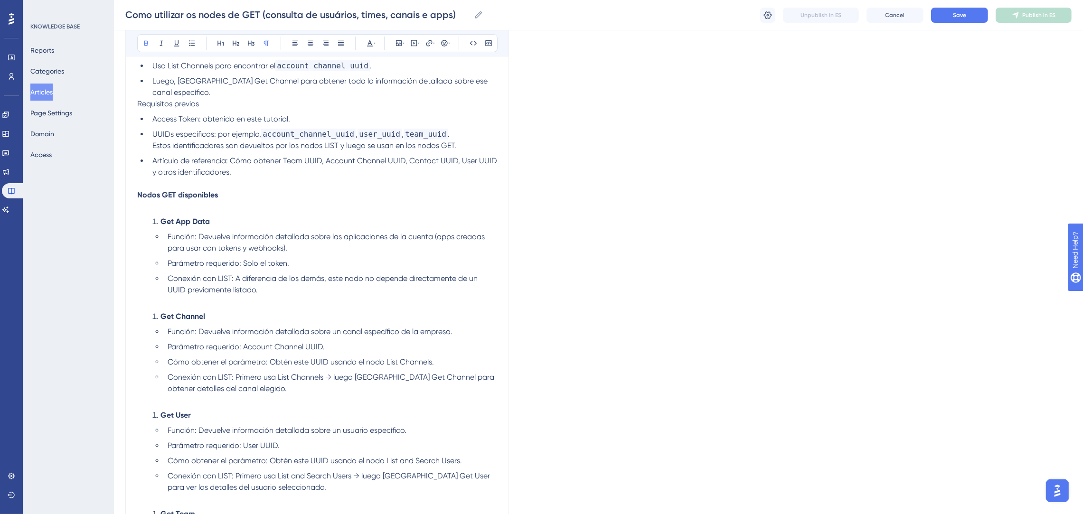
click at [243, 189] on p "Nodos GET disponibles" at bounding box center [317, 194] width 360 height 11
drag, startPoint x: 225, startPoint y: 174, endPoint x: 138, endPoint y: 171, distance: 87.8
click at [138, 189] on p "Nodos GET disponibles" at bounding box center [317, 194] width 360 height 11
click at [220, 40] on icon at bounding box center [221, 43] width 8 height 8
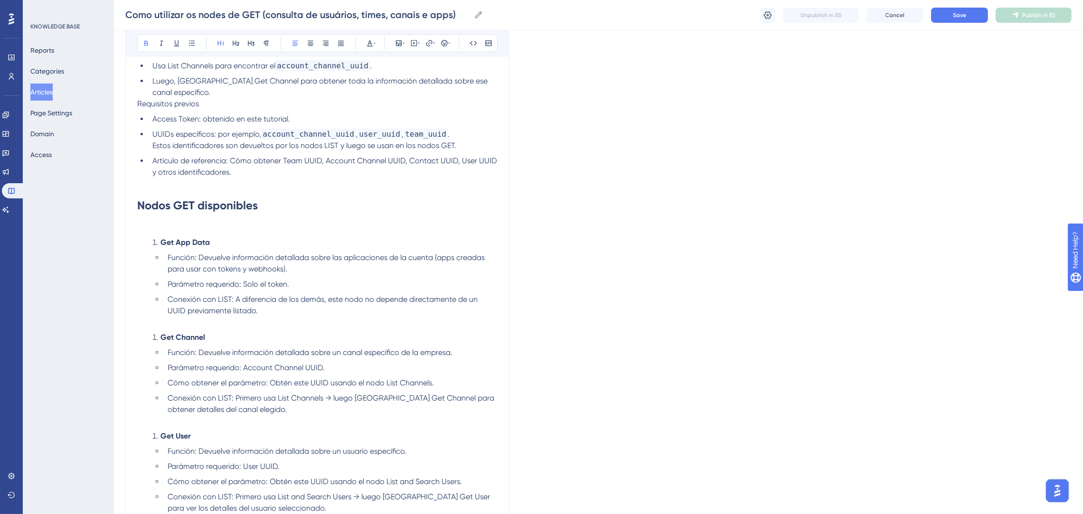
click at [300, 189] on h1 "Nodos GET disponibles" at bounding box center [317, 205] width 360 height 32
click at [263, 195] on h1 "Nodos GET disponibles" at bounding box center [317, 205] width 360 height 32
click at [260, 222] on p at bounding box center [317, 227] width 360 height 11
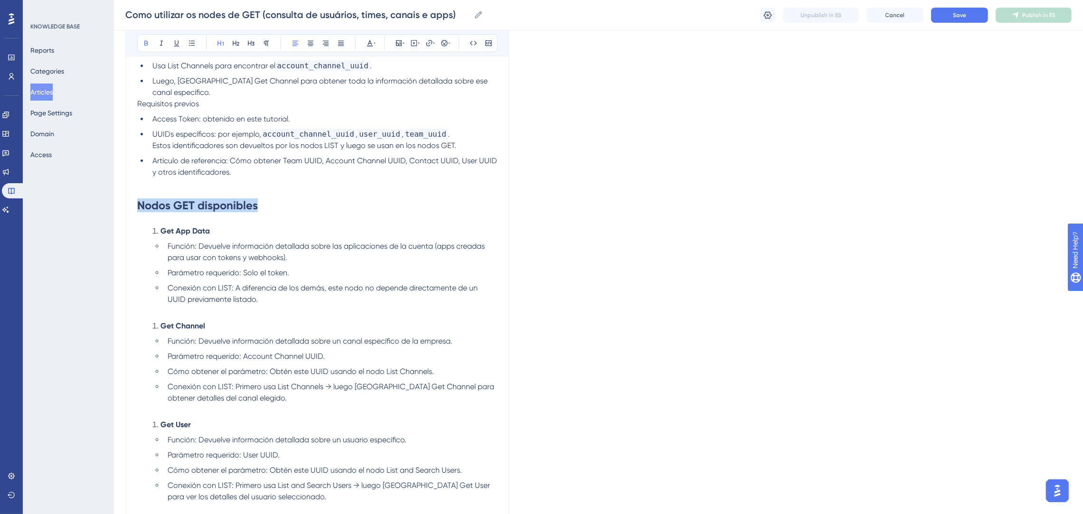
drag, startPoint x: 274, startPoint y: 180, endPoint x: 140, endPoint y: 171, distance: 134.6
click at [140, 189] on h1 "Nodos GET disponibles" at bounding box center [317, 205] width 360 height 32
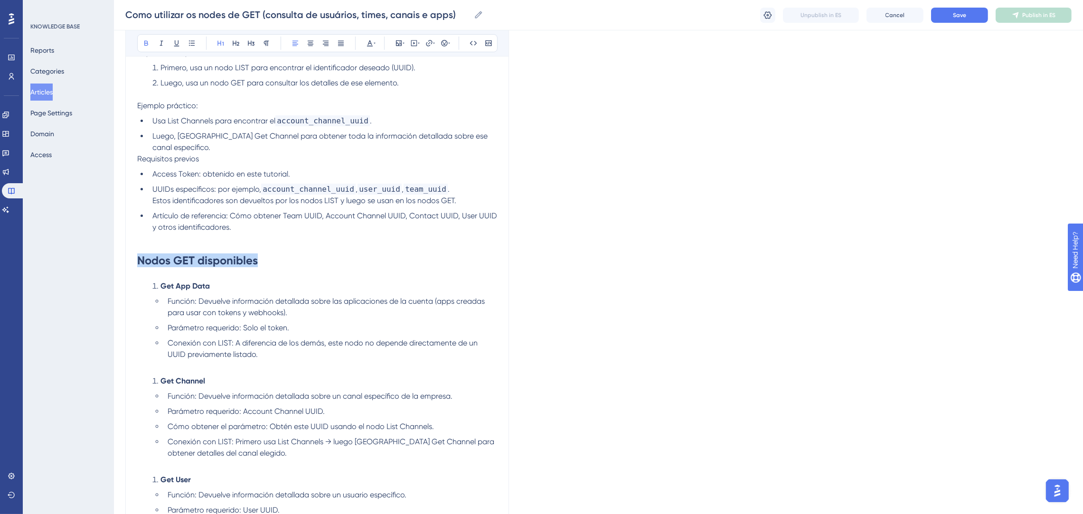
scroll to position [184, 0]
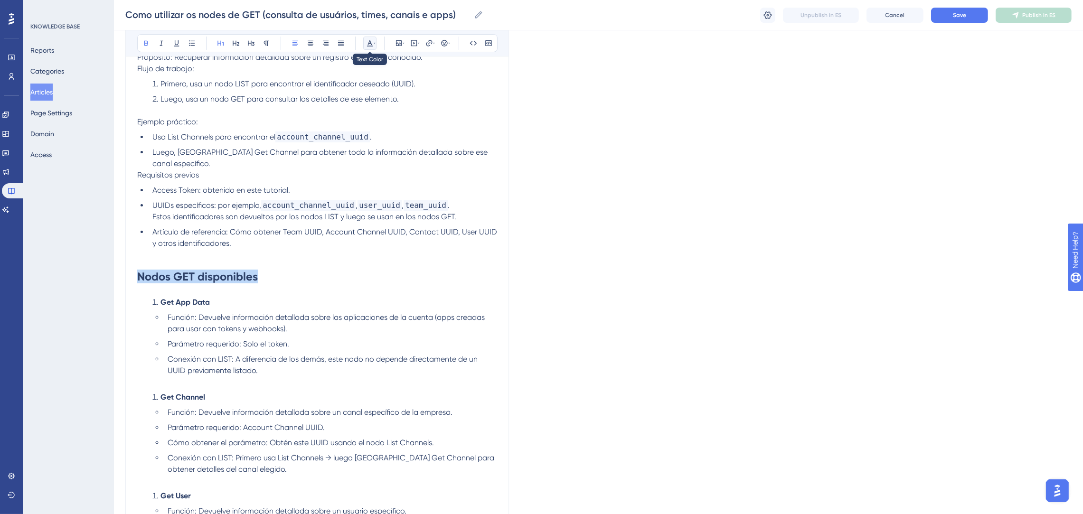
click at [366, 41] on icon at bounding box center [370, 43] width 8 height 8
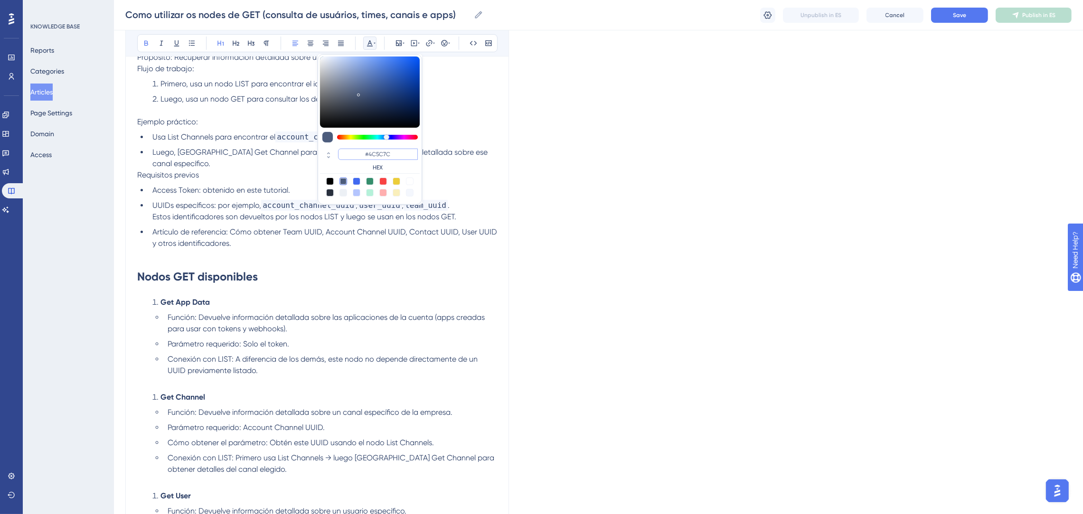
drag, startPoint x: 395, startPoint y: 154, endPoint x: 365, endPoint y: 155, distance: 30.4
click at [365, 155] on input "#4C5C7C" at bounding box center [378, 154] width 80 height 11
type input "#0000FF"
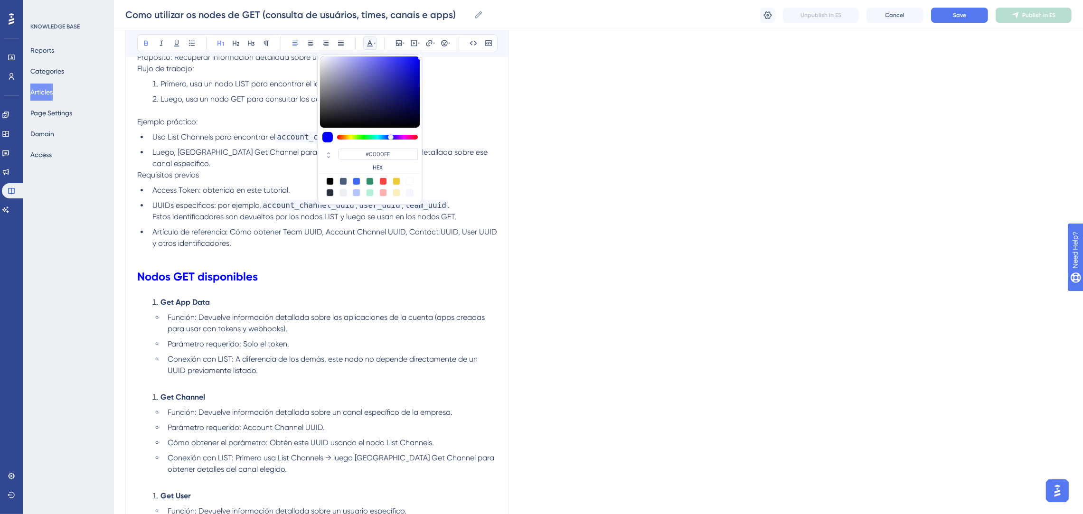
click at [303, 226] on li "Artículo de referencia: Cómo obtener Team UUID, Account Channel UUID, Contact U…" at bounding box center [323, 237] width 348 height 23
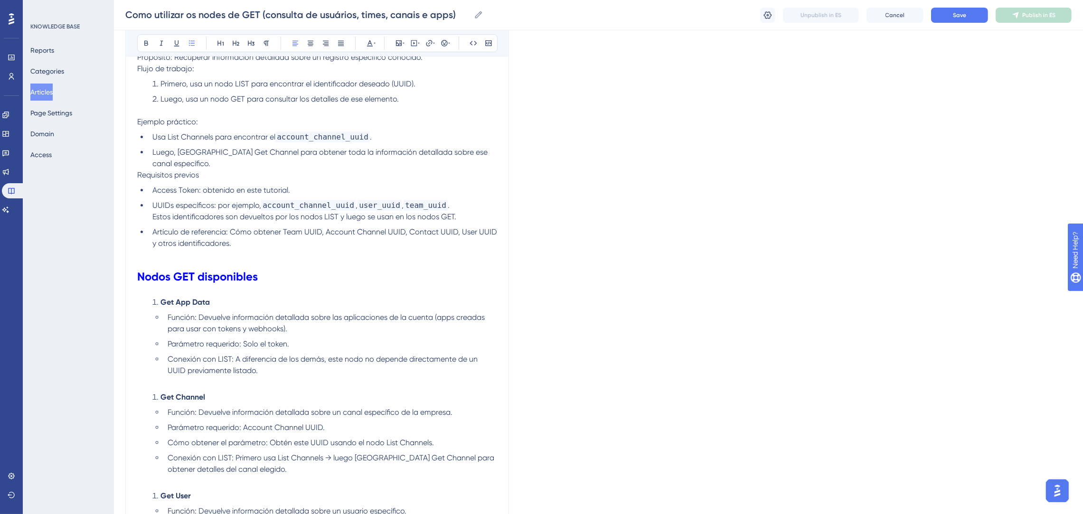
scroll to position [42, 0]
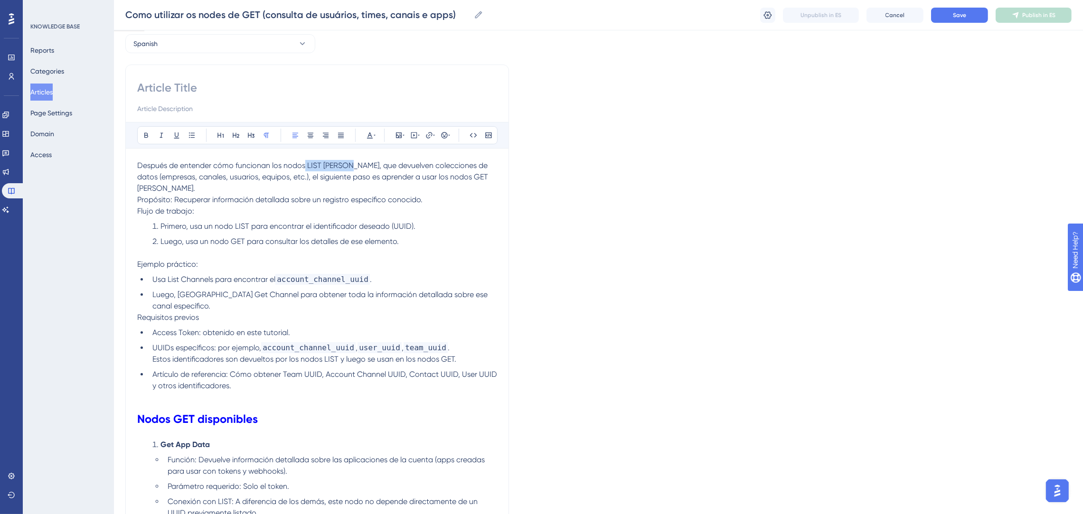
drag, startPoint x: 305, startPoint y: 166, endPoint x: 346, endPoint y: 161, distance: 41.1
click at [346, 161] on span "Después de entender cómo funcionan los nodos LIST de Poli, que devuelven colecc…" at bounding box center [316, 177] width 359 height 32
click at [149, 133] on icon at bounding box center [146, 135] width 8 height 8
click at [356, 222] on ol "Primero, usa un nodo LIST para encontrar el identificador deseado (UUID). Luego…" at bounding box center [317, 234] width 360 height 27
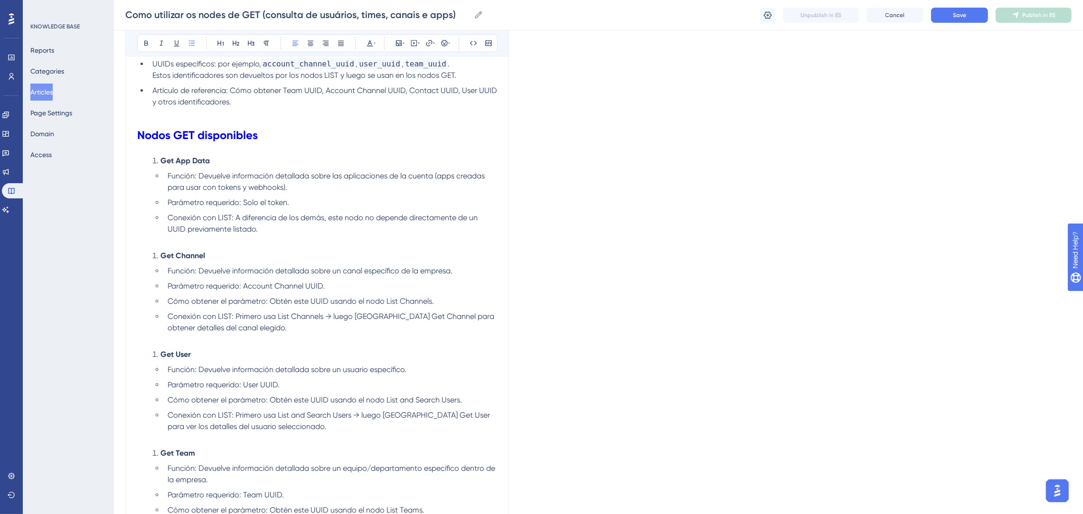
scroll to position [327, 0]
click at [168, 170] on span "Función: Devuelve información detallada sobre las aplicaciones de la cuenta (ap…" at bounding box center [327, 180] width 319 height 20
click at [188, 40] on icon at bounding box center [192, 43] width 8 height 8
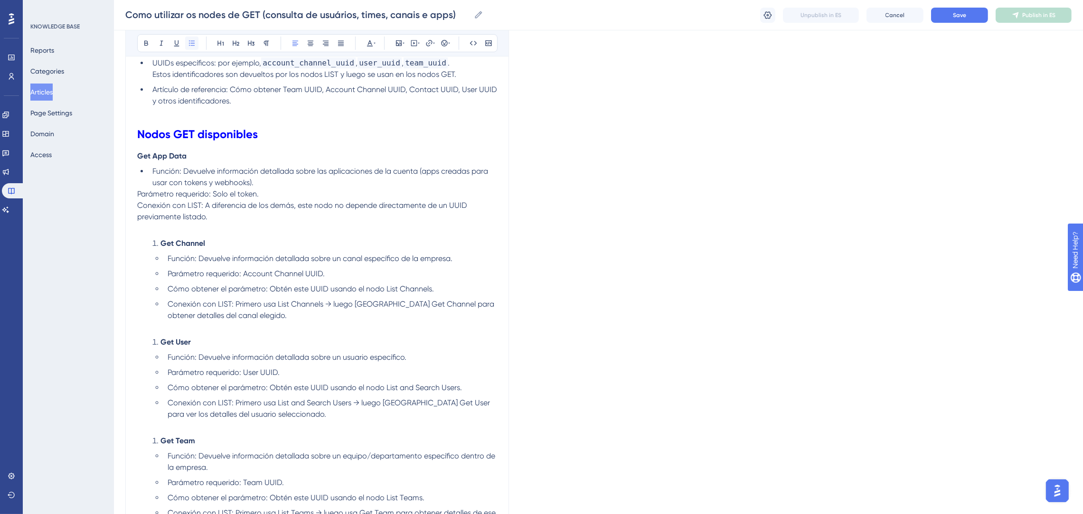
click at [188, 40] on icon at bounding box center [192, 43] width 8 height 8
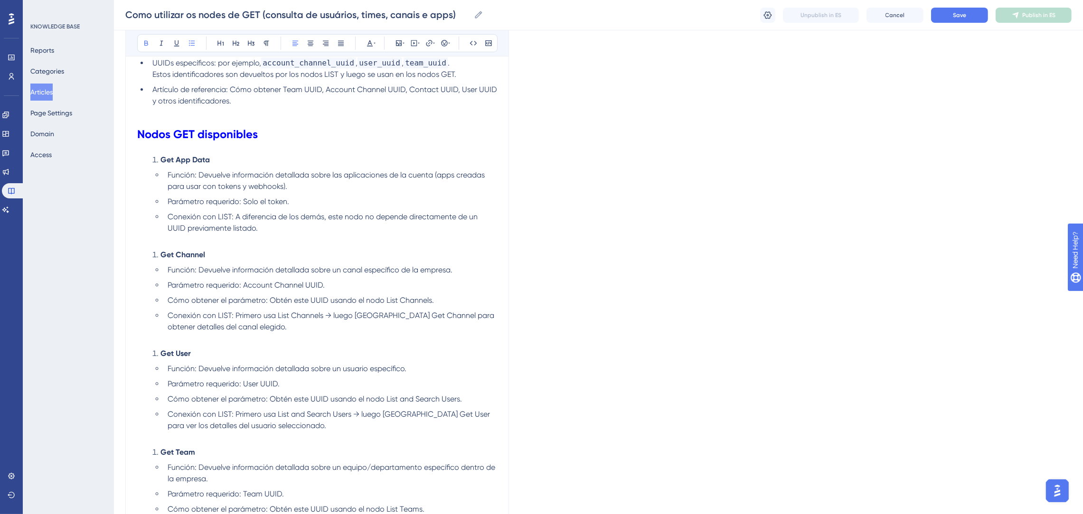
drag, startPoint x: 229, startPoint y: 225, endPoint x: 251, endPoint y: 220, distance: 22.9
click at [229, 249] on li "Get Channel" at bounding box center [323, 254] width 348 height 11
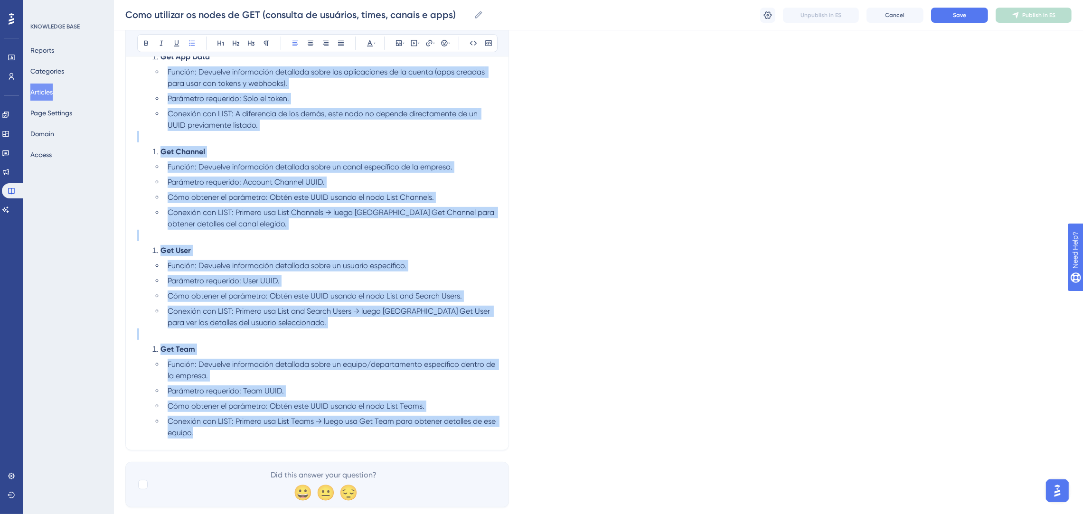
scroll to position [216, 0]
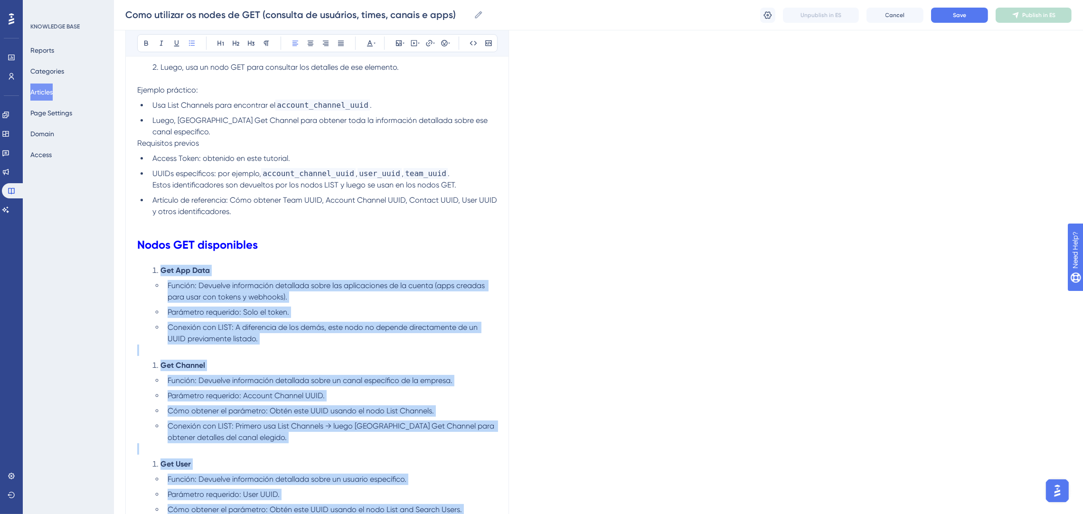
drag, startPoint x: 440, startPoint y: 409, endPoint x: 148, endPoint y: 247, distance: 333.9
click at [148, 247] on div "Después de entender cómo funcionan los nodos LIST de Poli , que devuelven colec…" at bounding box center [317, 319] width 360 height 666
click at [252, 46] on icon at bounding box center [251, 43] width 8 height 8
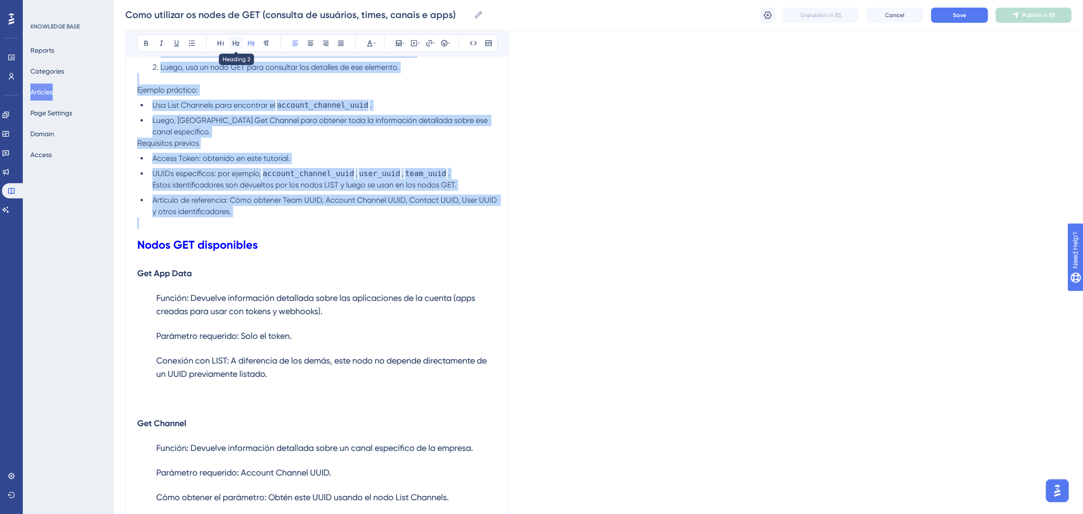
click at [234, 43] on icon at bounding box center [236, 43] width 7 height 5
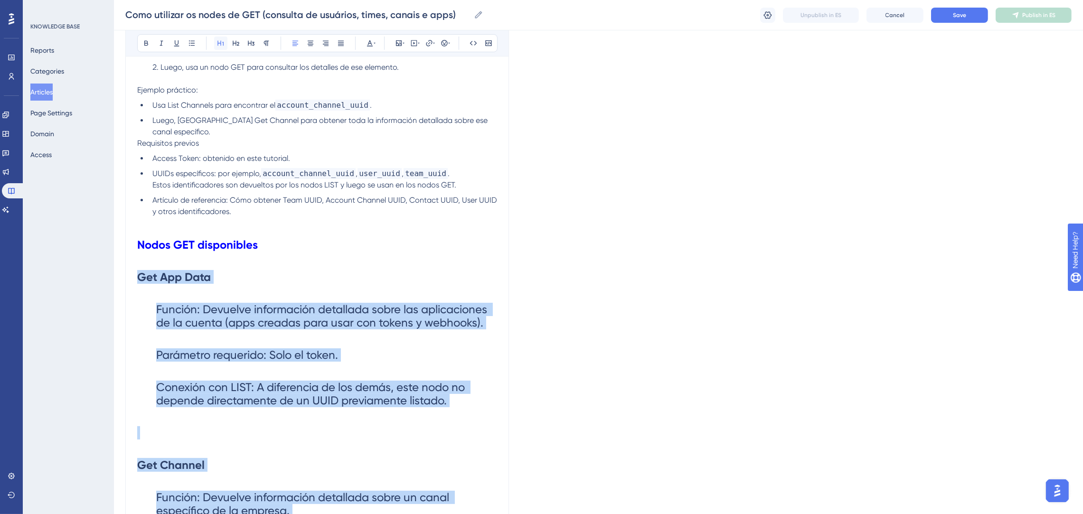
click at [219, 41] on icon at bounding box center [221, 43] width 8 height 8
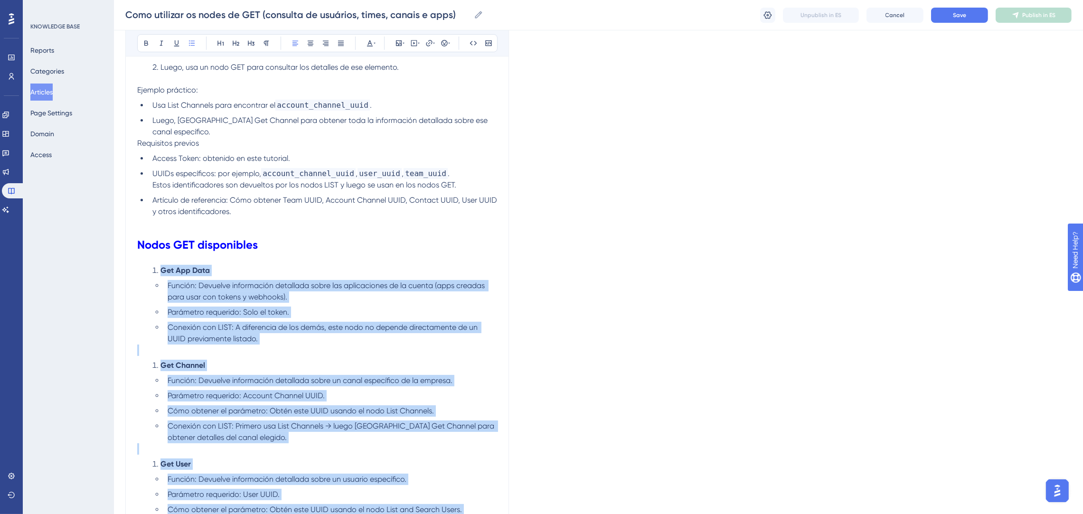
click at [404, 307] on li "Parámetro requerido: Solo el token." at bounding box center [330, 312] width 333 height 11
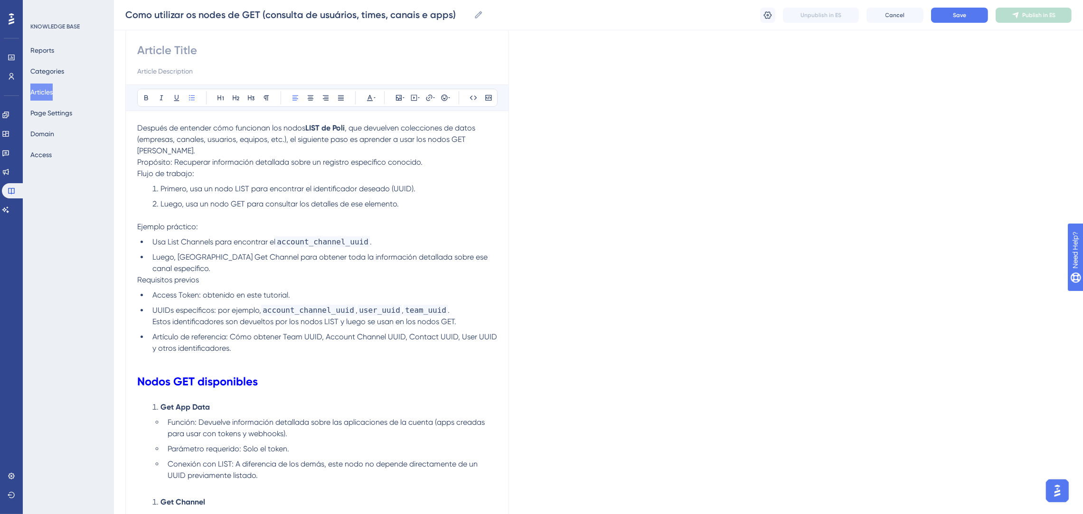
scroll to position [2, 0]
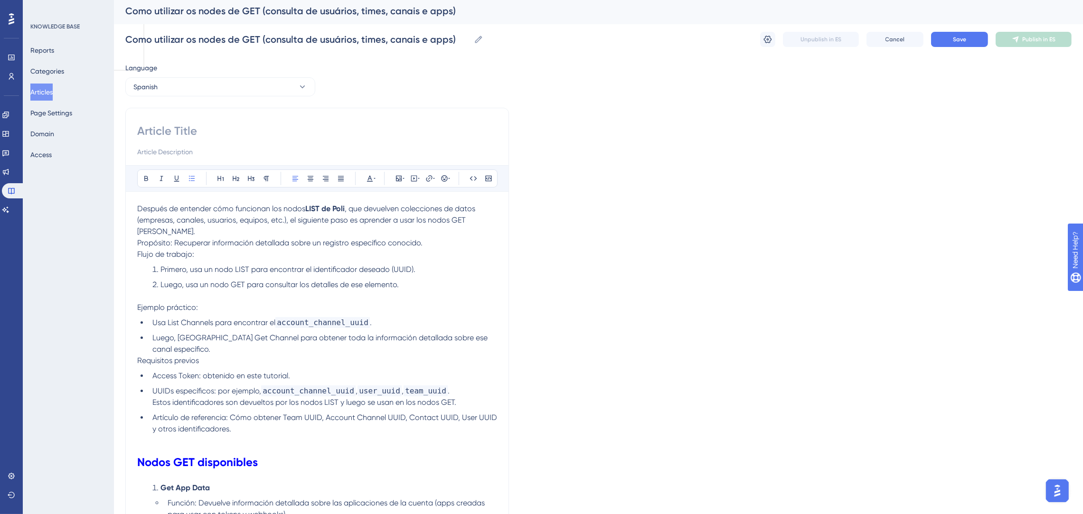
click at [195, 130] on input at bounding box center [317, 130] width 360 height 15
paste input "Cómo usar los nodos GET (consulta de usuarios, equipos, [PERSON_NAME] y apps)"
type input "Cómo usar los nodos GET (consulta de usuarios, equipos, [PERSON_NAME] y apps)"
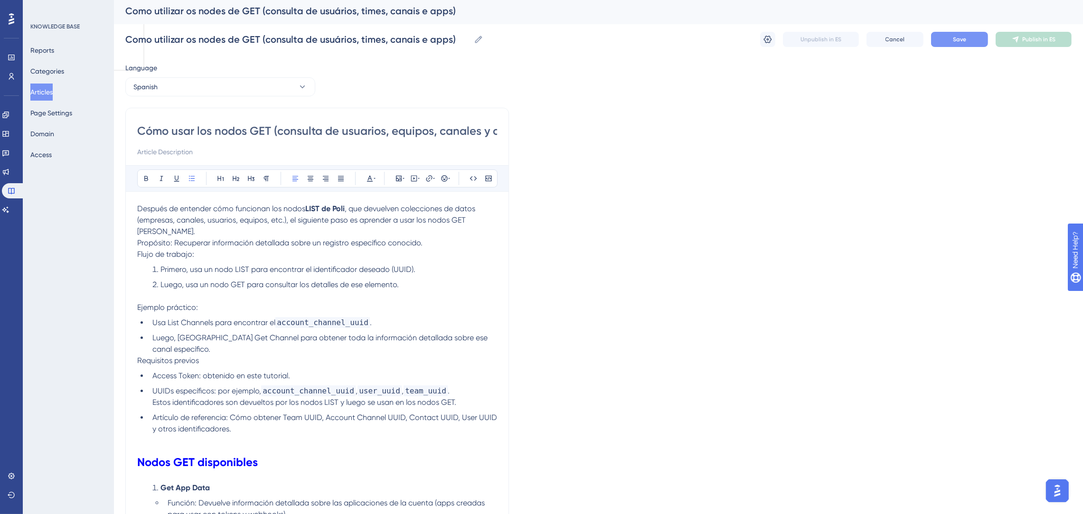
click at [944, 37] on button "Save" at bounding box center [959, 39] width 57 height 15
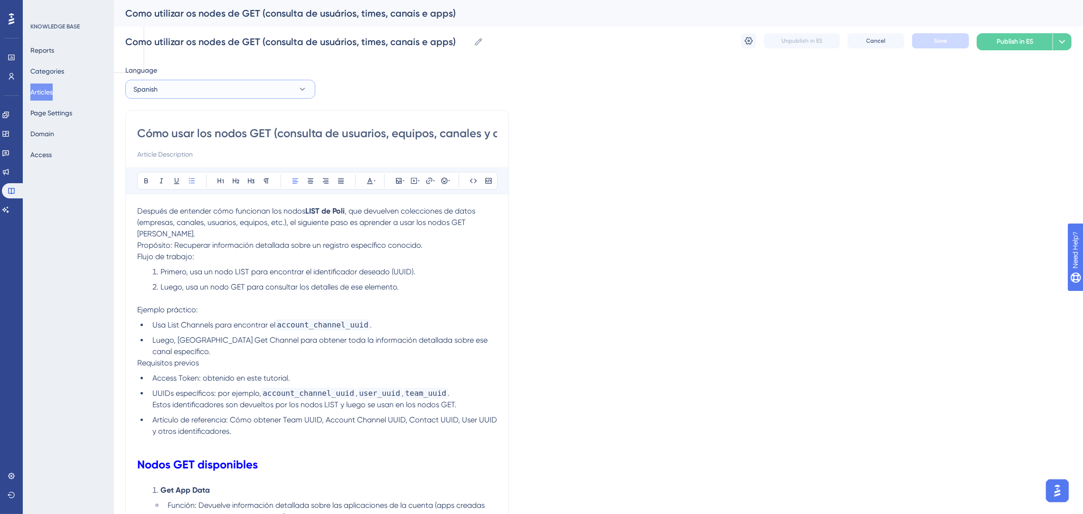
click at [179, 88] on button "Spanish" at bounding box center [220, 89] width 190 height 19
click at [184, 113] on span "Portuguese (Default)" at bounding box center [170, 117] width 62 height 11
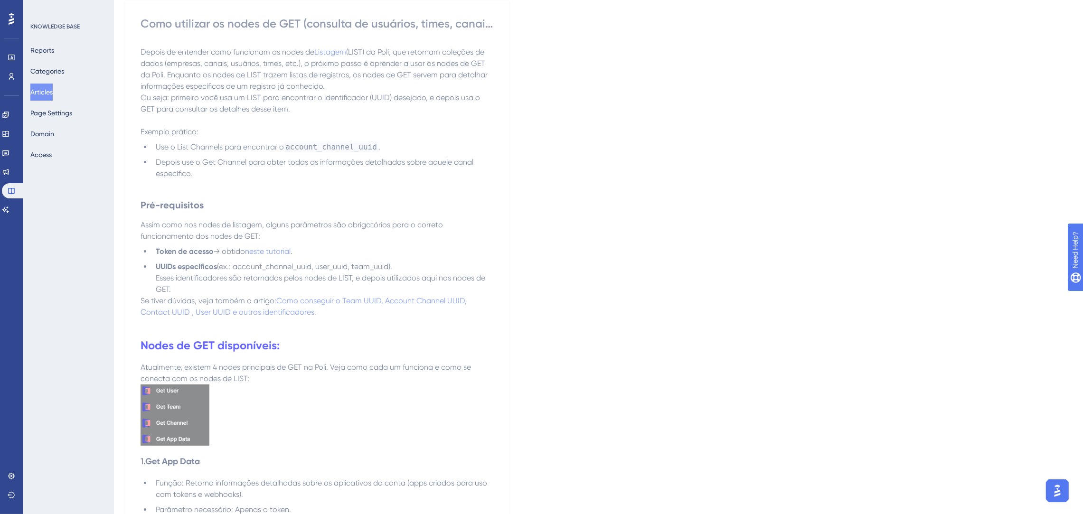
scroll to position [355, 0]
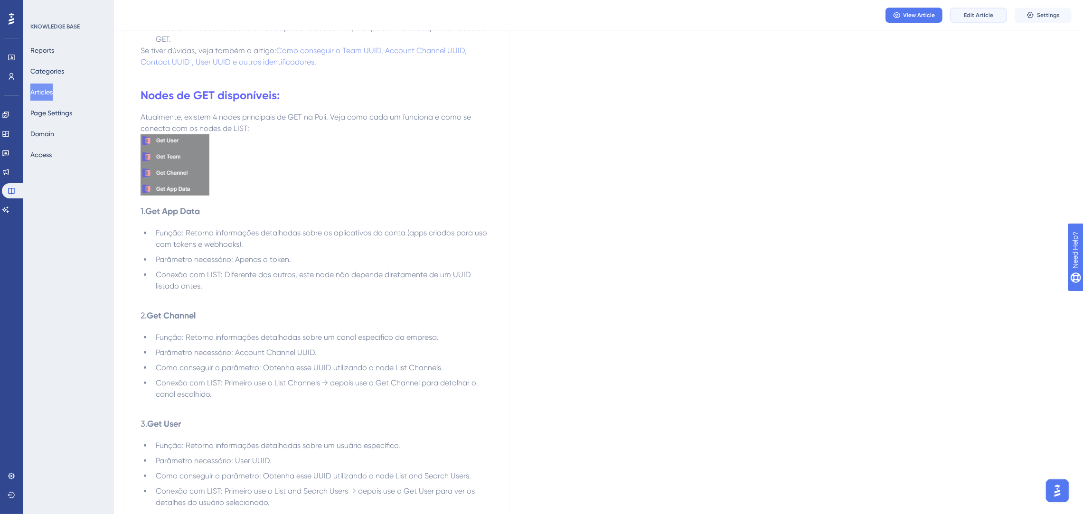
click at [986, 16] on span "Edit Article" at bounding box center [977, 15] width 29 height 8
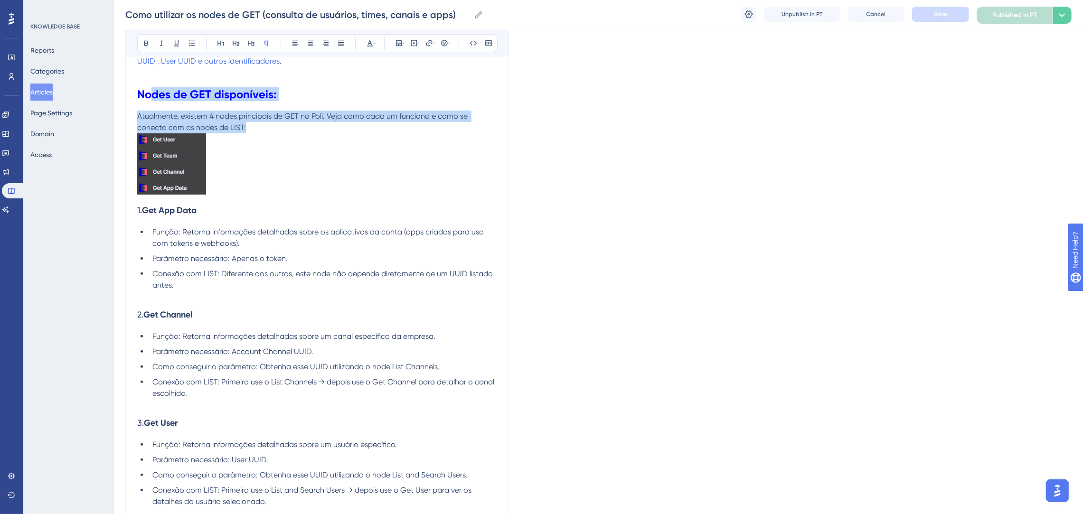
scroll to position [405, 0]
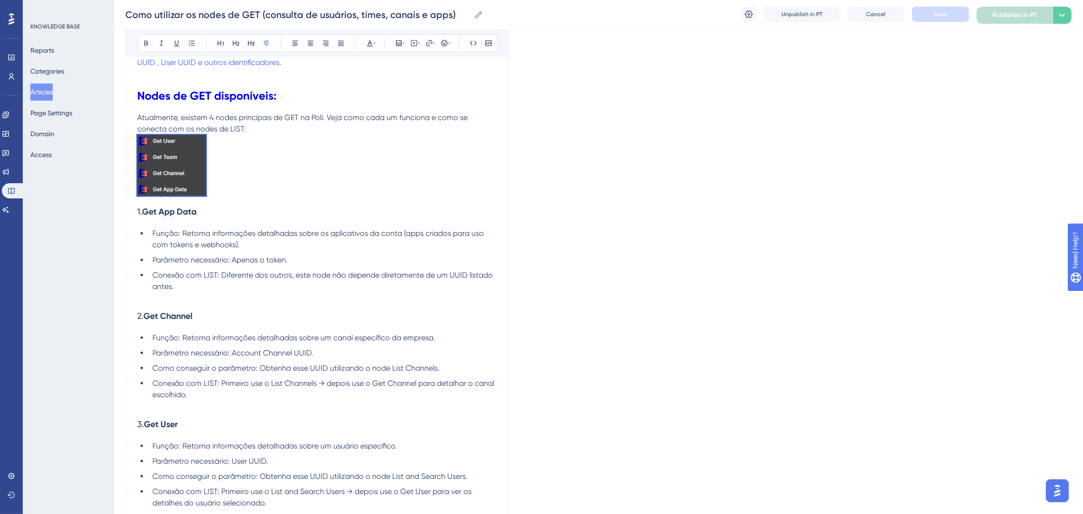
drag, startPoint x: 241, startPoint y: 116, endPoint x: 126, endPoint y: 139, distance: 117.1
click at [126, 139] on div "Como utilizar os nodes de GET (consulta de usuários, times, canais e apps) Bold…" at bounding box center [316, 204] width 383 height 1006
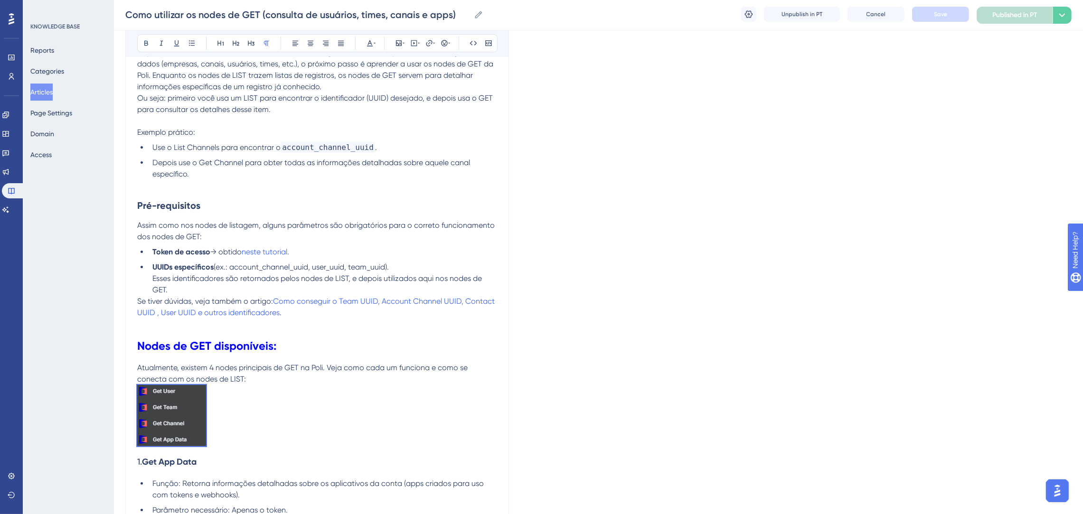
scroll to position [45, 0]
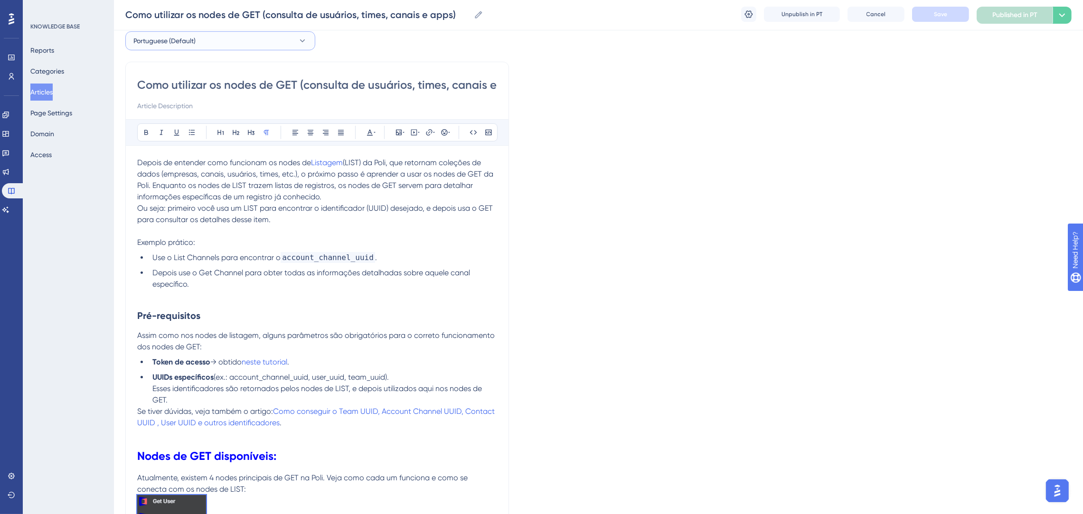
click at [183, 44] on span "Portuguese (Default)" at bounding box center [164, 40] width 62 height 11
click at [182, 82] on button "English English Draft" at bounding box center [220, 88] width 178 height 19
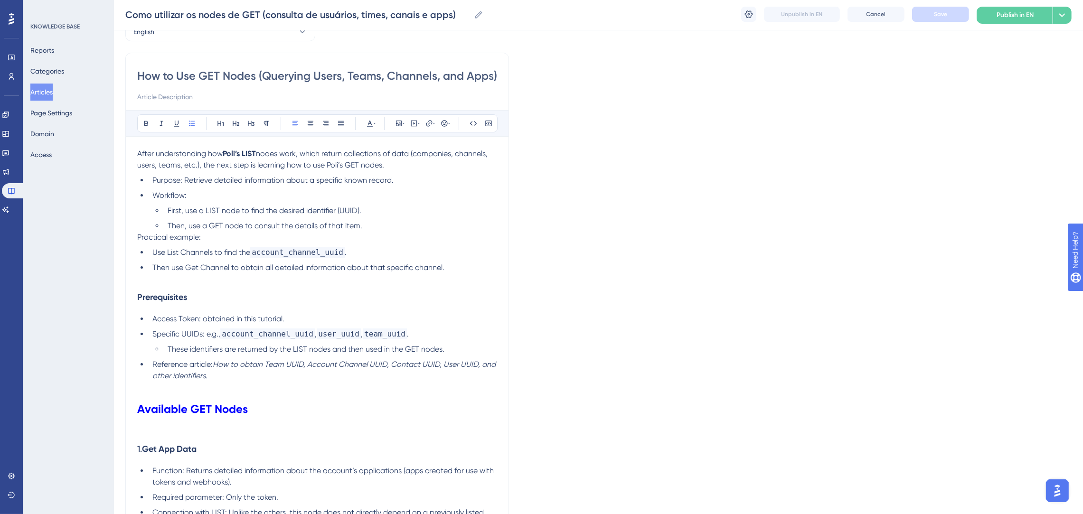
scroll to position [268, 0]
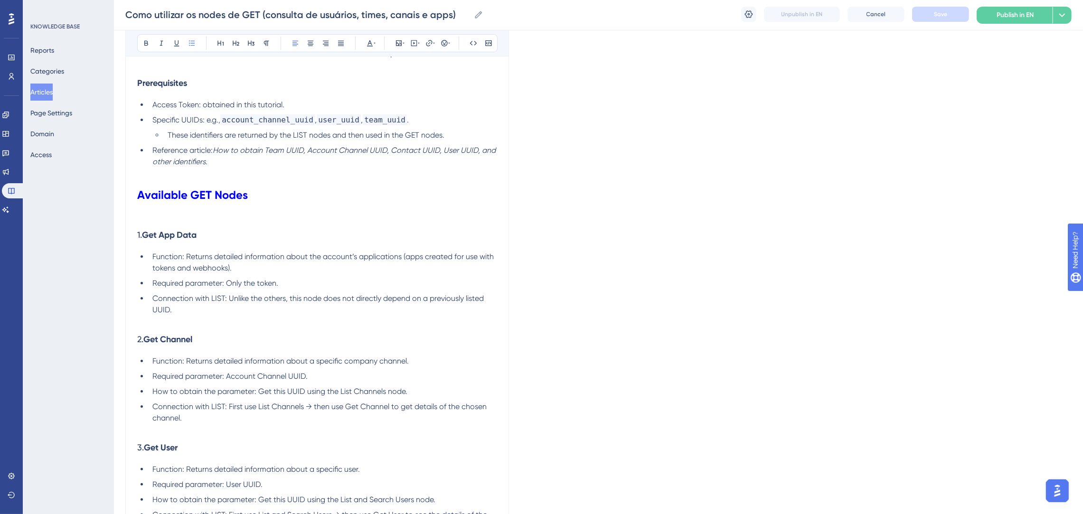
click at [269, 203] on h1 "Available GET Nodes" at bounding box center [317, 195] width 360 height 32
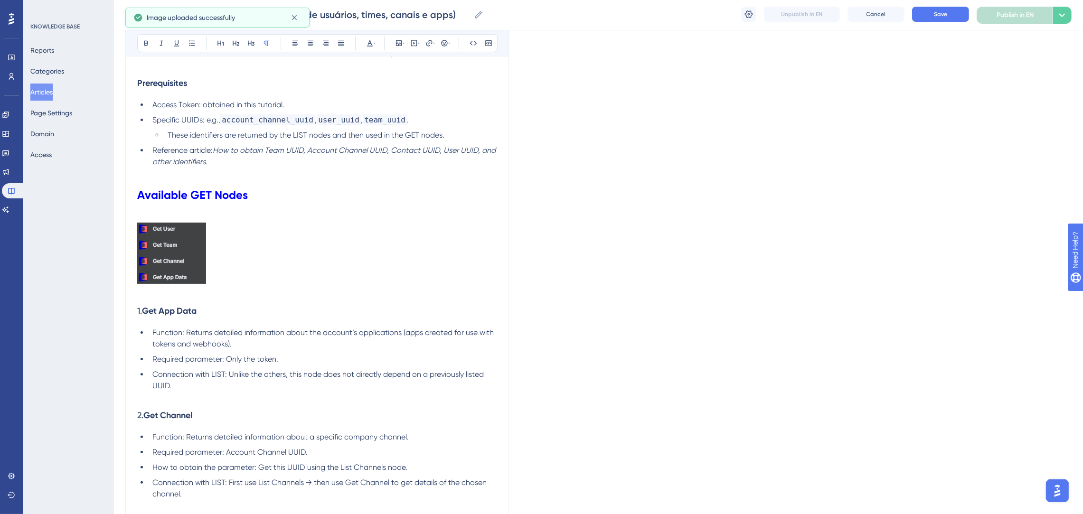
click at [205, 206] on h1 "Available GET Nodes" at bounding box center [317, 195] width 360 height 32
click at [205, 272] on img at bounding box center [171, 253] width 69 height 61
drag, startPoint x: 207, startPoint y: 288, endPoint x: 215, endPoint y: 286, distance: 7.3
click at [215, 287] on p at bounding box center [317, 292] width 360 height 11
click at [196, 273] on img at bounding box center [171, 253] width 69 height 61
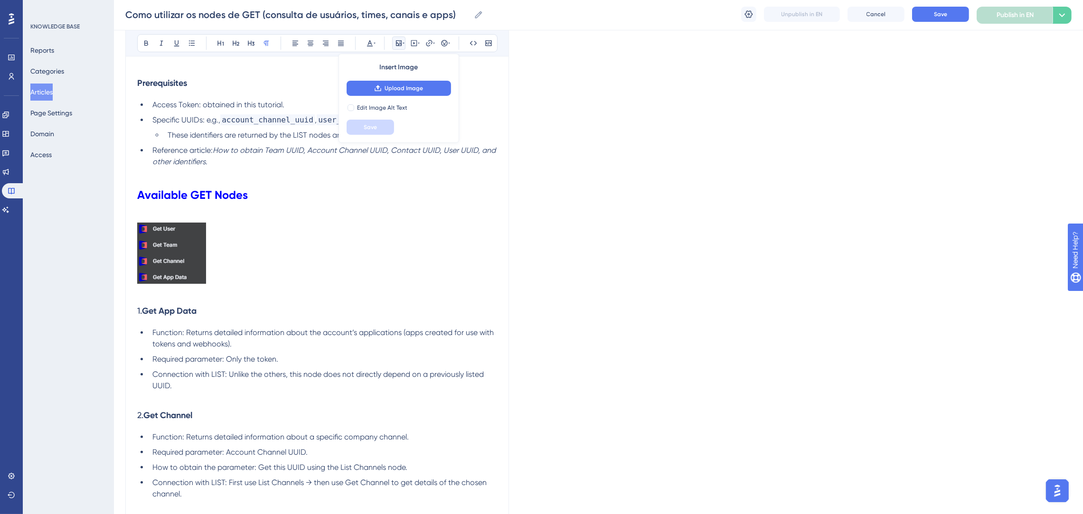
drag, startPoint x: 206, startPoint y: 288, endPoint x: 226, endPoint y: 289, distance: 20.0
click at [226, 289] on p at bounding box center [317, 292] width 360 height 11
click at [183, 262] on img at bounding box center [171, 253] width 69 height 61
click at [207, 287] on p at bounding box center [317, 292] width 360 height 11
click at [202, 280] on img at bounding box center [171, 253] width 69 height 61
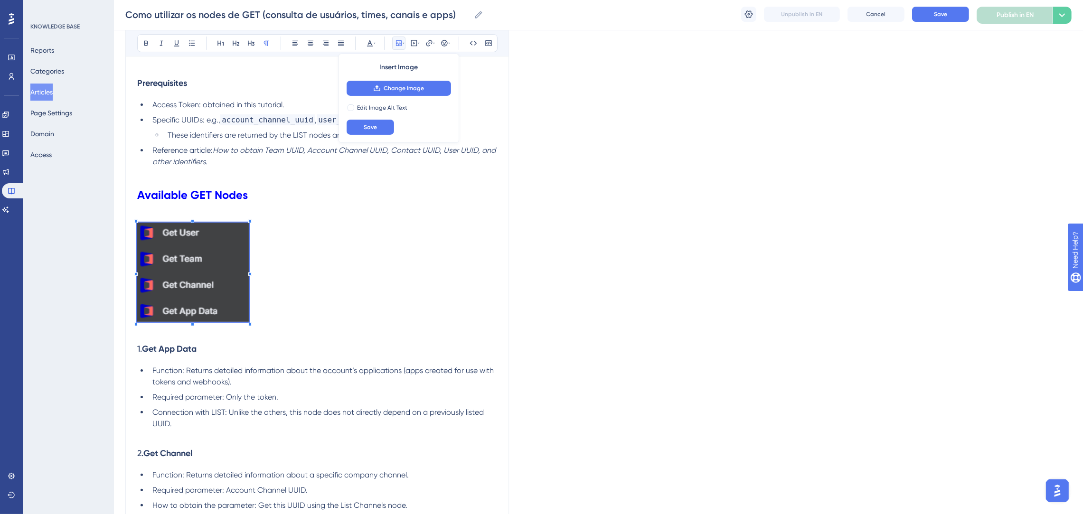
click at [250, 306] on p at bounding box center [317, 274] width 360 height 103
click at [333, 270] on p at bounding box center [317, 274] width 360 height 103
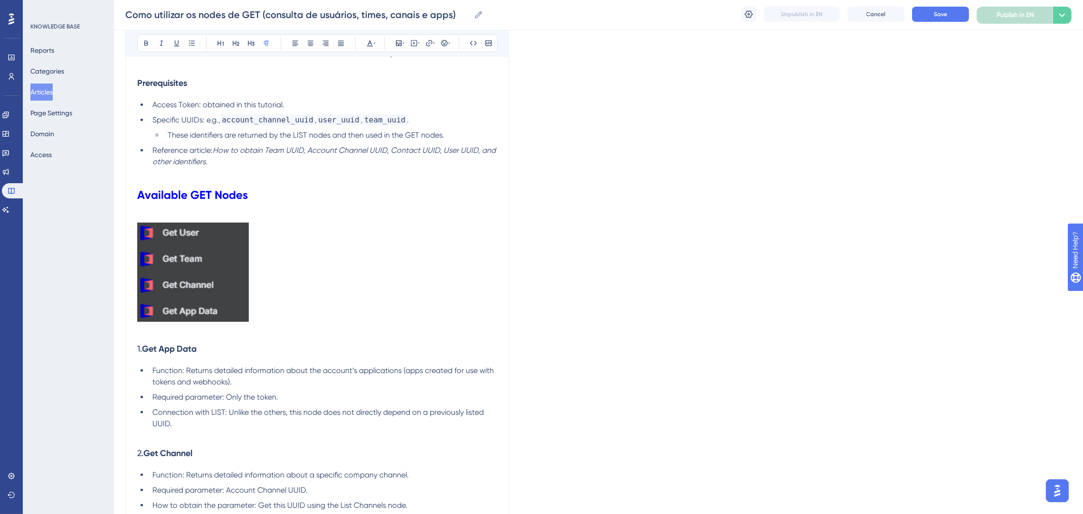
click at [311, 210] on h1 "Available GET Nodes" at bounding box center [317, 195] width 360 height 32
click at [286, 213] on p at bounding box center [317, 216] width 360 height 11
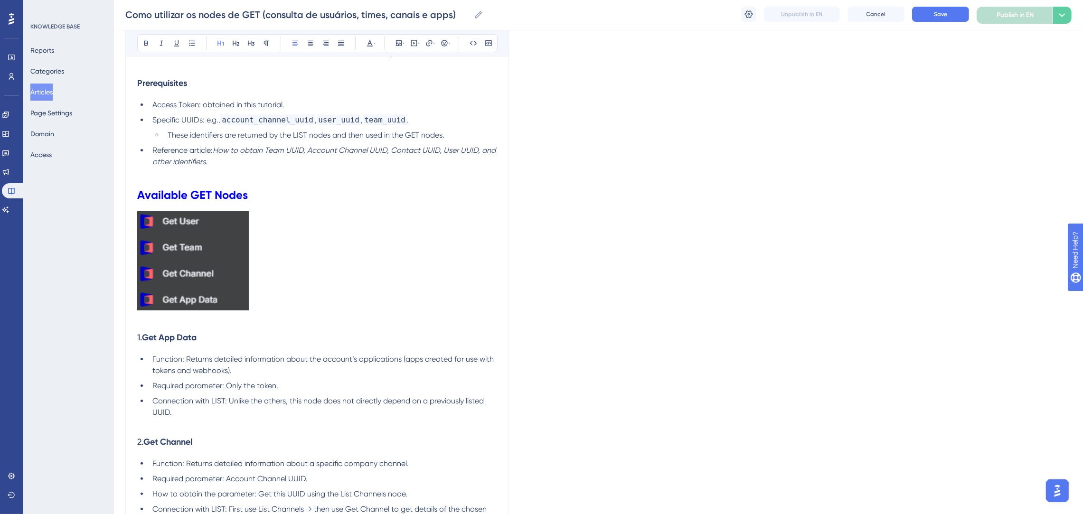
click at [344, 202] on h1 "Available GET Nodes" at bounding box center [317, 195] width 360 height 32
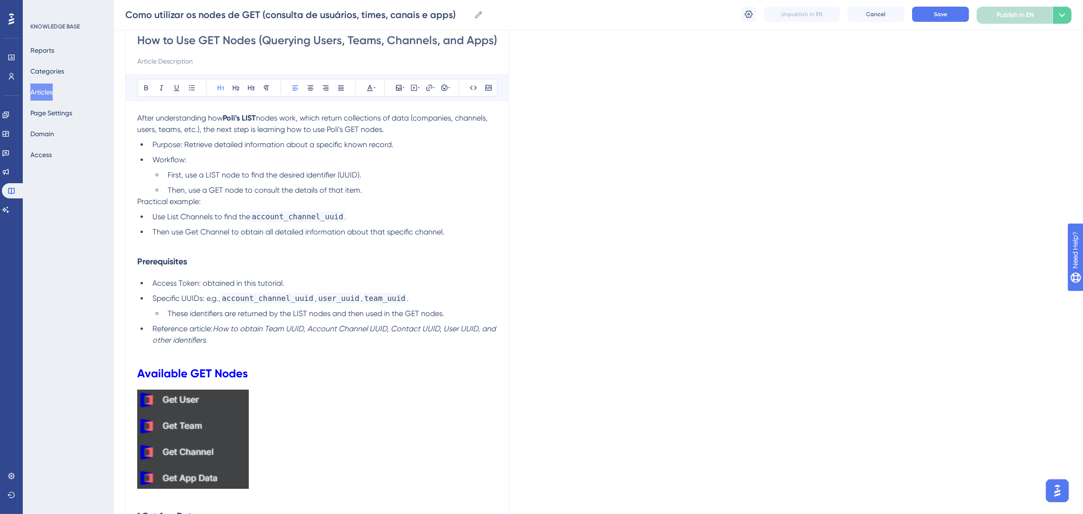
scroll to position [54, 0]
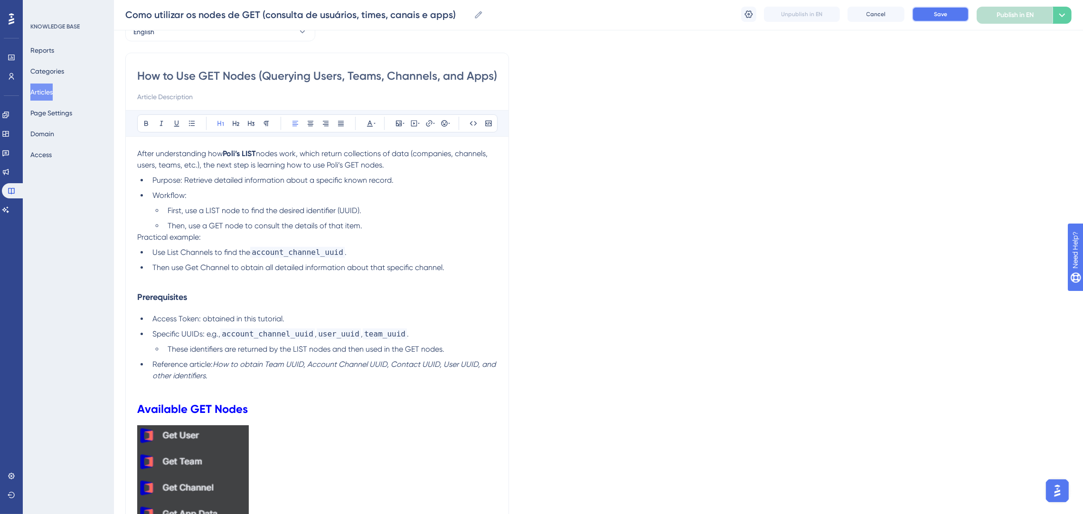
click at [946, 7] on button "Save" at bounding box center [940, 14] width 57 height 15
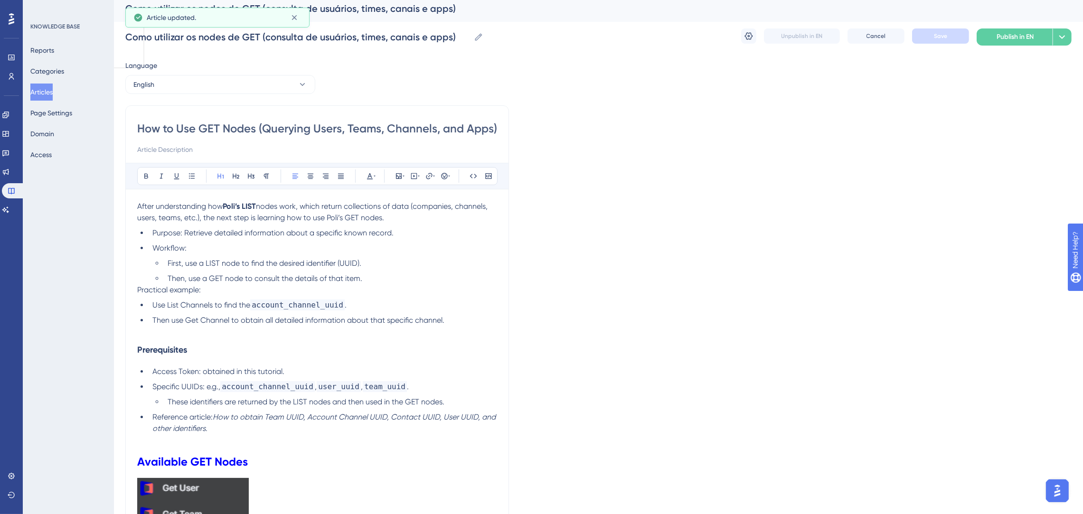
scroll to position [0, 0]
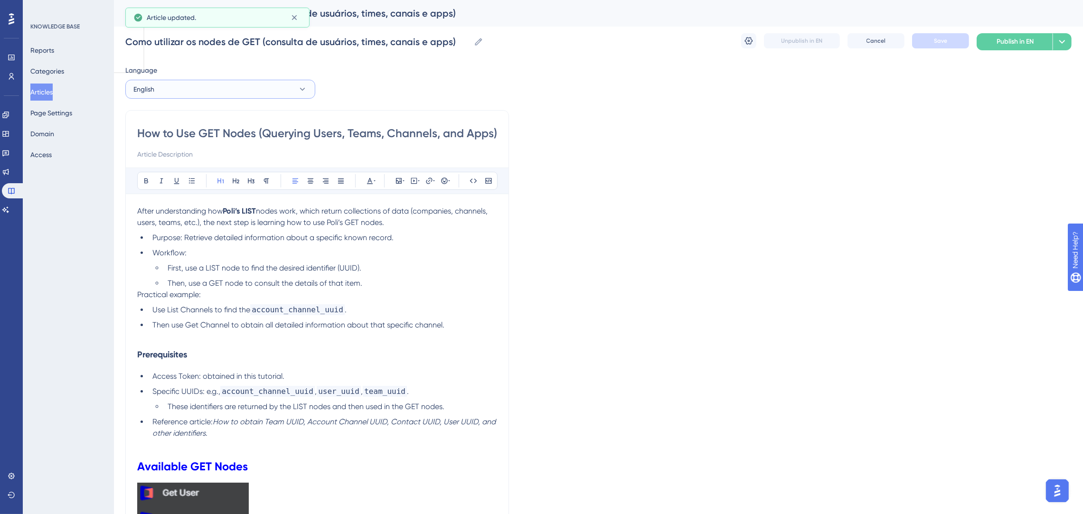
click at [195, 86] on button "English" at bounding box center [220, 89] width 190 height 19
click at [186, 155] on button "Spanish Spanish Draft" at bounding box center [220, 156] width 178 height 19
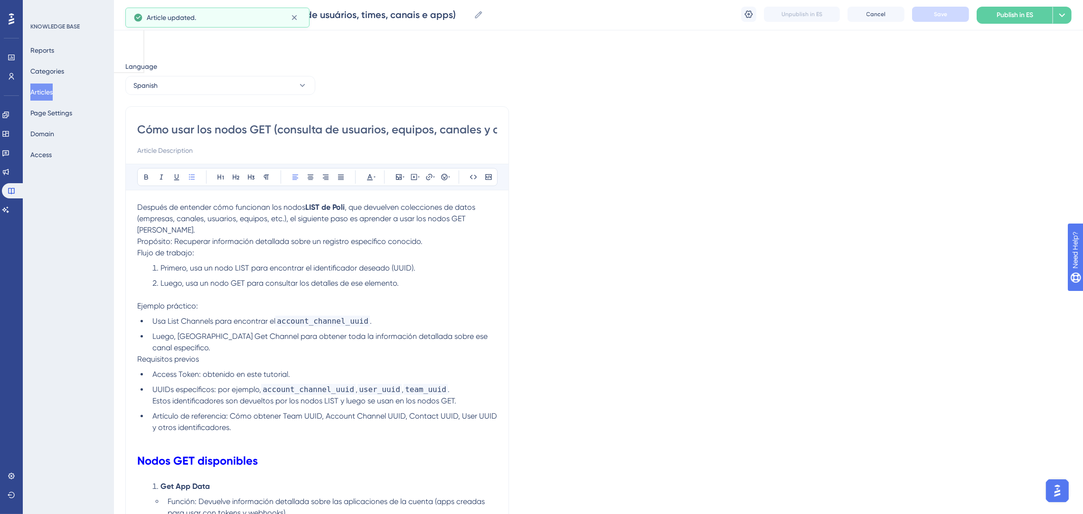
scroll to position [322, 0]
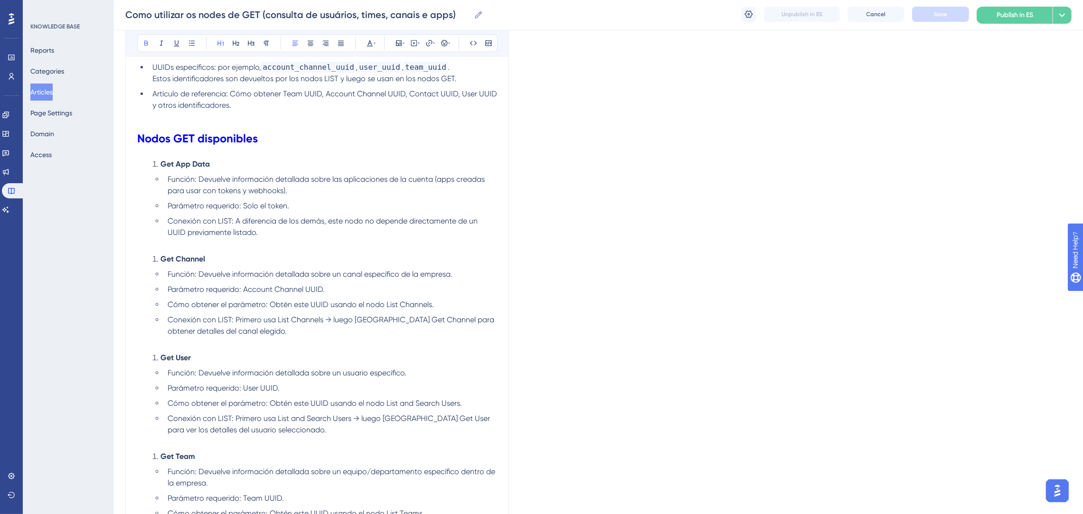
click at [287, 122] on h1 "Nodos GET disponibles" at bounding box center [317, 138] width 360 height 32
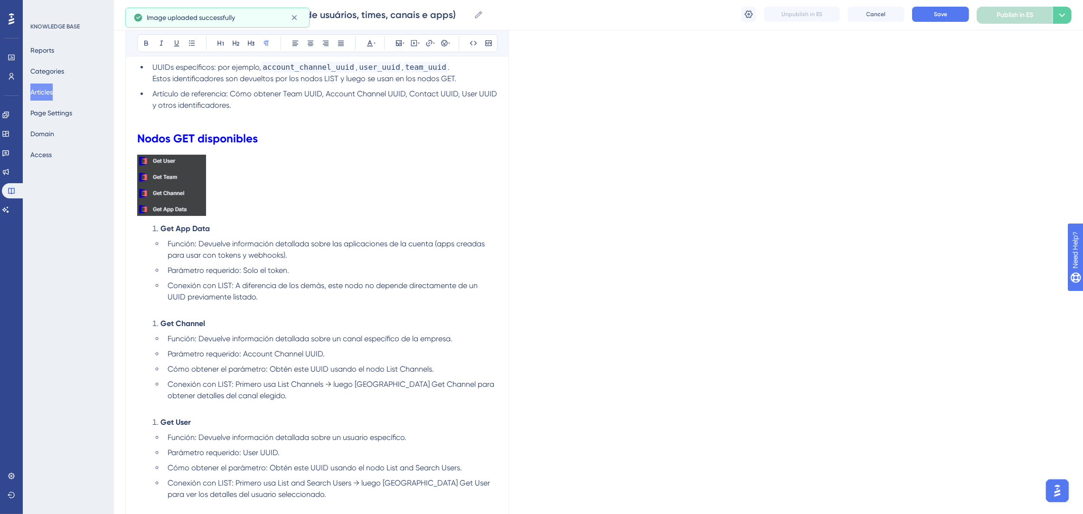
click at [201, 177] on img at bounding box center [171, 185] width 69 height 61
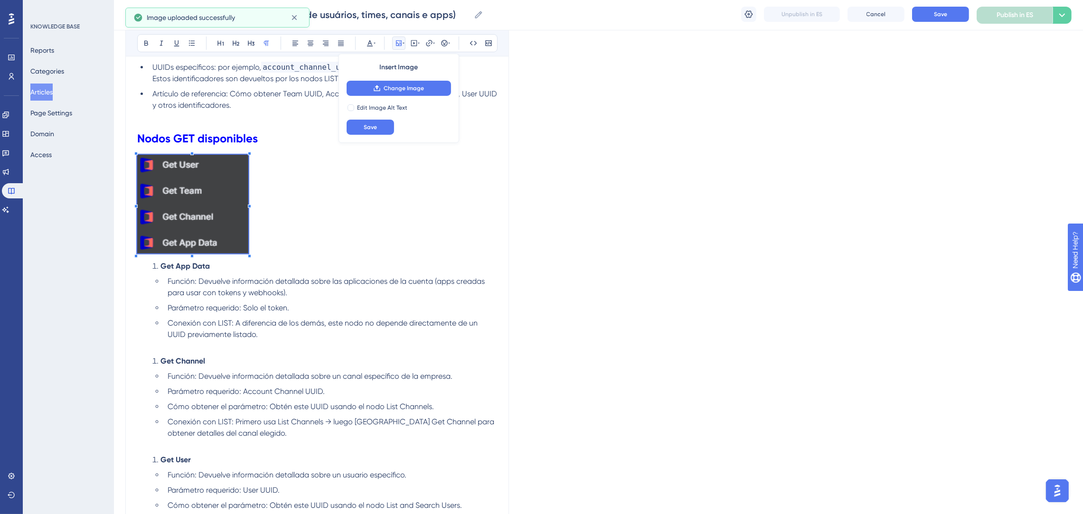
click at [249, 202] on p at bounding box center [317, 206] width 360 height 102
click at [292, 212] on p at bounding box center [317, 206] width 360 height 102
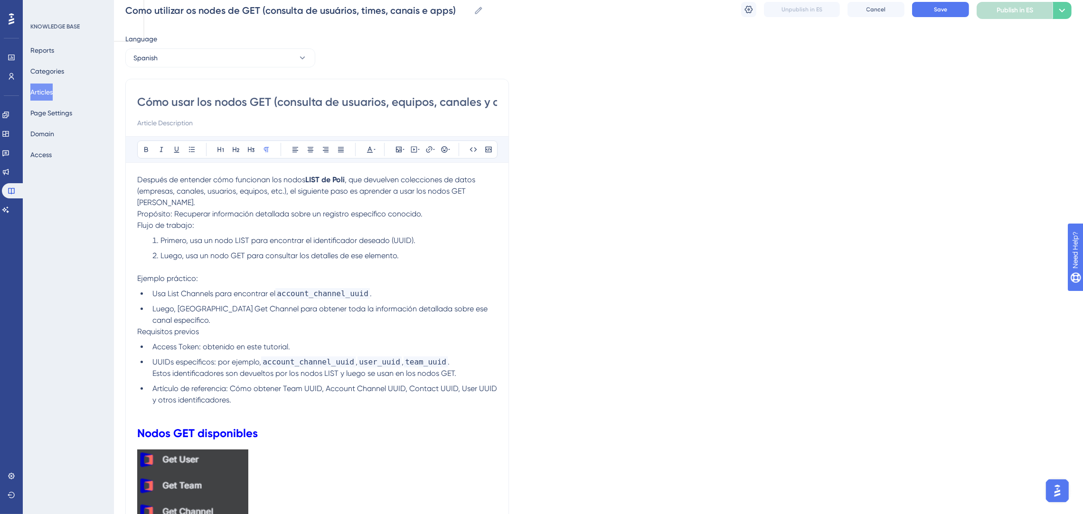
scroll to position [0, 0]
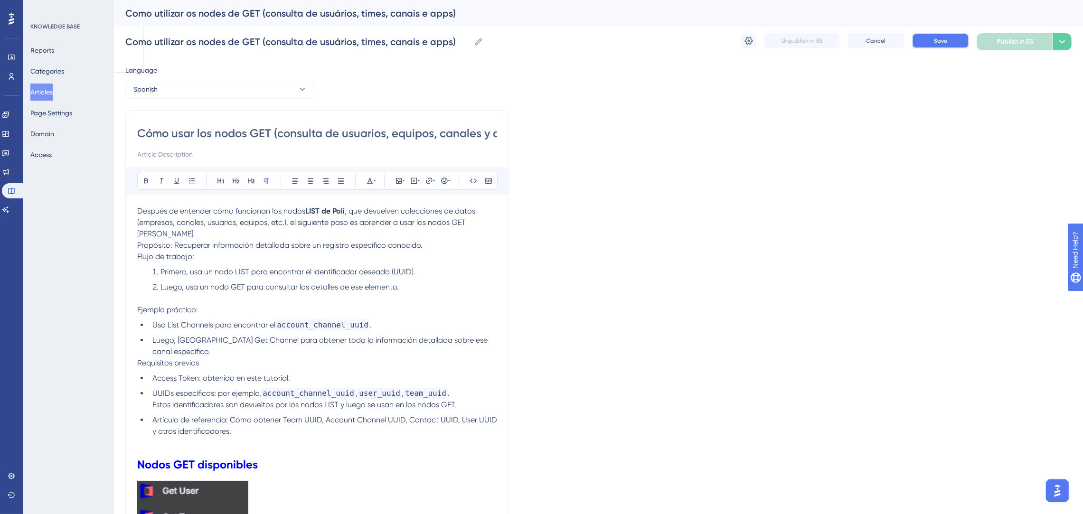
click at [948, 36] on button "Save" at bounding box center [940, 40] width 57 height 15
click at [179, 91] on button "Spanish" at bounding box center [220, 89] width 190 height 19
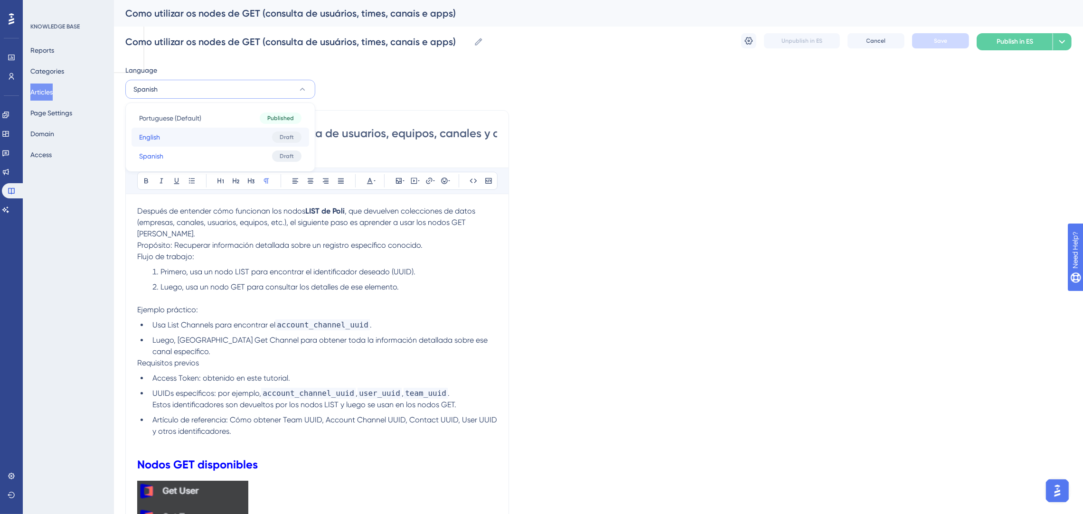
click at [222, 137] on button "English English Draft" at bounding box center [220, 137] width 178 height 19
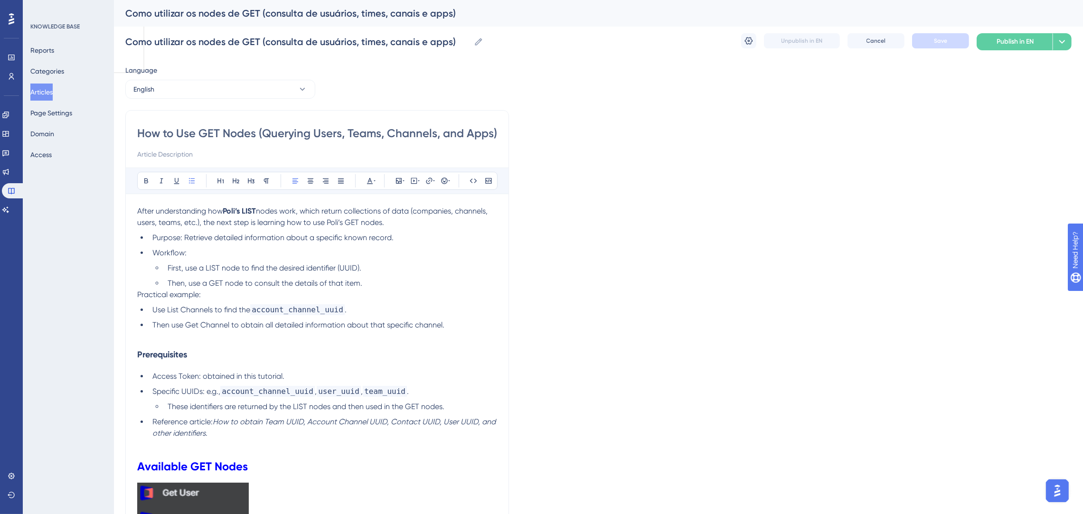
click at [53, 89] on button "Articles" at bounding box center [41, 92] width 22 height 17
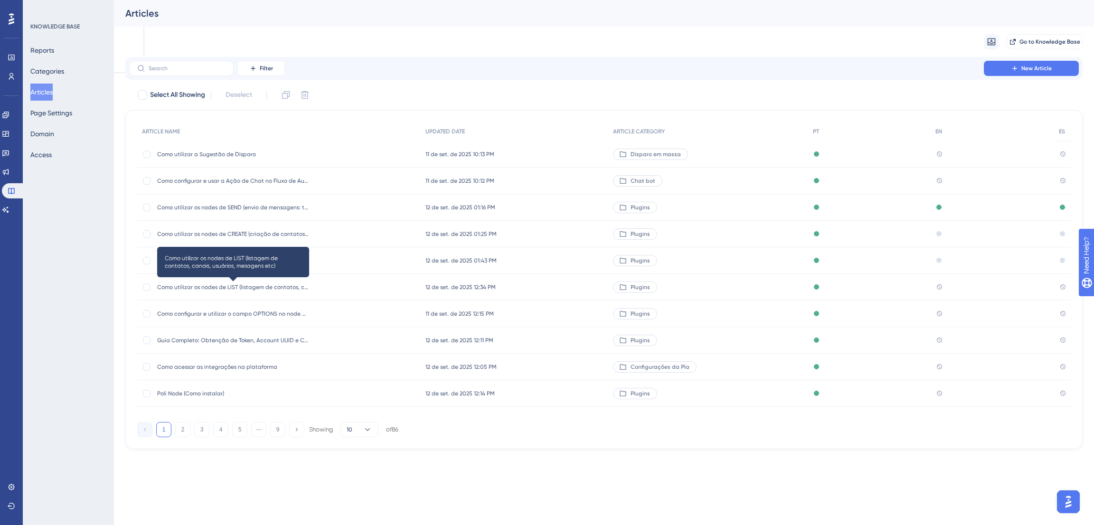
click at [246, 286] on span "Como utilizar os nodes de LIST (listagem de contatos, canais, usuários, mesagen…" at bounding box center [233, 287] width 152 height 8
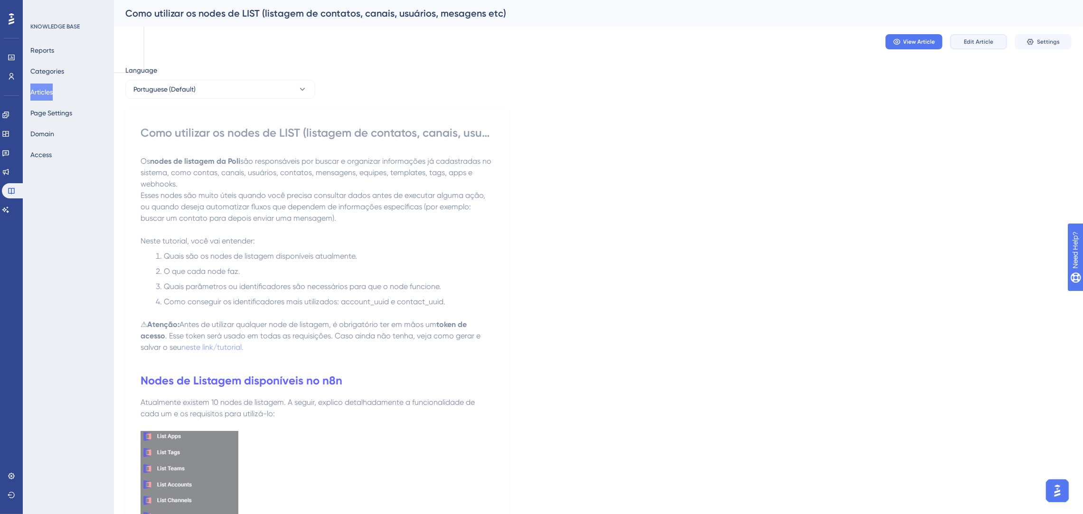
click at [973, 40] on span "Edit Article" at bounding box center [977, 42] width 29 height 8
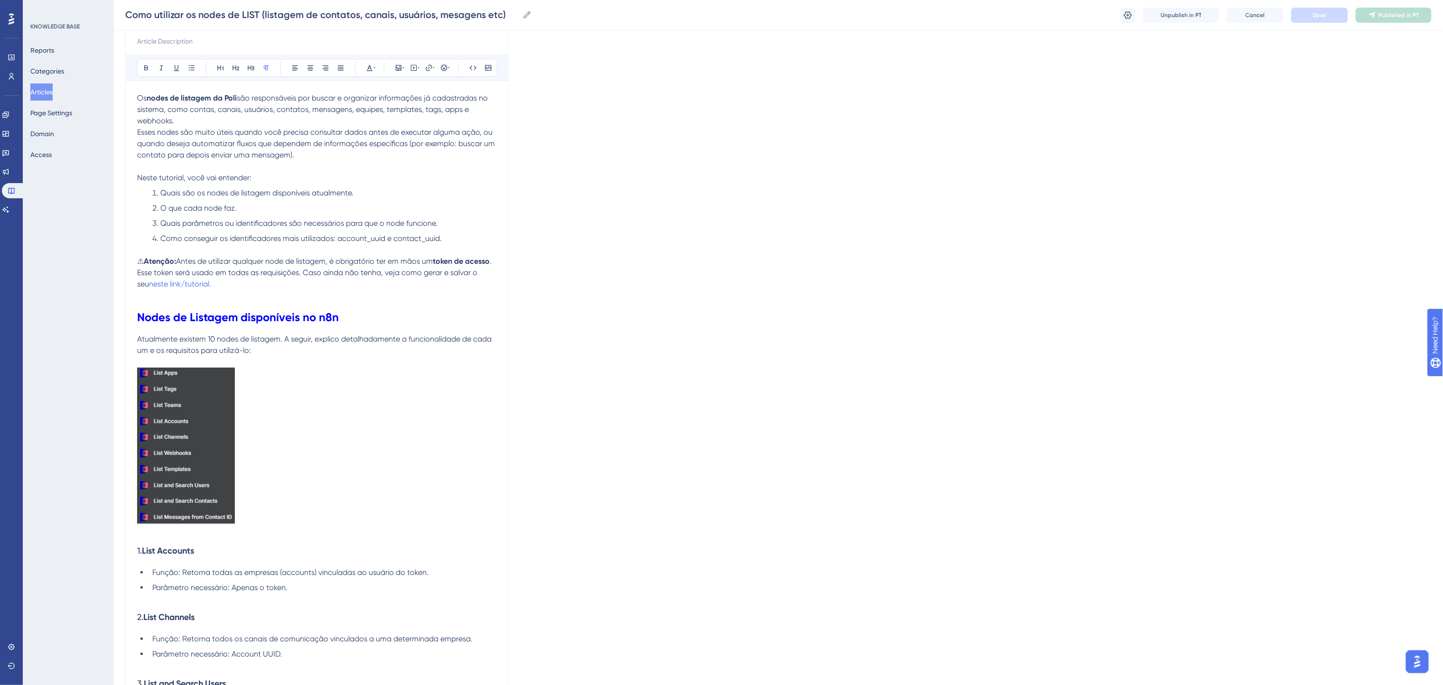
scroll to position [142, 0]
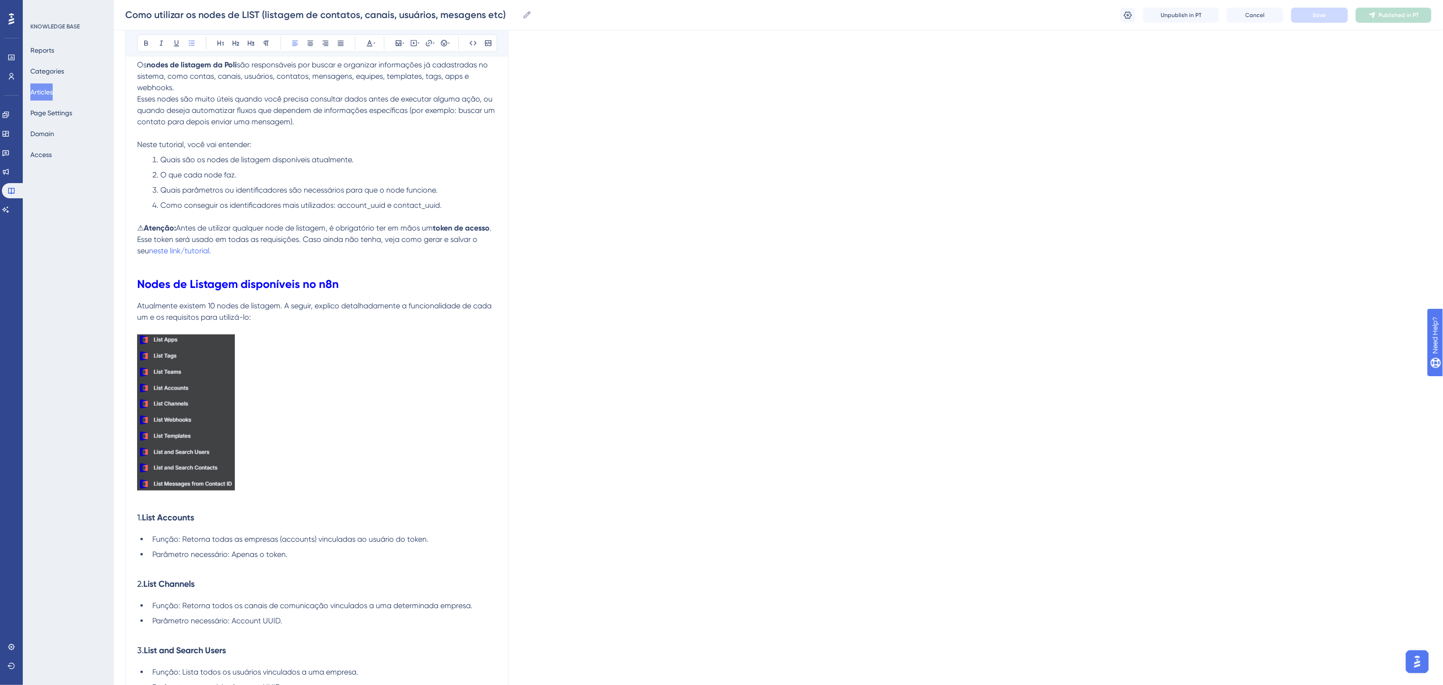
click at [302, 190] on span "Quais parâmetros ou identificadores são necessários para que o node funcione." at bounding box center [298, 190] width 277 height 9
click at [260, 214] on p at bounding box center [317, 216] width 360 height 11
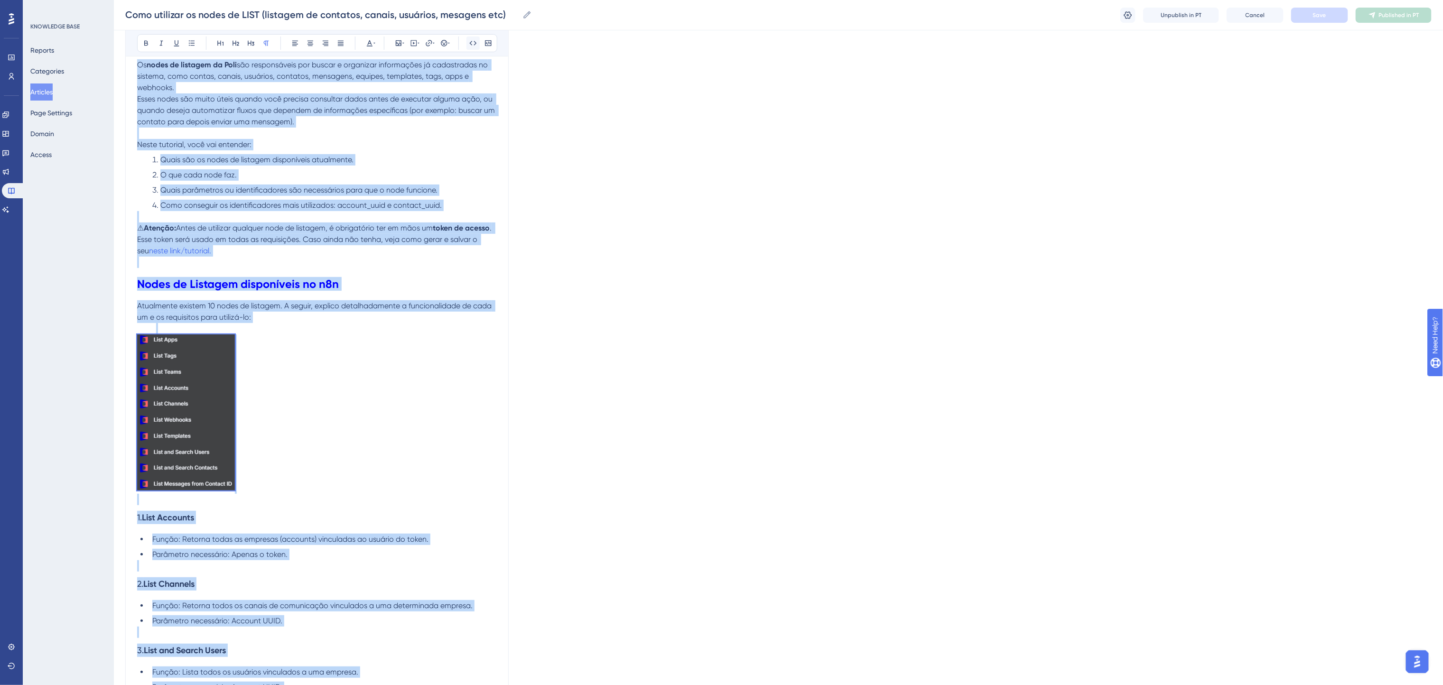
copy div "Lo ipsum do sitametc ad Elit sed doeiusmodtem inc utlabo e doloremag aliquaenim…"
click at [374, 210] on span "Como conseguir os identificadores mais utilizados: account_uuid e contact_uuid." at bounding box center [300, 205] width 281 height 9
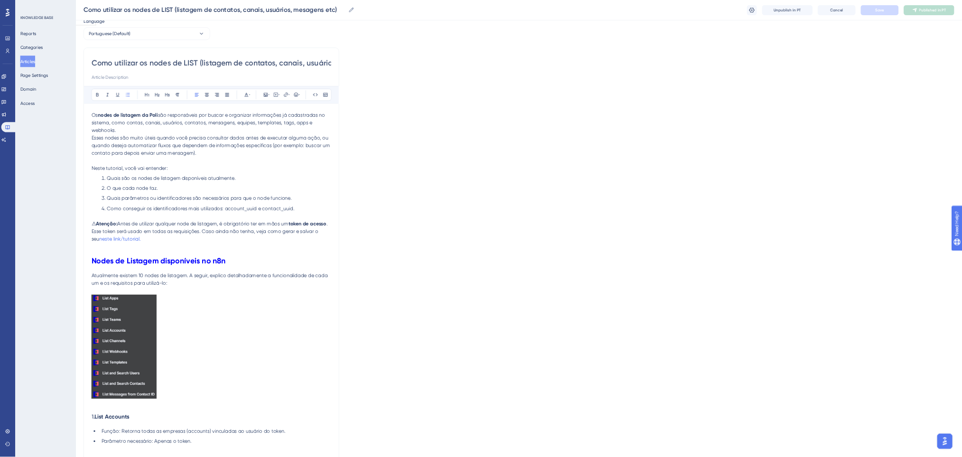
scroll to position [0, 0]
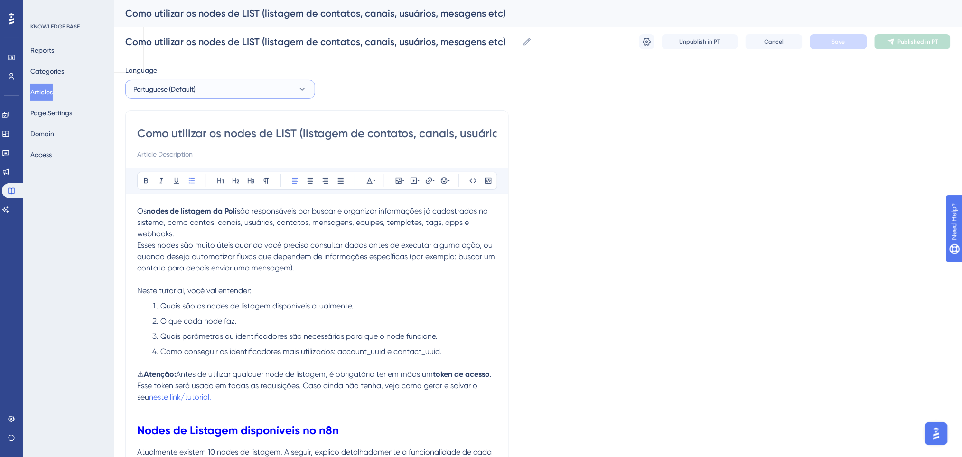
click at [182, 91] on span "Portuguese (Default)" at bounding box center [164, 89] width 62 height 11
click at [181, 139] on button "English English No translation" at bounding box center [220, 137] width 178 height 19
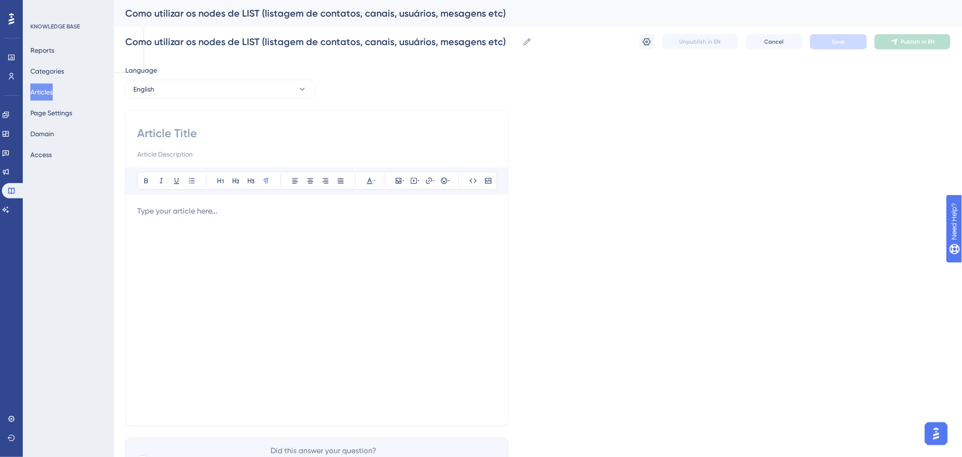
click at [226, 211] on p at bounding box center [317, 211] width 360 height 11
click at [210, 211] on p at bounding box center [317, 211] width 360 height 11
click at [194, 211] on p at bounding box center [317, 211] width 360 height 11
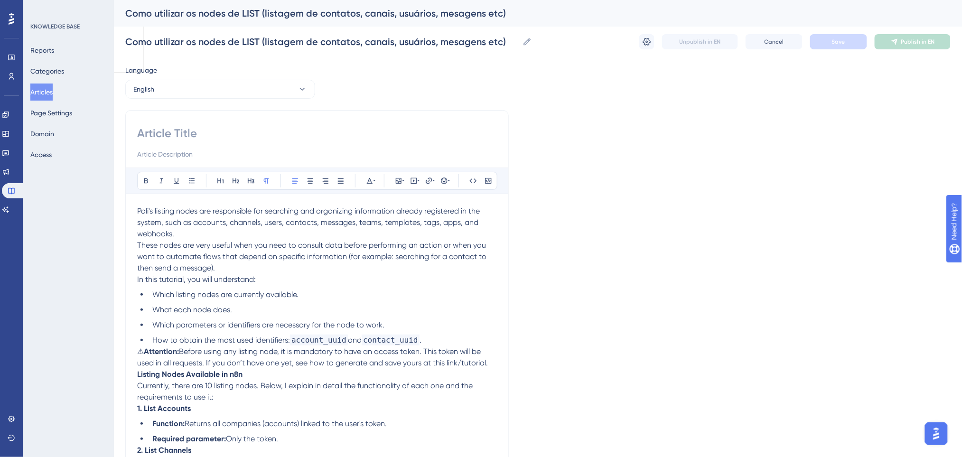
scroll to position [542, 0]
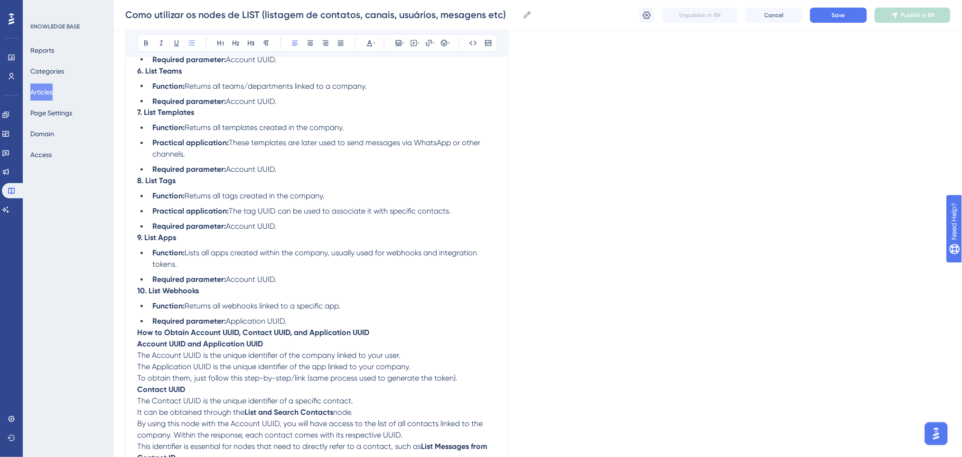
click at [243, 203] on ul "Function: Returns all tags created in the company. Practical application: The t…" at bounding box center [317, 212] width 360 height 42
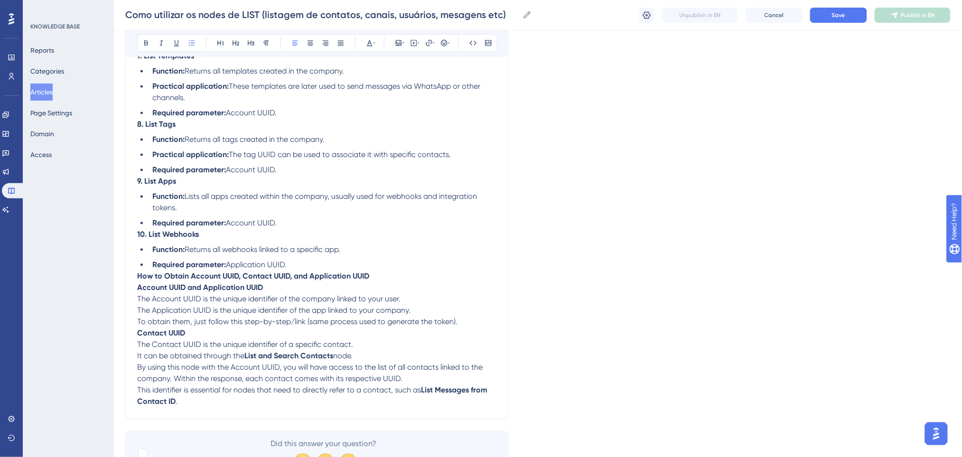
scroll to position [649, 0]
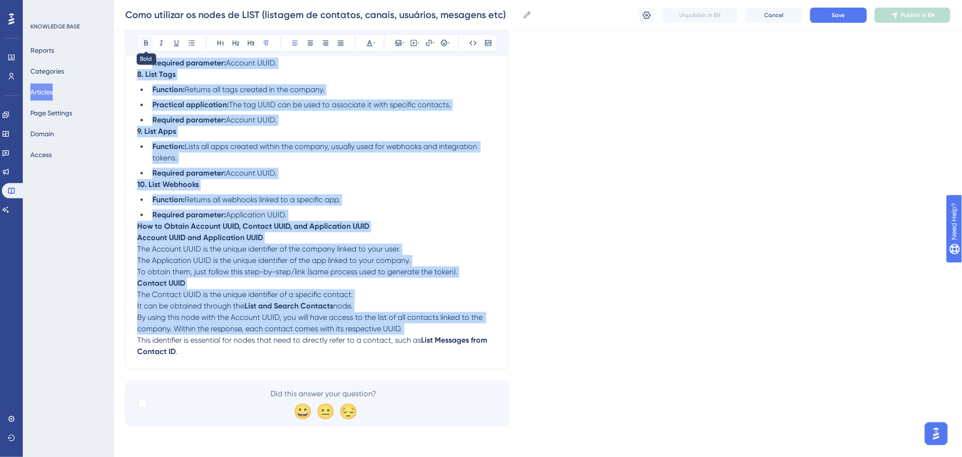
click at [145, 40] on icon at bounding box center [146, 43] width 8 height 8
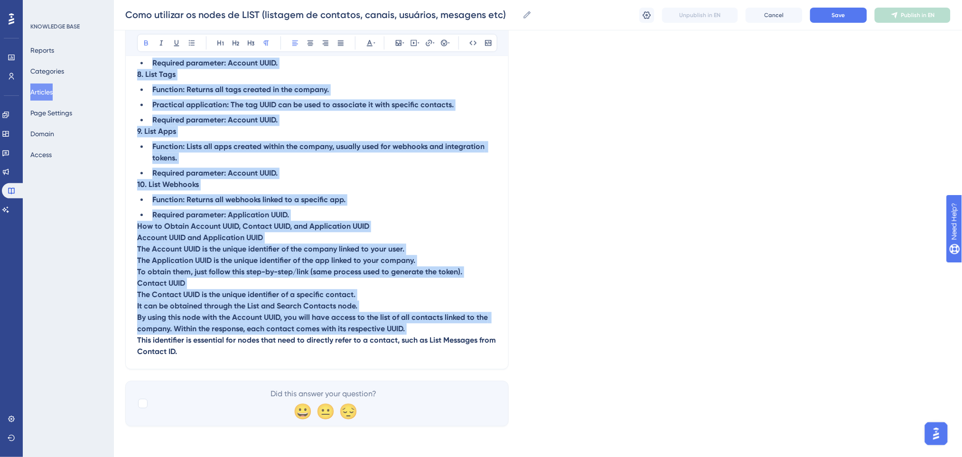
click at [405, 227] on p "How to Obtain Account UUID, Contact UUID, and Application UUID" at bounding box center [317, 226] width 360 height 11
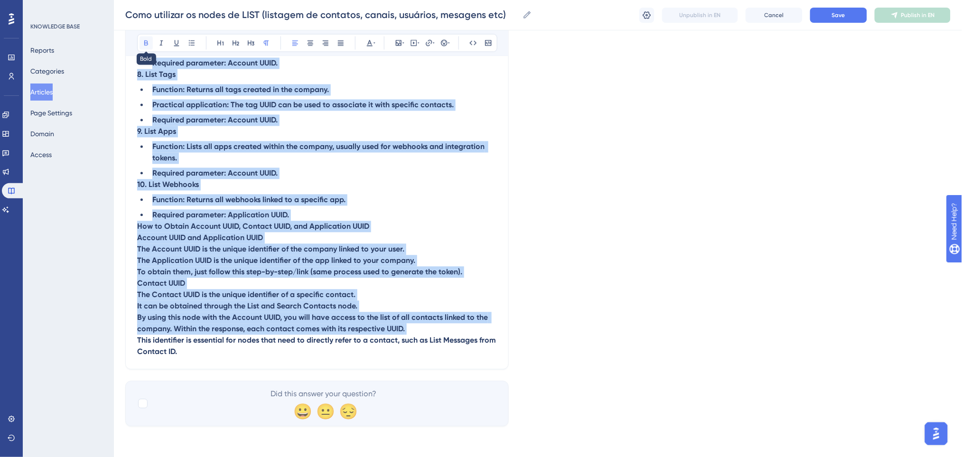
click at [145, 38] on button at bounding box center [146, 43] width 13 height 13
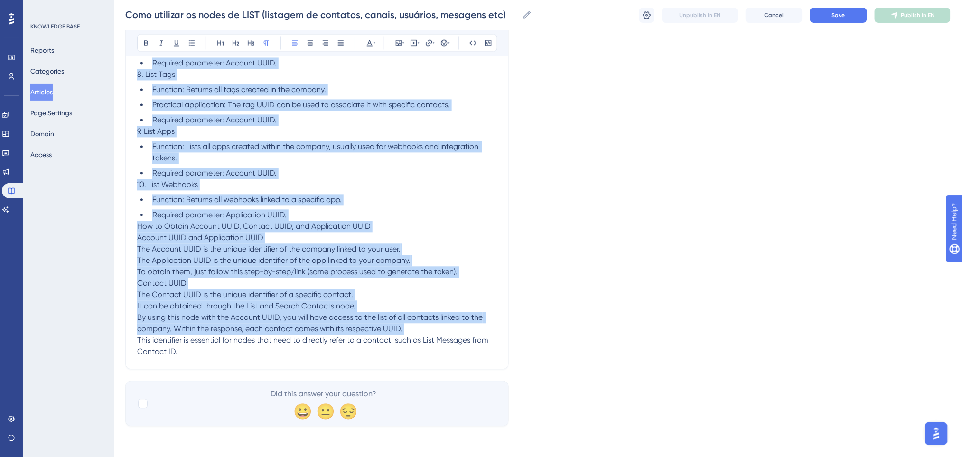
click at [368, 216] on li "Required parameter: Application UUID." at bounding box center [323, 215] width 348 height 11
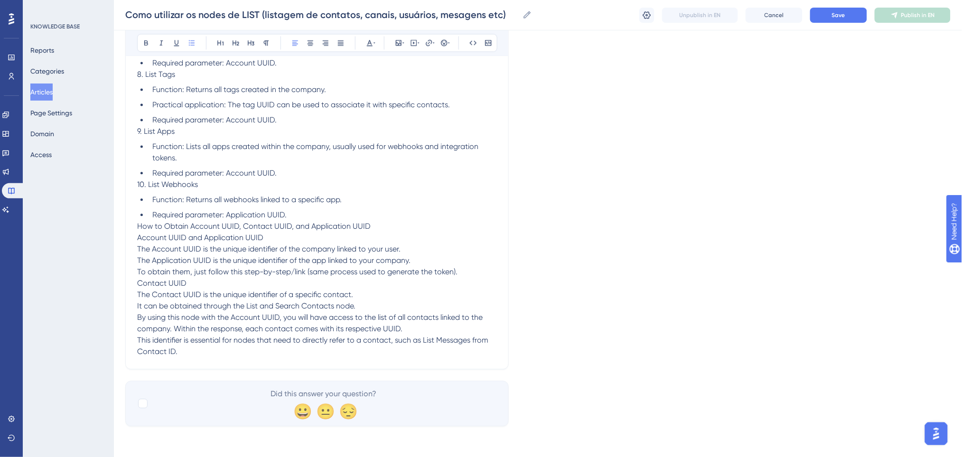
click at [317, 214] on li "Required parameter: Application UUID." at bounding box center [323, 215] width 348 height 11
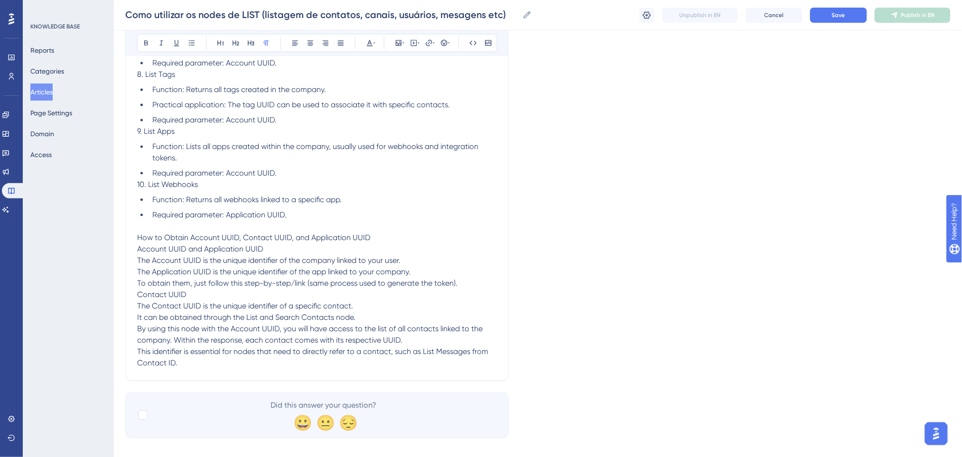
click at [386, 240] on p "How to Obtain Account UUID, Contact UUID, and Application UUID" at bounding box center [317, 238] width 360 height 11
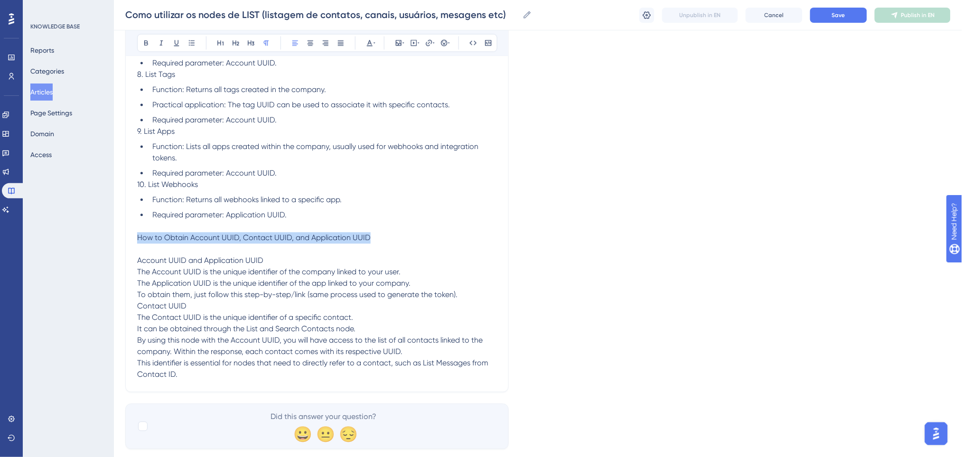
drag, startPoint x: 383, startPoint y: 239, endPoint x: 128, endPoint y: 240, distance: 254.4
click at [146, 42] on icon at bounding box center [146, 43] width 8 height 8
click at [421, 174] on li "Required parameter: Account UUID." at bounding box center [323, 173] width 348 height 11
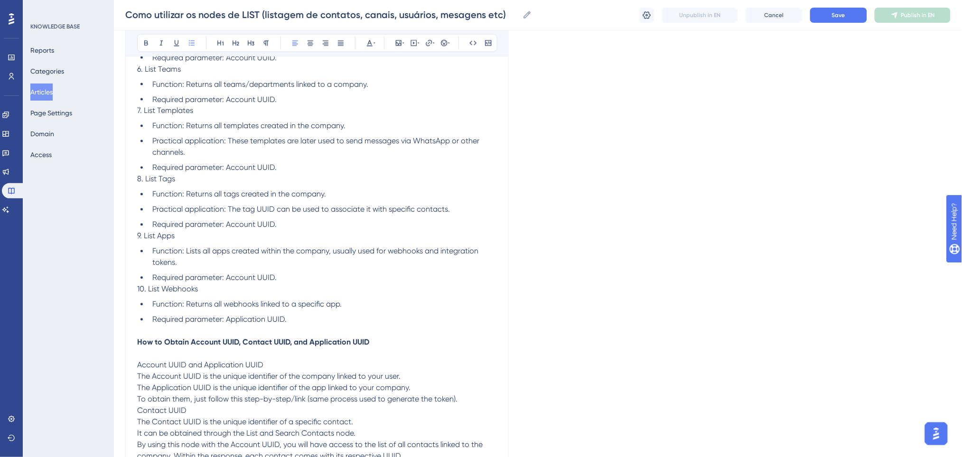
scroll to position [522, 0]
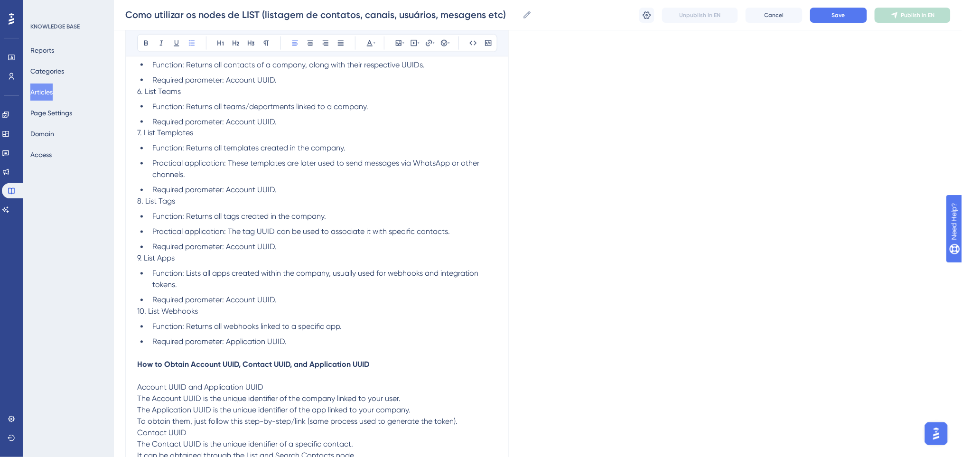
click at [285, 187] on li "Required parameter: Account UUID." at bounding box center [323, 190] width 348 height 11
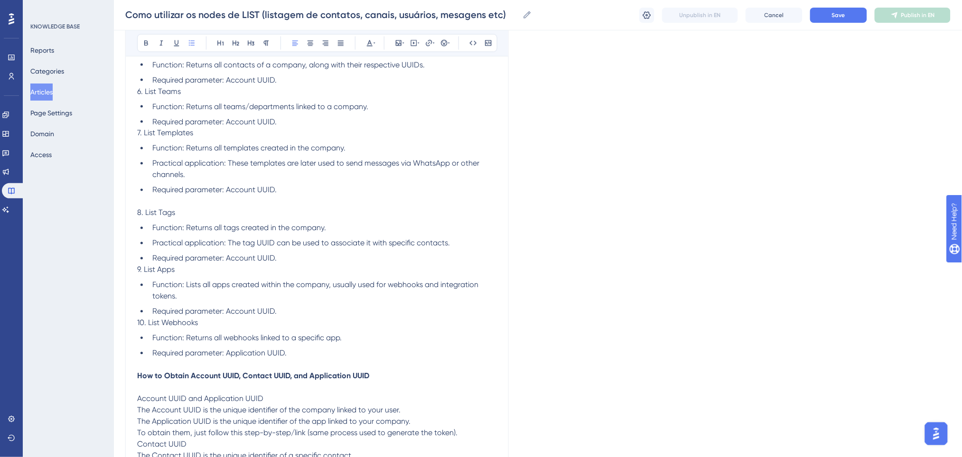
click at [287, 259] on li "Required parameter: Account UUID." at bounding box center [323, 258] width 348 height 11
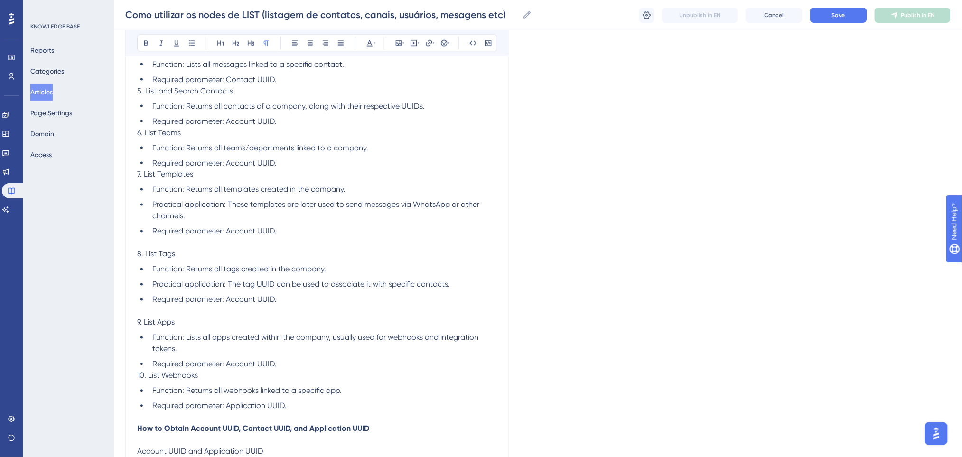
scroll to position [459, 0]
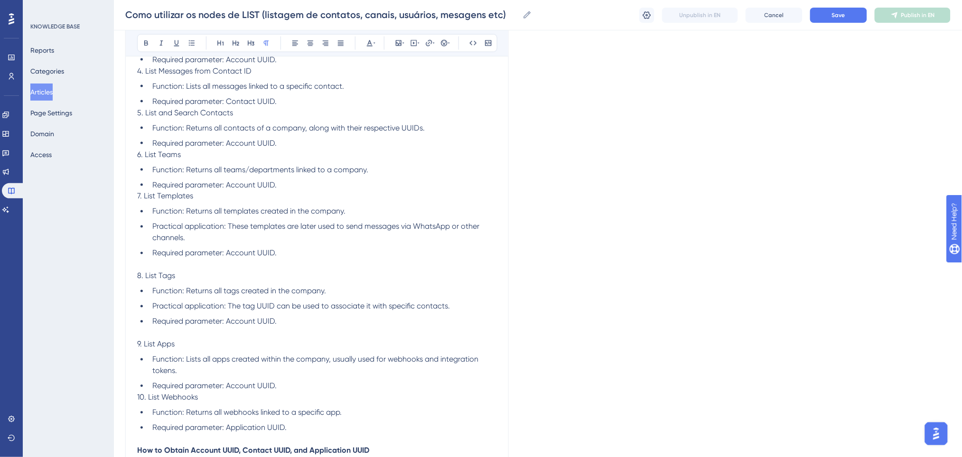
click at [292, 180] on li "Required parameter: Account UUID." at bounding box center [323, 184] width 348 height 11
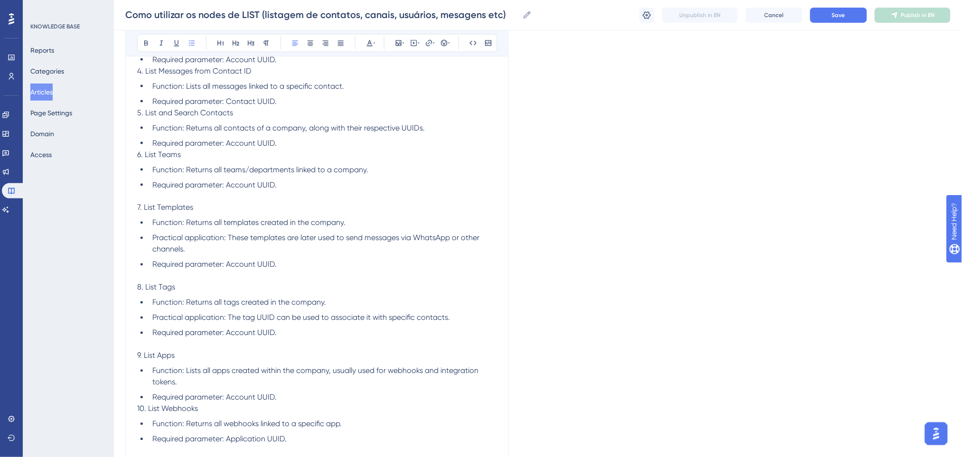
click at [290, 138] on li "Required parameter: Account UUID." at bounding box center [323, 143] width 348 height 11
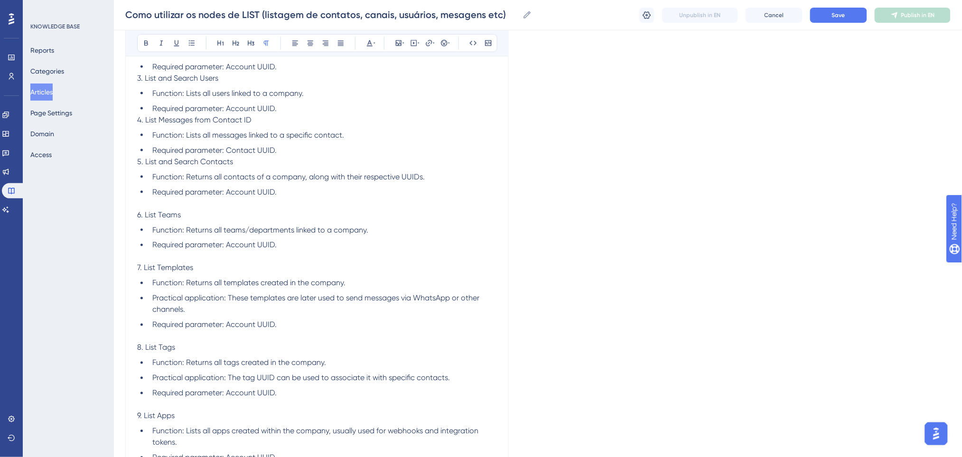
scroll to position [396, 0]
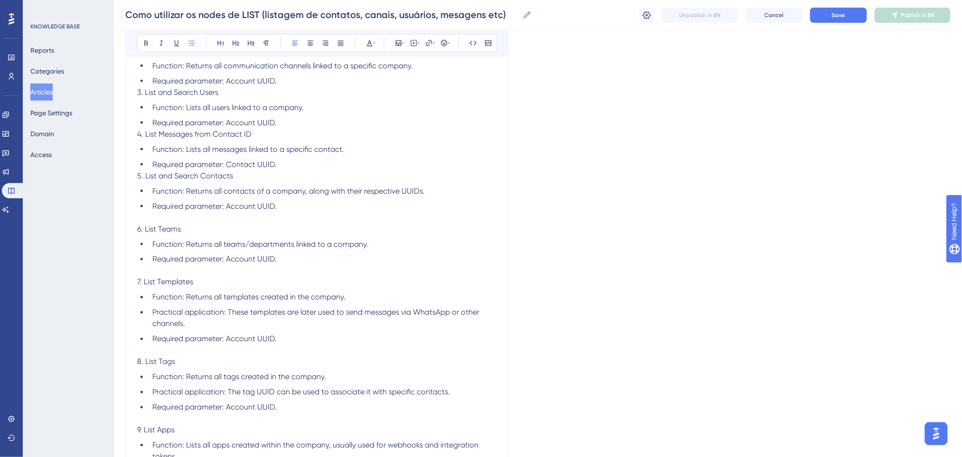
click at [289, 159] on li "Required parameter: Contact UUID." at bounding box center [323, 164] width 348 height 11
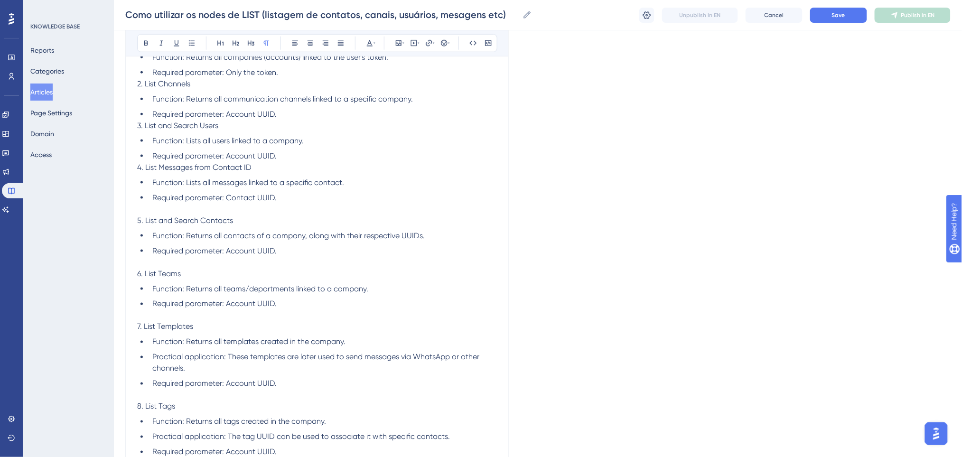
scroll to position [332, 0]
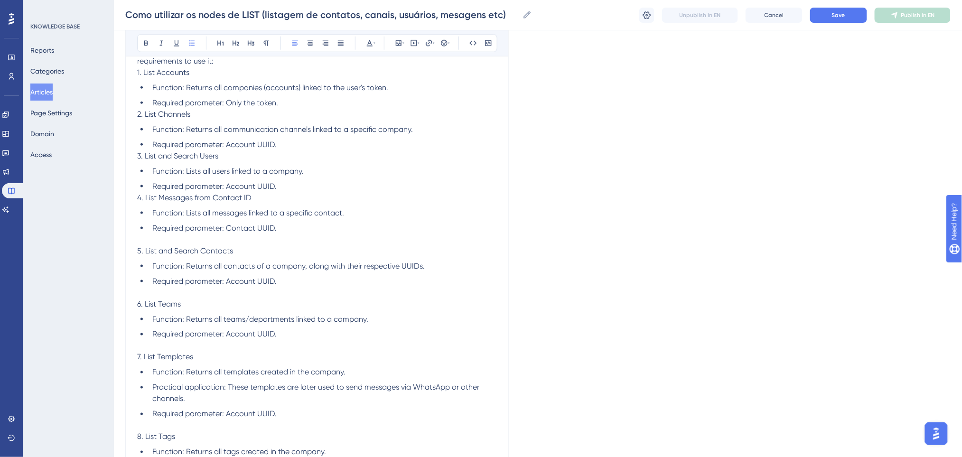
click at [291, 184] on li "Required parameter: Account UUID." at bounding box center [323, 186] width 348 height 11
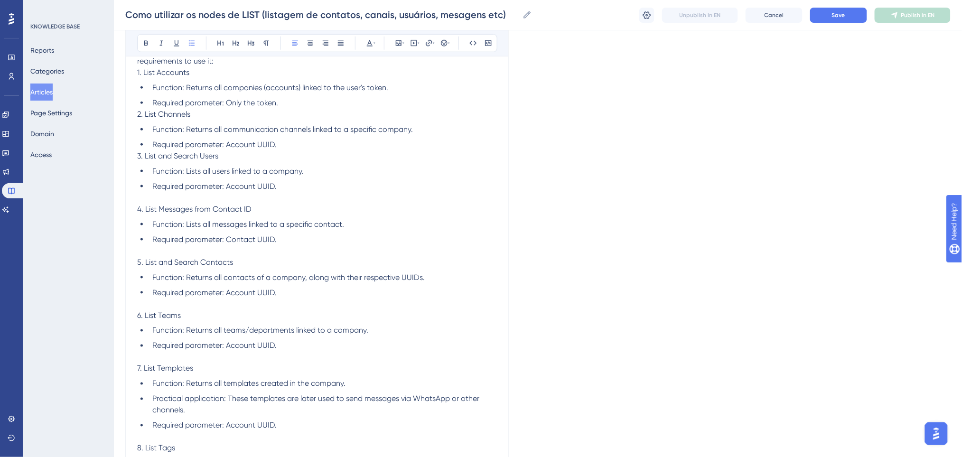
click at [299, 141] on li "Required parameter: Account UUID." at bounding box center [323, 144] width 348 height 11
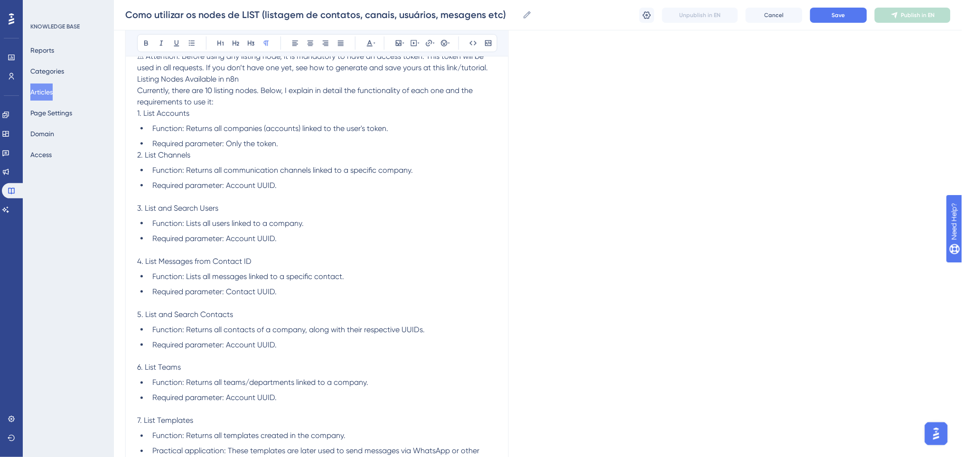
scroll to position [269, 0]
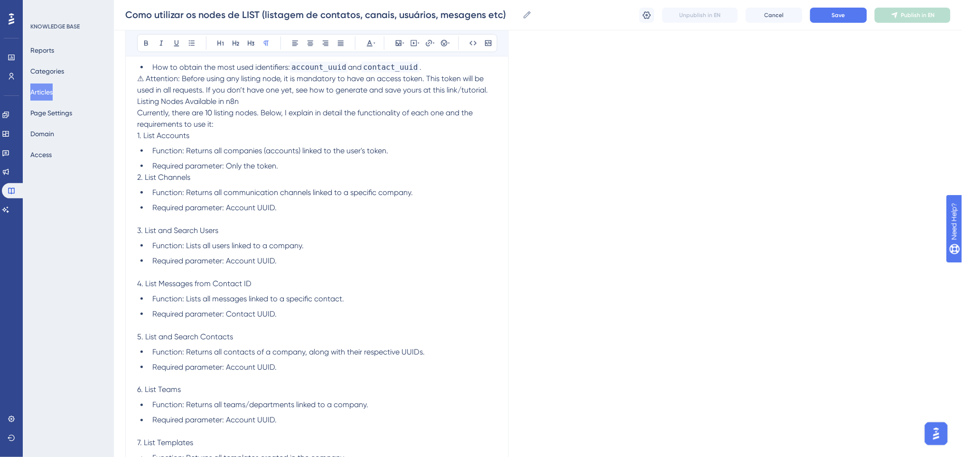
click at [293, 160] on li "Required parameter: Only the token." at bounding box center [323, 165] width 348 height 11
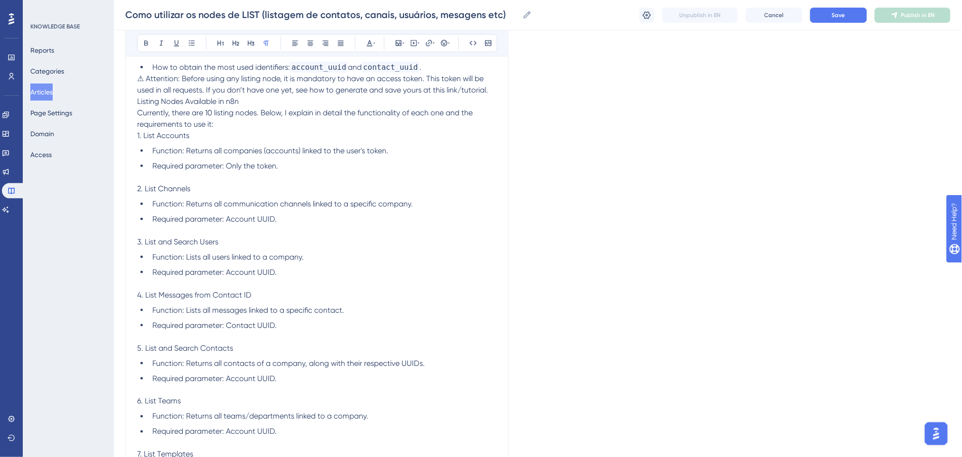
scroll to position [206, 0]
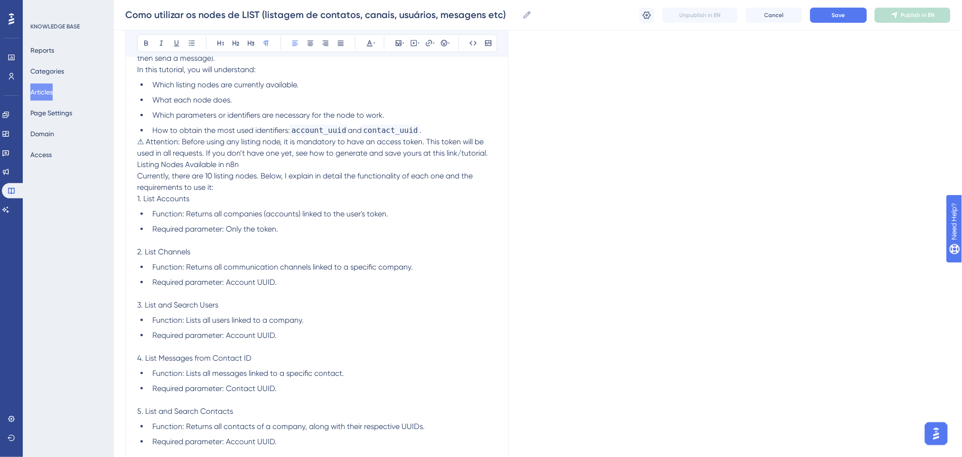
click at [273, 183] on p "Listing Nodes Available in n8n Currently, there are 10 listing nodes. Below, I …" at bounding box center [317, 176] width 360 height 34
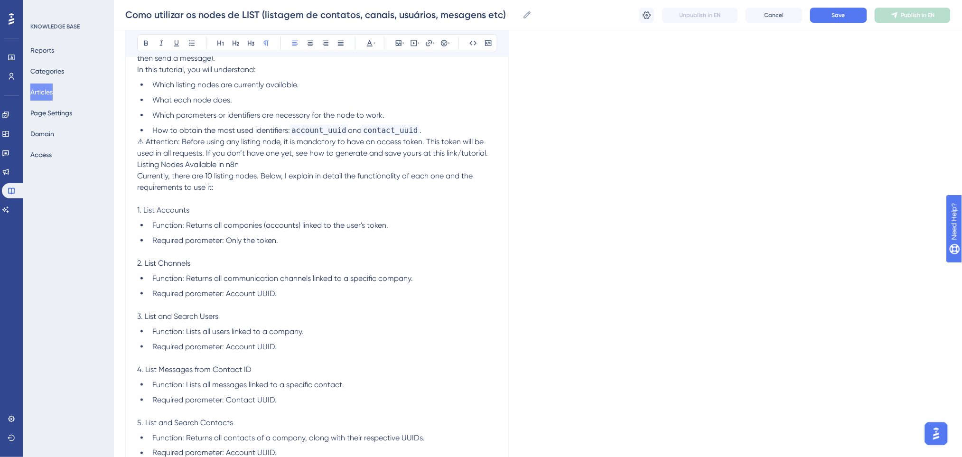
click at [263, 157] on span "⚠ Attention: Before using any listing node, it is mandatory to have an access t…" at bounding box center [312, 147] width 351 height 20
click at [491, 153] on p "⚠ Attention: Before using any listing node, it is mandatory to have an access t…" at bounding box center [317, 147] width 360 height 23
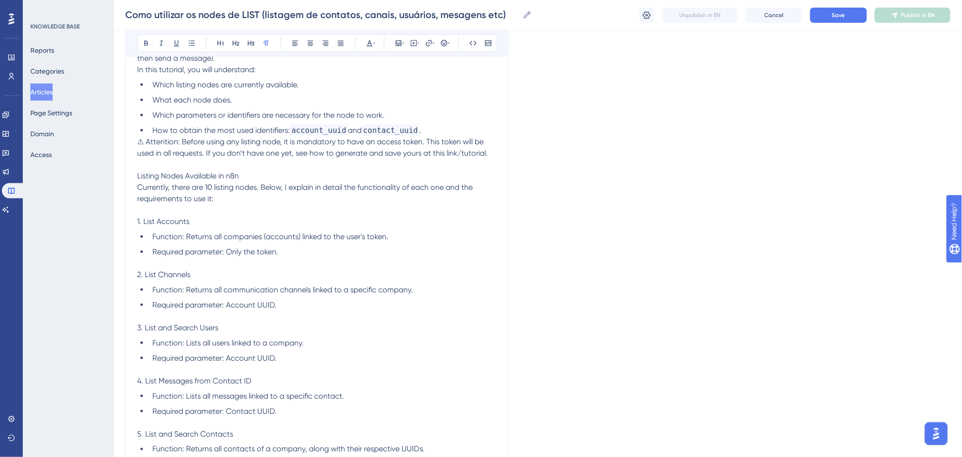
click at [290, 173] on p "Listing Nodes Available in n8n Currently, there are 10 listing nodes. Below, I …" at bounding box center [317, 187] width 360 height 34
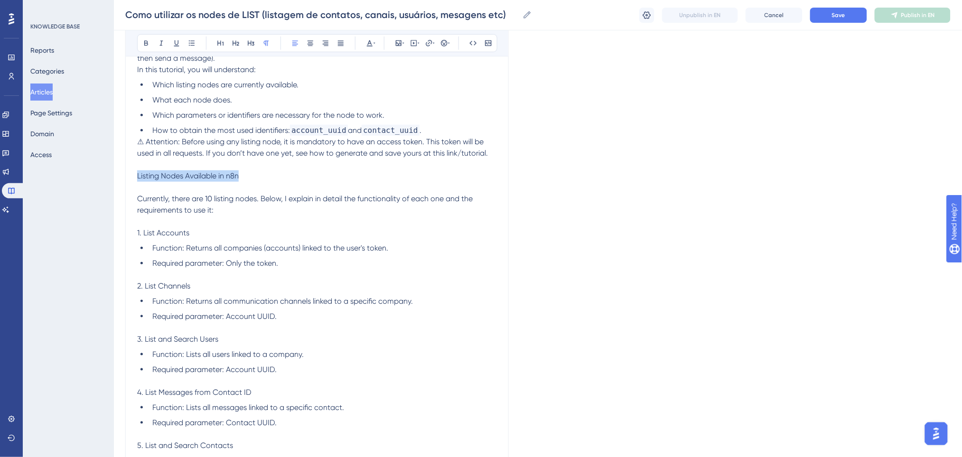
drag, startPoint x: 264, startPoint y: 174, endPoint x: 137, endPoint y: 176, distance: 126.7
click at [137, 176] on p "Listing Nodes Available in n8n" at bounding box center [317, 175] width 360 height 11
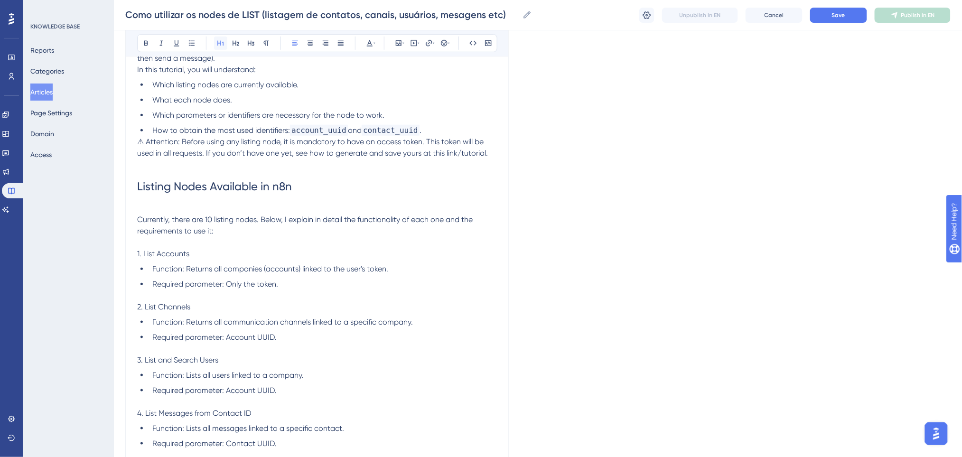
click at [219, 41] on icon at bounding box center [221, 43] width 8 height 8
click at [299, 191] on h1 "Listing Nodes Available in n8n" at bounding box center [317, 186] width 360 height 32
click at [285, 169] on p at bounding box center [317, 164] width 360 height 11
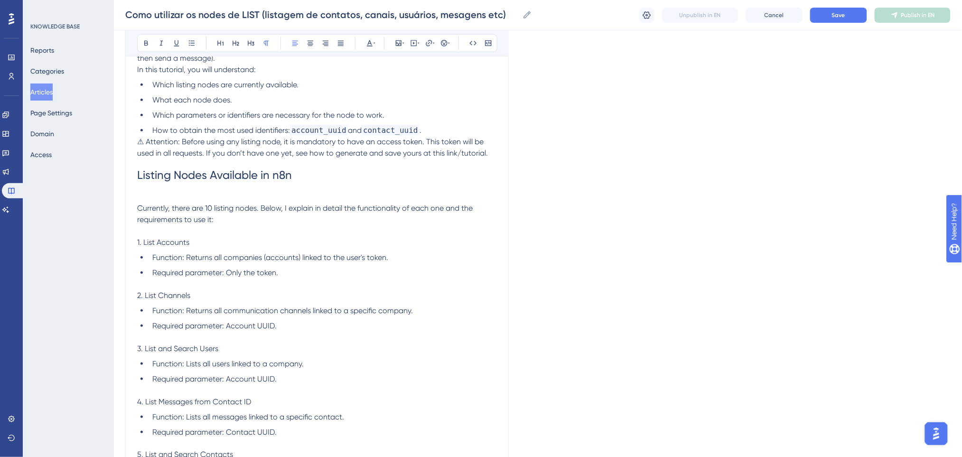
click at [295, 190] on h1 "Listing Nodes Available in n8n" at bounding box center [317, 175] width 360 height 32
click at [283, 192] on p "Currently, there are 10 listing nodes. Below, I explain in detail the functiona…" at bounding box center [317, 208] width 360 height 34
click at [141, 209] on span "Currently, there are 10 listing nodes. Below, I explain in detail the functiona…" at bounding box center [305, 214] width 337 height 20
click at [139, 209] on span "Currently, there are 10 listing nodes. Below, I explain in detail the functiona…" at bounding box center [305, 214] width 337 height 20
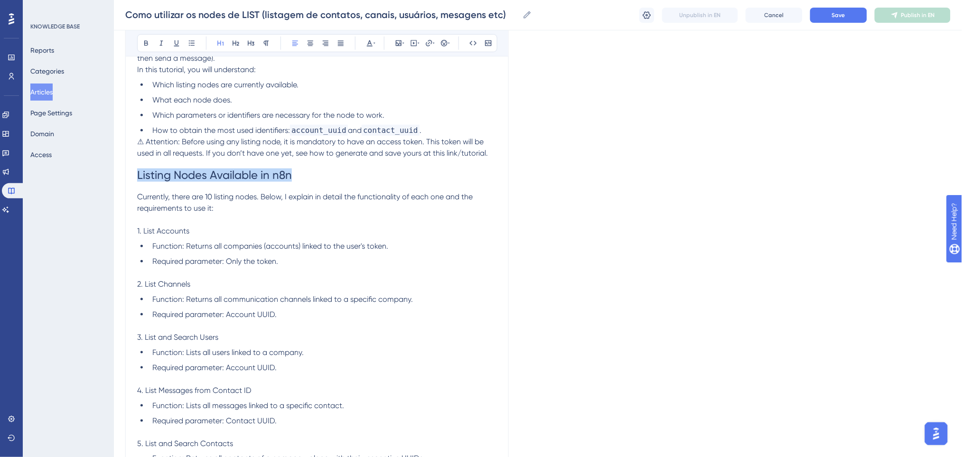
drag, startPoint x: 298, startPoint y: 177, endPoint x: 137, endPoint y: 177, distance: 160.4
click at [137, 177] on h1 "Listing Nodes Available in n8n" at bounding box center [317, 175] width 360 height 32
click at [149, 40] on icon at bounding box center [146, 43] width 8 height 8
click at [450, 191] on p "Currently, there are 10 listing nodes. Below, I explain in detail the functiona…" at bounding box center [317, 202] width 360 height 23
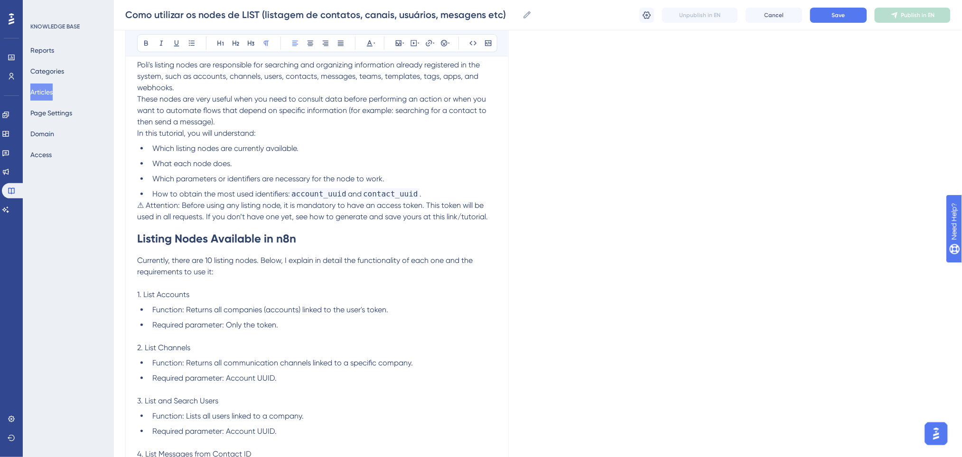
scroll to position [79, 0]
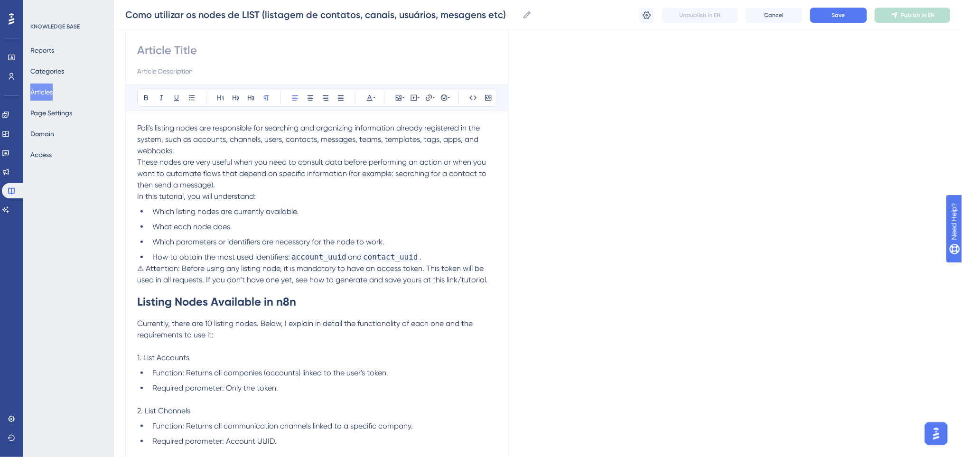
click at [195, 153] on p "Poli's listing nodes are responsible for searching and organizing information a…" at bounding box center [317, 156] width 360 height 68
click at [271, 195] on p "In this tutorial, you will understand:" at bounding box center [317, 196] width 360 height 11
click at [434, 252] on li "How to obtain the most used identifiers: account_uuid and contact_uuid ." at bounding box center [323, 257] width 348 height 11
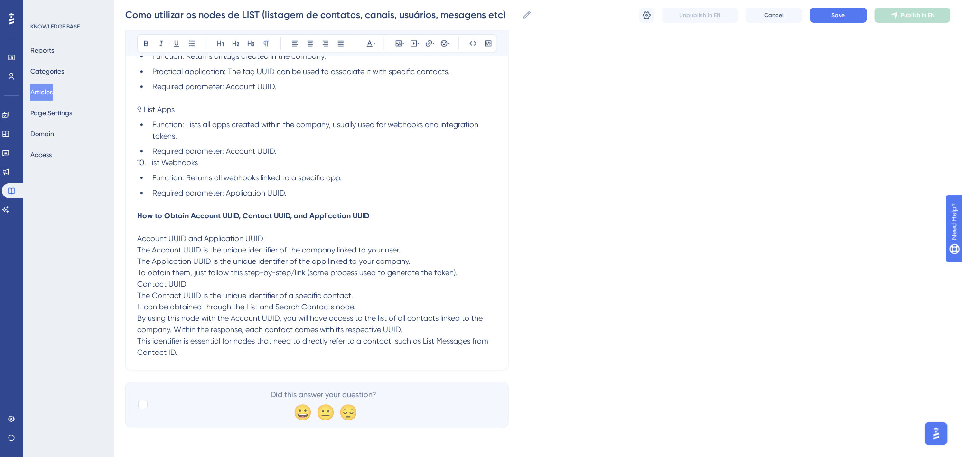
scroll to position [806, 0]
drag, startPoint x: 272, startPoint y: 234, endPoint x: 134, endPoint y: 239, distance: 138.2
click at [148, 38] on button at bounding box center [146, 43] width 13 height 13
click at [372, 172] on li "Function: Returns all webhooks linked to a specific app." at bounding box center [323, 177] width 348 height 11
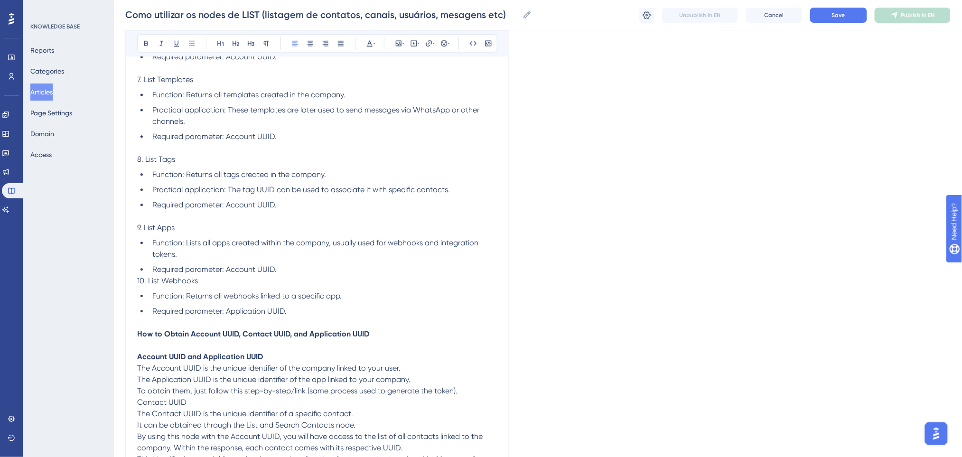
scroll to position [680, 0]
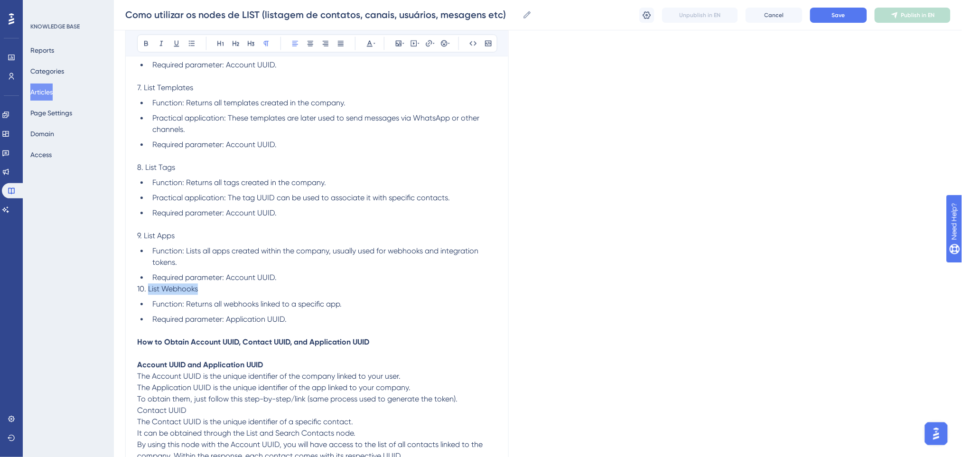
drag, startPoint x: 200, startPoint y: 290, endPoint x: 149, endPoint y: 290, distance: 51.3
click at [149, 290] on p "10. List Webhooks" at bounding box center [317, 288] width 360 height 11
click at [146, 42] on icon at bounding box center [146, 43] width 8 height 8
drag, startPoint x: 186, startPoint y: 233, endPoint x: 143, endPoint y: 233, distance: 42.7
click at [143, 233] on p "9. List Apps" at bounding box center [317, 235] width 360 height 11
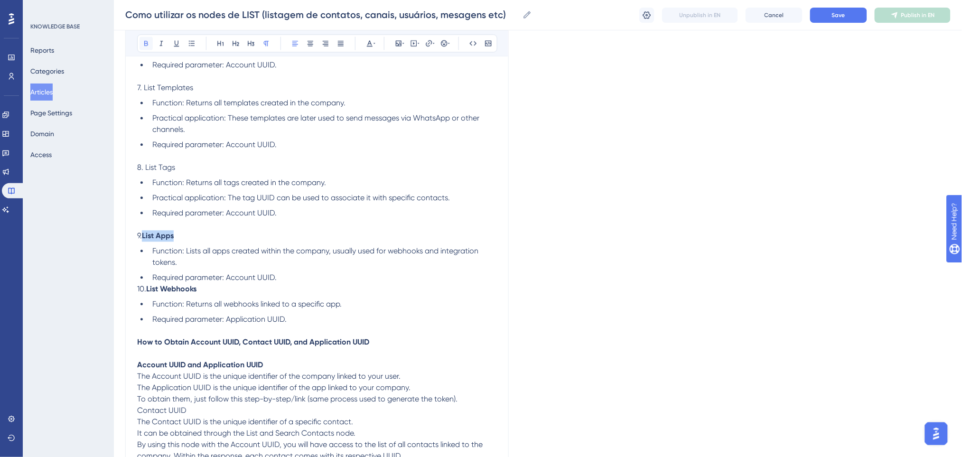
click at [149, 41] on icon at bounding box center [146, 43] width 8 height 8
drag, startPoint x: 185, startPoint y: 170, endPoint x: 149, endPoint y: 167, distance: 36.2
click at [149, 167] on div "Poli's listing nodes are responsible for searching and organizing information a…" at bounding box center [317, 3] width 360 height 963
click at [149, 167] on span "8. List Tags" at bounding box center [156, 167] width 38 height 9
drag, startPoint x: 172, startPoint y: 167, endPoint x: 145, endPoint y: 168, distance: 27.1
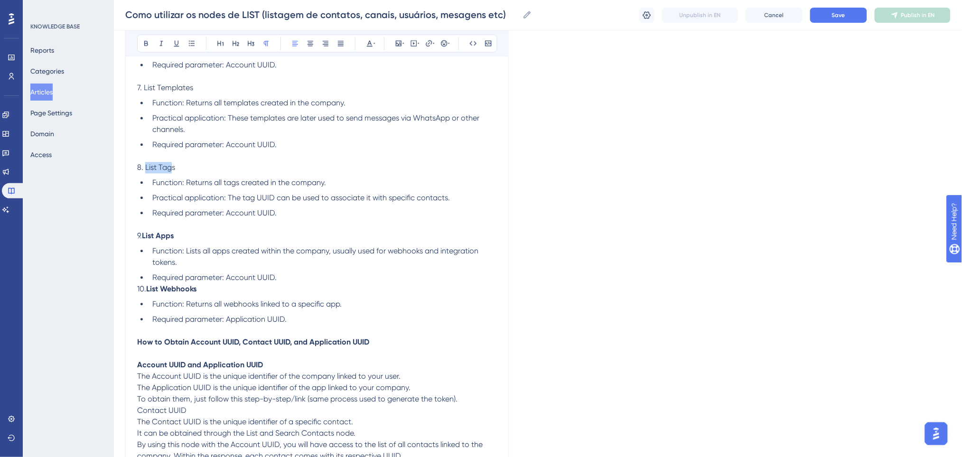
click at [145, 168] on span "8. List Tags" at bounding box center [156, 167] width 38 height 9
drag, startPoint x: 196, startPoint y: 164, endPoint x: 146, endPoint y: 167, distance: 49.4
click at [146, 167] on p "8. List Tags" at bounding box center [317, 167] width 360 height 11
click at [150, 44] on button at bounding box center [146, 43] width 13 height 13
drag, startPoint x: 201, startPoint y: 88, endPoint x: 144, endPoint y: 85, distance: 57.0
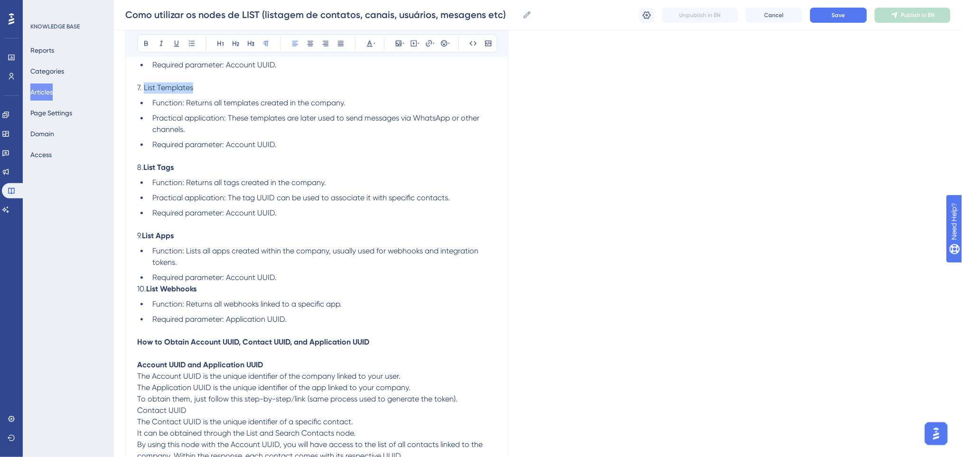
click at [144, 85] on p "7. List Templates" at bounding box center [317, 87] width 360 height 11
click at [142, 44] on icon at bounding box center [146, 43] width 8 height 8
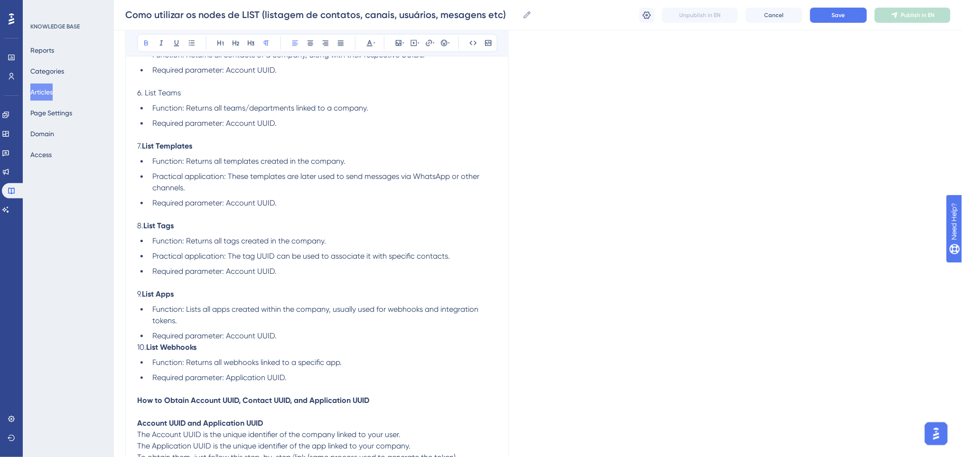
scroll to position [553, 0]
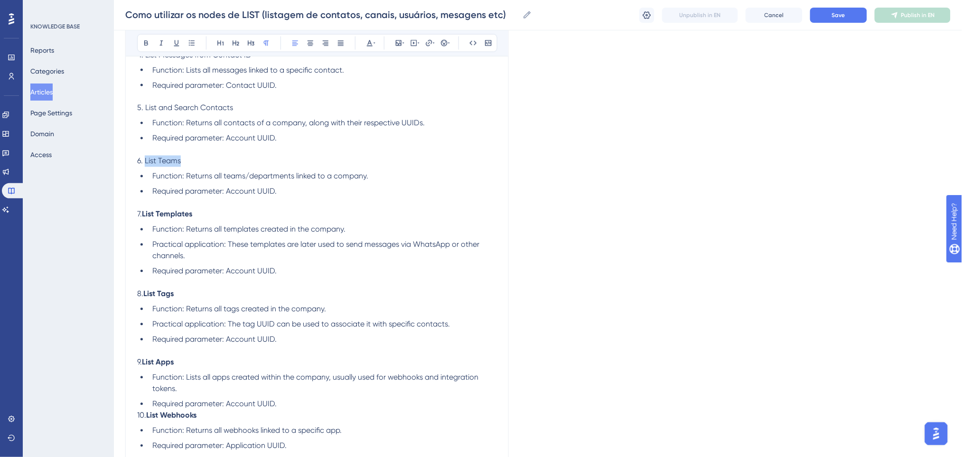
drag, startPoint x: 184, startPoint y: 160, endPoint x: 145, endPoint y: 159, distance: 39.4
click at [145, 159] on p "6. List Teams" at bounding box center [317, 161] width 360 height 11
click at [149, 46] on icon at bounding box center [146, 43] width 8 height 8
drag, startPoint x: 241, startPoint y: 109, endPoint x: 140, endPoint y: 47, distance: 119.3
click at [143, 108] on p "5. List and Search Contacts" at bounding box center [317, 108] width 360 height 11
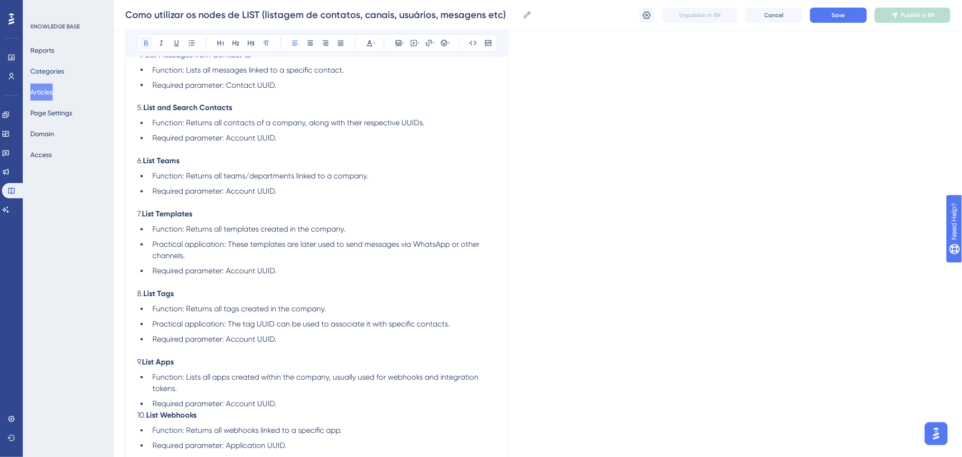
click at [140, 42] on button at bounding box center [146, 43] width 13 height 13
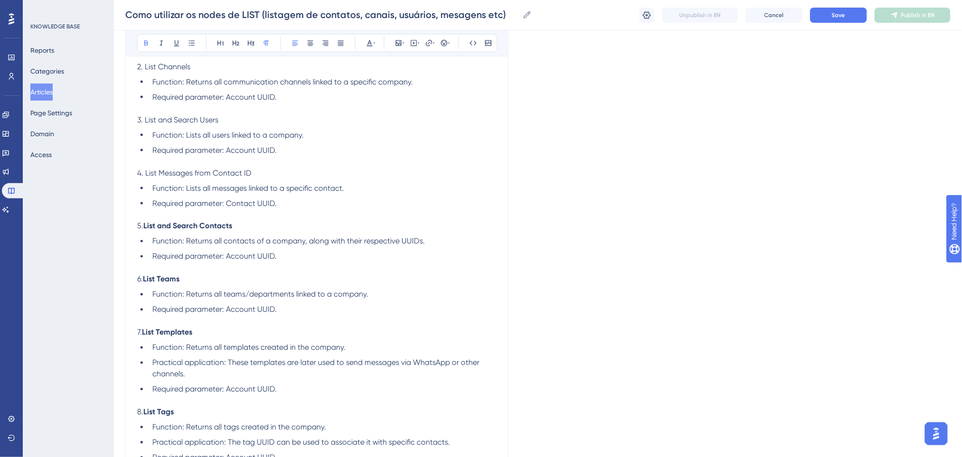
scroll to position [427, 0]
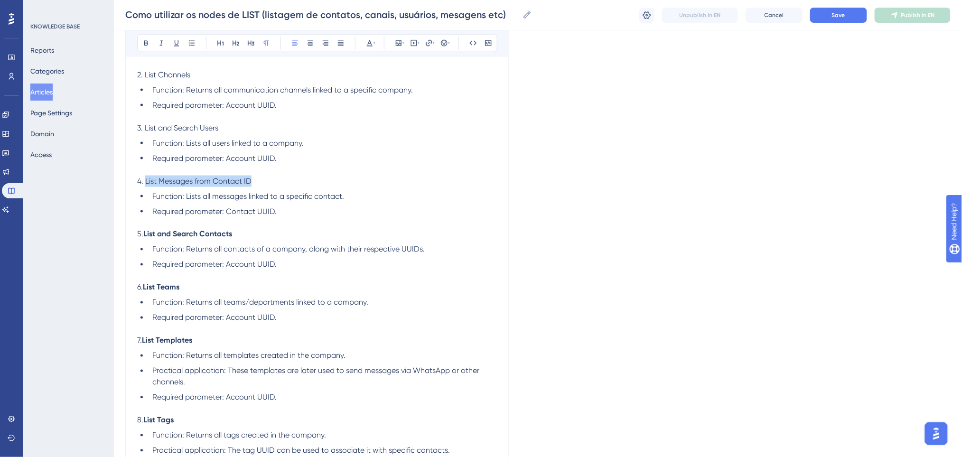
drag, startPoint x: 264, startPoint y: 179, endPoint x: 146, endPoint y: 179, distance: 118.2
click at [146, 179] on p "4. List Messages from Contact ID" at bounding box center [317, 181] width 360 height 11
click at [150, 45] on icon at bounding box center [146, 43] width 8 height 8
drag, startPoint x: 254, startPoint y: 128, endPoint x: 145, endPoint y: 131, distance: 109.2
click at [145, 131] on p "3. List and Search Users" at bounding box center [317, 127] width 360 height 11
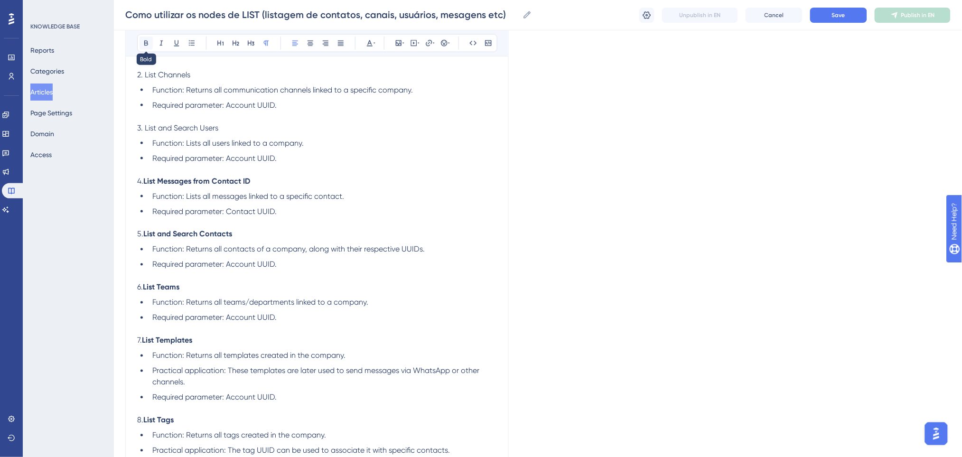
click at [141, 45] on button at bounding box center [146, 43] width 13 height 13
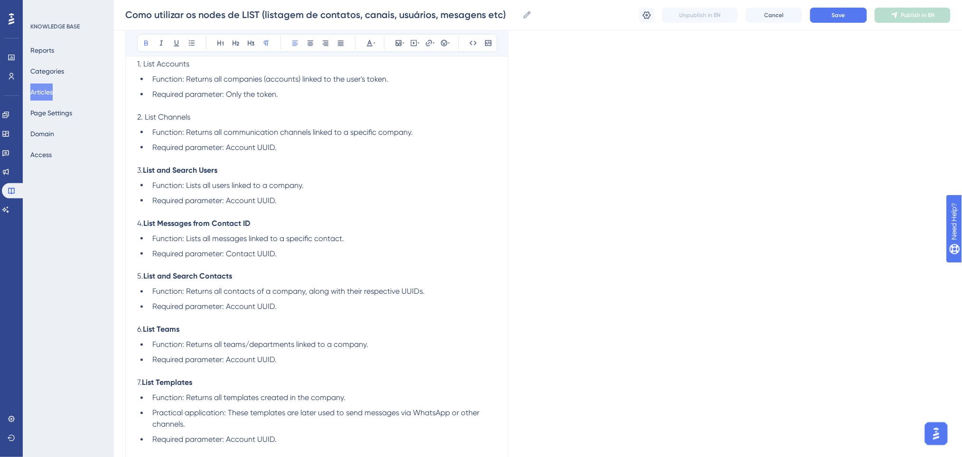
scroll to position [363, 0]
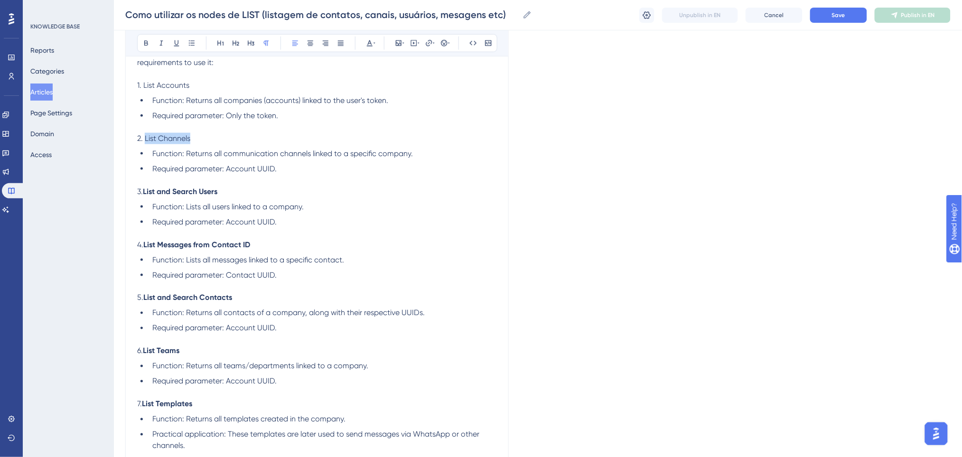
drag, startPoint x: 200, startPoint y: 143, endPoint x: 144, endPoint y: 131, distance: 56.9
click at [145, 140] on p "2. List Channels" at bounding box center [317, 138] width 360 height 11
click at [146, 43] on icon at bounding box center [146, 43] width 4 height 5
drag, startPoint x: 198, startPoint y: 82, endPoint x: 143, endPoint y: 86, distance: 54.7
click at [143, 86] on p "1. List Accounts" at bounding box center [317, 85] width 360 height 11
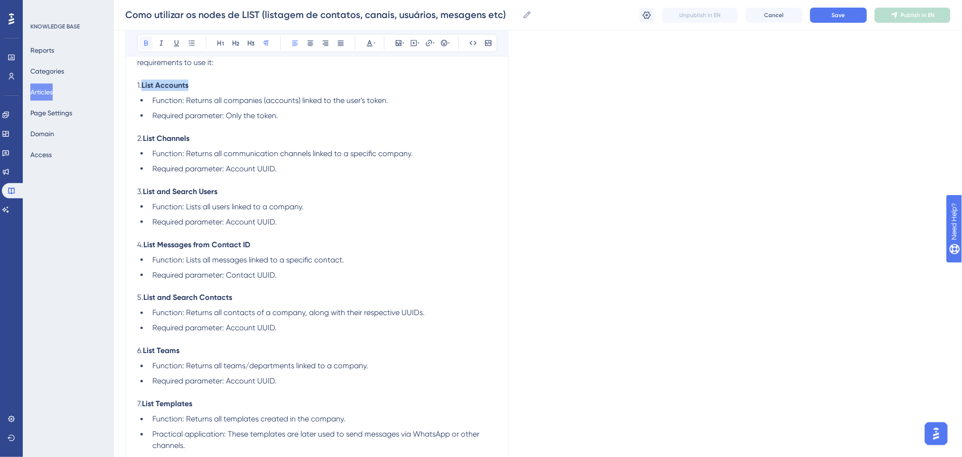
click at [143, 37] on button at bounding box center [146, 43] width 13 height 13
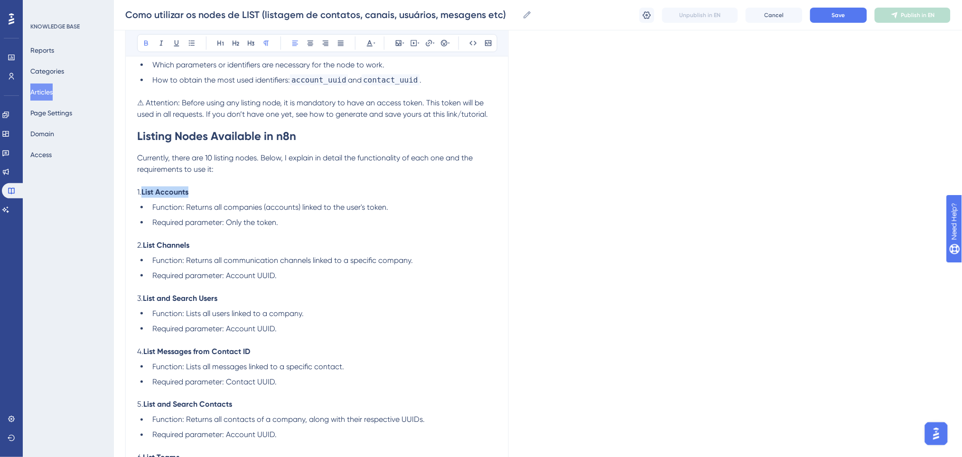
scroll to position [173, 0]
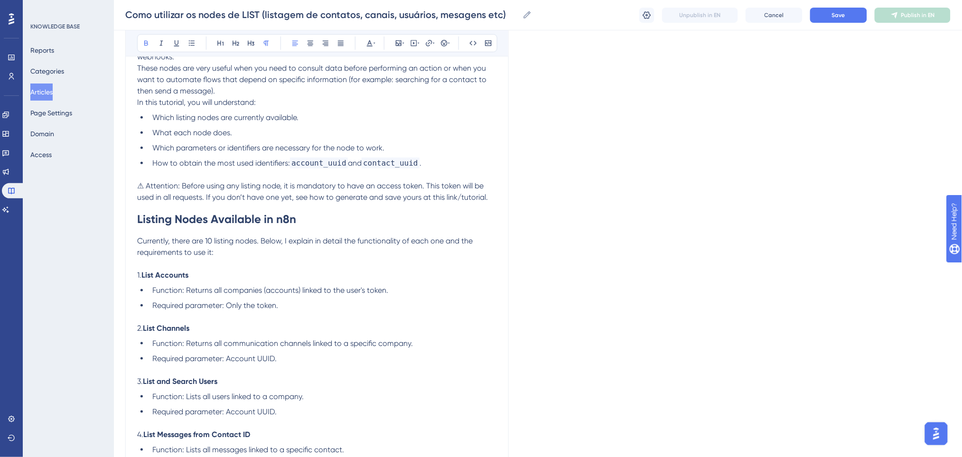
click at [239, 260] on p at bounding box center [317, 263] width 360 height 11
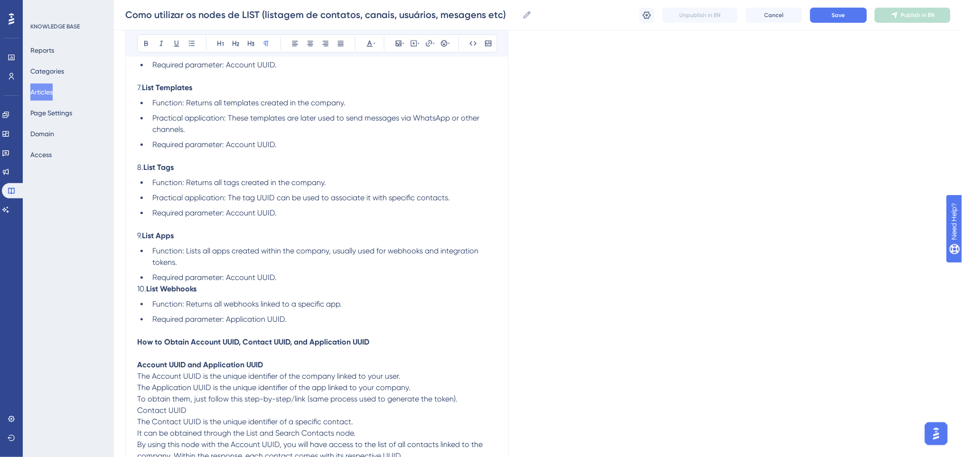
scroll to position [743, 0]
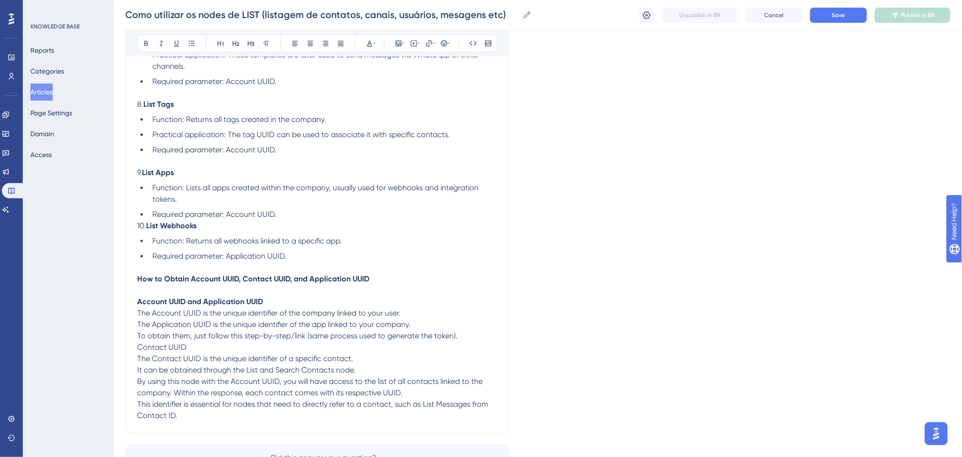
click at [211, 347] on p "Contact UUID The Contact UUID is the unique identifier of a specific contact. I…" at bounding box center [317, 382] width 360 height 80
click at [460, 336] on p "Account UUID and Application UUID The Account UUID is the unique identifier of …" at bounding box center [317, 319] width 360 height 46
click at [459, 335] on p "Account UUID and Application UUID The Account UUID is the unique identifier of …" at bounding box center [317, 319] width 360 height 46
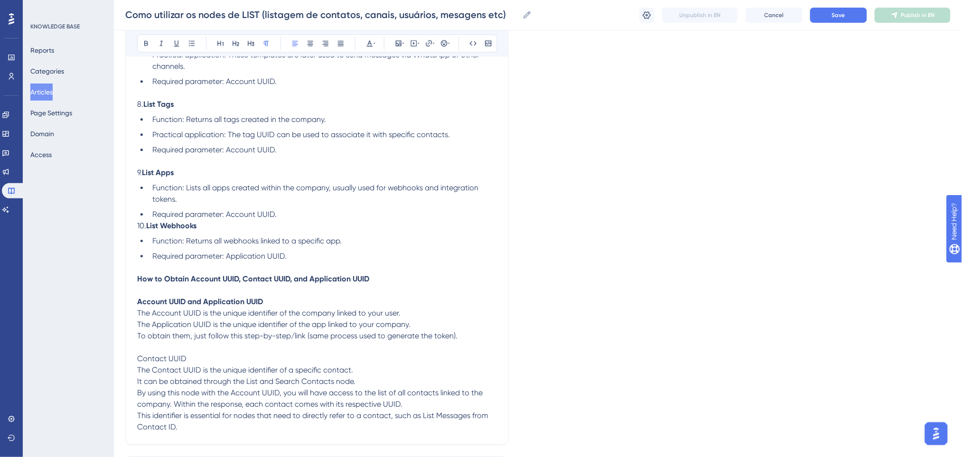
click at [245, 356] on p "Contact UUID The Contact UUID is the unique identifier of a specific contact. I…" at bounding box center [317, 393] width 360 height 80
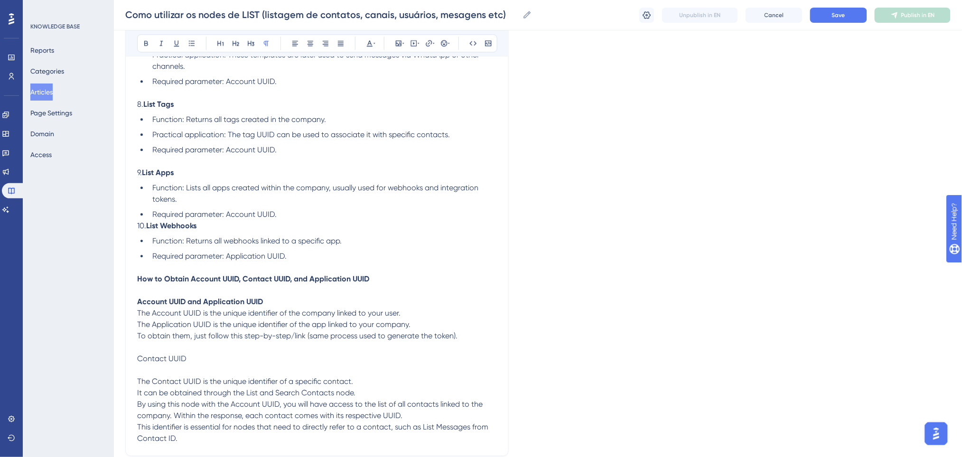
click at [215, 356] on p "Contact UUID" at bounding box center [317, 358] width 360 height 11
click at [218, 365] on p "The Contact UUID is the unique identifier of a specific contact. It can be obta…" at bounding box center [317, 405] width 360 height 80
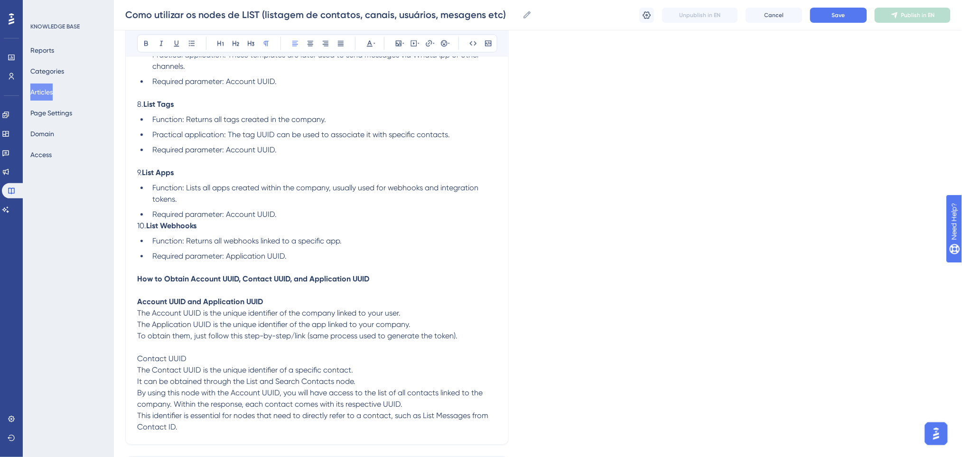
click at [227, 345] on p at bounding box center [317, 347] width 360 height 11
drag, startPoint x: 223, startPoint y: 356, endPoint x: 82, endPoint y: 358, distance: 141.0
click at [148, 41] on icon at bounding box center [146, 43] width 8 height 8
click at [262, 318] on p "Account UUID and Application UUID The Account UUID is the unique identifier of …" at bounding box center [317, 319] width 360 height 46
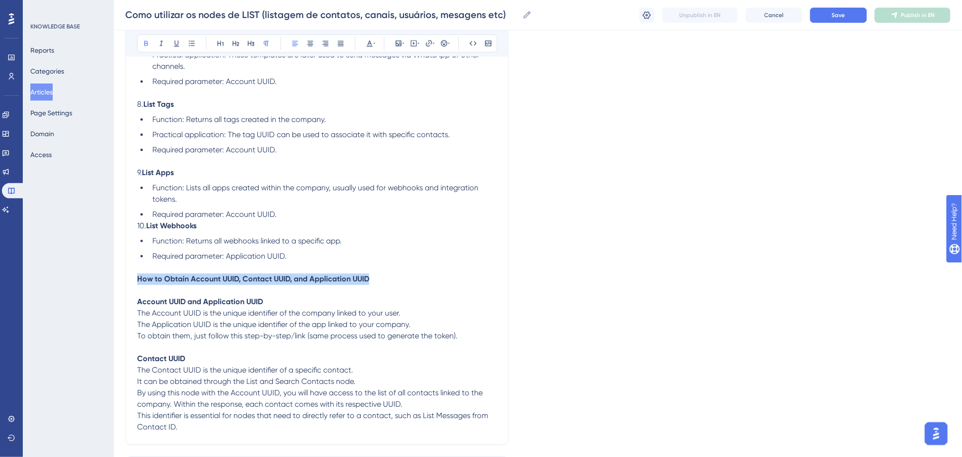
drag, startPoint x: 375, startPoint y: 276, endPoint x: 179, endPoint y: 128, distance: 246.0
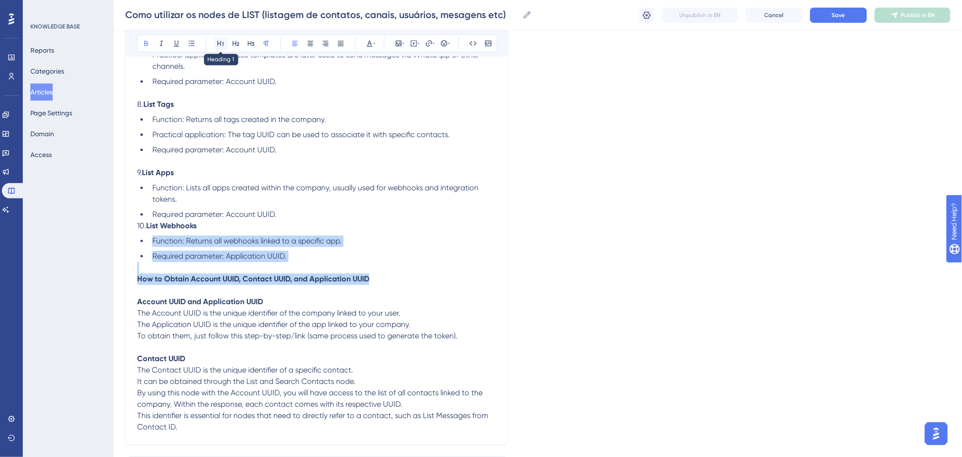
click at [218, 43] on icon at bounding box center [220, 43] width 6 height 5
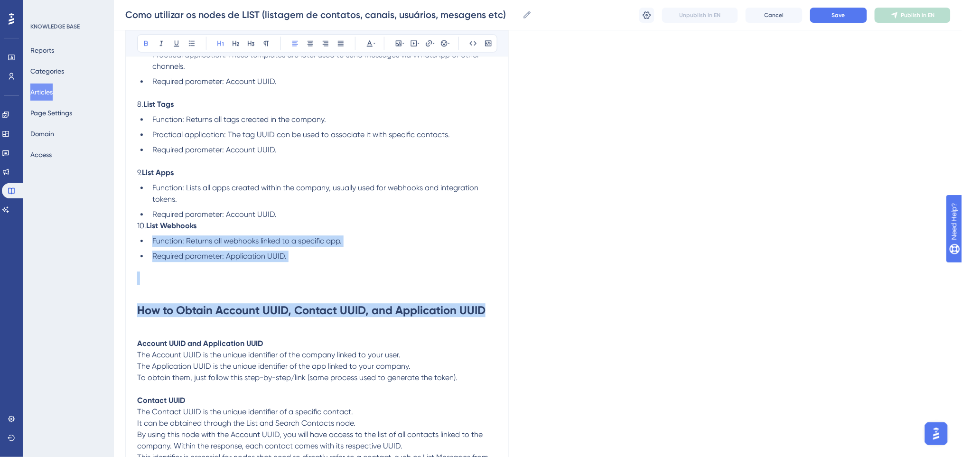
click at [188, 281] on h1 at bounding box center [317, 278] width 360 height 32
click at [180, 288] on h1 at bounding box center [317, 278] width 360 height 32
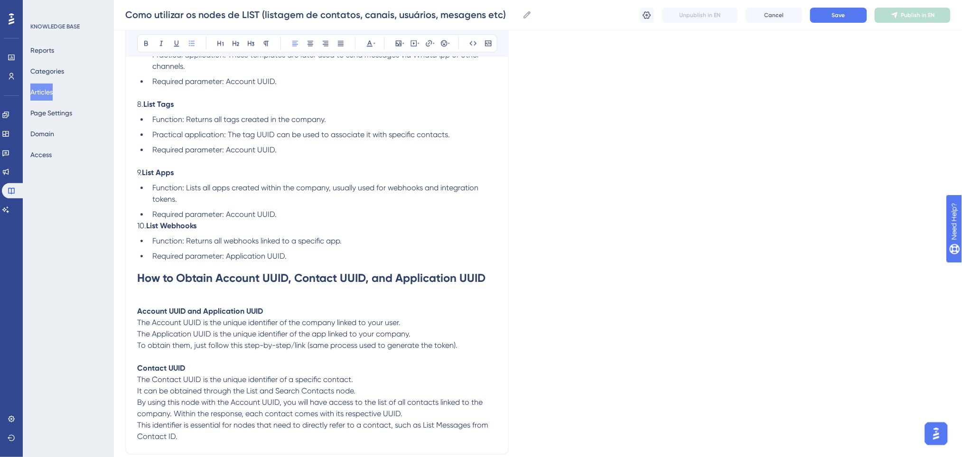
click at [148, 302] on p at bounding box center [317, 299] width 360 height 11
click at [139, 312] on strong "Account UUID and Application UUID" at bounding box center [200, 311] width 126 height 9
click at [137, 314] on strong "Account UUID and Application UUID" at bounding box center [200, 311] width 126 height 9
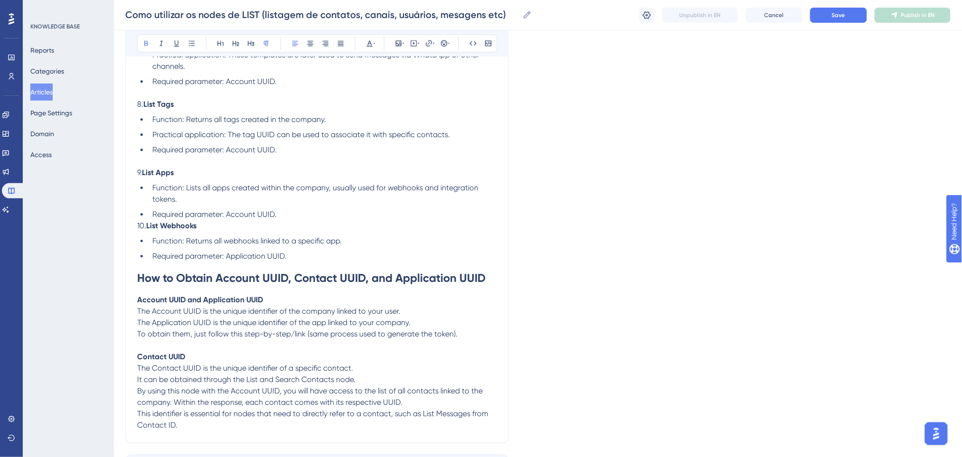
click at [352, 280] on strong "How to Obtain Account UUID, Contact UUID, and Application UUID" at bounding box center [311, 278] width 348 height 14
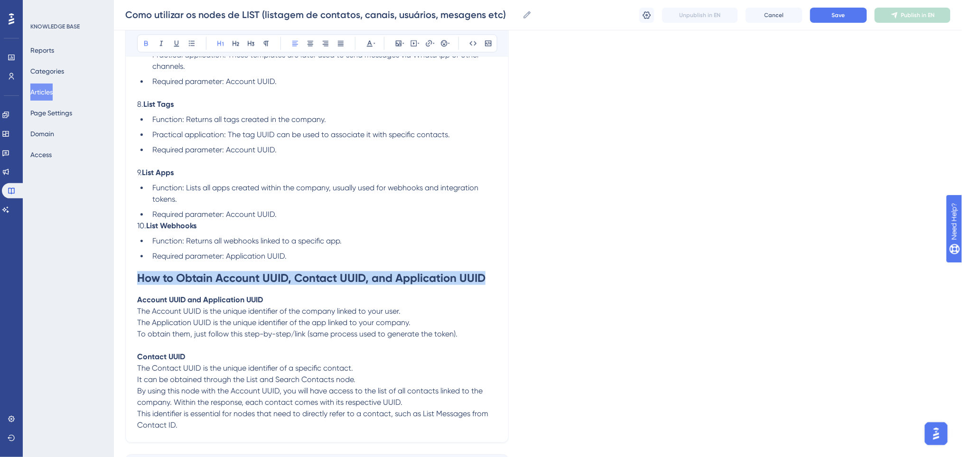
drag, startPoint x: 488, startPoint y: 276, endPoint x: 134, endPoint y: 281, distance: 354.1
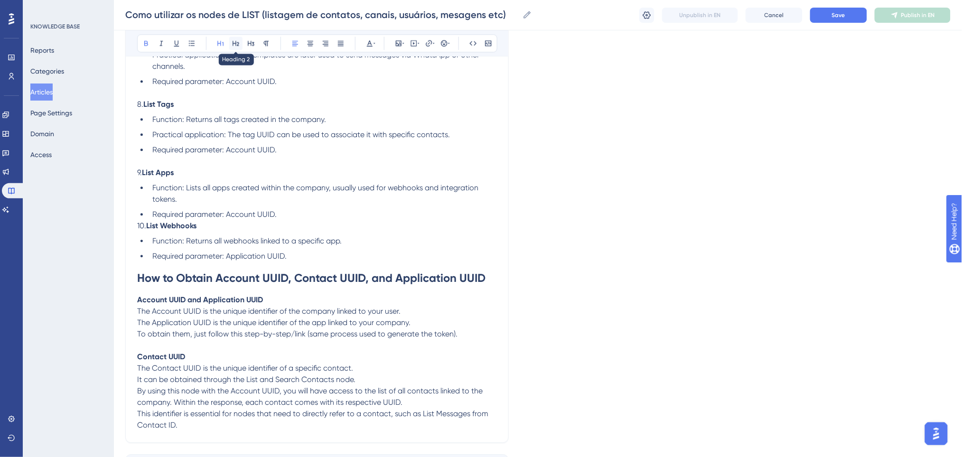
click at [237, 45] on icon at bounding box center [236, 43] width 7 height 5
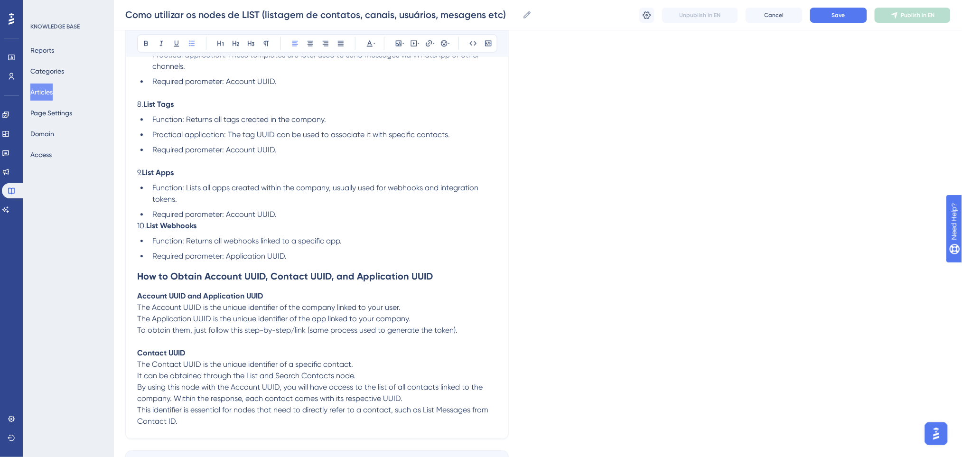
drag, startPoint x: 392, startPoint y: 249, endPoint x: 413, endPoint y: 287, distance: 43.8
click at [393, 250] on ul "Function: Returns all webhooks linked to a specific app. Required parameter: Ap…" at bounding box center [317, 248] width 360 height 27
drag, startPoint x: 446, startPoint y: 275, endPoint x: 213, endPoint y: 128, distance: 275.6
click at [146, 264] on h2 "How to Obtain Account UUID, Contact UUID, and Application UUID" at bounding box center [317, 276] width 360 height 28
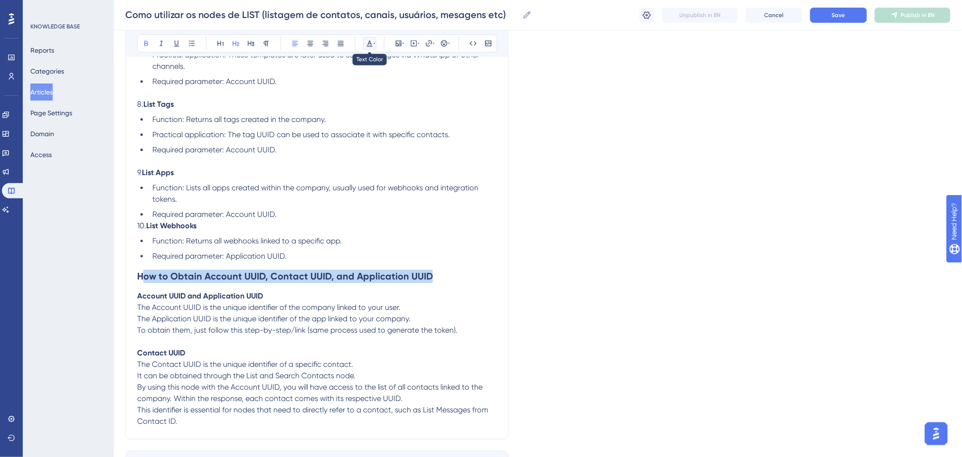
click at [375, 40] on button at bounding box center [369, 43] width 13 height 13
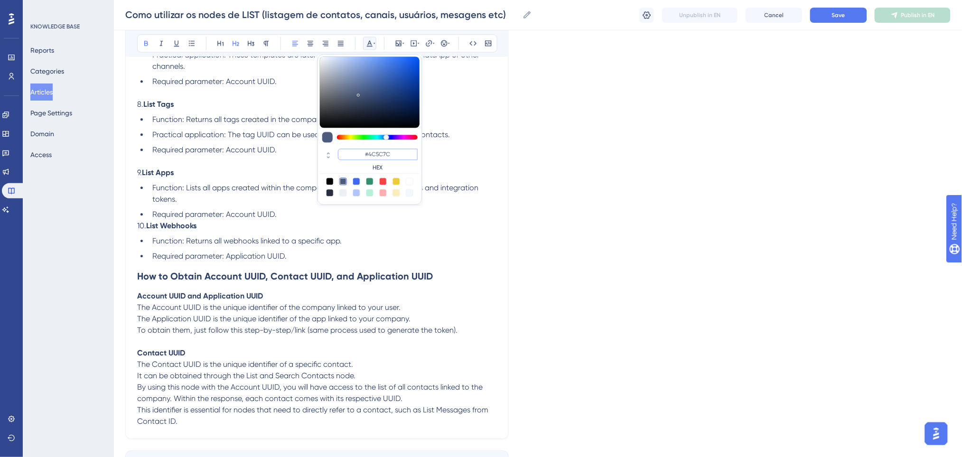
drag, startPoint x: 400, startPoint y: 153, endPoint x: 340, endPoint y: 147, distance: 59.6
click at [340, 147] on div "#4C5C7C HEX" at bounding box center [370, 160] width 100 height 27
type input "#0000FF"
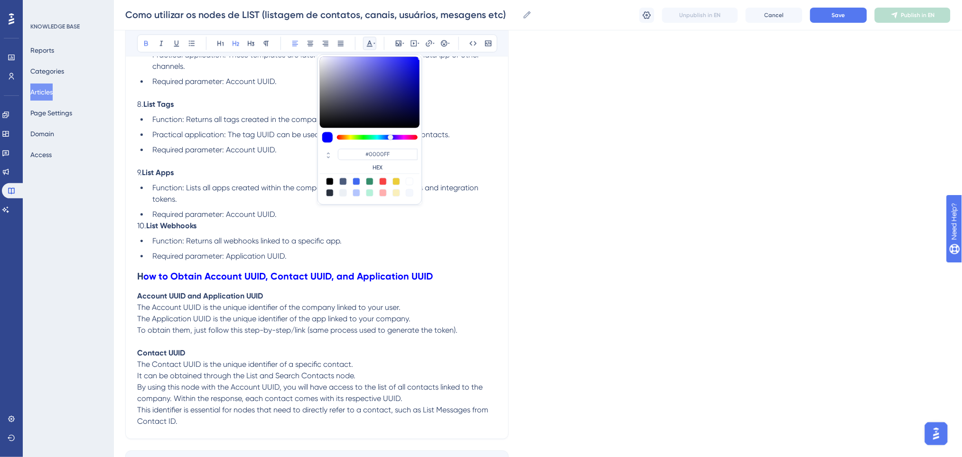
click at [434, 284] on h2 "H ow to Obtain Account UUID, Contact UUID, and Application UUID" at bounding box center [317, 276] width 360 height 28
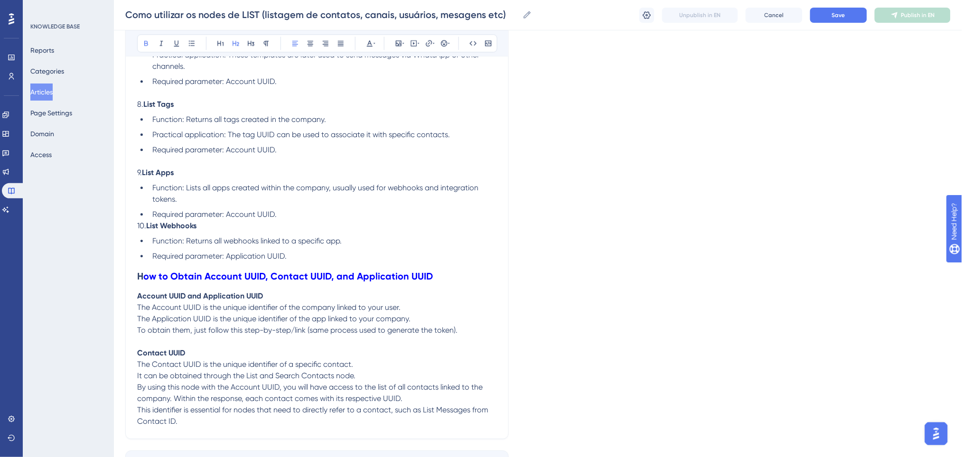
click at [314, 263] on h2 "H ow to Obtain Account UUID, Contact UUID, and Application UUID" at bounding box center [317, 276] width 360 height 28
click at [308, 257] on li "Required parameter: Application UUID." at bounding box center [323, 256] width 348 height 11
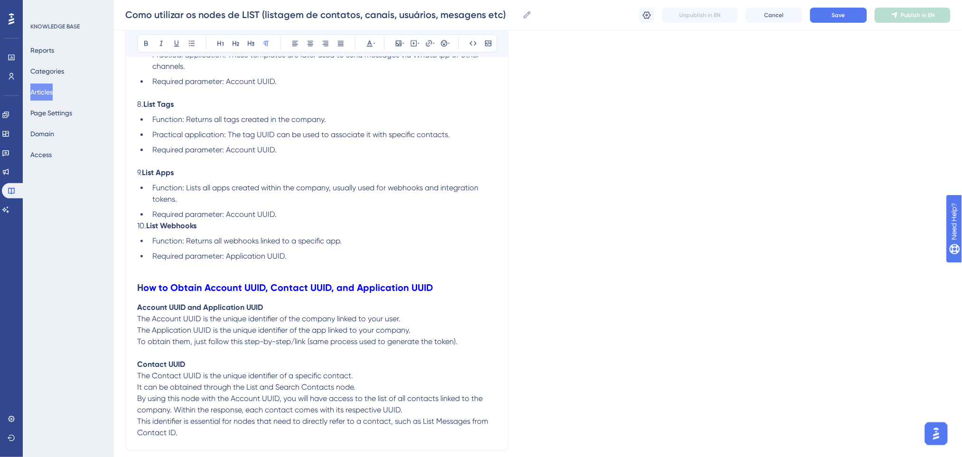
click at [284, 211] on li "Required parameter: Account UUID." at bounding box center [323, 214] width 348 height 11
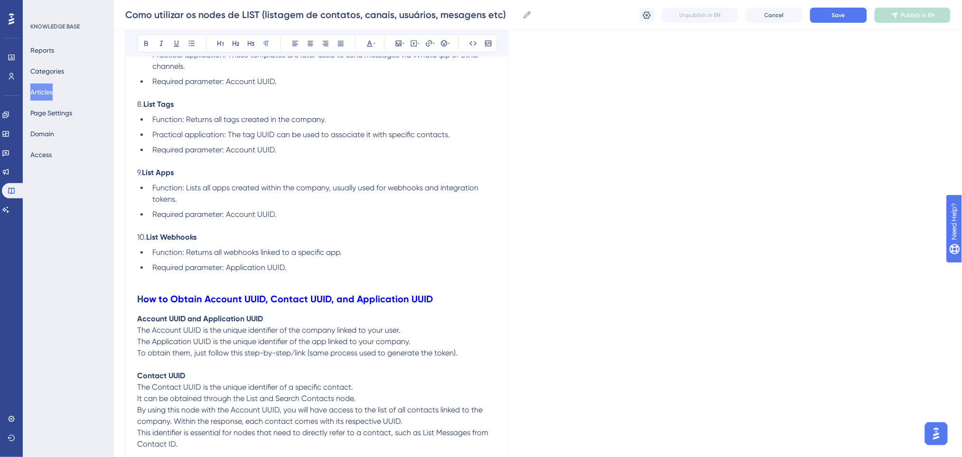
scroll to position [680, 0]
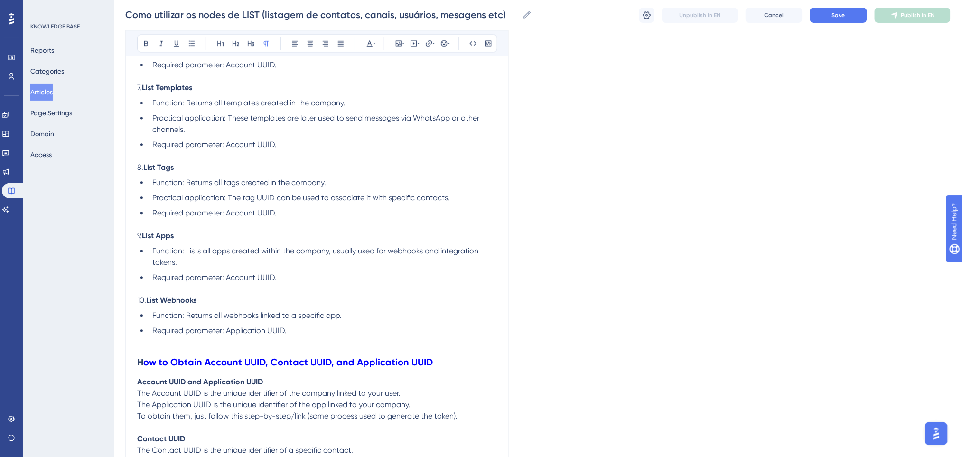
click at [284, 213] on li "Required parameter: Account UUID." at bounding box center [323, 212] width 348 height 11
click at [279, 224] on p at bounding box center [317, 224] width 360 height 11
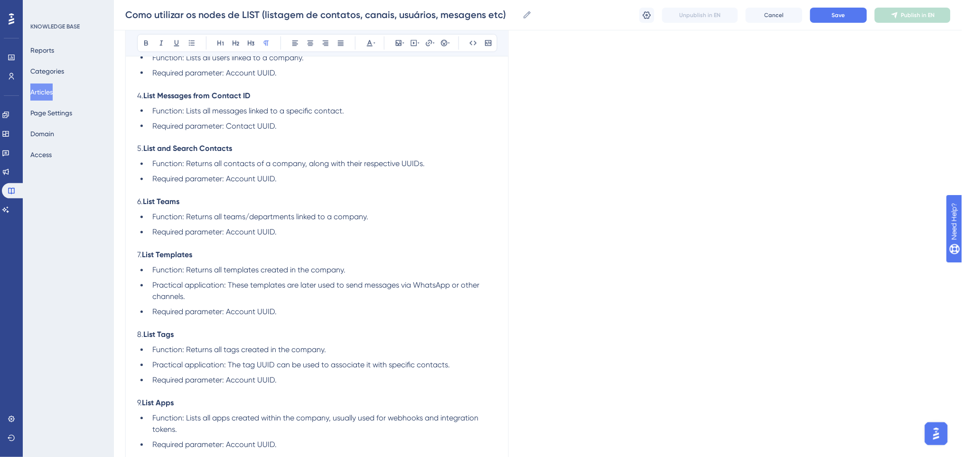
scroll to position [490, 0]
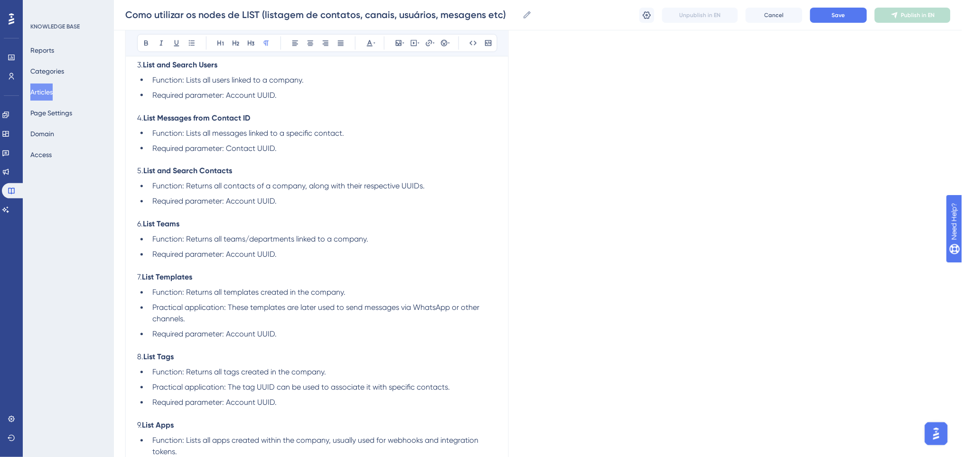
click at [290, 346] on p at bounding box center [317, 345] width 360 height 11
click at [274, 154] on p at bounding box center [317, 159] width 360 height 11
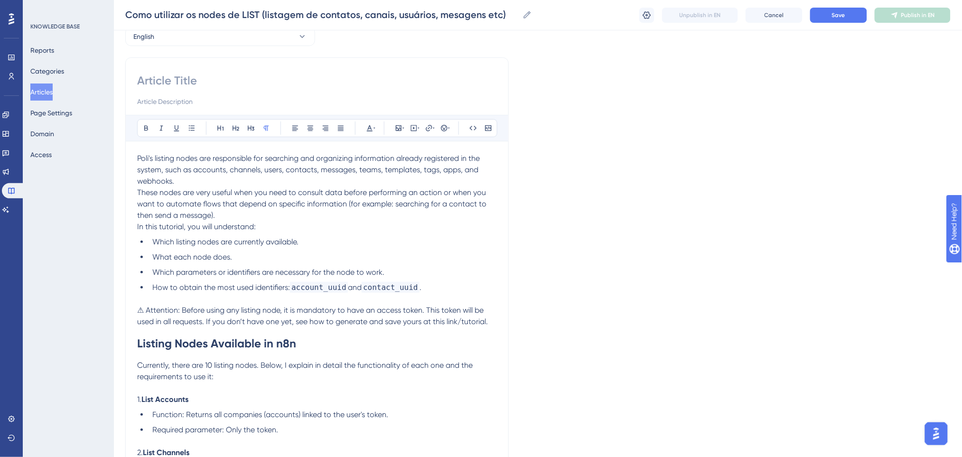
scroll to position [47, 0]
click at [246, 82] on input at bounding box center [317, 82] width 360 height 15
paste input "How to Use LIST Nodes (listing contacts, channels, users, messages, etc.)"
click at [185, 86] on input "How to Use LIST Nodes (listing contacts, channels, users, messages, etc.)" at bounding box center [317, 82] width 360 height 15
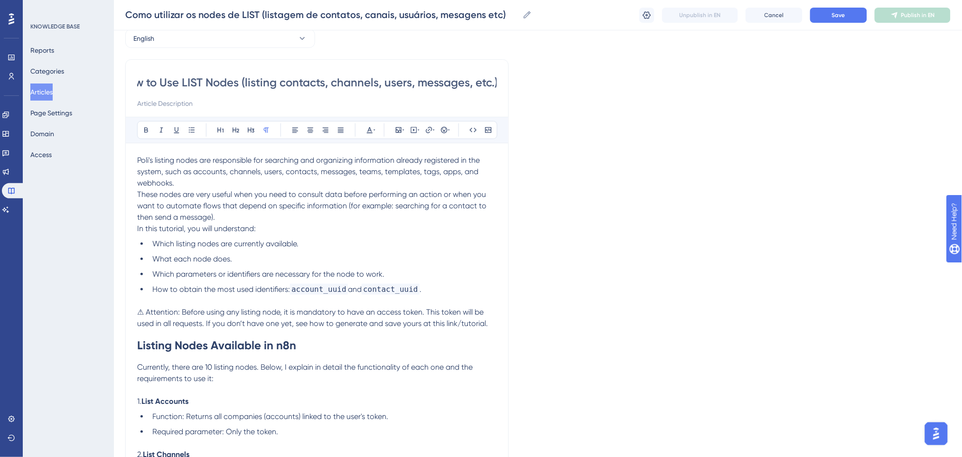
scroll to position [0, 0]
type input "How to Use LIST Nodes (listing contacts, channels, users, messages, etc.)"
click at [825, 9] on button "Save" at bounding box center [838, 15] width 57 height 15
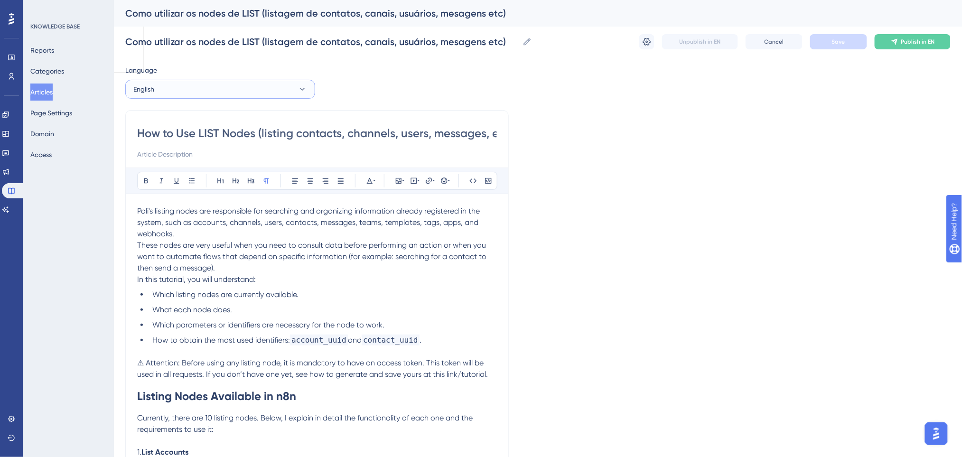
click at [166, 94] on button "English" at bounding box center [220, 89] width 190 height 19
click at [171, 116] on span "Portuguese (Default)" at bounding box center [170, 117] width 62 height 11
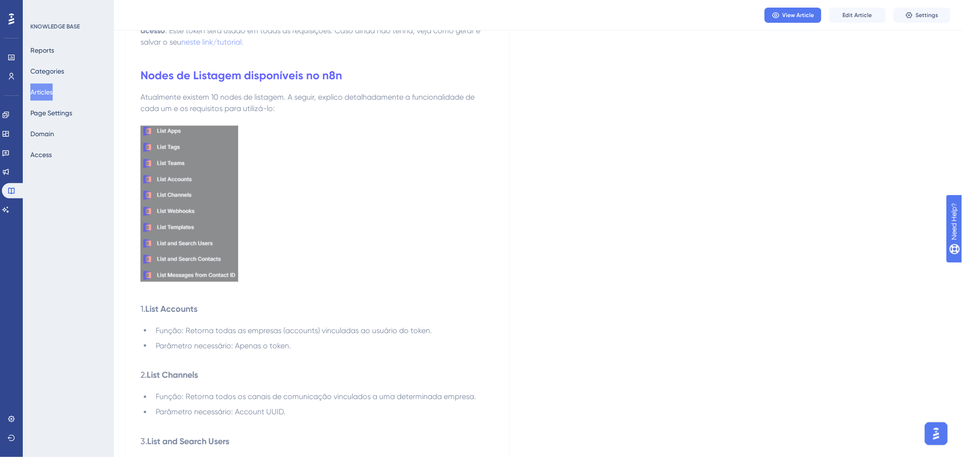
scroll to position [253, 0]
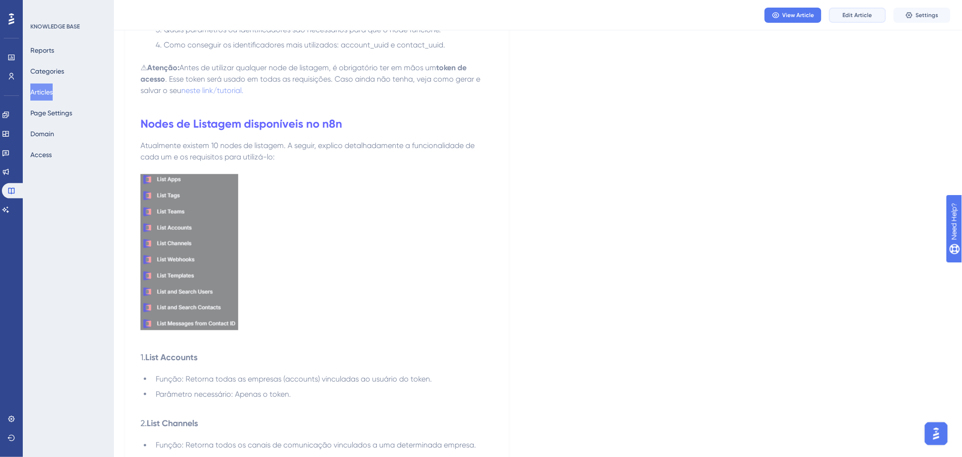
click at [862, 12] on span "Edit Article" at bounding box center [857, 15] width 29 height 8
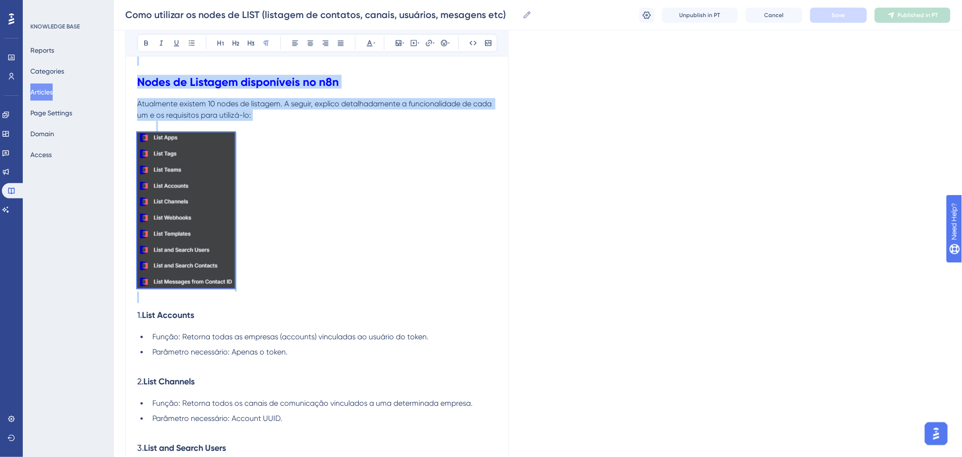
scroll to position [243, 0]
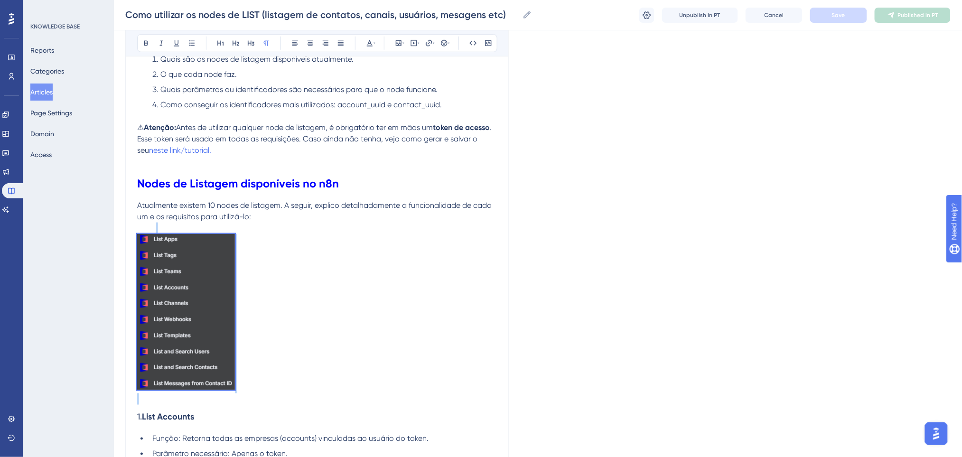
drag, startPoint x: 247, startPoint y: 199, endPoint x: 114, endPoint y: 232, distance: 137.0
copy div
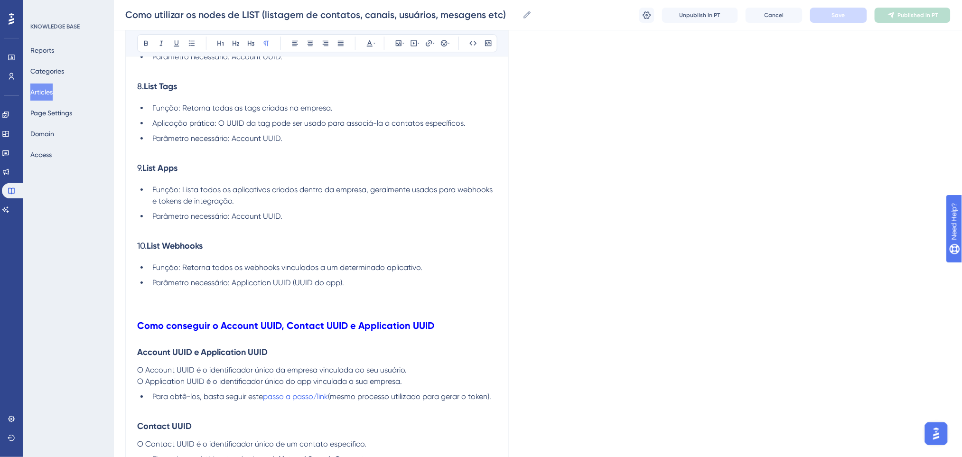
scroll to position [1304, 0]
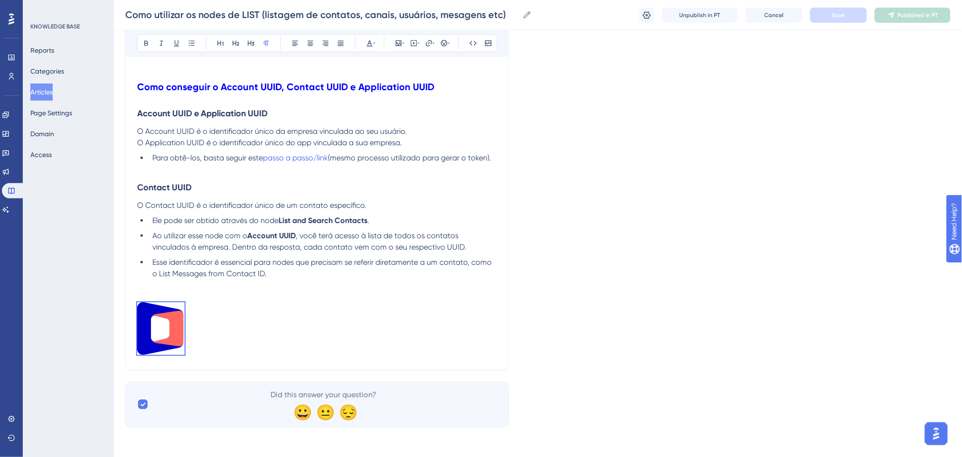
drag, startPoint x: 223, startPoint y: 355, endPoint x: 116, endPoint y: 306, distance: 117.9
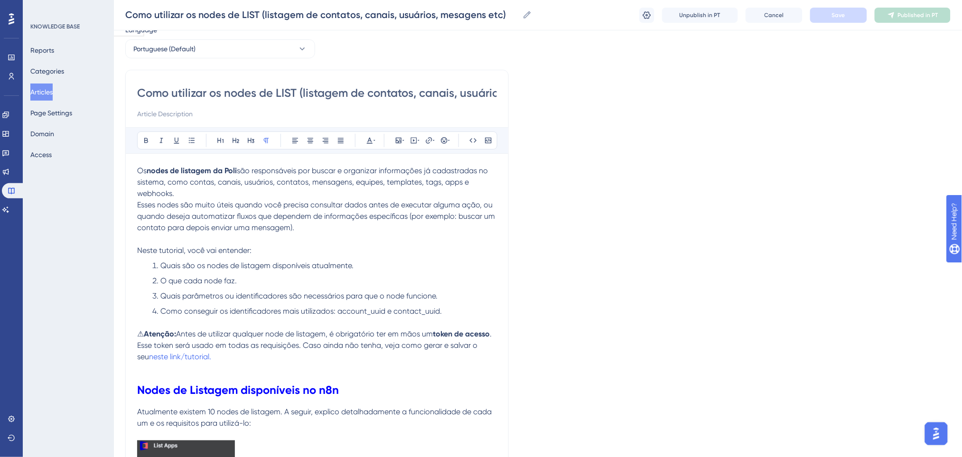
scroll to position [0, 0]
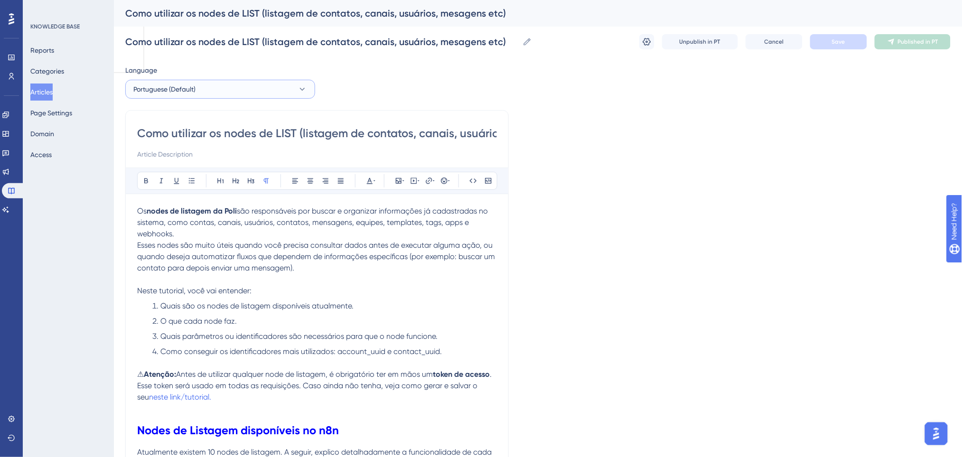
click at [196, 95] on button "Portuguese (Default)" at bounding box center [220, 89] width 190 height 19
click at [191, 133] on button "English English Draft" at bounding box center [220, 137] width 178 height 19
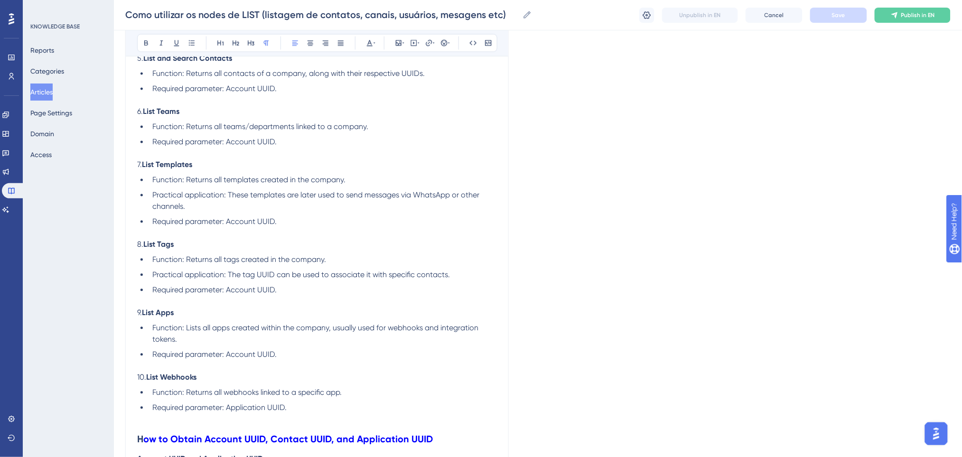
scroll to position [834, 0]
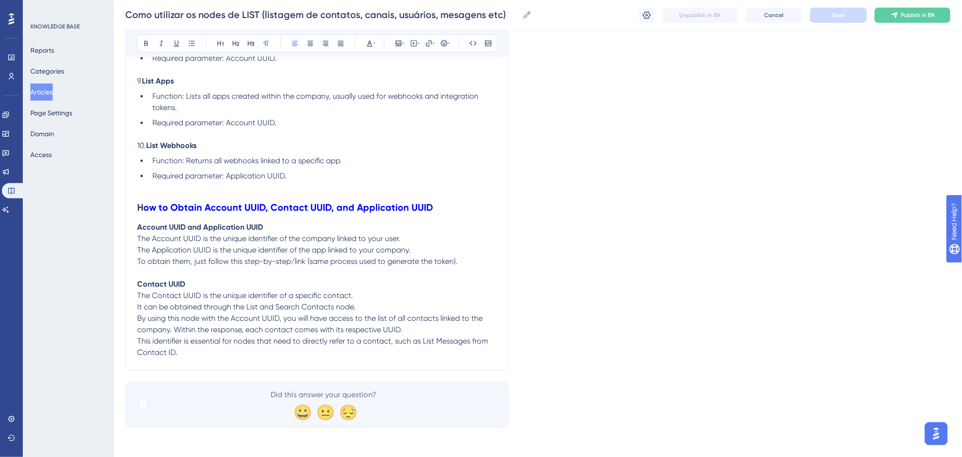
click at [189, 350] on p "Contact UUID The Contact UUID is the unique identifier of a specific contact. I…" at bounding box center [317, 319] width 360 height 80
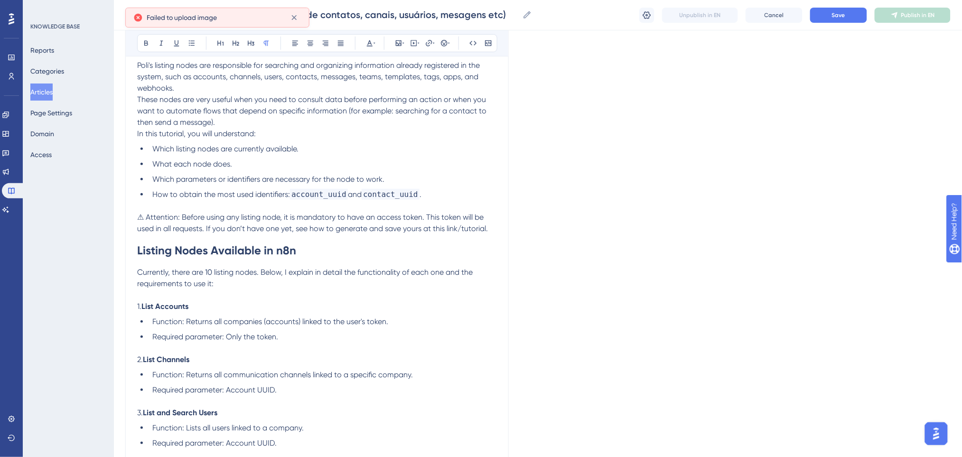
scroll to position [139, 0]
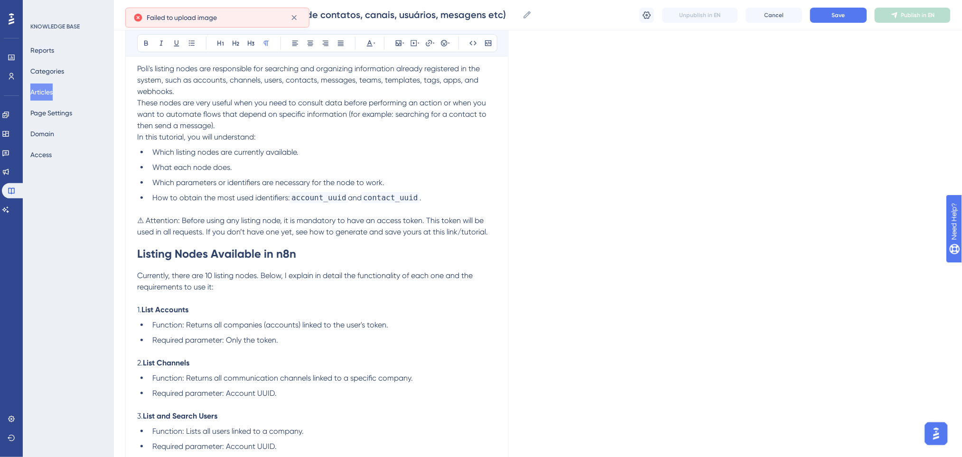
click at [299, 258] on h1 "Listing Nodes Available in n8n" at bounding box center [317, 254] width 360 height 32
click at [253, 281] on p "Currently, there are 10 listing nodes. Below, I explain in detail the functiona…" at bounding box center [317, 281] width 360 height 23
click at [249, 287] on p "Currently, there are 10 listing nodes. Below, I explain in detail the functiona…" at bounding box center [317, 281] width 360 height 23
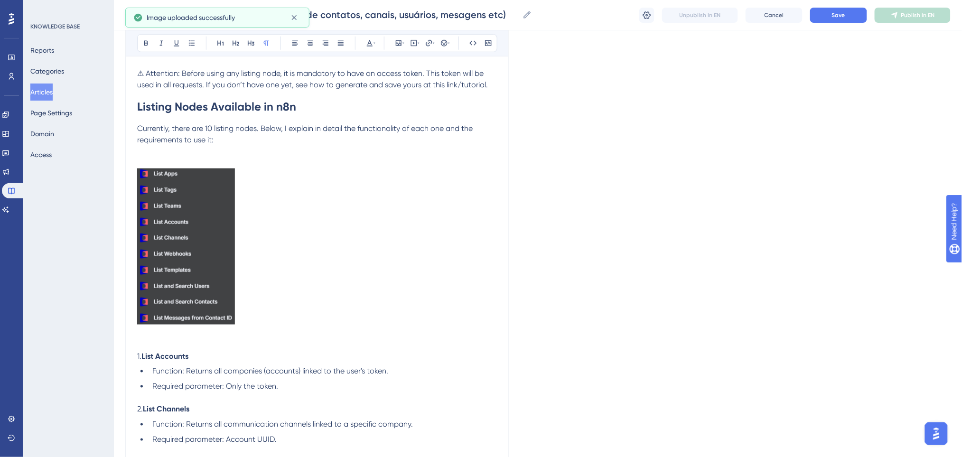
scroll to position [265, 0]
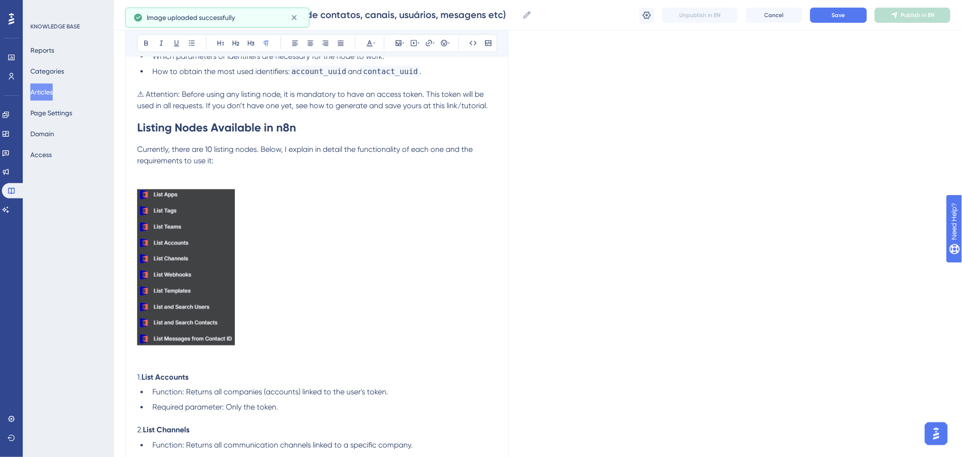
click at [210, 178] on p at bounding box center [317, 183] width 360 height 11
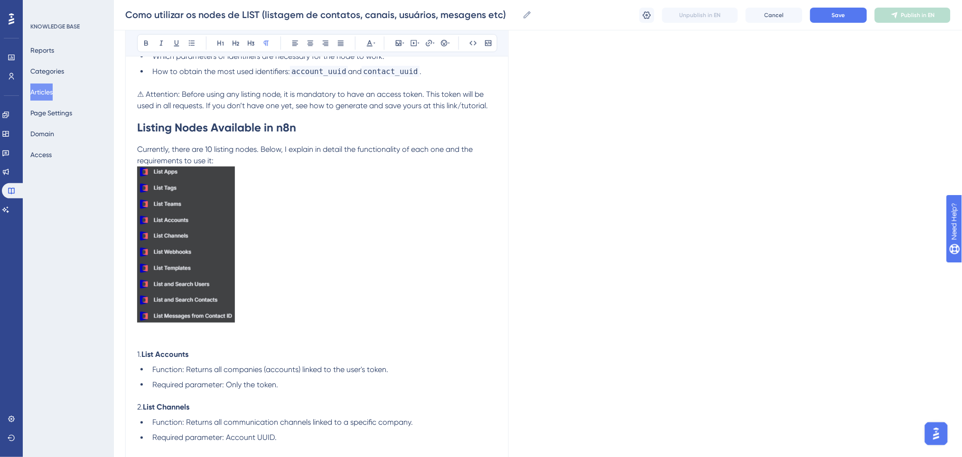
click at [283, 192] on p at bounding box center [317, 246] width 360 height 159
click at [243, 154] on p "Currently, there are 10 listing nodes. Below, I explain in detail the functiona…" at bounding box center [317, 155] width 360 height 23
click at [238, 158] on p "Currently, there are 10 listing nodes. Below, I explain in detail the functiona…" at bounding box center [317, 155] width 360 height 23
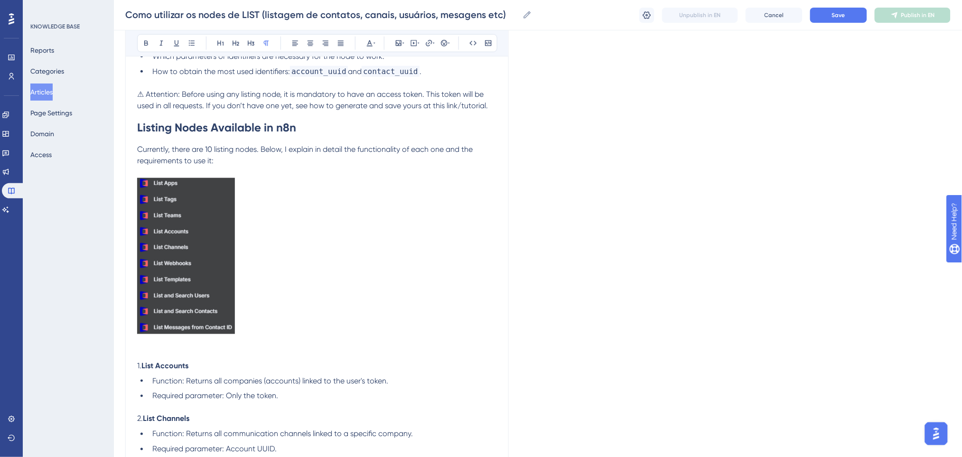
click at [299, 224] on p at bounding box center [317, 257] width 360 height 159
click at [209, 349] on p at bounding box center [317, 354] width 360 height 11
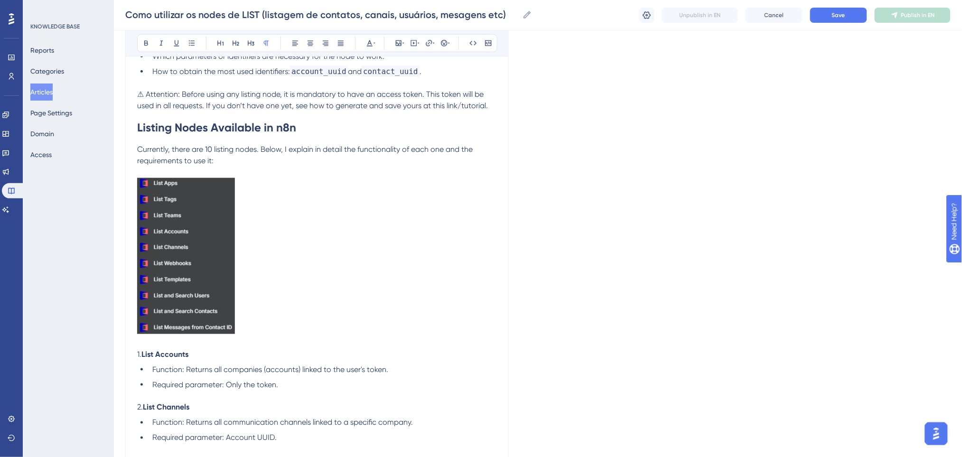
click at [307, 247] on p at bounding box center [317, 257] width 360 height 159
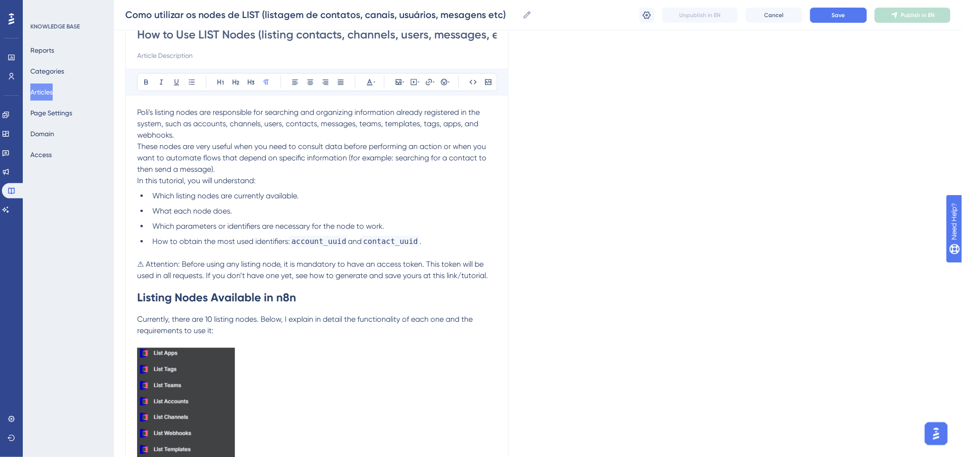
scroll to position [75, 0]
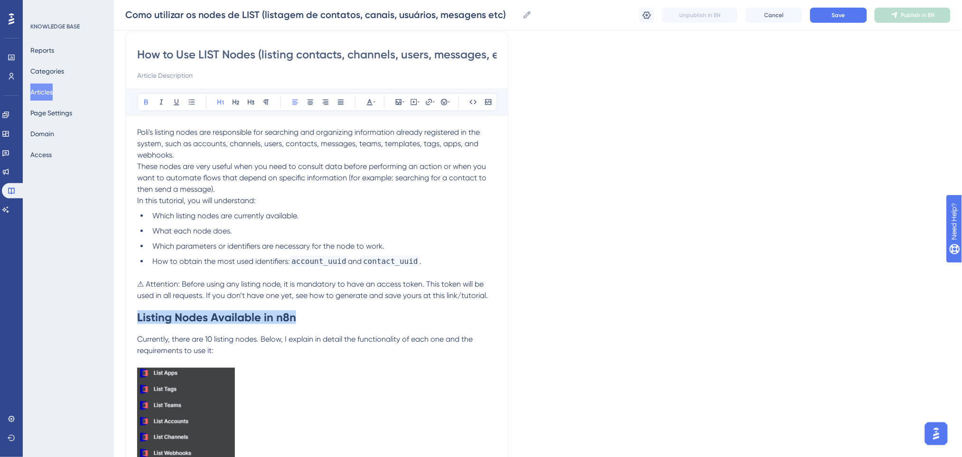
drag, startPoint x: 301, startPoint y: 319, endPoint x: 139, endPoint y: 322, distance: 162.3
click at [139, 322] on h1 "Listing Nodes Available in n8n" at bounding box center [317, 317] width 360 height 32
click at [372, 104] on icon at bounding box center [370, 102] width 6 height 6
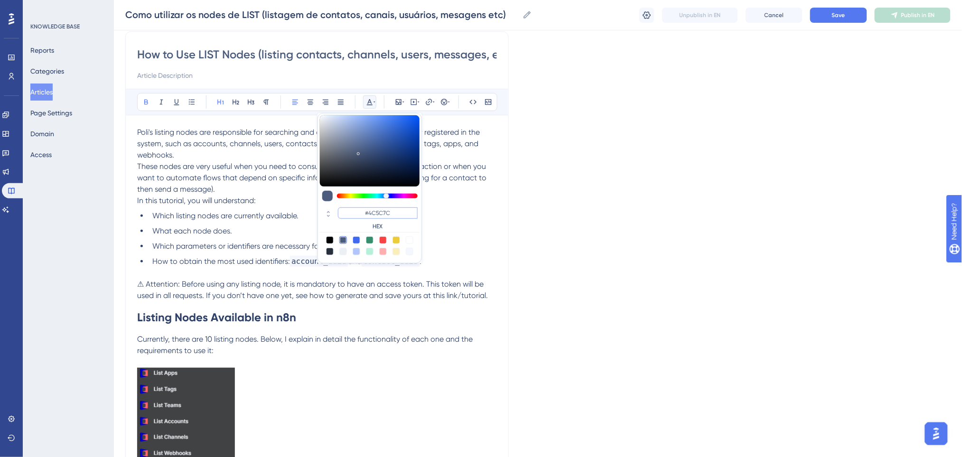
drag, startPoint x: 397, startPoint y: 215, endPoint x: 360, endPoint y: 214, distance: 37.1
click at [360, 214] on input "#4C5C7C" at bounding box center [378, 212] width 80 height 11
type input "#0000FF"
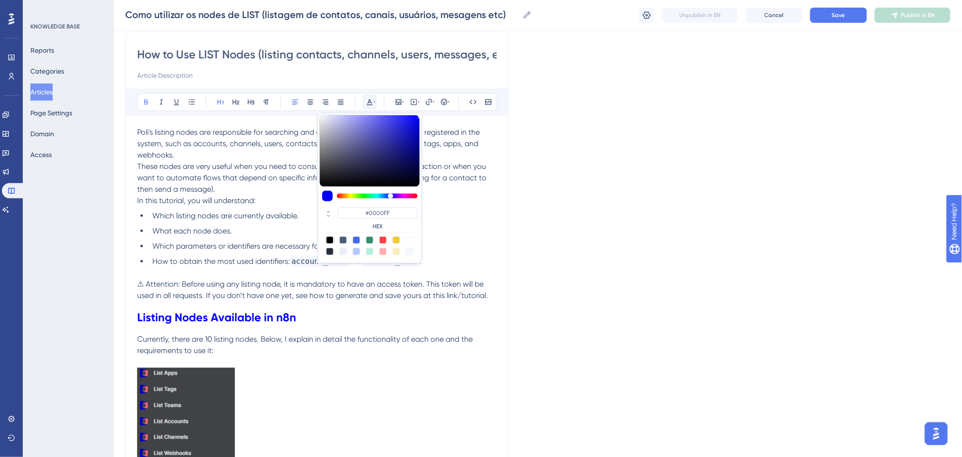
click at [438, 287] on span "⚠ Attention: Before using any listing node, it is mandatory to have an access t…" at bounding box center [312, 290] width 351 height 20
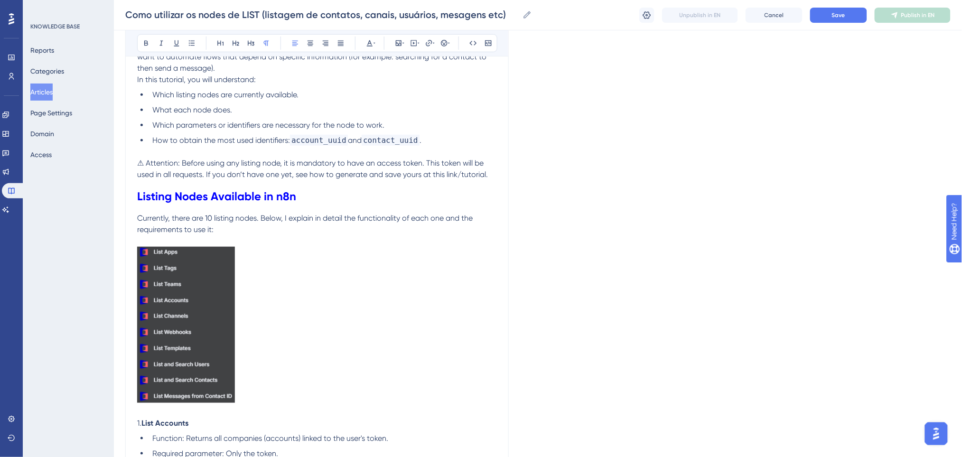
scroll to position [0, 0]
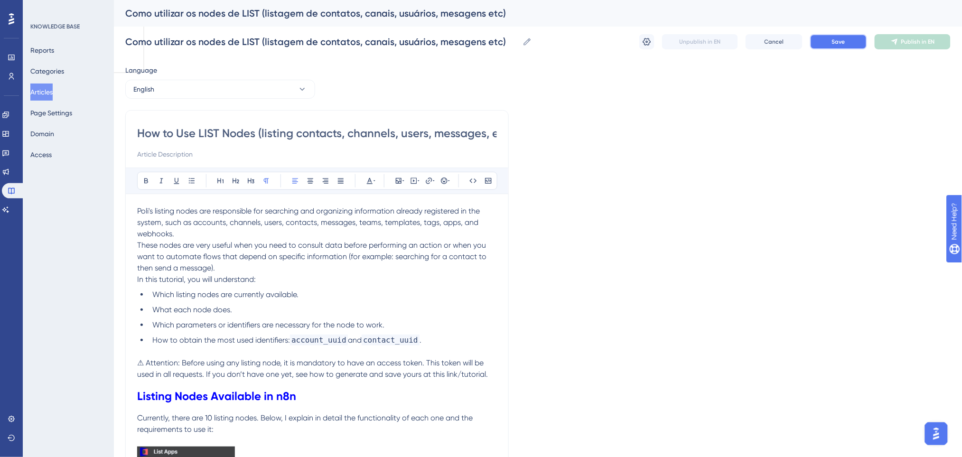
click at [821, 40] on button "Save" at bounding box center [838, 41] width 57 height 15
click at [191, 93] on button "English" at bounding box center [220, 89] width 190 height 19
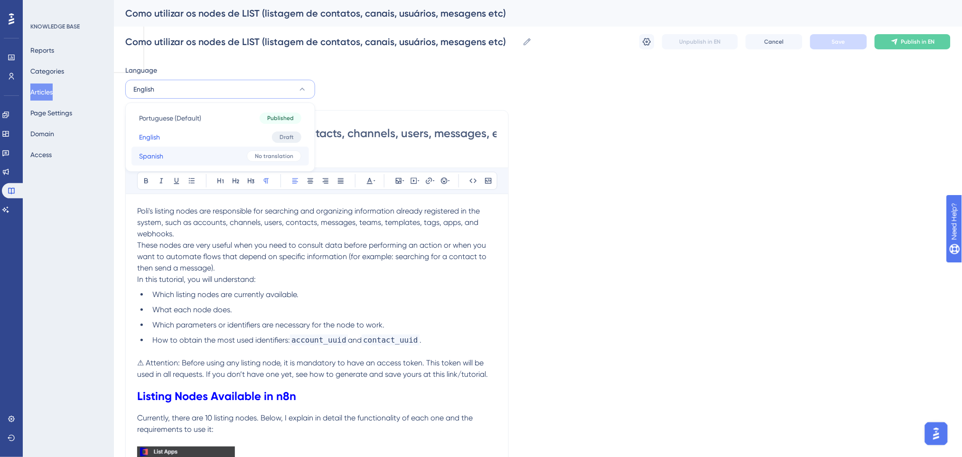
click at [167, 150] on button "Spanish Spanish No translation" at bounding box center [220, 156] width 178 height 19
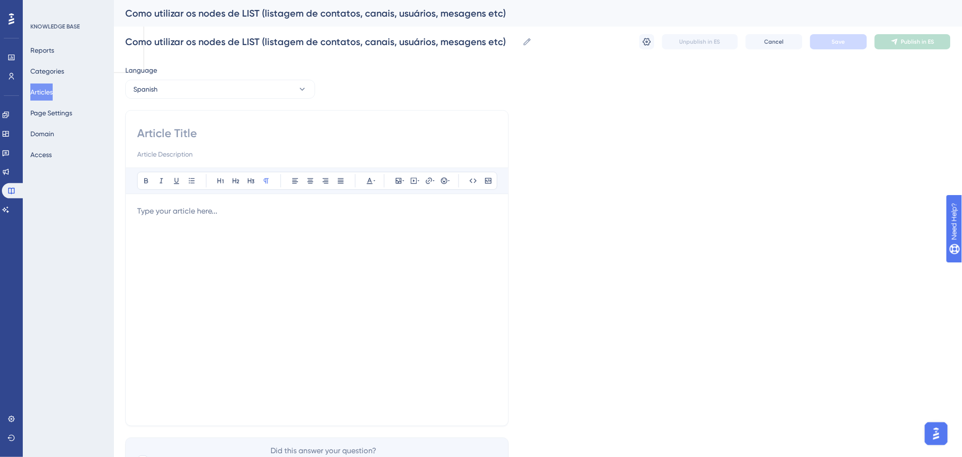
click at [213, 211] on p at bounding box center [317, 211] width 360 height 11
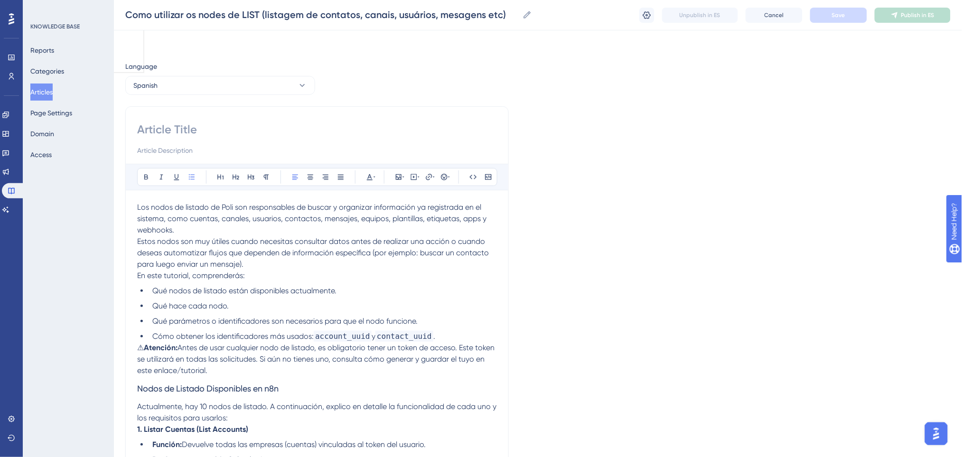
scroll to position [618, 0]
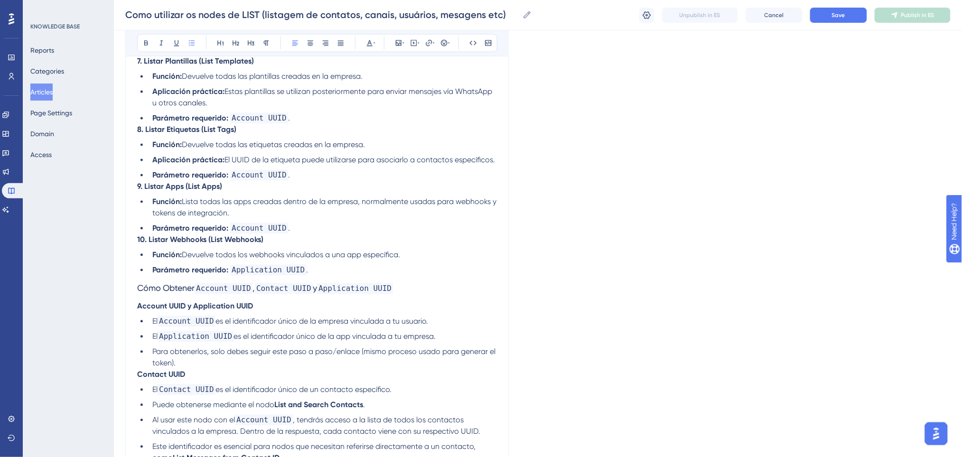
click at [224, 209] on span "Lista todas las apps creadas dentro de la empresa, normalmente usadas para webh…" at bounding box center [325, 219] width 346 height 20
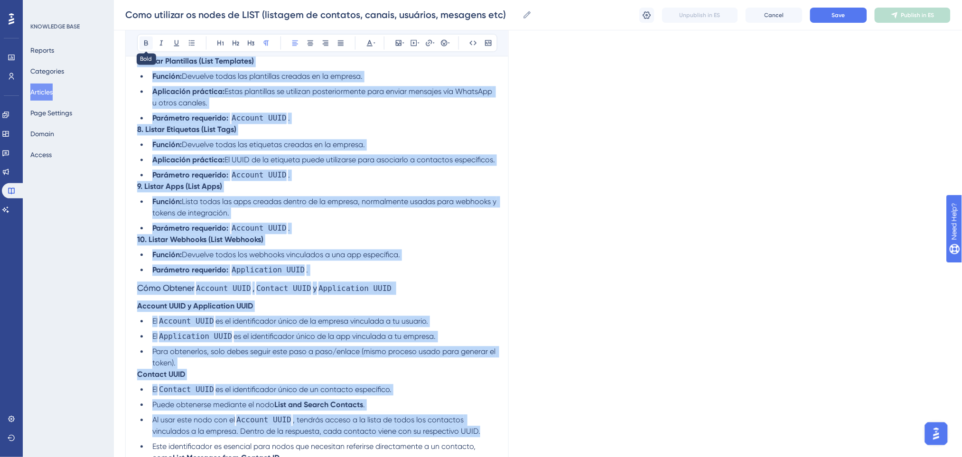
click at [146, 41] on icon at bounding box center [146, 43] width 8 height 8
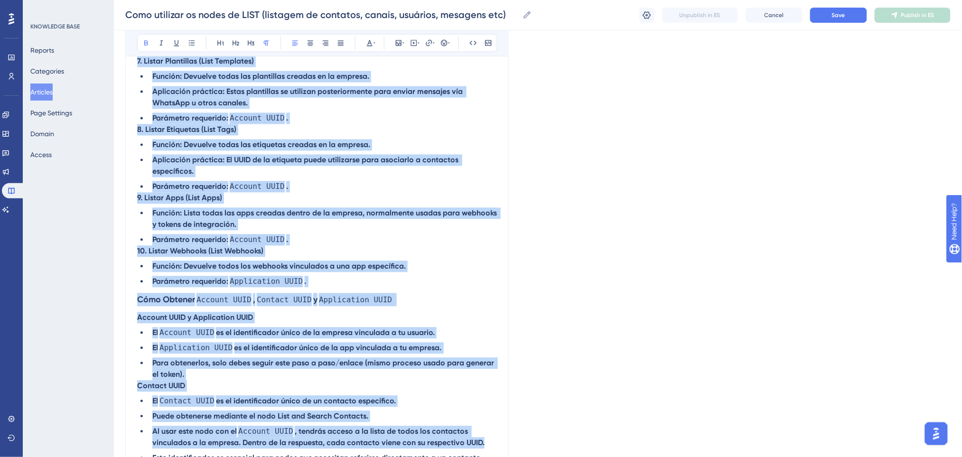
click at [306, 246] on li "Parámetro requerido: Account UUID ." at bounding box center [323, 251] width 348 height 11
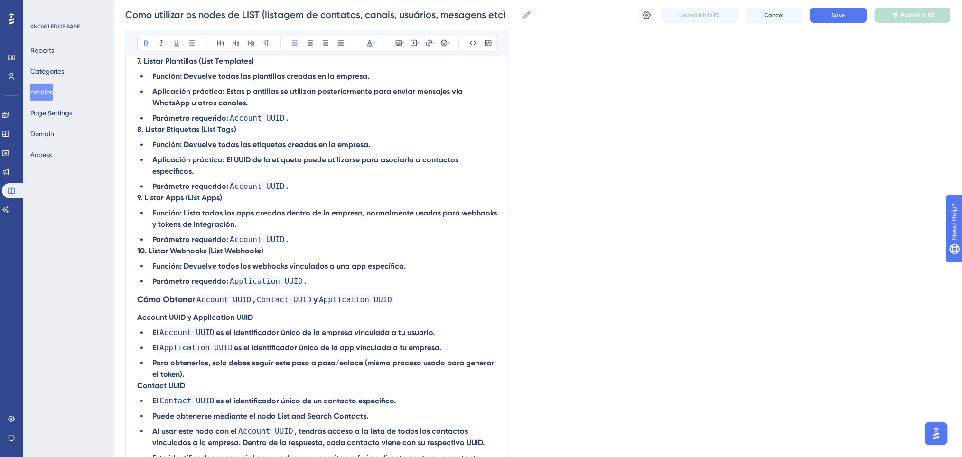
click at [275, 204] on p "9. Listar Apps (List Apps)" at bounding box center [317, 209] width 360 height 11
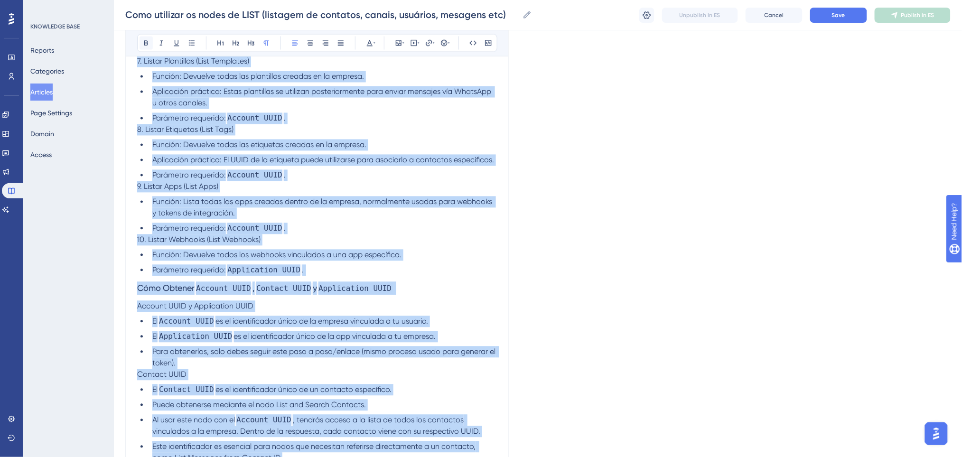
click at [141, 41] on button at bounding box center [146, 43] width 13 height 13
click at [294, 262] on span "Función: Devuelve todos los webhooks vinculados a una app específica." at bounding box center [276, 266] width 249 height 9
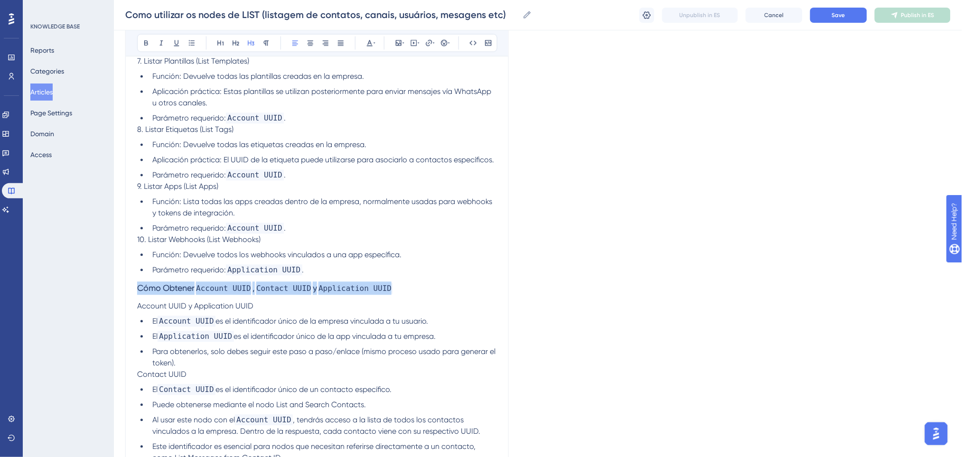
drag, startPoint x: 393, startPoint y: 289, endPoint x: 127, endPoint y: 285, distance: 266.3
click at [145, 46] on icon at bounding box center [146, 43] width 8 height 8
click at [240, 43] on button at bounding box center [235, 43] width 13 height 13
click at [445, 289] on h2 "Cómo Obtener Account UUID , Contact UUID y Application UUID" at bounding box center [317, 302] width 360 height 28
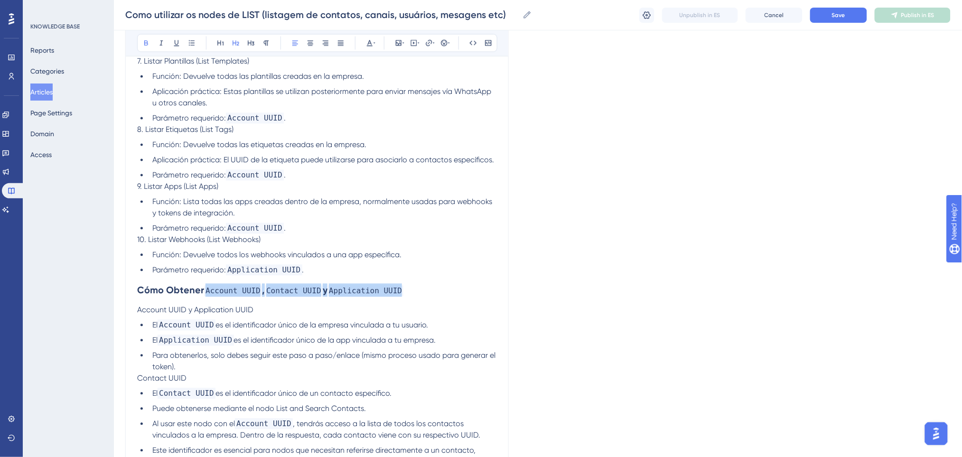
drag, startPoint x: 407, startPoint y: 284, endPoint x: 208, endPoint y: 291, distance: 199.0
click at [208, 291] on h2 "Cómo Obtener Account UUID , Contact UUID y Application UUID" at bounding box center [317, 302] width 360 height 28
click at [475, 41] on icon at bounding box center [473, 43] width 8 height 8
click at [457, 261] on li "Función: Devuelve todos los webhooks vinculados a una app específica." at bounding box center [323, 266] width 348 height 11
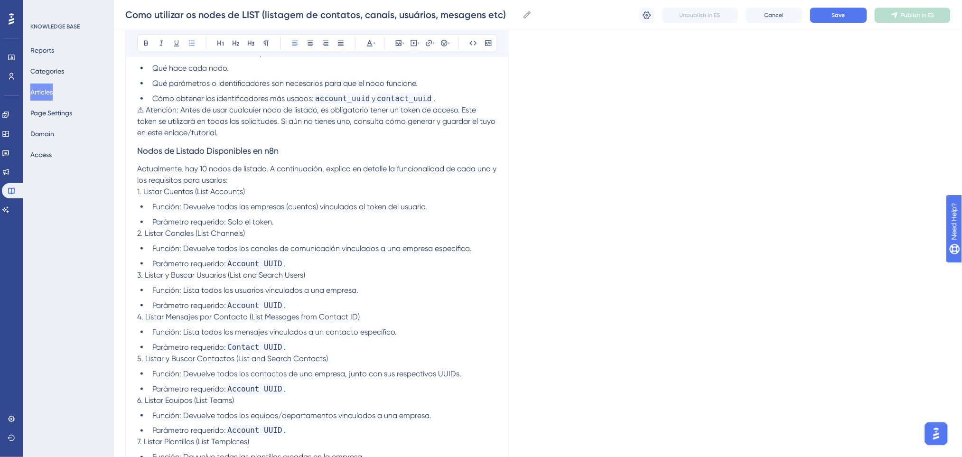
scroll to position [176, 0]
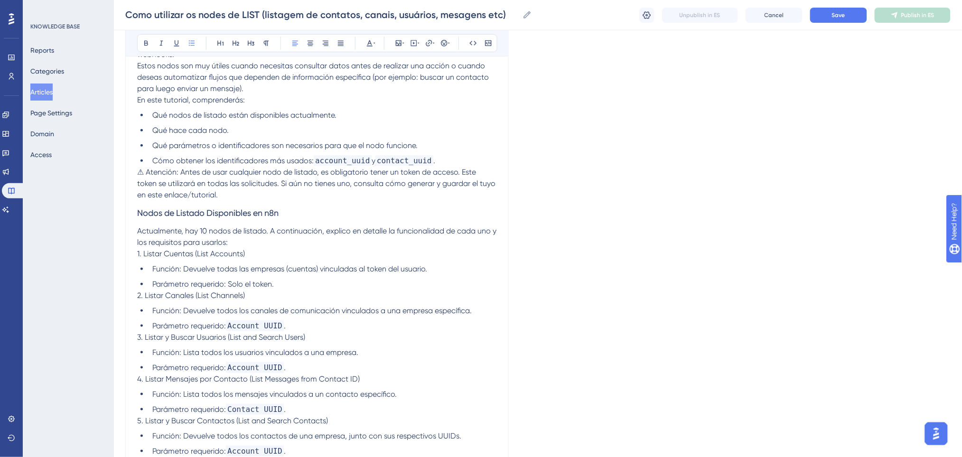
click at [299, 332] on li "Parámetro requerido: Account UUID ." at bounding box center [323, 337] width 348 height 11
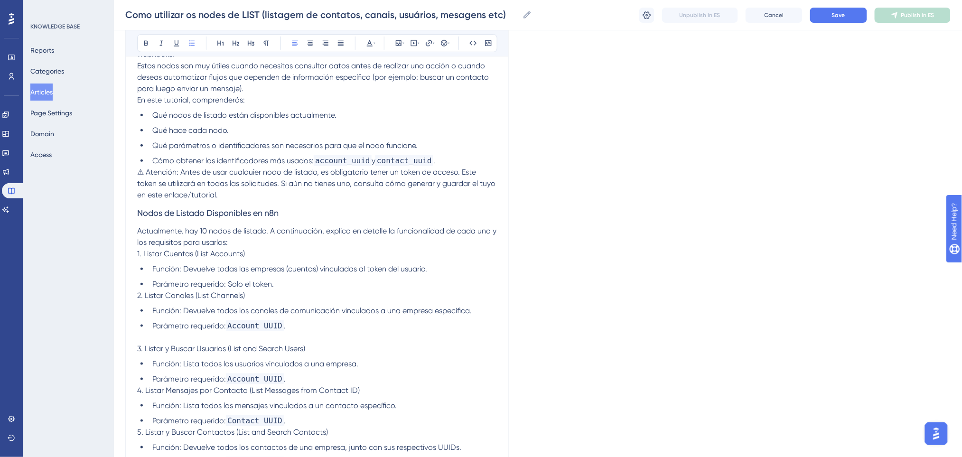
click at [291, 284] on li "Parámetro requerido: Solo el token." at bounding box center [323, 284] width 348 height 11
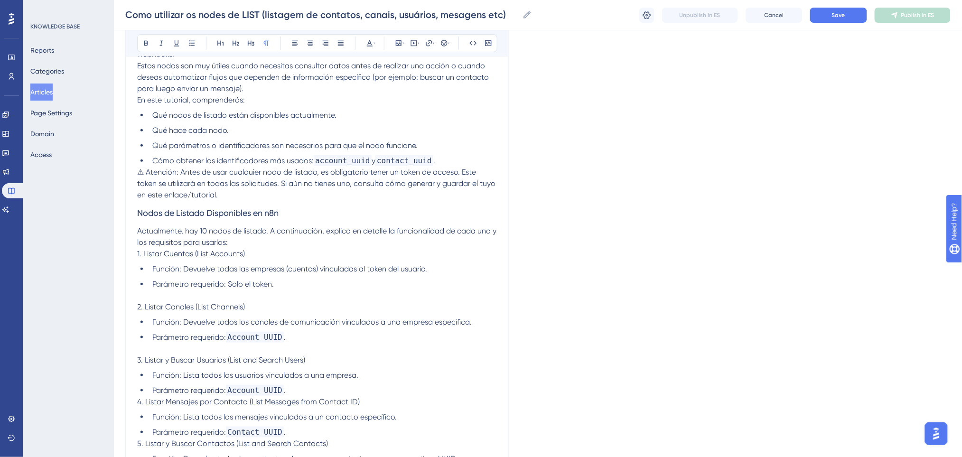
click at [271, 240] on p "Actualmente, hay 10 nodos de listado. A continuación, explico en detalle la fun…" at bounding box center [317, 236] width 360 height 23
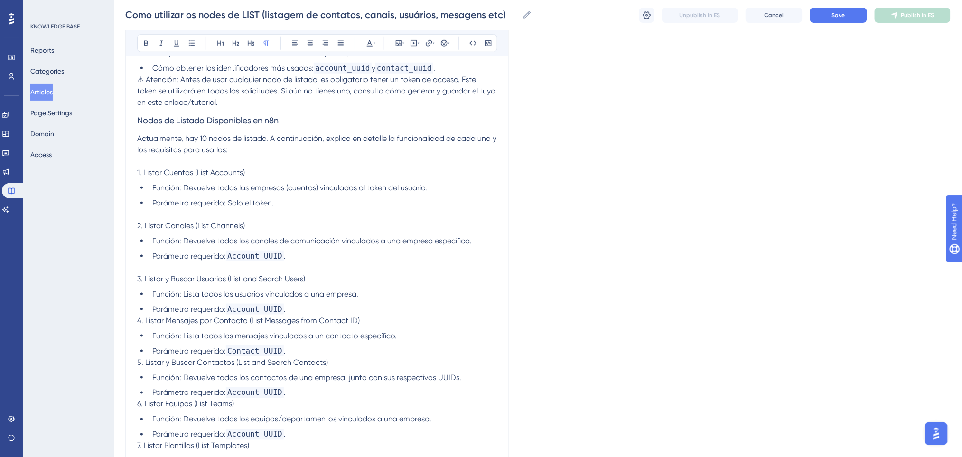
scroll to position [302, 0]
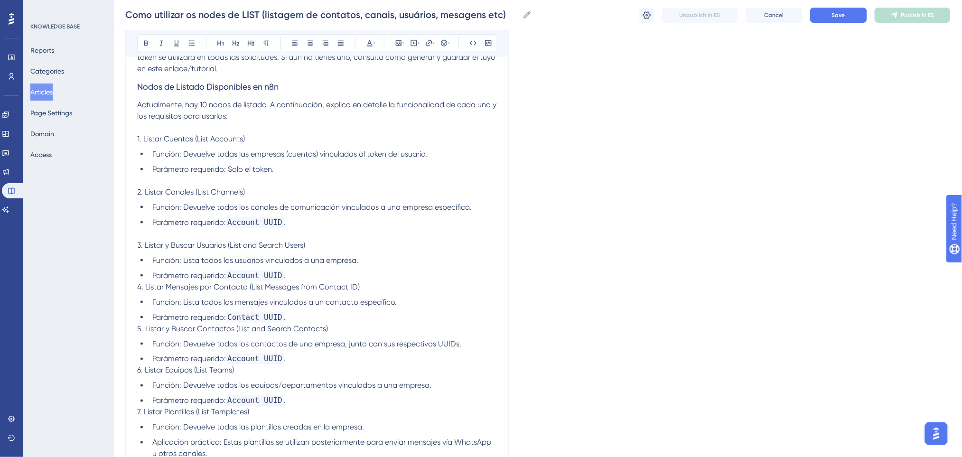
click at [351, 281] on li "Parámetro requerido: Account UUID ." at bounding box center [323, 286] width 348 height 11
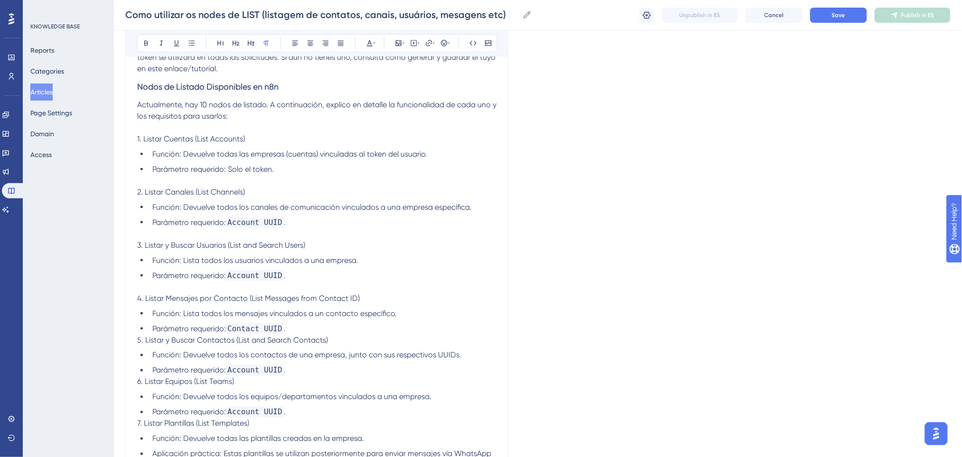
click at [339, 320] on ul "Función: Lista todos los mensajes vinculados a un contacto específico. Parámetr…" at bounding box center [317, 332] width 360 height 27
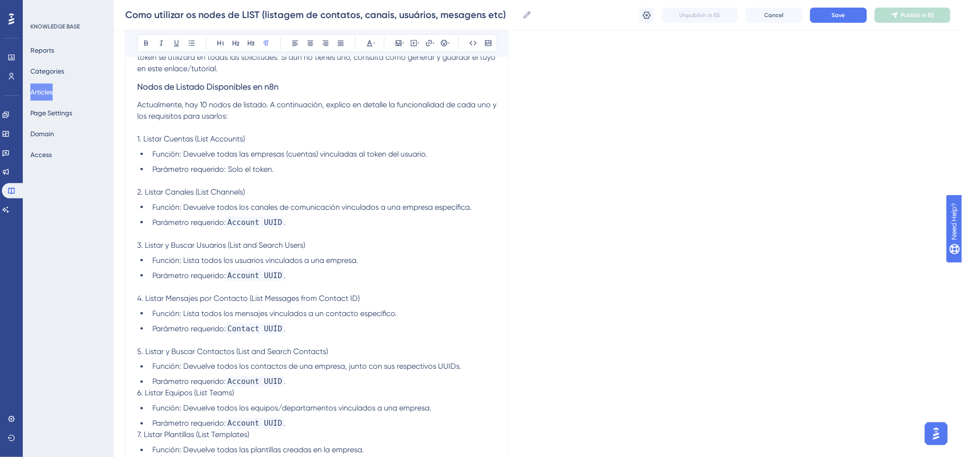
click at [317, 388] on li "Parámetro requerido: Account UUID ." at bounding box center [323, 393] width 348 height 11
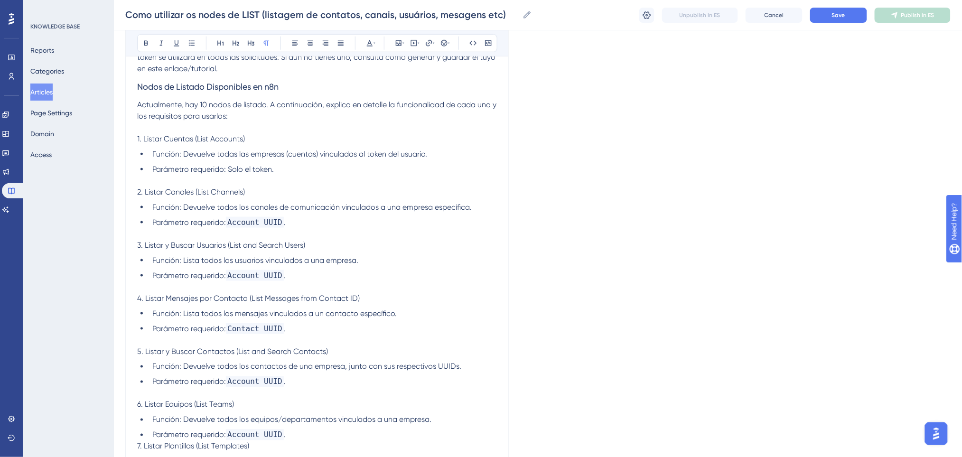
scroll to position [429, 0]
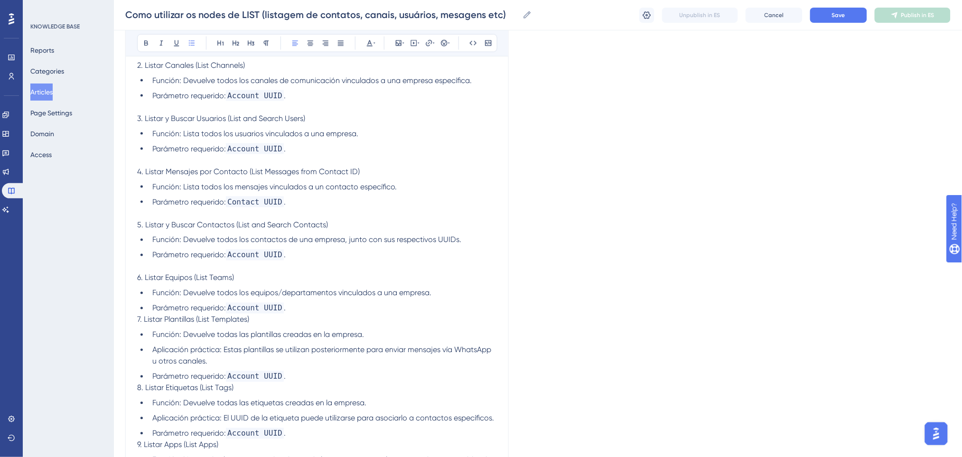
click at [289, 314] on li "Parámetro requerido: Account UUID ." at bounding box center [323, 319] width 348 height 11
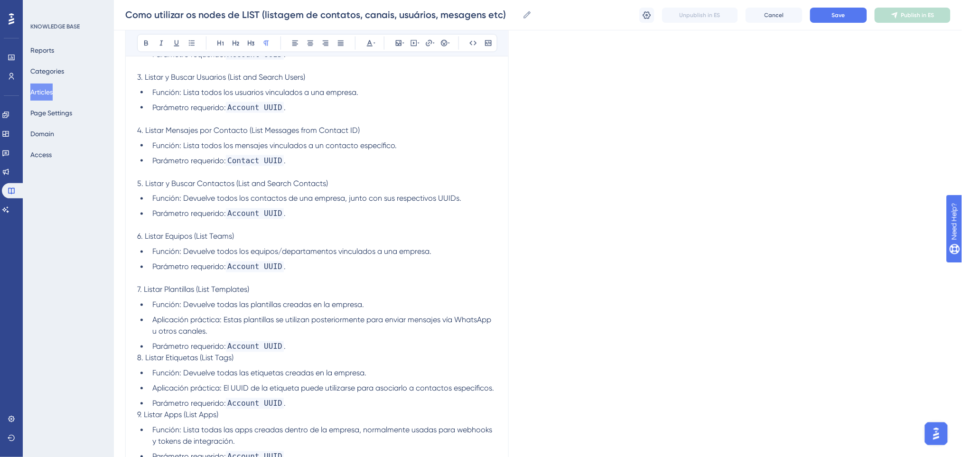
scroll to position [492, 0]
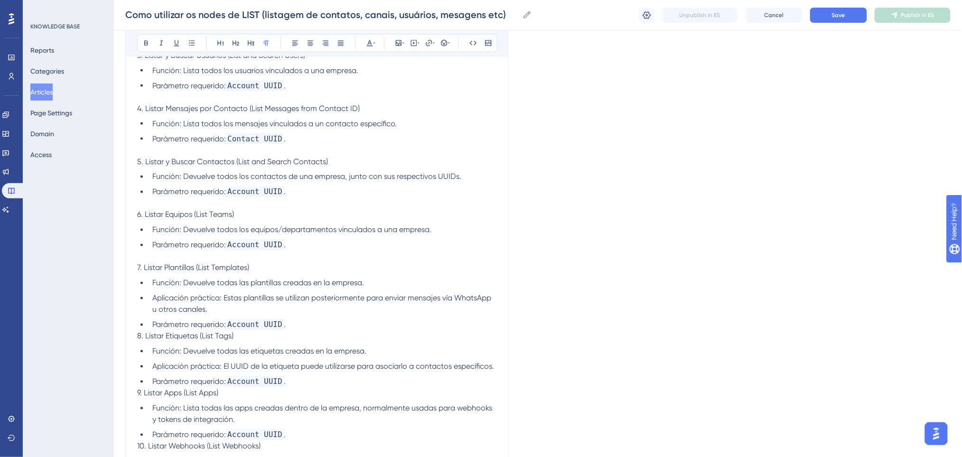
click at [305, 331] on li "Parámetro requerido: Account UUID ." at bounding box center [323, 336] width 348 height 11
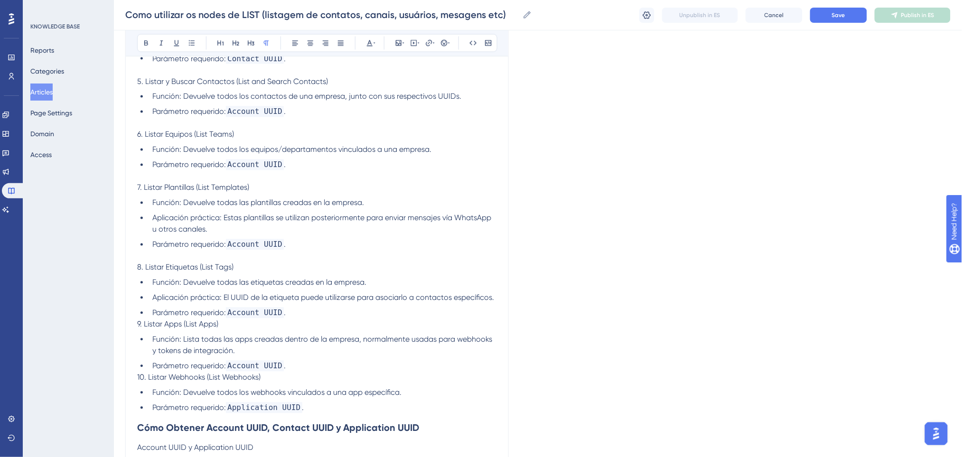
scroll to position [618, 0]
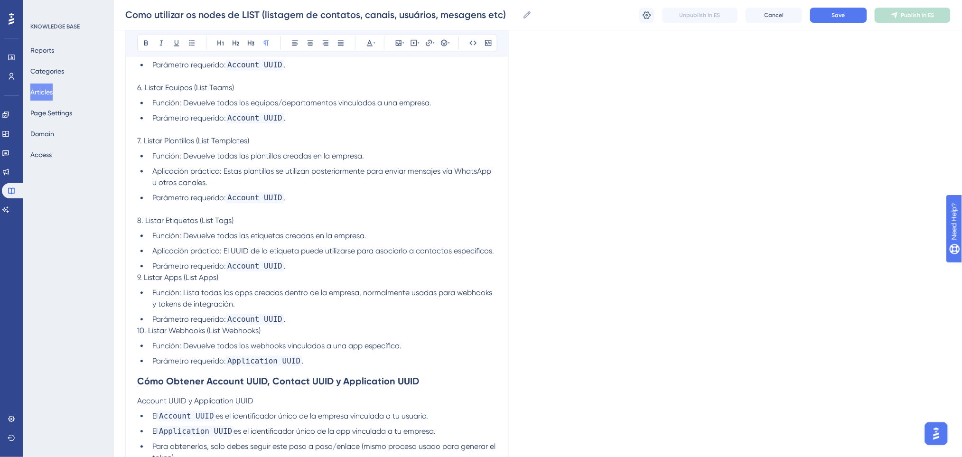
click at [293, 272] on li "Parámetro requerido: Account UUID ." at bounding box center [323, 277] width 348 height 11
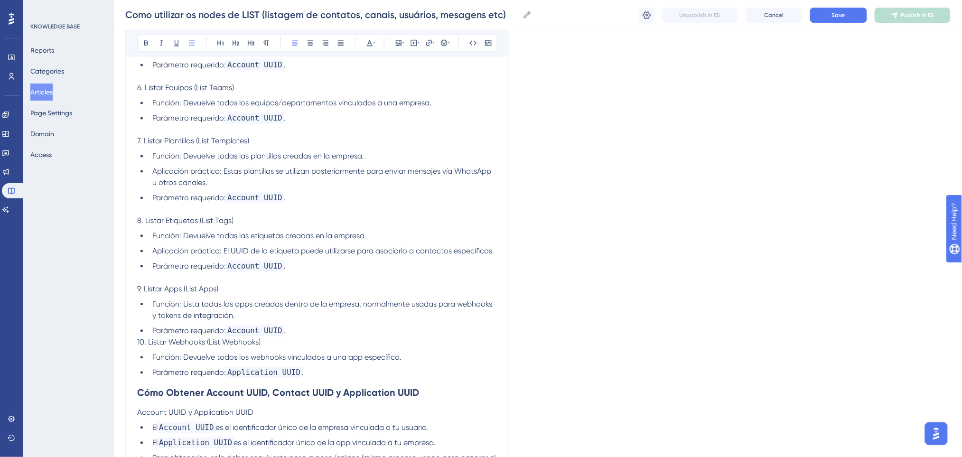
click at [313, 337] on li "Parámetro requerido: Account UUID ." at bounding box center [323, 342] width 348 height 11
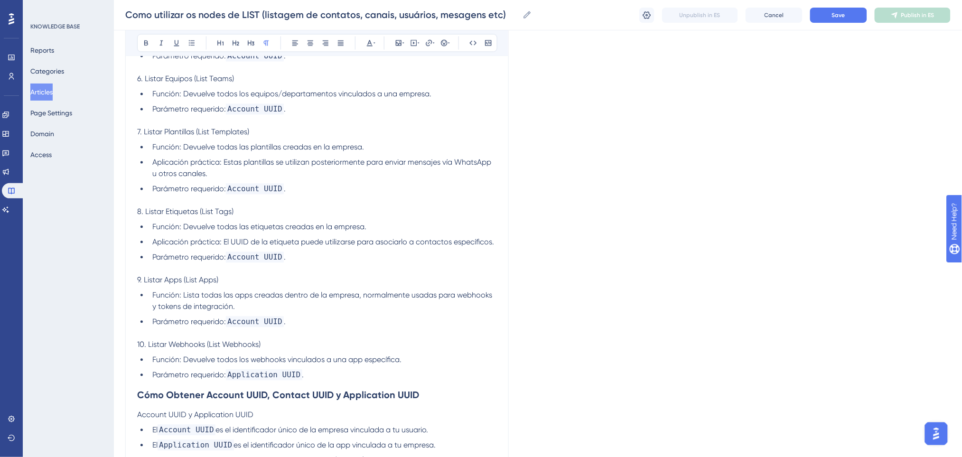
scroll to position [745, 0]
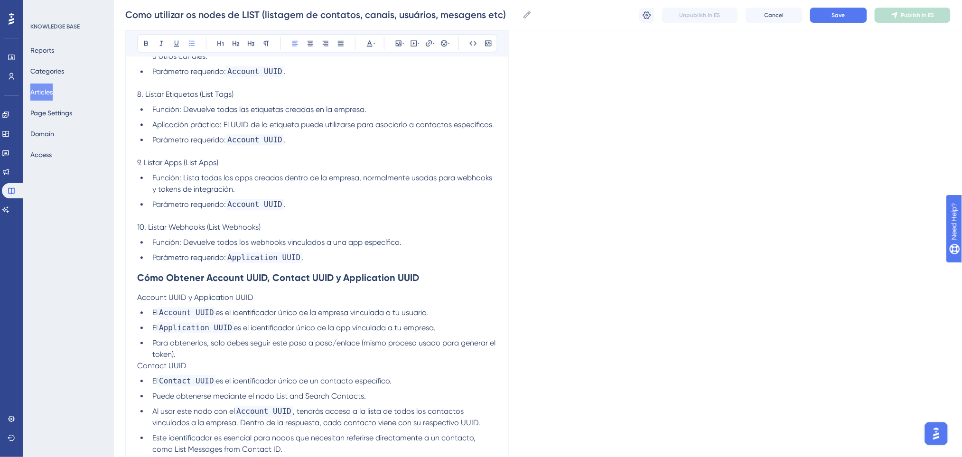
click at [310, 263] on li "Parámetro requerido: Application UUID ." at bounding box center [323, 268] width 348 height 11
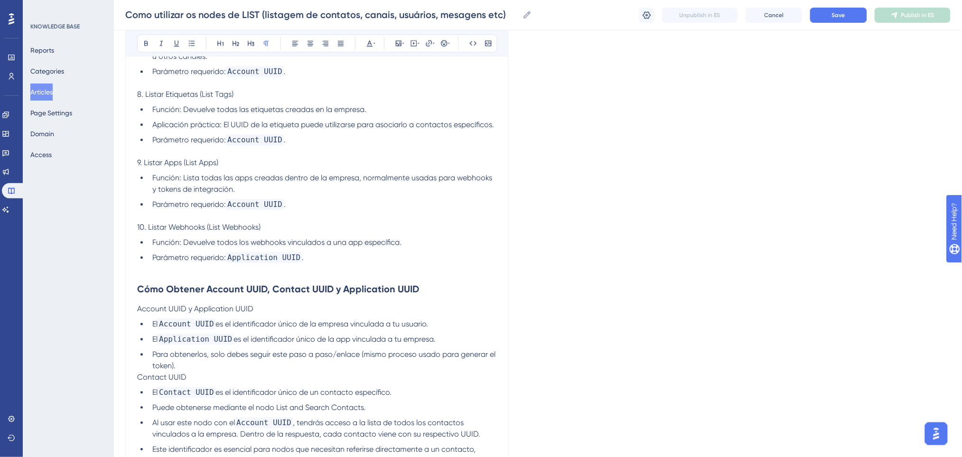
scroll to position [808, 0]
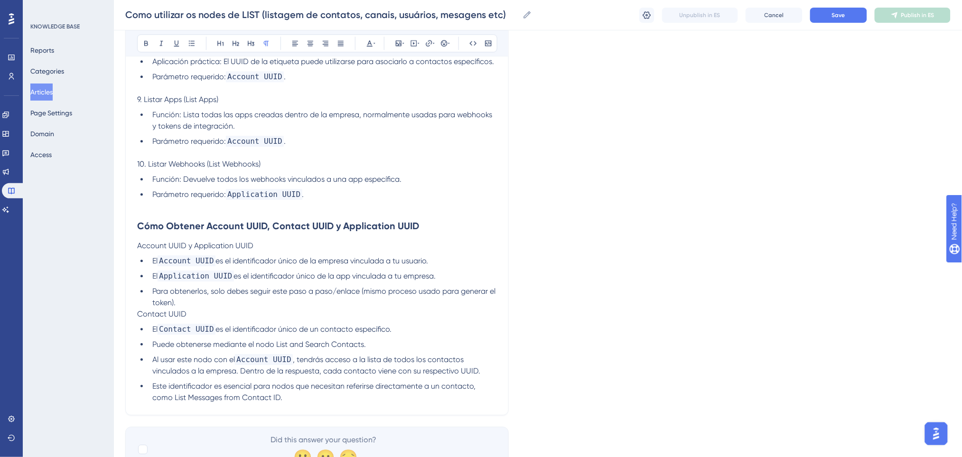
click at [229, 320] on p "Contact UUID" at bounding box center [317, 325] width 360 height 11
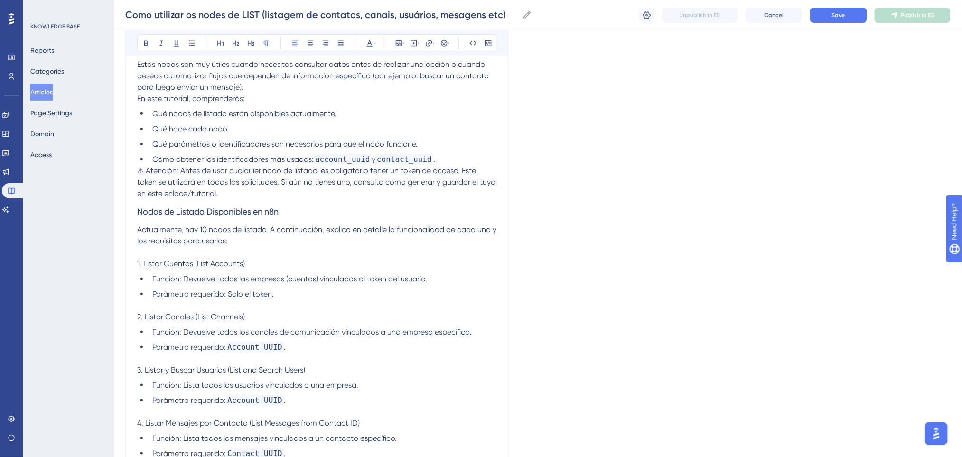
scroll to position [112, 0]
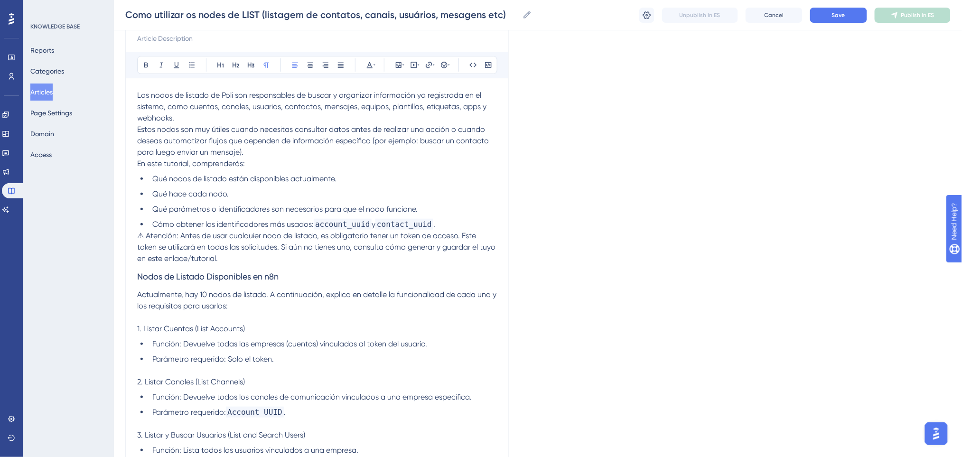
click at [281, 259] on p "⚠ Atención: Antes de usar cualquier nodo de listado, es obligatorio tener un to…" at bounding box center [317, 247] width 360 height 34
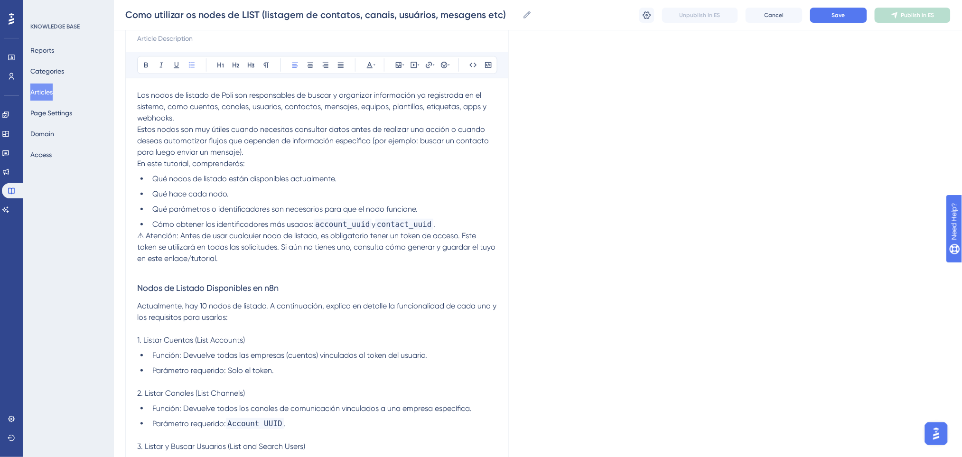
click at [256, 177] on span "Qué nodos de listado están disponibles actualmente." at bounding box center [244, 178] width 184 height 9
drag, startPoint x: 438, startPoint y: 224, endPoint x: 318, endPoint y: 221, distance: 119.7
click at [318, 221] on li "Cómo obtener los identificadores más usados: account_uuid y contact_uuid ." at bounding box center [323, 224] width 348 height 11
click at [473, 63] on icon at bounding box center [473, 65] width 8 height 8
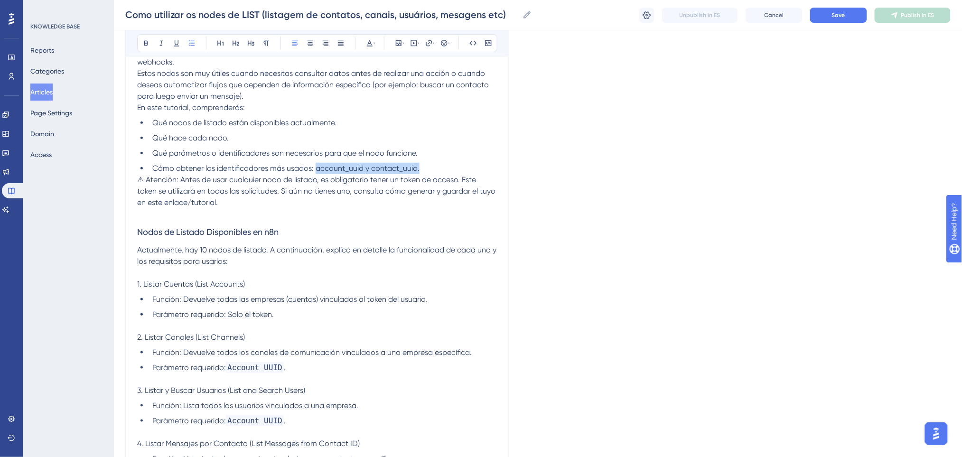
scroll to position [176, 0]
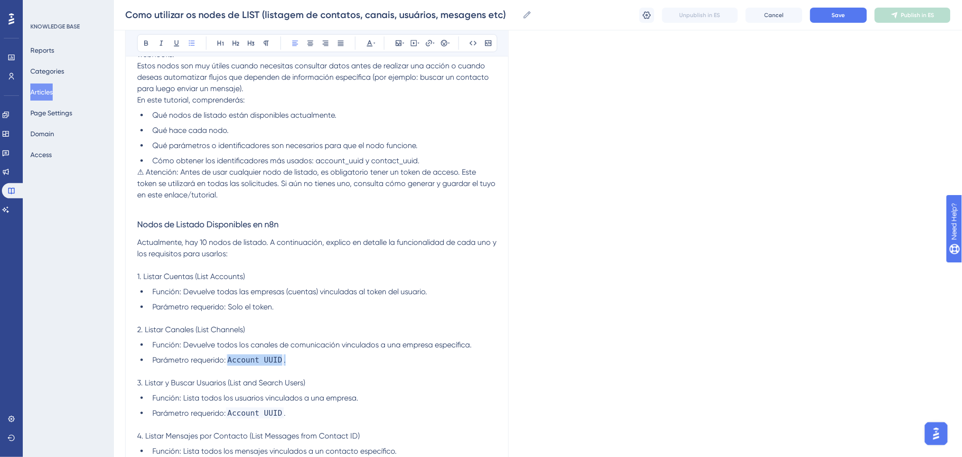
drag, startPoint x: 288, startPoint y: 364, endPoint x: 228, endPoint y: 362, distance: 59.4
click at [228, 366] on li "Parámetro requerido: Account UUID ." at bounding box center [323, 371] width 348 height 11
click at [476, 42] on icon at bounding box center [473, 43] width 8 height 8
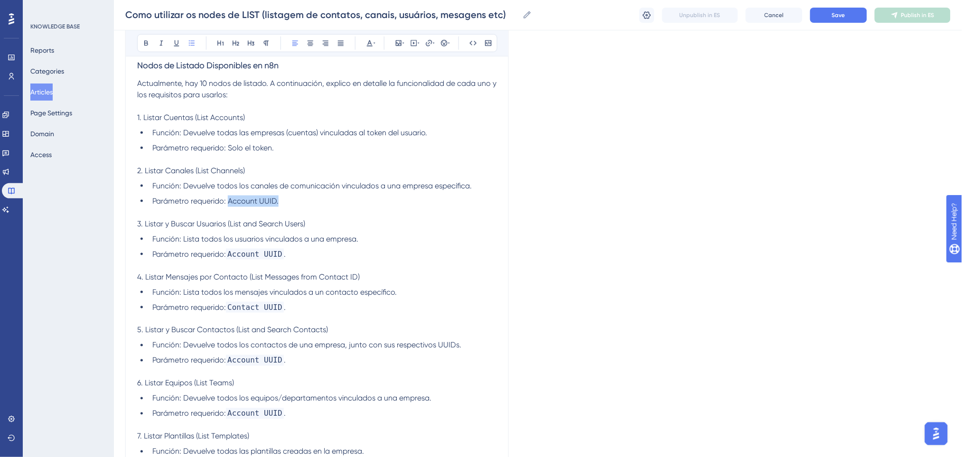
scroll to position [365, 0]
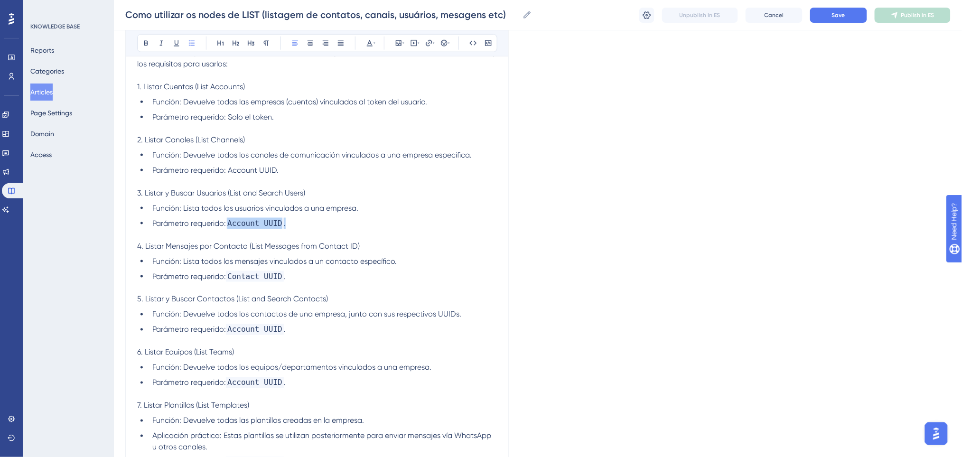
drag, startPoint x: 310, startPoint y: 221, endPoint x: 230, endPoint y: 224, distance: 80.3
click at [230, 229] on li "Parámetro requerido: Account UUID ." at bounding box center [323, 234] width 348 height 11
click at [474, 44] on icon at bounding box center [473, 43] width 8 height 8
click at [461, 214] on li "Función: Lista todos los usuarios vinculados a una empresa." at bounding box center [323, 219] width 348 height 11
drag, startPoint x: 306, startPoint y: 273, endPoint x: 229, endPoint y: 277, distance: 77.5
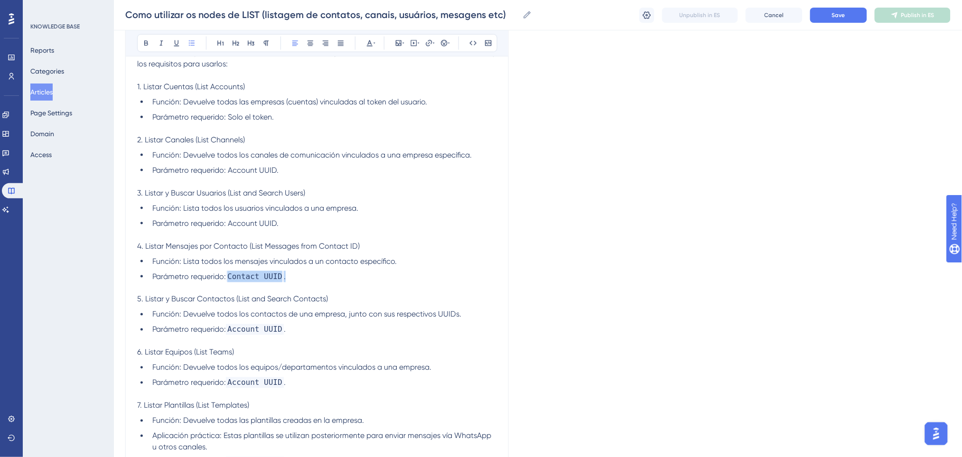
click at [229, 282] on li "Parámetro requerido: Contact UUID ." at bounding box center [323, 287] width 348 height 11
click at [480, 37] on div "Bold Italic Underline Bullet Point Heading 1 Heading 2 Heading 3 Normal Align L…" at bounding box center [317, 43] width 360 height 18
click at [477, 40] on icon at bounding box center [473, 43] width 8 height 8
click at [358, 268] on span "Función: Lista todos los mensajes vinculados a un contacto específico." at bounding box center [274, 272] width 244 height 9
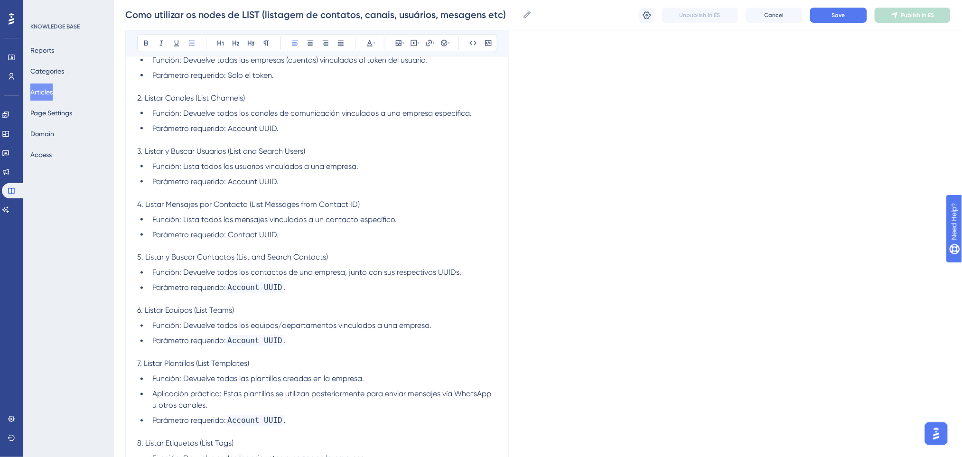
scroll to position [429, 0]
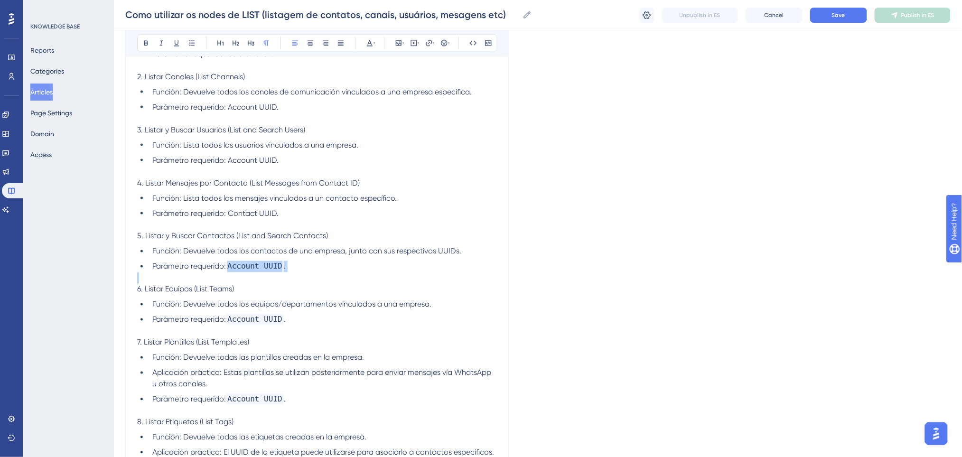
drag, startPoint x: 309, startPoint y: 274, endPoint x: 230, endPoint y: 265, distance: 80.2
click at [230, 265] on div "Los nodos de listado de Poli son responsables de buscar y organizar información…" at bounding box center [317, 289] width 360 height 1033
click at [467, 44] on button at bounding box center [473, 43] width 13 height 13
click at [460, 189] on p "4. Listar Mensajes por Contacto (List Messages from Contact ID)" at bounding box center [317, 194] width 360 height 11
drag, startPoint x: 243, startPoint y: 322, endPoint x: 231, endPoint y: 322, distance: 12.8
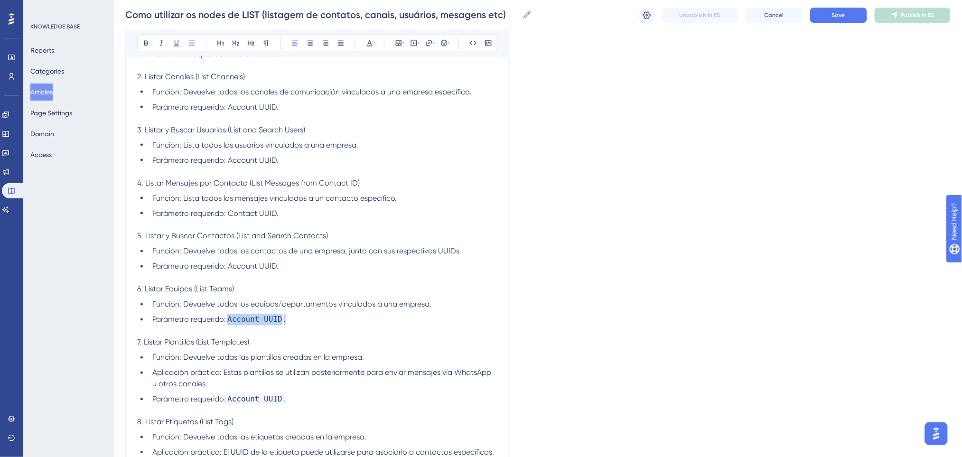
click at [231, 326] on li "Parámetro requerido: Account UUID ." at bounding box center [323, 331] width 348 height 11
click at [469, 44] on icon at bounding box center [473, 43] width 8 height 8
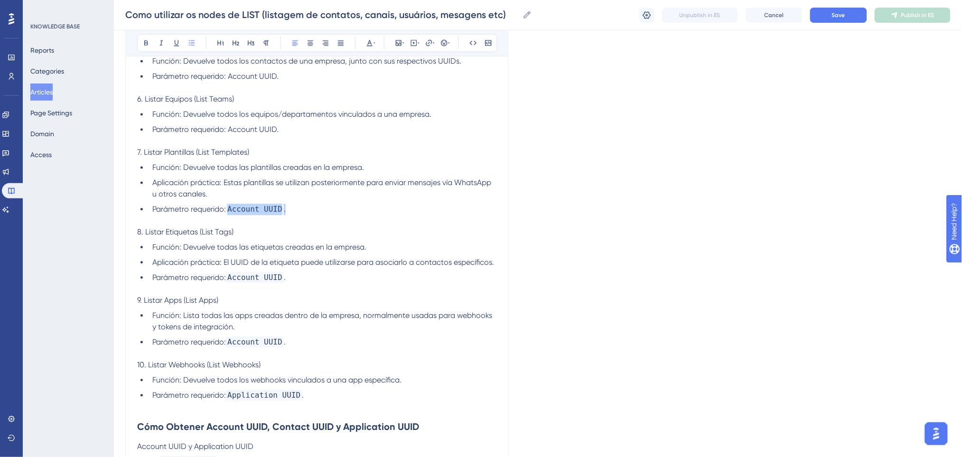
drag, startPoint x: 292, startPoint y: 208, endPoint x: 226, endPoint y: 202, distance: 66.3
click at [226, 202] on ul "Función: Devuelve todas las plantillas creadas en la empresa. Aplicación prácti…" at bounding box center [317, 200] width 360 height 53
click at [471, 41] on icon at bounding box center [473, 43] width 8 height 8
drag, startPoint x: 294, startPoint y: 277, endPoint x: 230, endPoint y: 277, distance: 64.1
click at [230, 284] on li "Parámetro requerido: Account UUID ." at bounding box center [323, 289] width 348 height 11
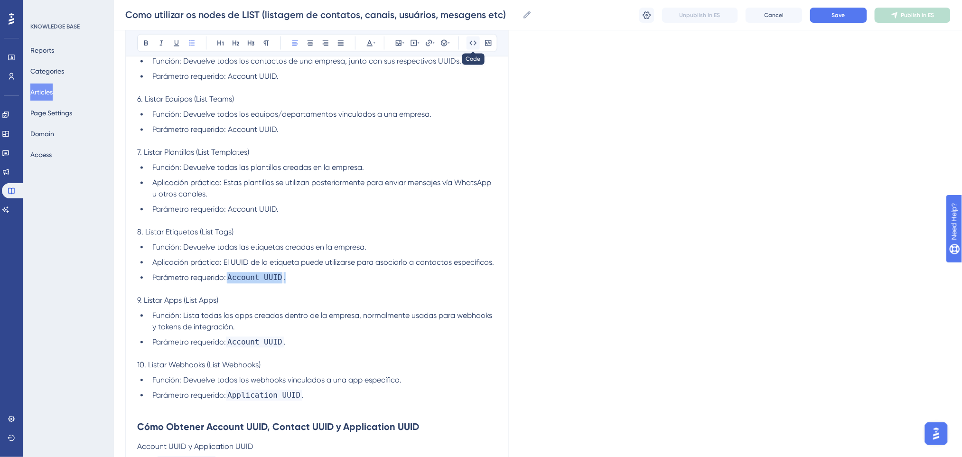
click at [475, 42] on icon at bounding box center [473, 43] width 7 height 4
click at [443, 189] on li "Aplicación práctica: Estas plantillas se utilizan posteriormente para enviar me…" at bounding box center [323, 200] width 348 height 23
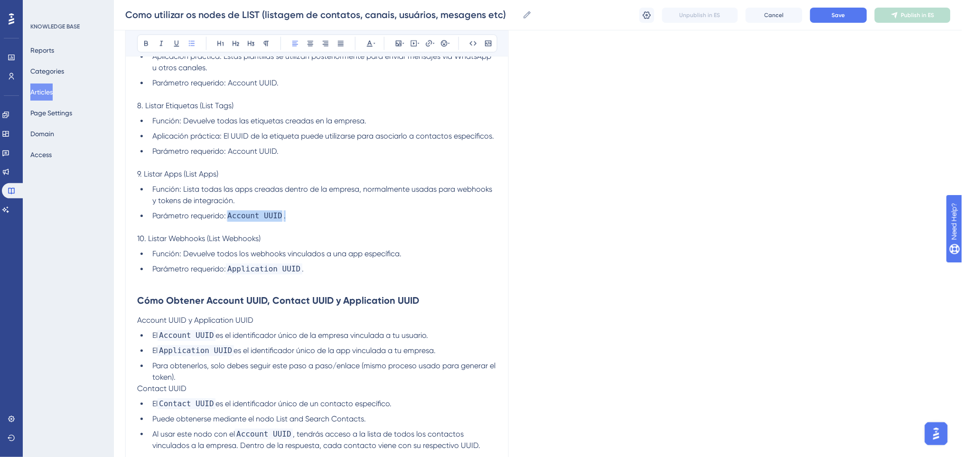
drag, startPoint x: 297, startPoint y: 216, endPoint x: 267, endPoint y: 199, distance: 34.4
click at [229, 222] on li "Parámetro requerido: Account UUID ." at bounding box center [323, 227] width 348 height 11
click at [469, 41] on icon at bounding box center [473, 43] width 8 height 8
drag, startPoint x: 300, startPoint y: 271, endPoint x: 230, endPoint y: 273, distance: 70.3
click at [230, 275] on li "Parámetro requerido: Application UUID ." at bounding box center [323, 280] width 348 height 11
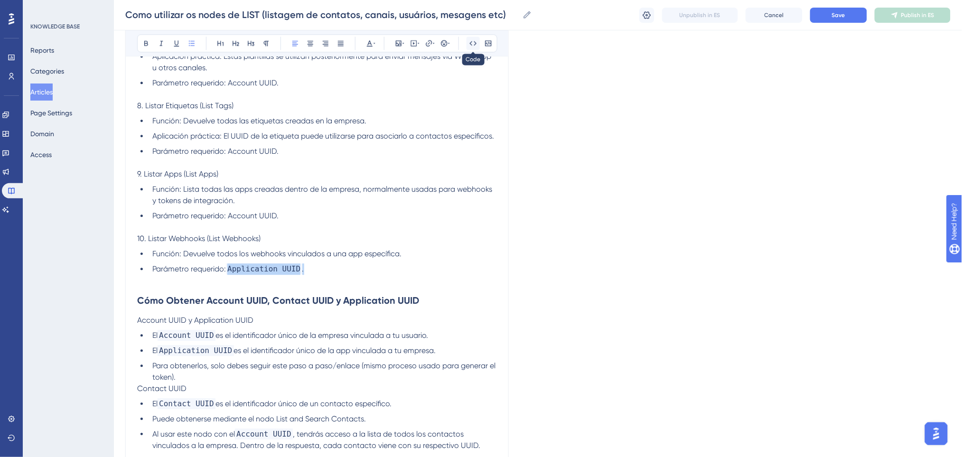
click at [467, 40] on button at bounding box center [473, 43] width 13 height 13
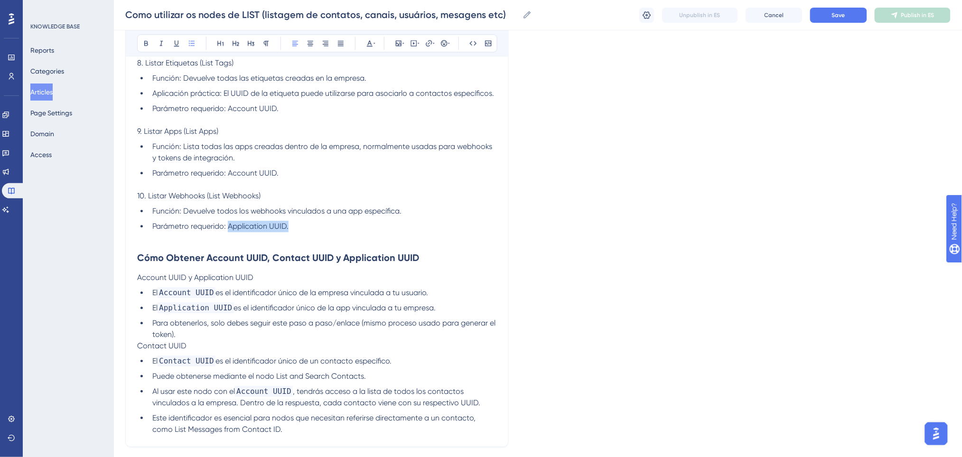
scroll to position [808, 0]
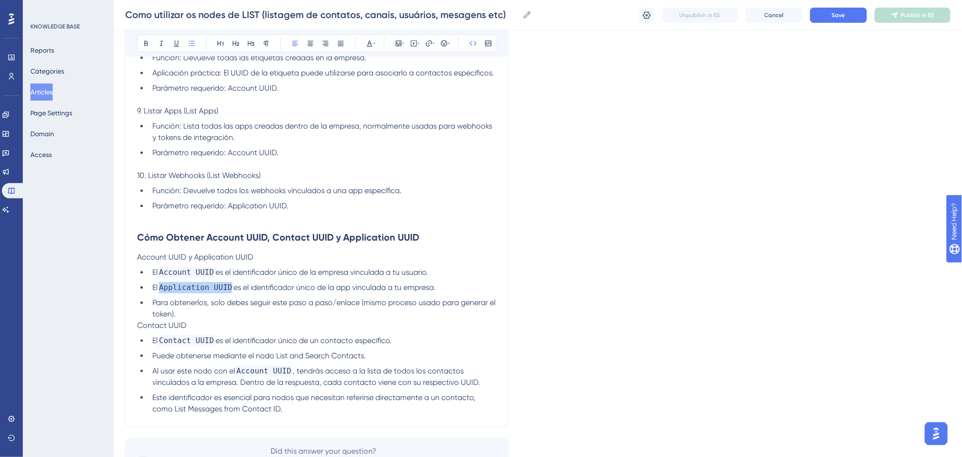
drag, startPoint x: 230, startPoint y: 287, endPoint x: 162, endPoint y: 290, distance: 68.0
click at [162, 293] on li "El Application UUID es el identificador único de la app vinculada a tu empresa." at bounding box center [323, 298] width 348 height 11
click at [472, 43] on icon at bounding box center [473, 43] width 8 height 8
click at [295, 296] on ul "El Account UUID es el identificador único de la empresa vinculada a tu usuario.…" at bounding box center [317, 304] width 360 height 53
drag, startPoint x: 212, startPoint y: 273, endPoint x: 278, endPoint y: 192, distance: 104.5
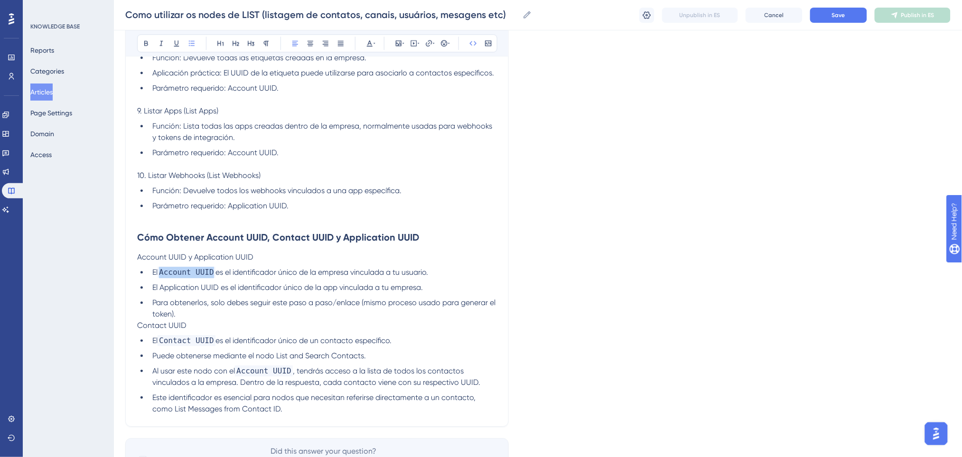
click at [162, 278] on span "Account UUID" at bounding box center [187, 283] width 58 height 11
click at [468, 46] on button at bounding box center [473, 43] width 13 height 13
click at [429, 293] on li "El Application UUID es el identificador único de la app vinculada a tu empresa." at bounding box center [323, 298] width 348 height 11
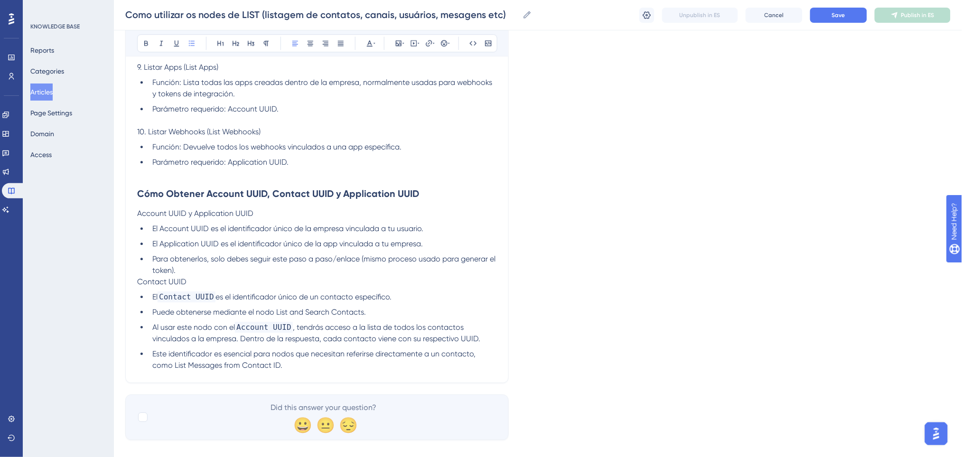
scroll to position [865, 0]
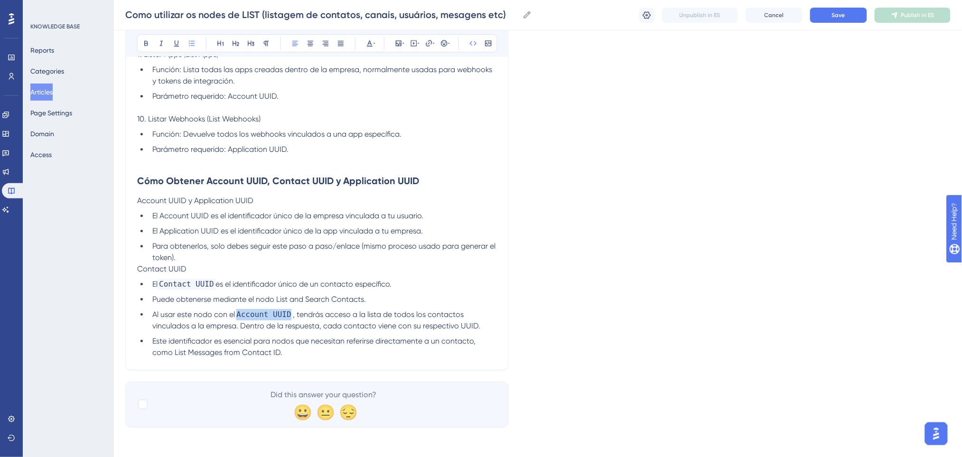
drag, startPoint x: 237, startPoint y: 311, endPoint x: 289, endPoint y: 315, distance: 51.8
click at [289, 320] on span "Account UUID" at bounding box center [264, 325] width 58 height 11
click at [475, 41] on icon at bounding box center [473, 43] width 7 height 4
drag, startPoint x: 162, startPoint y: 286, endPoint x: 210, endPoint y: 283, distance: 47.5
click at [210, 290] on span "Contact UUID" at bounding box center [187, 295] width 58 height 11
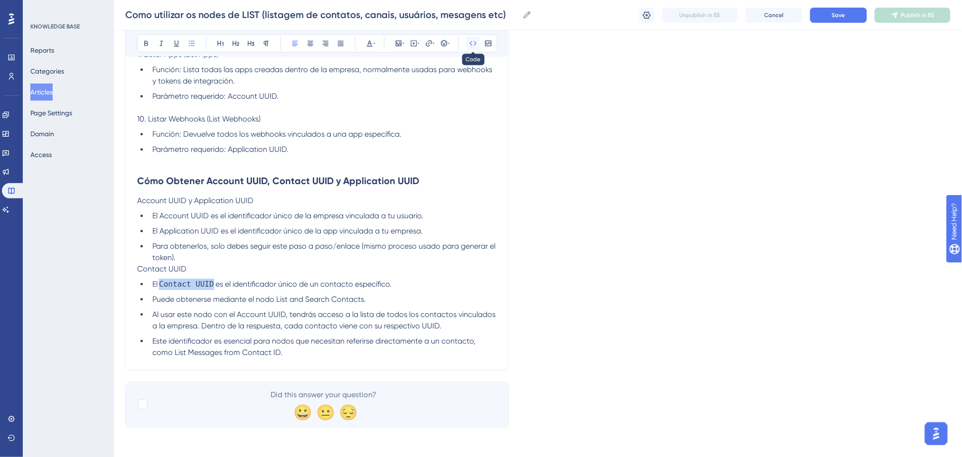
click at [469, 40] on icon at bounding box center [473, 43] width 8 height 8
click at [854, 15] on button "Save" at bounding box center [838, 15] width 57 height 15
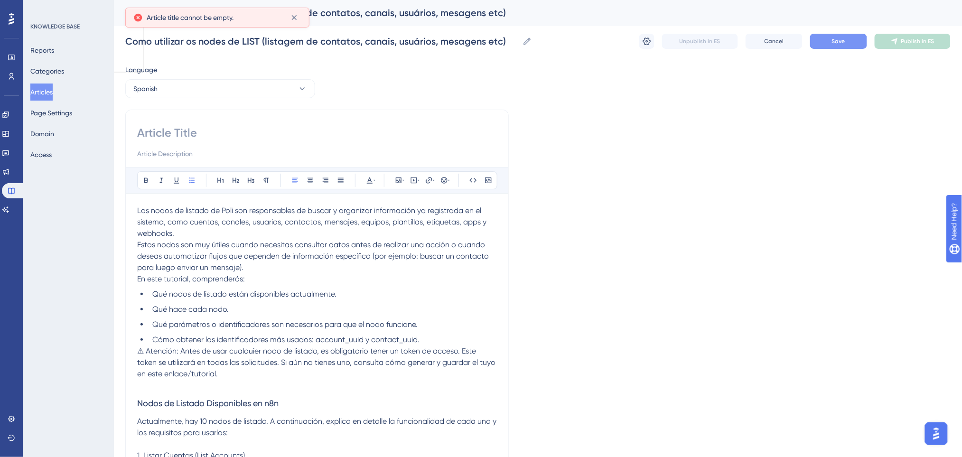
scroll to position [0, 0]
click at [245, 136] on input at bounding box center [317, 133] width 360 height 15
paste input "Cómo Utilizar los Nodos LIST (listado de contactos, [PERSON_NAME], usuarios, me…"
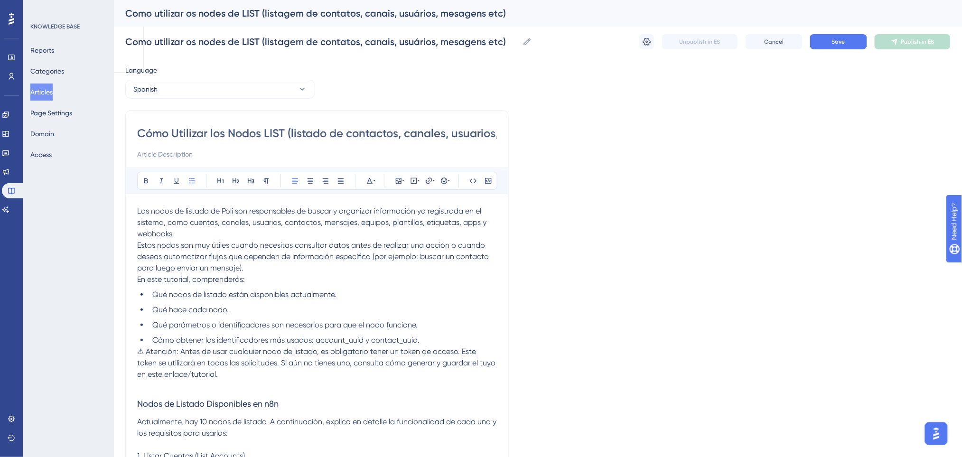
scroll to position [0, 82]
type input "Cómo Utilizar los Nodos LIST (listado de contactos, [PERSON_NAME], usuarios, me…"
click at [832, 44] on span "Save" at bounding box center [838, 42] width 13 height 8
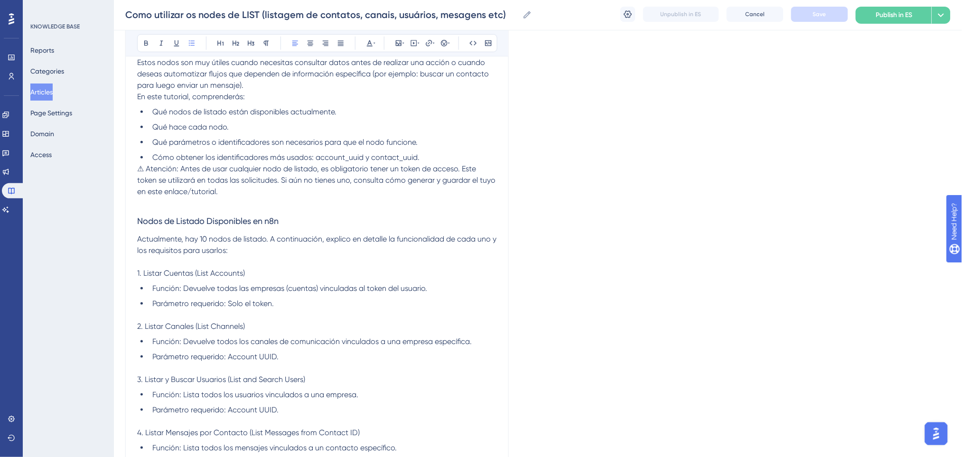
scroll to position [105, 0]
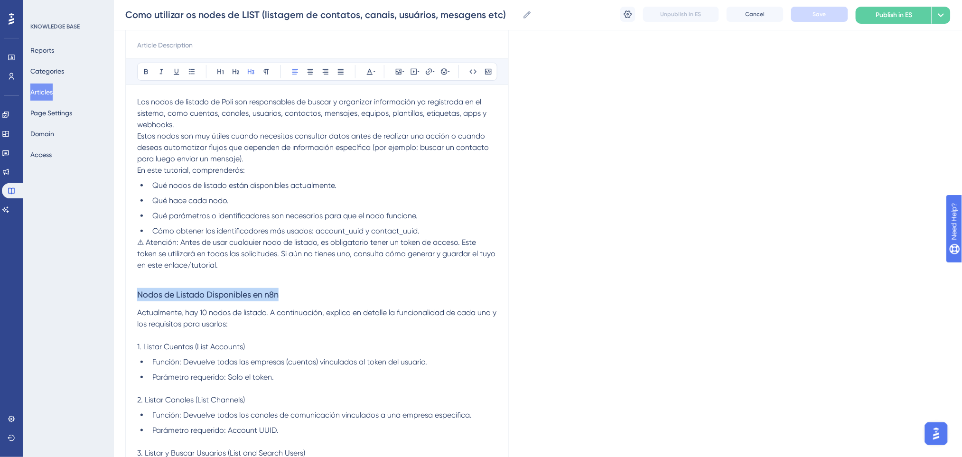
drag, startPoint x: 283, startPoint y: 299, endPoint x: 138, endPoint y: 298, distance: 145.7
click at [138, 298] on h3 "Nodos de Listado Disponibles en n8n" at bounding box center [317, 294] width 360 height 25
click at [224, 71] on icon at bounding box center [221, 72] width 8 height 8
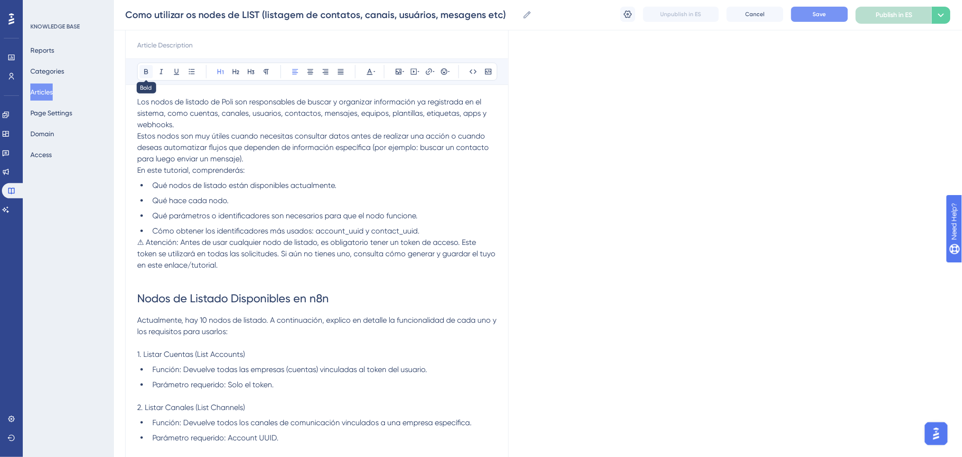
click at [140, 67] on button at bounding box center [146, 71] width 13 height 13
click at [371, 68] on icon at bounding box center [370, 72] width 8 height 8
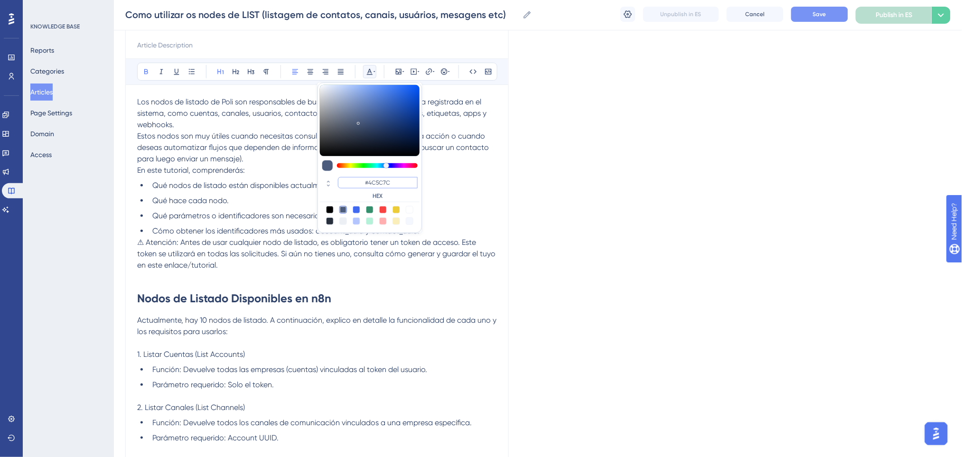
drag, startPoint x: 373, startPoint y: 185, endPoint x: 339, endPoint y: 184, distance: 34.2
click at [339, 184] on input "#4C5C7C" at bounding box center [378, 182] width 80 height 11
type input "#0000FF"
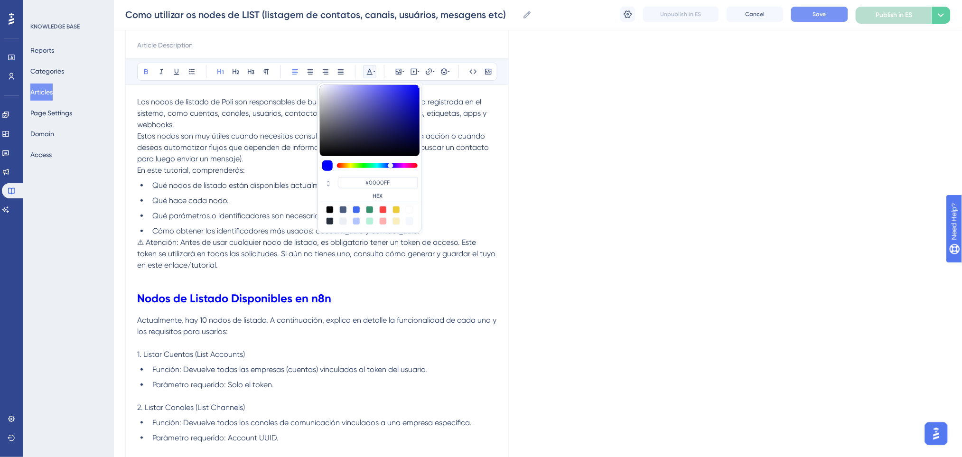
click at [490, 281] on p at bounding box center [317, 276] width 360 height 11
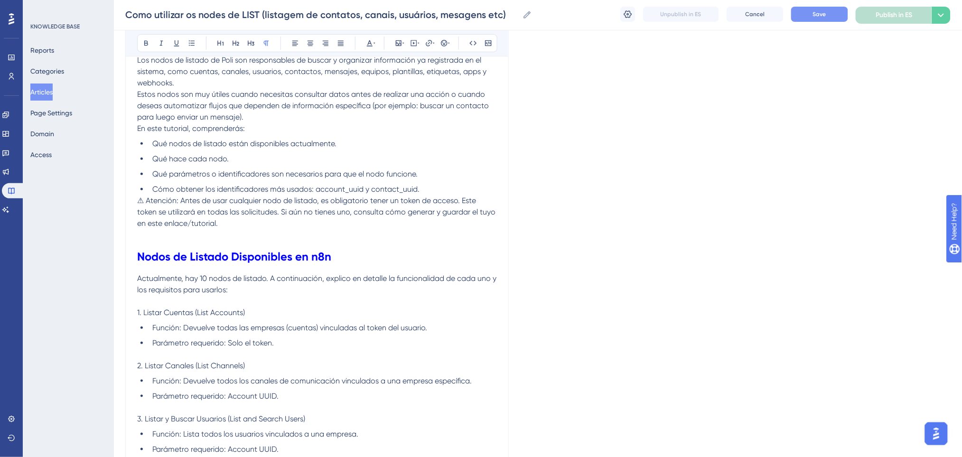
scroll to position [169, 0]
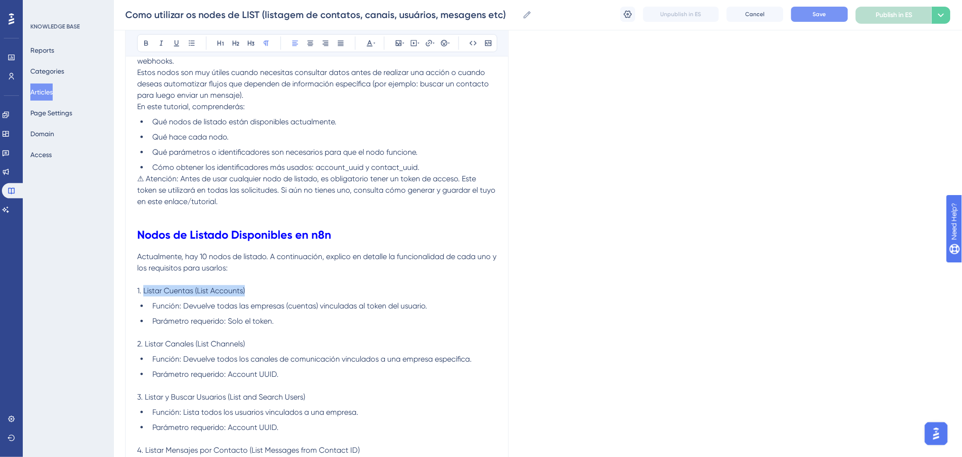
drag, startPoint x: 249, startPoint y: 291, endPoint x: 144, endPoint y: 295, distance: 104.5
click at [144, 295] on p "1. Listar Cuentas (List Accounts)" at bounding box center [317, 290] width 360 height 11
click at [149, 40] on icon at bounding box center [146, 43] width 8 height 8
drag, startPoint x: 414, startPoint y: 350, endPoint x: 359, endPoint y: 318, distance: 63.4
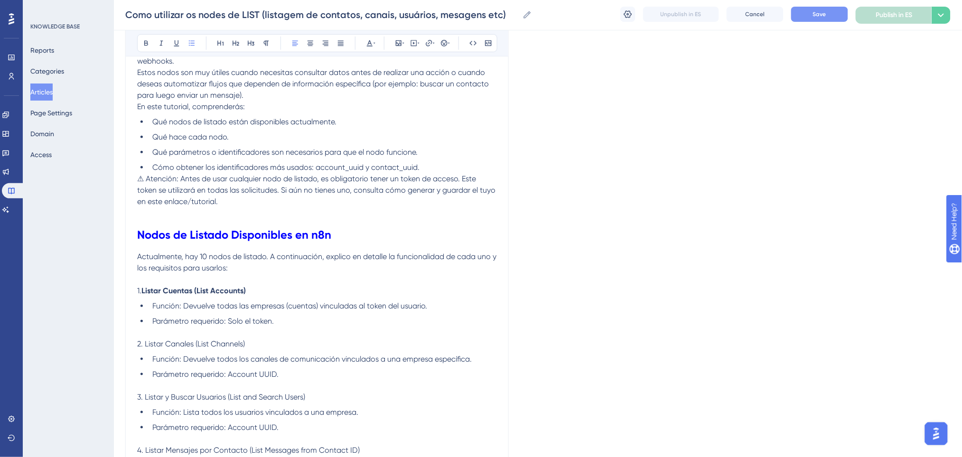
scroll to position [295, 0]
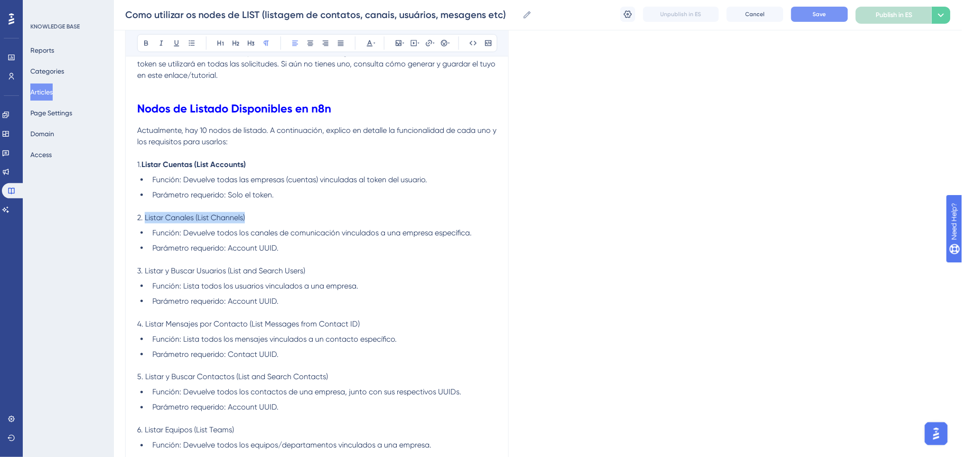
drag, startPoint x: 255, startPoint y: 216, endPoint x: 146, endPoint y: 220, distance: 108.8
click at [146, 220] on p "2. Listar [PERSON_NAME] (List Channels)" at bounding box center [317, 217] width 360 height 11
click at [142, 44] on icon at bounding box center [146, 43] width 8 height 8
drag, startPoint x: 314, startPoint y: 266, endPoint x: 145, endPoint y: 270, distance: 169.0
click at [145, 277] on p "3. Listar y Buscar Usuarios (List and Search Users)" at bounding box center [317, 282] width 360 height 11
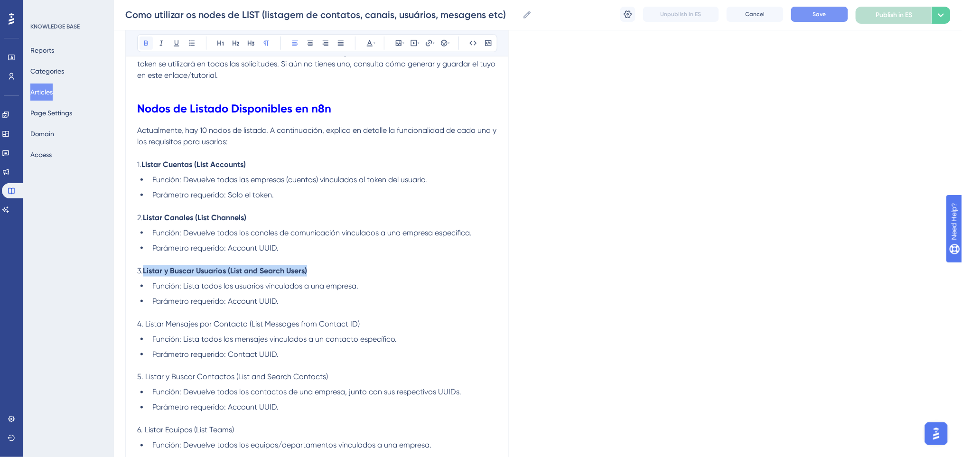
click at [144, 44] on icon at bounding box center [146, 43] width 8 height 8
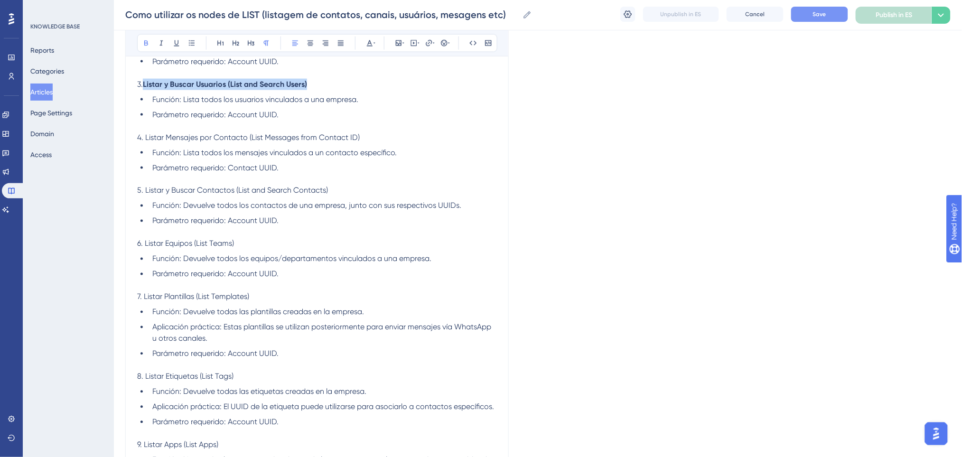
scroll to position [485, 0]
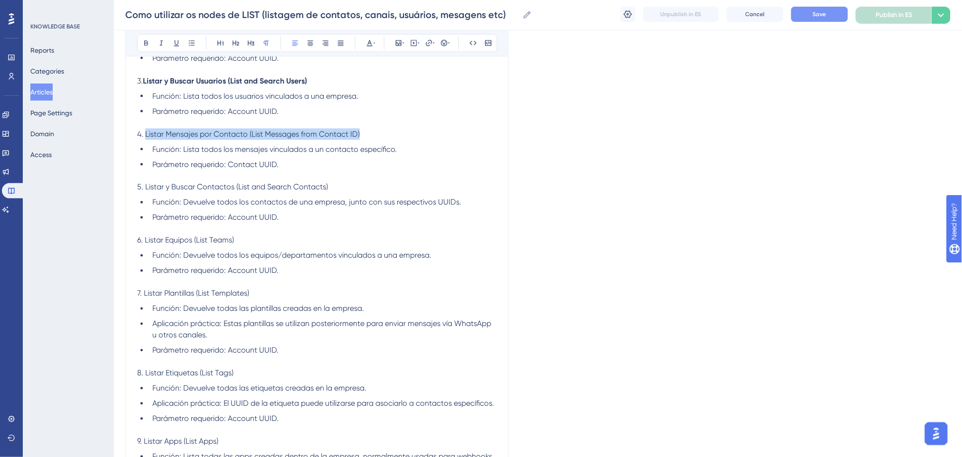
drag, startPoint x: 123, startPoint y: 136, endPoint x: 147, endPoint y: 132, distance: 23.5
click at [147, 140] on p "4. Listar Mensajes por Contacto (List Messages from Contact ID)" at bounding box center [317, 145] width 360 height 11
click at [144, 45] on icon at bounding box center [146, 43] width 8 height 8
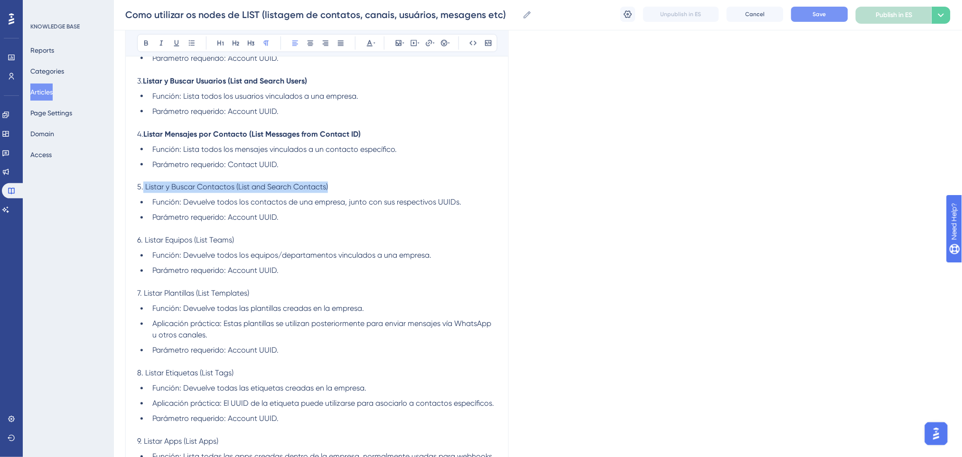
drag, startPoint x: 348, startPoint y: 181, endPoint x: 143, endPoint y: 185, distance: 204.6
click at [143, 193] on p "5. Listar y Buscar Contactos (List and Search Contacts)" at bounding box center [317, 198] width 360 height 11
click at [141, 41] on button at bounding box center [146, 43] width 13 height 13
click at [298, 246] on p "6. Listar Equipos (List Teams)" at bounding box center [317, 251] width 360 height 11
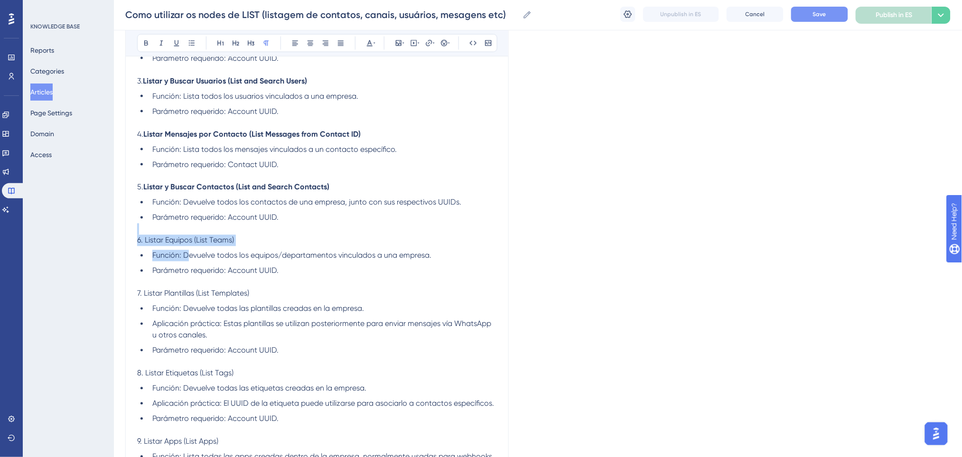
drag, startPoint x: 257, startPoint y: 234, endPoint x: 194, endPoint y: 240, distance: 63.5
click at [187, 246] on div "Los nodos de listado de Poli son responsables de buscar y organizar información…" at bounding box center [317, 237] width 360 height 1040
click at [243, 235] on p at bounding box center [317, 240] width 360 height 11
click at [146, 246] on p "6. Listar Equipos (List Teams)" at bounding box center [317, 251] width 360 height 11
click at [147, 46] on icon at bounding box center [146, 43] width 4 height 5
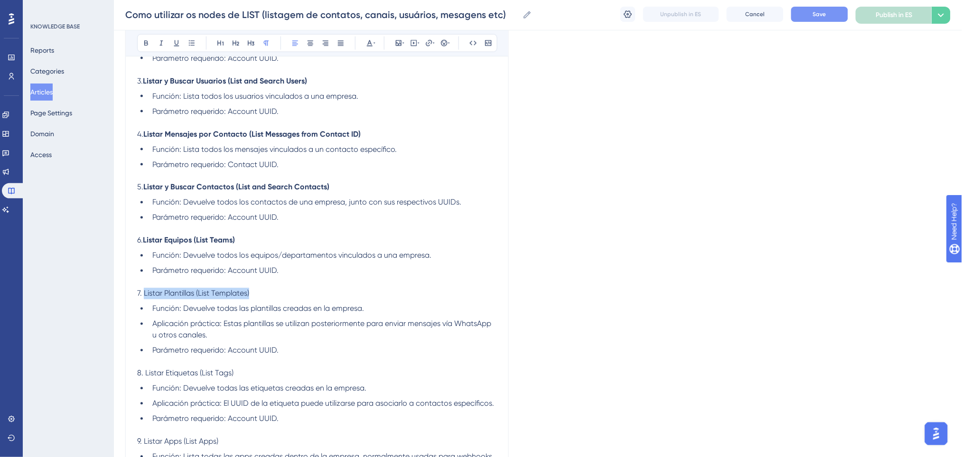
drag, startPoint x: 257, startPoint y: 291, endPoint x: 145, endPoint y: 293, distance: 112.0
click at [145, 299] on p "7. Listar Plantillas (List Templates)" at bounding box center [317, 304] width 360 height 11
click at [146, 47] on button at bounding box center [146, 43] width 13 height 13
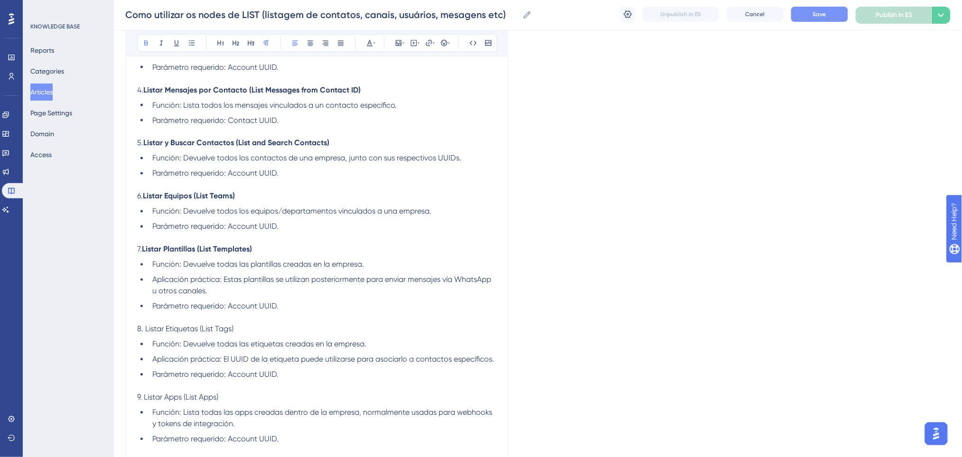
scroll to position [549, 0]
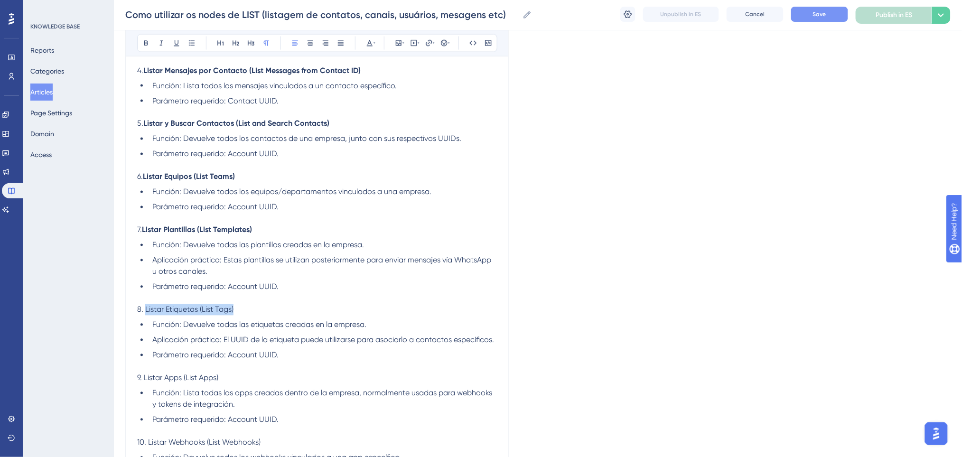
drag, startPoint x: 247, startPoint y: 309, endPoint x: 144, endPoint y: 311, distance: 102.5
click at [144, 316] on p "8. Listar Etiquetas (List Tags)" at bounding box center [317, 321] width 360 height 11
click at [146, 43] on icon at bounding box center [146, 43] width 4 height 5
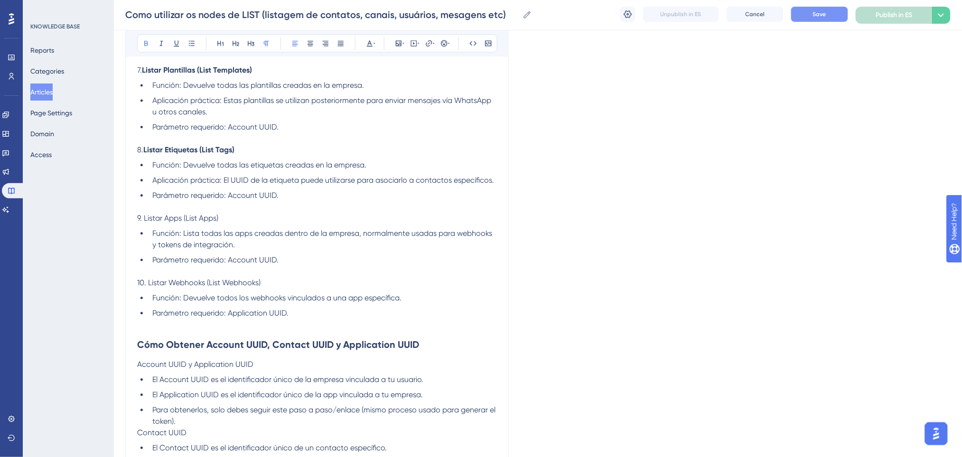
scroll to position [738, 0]
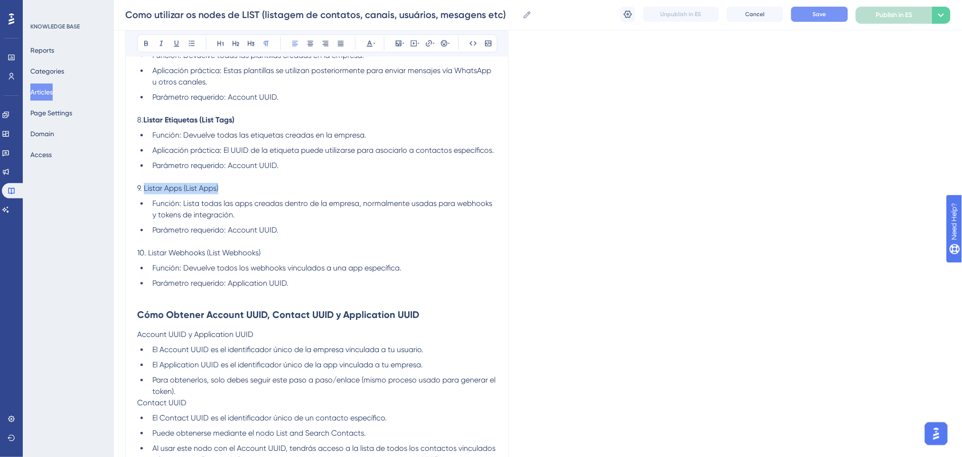
drag, startPoint x: 231, startPoint y: 188, endPoint x: 143, endPoint y: 188, distance: 87.3
click at [143, 194] on p "9. Listar Apps (List Apps)" at bounding box center [317, 199] width 360 height 11
click at [147, 44] on icon at bounding box center [146, 43] width 4 height 5
drag, startPoint x: 172, startPoint y: 252, endPoint x: 148, endPoint y: 257, distance: 24.1
click at [148, 259] on p "10. Listar Webhooks (List Webhooks)" at bounding box center [317, 264] width 360 height 11
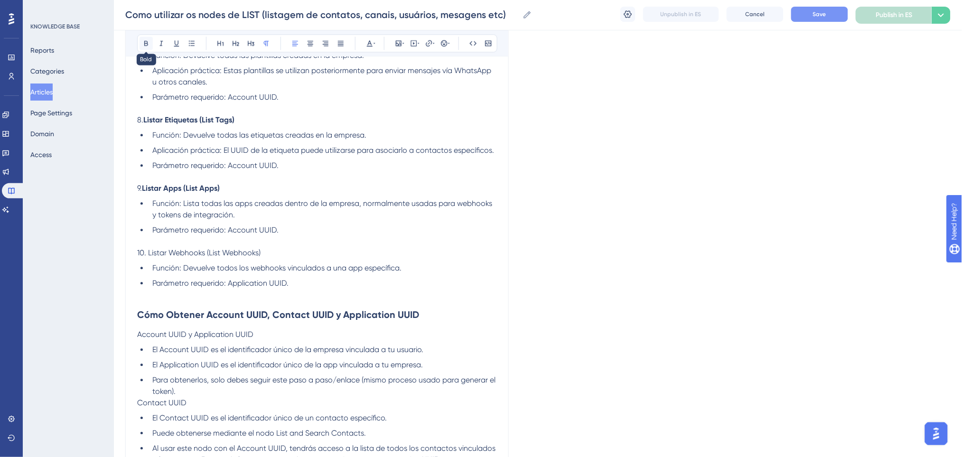
click at [149, 45] on icon at bounding box center [146, 43] width 8 height 8
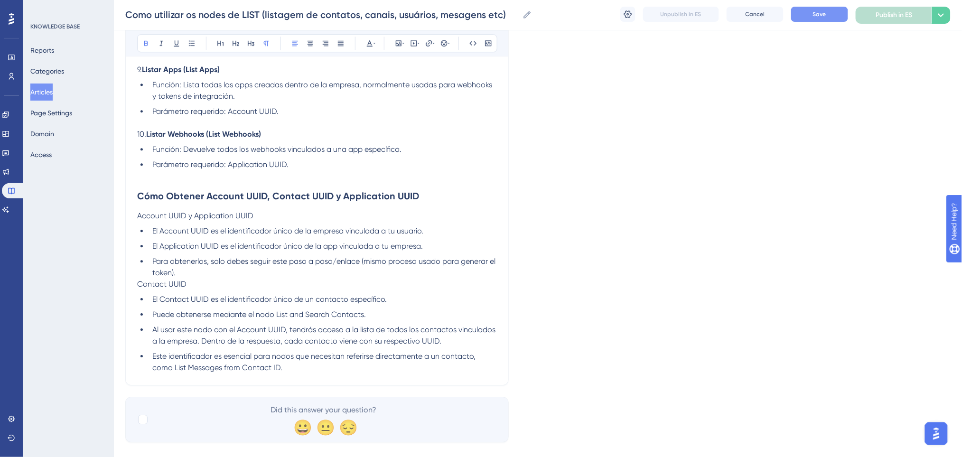
scroll to position [872, 0]
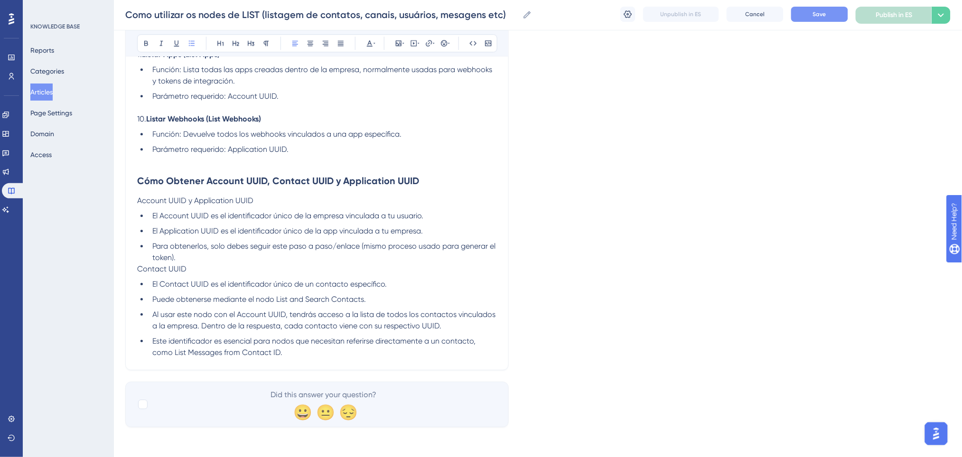
click at [248, 238] on ul "El Account UUID es el identificador único de la empresa vinculada a tu usuario.…" at bounding box center [317, 248] width 360 height 53
drag, startPoint x: 258, startPoint y: 196, endPoint x: 134, endPoint y: 198, distance: 123.9
click at [148, 46] on icon at bounding box center [146, 43] width 8 height 8
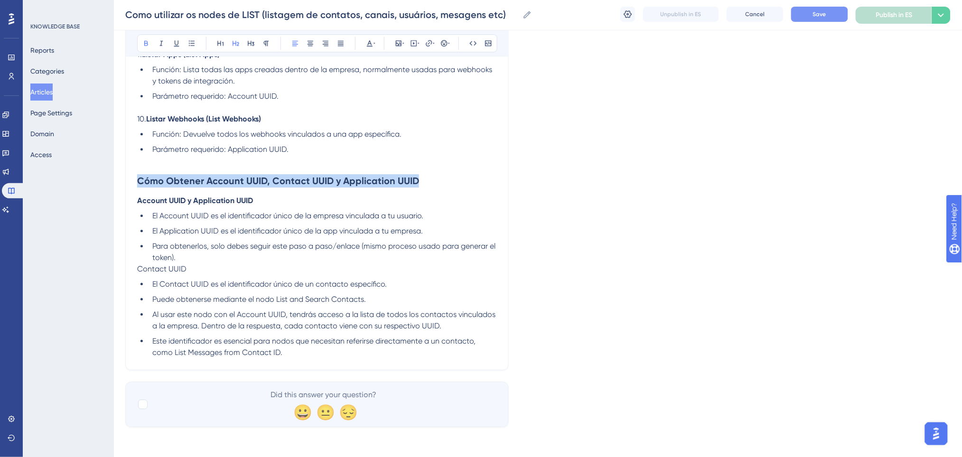
drag, startPoint x: 131, startPoint y: 187, endPoint x: 59, endPoint y: 177, distance: 72.8
click at [371, 46] on icon at bounding box center [370, 43] width 8 height 8
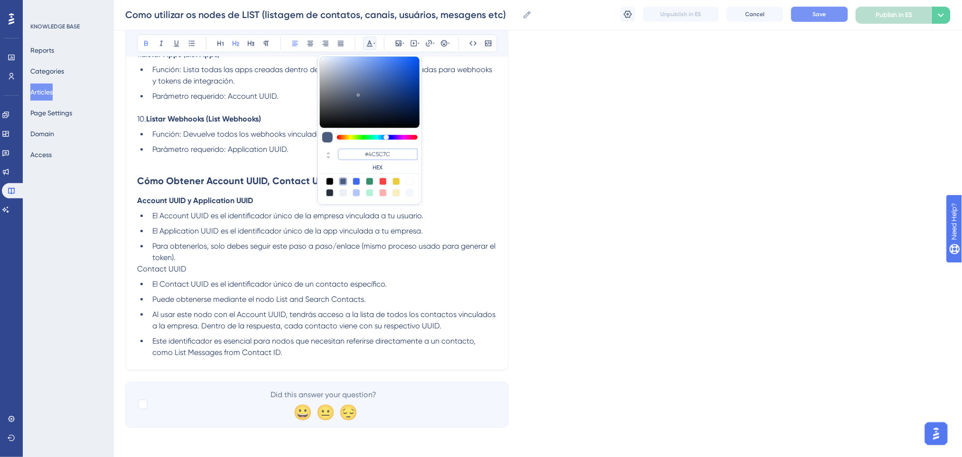
drag, startPoint x: 405, startPoint y: 151, endPoint x: 365, endPoint y: 151, distance: 40.3
click at [365, 151] on input "#4C5C7C" at bounding box center [378, 154] width 80 height 11
type input "#0000FF"
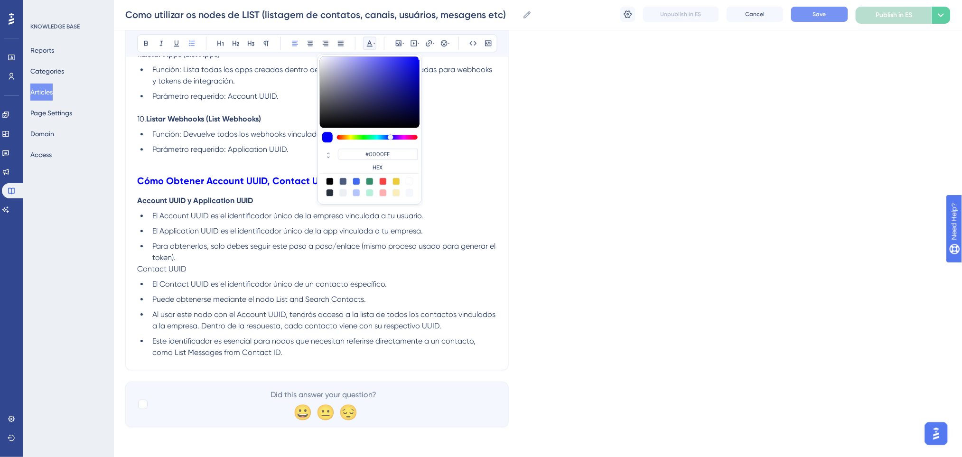
click at [434, 253] on span "Para obtenerlos, solo [PERSON_NAME] seguir este paso a paso/enlace (mismo proce…" at bounding box center [323, 263] width 343 height 20
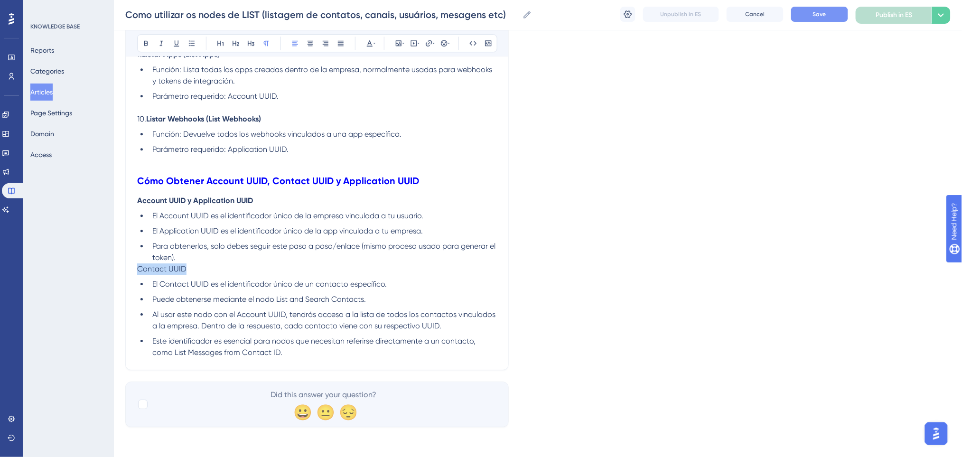
drag, startPoint x: 206, startPoint y: 267, endPoint x: 111, endPoint y: 269, distance: 94.9
click at [148, 43] on icon at bounding box center [146, 43] width 8 height 8
drag, startPoint x: 258, startPoint y: 199, endPoint x: 239, endPoint y: 234, distance: 40.3
click at [256, 206] on p "Account UUID y Application UUID" at bounding box center [317, 211] width 360 height 11
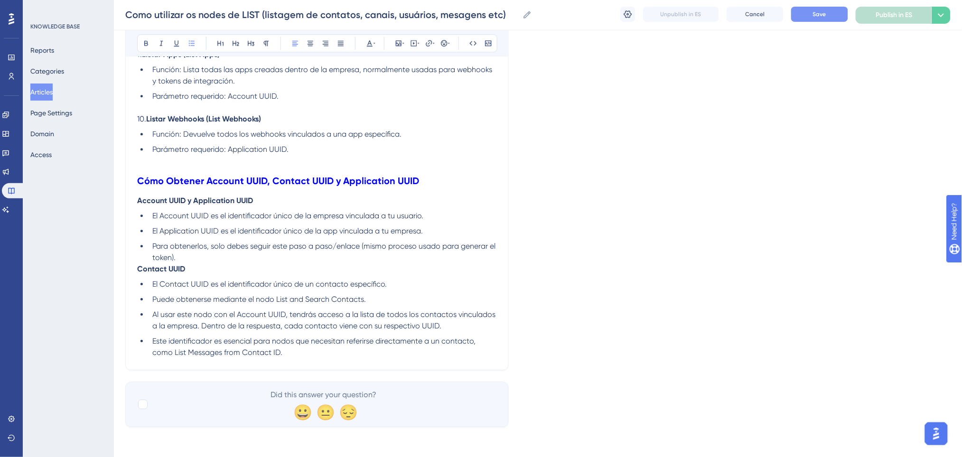
click at [216, 254] on li "Para obtenerlos, solo [PERSON_NAME] seguir este paso a paso/enlace (mismo proce…" at bounding box center [323, 263] width 348 height 23
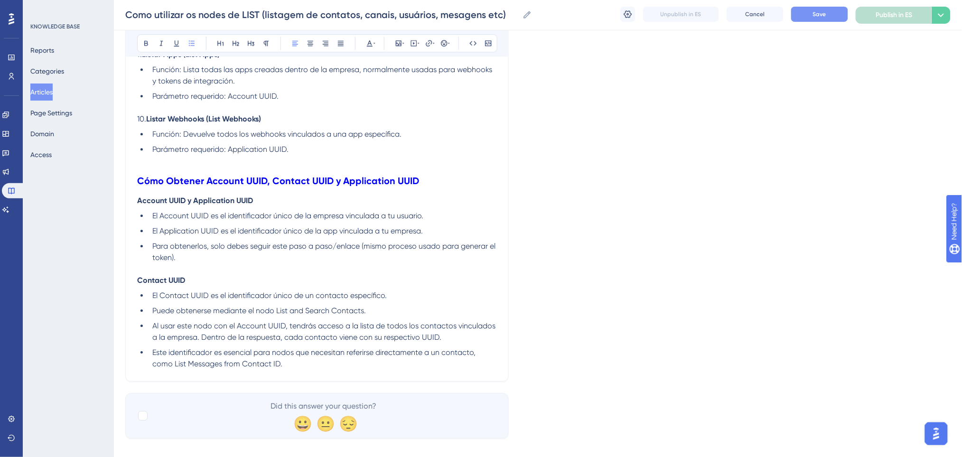
click at [412, 253] on span "Para obtenerlos, solo [PERSON_NAME] seguir este paso a paso/enlace (mismo proce…" at bounding box center [323, 263] width 343 height 20
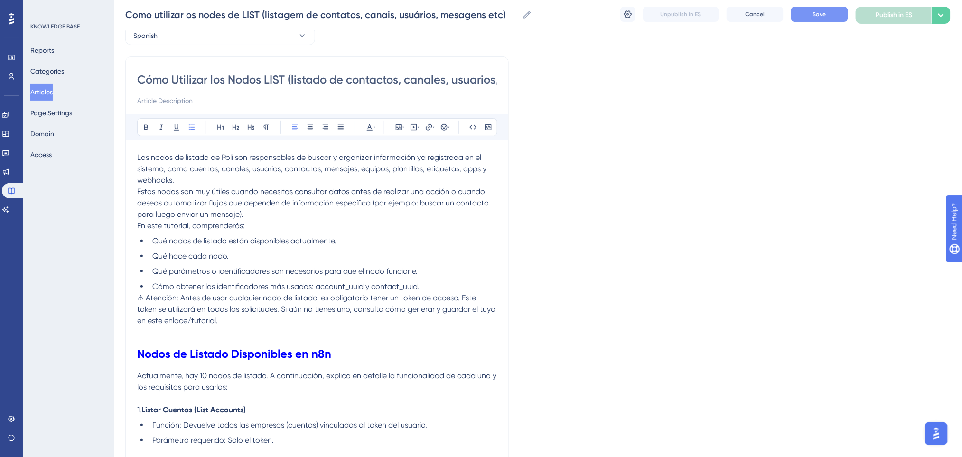
scroll to position [0, 0]
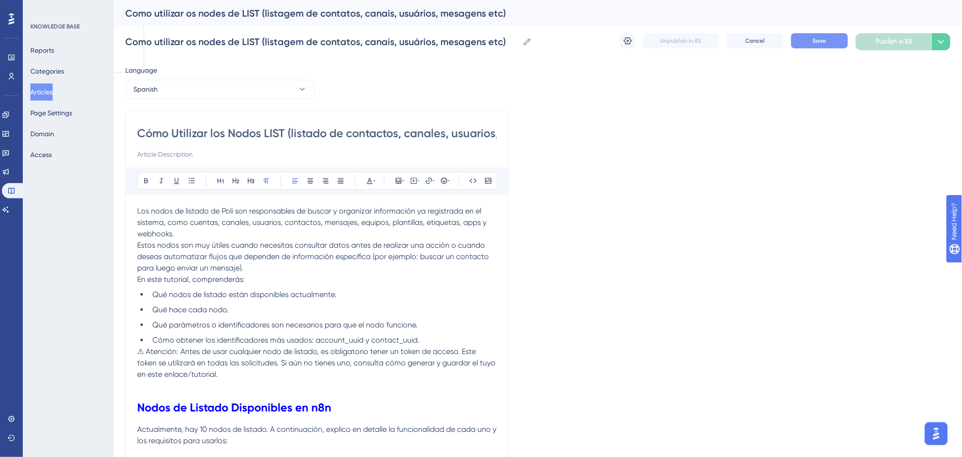
click at [273, 268] on p "Los nodos de listado de Poli son responsables de buscar y organizar información…" at bounding box center [317, 240] width 360 height 68
click at [439, 343] on li "Cómo obtener los identificadores más usados: account_uuid y contact_uuid." at bounding box center [323, 340] width 348 height 11
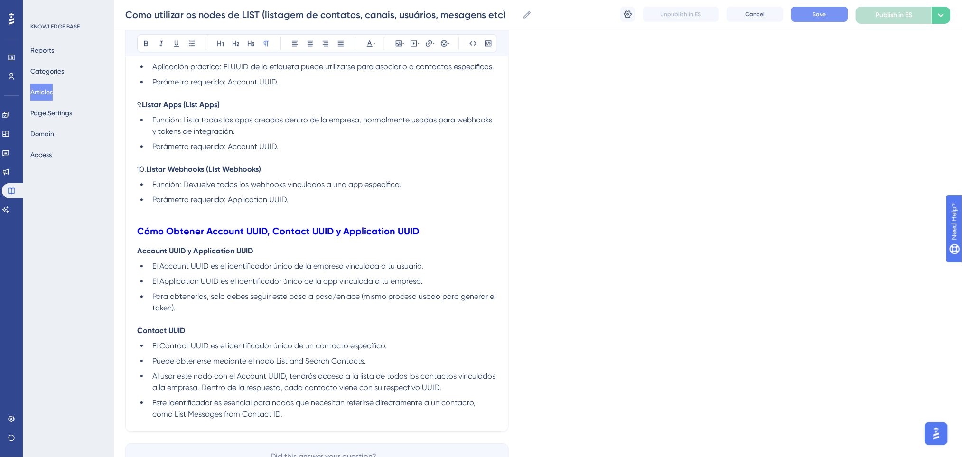
scroll to position [895, 0]
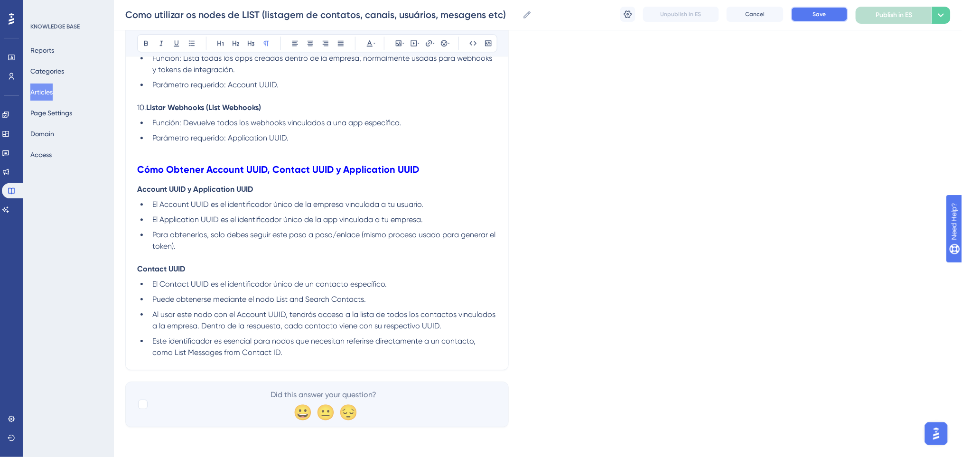
click at [828, 13] on button "Save" at bounding box center [819, 14] width 57 height 15
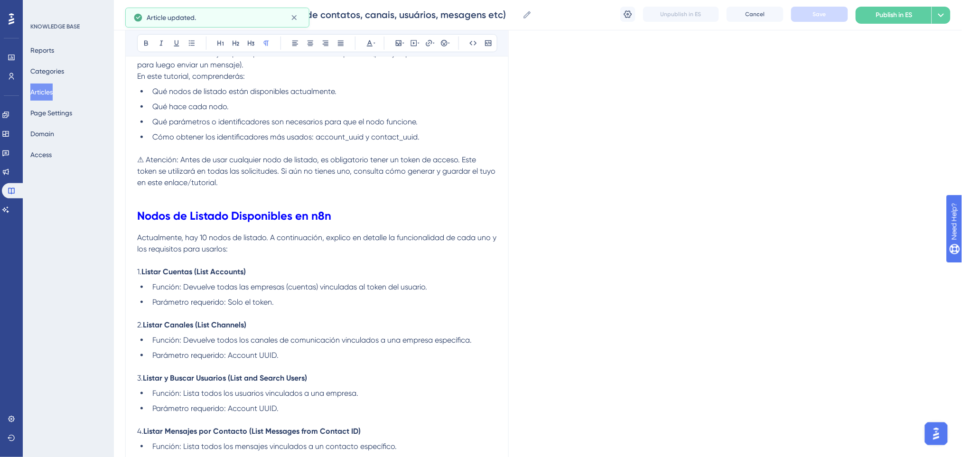
scroll to position [0, 0]
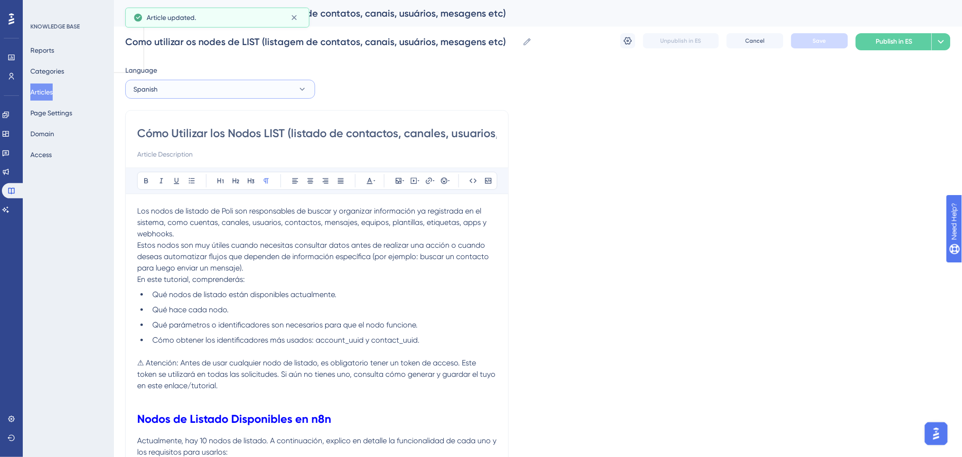
click at [239, 87] on button "Spanish" at bounding box center [220, 89] width 190 height 19
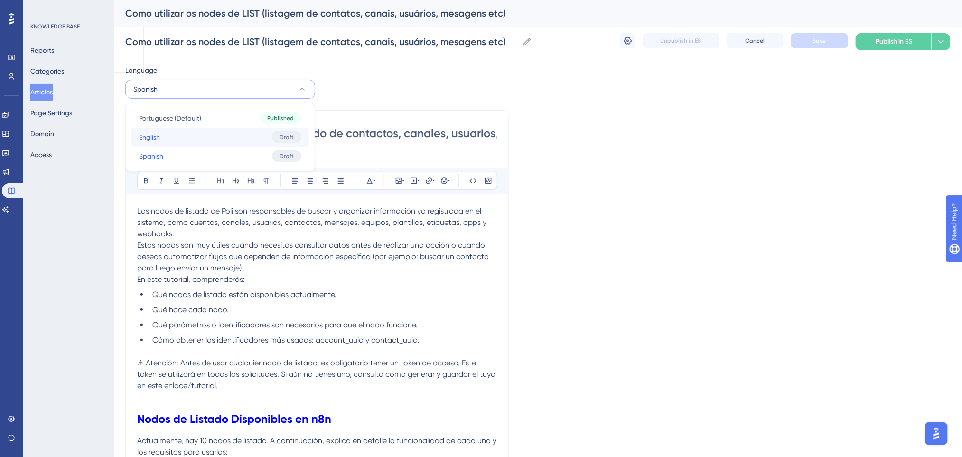
click at [242, 140] on button "English English Draft" at bounding box center [220, 137] width 178 height 19
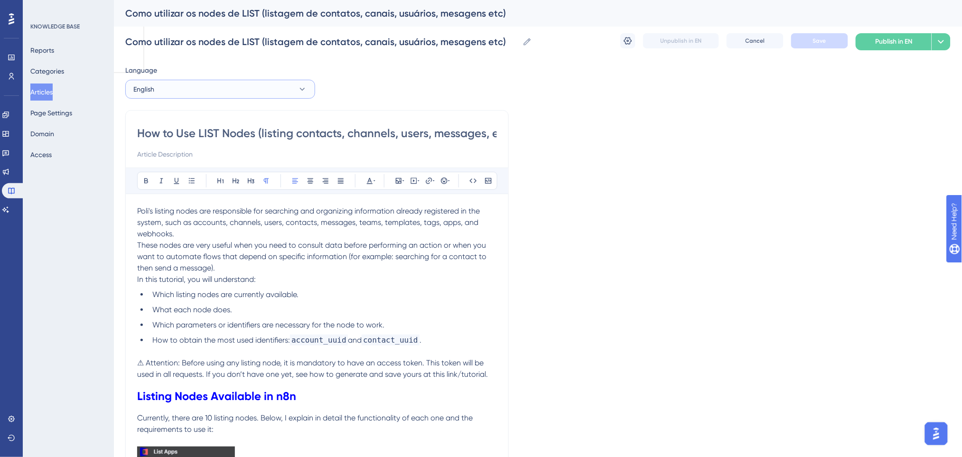
click at [172, 90] on button "English" at bounding box center [220, 89] width 190 height 19
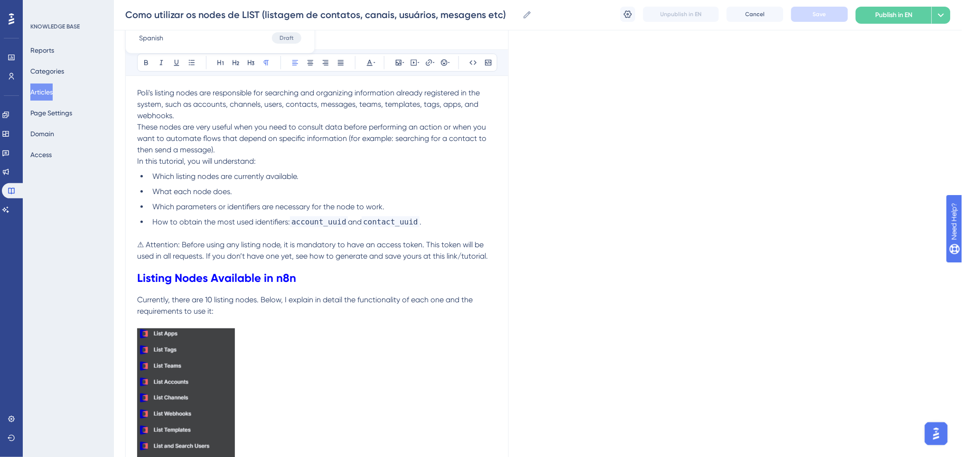
scroll to position [253, 0]
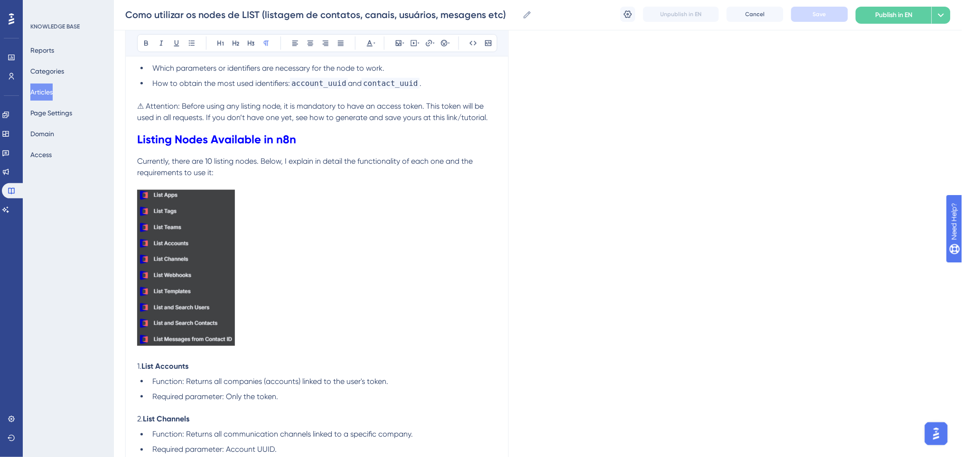
click at [294, 271] on p at bounding box center [317, 269] width 360 height 159
drag, startPoint x: 276, startPoint y: 338, endPoint x: 128, endPoint y: 181, distance: 215.6
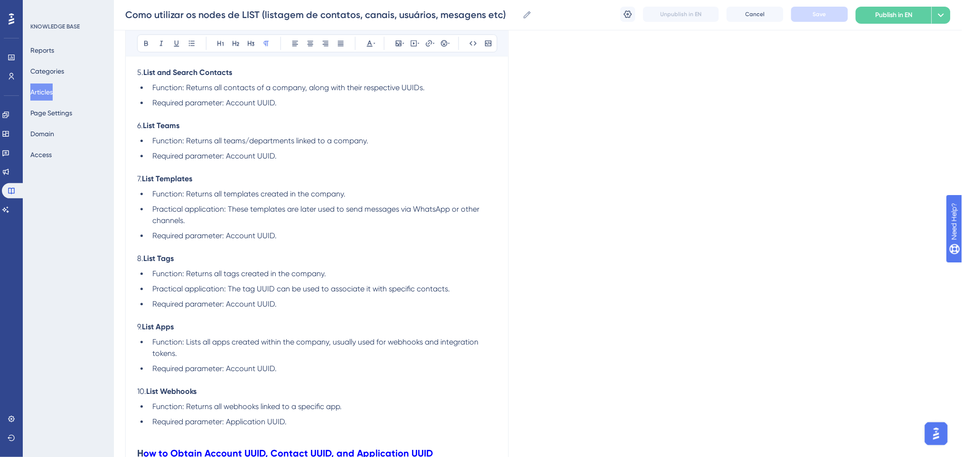
scroll to position [1073, 0]
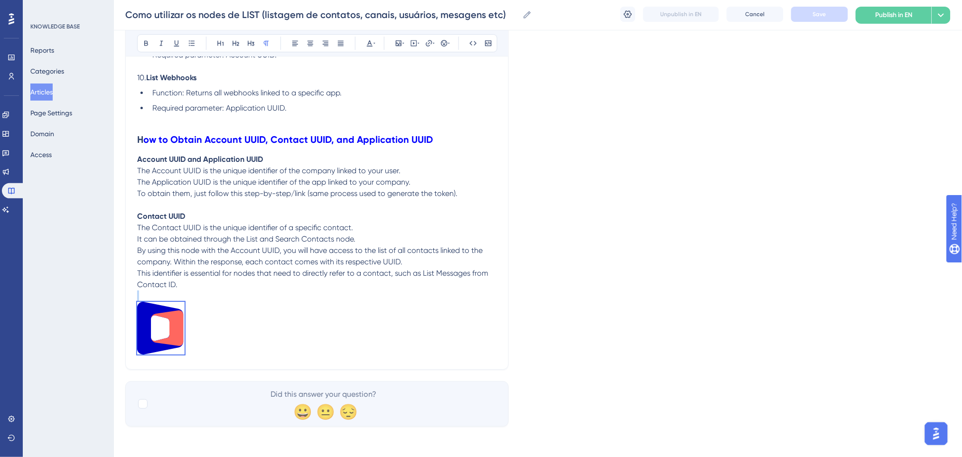
drag, startPoint x: 218, startPoint y: 342, endPoint x: 116, endPoint y: 297, distance: 112.0
copy br
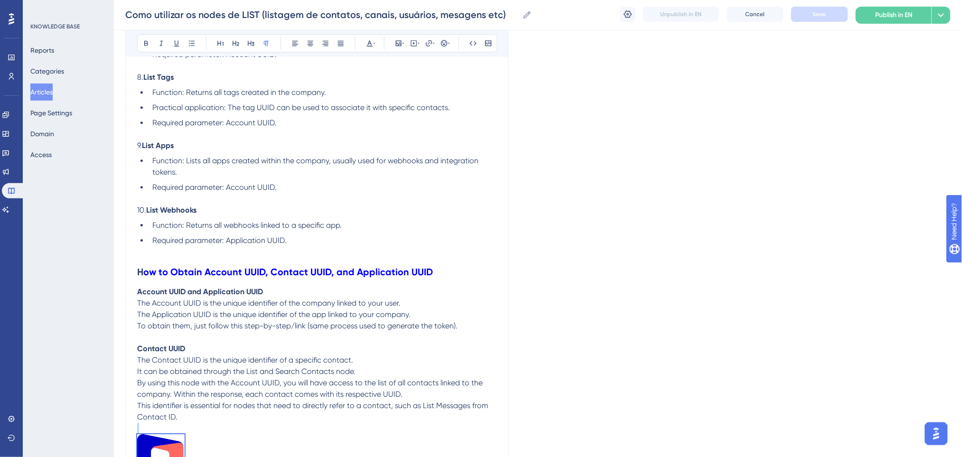
scroll to position [946, 0]
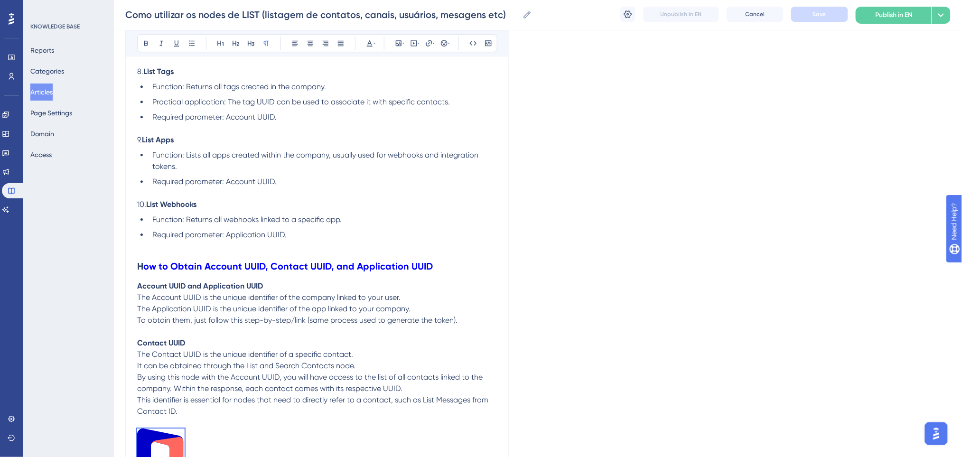
click at [142, 266] on strong "H" at bounding box center [140, 266] width 6 height 11
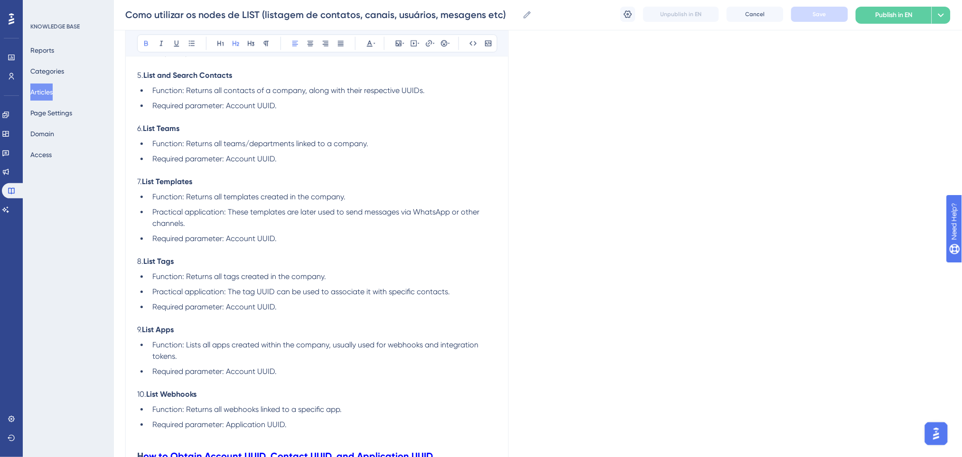
scroll to position [1010, 0]
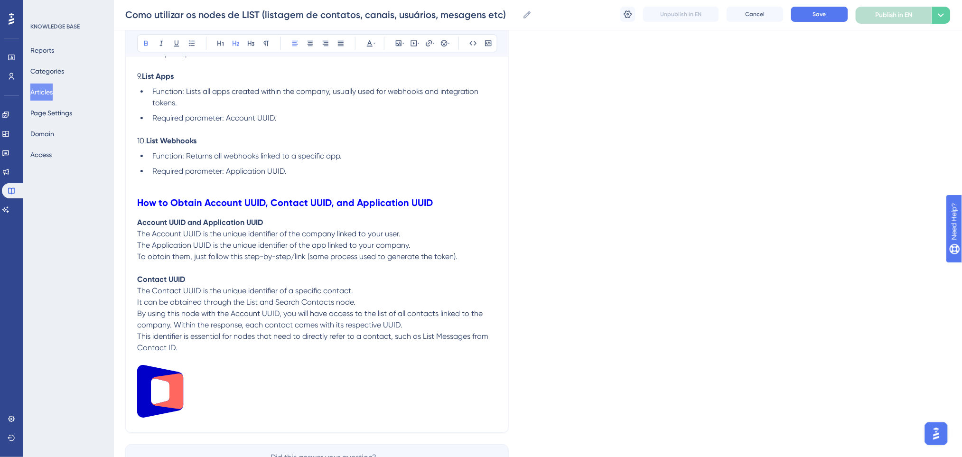
click at [802, 17] on button "Save" at bounding box center [819, 14] width 57 height 15
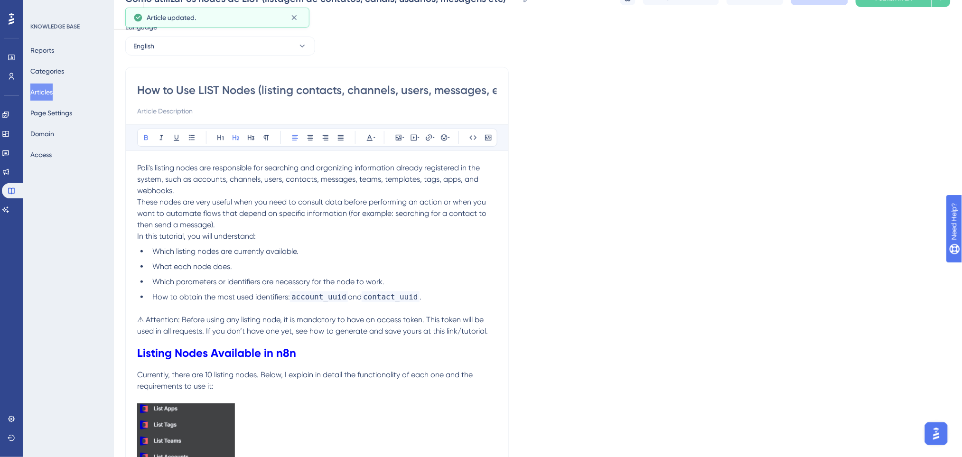
scroll to position [0, 0]
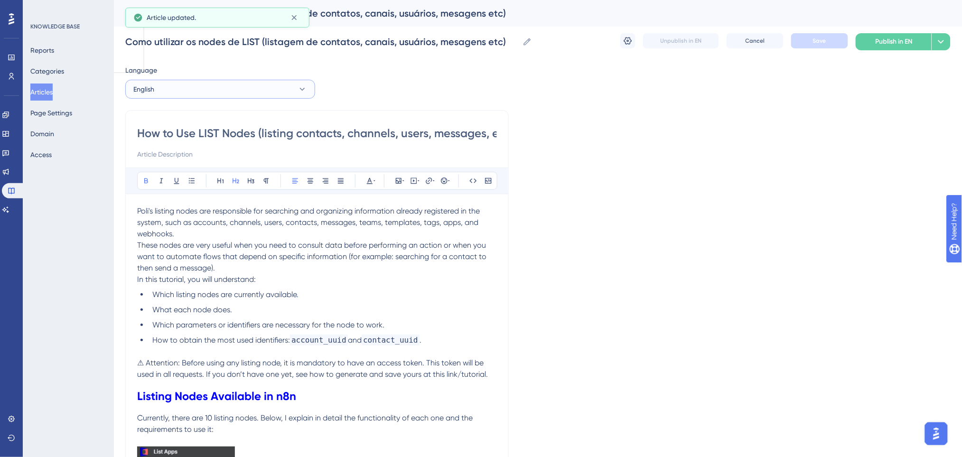
click at [163, 88] on button "English" at bounding box center [220, 89] width 190 height 19
click at [180, 153] on button "Spanish Spanish Draft" at bounding box center [220, 156] width 178 height 19
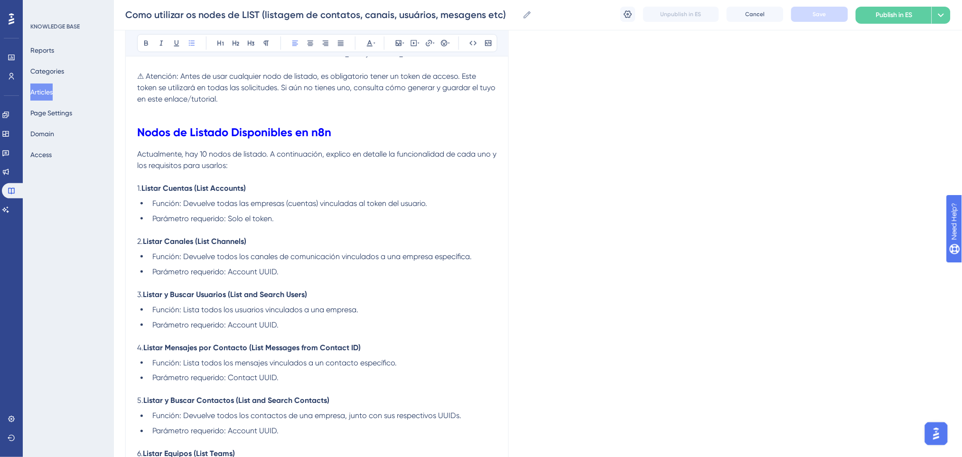
scroll to position [262, 0]
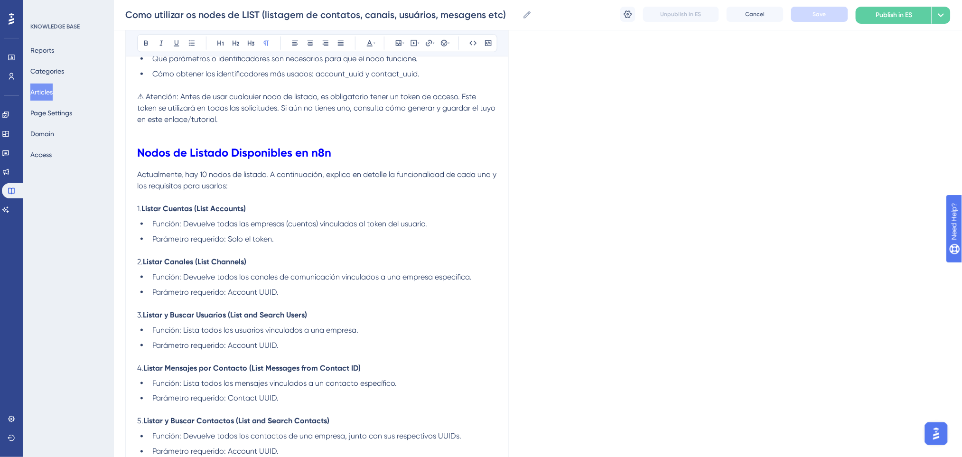
click at [319, 192] on p at bounding box center [317, 197] width 360 height 11
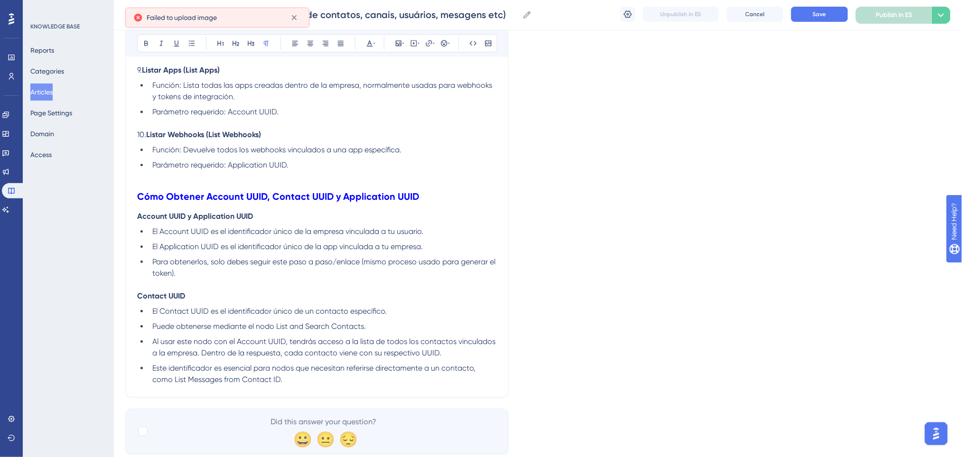
scroll to position [918, 0]
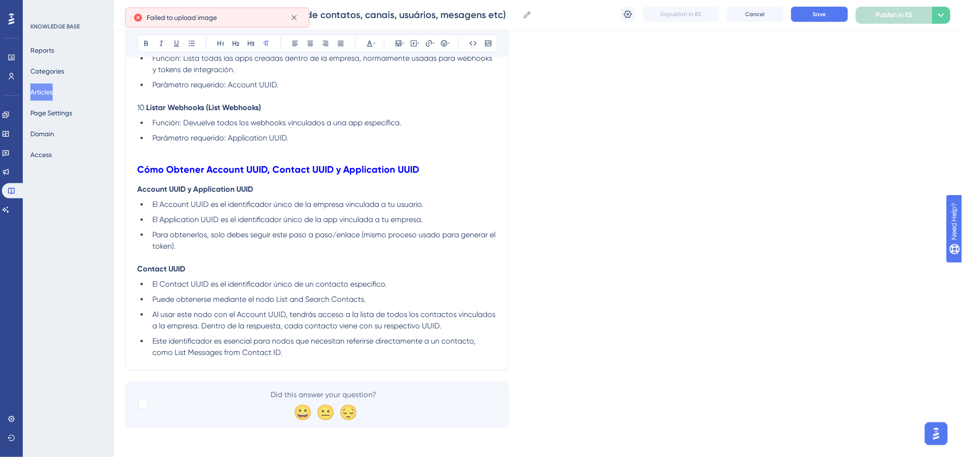
click at [335, 351] on li "Este identificador es esencial para nodos que necesitan referirse directamente …" at bounding box center [323, 358] width 348 height 23
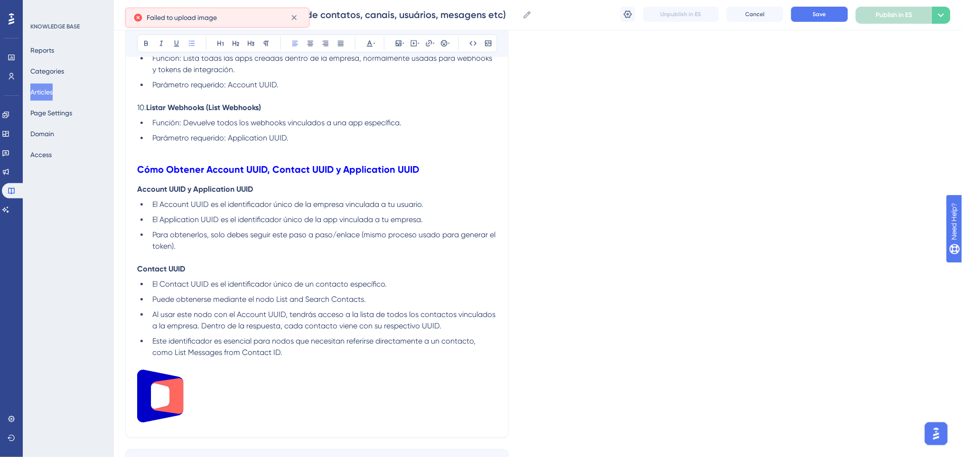
click at [320, 351] on li "Este identificador es esencial para nodos que necesitan referirse directamente …" at bounding box center [323, 358] width 348 height 23
click at [319, 400] on p at bounding box center [317, 421] width 360 height 56
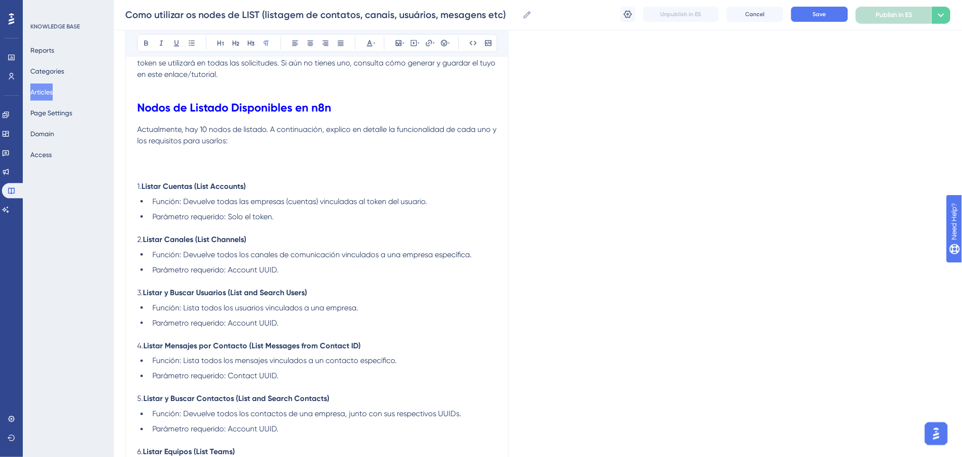
scroll to position [285, 0]
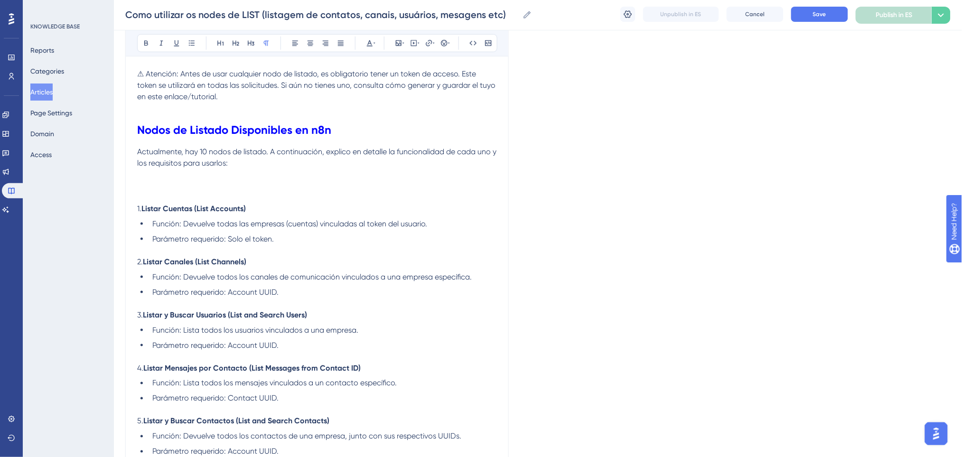
click at [233, 183] on p at bounding box center [317, 185] width 360 height 11
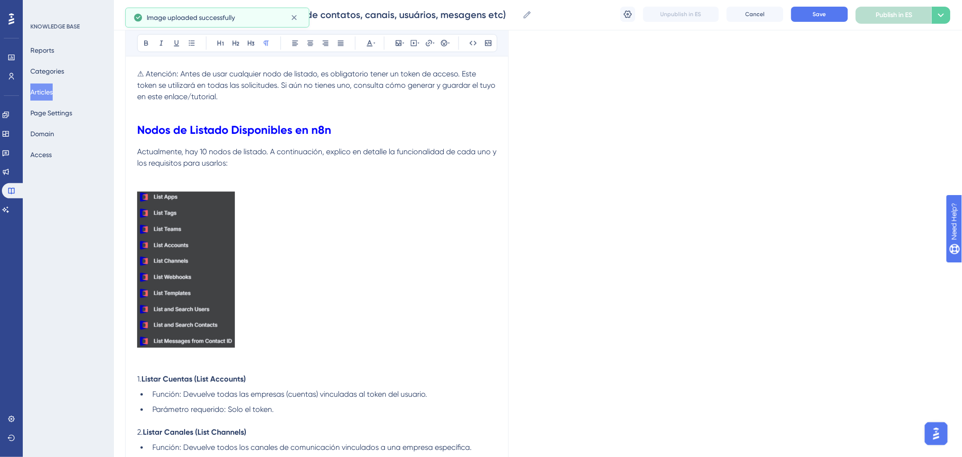
click at [224, 269] on img at bounding box center [186, 270] width 98 height 156
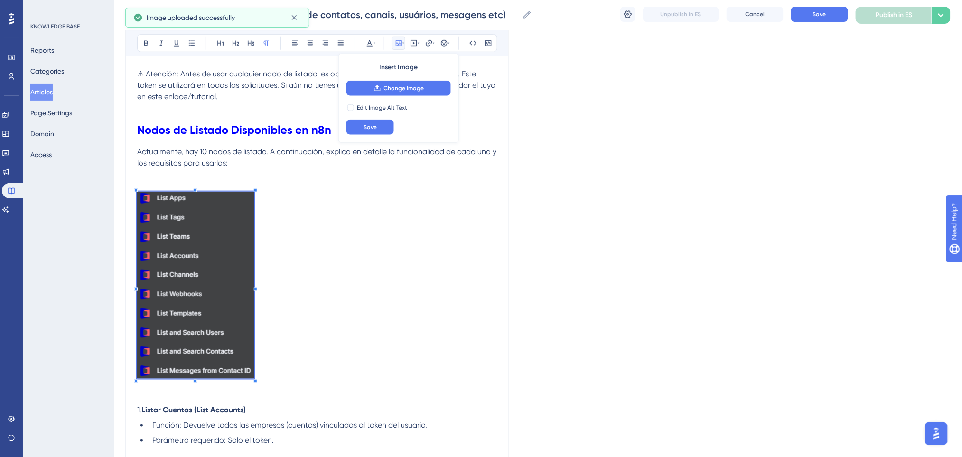
click at [253, 356] on span at bounding box center [195, 287] width 117 height 190
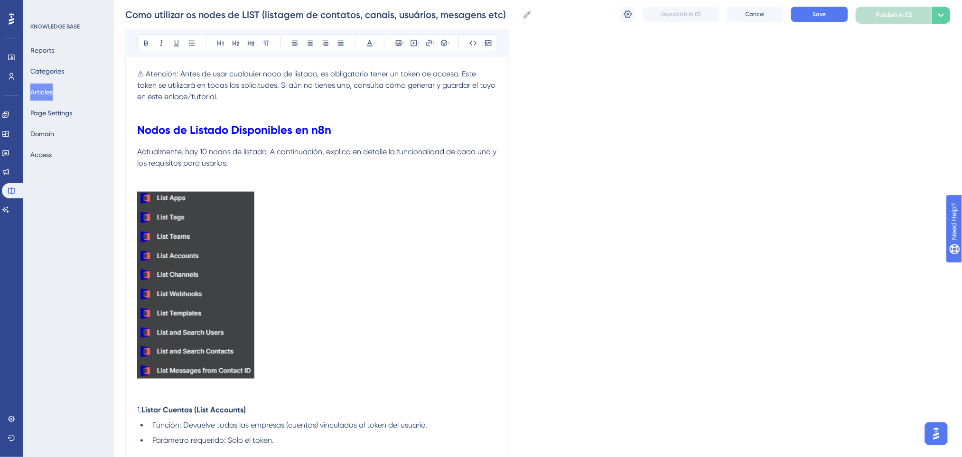
click at [188, 184] on p at bounding box center [317, 185] width 360 height 11
click at [188, 185] on p at bounding box center [317, 185] width 360 height 11
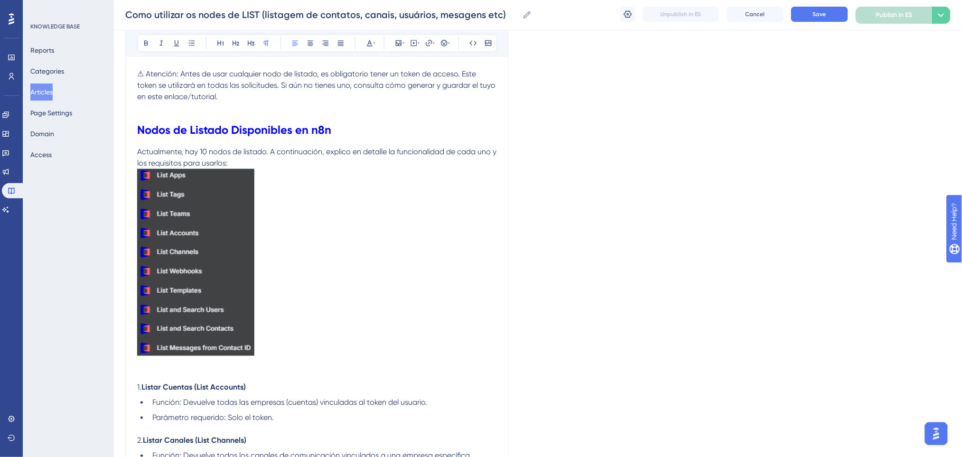
click at [396, 252] on p at bounding box center [317, 264] width 360 height 190
click at [247, 366] on p at bounding box center [317, 364] width 360 height 11
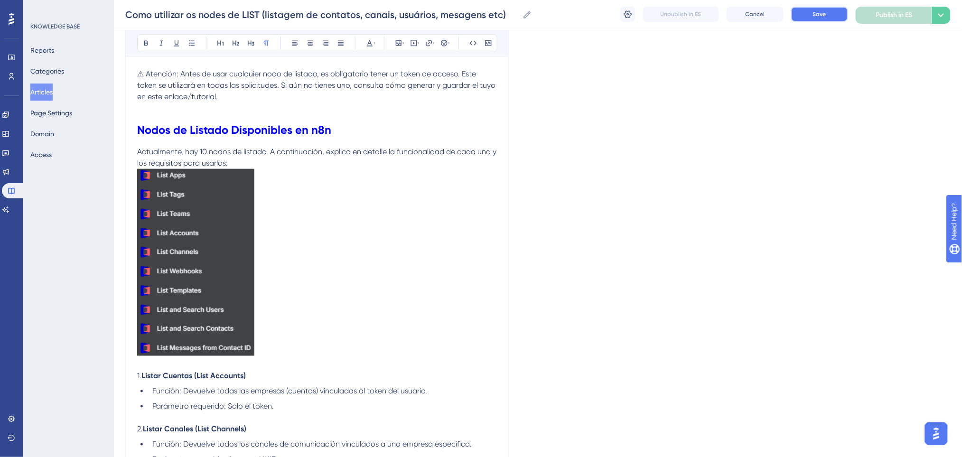
click at [824, 11] on span "Save" at bounding box center [819, 14] width 13 height 8
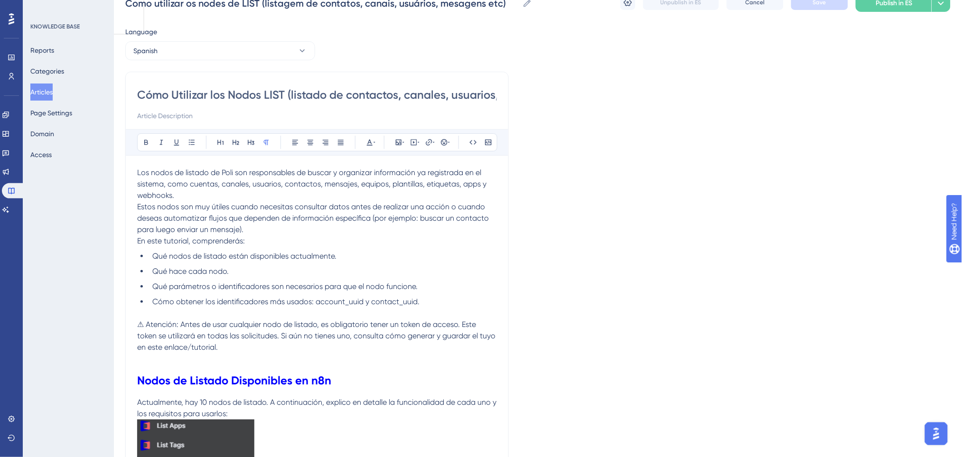
scroll to position [0, 0]
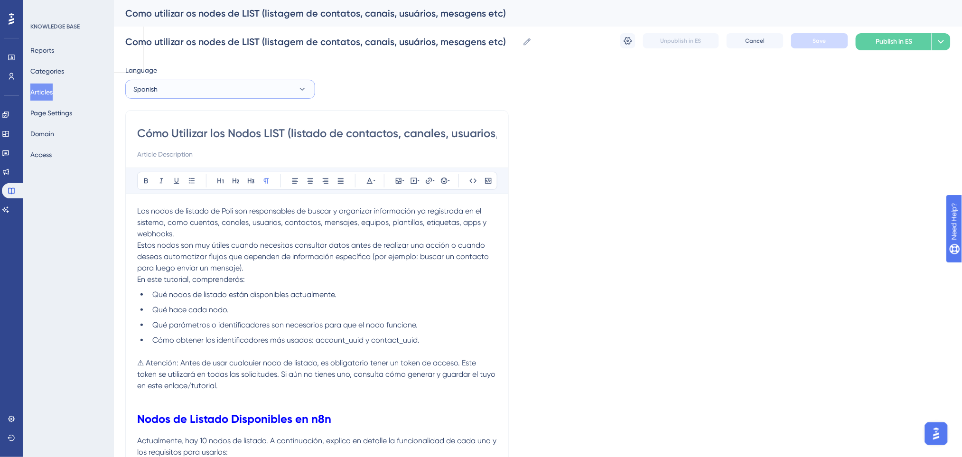
click at [273, 92] on button "Spanish" at bounding box center [220, 89] width 190 height 19
click at [220, 85] on button "Spanish" at bounding box center [220, 89] width 190 height 19
click at [43, 92] on button "Articles" at bounding box center [41, 92] width 22 height 17
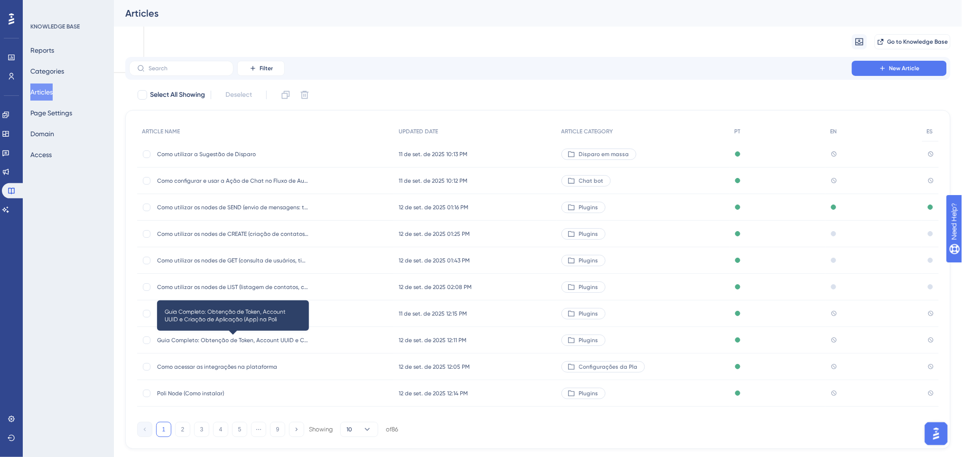
click at [296, 338] on span "Guia Completo: Obtenção de Token, Account UUID e Criação de Aplicação (App) na …" at bounding box center [233, 340] width 152 height 8
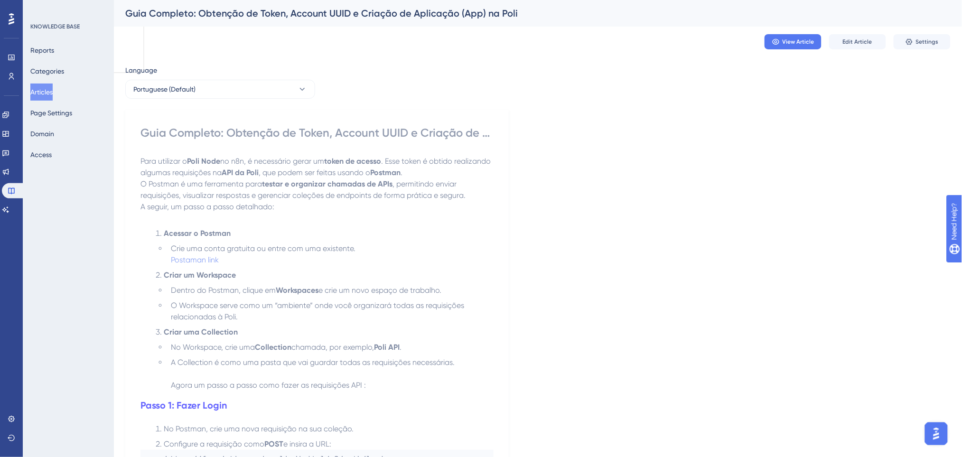
click at [48, 93] on button "Articles" at bounding box center [41, 92] width 22 height 17
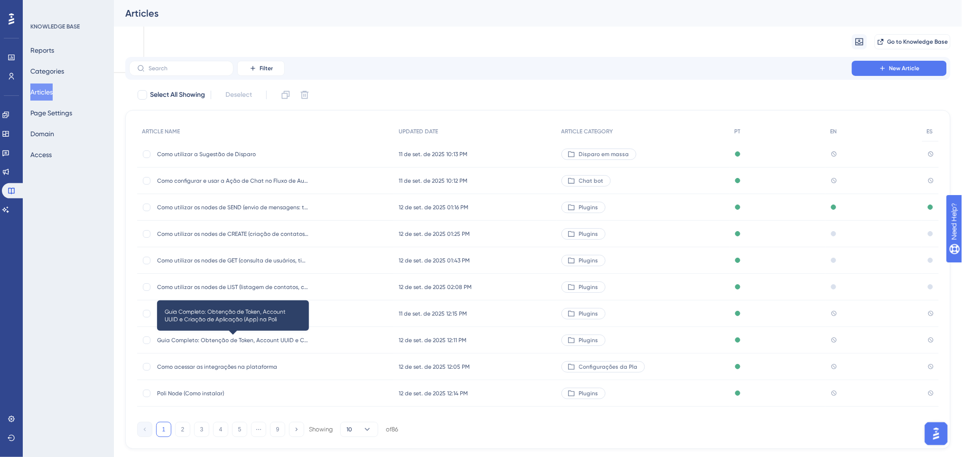
click at [235, 343] on span "Guia Completo: Obtenção de Token, Account UUID e Criação de Aplicação (App) na …" at bounding box center [233, 340] width 152 height 8
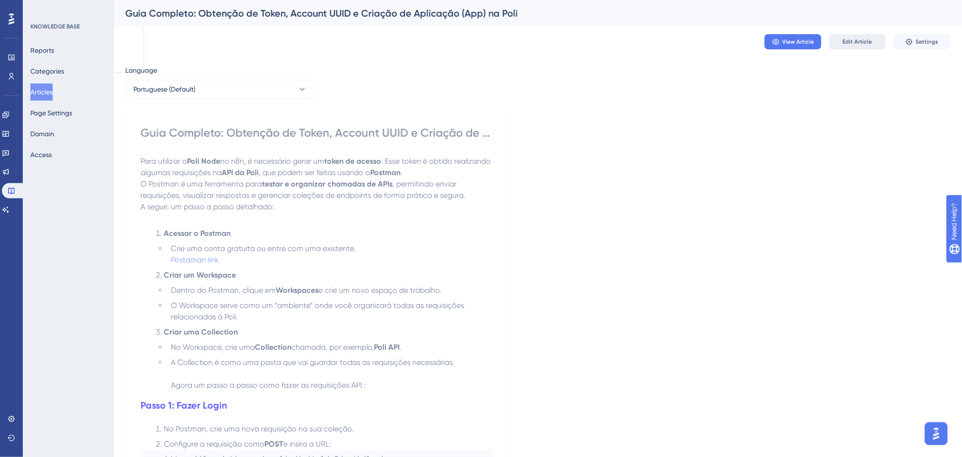
click at [869, 37] on button "Edit Article" at bounding box center [857, 41] width 57 height 15
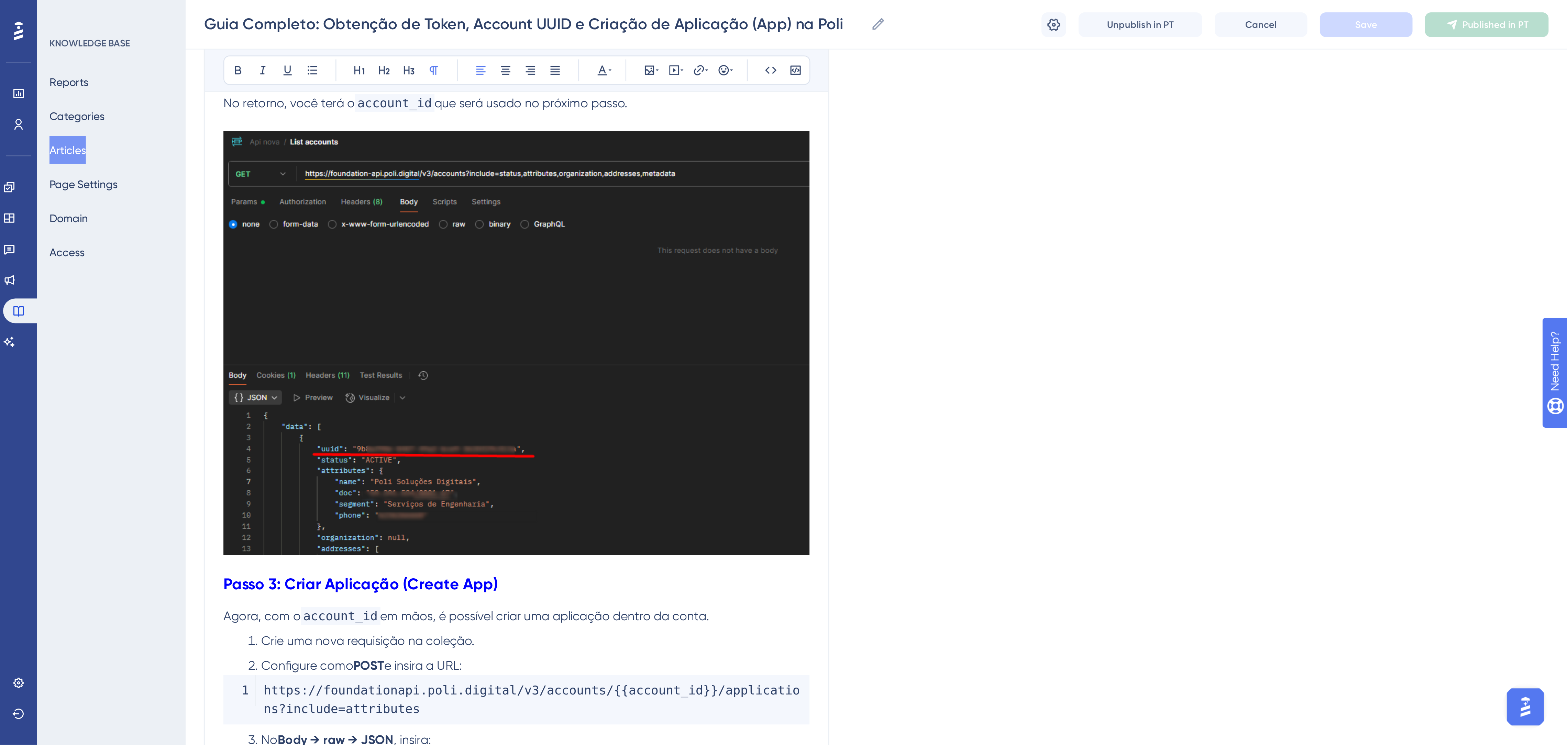
scroll to position [363, 0]
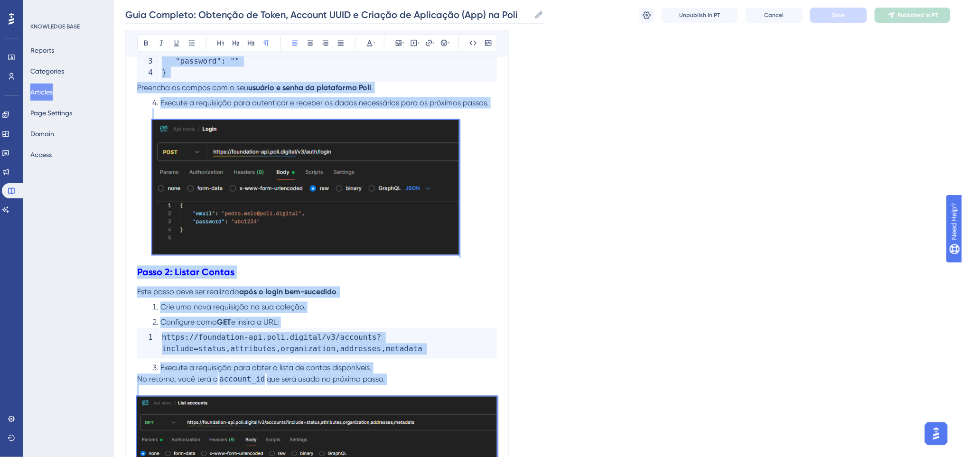
copy div "Lore ipsumdol s Amet Cons ad e5s, d eiusmodtem incid ut labor et dolore . Magn …"
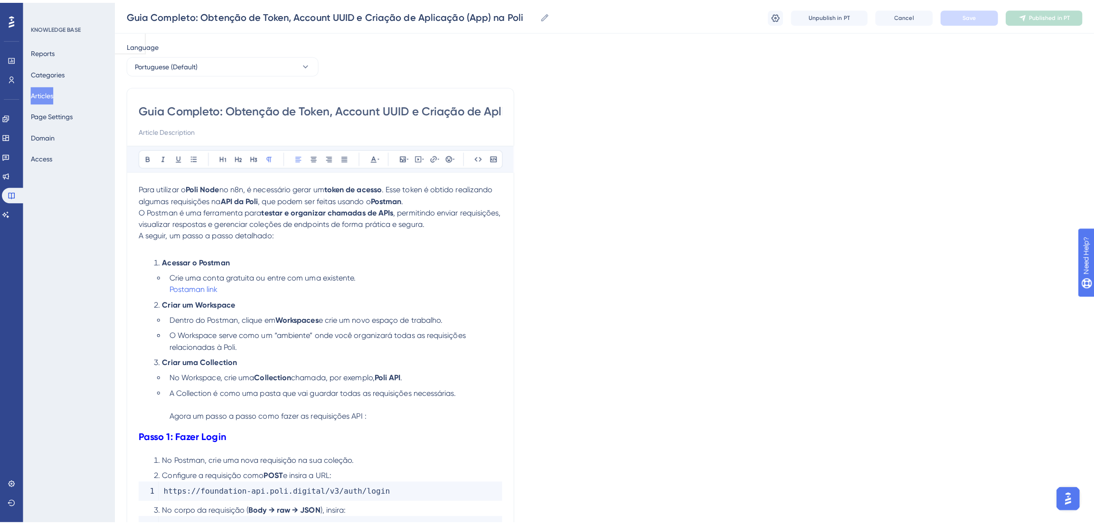
scroll to position [0, 0]
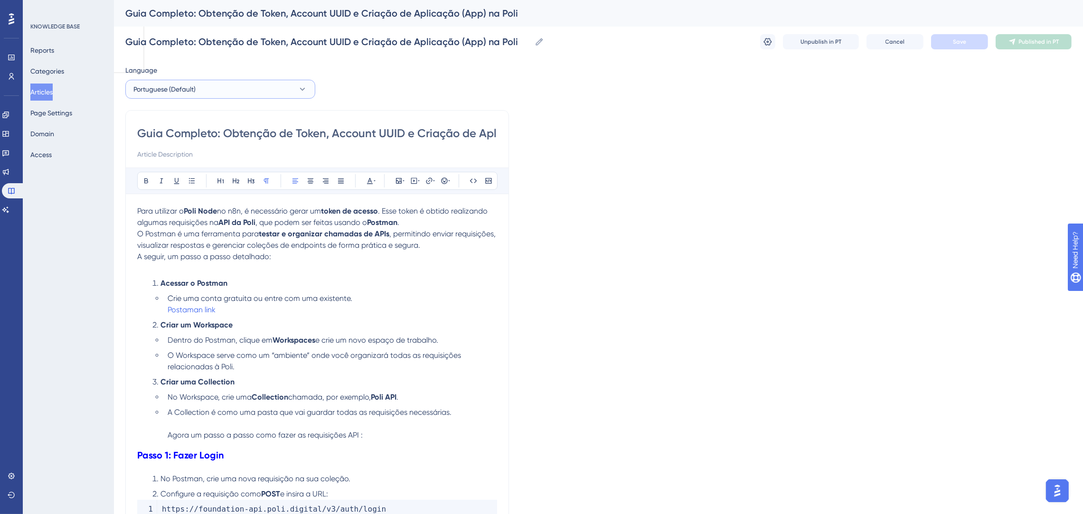
click at [215, 83] on button "Portuguese (Default)" at bounding box center [220, 89] width 190 height 19
click at [197, 137] on button "English English No translation" at bounding box center [220, 137] width 178 height 19
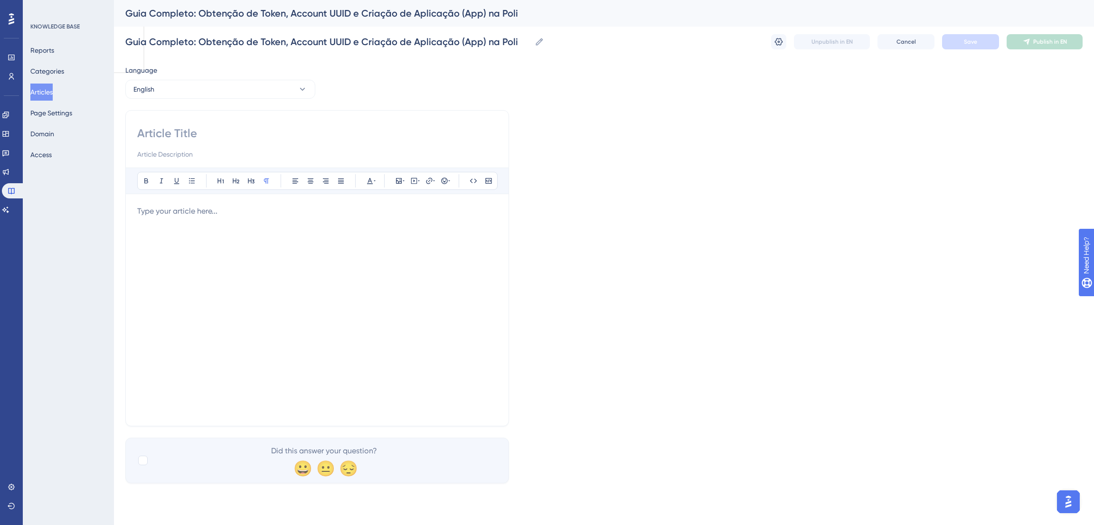
drag, startPoint x: 217, startPoint y: 223, endPoint x: 212, endPoint y: 216, distance: 8.4
click at [214, 219] on div at bounding box center [317, 310] width 360 height 209
click at [212, 215] on p at bounding box center [317, 211] width 360 height 11
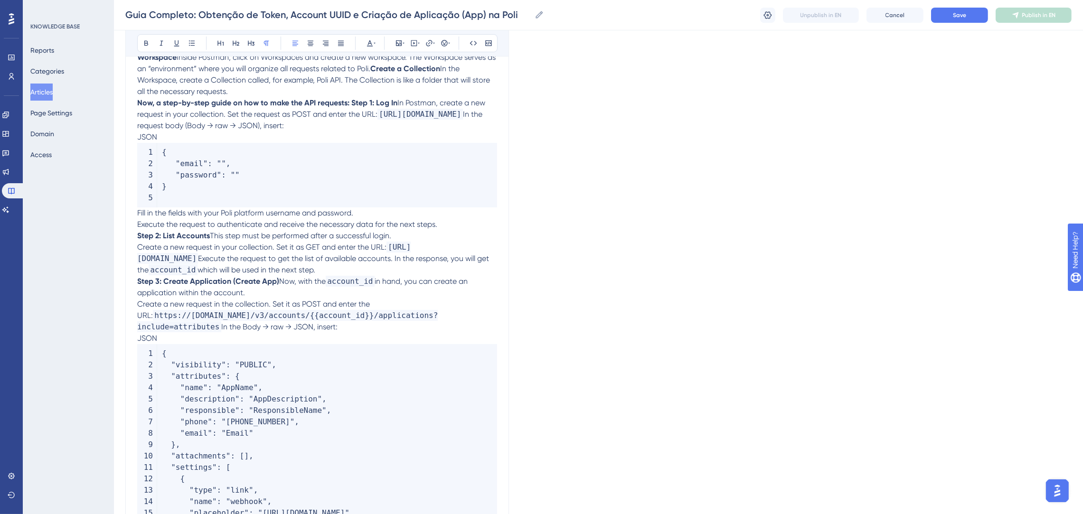
scroll to position [213, 0]
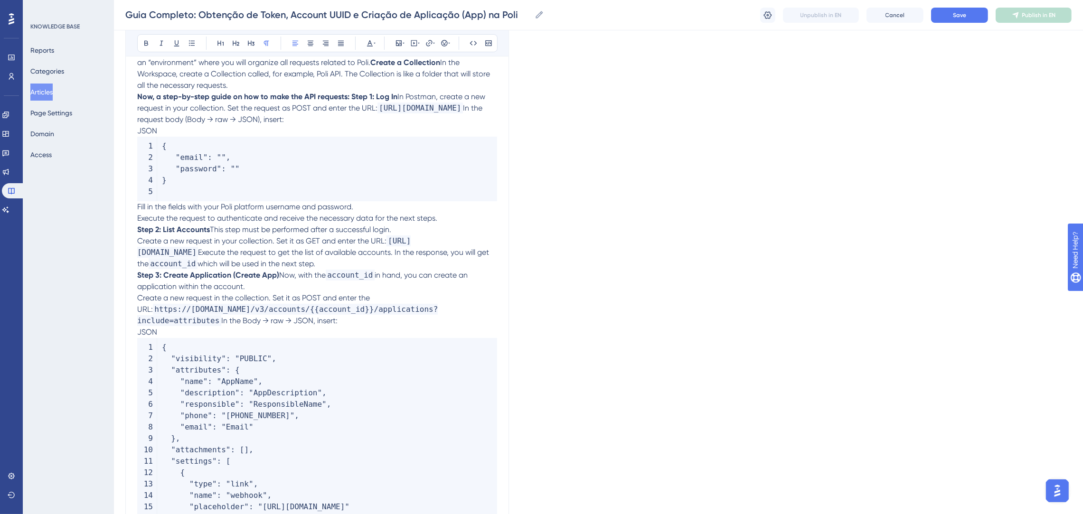
click at [324, 249] on p "Create a new request in your collection. Set it as GET and enter the URL: [URL]…" at bounding box center [317, 252] width 360 height 34
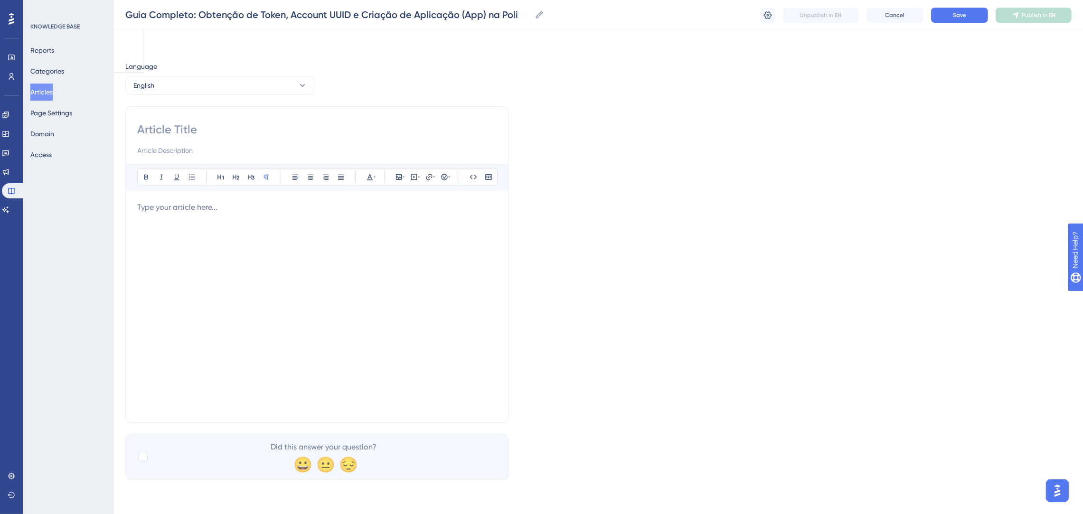
scroll to position [0, 0]
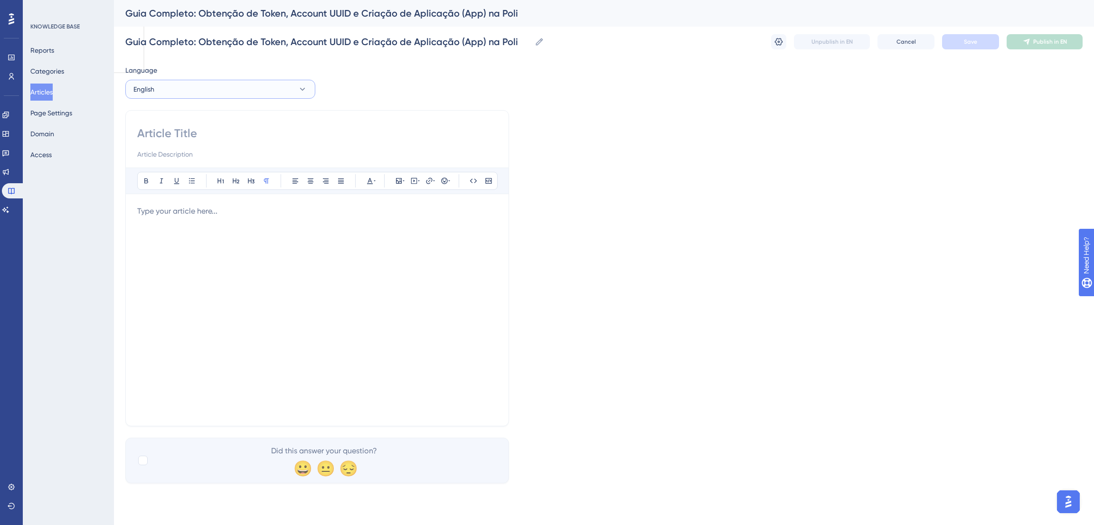
click at [213, 80] on button "English" at bounding box center [220, 89] width 190 height 19
click at [203, 117] on button "Portuguese (Default) Portuguese (Default) Published" at bounding box center [220, 118] width 178 height 19
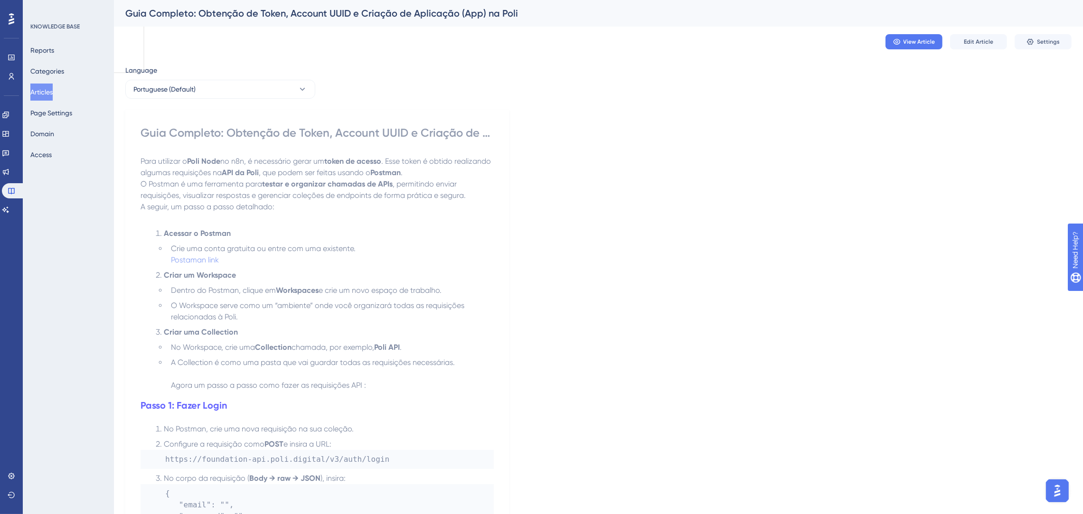
click at [299, 191] on span ", permitindo enviar requisições, visualizar respostas e gerenciar coleções de e…" at bounding box center [302, 189] width 325 height 20
click at [973, 43] on span "Edit Article" at bounding box center [977, 42] width 29 height 8
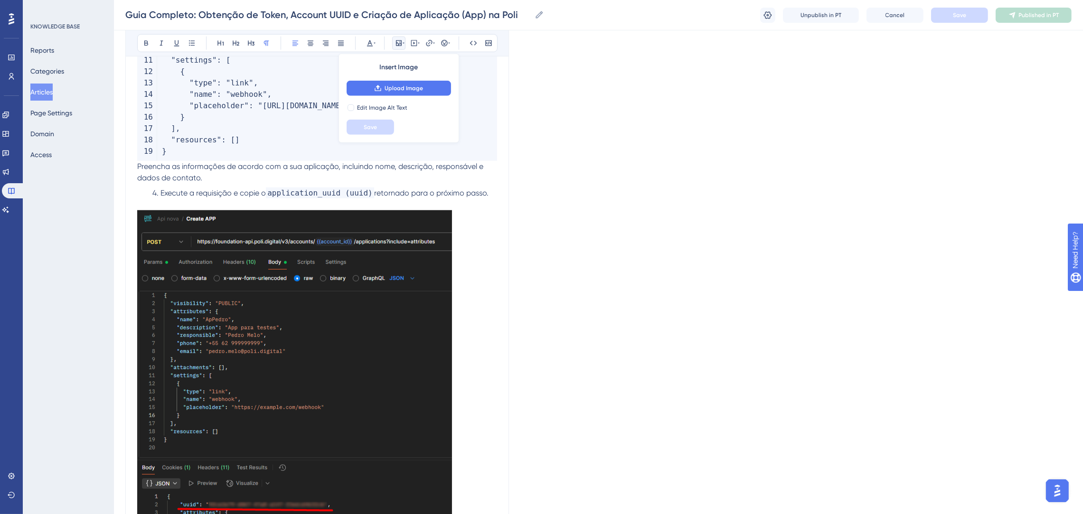
drag, startPoint x: 262, startPoint y: 117, endPoint x: 235, endPoint y: 200, distance: 87.5
click at [261, 142] on code "{ "visibility" : "PUBLIC" , "attributes" : { "name" : "NomeDoAPP" , "descriptio…" at bounding box center [317, 49] width 360 height 224
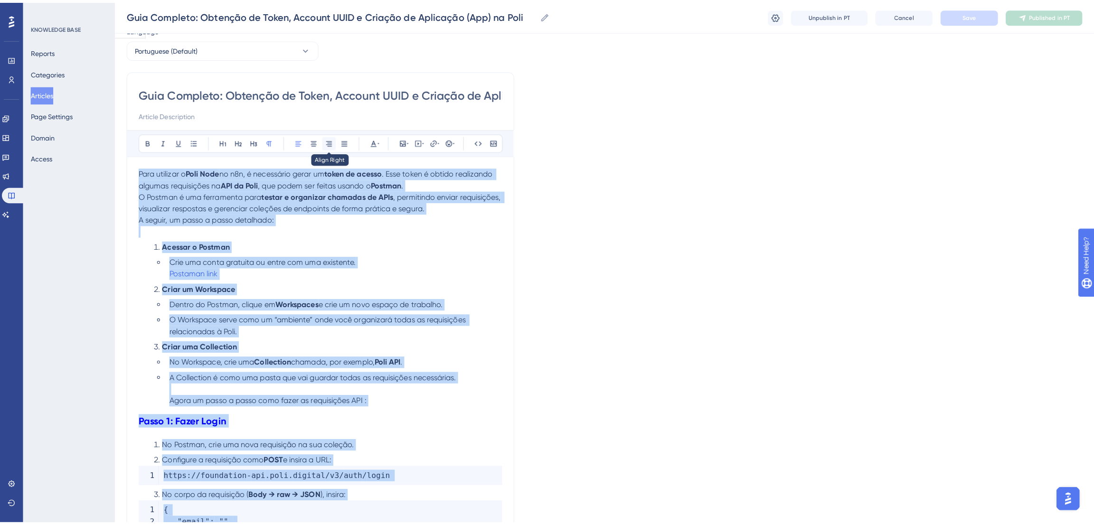
scroll to position [0, 0]
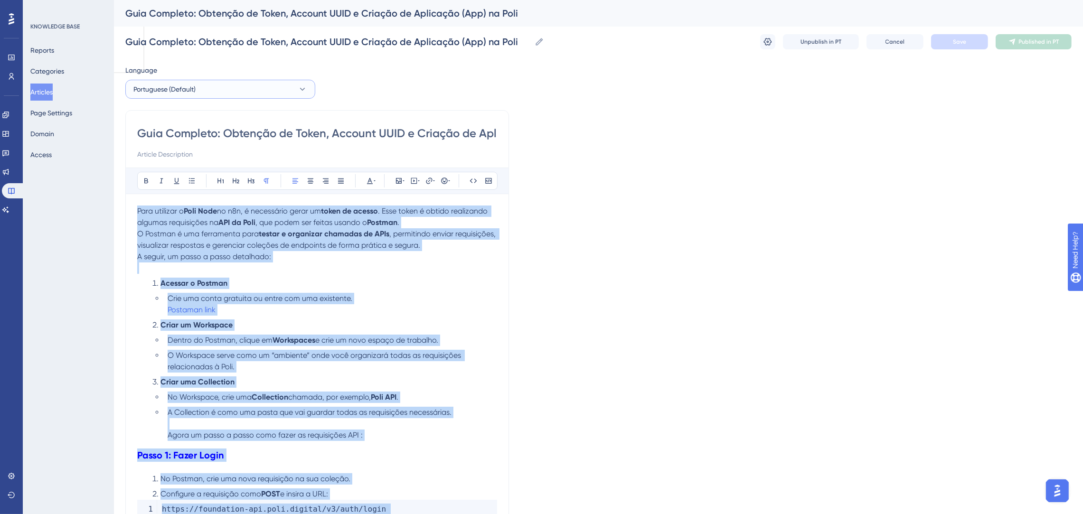
click at [166, 85] on span "Portuguese (Default)" at bounding box center [164, 89] width 62 height 11
click at [175, 137] on button "English English No translation" at bounding box center [220, 137] width 178 height 19
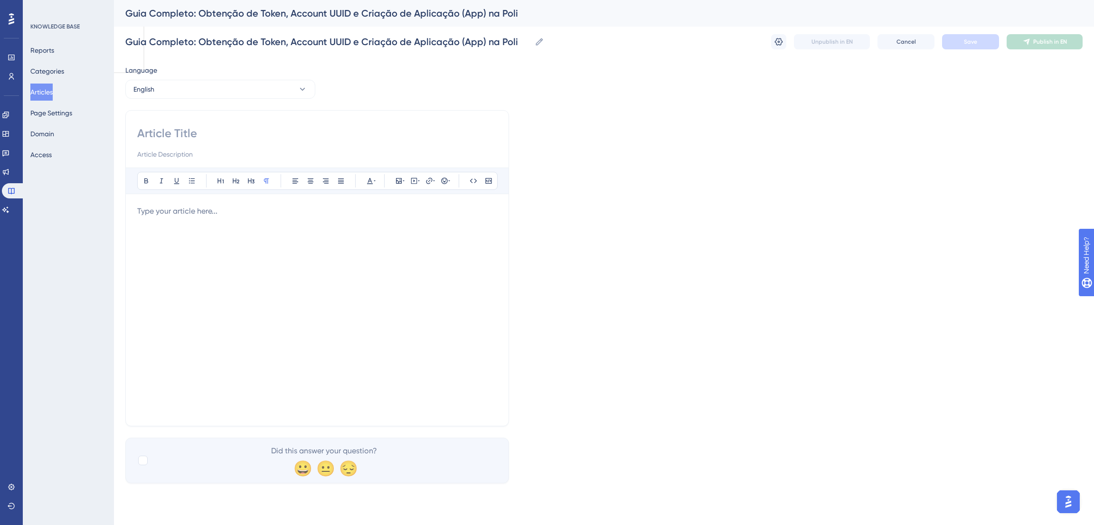
click at [234, 208] on p at bounding box center [317, 211] width 360 height 11
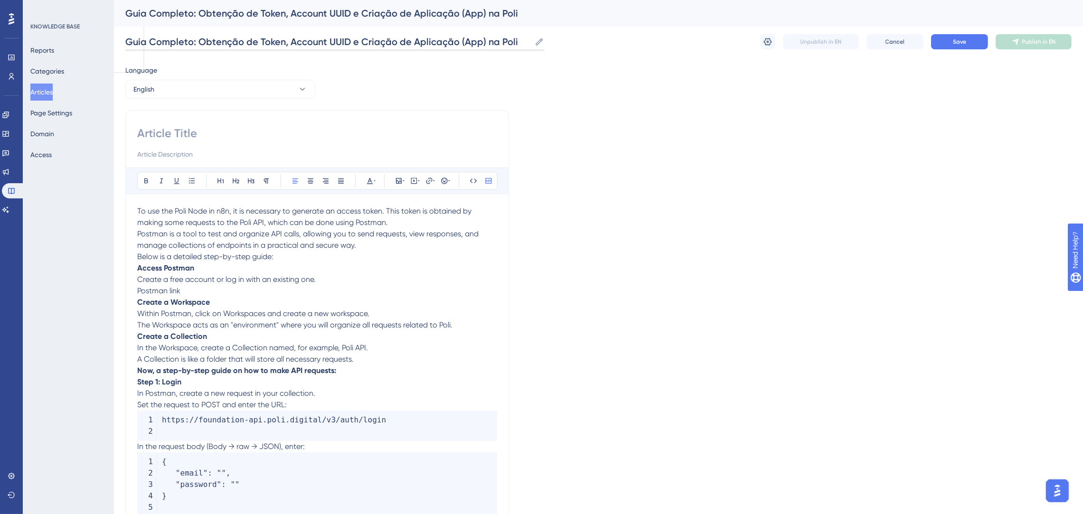
click at [494, 40] on input "Guia Completo: Obtenção de Token, Account UUID e Criação de Aplicação (App) na …" at bounding box center [327, 41] width 405 height 13
drag, startPoint x: 520, startPoint y: 40, endPoint x: 104, endPoint y: 42, distance: 416.2
click at [206, 128] on input at bounding box center [317, 133] width 360 height 15
paste input "Complete Guide: Obtaining Token, Account UUID, and Creating an Application (App…"
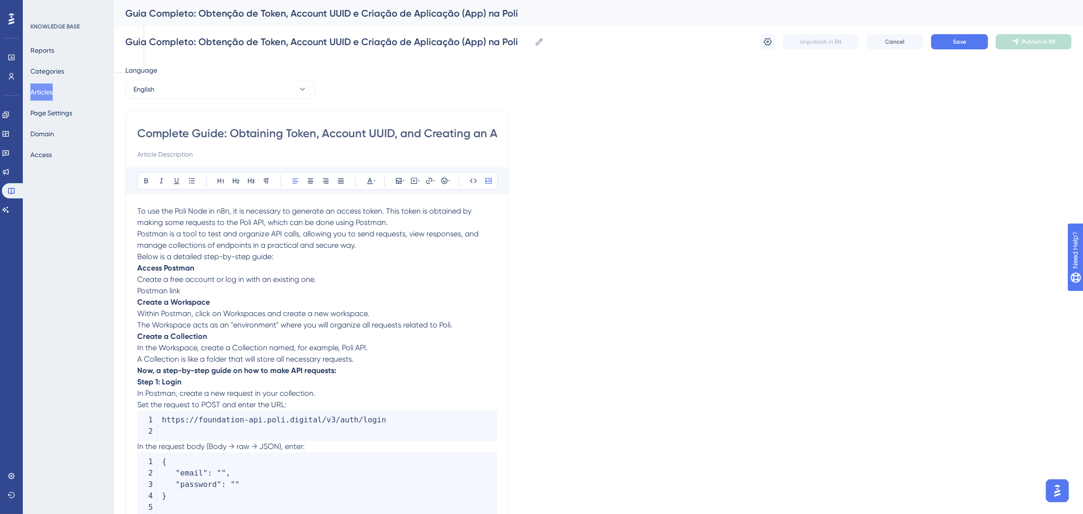
scroll to position [0, 117]
type input "Complete Guide: Obtaining Token, Account UUID, and Creating an Application (App…"
click at [964, 40] on span "Save" at bounding box center [959, 42] width 13 height 8
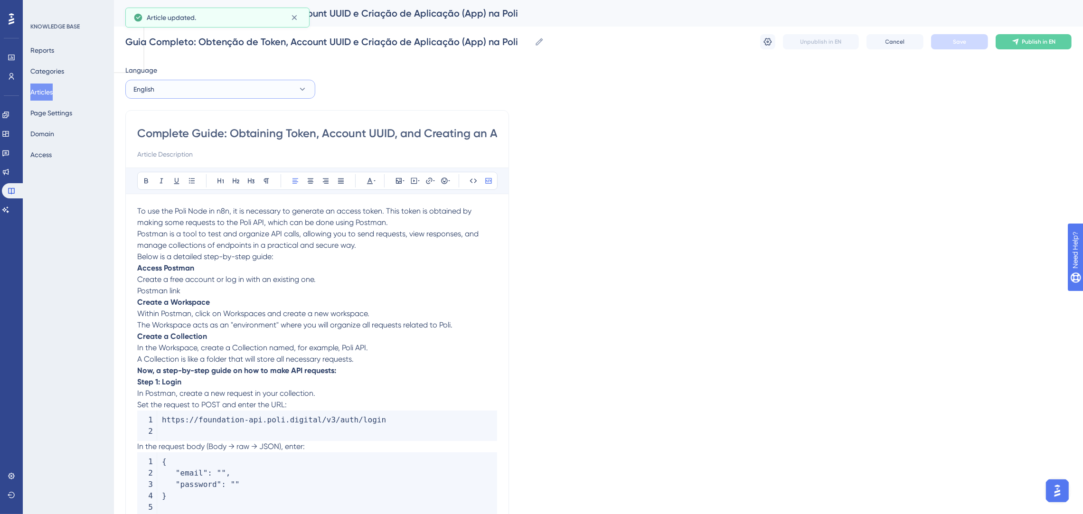
click at [176, 89] on button "English" at bounding box center [220, 89] width 190 height 19
click at [197, 115] on span "Portuguese (Default)" at bounding box center [170, 117] width 62 height 11
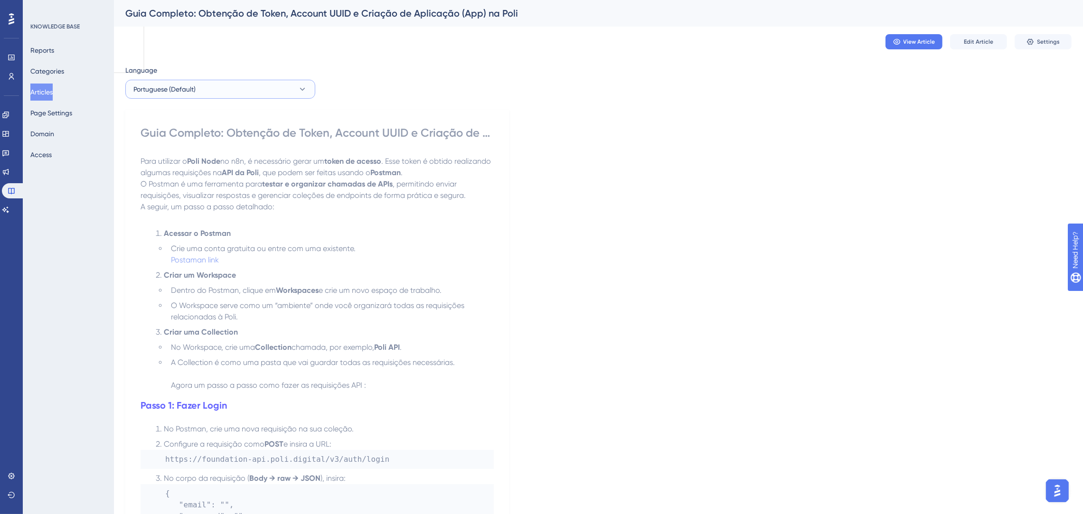
click at [187, 89] on span "Portuguese (Default)" at bounding box center [164, 89] width 62 height 11
click at [187, 138] on button "English English Draft" at bounding box center [220, 137] width 178 height 19
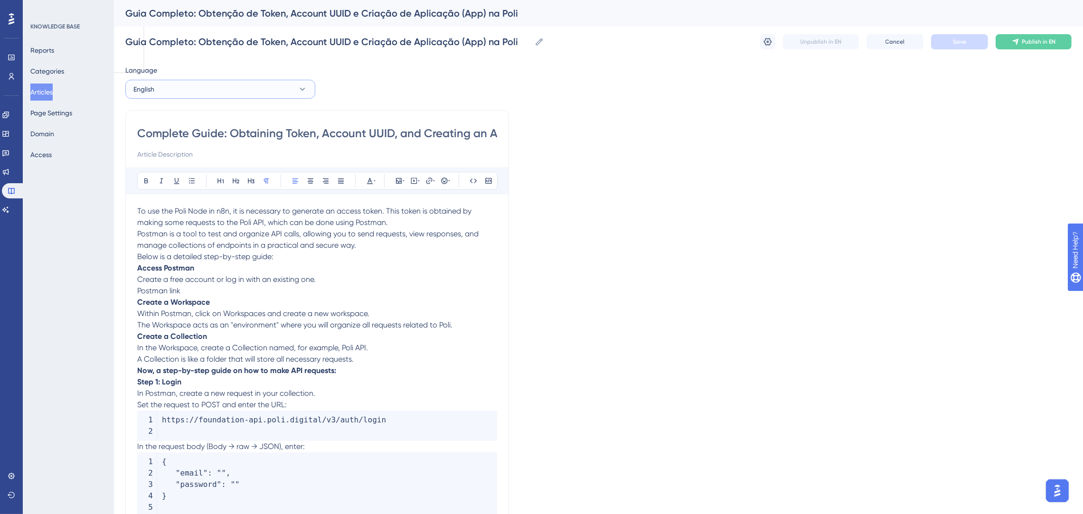
click at [191, 95] on button "English" at bounding box center [220, 89] width 190 height 19
click at [187, 123] on span "Portuguese (Default)" at bounding box center [170, 117] width 62 height 11
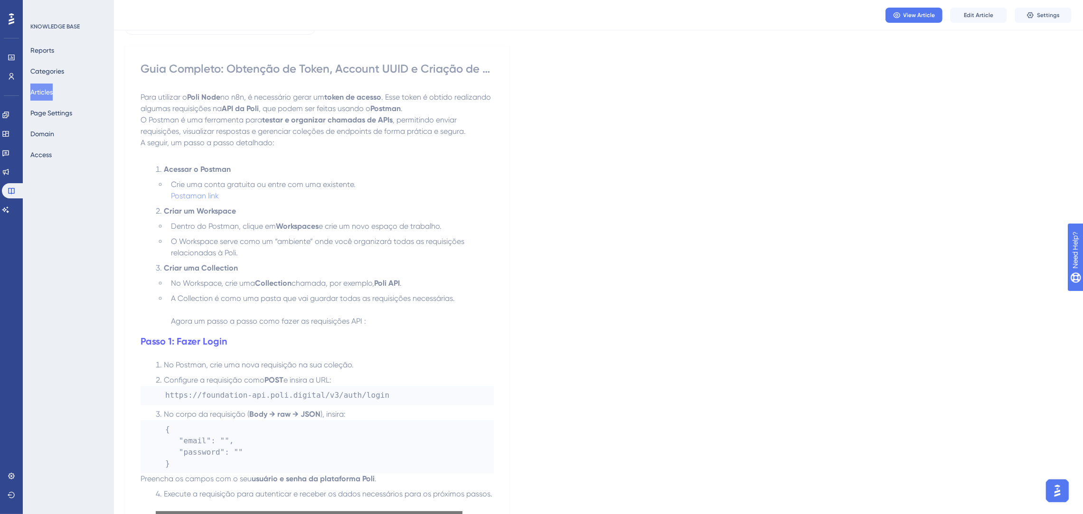
scroll to position [142, 0]
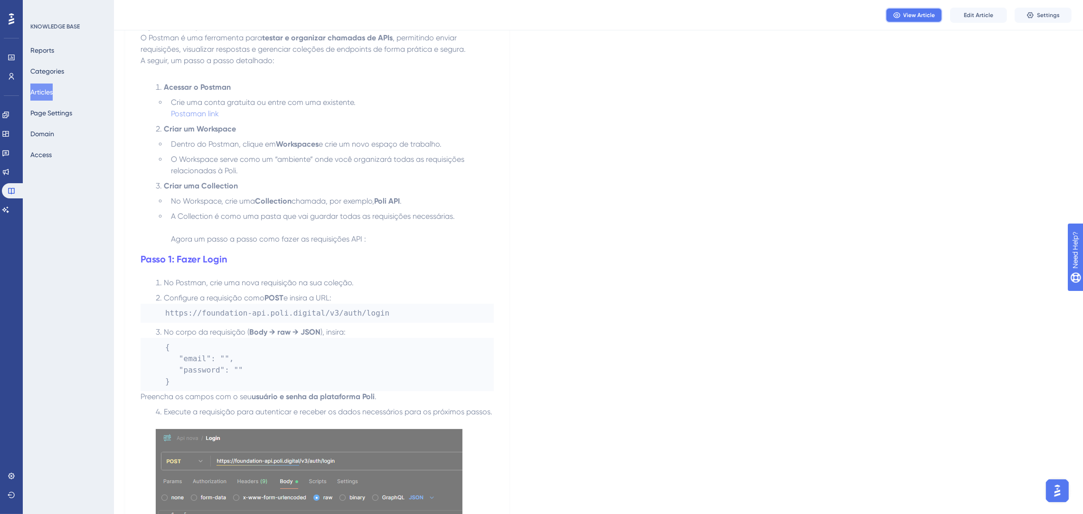
click at [933, 11] on span "View Article" at bounding box center [919, 15] width 32 height 8
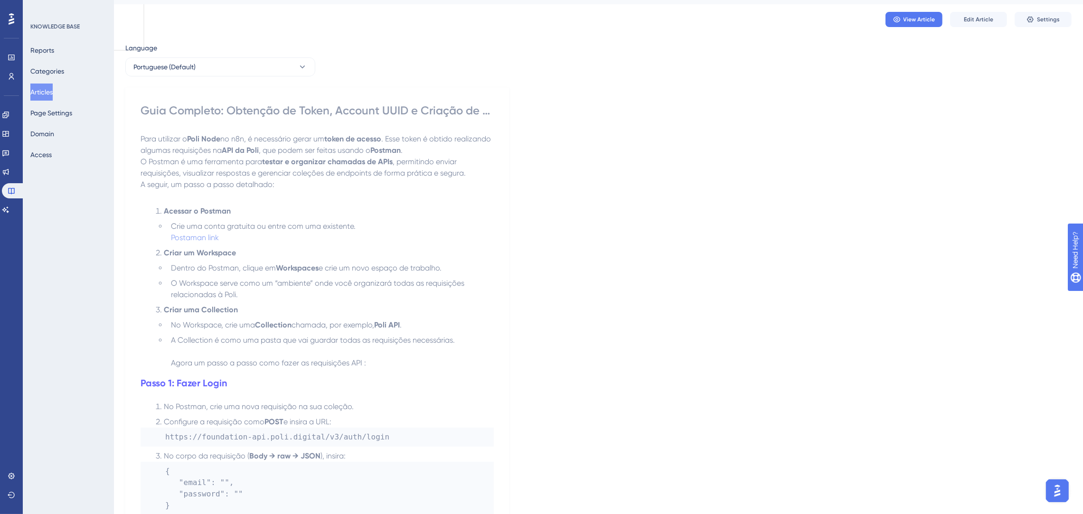
scroll to position [0, 0]
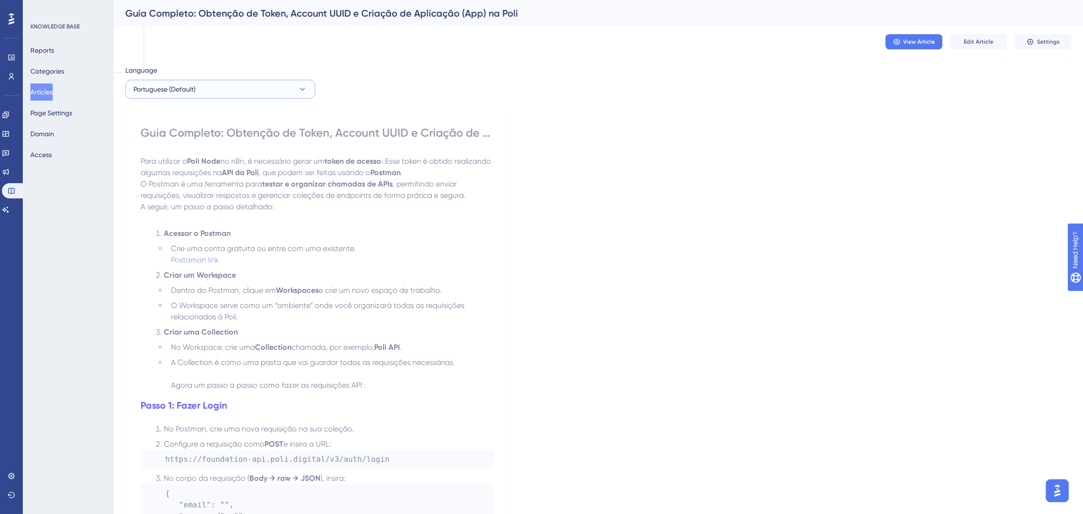
click at [252, 95] on button "Portuguese (Default)" at bounding box center [220, 89] width 190 height 19
click at [202, 141] on button "English English Draft" at bounding box center [220, 137] width 178 height 19
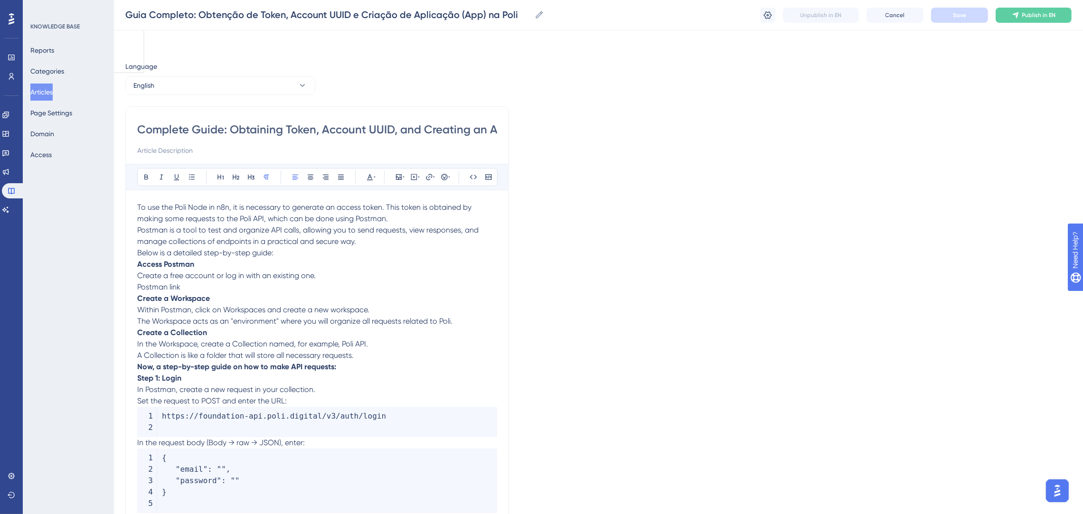
scroll to position [757, 0]
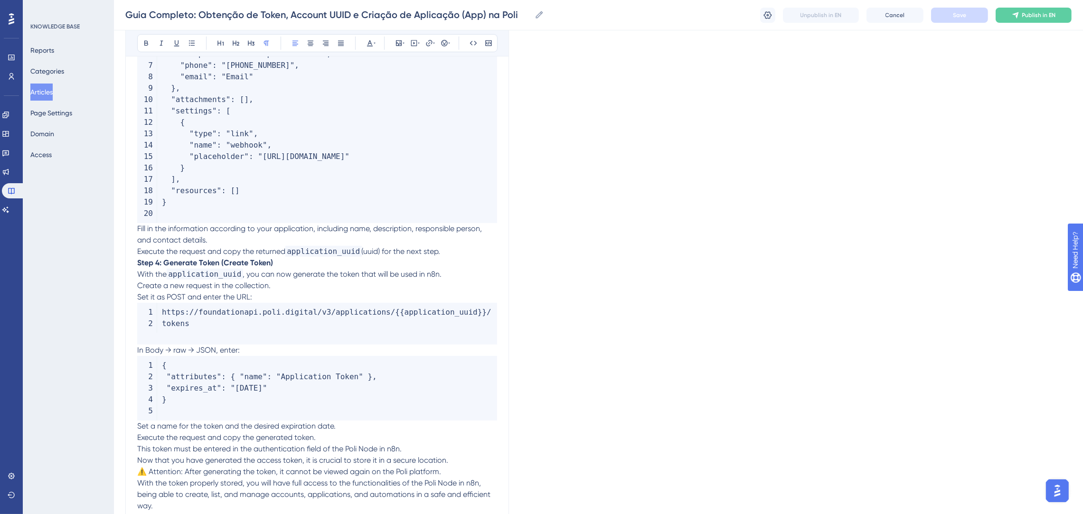
click at [323, 240] on p "Fill in the information according to your application, including name, descript…" at bounding box center [317, 240] width 360 height 34
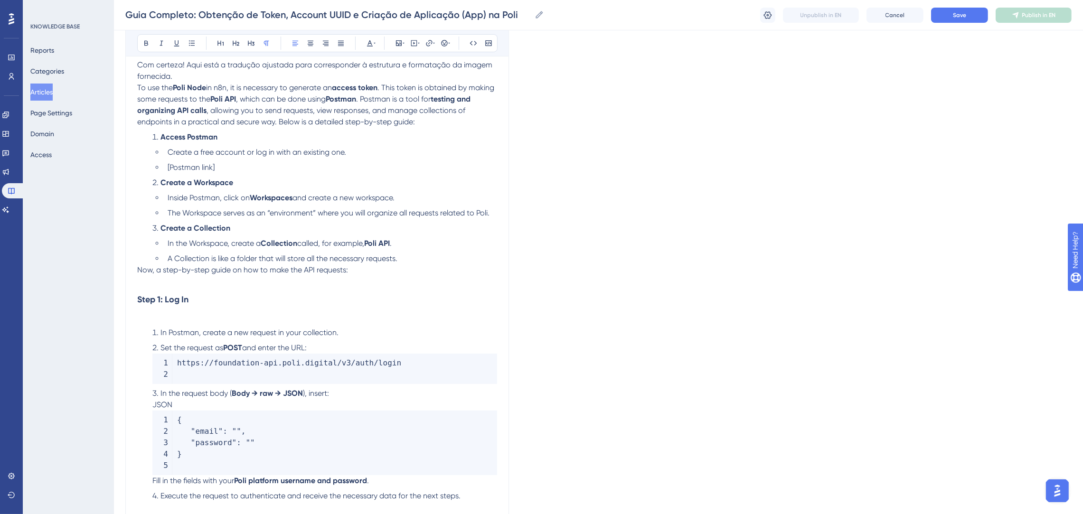
scroll to position [0, 0]
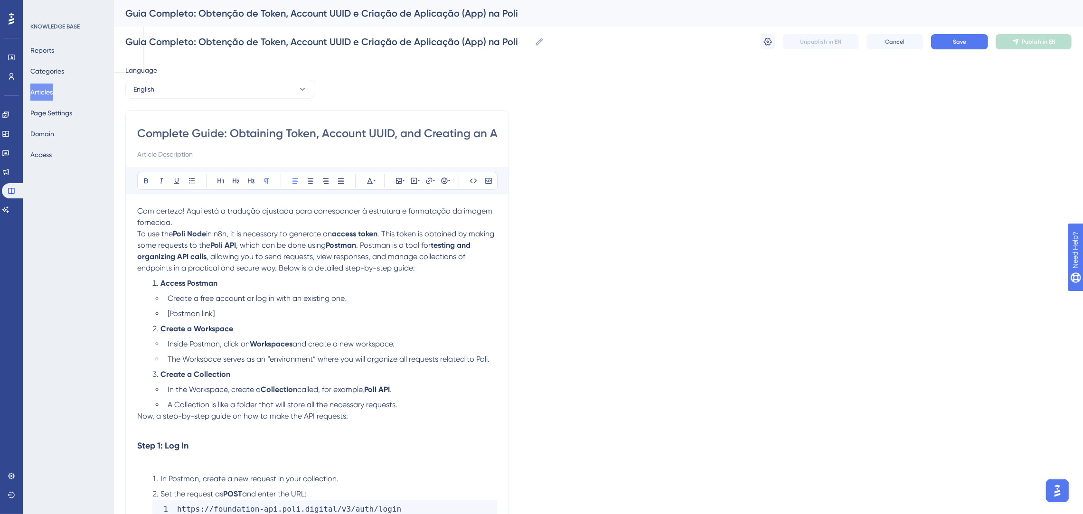
click at [429, 265] on p "To use the Poli Node in n8n, it is necessary to generate an access token . This…" at bounding box center [317, 251] width 360 height 46
click at [268, 216] on p "Com certeza! Aqui está a tradução ajustada para corresponder à estrutura e form…" at bounding box center [317, 217] width 360 height 23
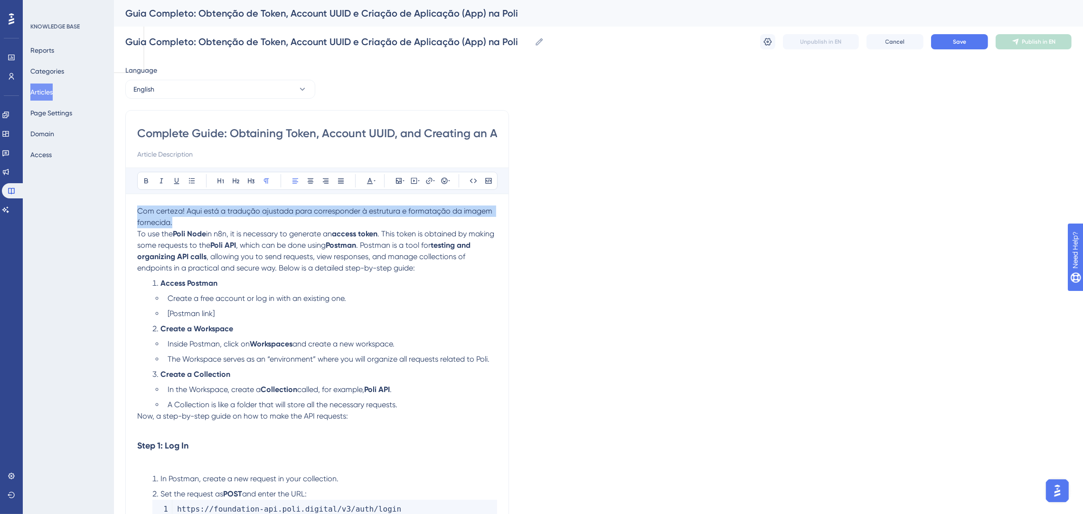
drag, startPoint x: 276, startPoint y: 220, endPoint x: 131, endPoint y: 208, distance: 145.7
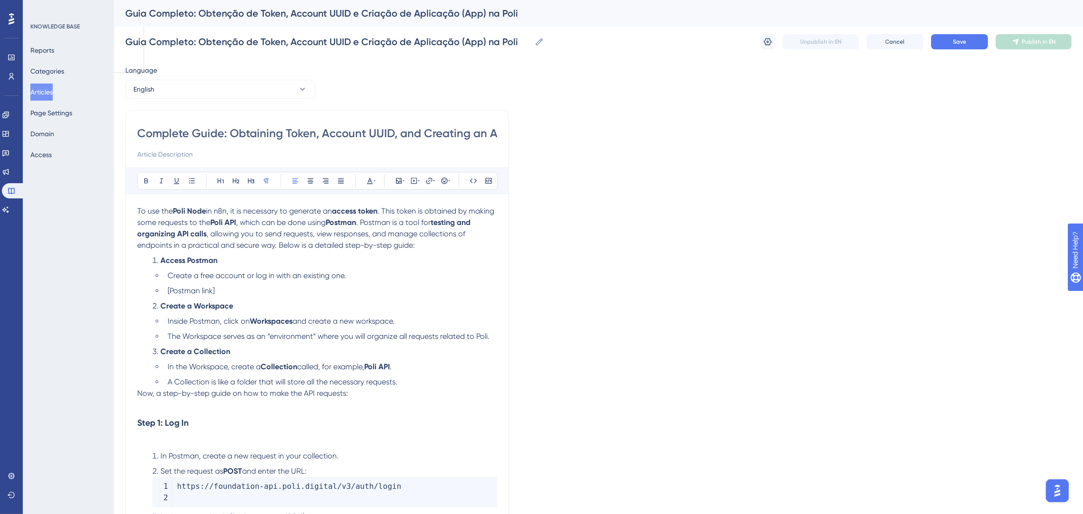
click at [421, 243] on p "To use the Poli Node in n8n, it is necessary to generate an access token . This…" at bounding box center [317, 229] width 360 height 46
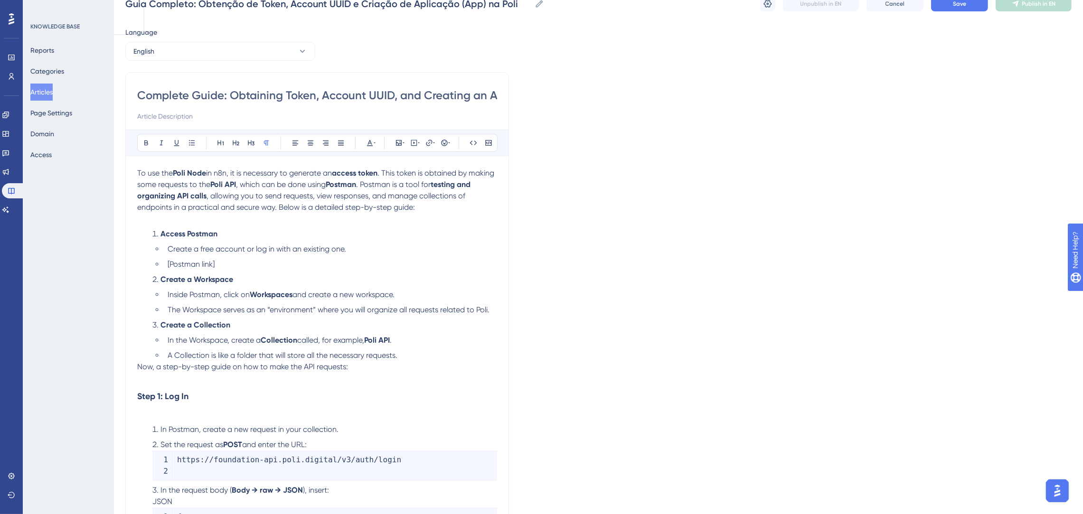
scroll to position [71, 0]
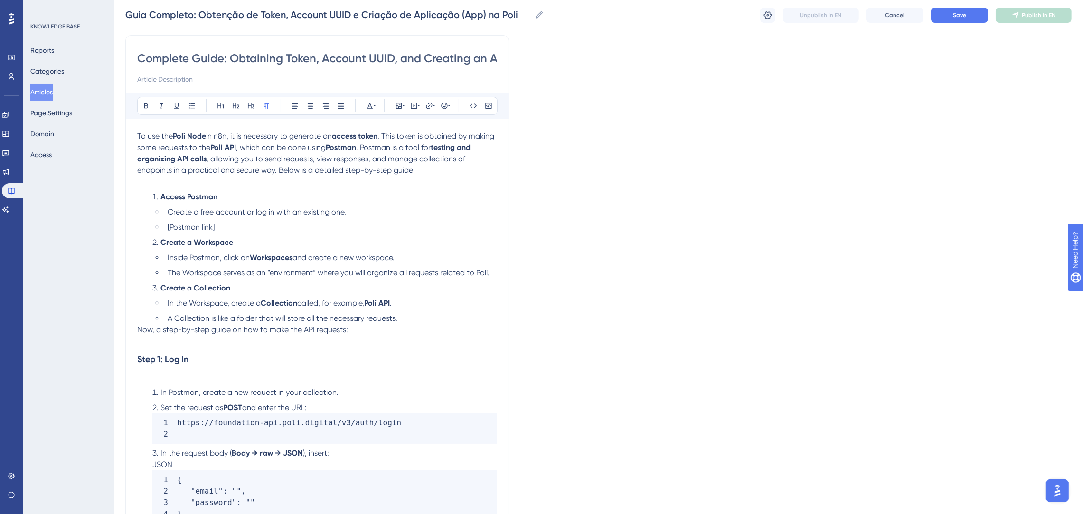
drag, startPoint x: 276, startPoint y: 344, endPoint x: 267, endPoint y: 348, distance: 9.3
click at [274, 345] on p at bounding box center [317, 341] width 360 height 11
drag, startPoint x: 244, startPoint y: 366, endPoint x: 240, endPoint y: 371, distance: 6.4
click at [243, 367] on h3 "Step 1: Log In" at bounding box center [317, 359] width 360 height 25
click at [237, 374] on p at bounding box center [317, 377] width 360 height 11
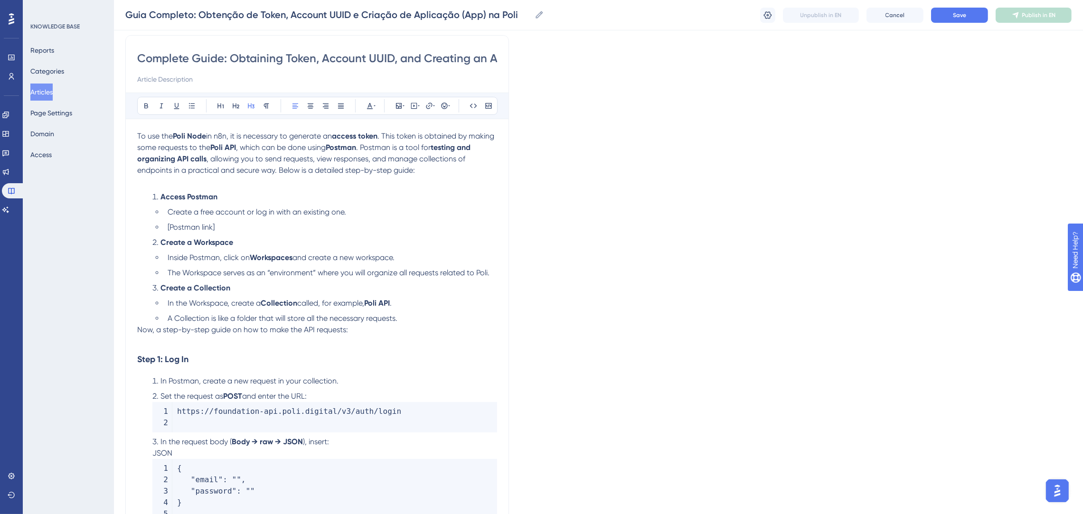
click at [238, 347] on p at bounding box center [317, 341] width 360 height 11
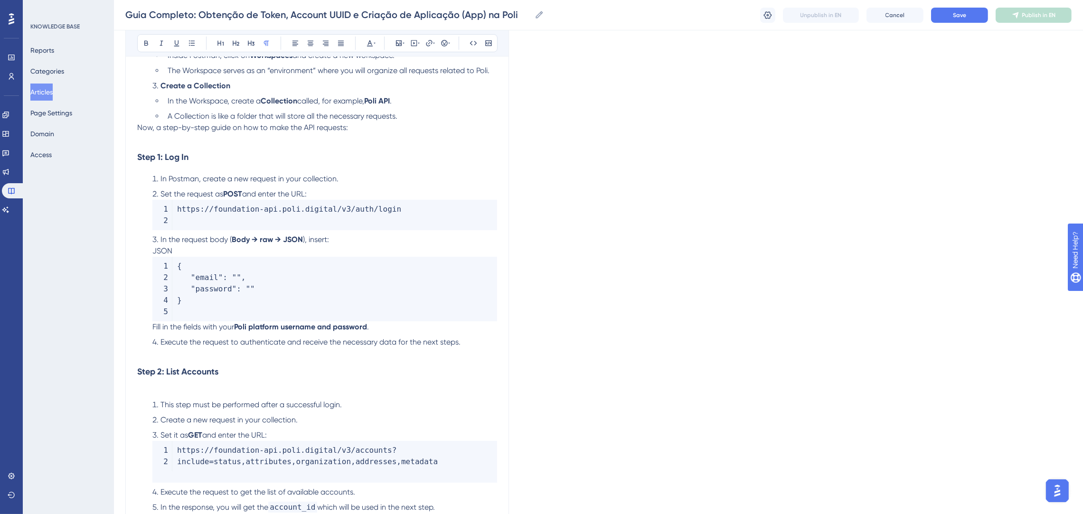
scroll to position [355, 0]
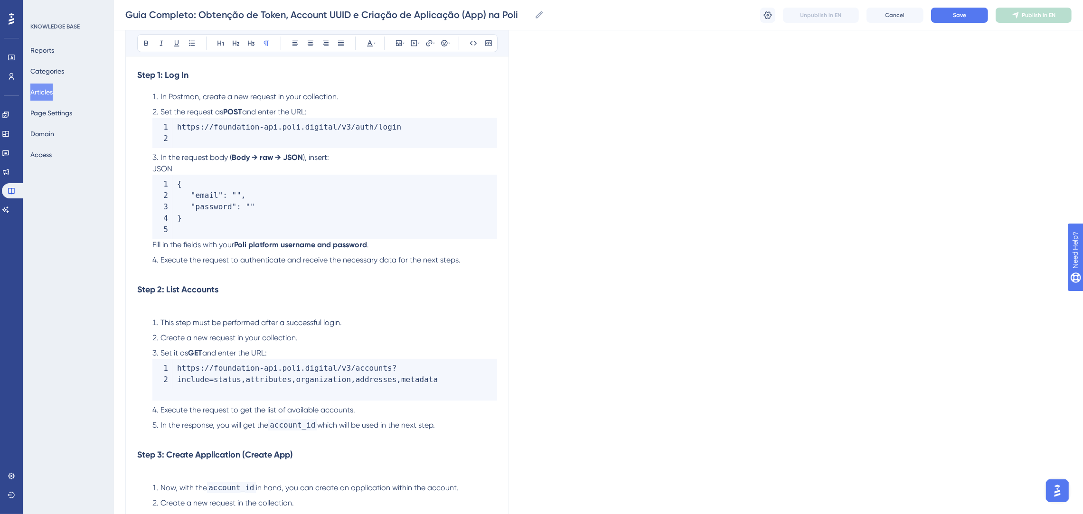
click at [182, 311] on p at bounding box center [317, 307] width 360 height 11
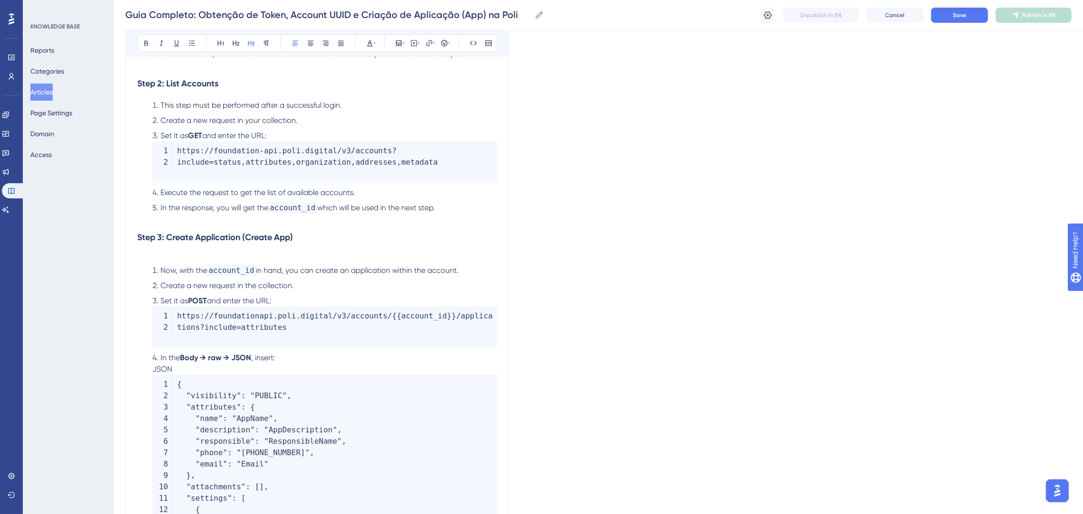
scroll to position [570, 0]
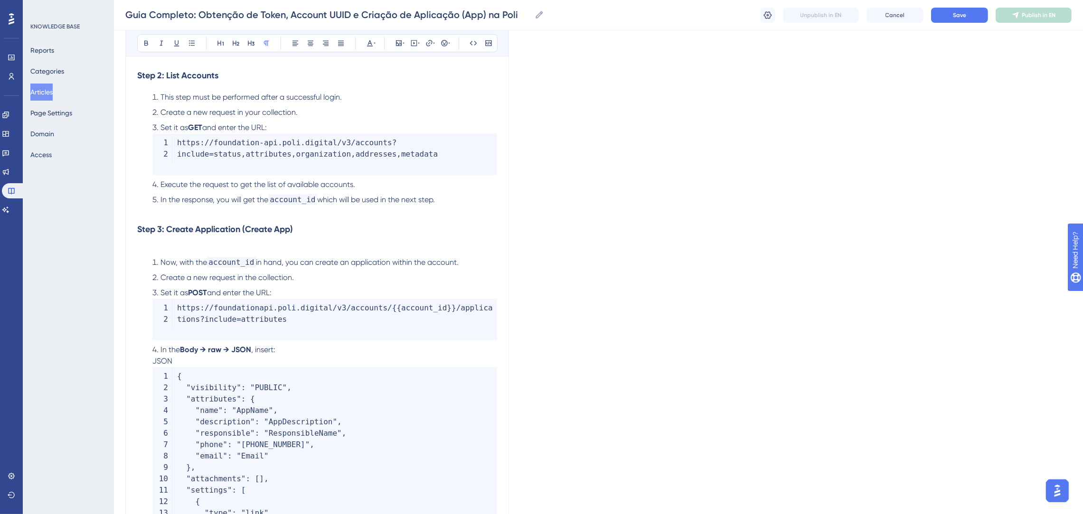
click at [167, 246] on p at bounding box center [317, 247] width 360 height 11
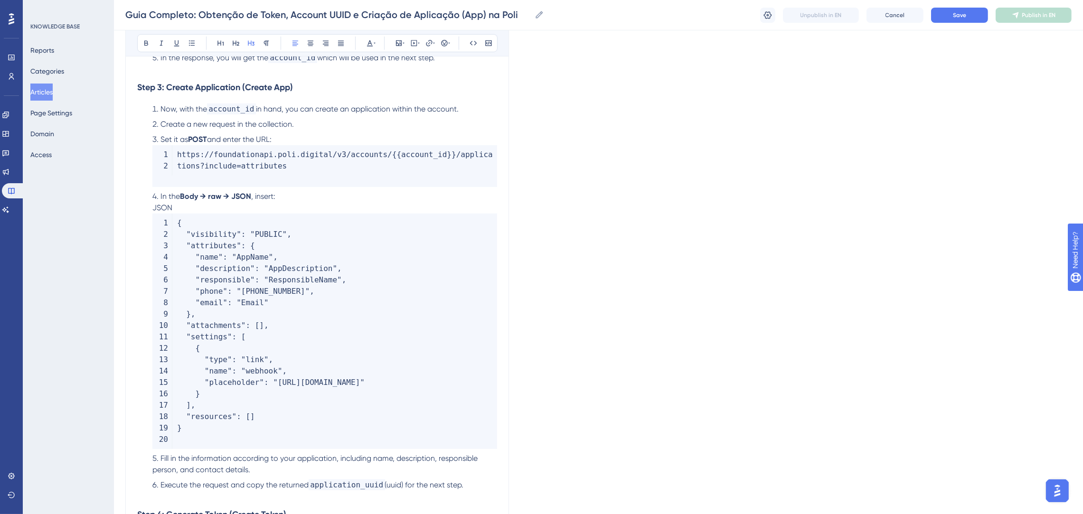
scroll to position [997, 0]
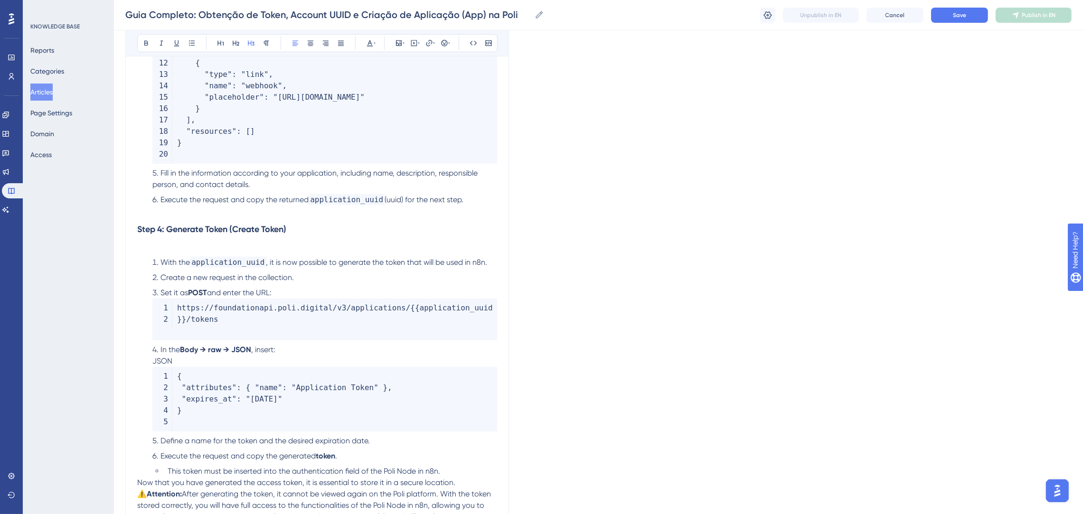
click at [160, 249] on p at bounding box center [317, 247] width 360 height 11
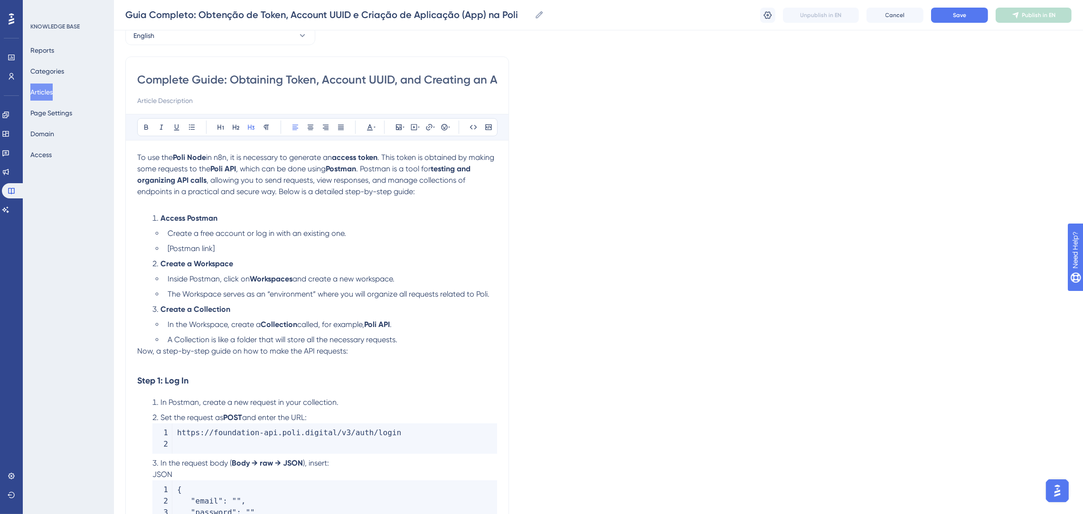
scroll to position [25, 0]
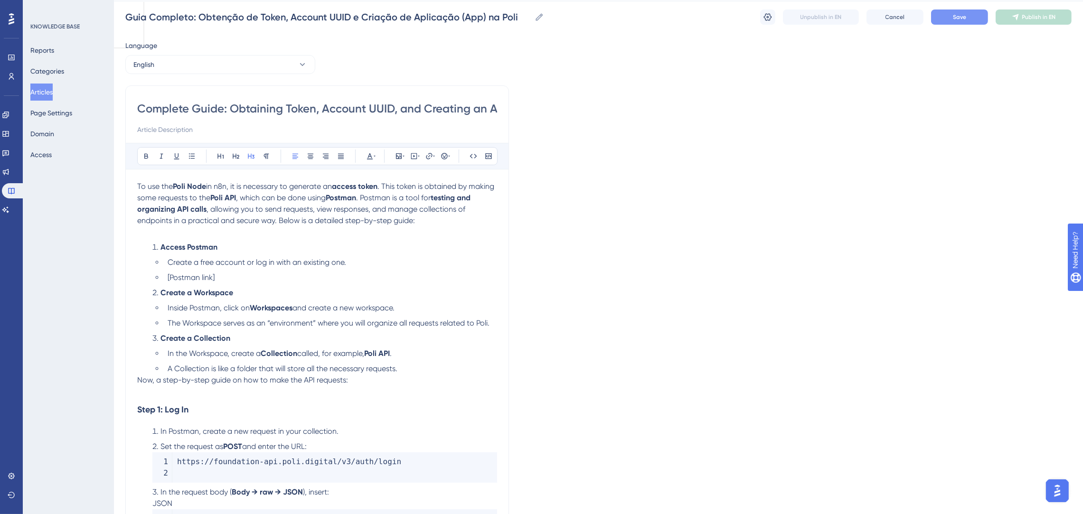
click at [963, 17] on span "Save" at bounding box center [959, 17] width 13 height 8
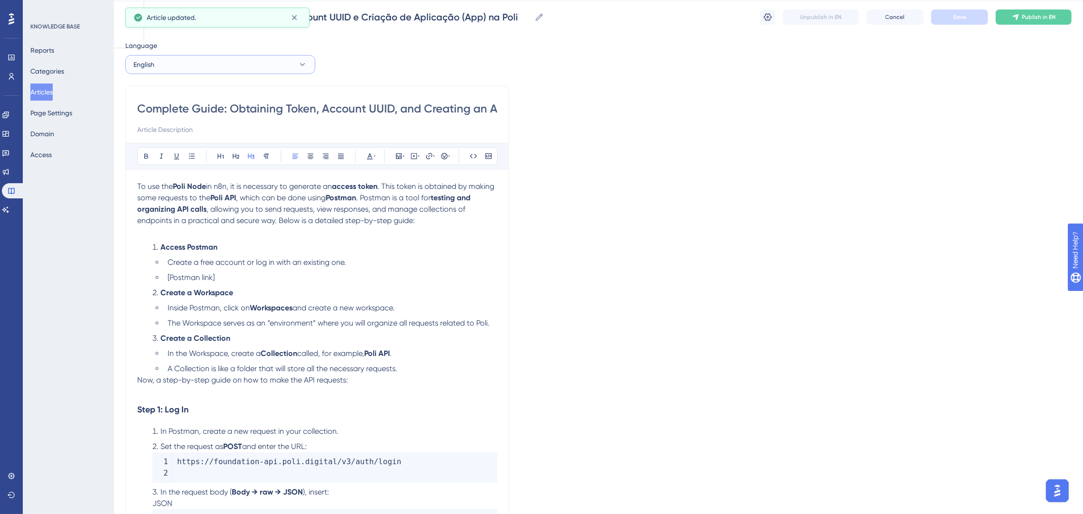
click at [202, 72] on button "English" at bounding box center [220, 64] width 190 height 19
click at [168, 90] on span "Portuguese (Default)" at bounding box center [170, 93] width 62 height 11
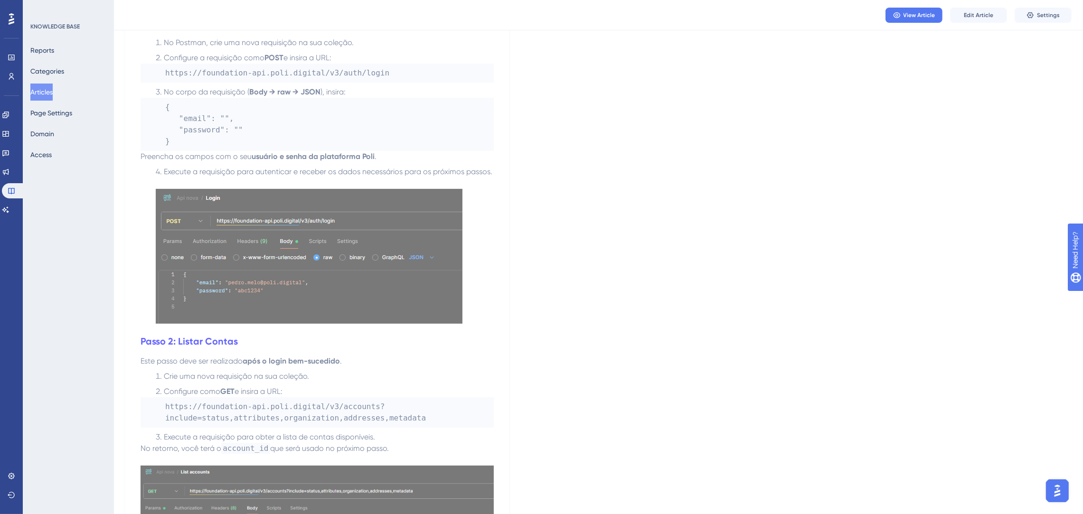
scroll to position [381, 0]
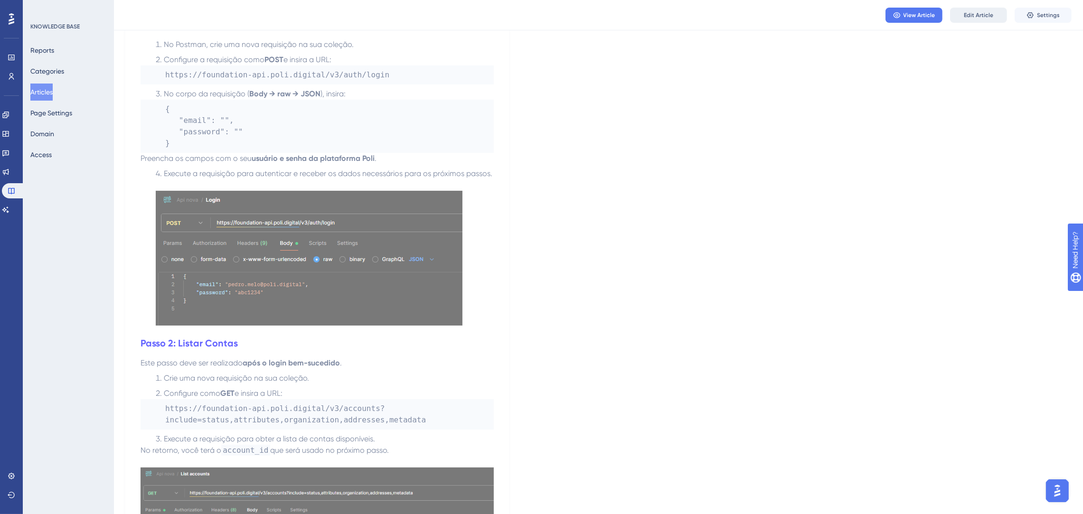
click at [969, 21] on button "Edit Article" at bounding box center [978, 15] width 57 height 15
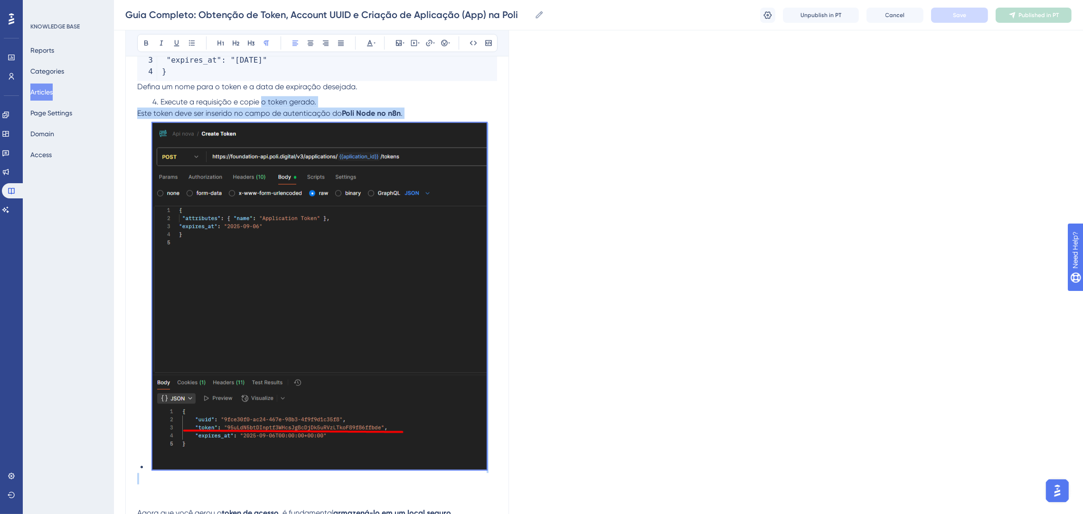
scroll to position [1939, 0]
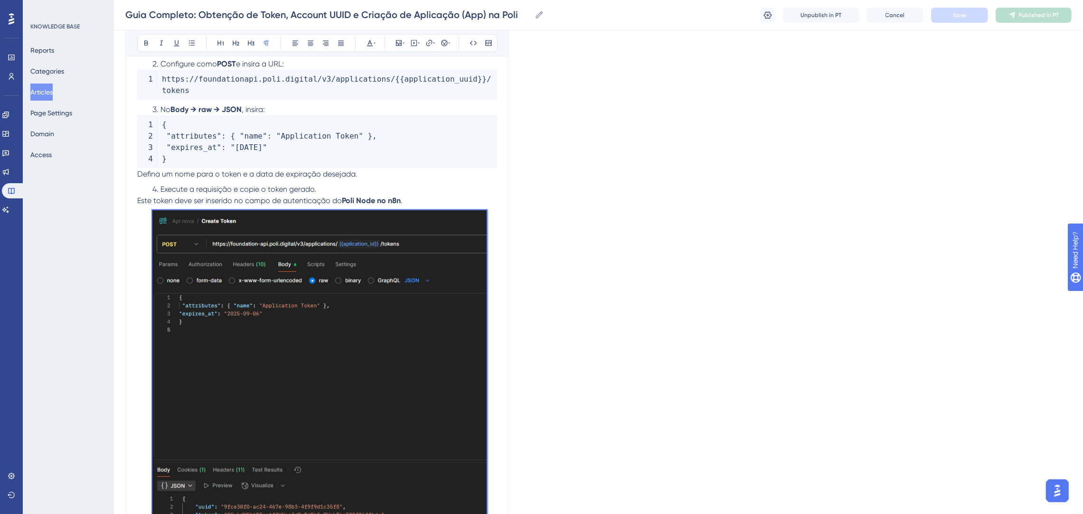
drag, startPoint x: 490, startPoint y: 343, endPoint x: 150, endPoint y: 201, distance: 369.3
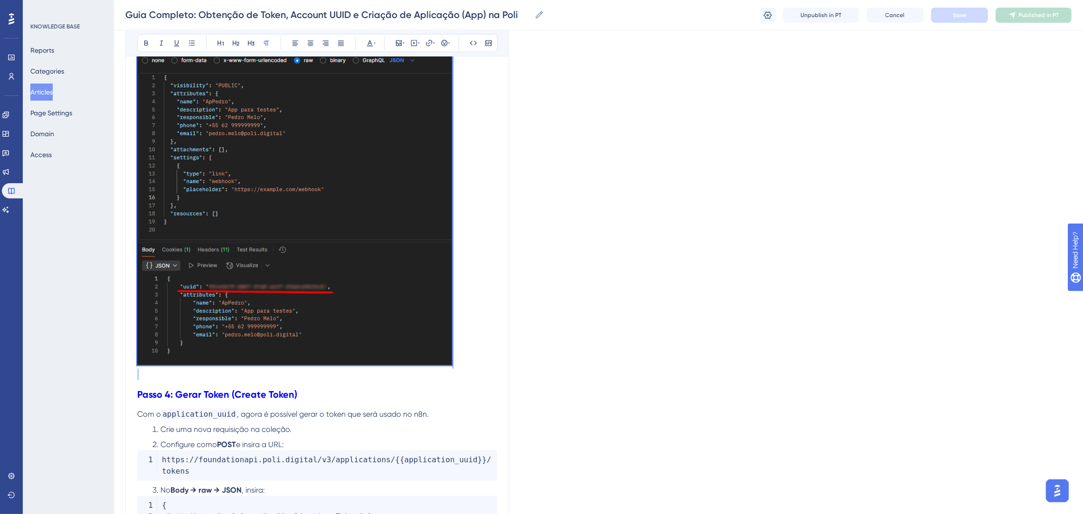
scroll to position [1440, 0]
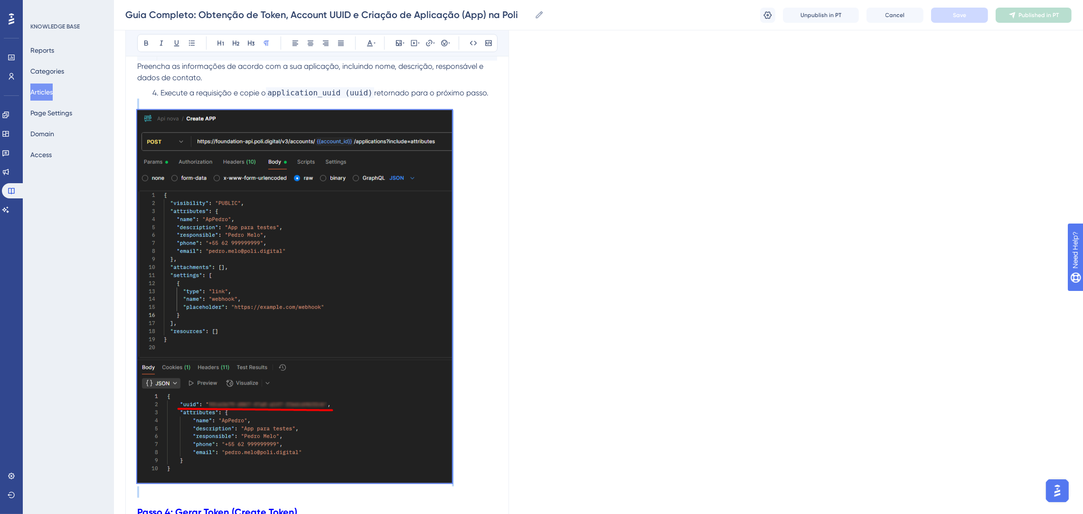
drag, startPoint x: 468, startPoint y: 272, endPoint x: 131, endPoint y: 108, distance: 374.6
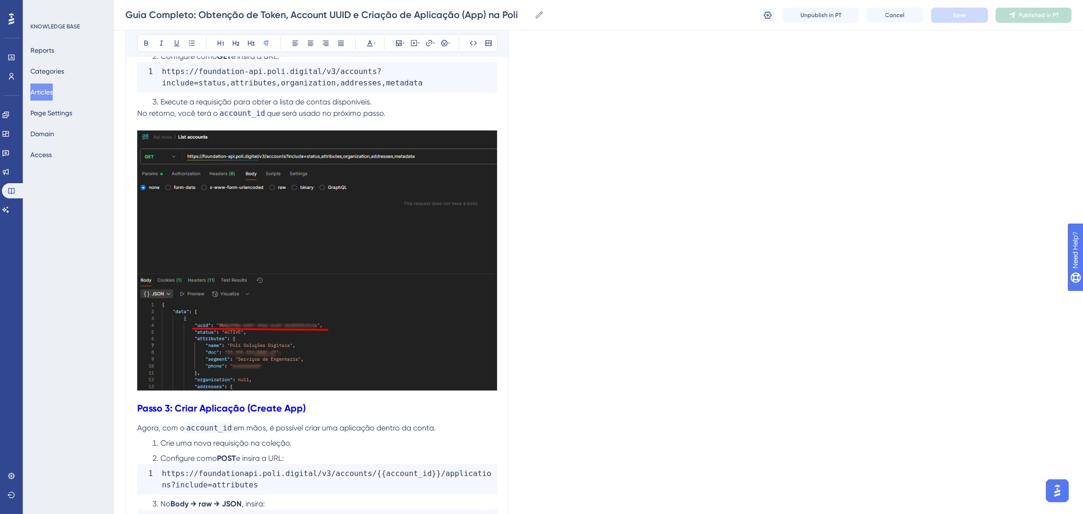
scroll to position [729, 0]
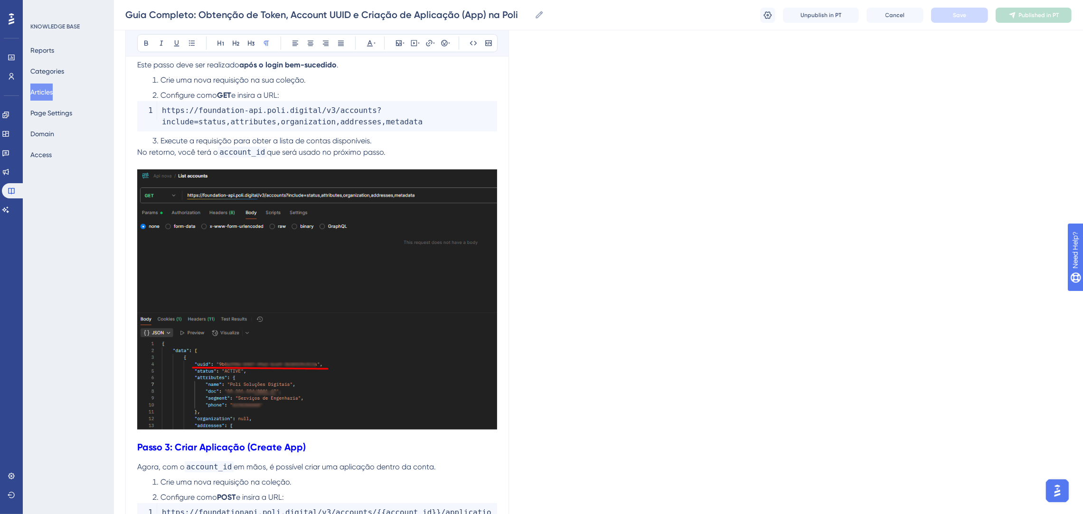
drag, startPoint x: 503, startPoint y: 227, endPoint x: 127, endPoint y: 163, distance: 381.4
click at [364, 439] on h2 "Passo 3: Criar Aplicação (Create App)" at bounding box center [317, 447] width 360 height 28
click at [496, 440] on h2 "Passo 3: Criar Aplicação (Create App)" at bounding box center [317, 447] width 360 height 28
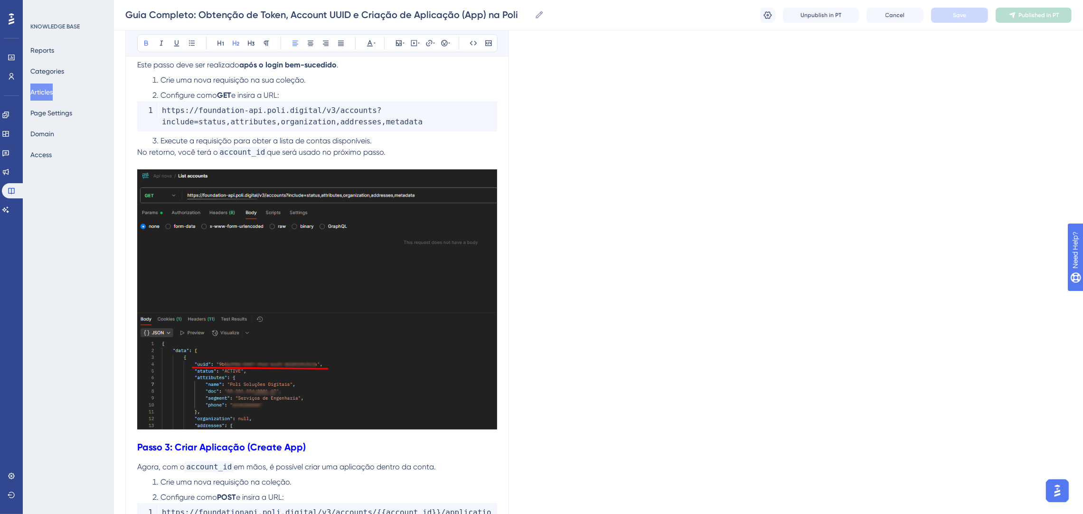
drag, startPoint x: 502, startPoint y: 431, endPoint x: 139, endPoint y: 163, distance: 451.4
click at [143, 158] on p at bounding box center [317, 295] width 360 height 275
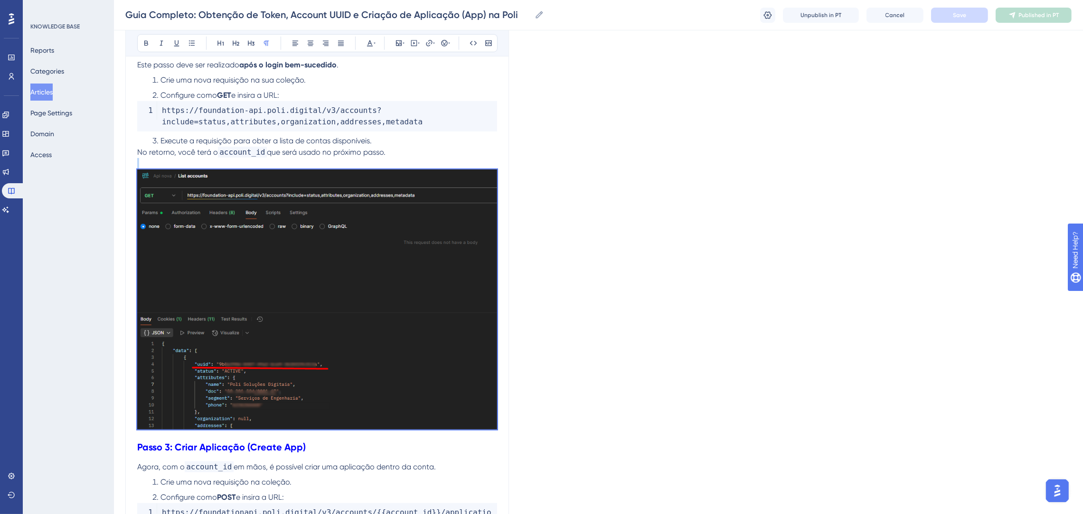
drag, startPoint x: 138, startPoint y: 163, endPoint x: 500, endPoint y: 430, distance: 450.0
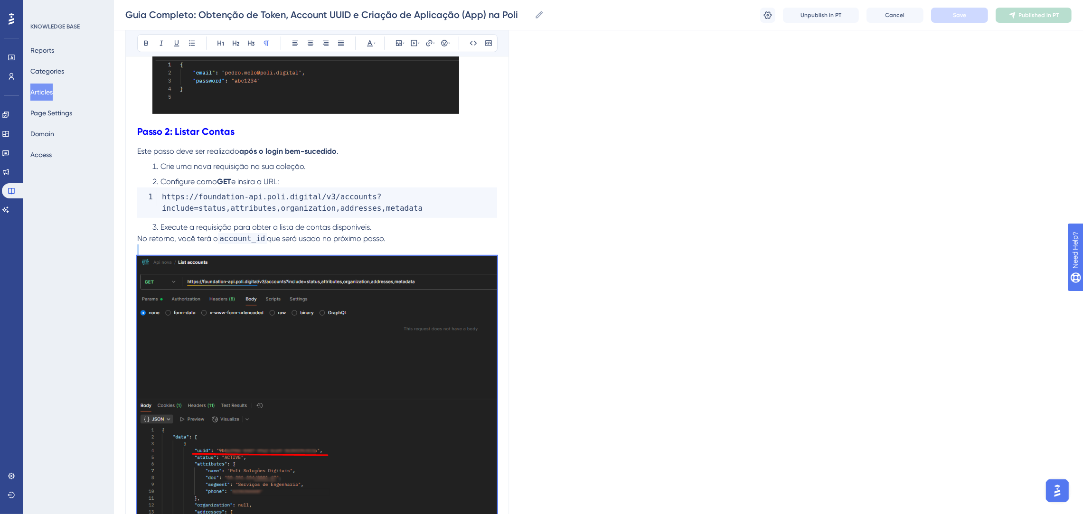
scroll to position [515, 0]
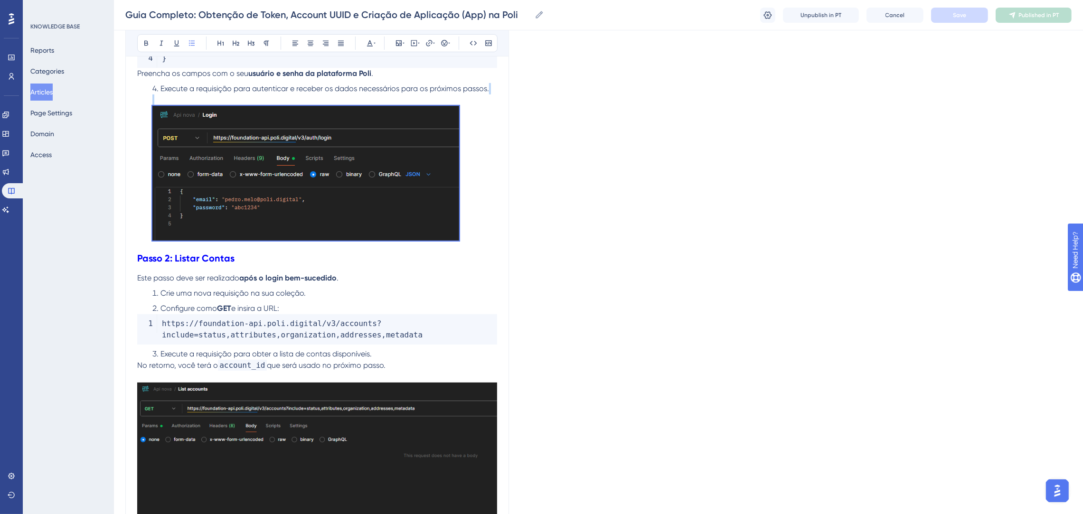
drag, startPoint x: 471, startPoint y: 243, endPoint x: 149, endPoint y: 98, distance: 352.8
click at [149, 98] on li "Execute a requisição para autenticar e receber os dados necessários para os pró…" at bounding box center [323, 163] width 348 height 161
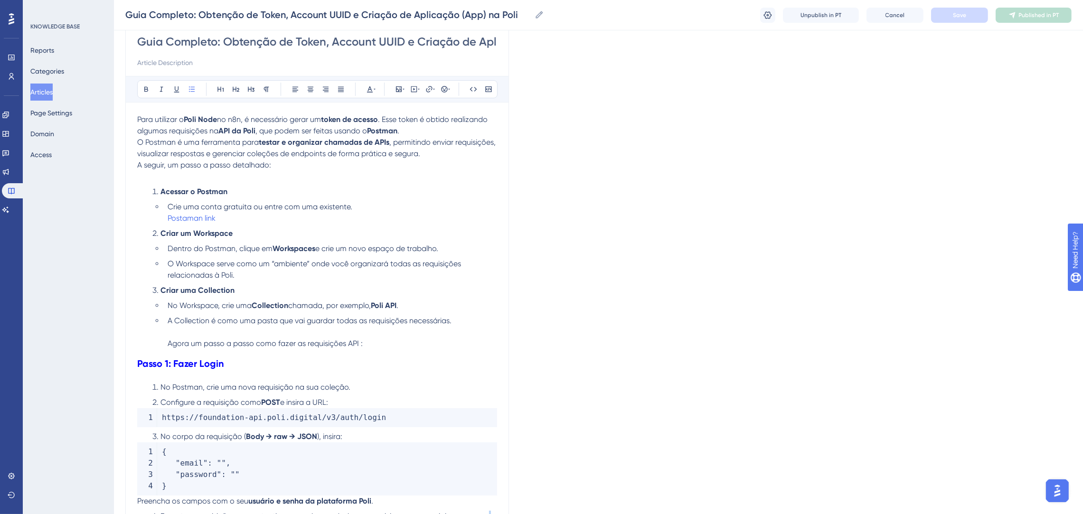
scroll to position [444, 0]
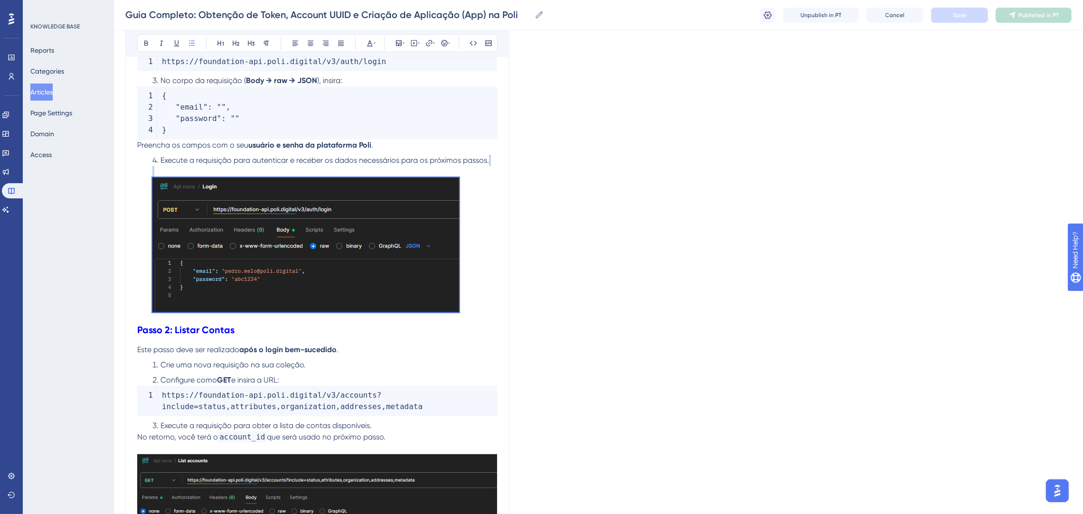
click at [471, 146] on p "Preencha os [PERSON_NAME] com o seu usuário e senha da plataforma Poli ." at bounding box center [317, 145] width 360 height 11
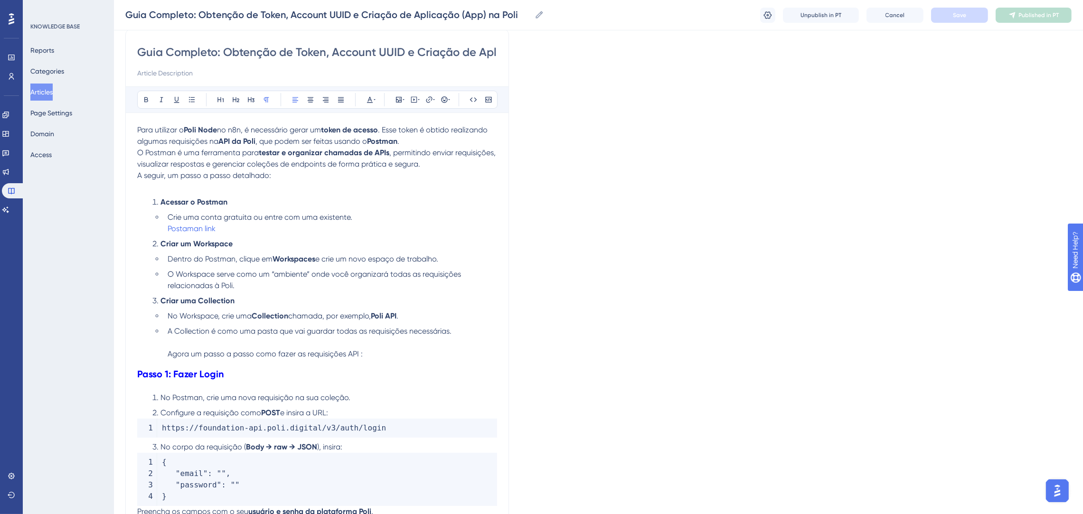
scroll to position [0, 0]
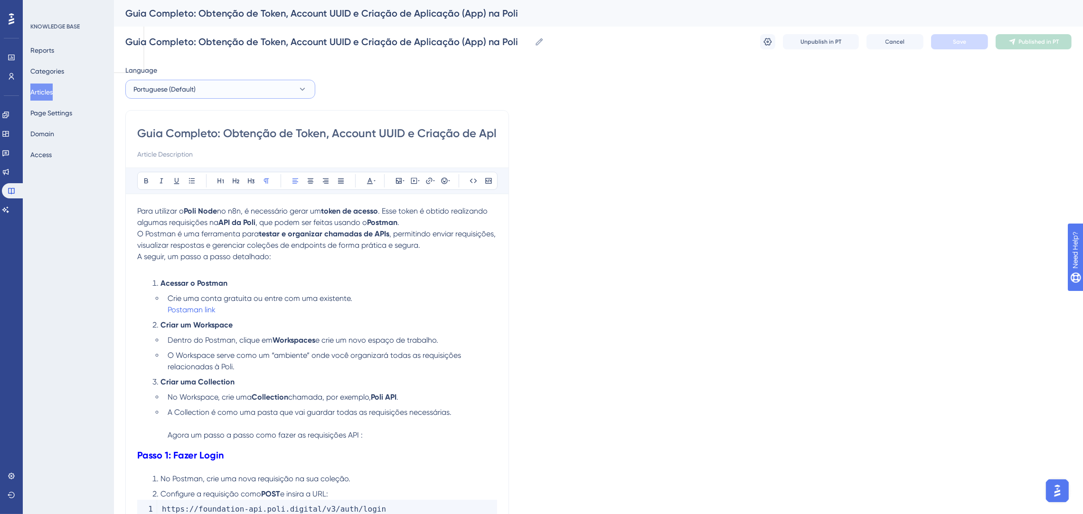
click at [200, 91] on button "Portuguese (Default)" at bounding box center [220, 89] width 190 height 19
click at [188, 134] on button "English English Draft" at bounding box center [220, 137] width 178 height 19
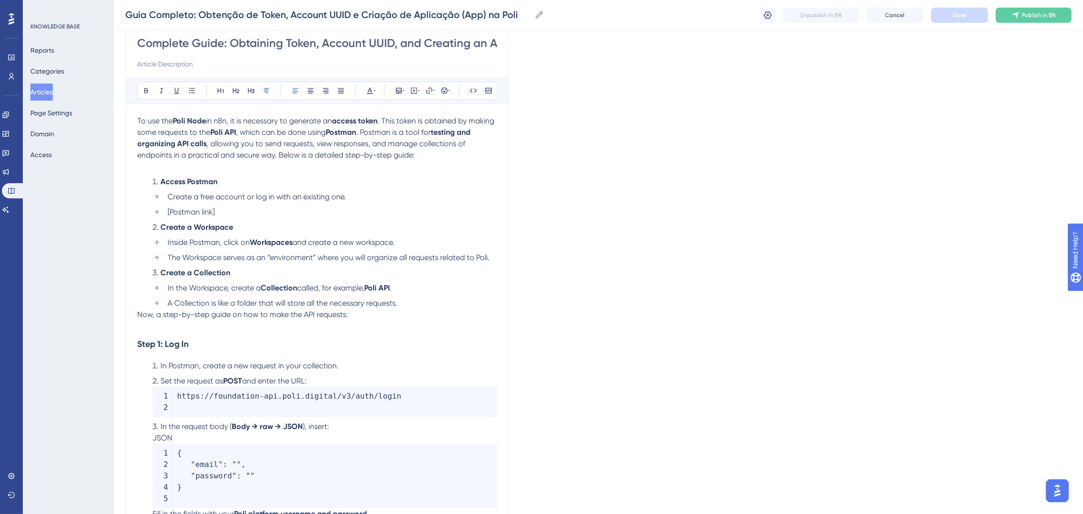
scroll to position [213, 0]
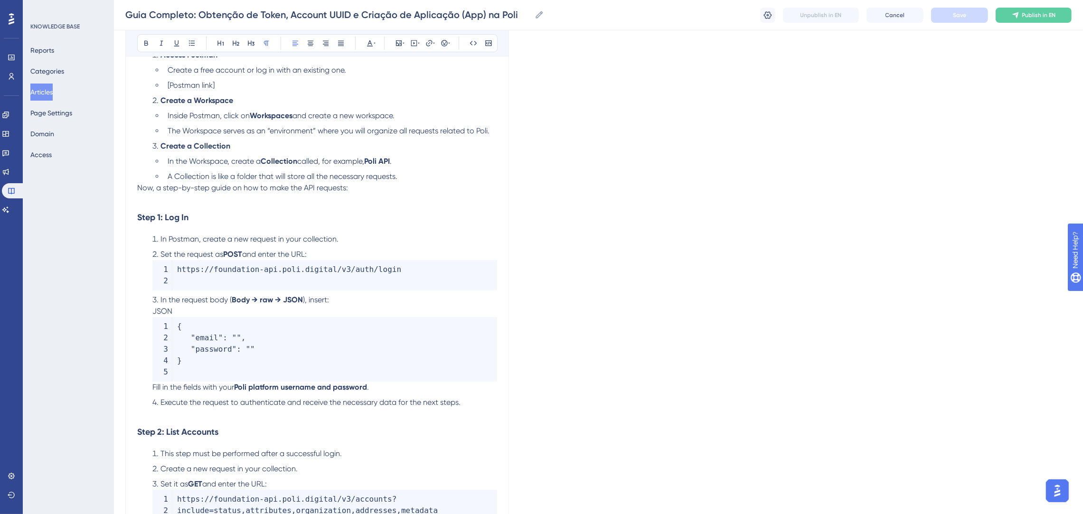
click at [466, 401] on li "Execute the request to authenticate and receive the necessary data for the next…" at bounding box center [323, 402] width 348 height 11
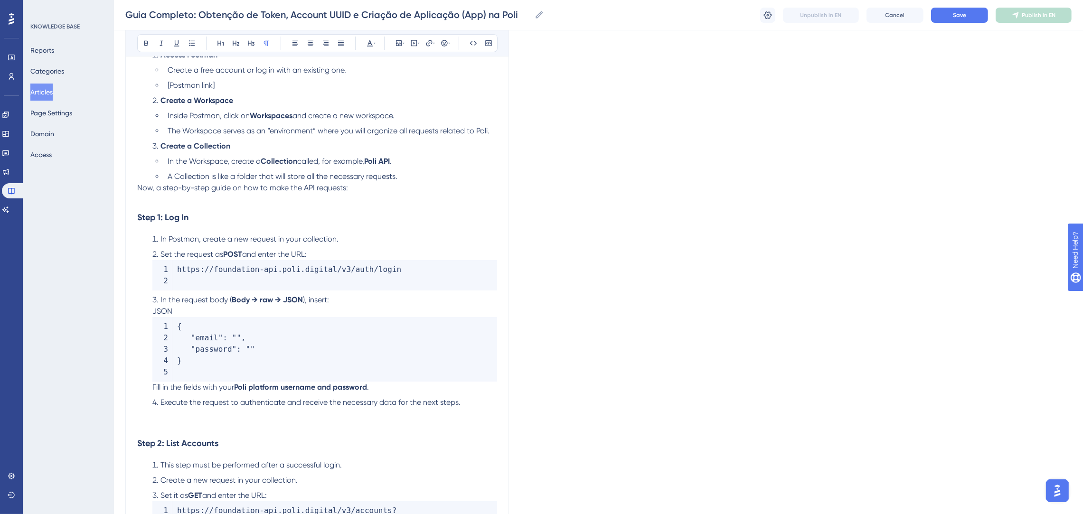
click at [181, 417] on p at bounding box center [317, 413] width 360 height 11
click at [181, 421] on p at bounding box center [317, 425] width 360 height 11
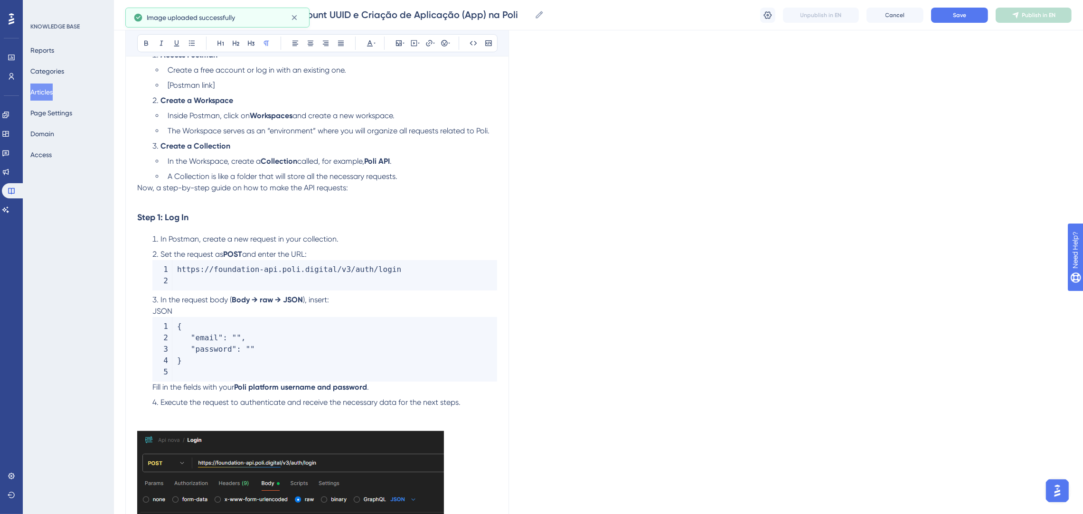
scroll to position [355, 0]
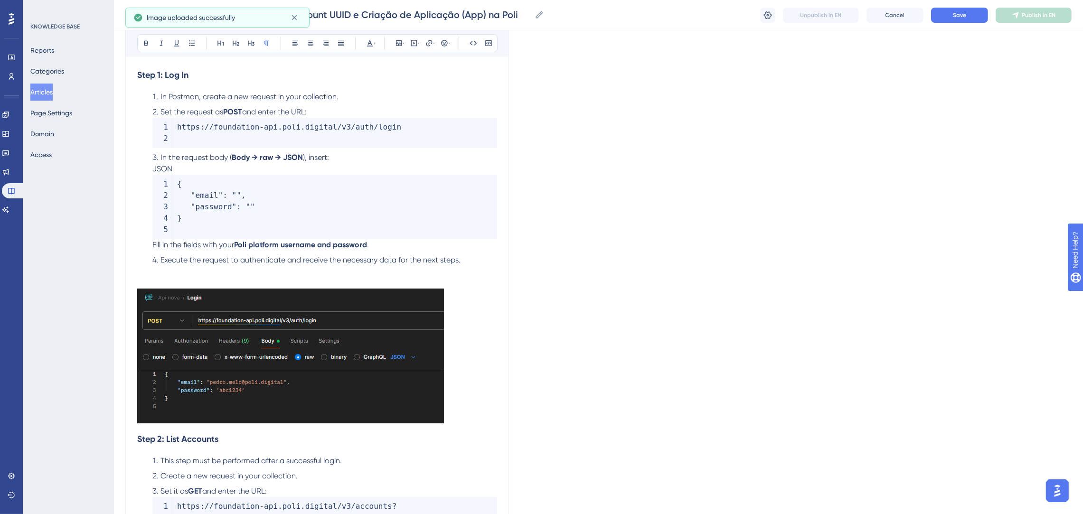
click at [162, 280] on p at bounding box center [317, 352] width 360 height 150
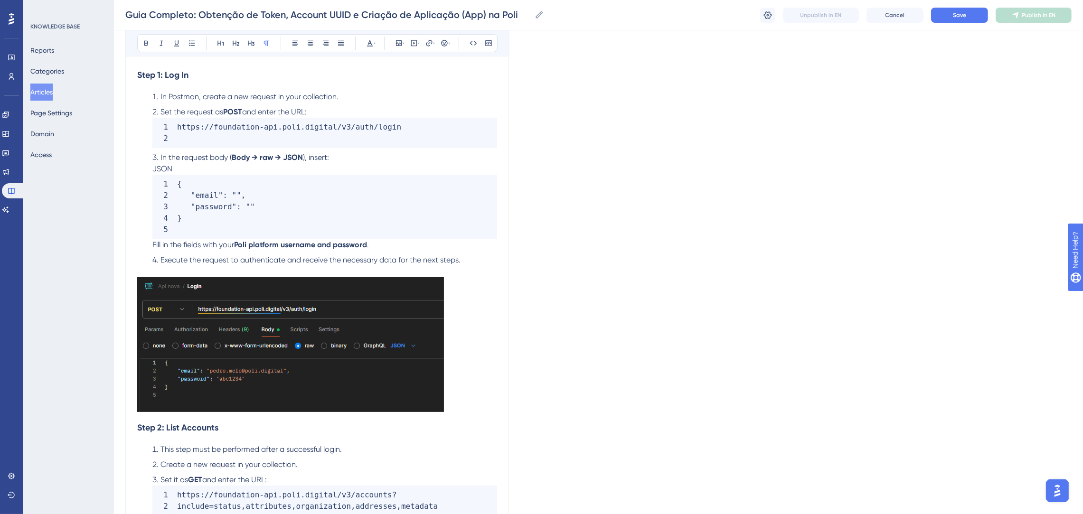
click at [423, 391] on img at bounding box center [290, 344] width 307 height 135
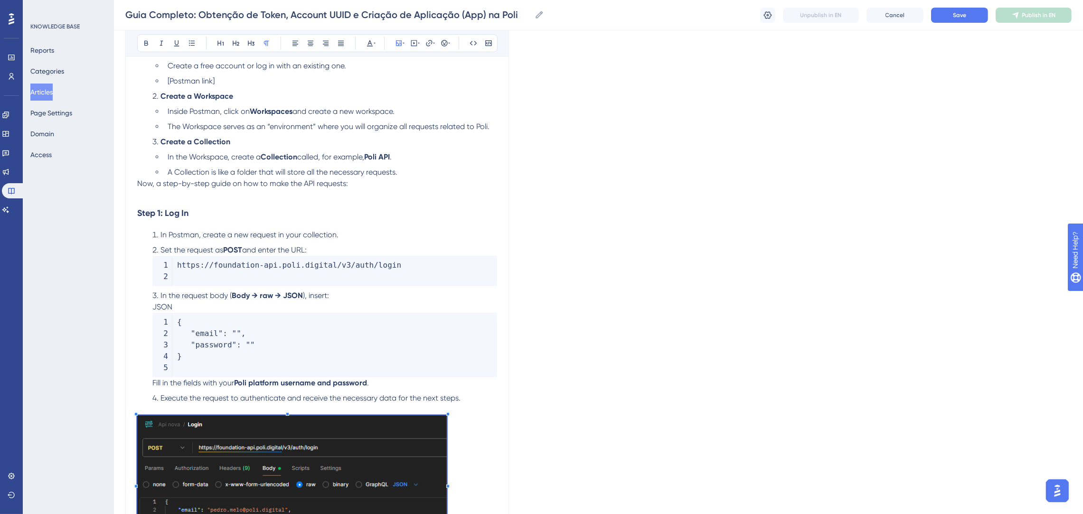
scroll to position [71, 0]
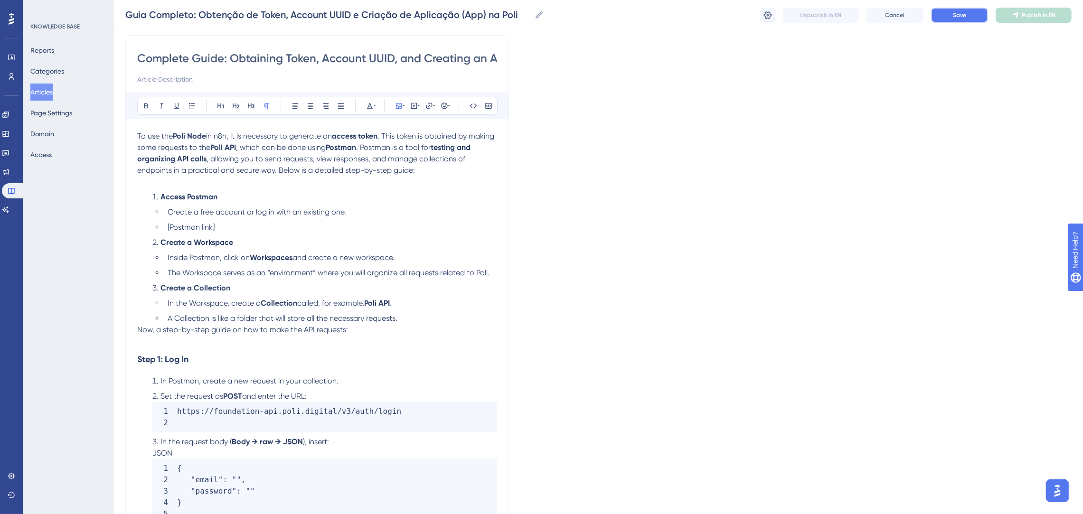
click at [964, 17] on span "Save" at bounding box center [959, 15] width 13 height 8
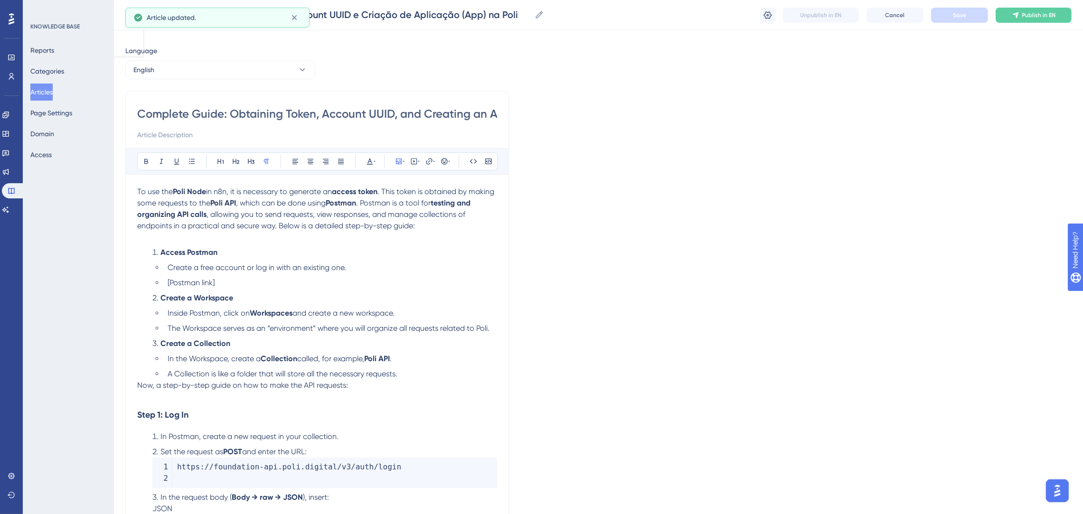
scroll to position [0, 0]
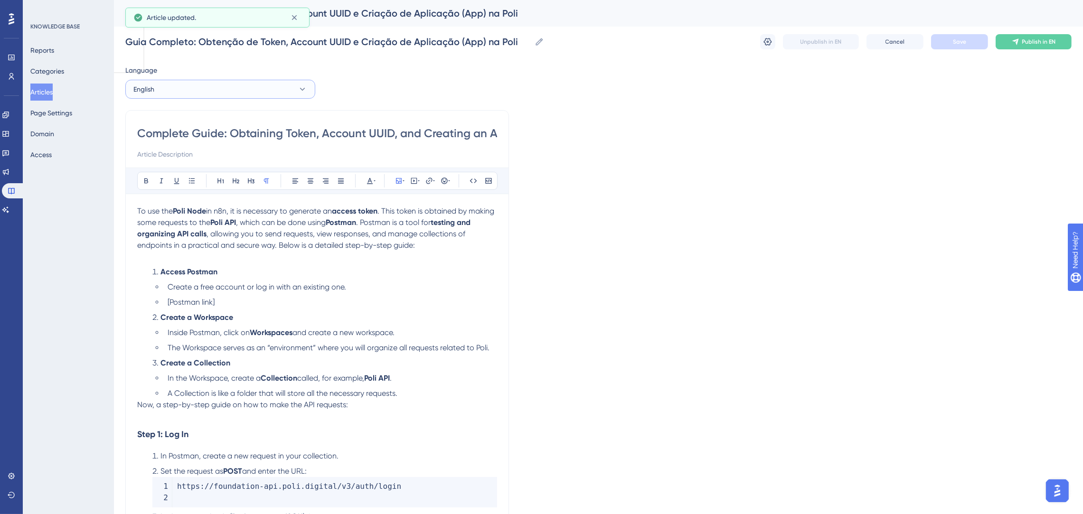
click at [192, 89] on button "English" at bounding box center [220, 89] width 190 height 19
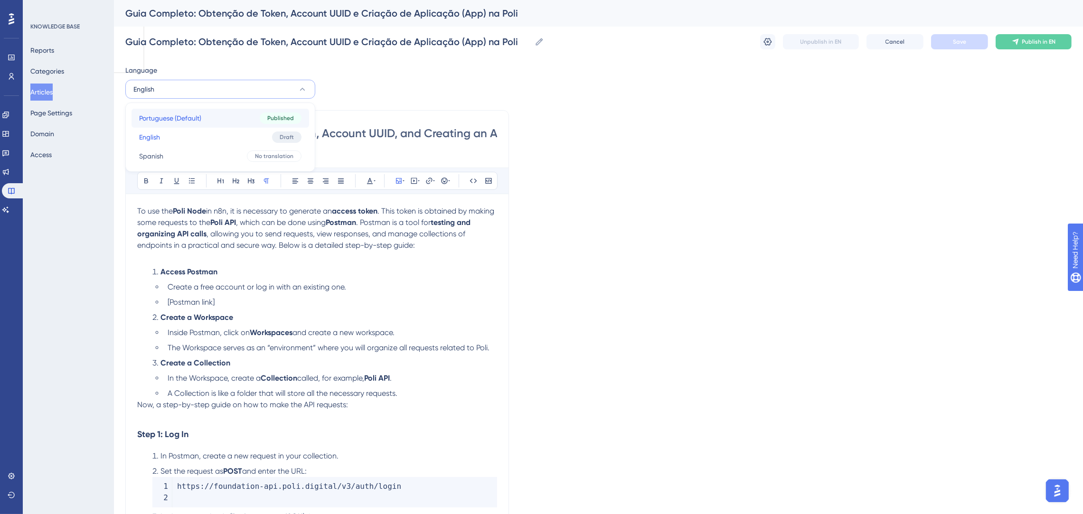
click at [192, 121] on span "Portuguese (Default)" at bounding box center [170, 117] width 62 height 11
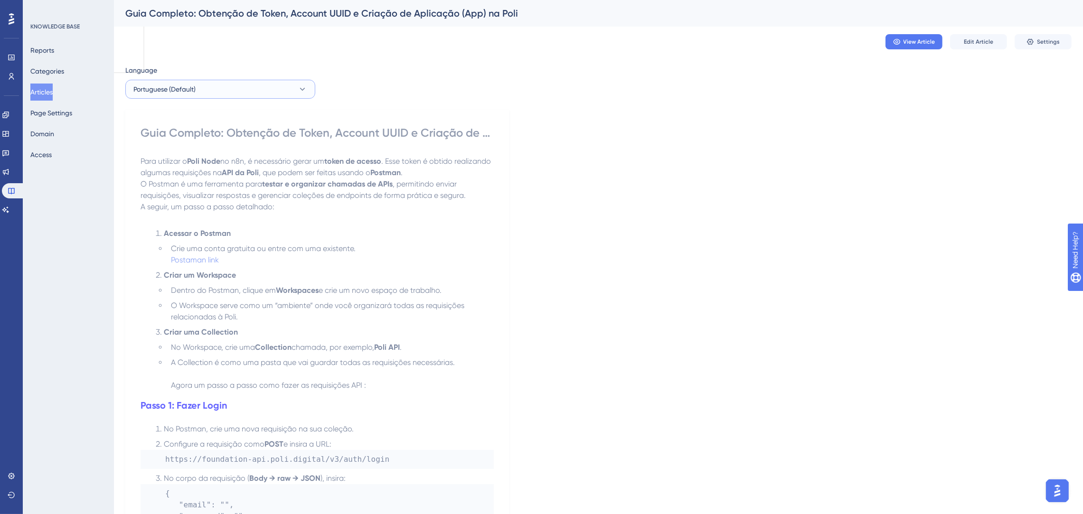
click at [223, 88] on button "Portuguese (Default)" at bounding box center [220, 89] width 190 height 19
click at [200, 139] on button "English English Draft" at bounding box center [220, 137] width 178 height 19
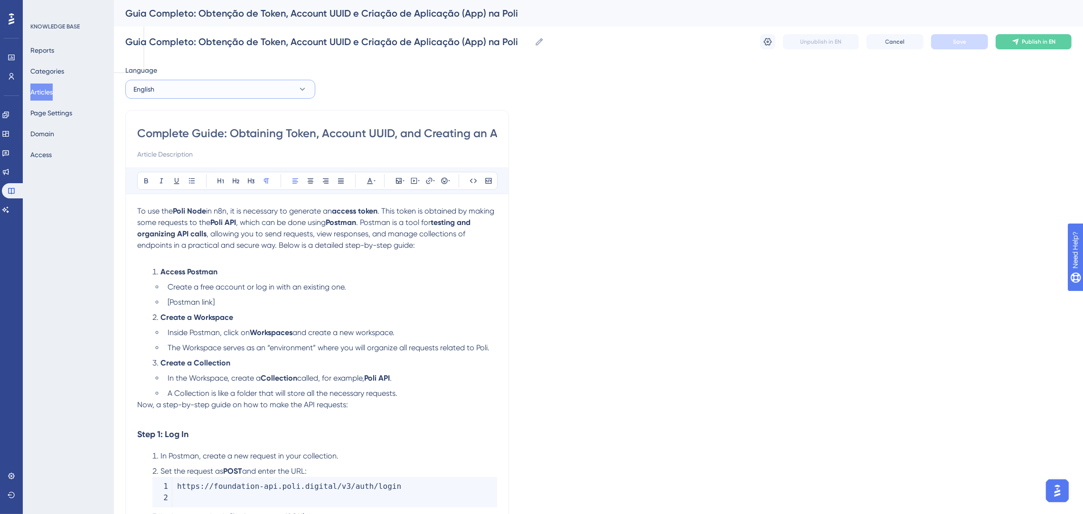
click at [261, 91] on button "English" at bounding box center [220, 89] width 190 height 19
click at [214, 114] on button "Portuguese (Default) Portuguese (Default) Published" at bounding box center [220, 118] width 178 height 19
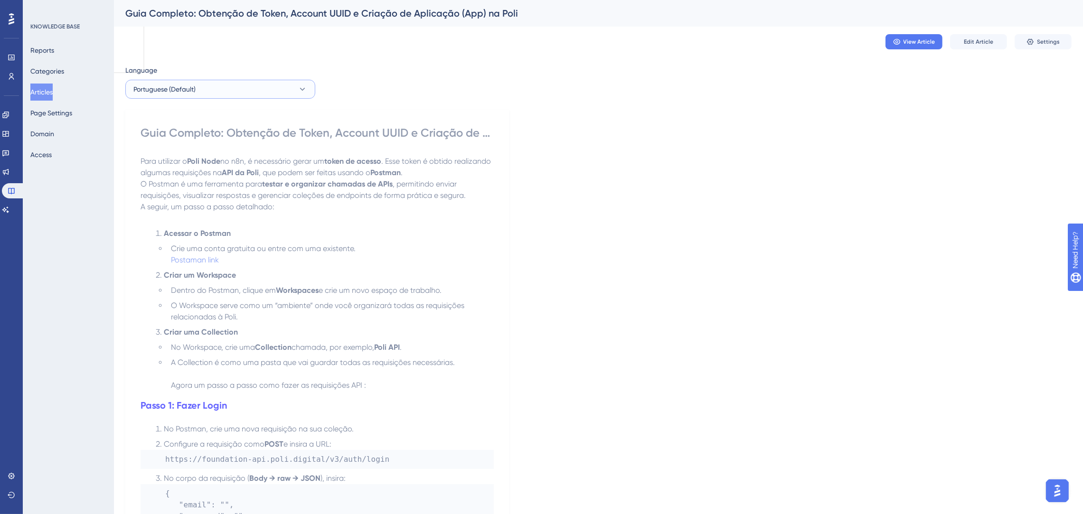
click at [238, 83] on button "Portuguese (Default)" at bounding box center [220, 89] width 190 height 19
click at [208, 137] on button "English English Draft" at bounding box center [220, 137] width 178 height 19
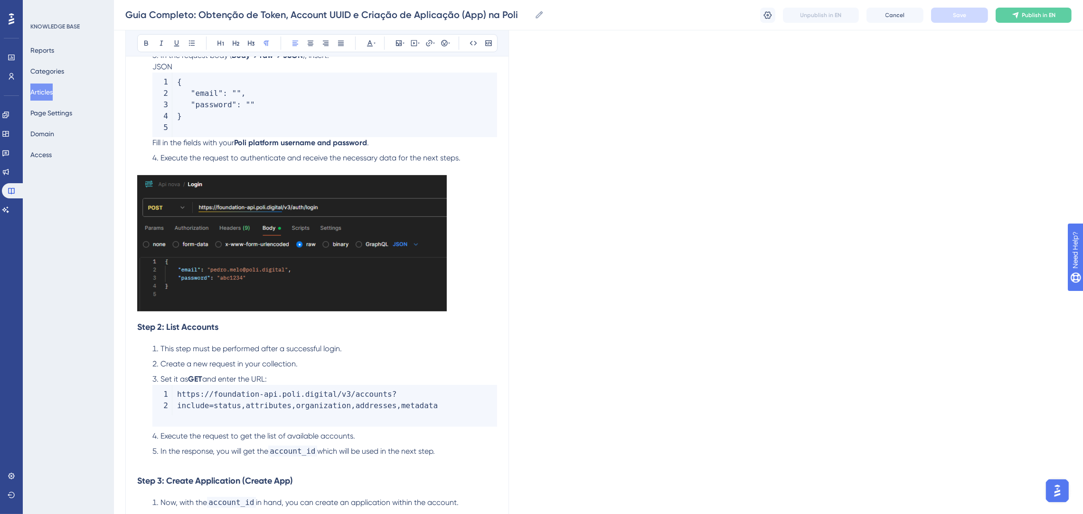
scroll to position [625, 0]
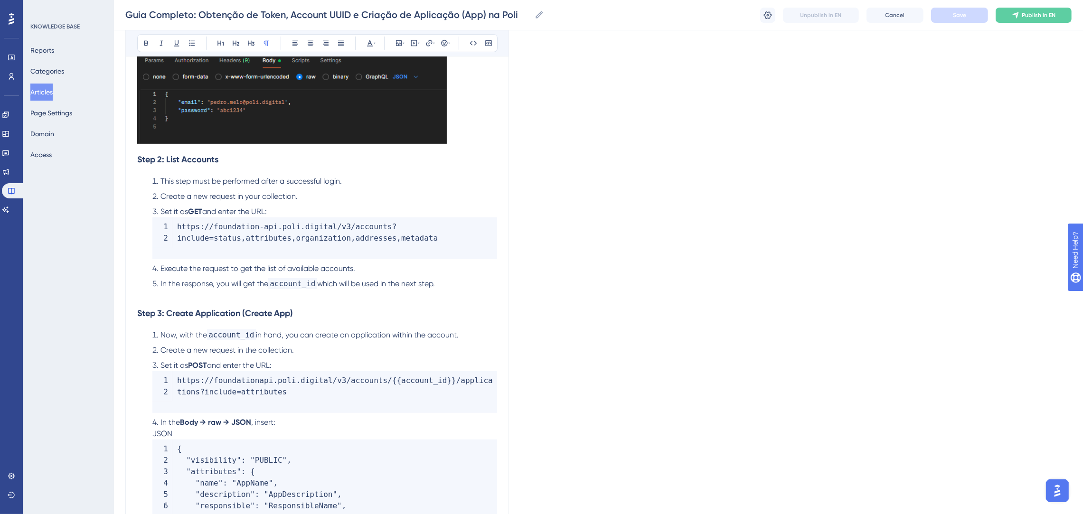
click at [442, 291] on p at bounding box center [317, 295] width 360 height 11
click at [440, 285] on li "In the response, you will get the account_id which will be used in the next ste…" at bounding box center [323, 283] width 348 height 11
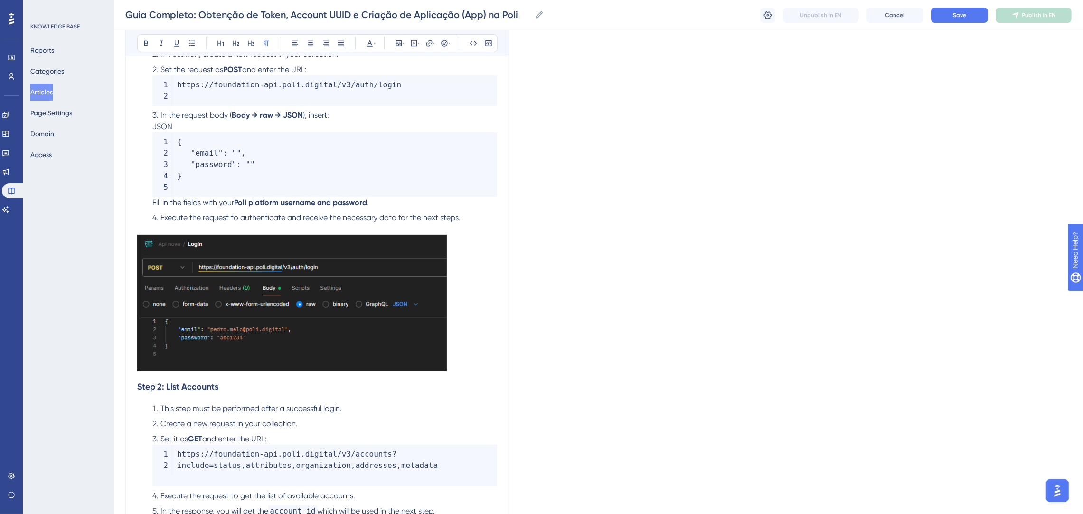
scroll to position [340, 0]
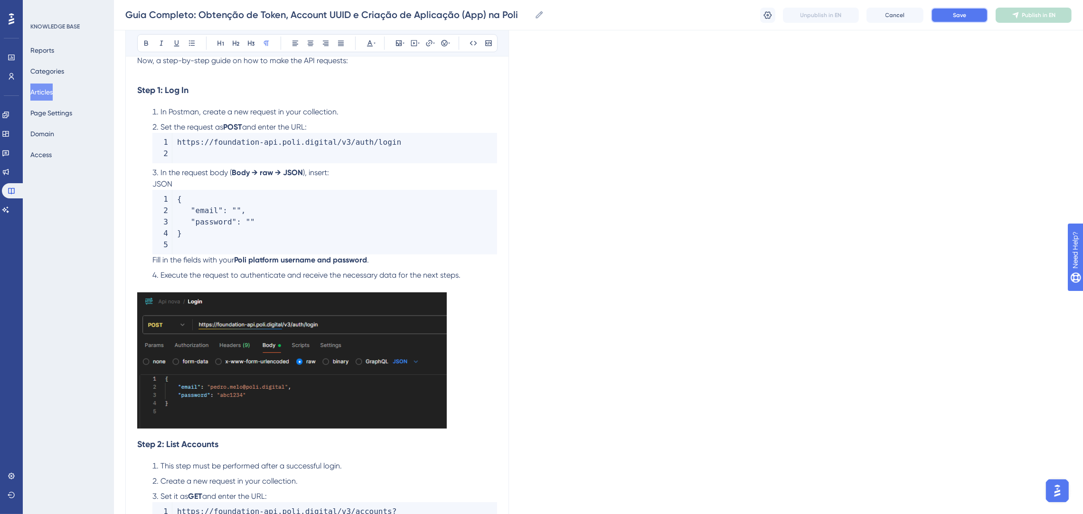
click at [956, 11] on span "Save" at bounding box center [959, 15] width 13 height 8
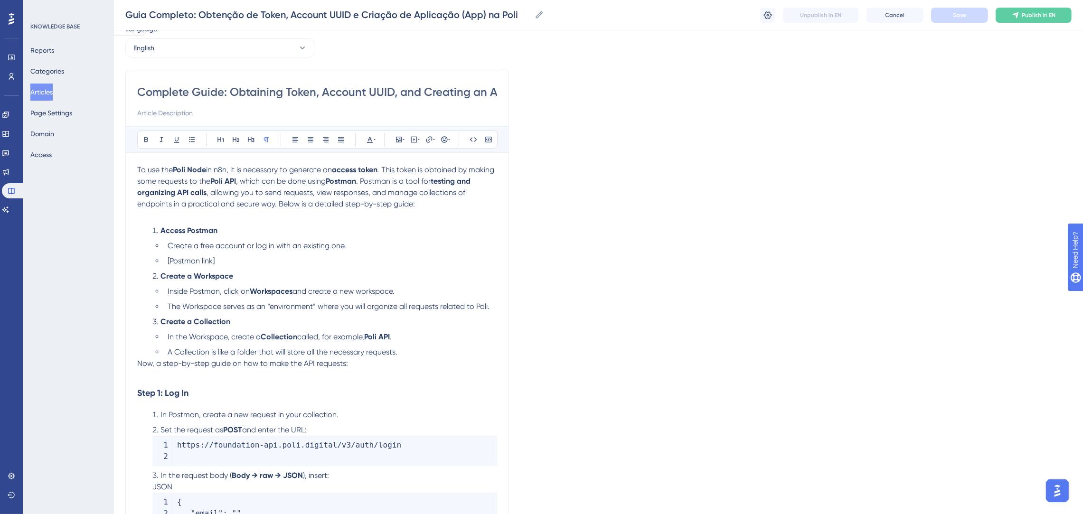
scroll to position [0, 0]
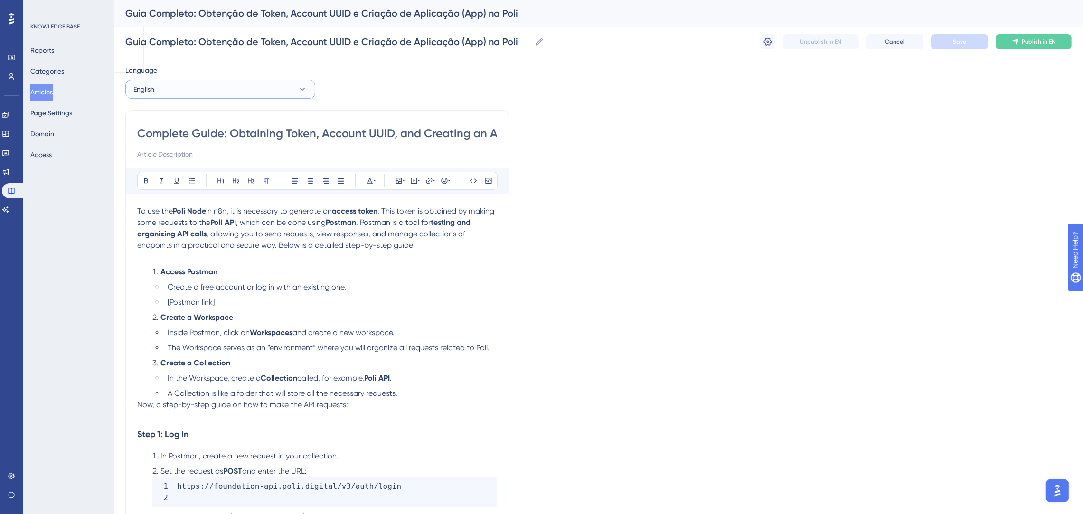
click at [201, 87] on button "English" at bounding box center [220, 89] width 190 height 19
click at [178, 125] on button "Portuguese (Default) Portuguese (Default) Published" at bounding box center [220, 118] width 178 height 19
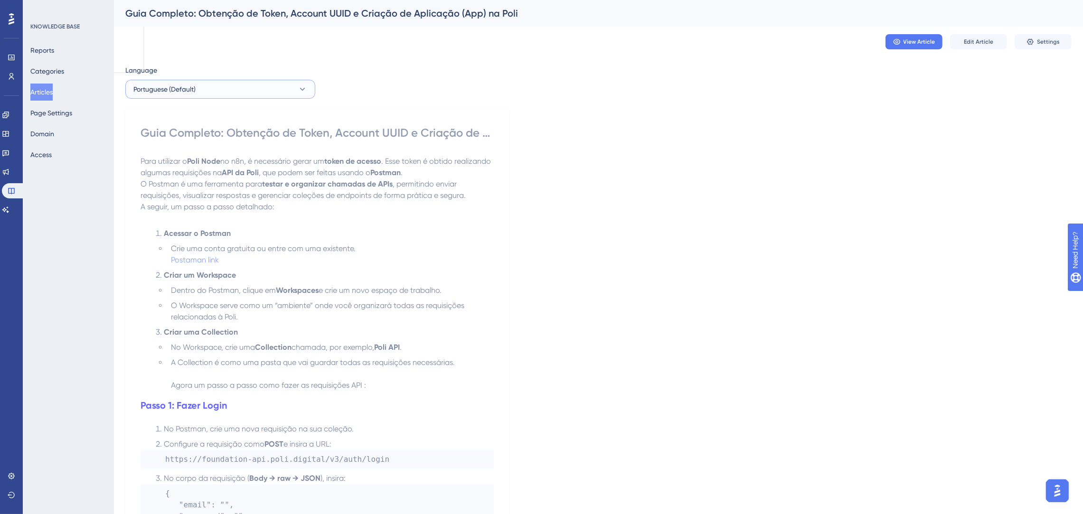
click at [286, 86] on button "Portuguese (Default)" at bounding box center [220, 89] width 190 height 19
click at [204, 140] on button "English English Draft" at bounding box center [220, 137] width 178 height 19
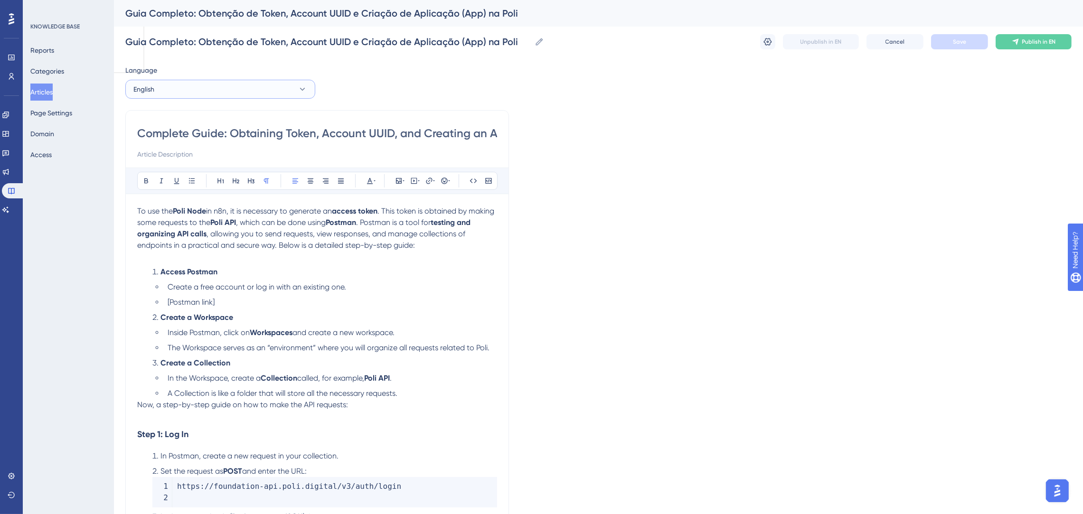
click at [226, 91] on button "English" at bounding box center [220, 89] width 190 height 19
click at [187, 120] on span "Portuguese (Default)" at bounding box center [170, 117] width 62 height 11
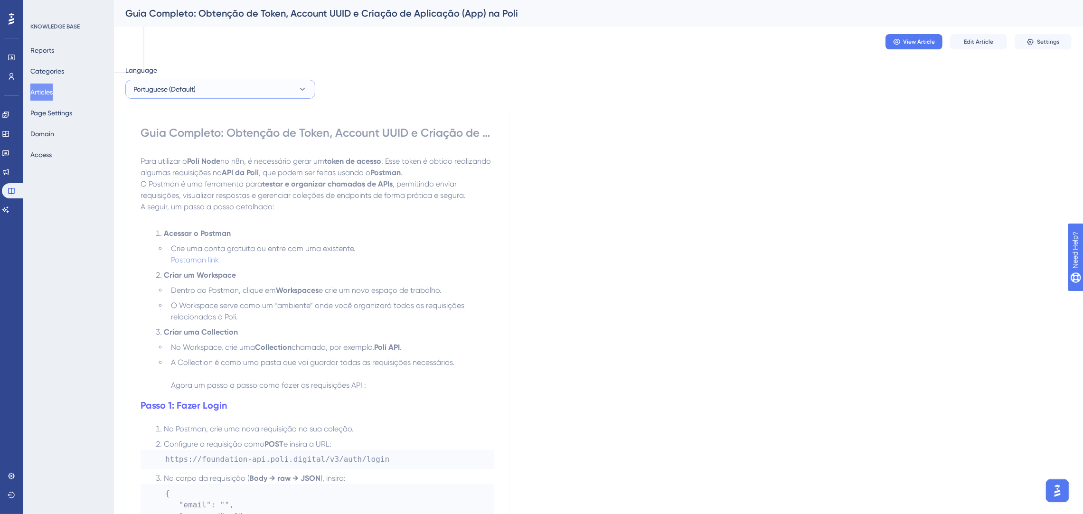
click at [255, 97] on button "Portuguese (Default)" at bounding box center [220, 89] width 190 height 19
click at [200, 143] on button "English English Draft" at bounding box center [220, 137] width 178 height 19
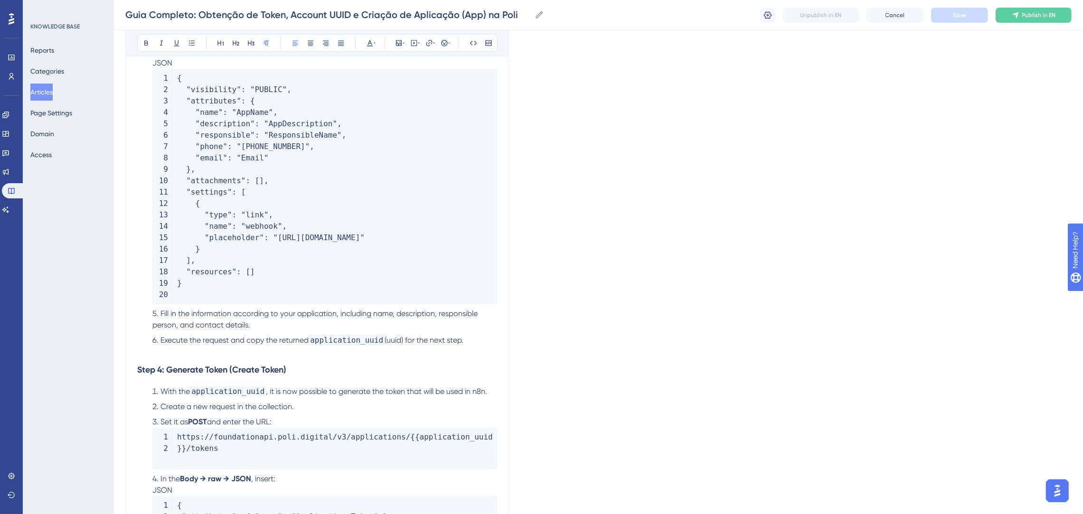
scroll to position [1417, 0]
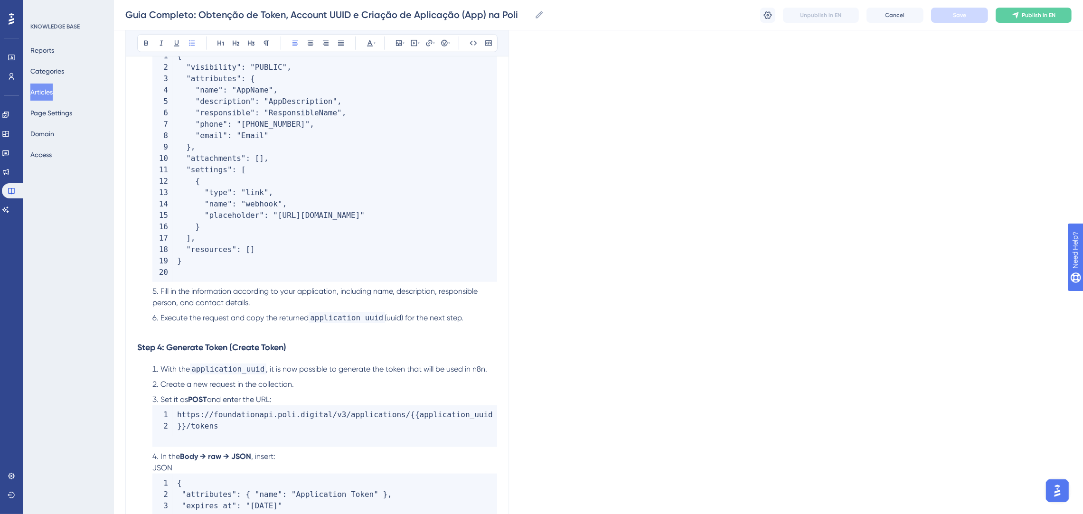
click at [471, 319] on li "Execute the request and copy the returned application_uuid (uuid) for the next …" at bounding box center [323, 317] width 348 height 11
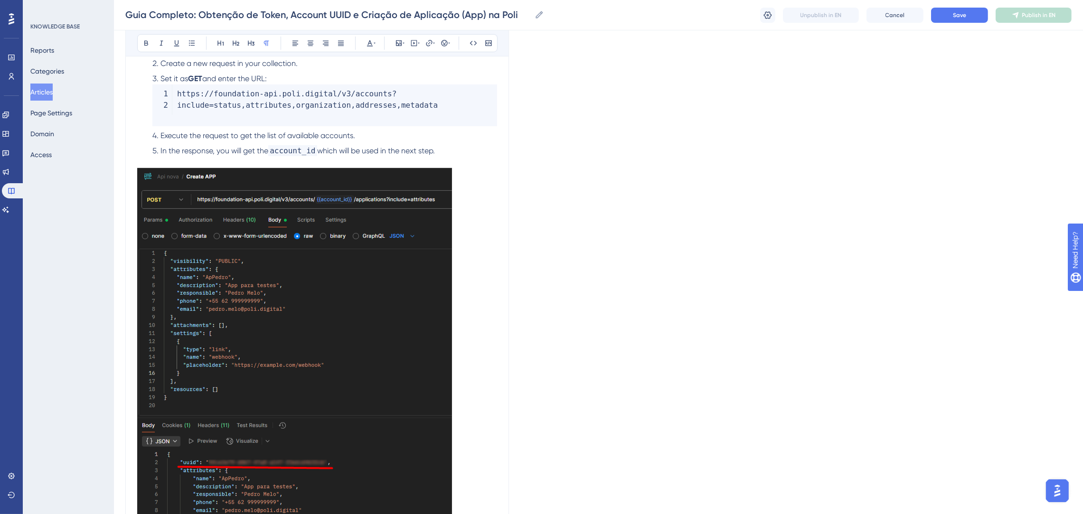
scroll to position [636, 0]
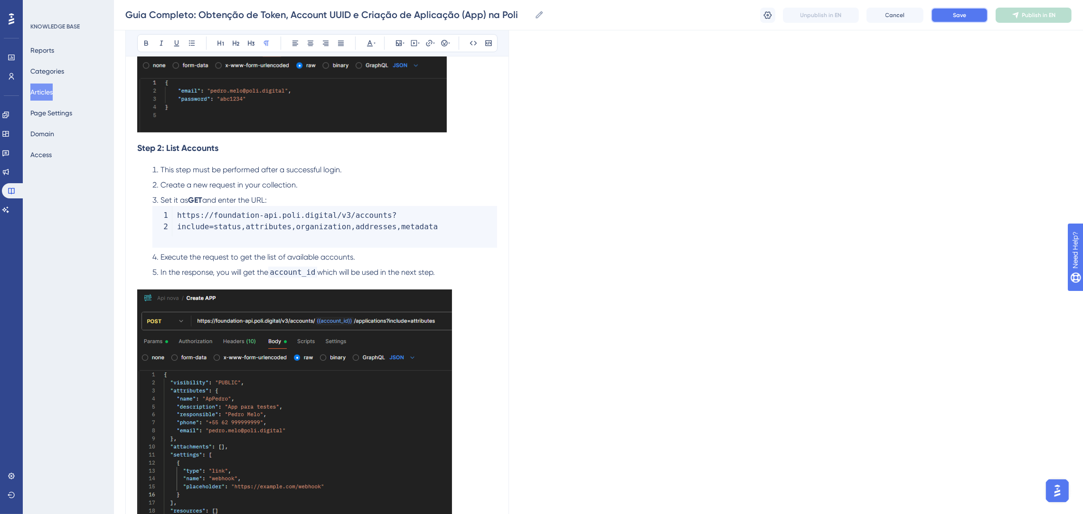
click at [975, 9] on button "Save" at bounding box center [959, 15] width 57 height 15
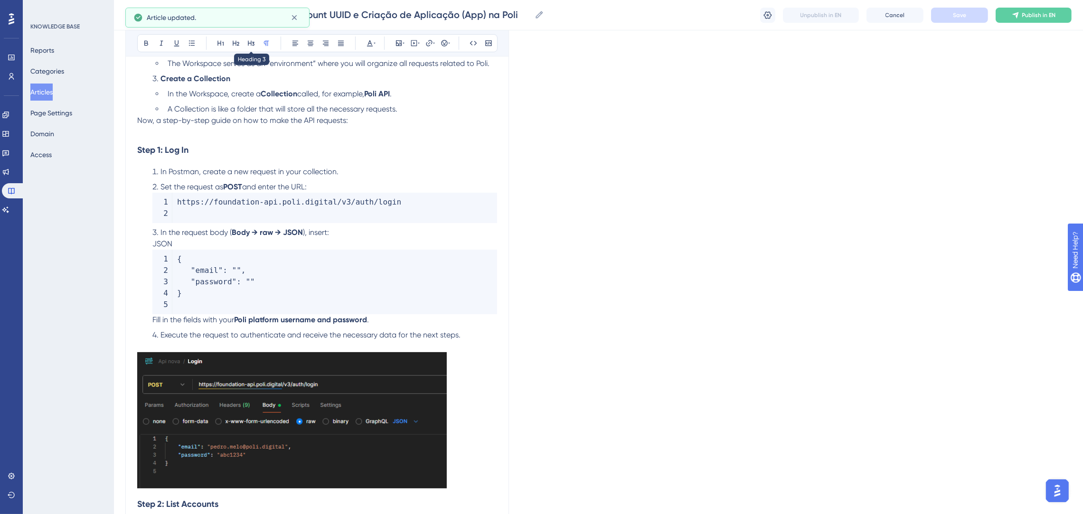
scroll to position [0, 0]
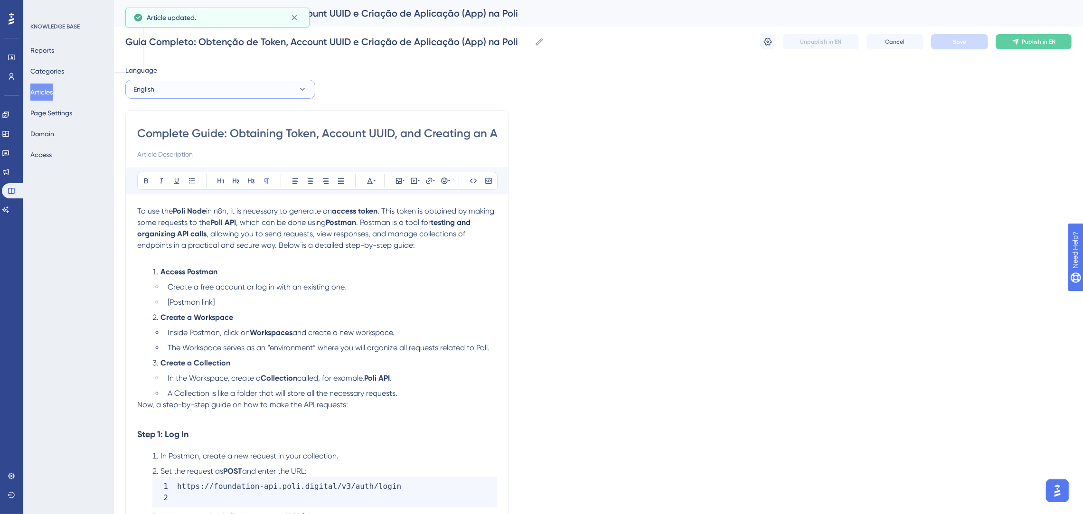
click at [233, 84] on button "English" at bounding box center [220, 89] width 190 height 19
click at [189, 122] on span "Portuguese (Default)" at bounding box center [170, 117] width 62 height 11
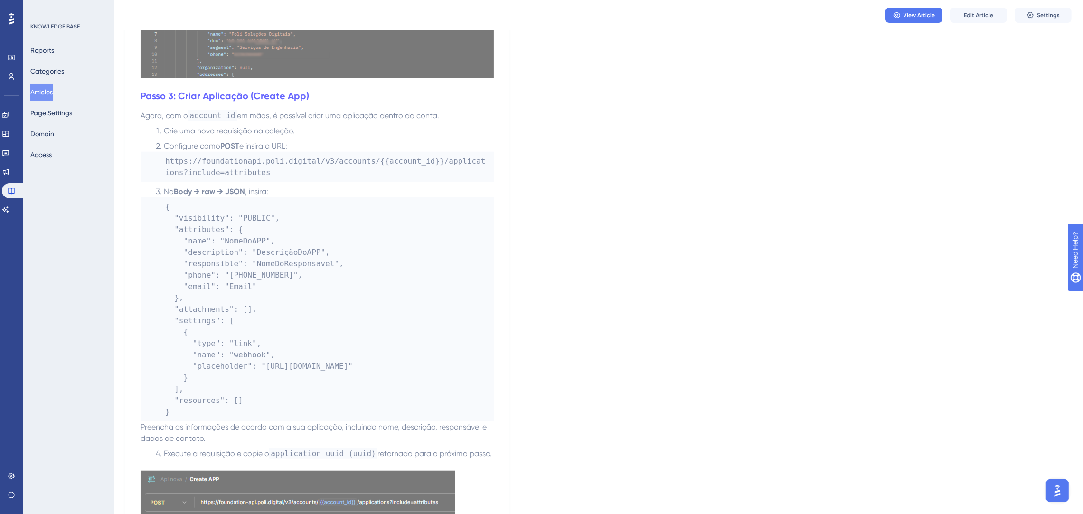
scroll to position [1139, 0]
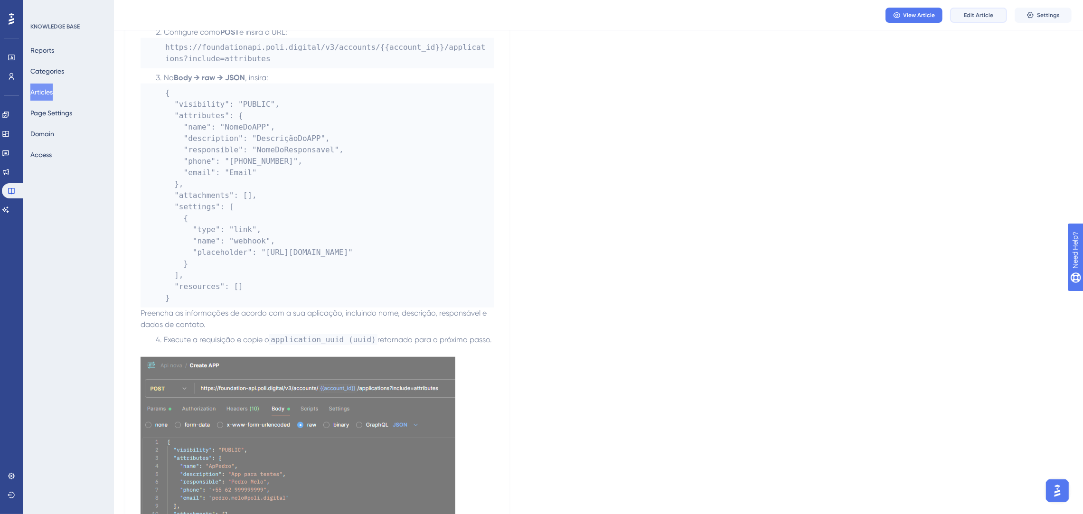
click at [966, 18] on span "Edit Article" at bounding box center [977, 15] width 29 height 8
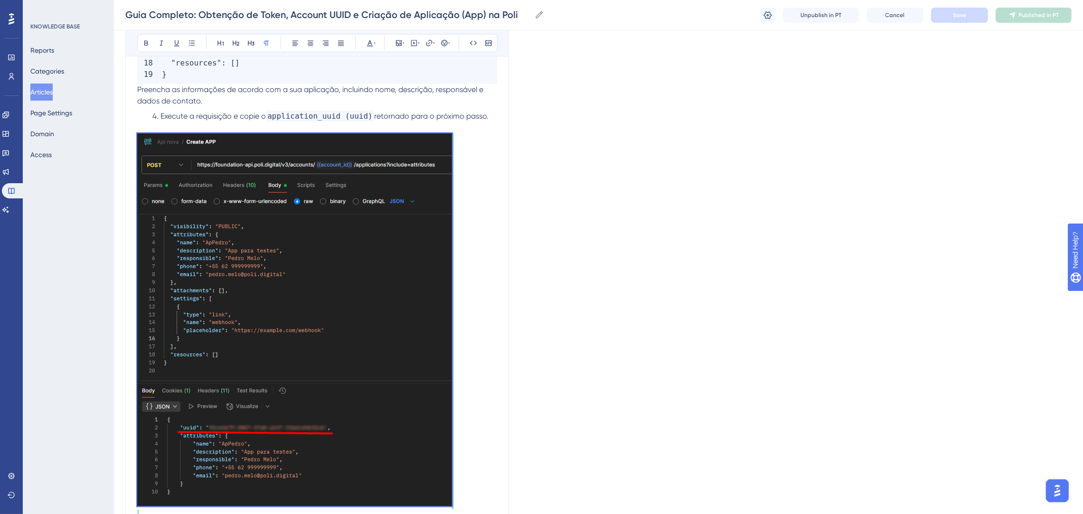
scroll to position [1408, 0]
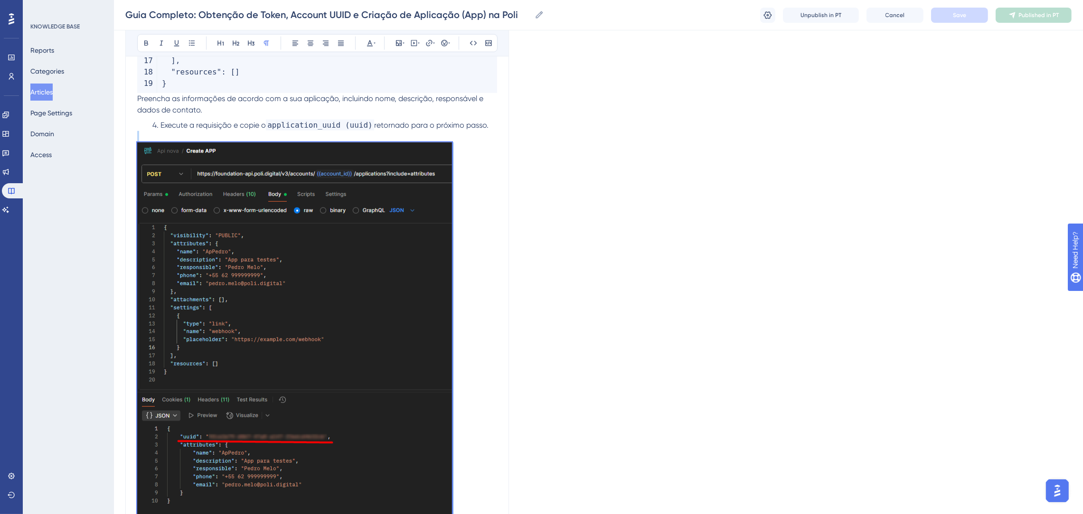
drag, startPoint x: 458, startPoint y: 382, endPoint x: 127, endPoint y: 138, distance: 411.0
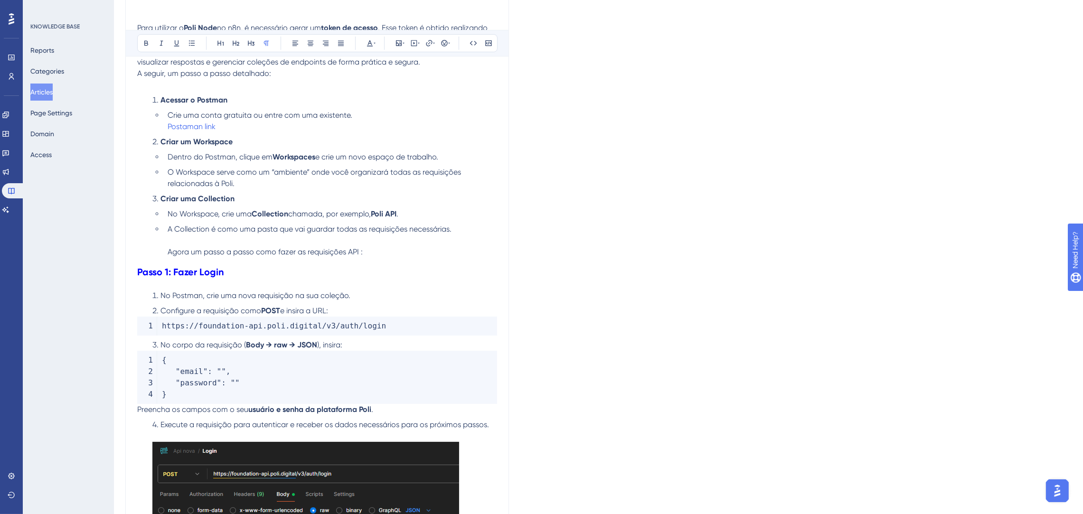
scroll to position [0, 0]
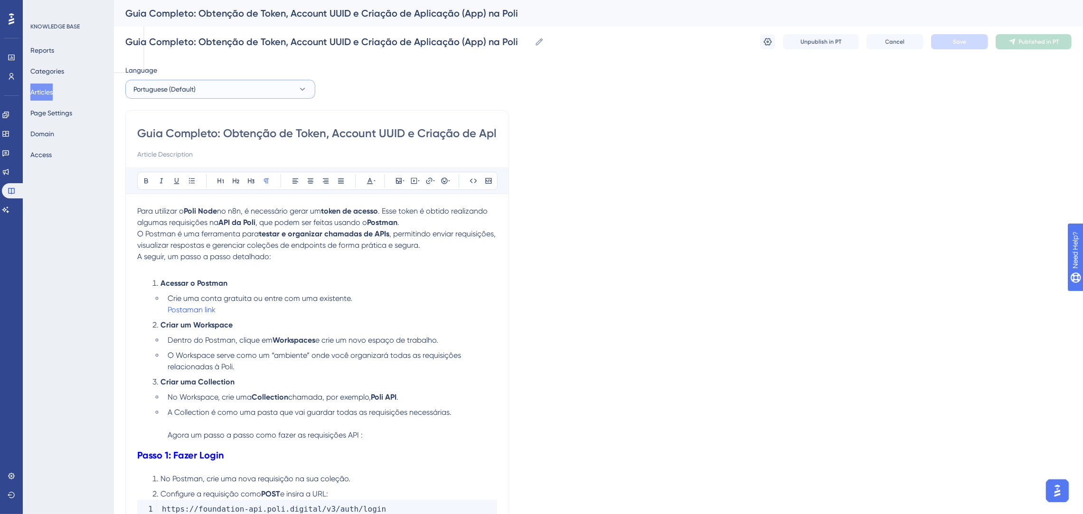
click at [209, 89] on button "Portuguese (Default)" at bounding box center [220, 89] width 190 height 19
click at [163, 143] on button "English English Draft" at bounding box center [220, 137] width 178 height 19
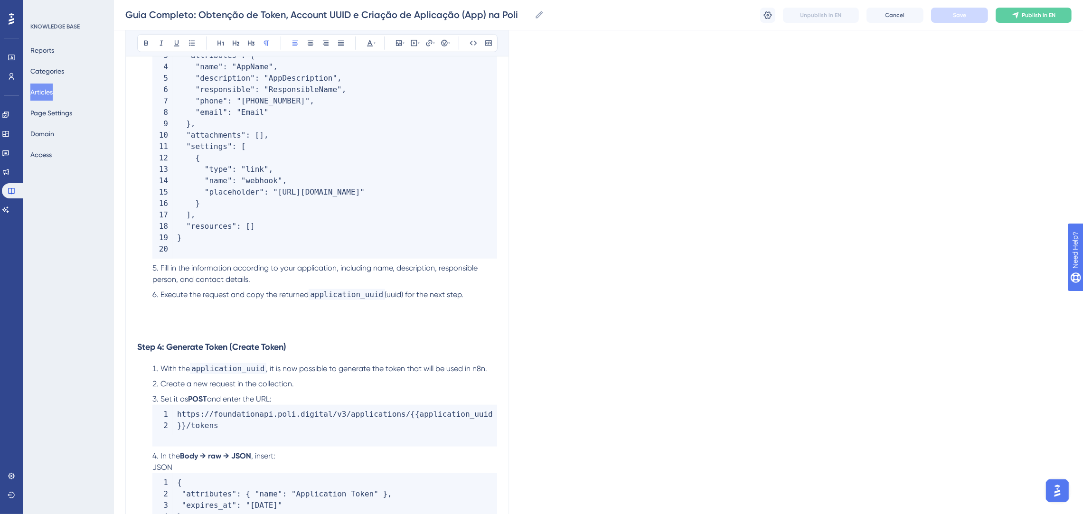
scroll to position [1440, 0]
click at [201, 315] on p at bounding box center [317, 317] width 360 height 11
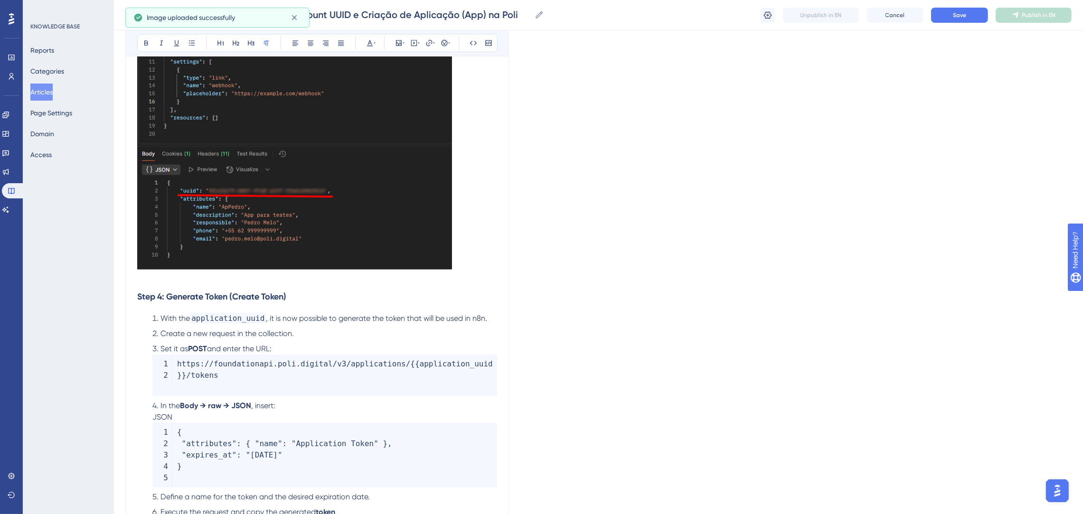
scroll to position [2030, 0]
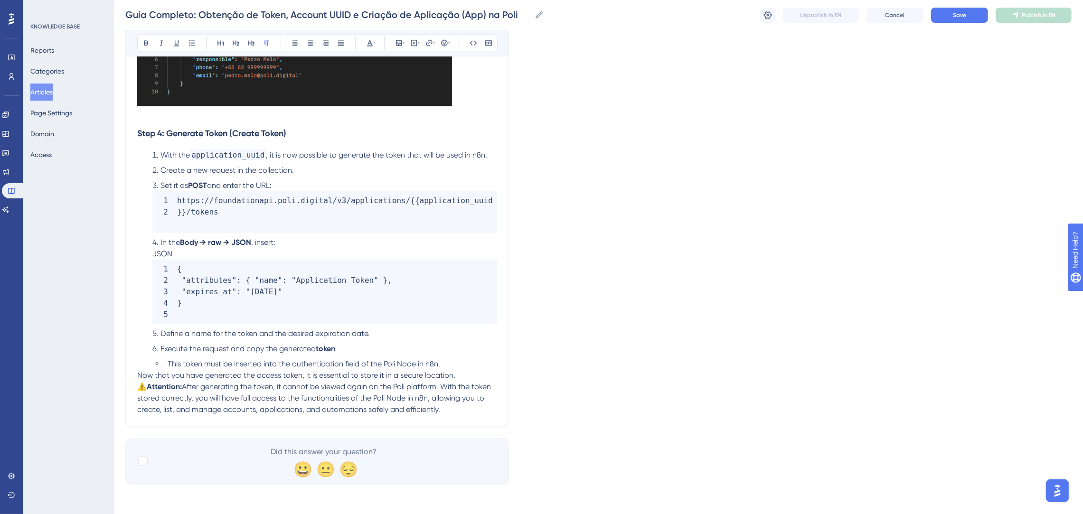
click at [405, 346] on li "Execute the request and copy the generated token ." at bounding box center [323, 348] width 348 height 11
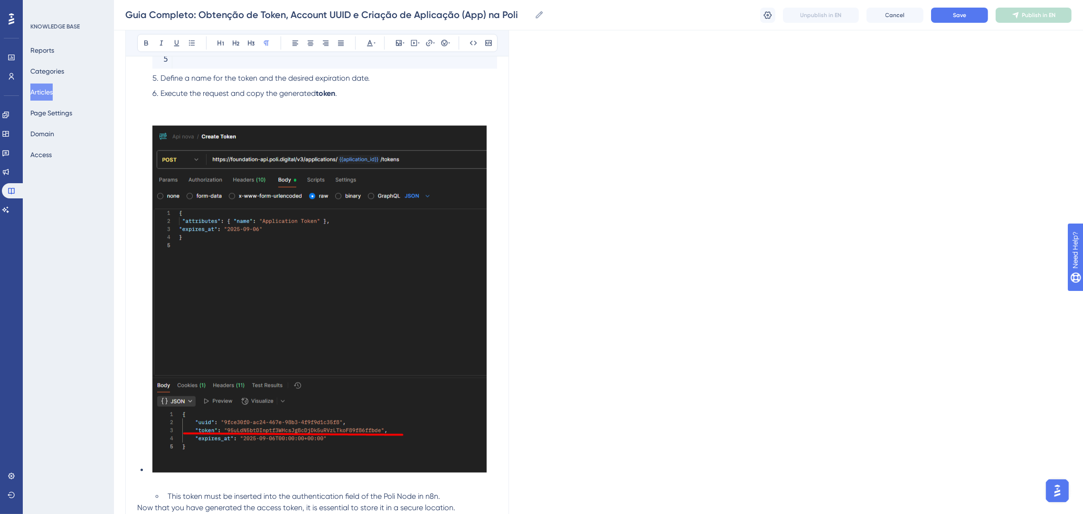
scroll to position [2205, 0]
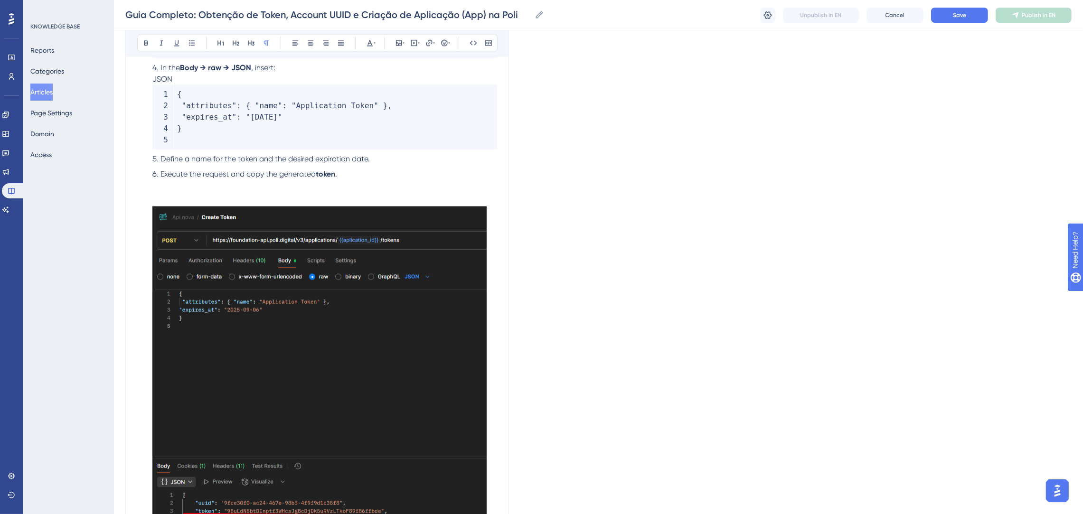
click at [223, 192] on p at bounding box center [317, 196] width 360 height 11
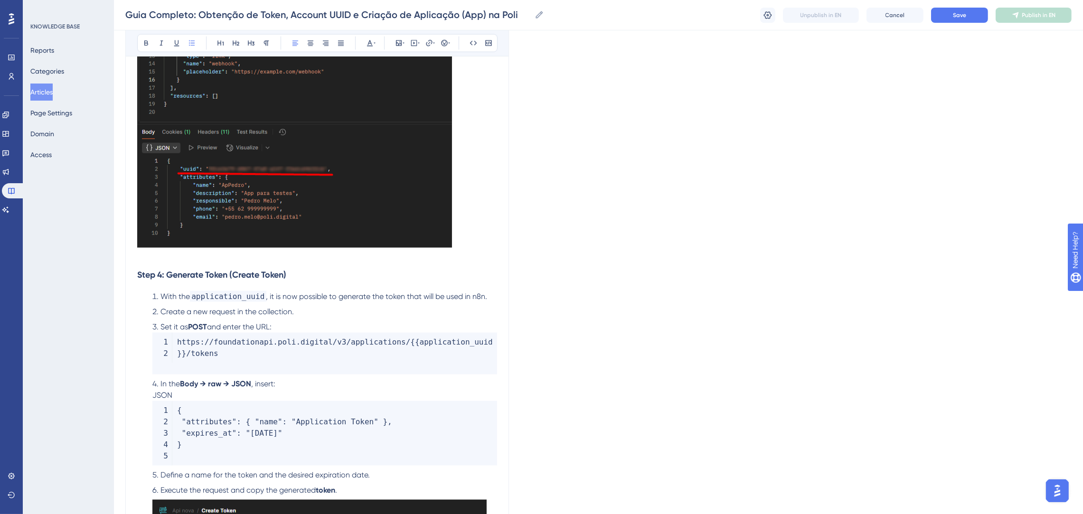
scroll to position [1826, 0]
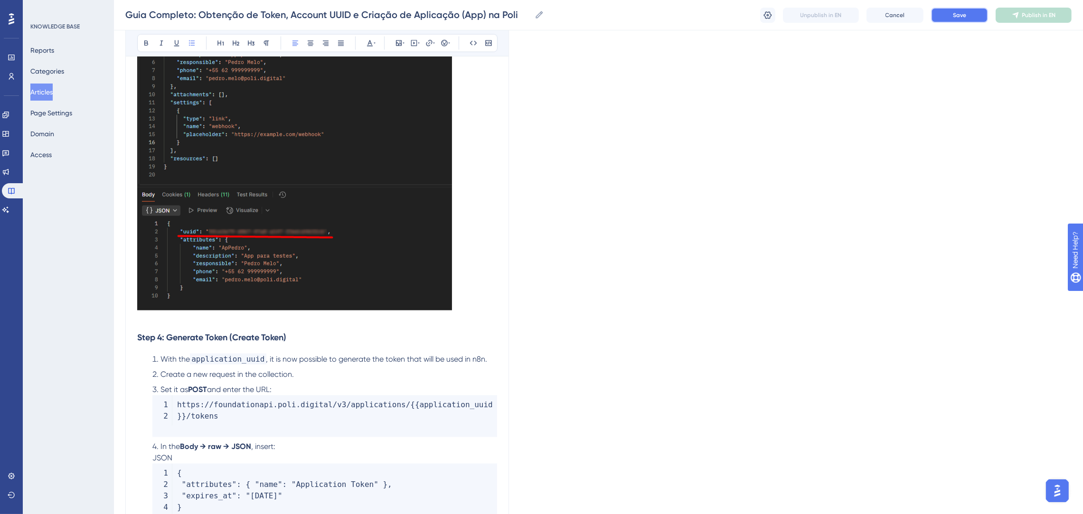
click at [953, 15] on span "Save" at bounding box center [959, 15] width 13 height 8
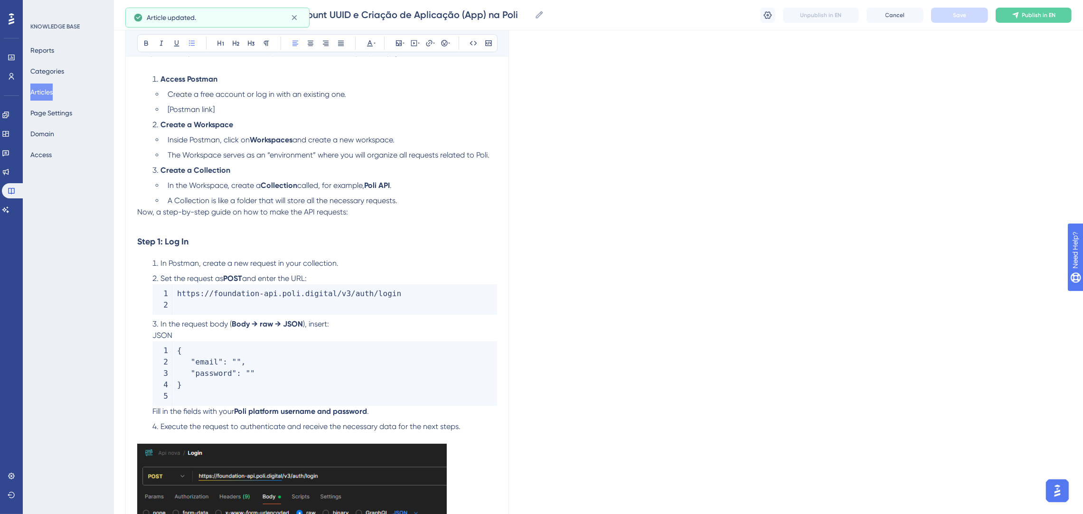
scroll to position [0, 0]
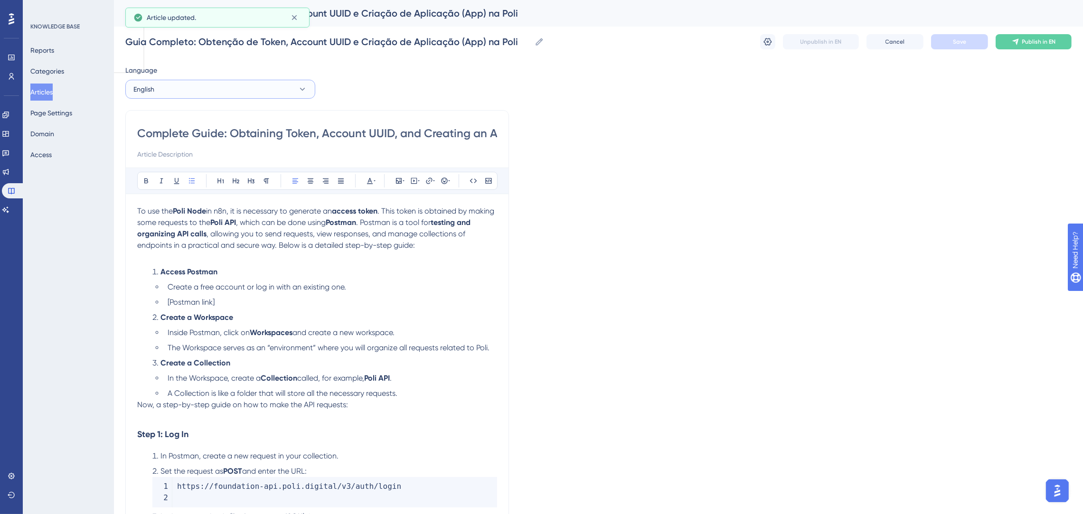
click at [229, 87] on button "English" at bounding box center [220, 89] width 190 height 19
click at [204, 114] on button "Portuguese (Default) Portuguese (Default) Published" at bounding box center [220, 118] width 178 height 19
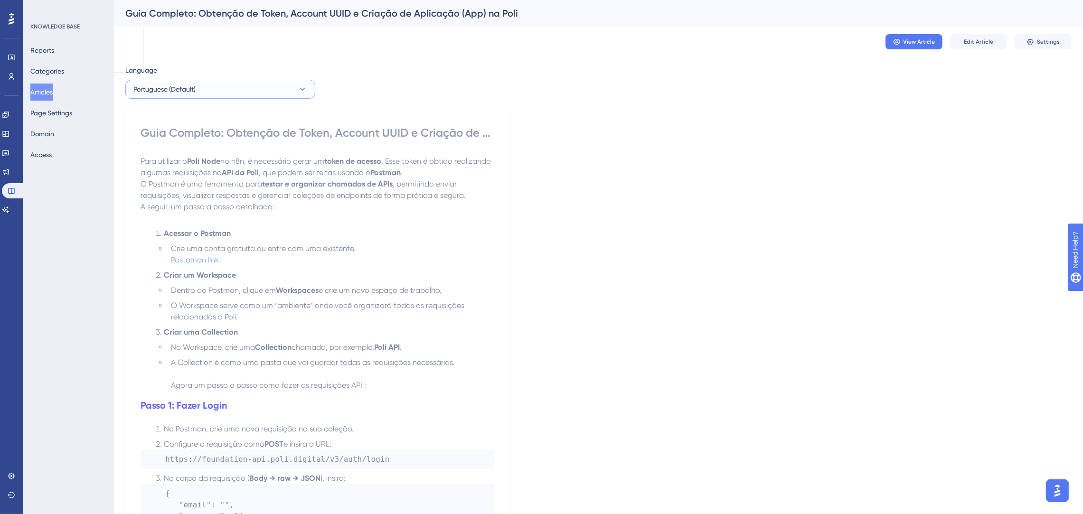
click at [226, 90] on button "Portuguese (Default)" at bounding box center [220, 89] width 190 height 19
click at [218, 135] on button "English English Draft" at bounding box center [220, 137] width 178 height 19
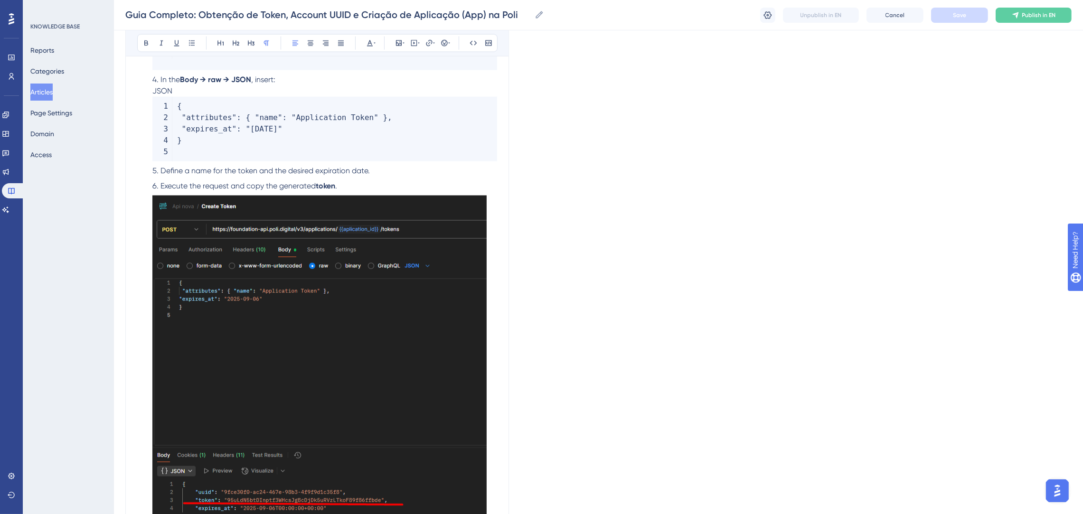
scroll to position [2396, 0]
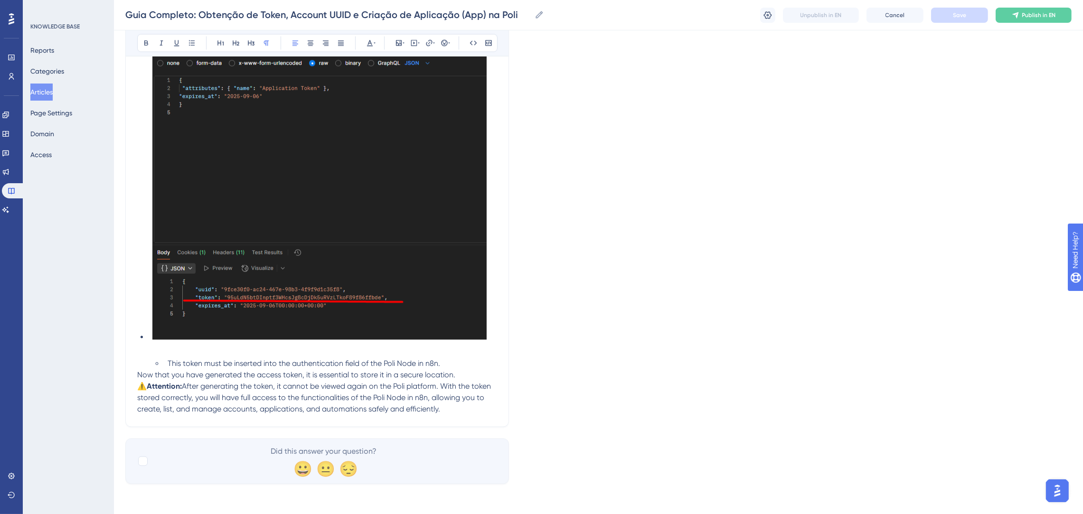
click at [494, 330] on li at bounding box center [323, 168] width 348 height 350
click at [159, 362] on ul "This token must be inserted into the authentication field of the Poli Node in n…" at bounding box center [324, 363] width 345 height 11
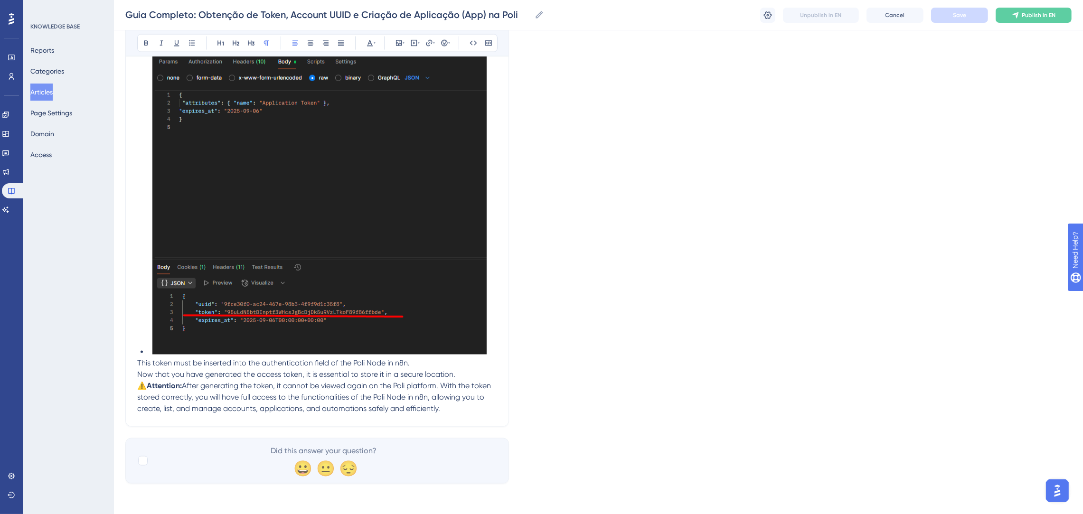
scroll to position [2381, 0]
click at [432, 365] on p "This token must be inserted into the authentication field of the Poli Node in n…" at bounding box center [317, 363] width 360 height 11
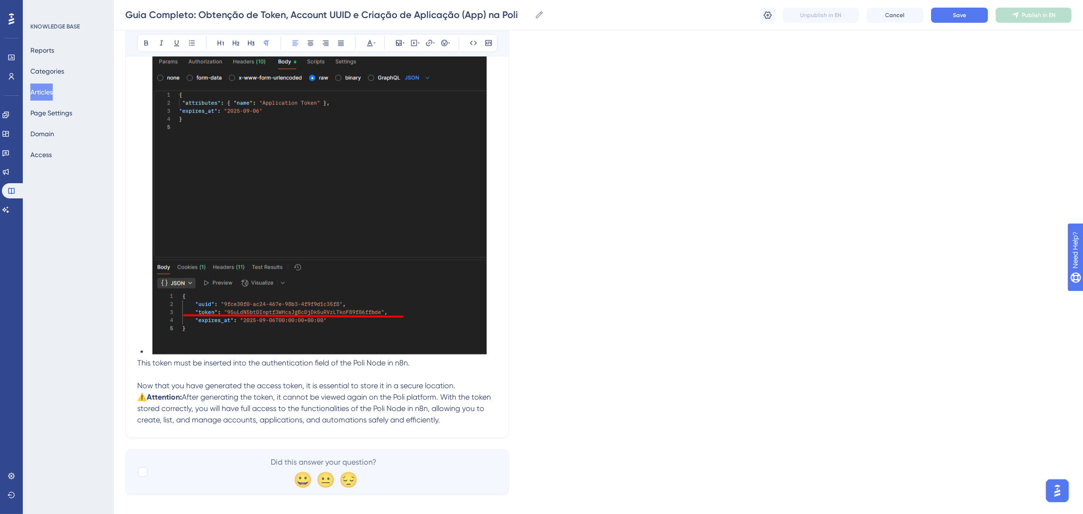
click at [433, 365] on p "This token must be inserted into the authentication field of the Poli Node in n…" at bounding box center [317, 363] width 360 height 11
click at [470, 383] on p "Now that you have generated the access token, it is essential to store it in a …" at bounding box center [317, 404] width 360 height 46
click at [457, 387] on span "Now that you have generated the access token, it is essential to store it in a …" at bounding box center [297, 392] width 320 height 20
click at [150, 397] on strong "Attention:" at bounding box center [164, 397] width 35 height 9
click at [461, 385] on p "Now that you have generated the access token, it is essential to store it in a …" at bounding box center [317, 386] width 360 height 11
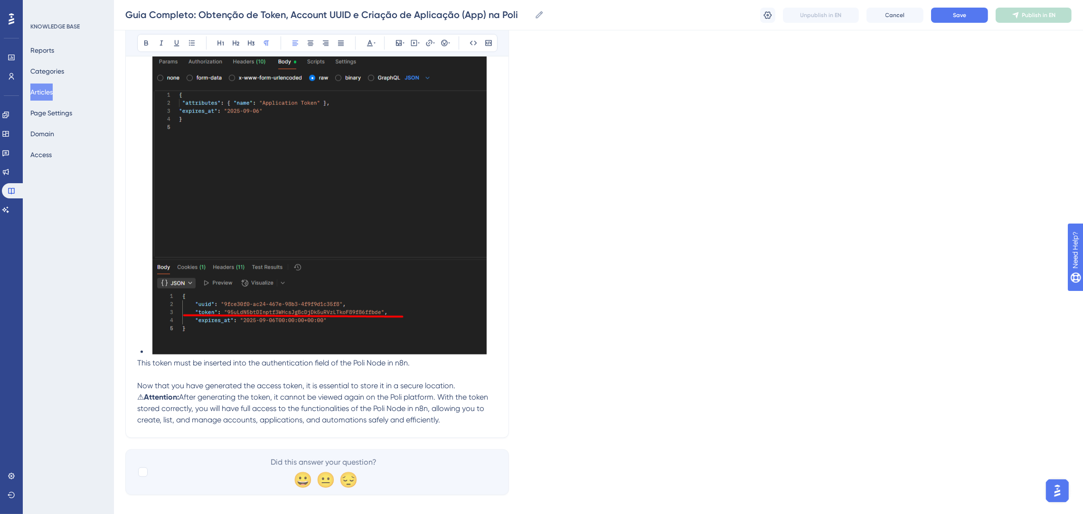
click at [441, 374] on p at bounding box center [317, 374] width 360 height 11
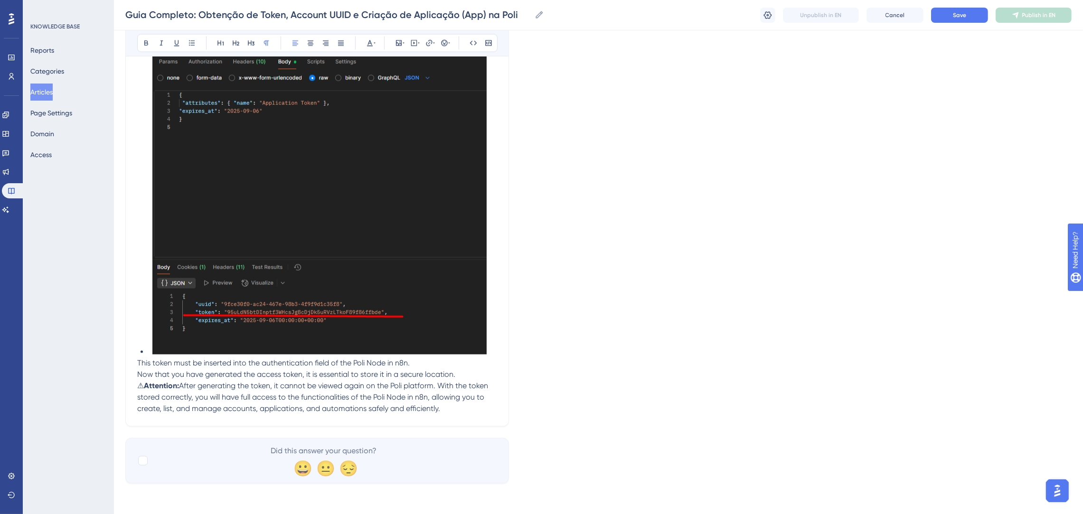
click at [465, 376] on p "Now that you have generated the access token, it is essential to store it in a …" at bounding box center [317, 374] width 360 height 11
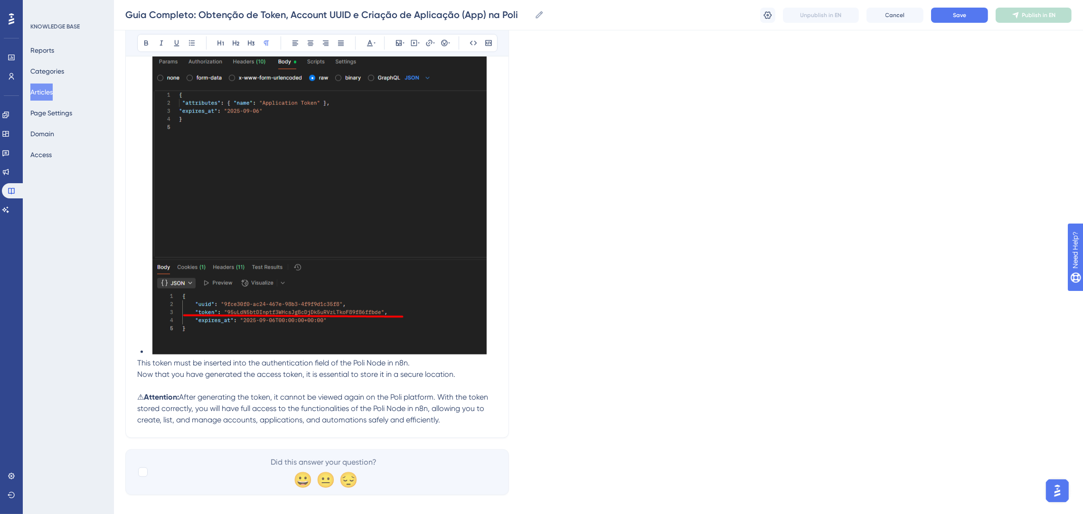
click at [464, 389] on p at bounding box center [317, 386] width 360 height 11
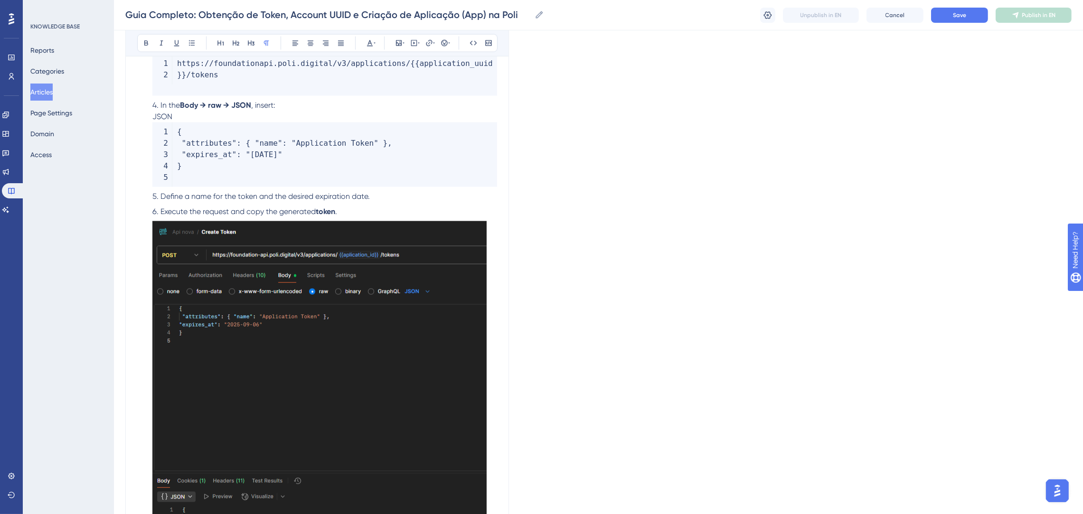
scroll to position [2096, 0]
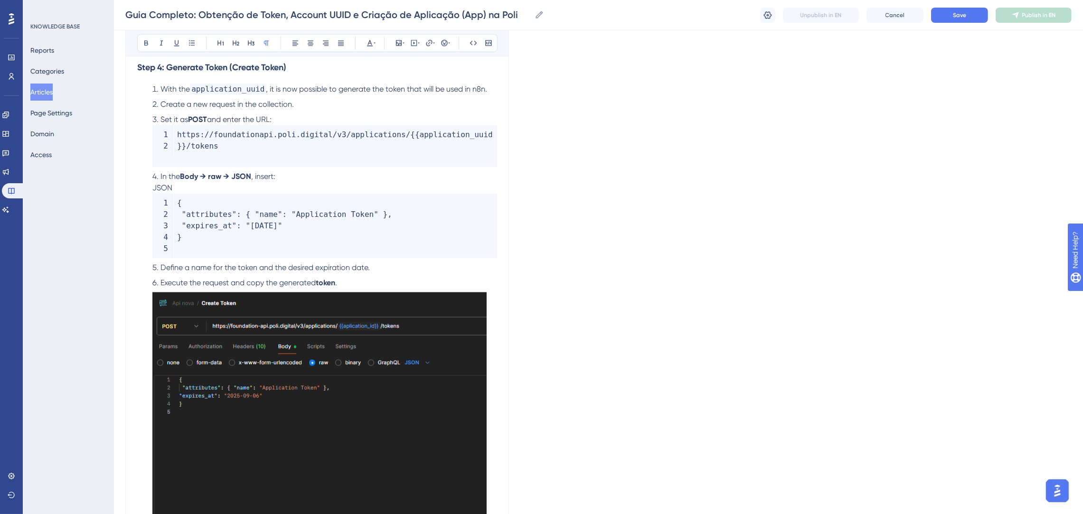
click at [355, 280] on li "Execute the request and copy the generated token ." at bounding box center [323, 282] width 348 height 11
click at [266, 156] on code "https : / / foundationapi . poli . digital / v3 / applications / { { applicatio…" at bounding box center [324, 146] width 345 height 42
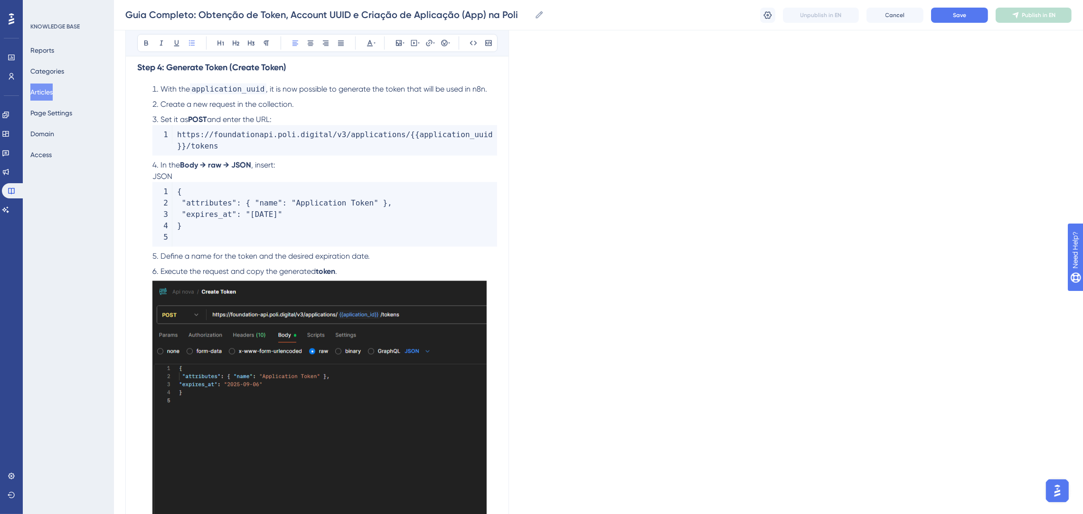
click at [213, 239] on code "{ "attributes" : { "name" : "Application Token" } , "expires_at" : "[DATE]" }" at bounding box center [324, 214] width 345 height 65
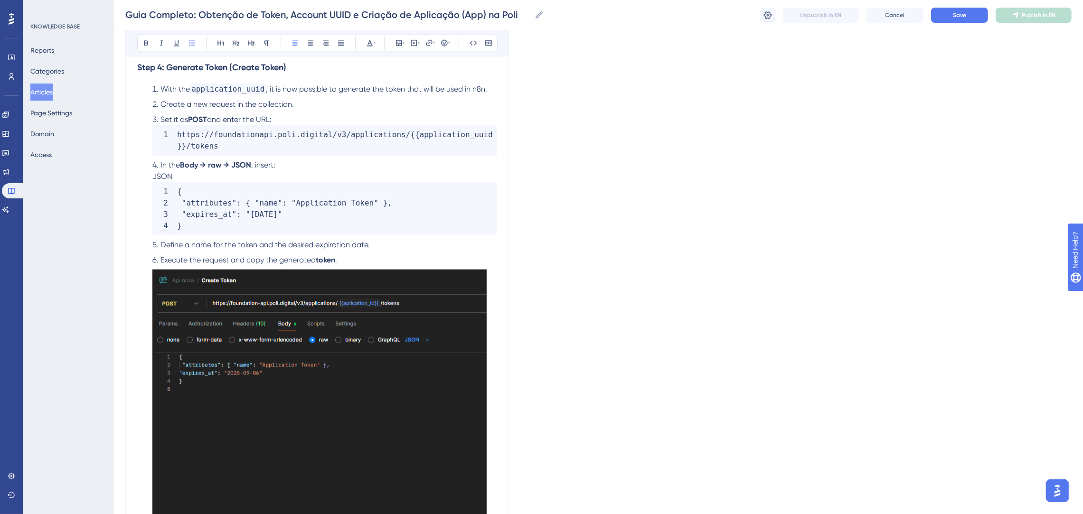
click at [287, 175] on li "In the Body → raw → JSON , insert: JSON { "attributes" : { "name" : "Applicatio…" at bounding box center [323, 197] width 348 height 76
click at [389, 237] on ol "With the application_uuid , it is now possible to generate the token that will …" at bounding box center [317, 175] width 360 height 182
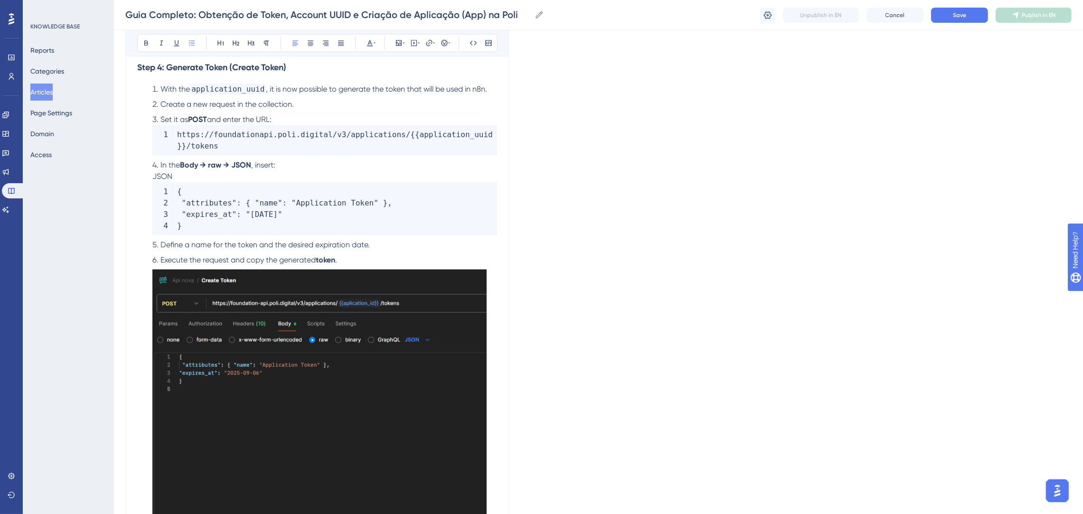
click at [495, 231] on code "{ "attributes" : { "name" : "Application Token" } , "expires_at" : "[DATE]" }" at bounding box center [324, 208] width 345 height 53
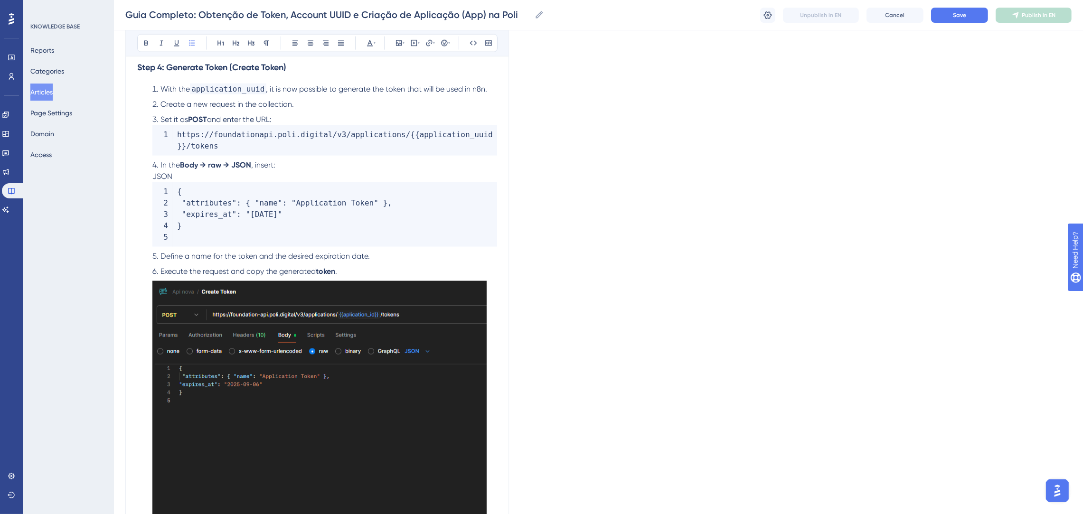
click at [460, 221] on code "{ "attributes" : { "name" : "Application Token" } , "expires_at" : "[DATE]" }" at bounding box center [324, 214] width 345 height 65
click at [287, 151] on code "https : / / foundationapi . poli . digital / v3 / applications / { { applicatio…" at bounding box center [324, 140] width 345 height 30
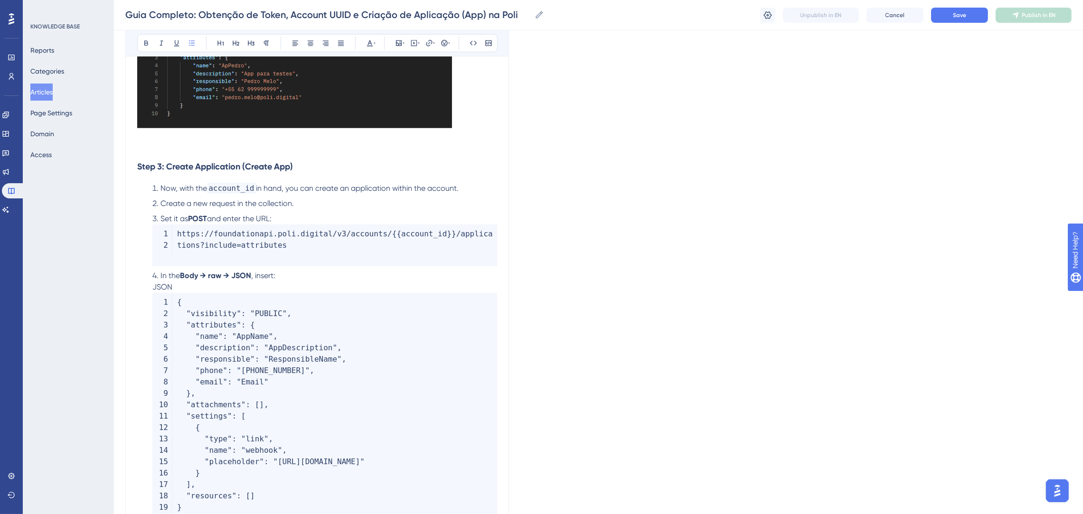
scroll to position [1028, 0]
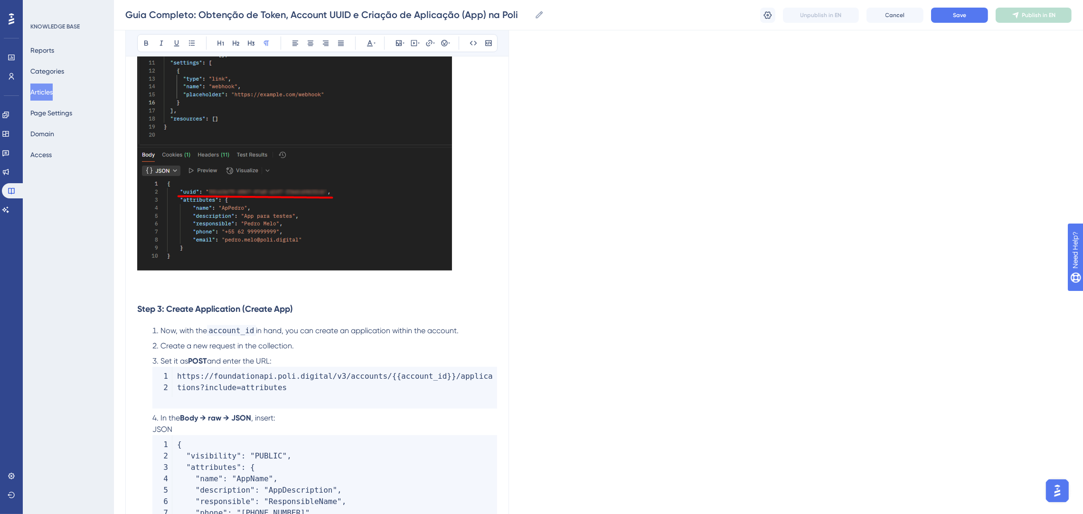
click at [283, 290] on p at bounding box center [317, 290] width 360 height 11
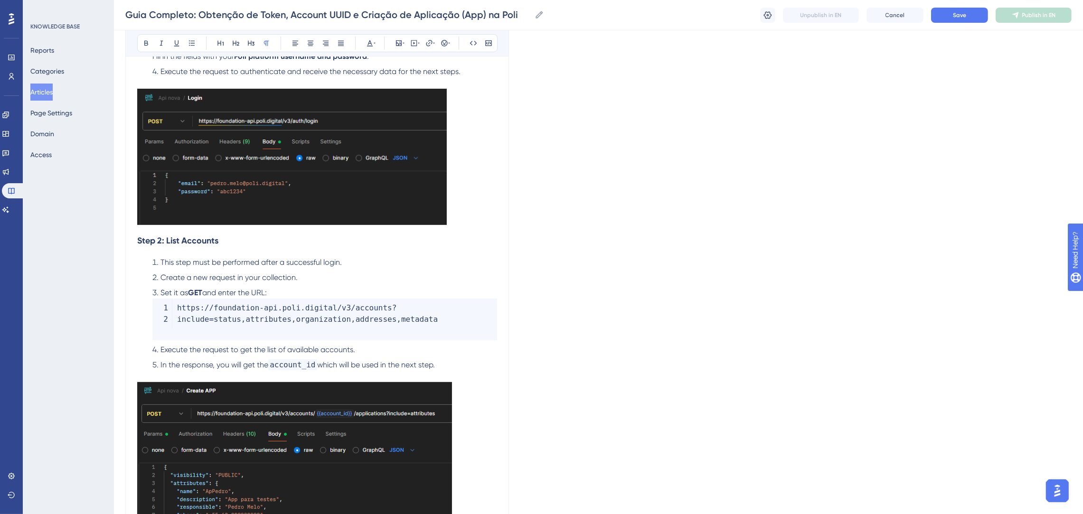
scroll to position [459, 0]
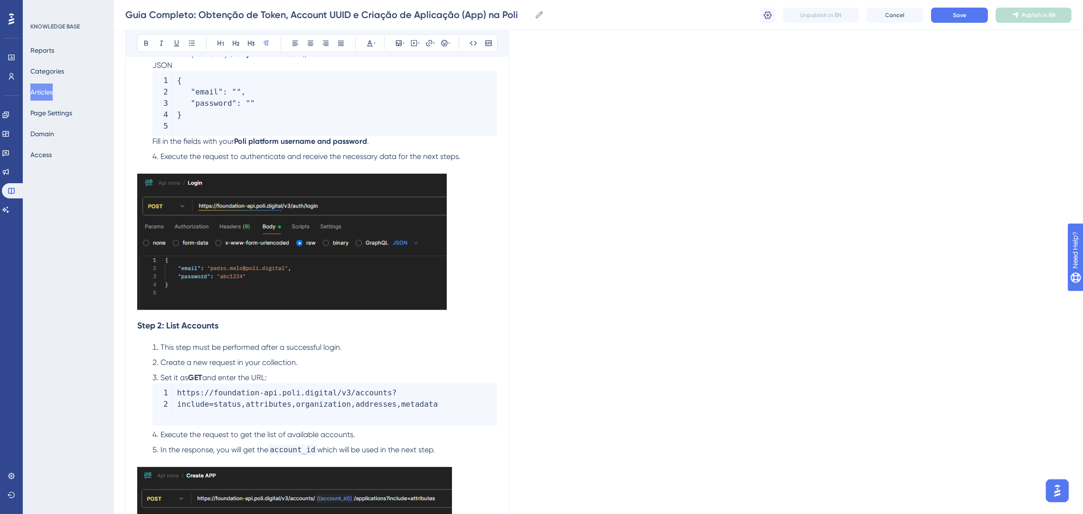
click at [466, 157] on li "Execute the request to authenticate and receive the necessary data for the next…" at bounding box center [323, 156] width 348 height 11
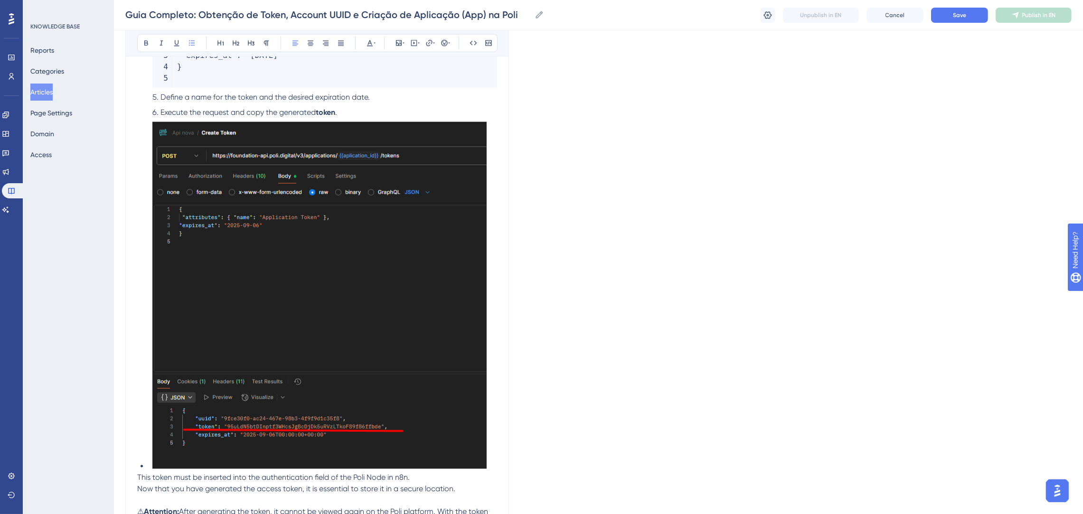
scroll to position [2349, 0]
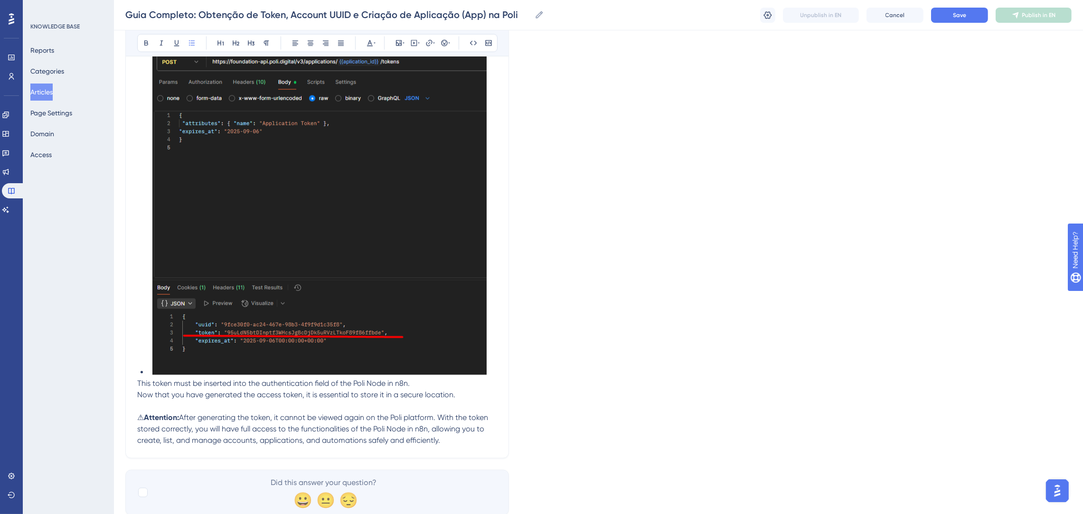
click at [147, 374] on ul at bounding box center [317, 203] width 360 height 350
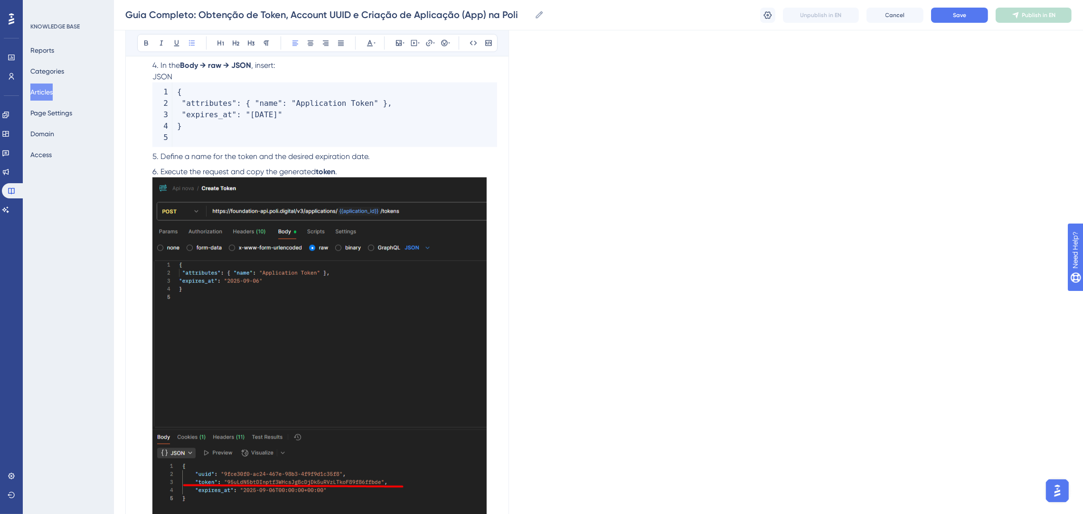
scroll to position [2163, 0]
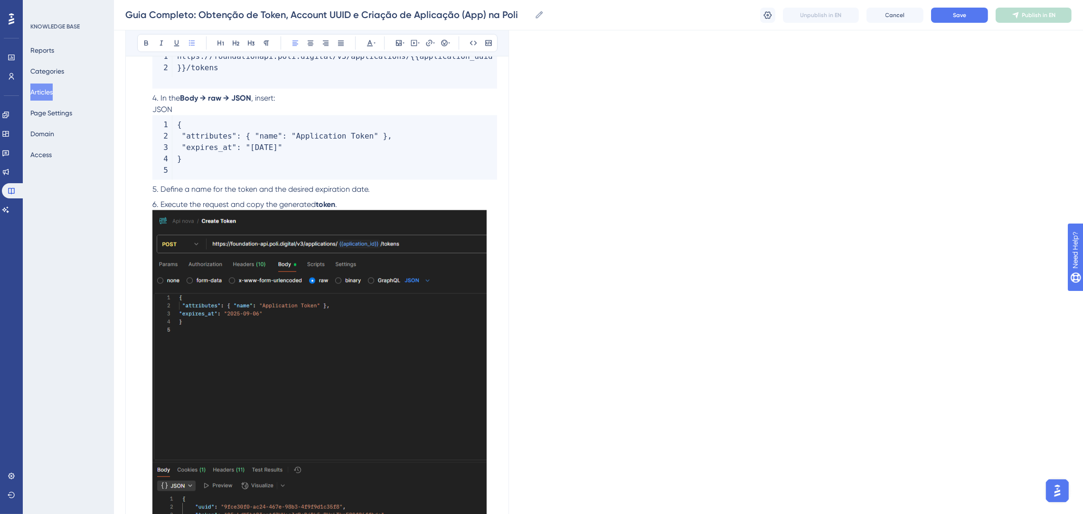
click at [355, 202] on li "Execute the request and copy the generated token ." at bounding box center [323, 380] width 348 height 362
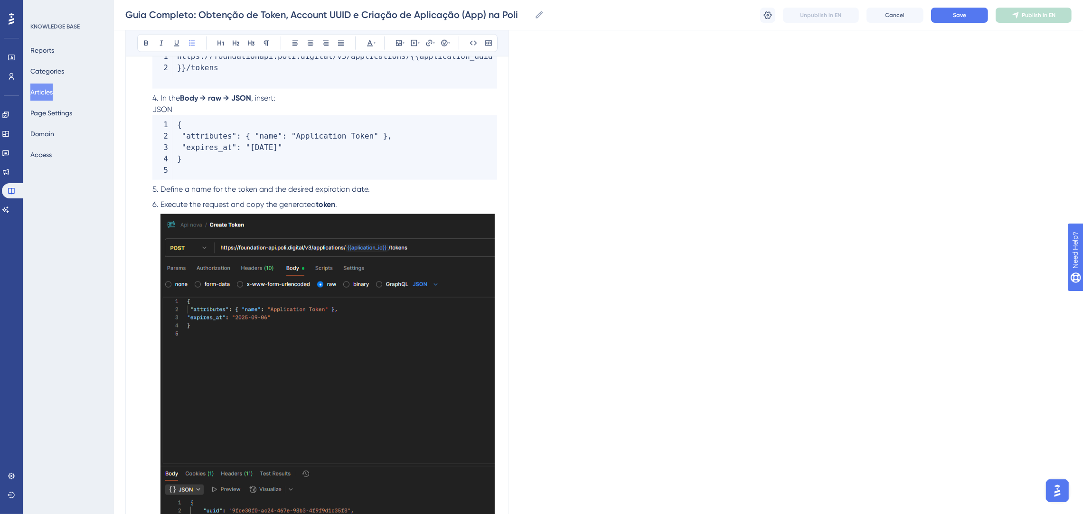
scroll to position [2042, 0]
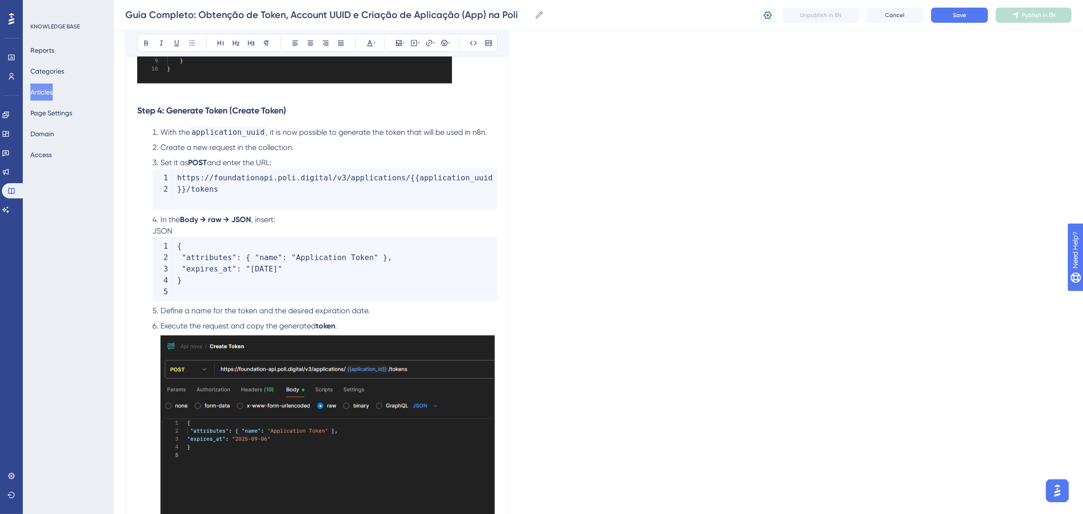
click at [355, 331] on li "Execute the request and copy the generated token ." at bounding box center [323, 325] width 348 height 11
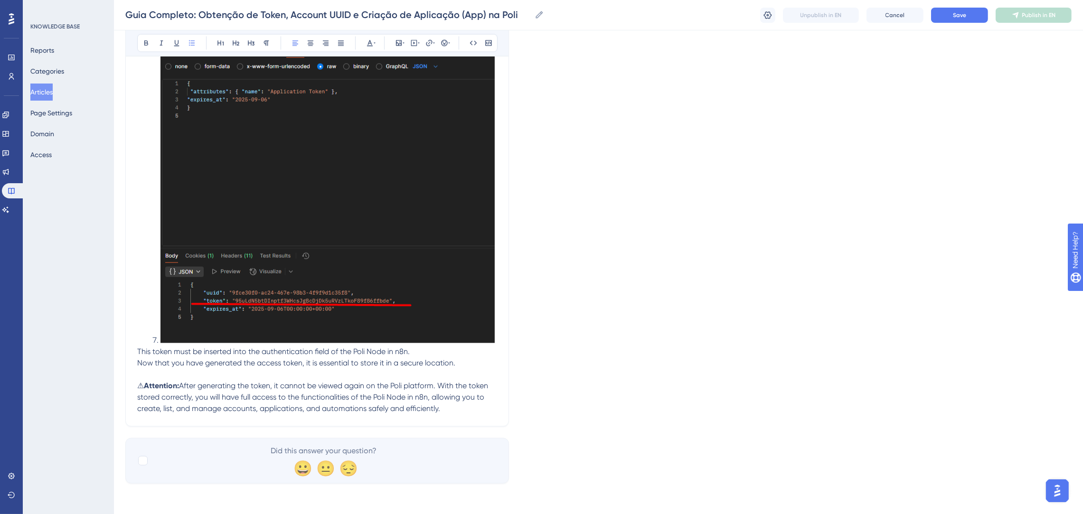
scroll to position [2239, 0]
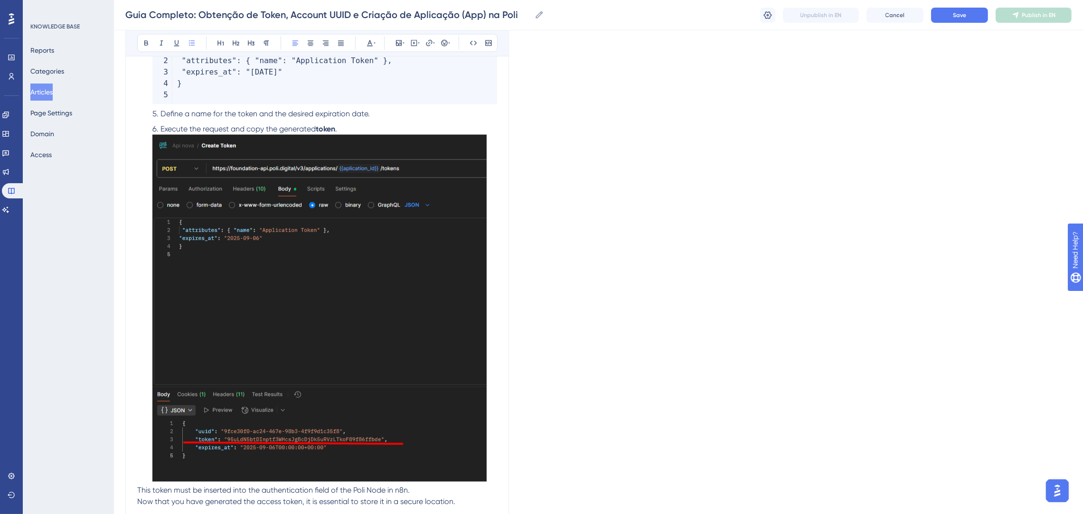
click at [363, 128] on li "Execute the request and copy the generated token ." at bounding box center [323, 304] width 348 height 362
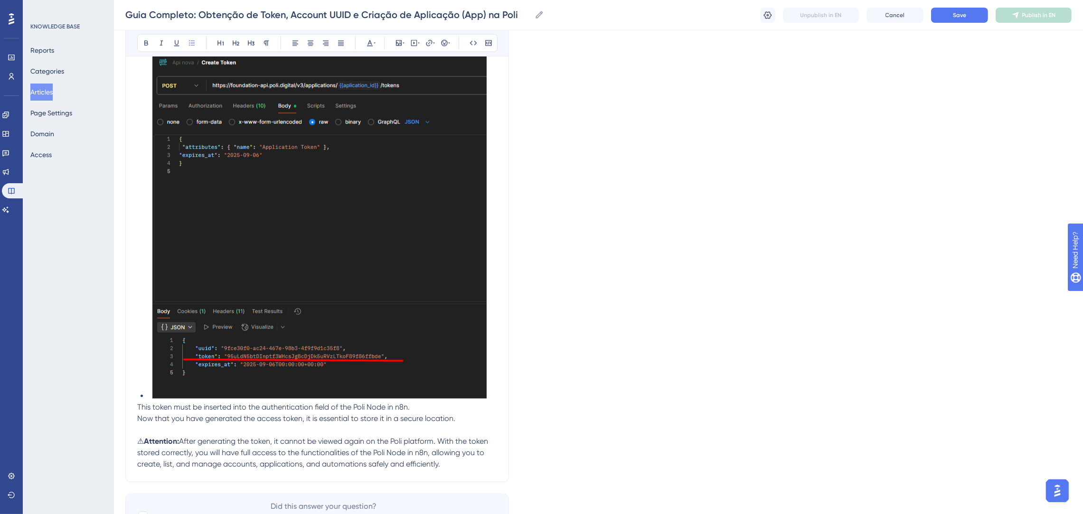
scroll to position [2381, 0]
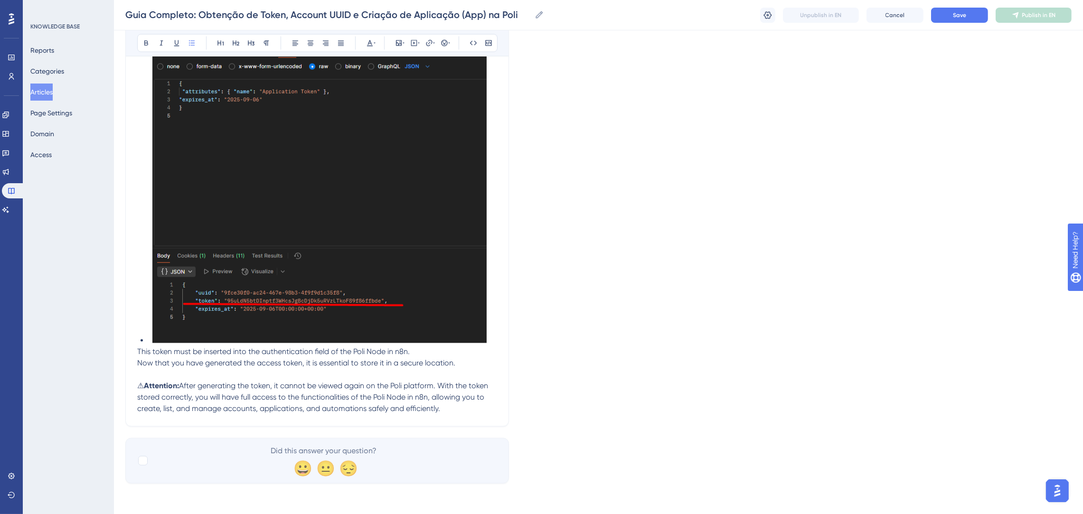
click at [149, 341] on li at bounding box center [323, 171] width 348 height 350
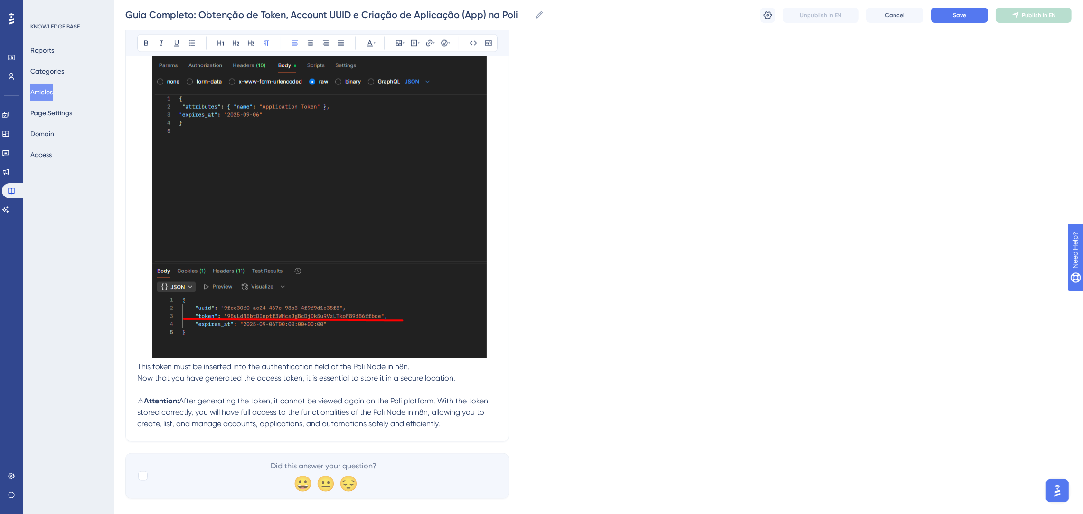
click at [138, 365] on span "This token must be inserted into the authentication field of the Poli Node in n…" at bounding box center [273, 367] width 272 height 9
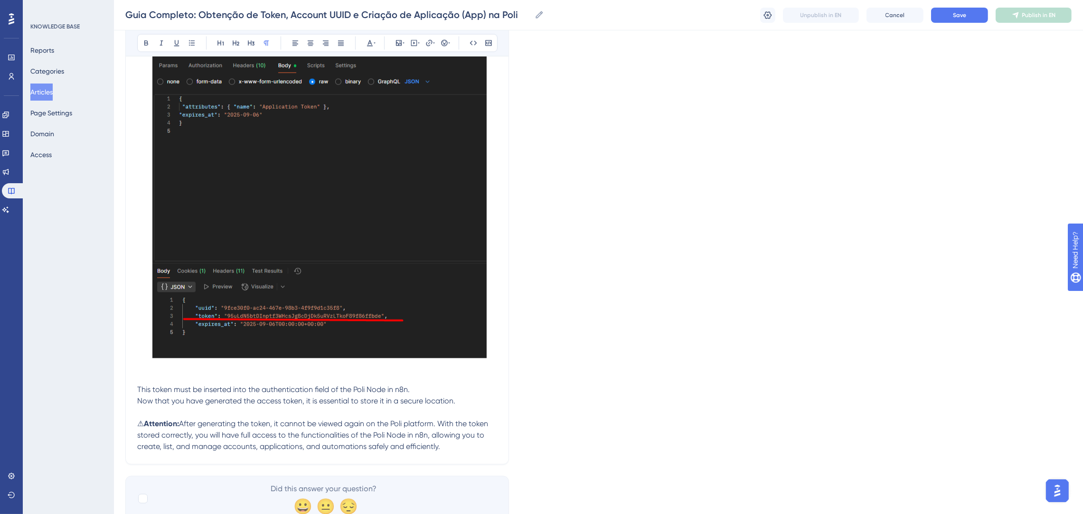
click at [178, 367] on p at bounding box center [317, 367] width 360 height 11
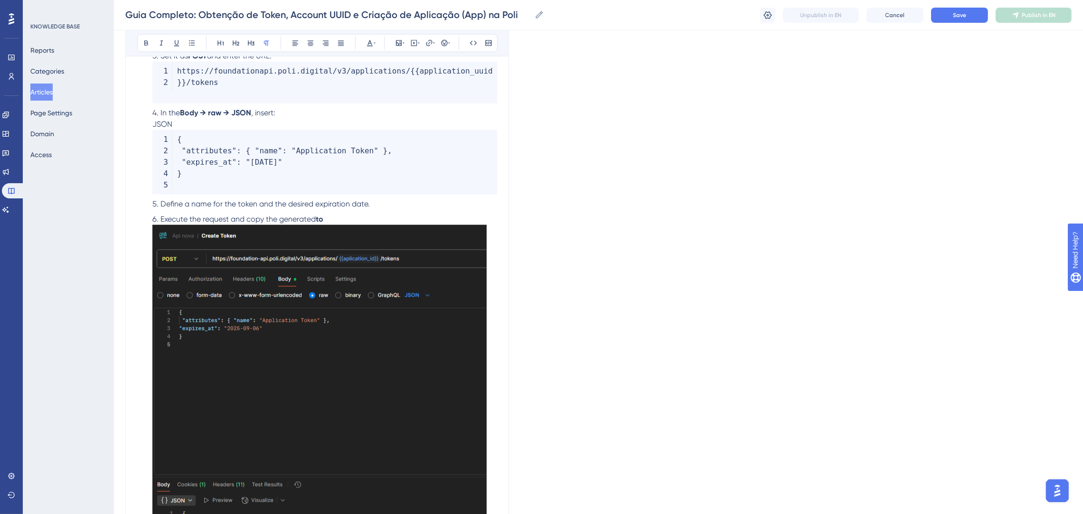
click at [346, 217] on li "Execute the request and copy the generated to" at bounding box center [323, 395] width 348 height 362
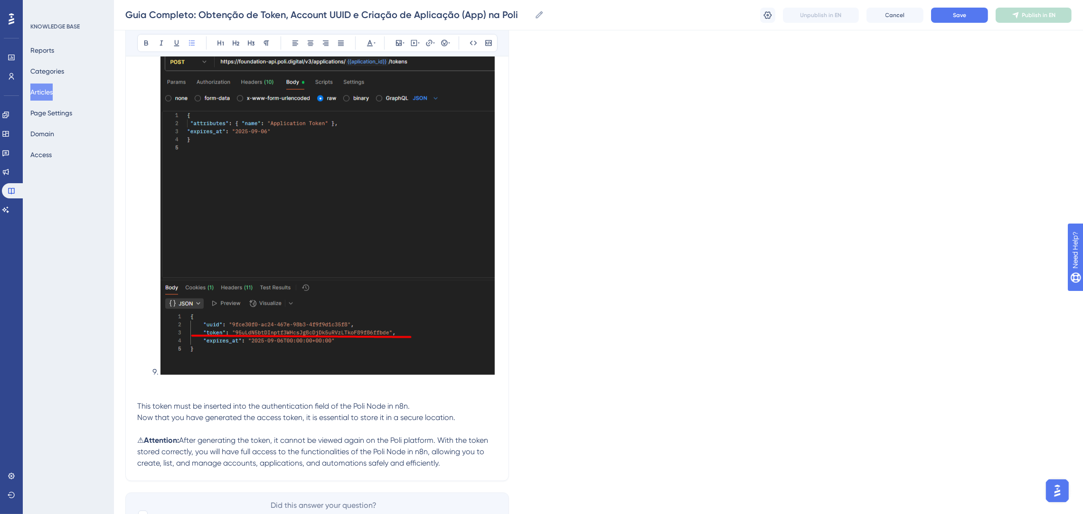
scroll to position [2110, 0]
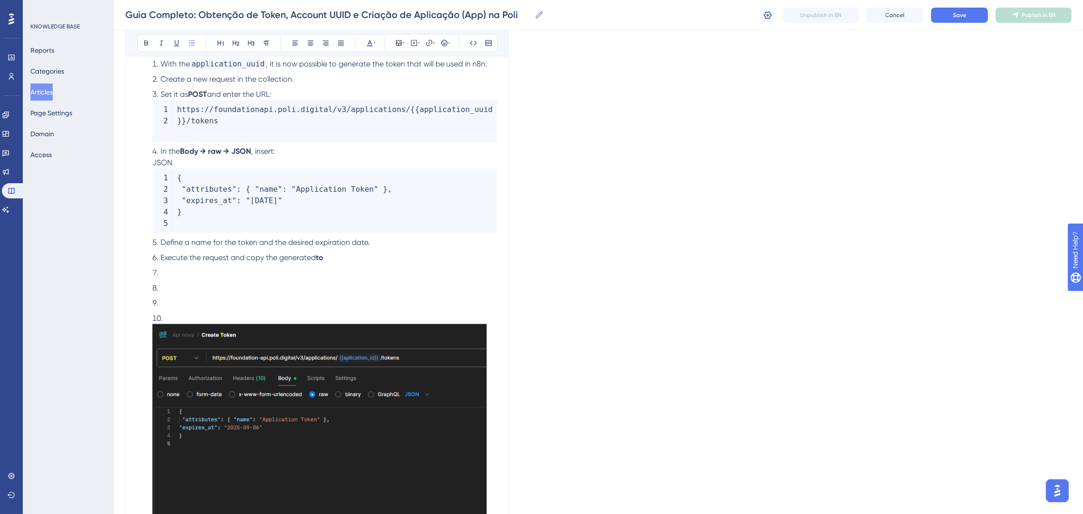
click at [228, 313] on li at bounding box center [323, 494] width 348 height 362
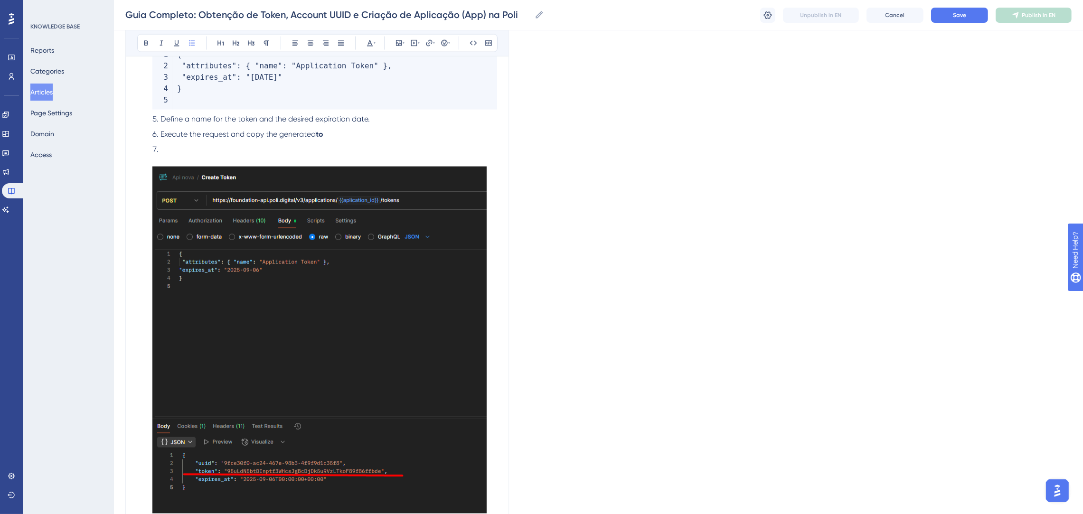
scroll to position [2142, 0]
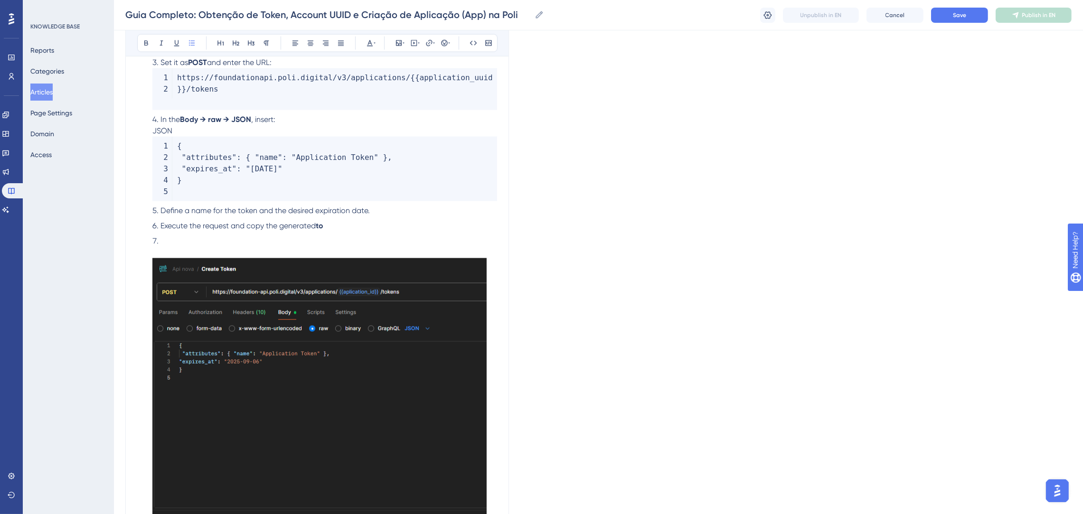
click at [181, 246] on li at bounding box center [323, 421] width 348 height 373
click at [181, 251] on li at bounding box center [323, 421] width 348 height 373
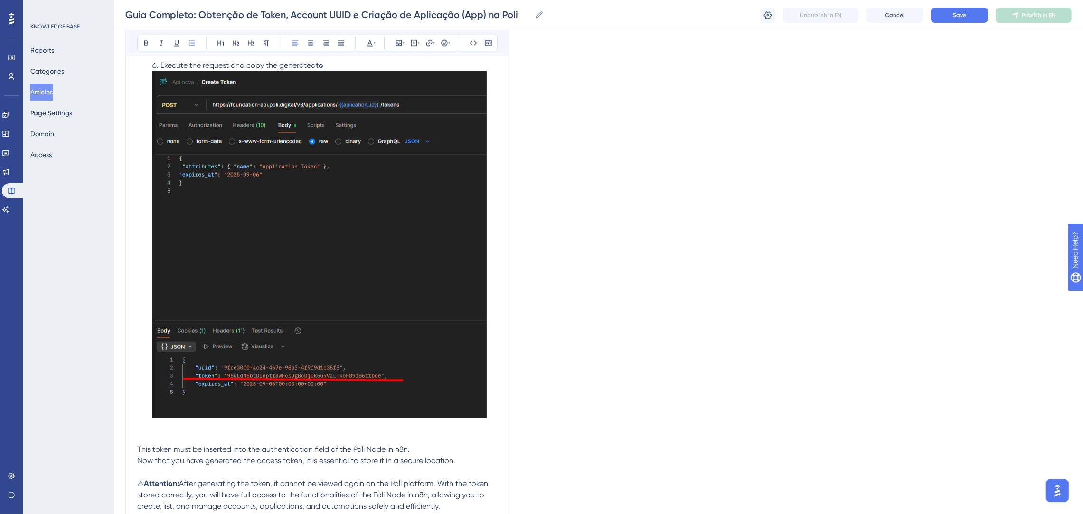
scroll to position [2400, 0]
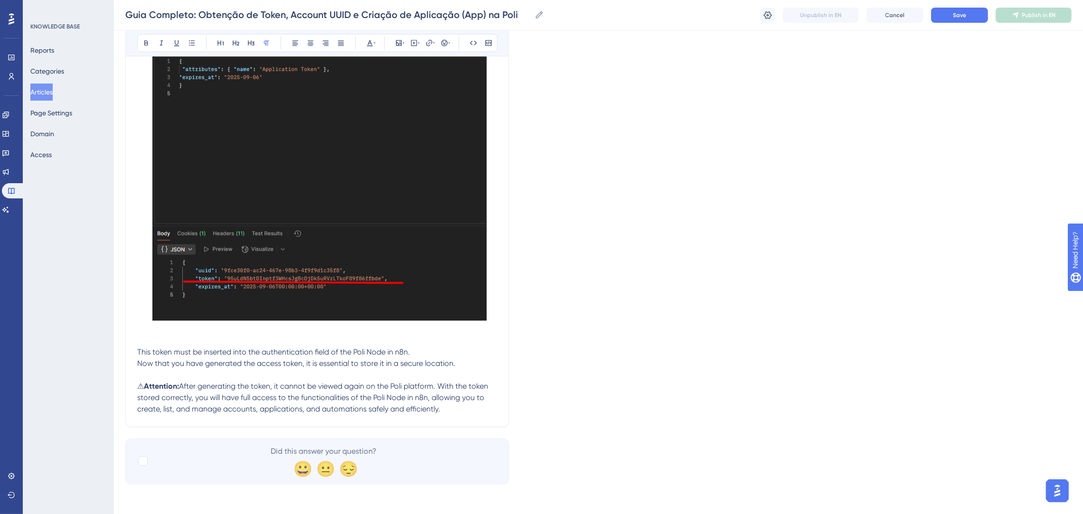
click at [156, 334] on p at bounding box center [317, 329] width 360 height 11
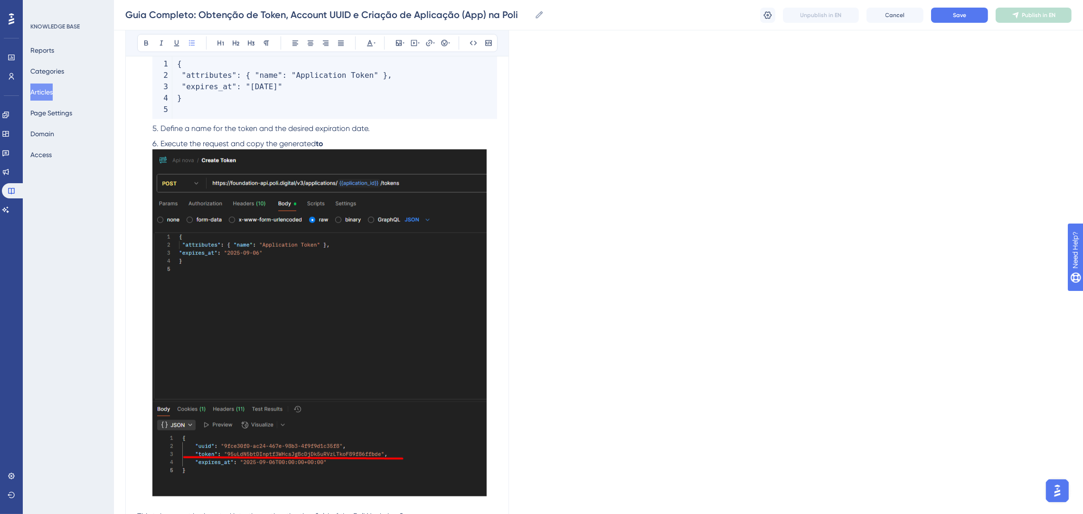
scroll to position [2103, 0]
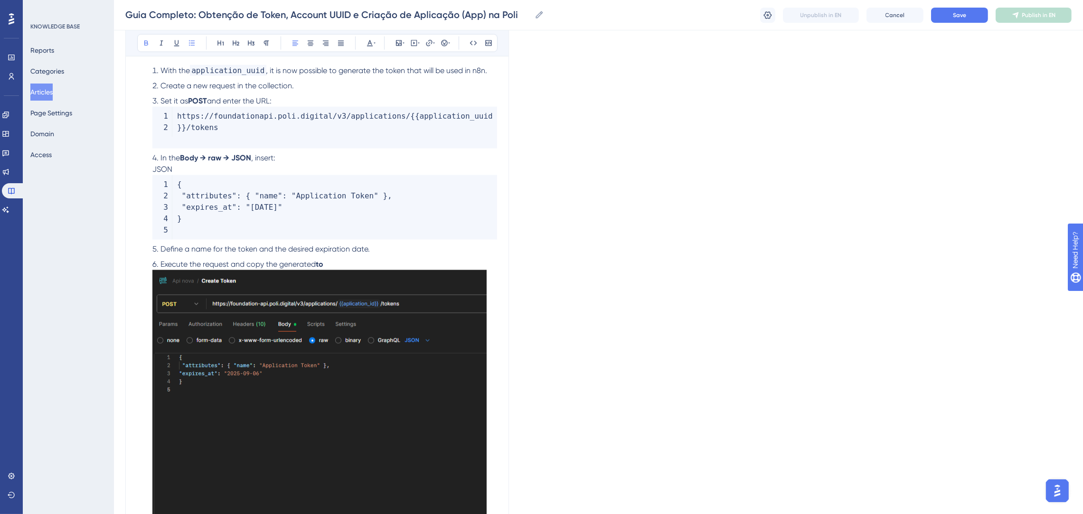
click at [358, 266] on li "Execute the request and copy the generated to" at bounding box center [323, 440] width 348 height 362
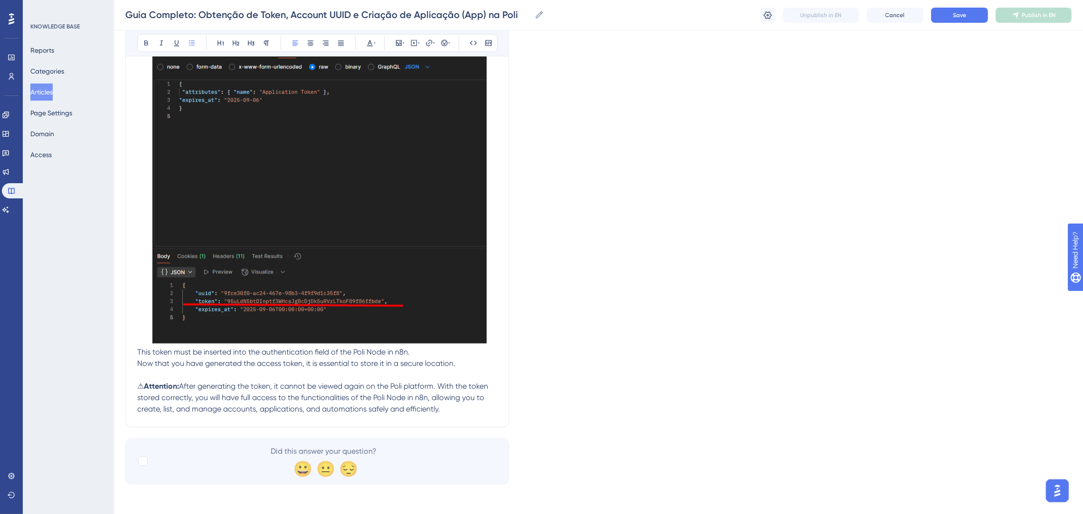
scroll to position [2163, 0]
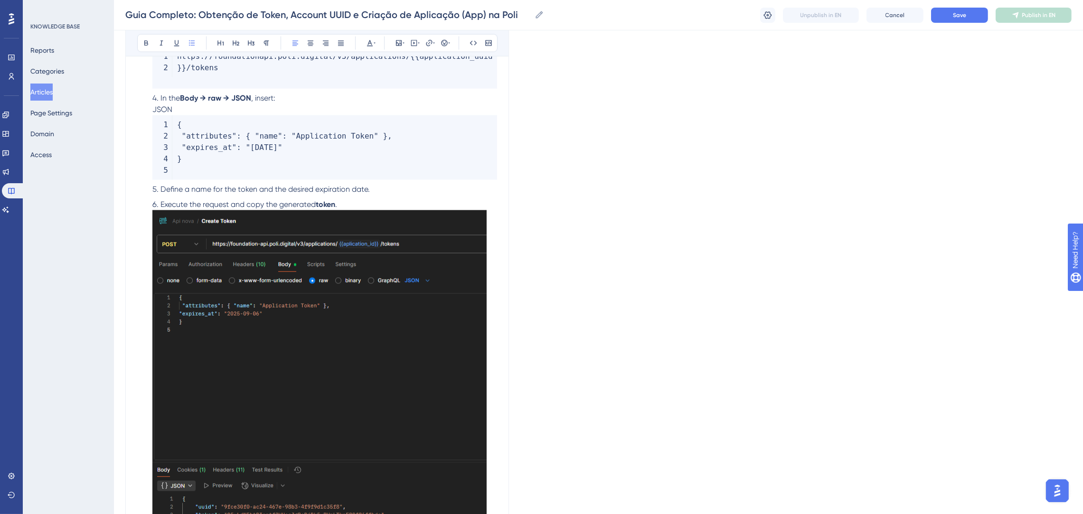
click at [371, 206] on li "Execute the request and copy the generated token ." at bounding box center [323, 380] width 348 height 362
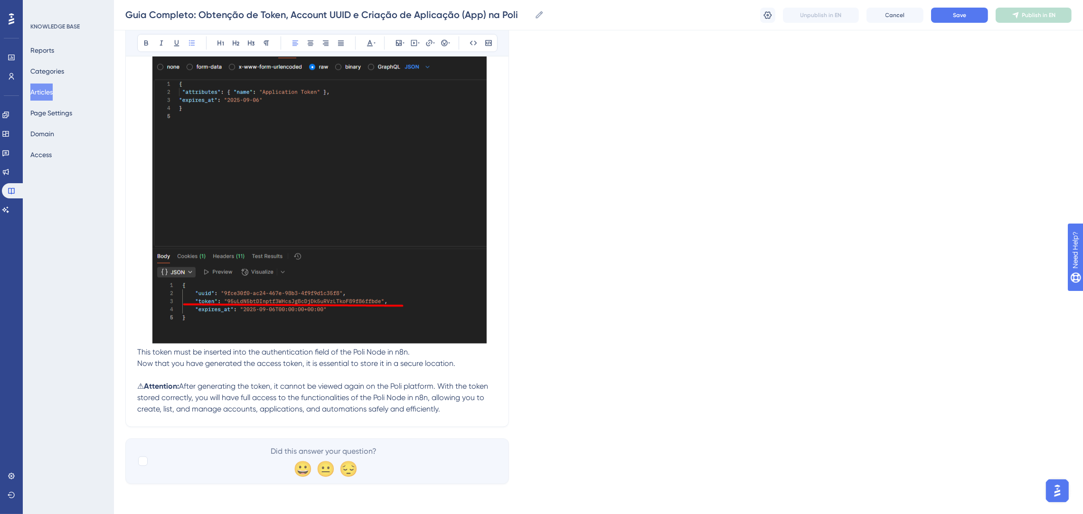
click at [139, 353] on span "This token must be inserted into the authentication field of the Poli Node in n…" at bounding box center [273, 352] width 272 height 9
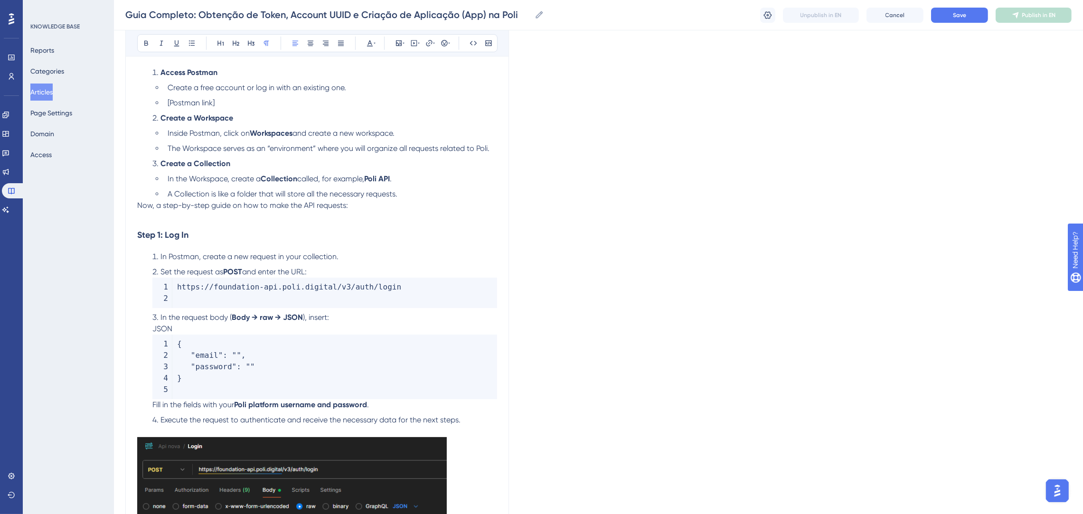
scroll to position [99, 0]
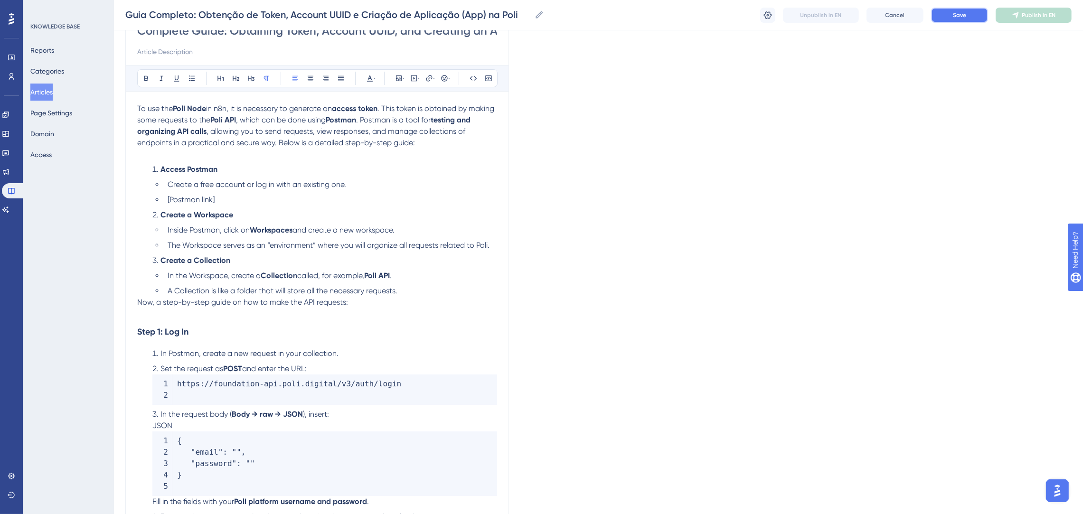
click at [953, 12] on span "Save" at bounding box center [959, 15] width 13 height 8
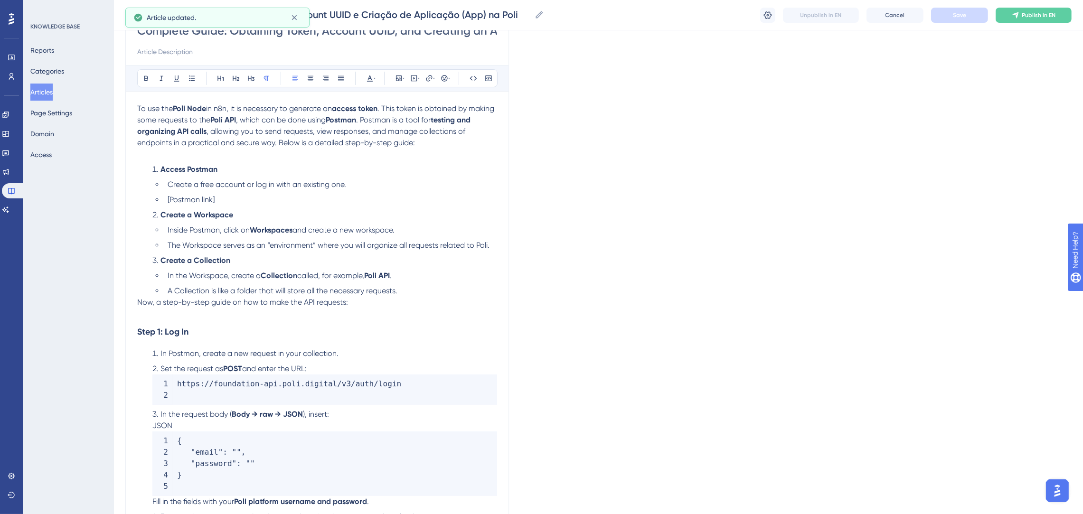
scroll to position [28, 0]
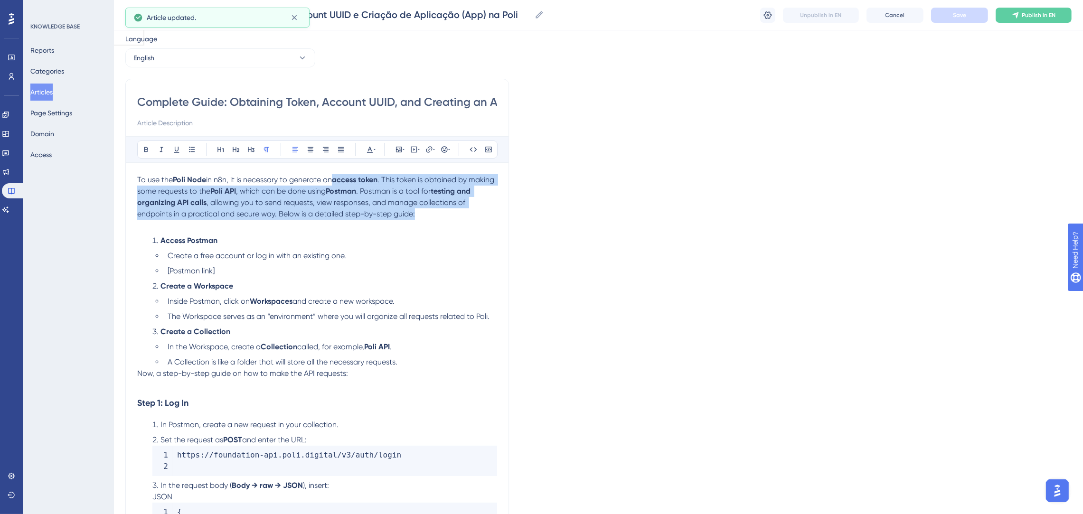
drag, startPoint x: 337, startPoint y: 179, endPoint x: 480, endPoint y: 209, distance: 146.0
click at [480, 209] on p "To use the Poli Node in n8n, it is necessary to generate an access token . This…" at bounding box center [317, 197] width 360 height 46
click at [146, 146] on icon at bounding box center [146, 150] width 8 height 8
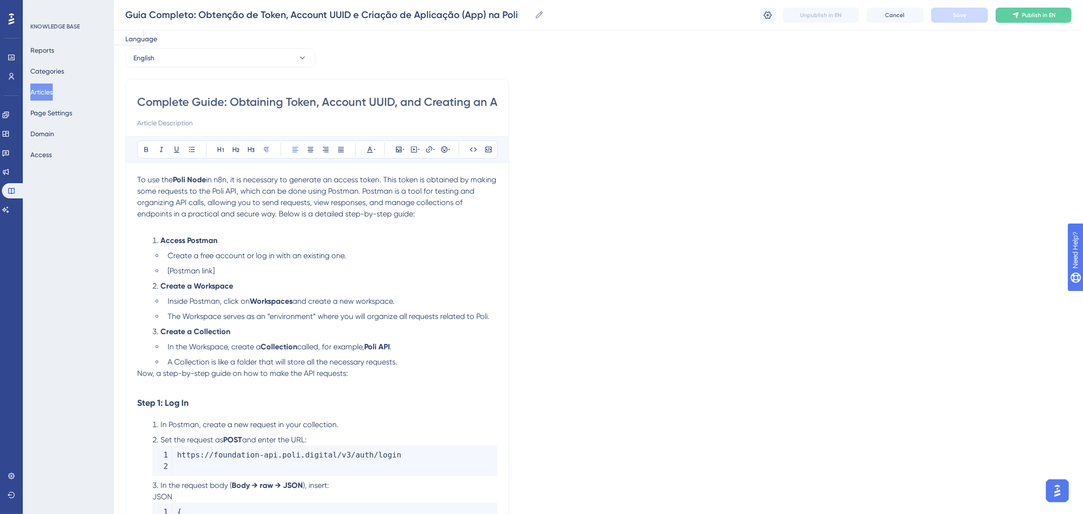
click at [458, 280] on ol "Access Postman Create a free account or log in with an existing one. [Postman l…" at bounding box center [317, 301] width 360 height 133
drag, startPoint x: 295, startPoint y: 301, endPoint x: 252, endPoint y: 302, distance: 42.7
click at [252, 302] on li "Inside Postman, click on Workspaces and create a new workspace." at bounding box center [330, 301] width 333 height 11
click at [948, 12] on button "Save" at bounding box center [959, 15] width 57 height 15
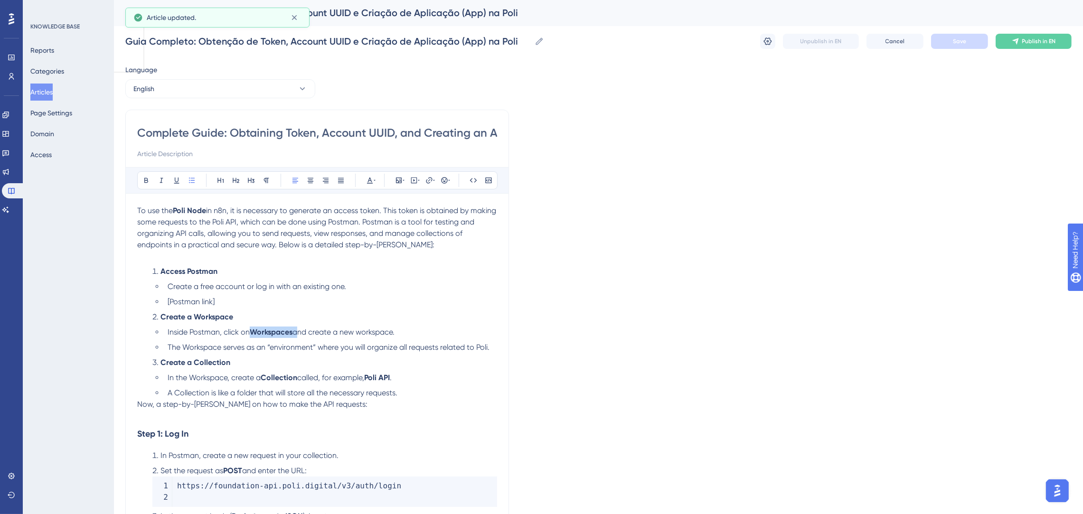
scroll to position [0, 0]
click at [183, 92] on button "English" at bounding box center [220, 89] width 190 height 19
click at [180, 117] on span "Portuguese (Default)" at bounding box center [170, 117] width 62 height 11
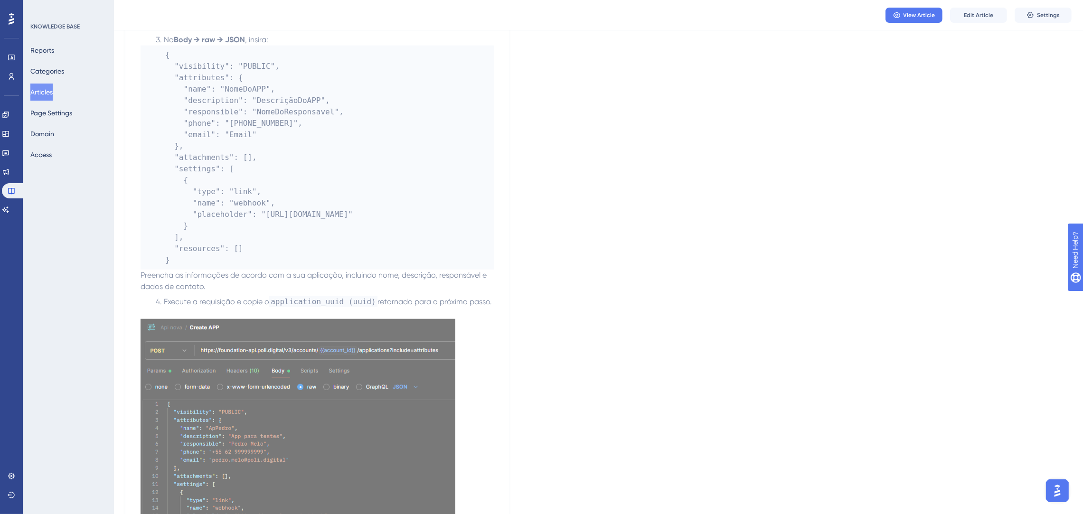
scroll to position [925, 0]
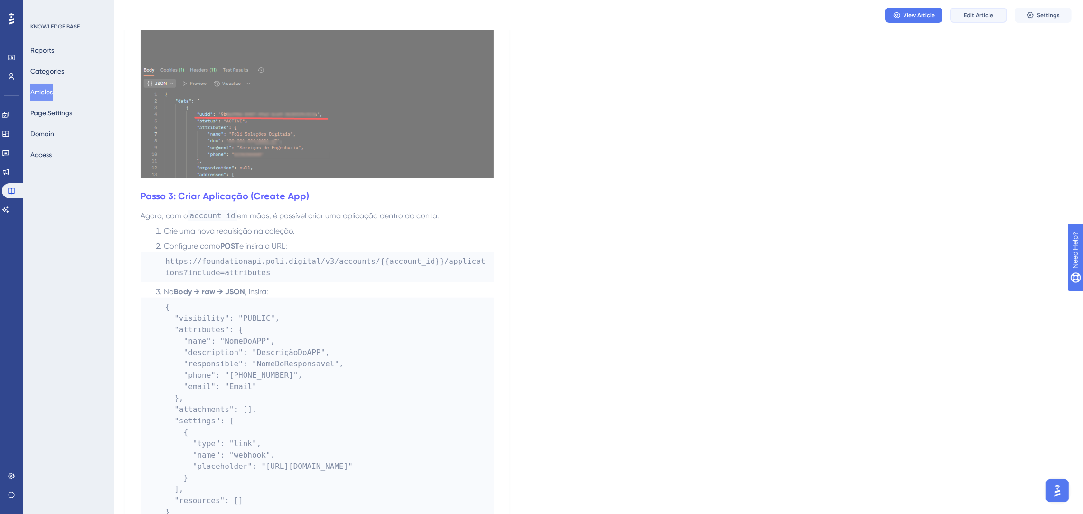
click at [987, 19] on button "Edit Article" at bounding box center [978, 15] width 57 height 15
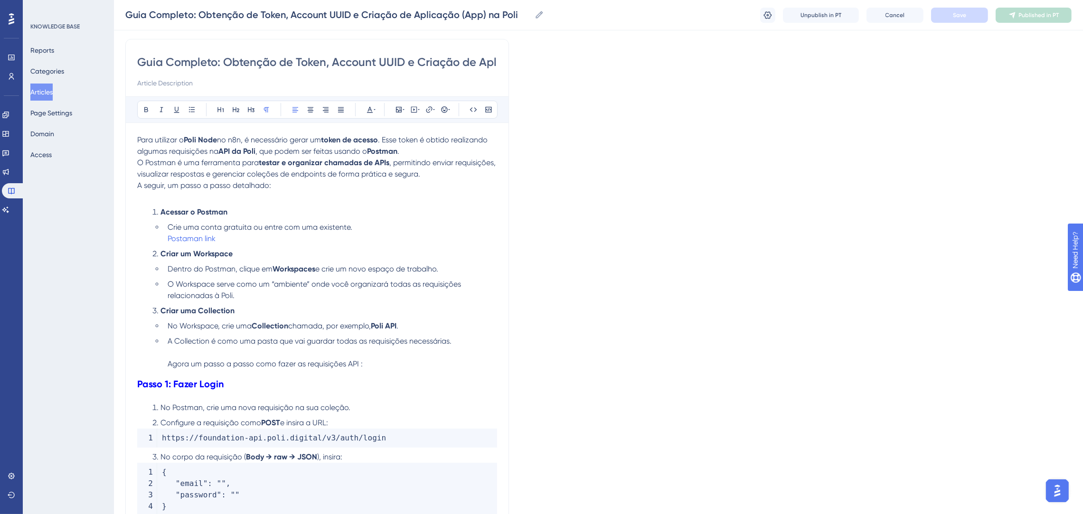
scroll to position [0, 0]
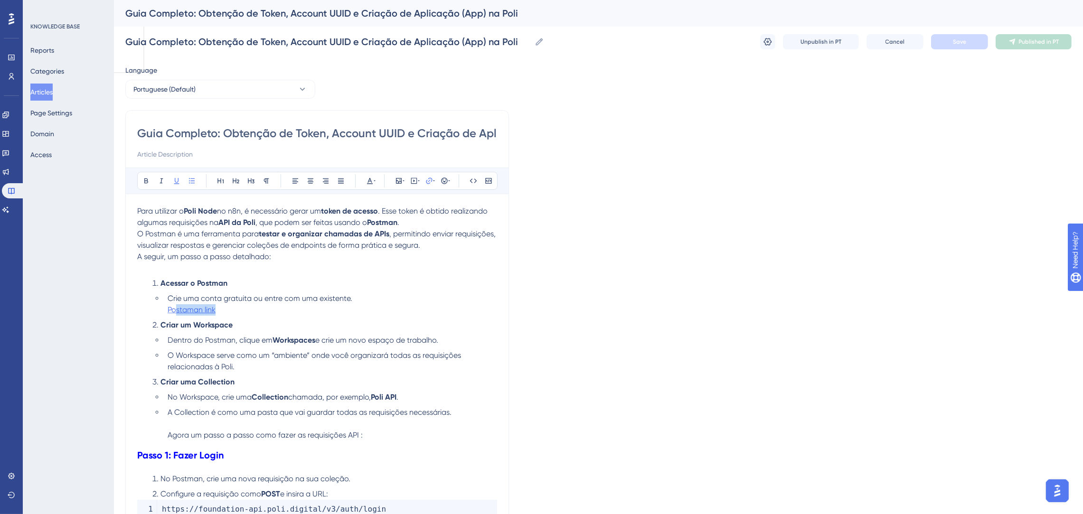
drag, startPoint x: 219, startPoint y: 311, endPoint x: 174, endPoint y: 305, distance: 45.0
click at [174, 305] on li "Crie uma conta gratuita ou entre com uma existente. Postaman link" at bounding box center [330, 304] width 333 height 23
click at [455, 242] on input "[URL][DOMAIN_NAME]" at bounding box center [429, 243] width 88 height 10
click at [406, 288] on span "Confirm" at bounding box center [400, 287] width 21 height 8
click at [229, 89] on button "Portuguese (Default)" at bounding box center [220, 89] width 190 height 19
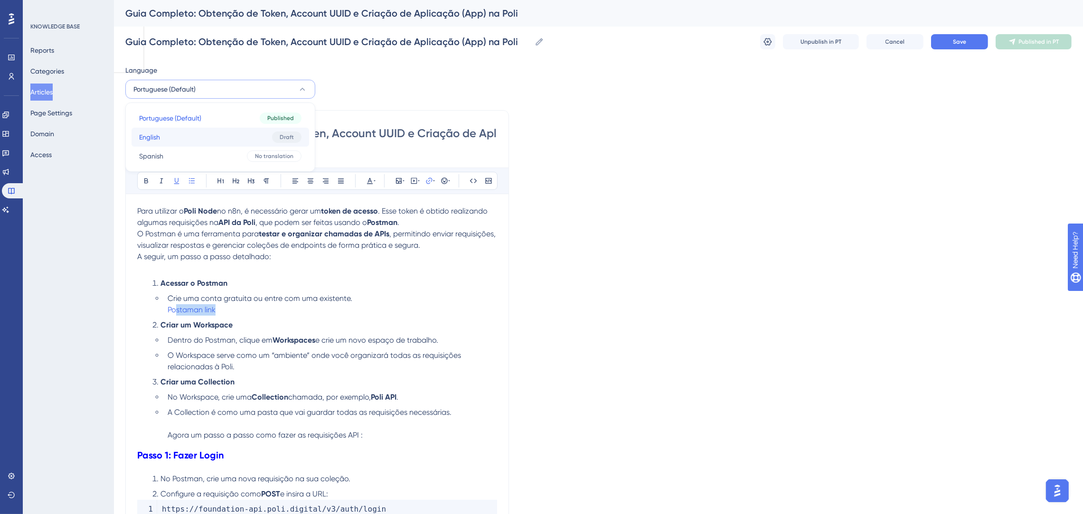
click at [198, 137] on button "English English Draft" at bounding box center [220, 137] width 178 height 19
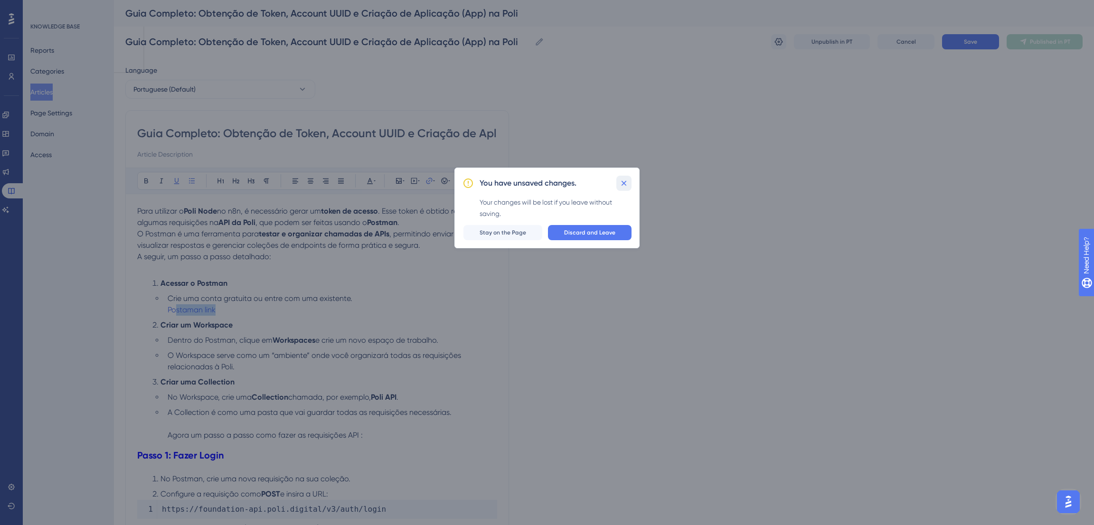
click at [621, 182] on icon at bounding box center [623, 182] width 9 height 9
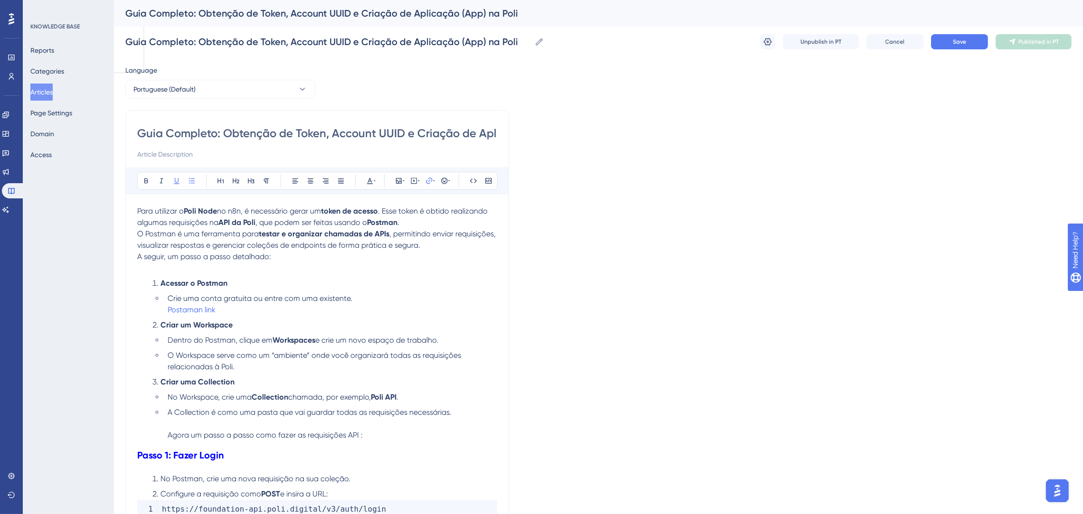
click at [959, 41] on span "Save" at bounding box center [959, 42] width 13 height 8
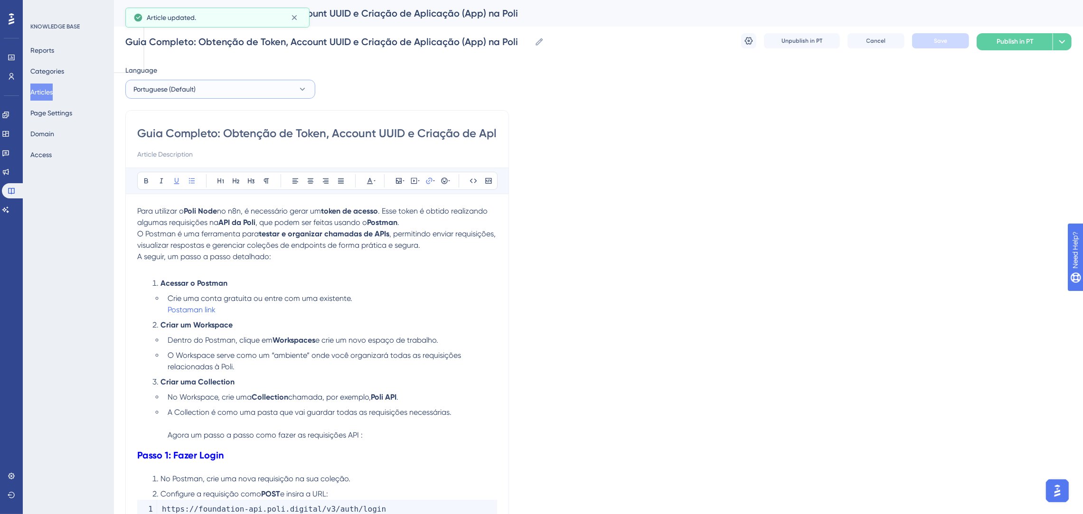
click at [203, 86] on button "Portuguese (Default)" at bounding box center [220, 89] width 190 height 19
click at [188, 137] on button "English English Draft" at bounding box center [220, 137] width 178 height 19
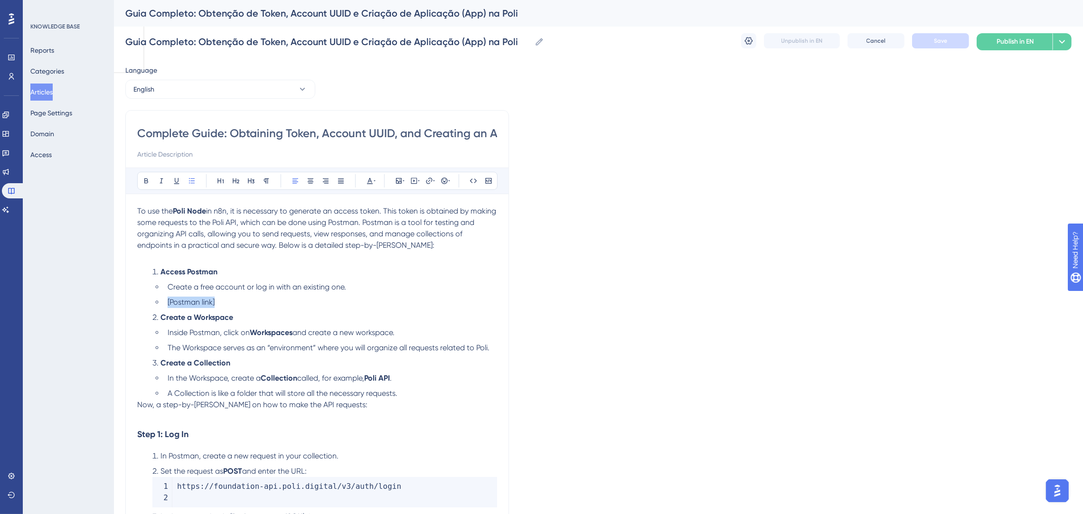
drag, startPoint x: 223, startPoint y: 303, endPoint x: 277, endPoint y: 222, distance: 97.1
click at [166, 303] on li "[Postman link]" at bounding box center [330, 302] width 333 height 11
click at [425, 176] on button at bounding box center [428, 180] width 13 height 13
drag, startPoint x: 426, startPoint y: 241, endPoint x: 380, endPoint y: 241, distance: 46.0
click at [380, 241] on label "https://" at bounding box center [429, 243] width 104 height 19
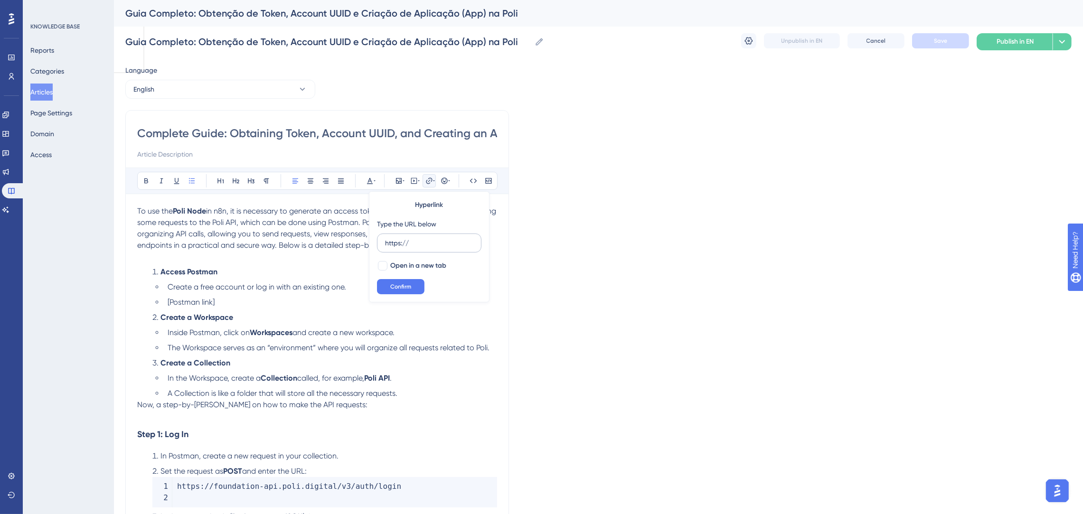
click at [385, 241] on input "https://" at bounding box center [429, 243] width 88 height 10
type input "[URL][DOMAIN_NAME]"
click at [403, 289] on span "Confirm" at bounding box center [400, 287] width 21 height 8
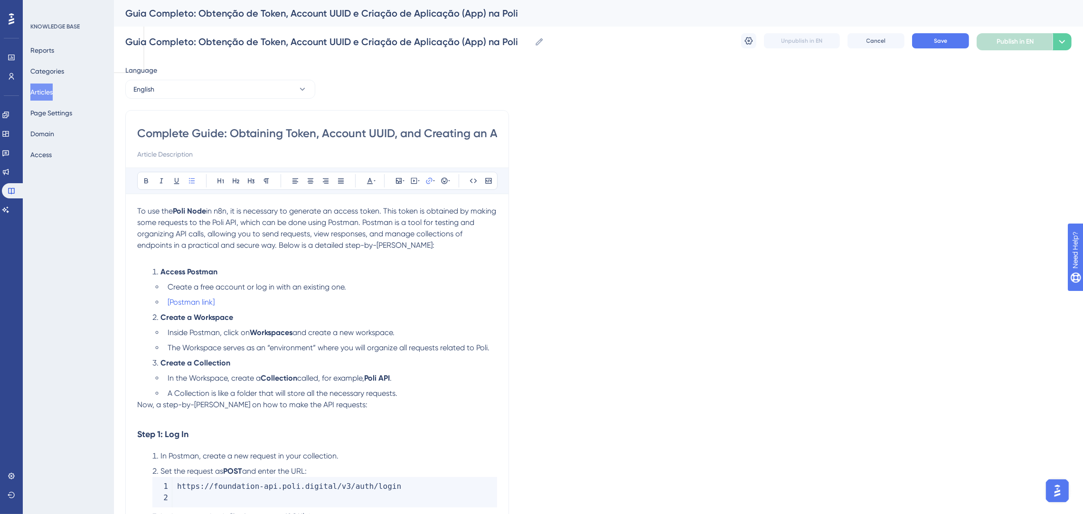
click at [355, 304] on li "[Postman link]" at bounding box center [330, 302] width 333 height 11
click at [942, 37] on span "Save" at bounding box center [940, 41] width 13 height 8
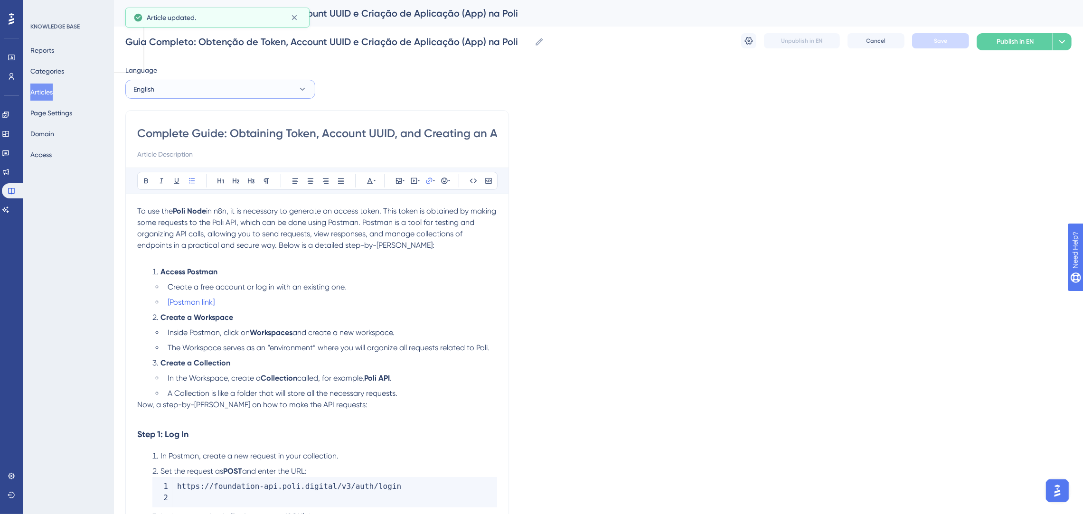
click at [175, 81] on button "English" at bounding box center [220, 89] width 190 height 19
click at [182, 113] on span "Portuguese (Default)" at bounding box center [170, 117] width 62 height 11
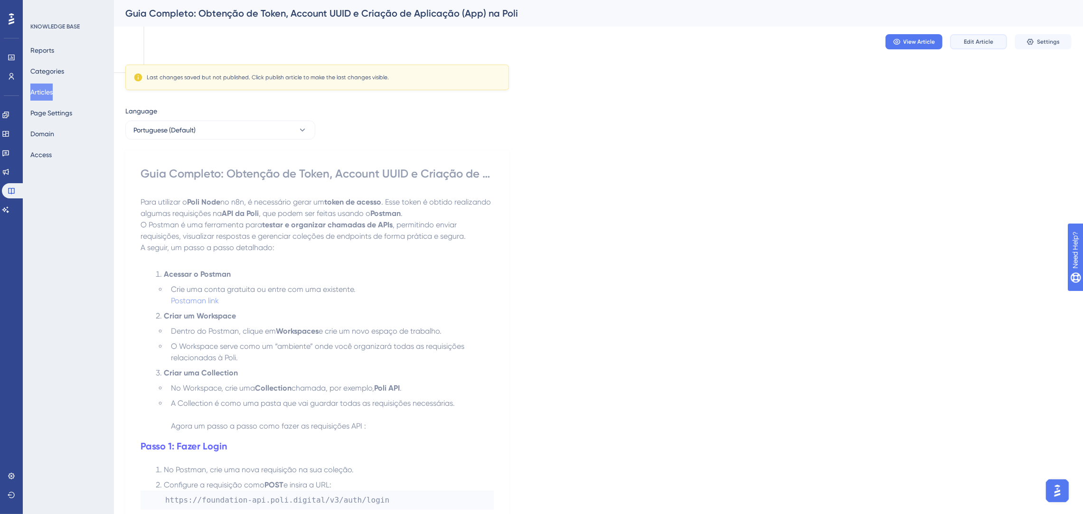
click at [963, 43] on span "Edit Article" at bounding box center [977, 42] width 29 height 8
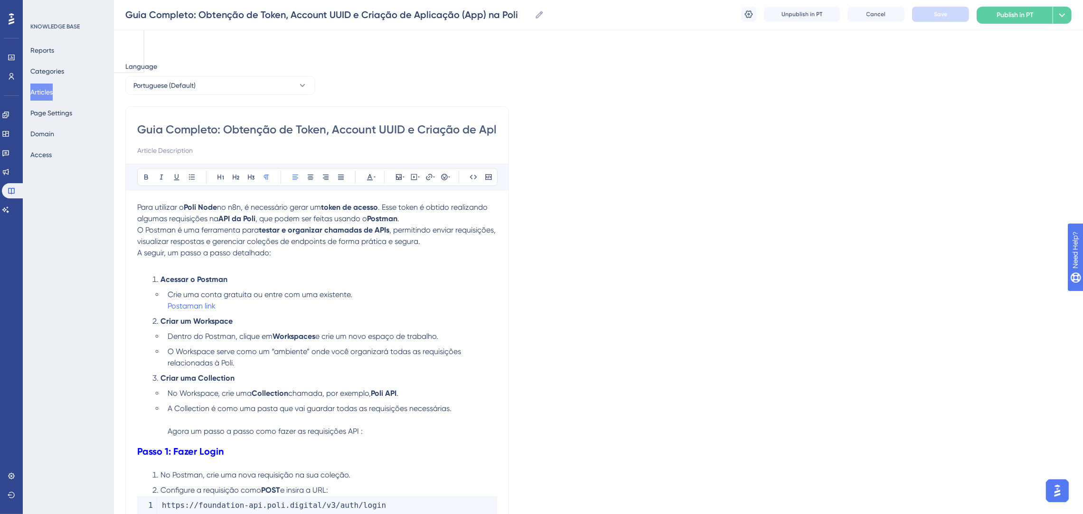
scroll to position [1340, 0]
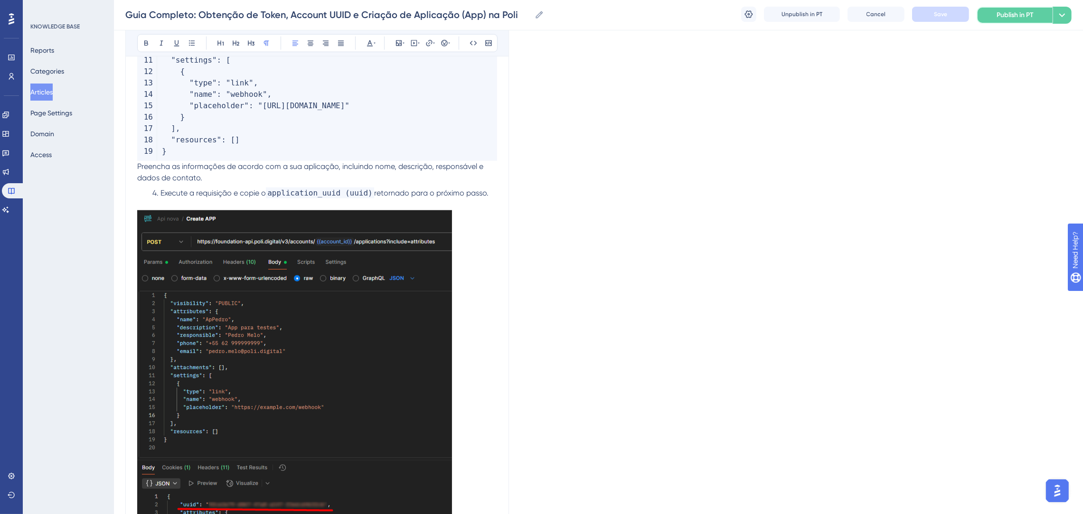
click at [991, 12] on button "Publish in PT" at bounding box center [1014, 15] width 76 height 17
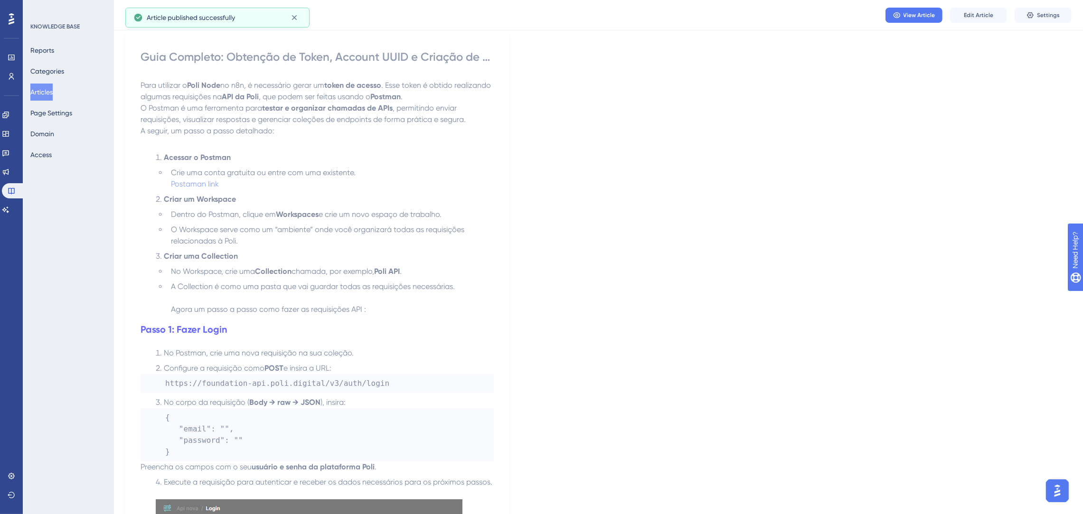
scroll to position [0, 0]
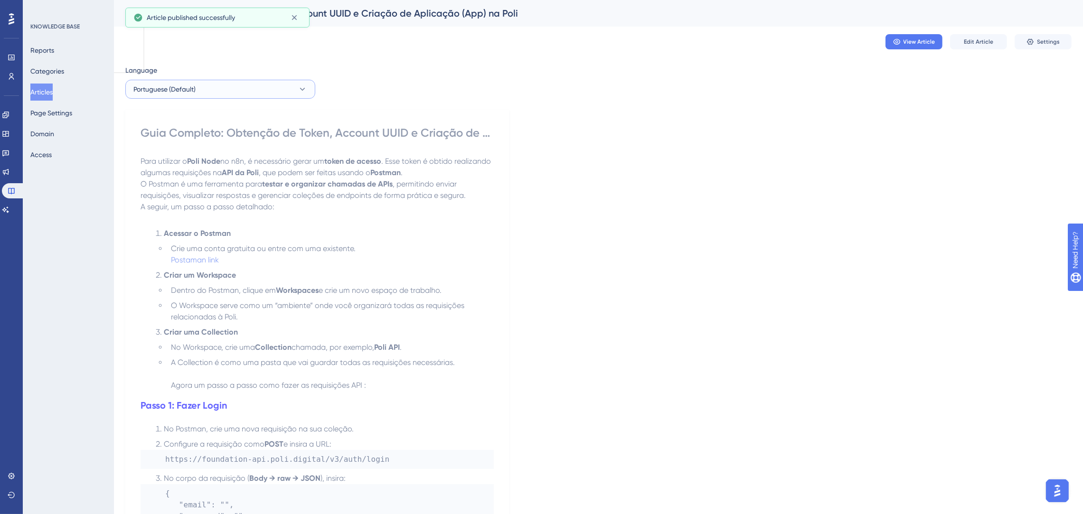
click at [211, 88] on button "Portuguese (Default)" at bounding box center [220, 89] width 190 height 19
click at [192, 135] on button "English English Draft" at bounding box center [220, 137] width 178 height 19
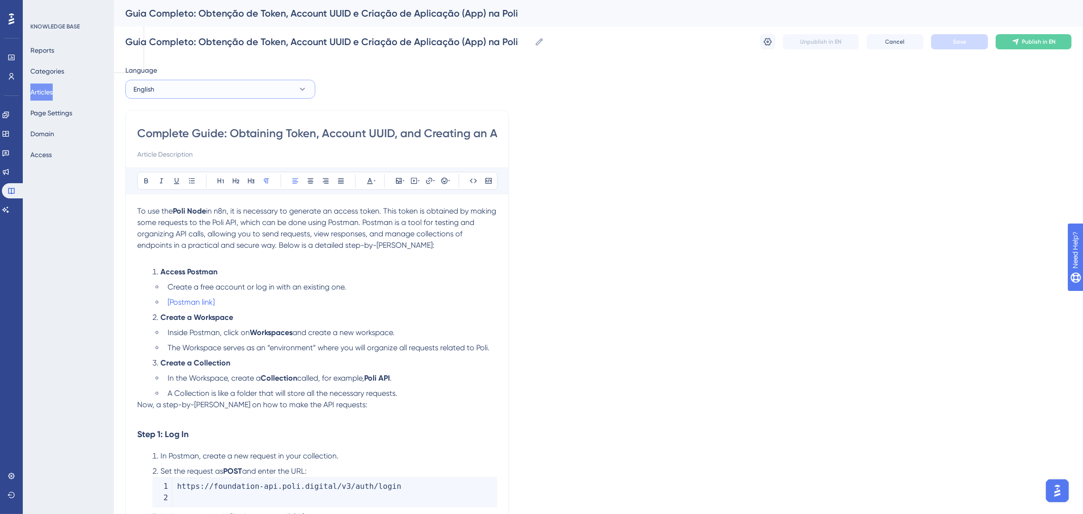
click at [277, 81] on button "English" at bounding box center [220, 89] width 190 height 19
click at [293, 78] on div "Language" at bounding box center [220, 72] width 190 height 15
click at [293, 84] on button "English" at bounding box center [220, 89] width 190 height 19
